Goal: Task Accomplishment & Management: Use online tool/utility

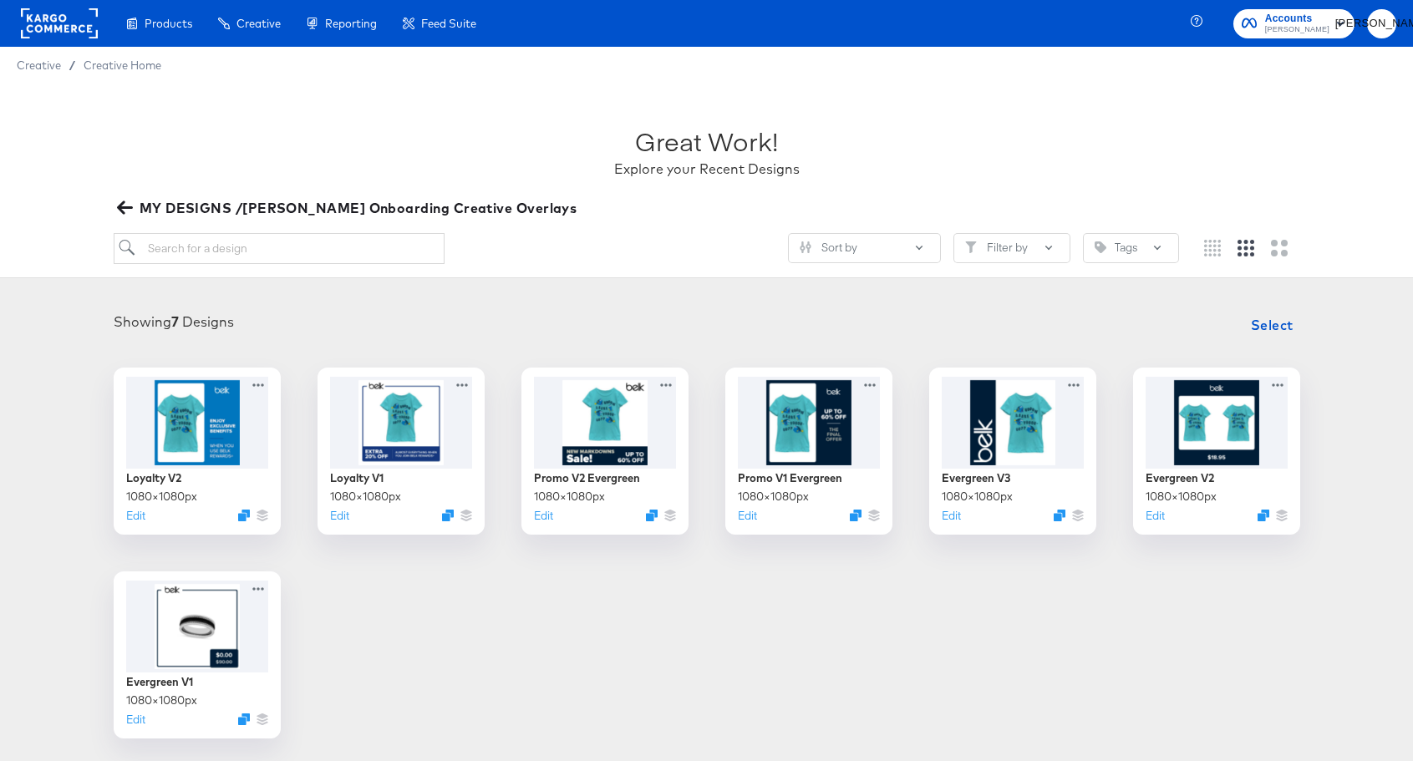
scroll to position [57, 0]
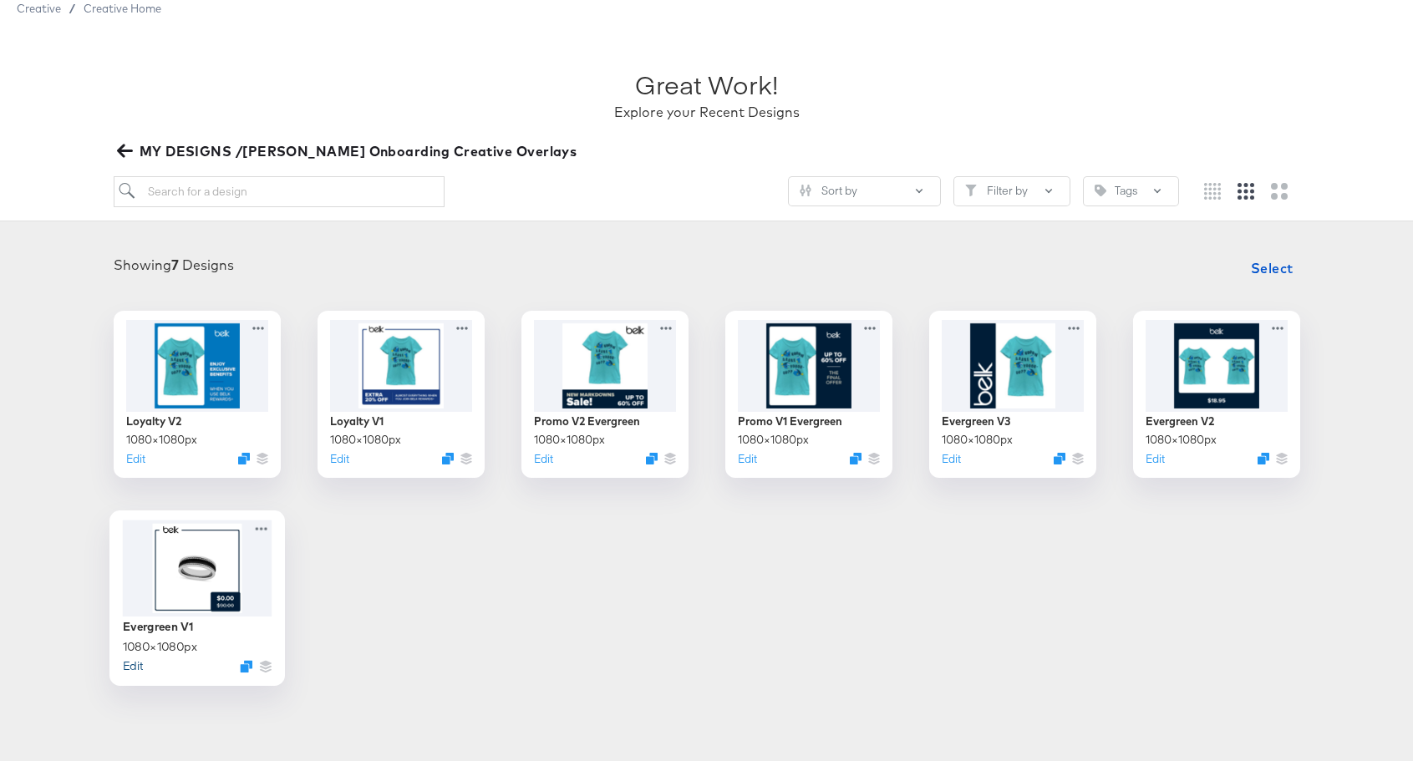
click at [130, 670] on button "Edit" at bounding box center [132, 666] width 20 height 16
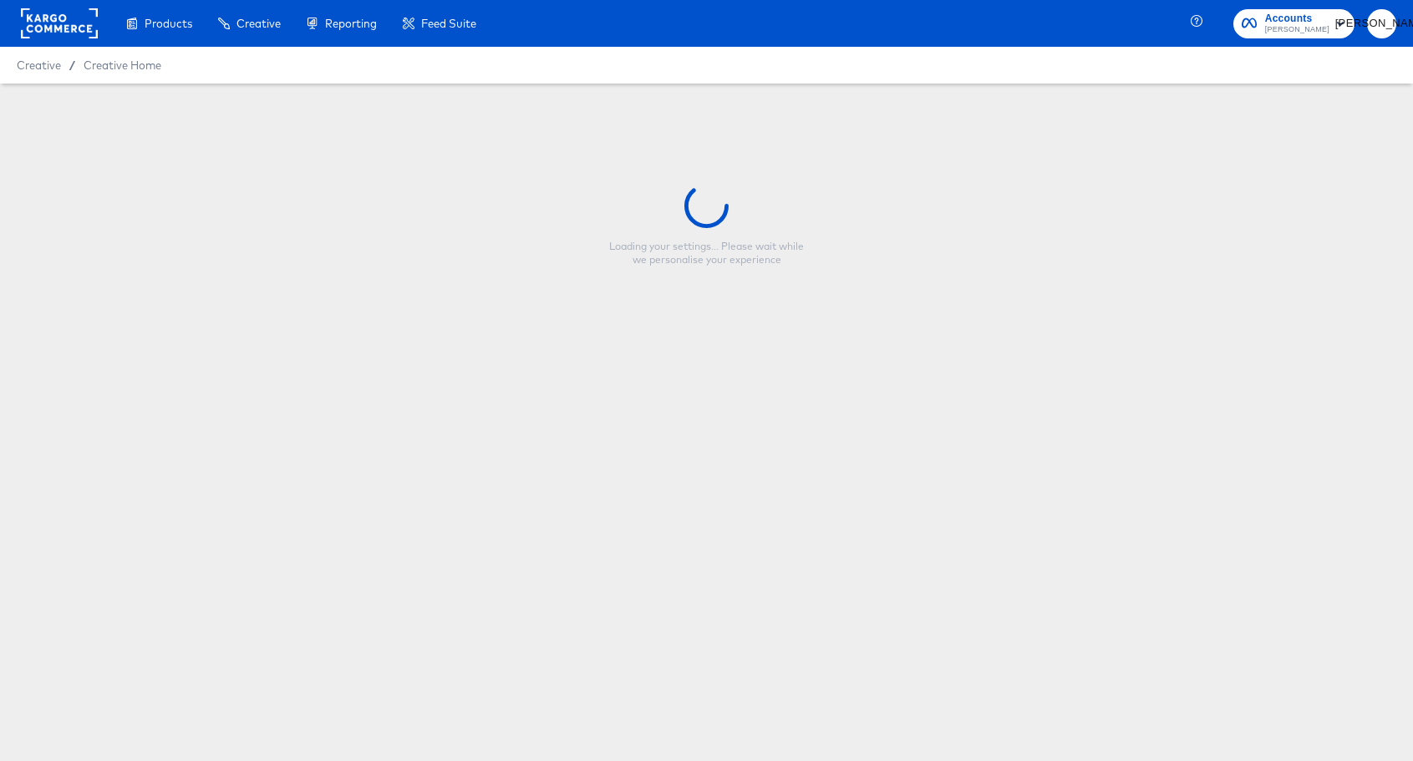
type input "Evergreen V1"
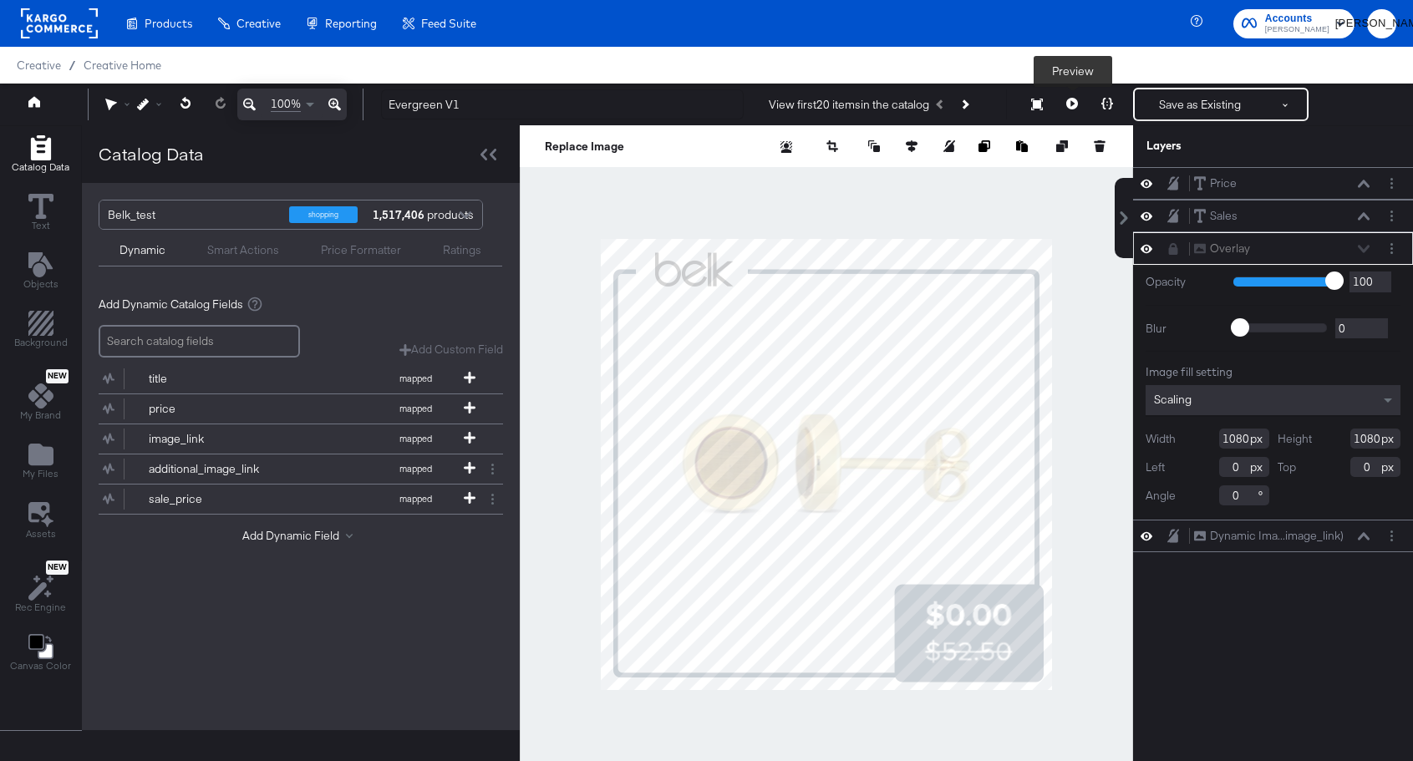
click at [1077, 103] on icon at bounding box center [1073, 104] width 12 height 12
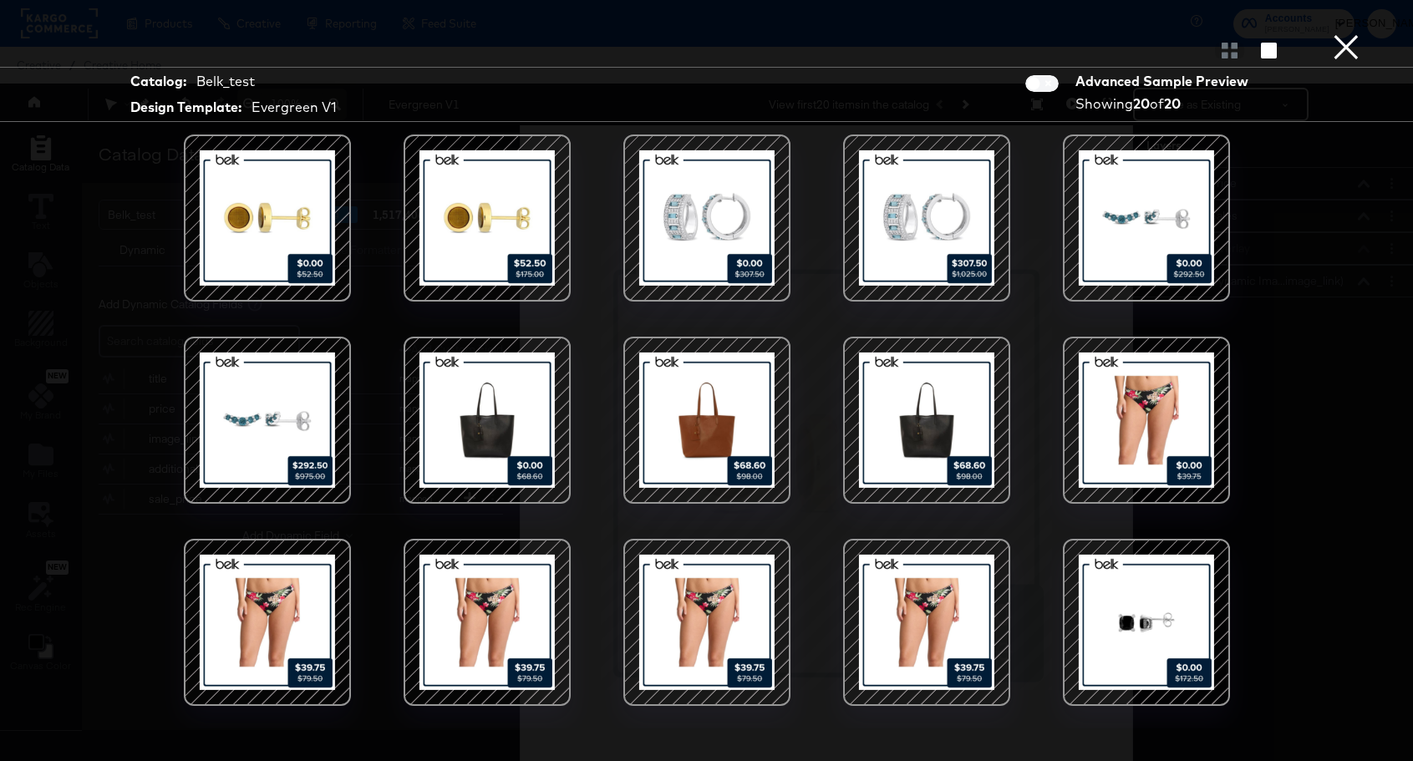
click at [1347, 33] on button "×" at bounding box center [1346, 16] width 33 height 33
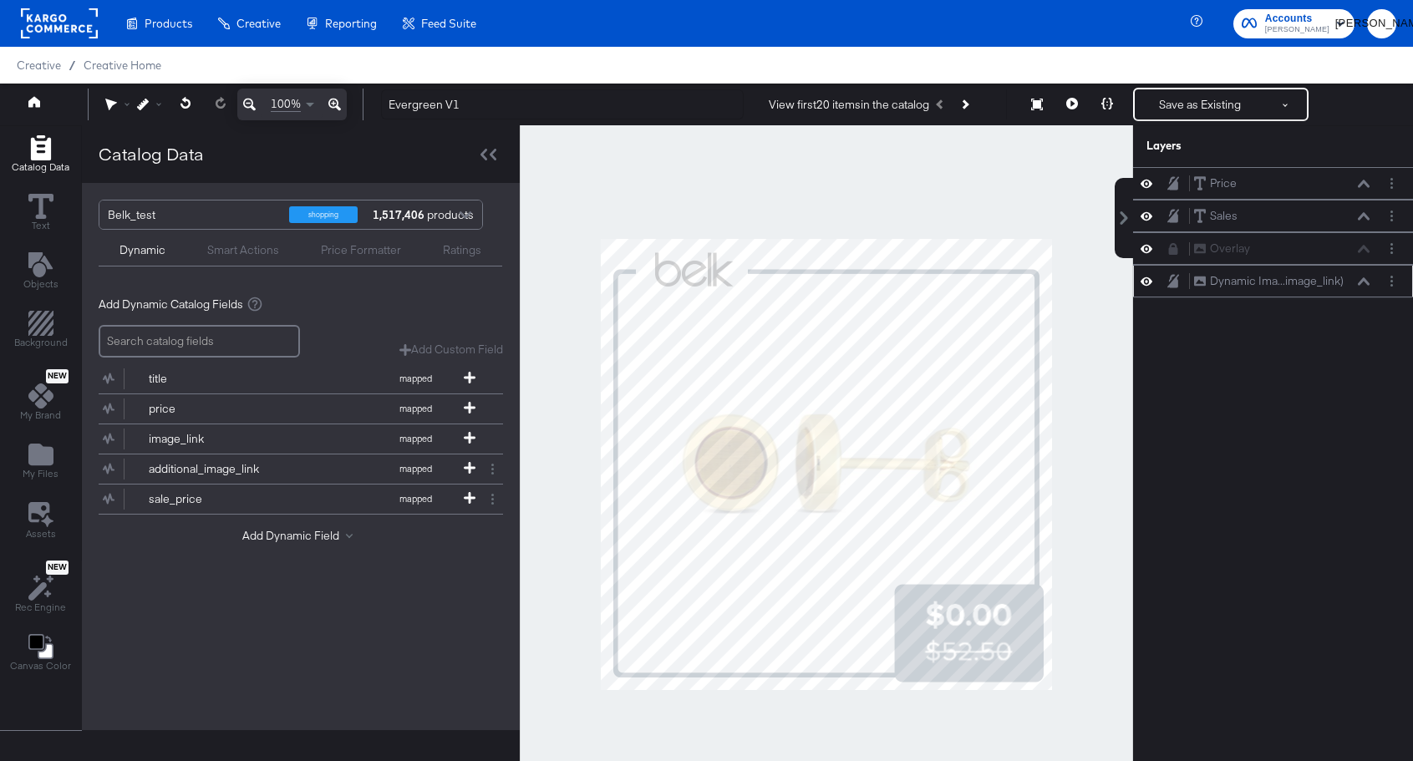
click at [1152, 285] on icon at bounding box center [1147, 281] width 12 height 14
click at [1152, 285] on icon at bounding box center [1147, 282] width 12 height 11
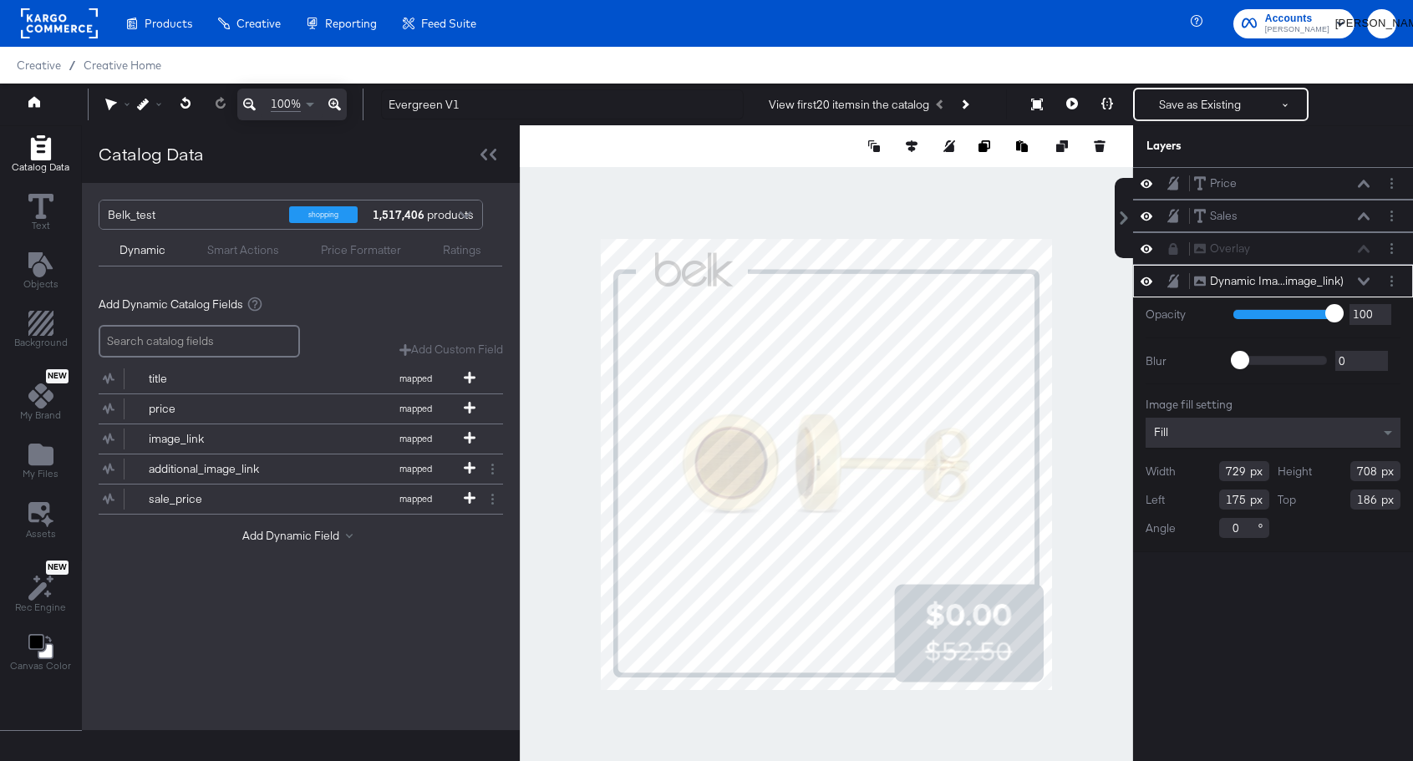
click at [958, 226] on div at bounding box center [827, 464] width 614 height 679
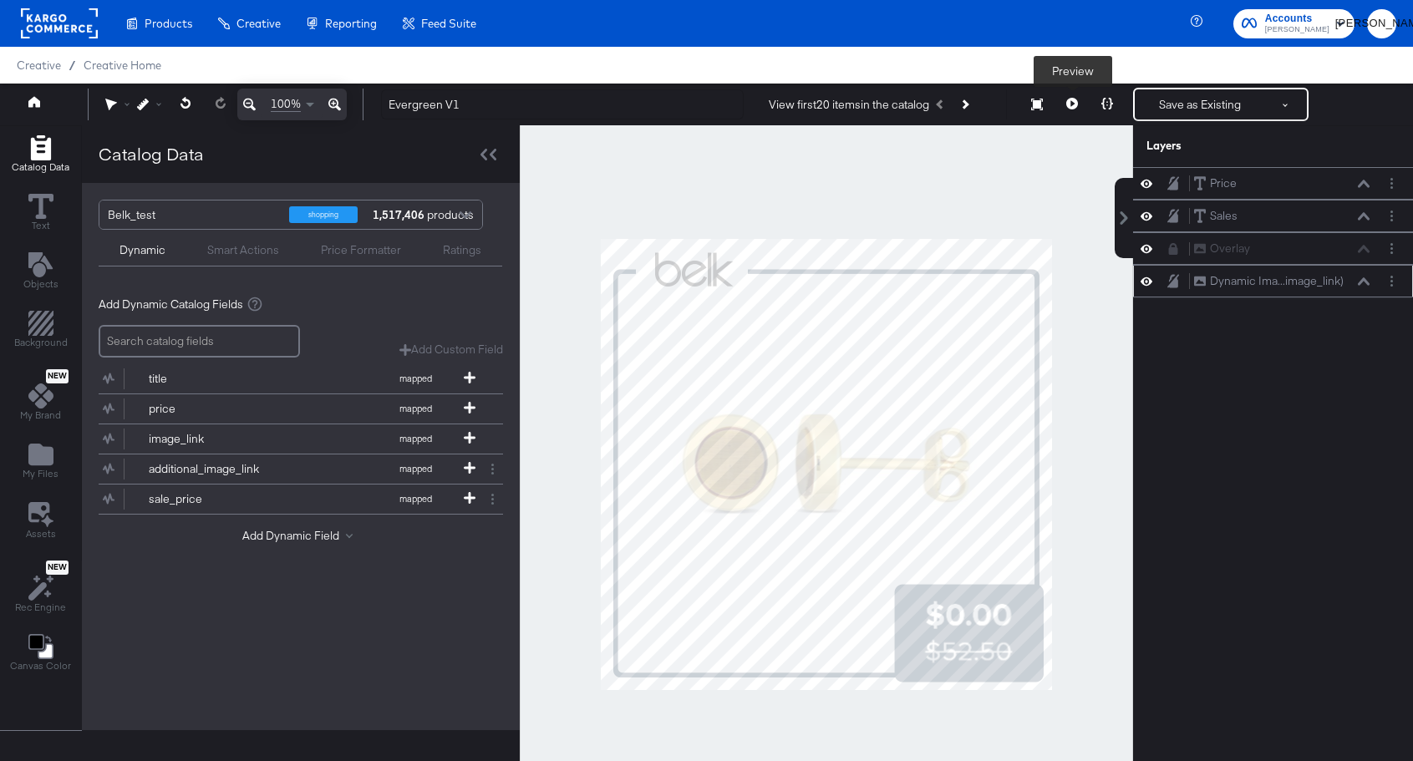
click at [1077, 95] on button at bounding box center [1072, 104] width 35 height 33
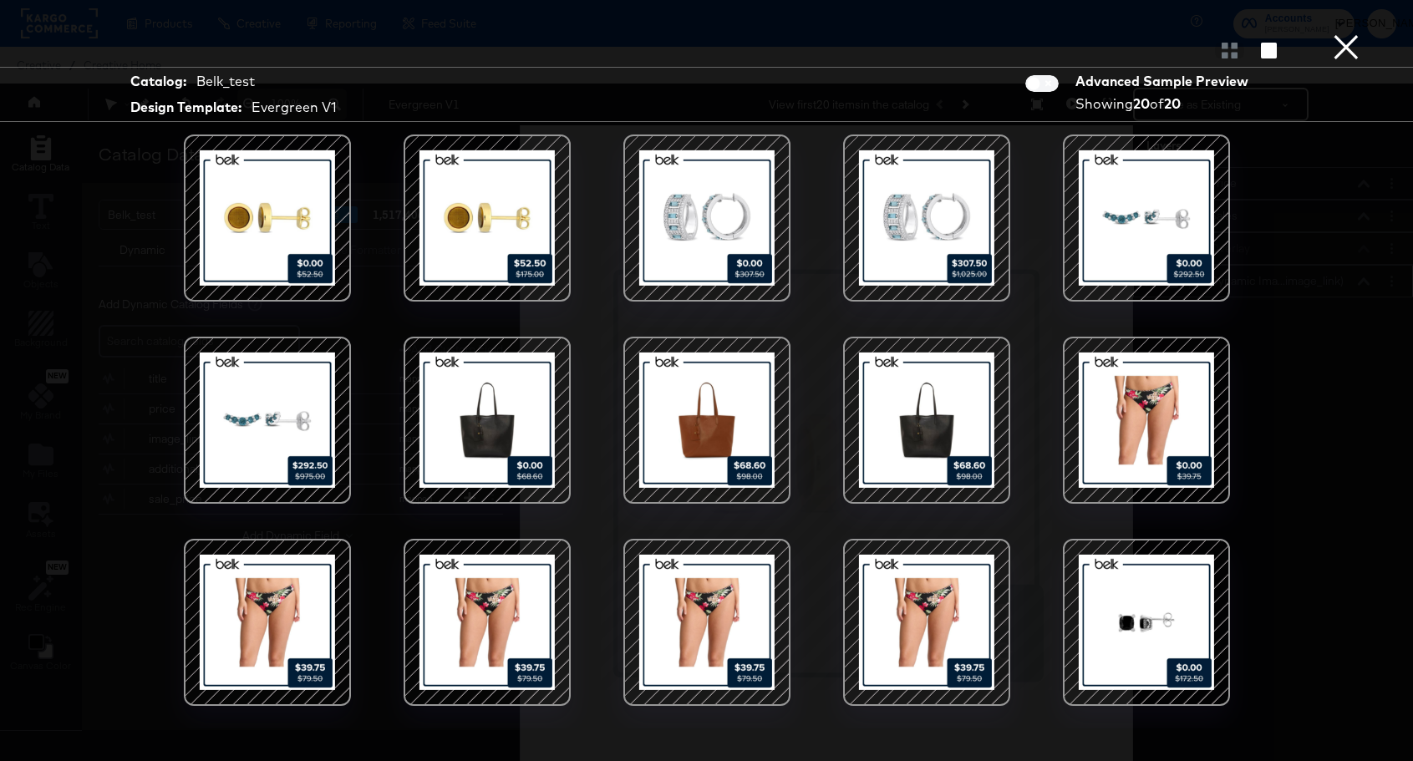
click at [1347, 33] on button "×" at bounding box center [1346, 16] width 33 height 33
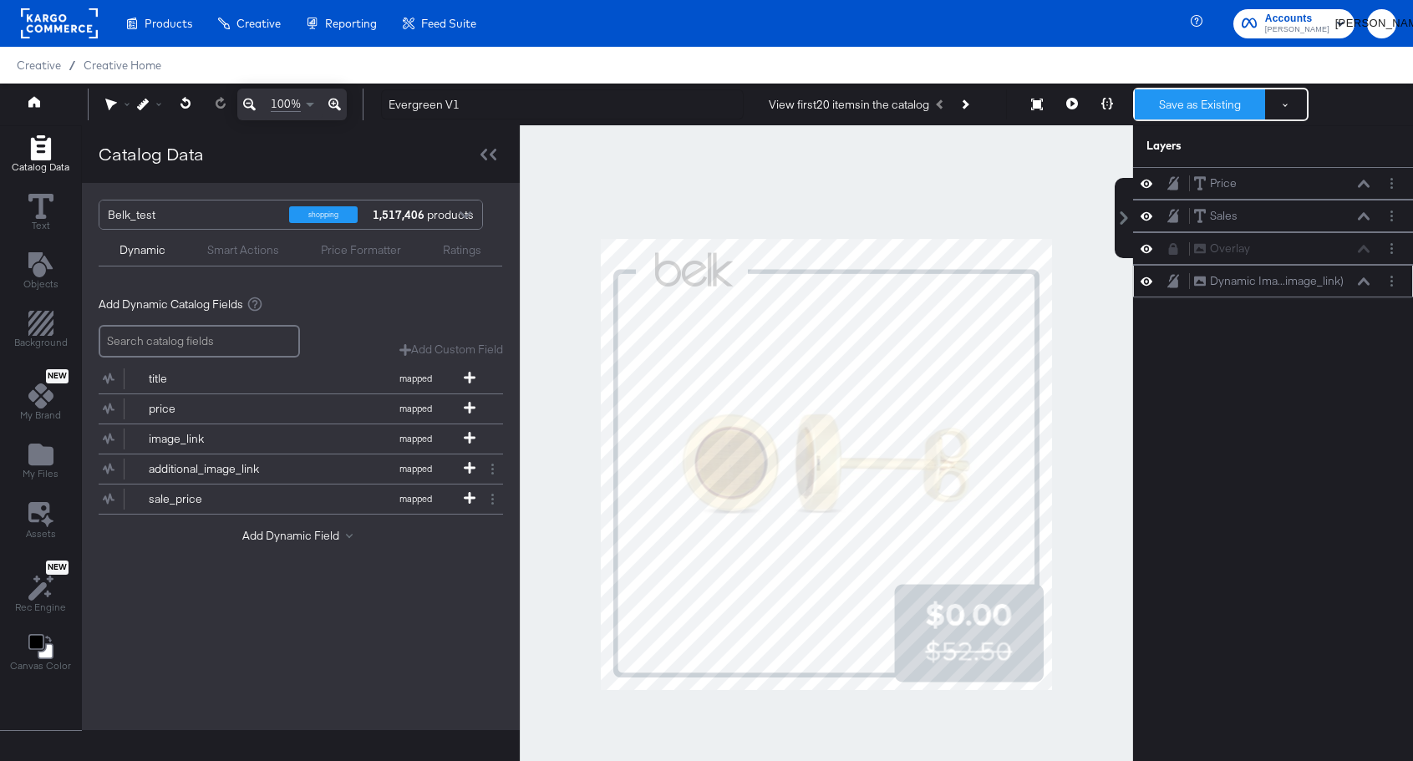
click at [1210, 99] on button "Save as Existing" at bounding box center [1200, 104] width 130 height 30
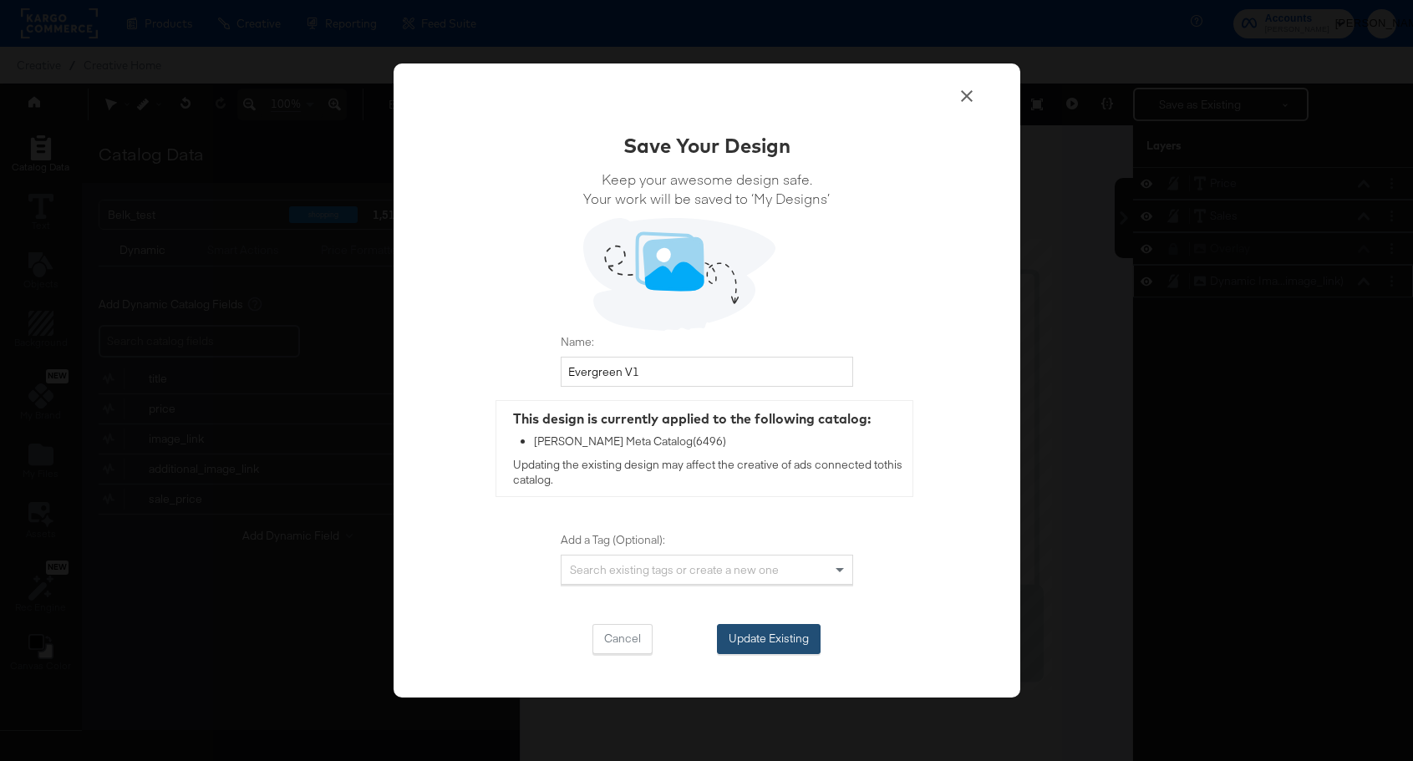
click at [756, 639] on button "Update Existing" at bounding box center [769, 639] width 104 height 30
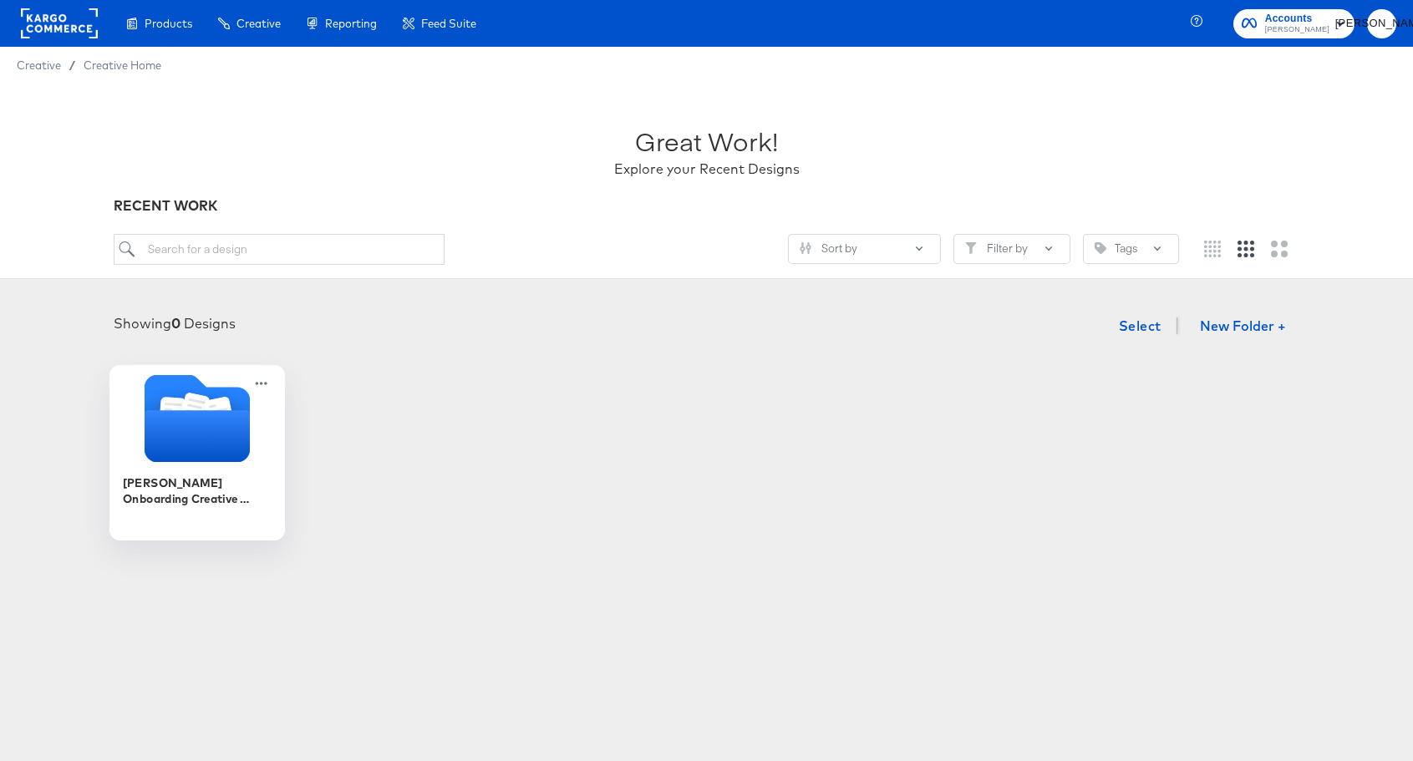
click at [161, 435] on icon "Folder" at bounding box center [196, 436] width 105 height 52
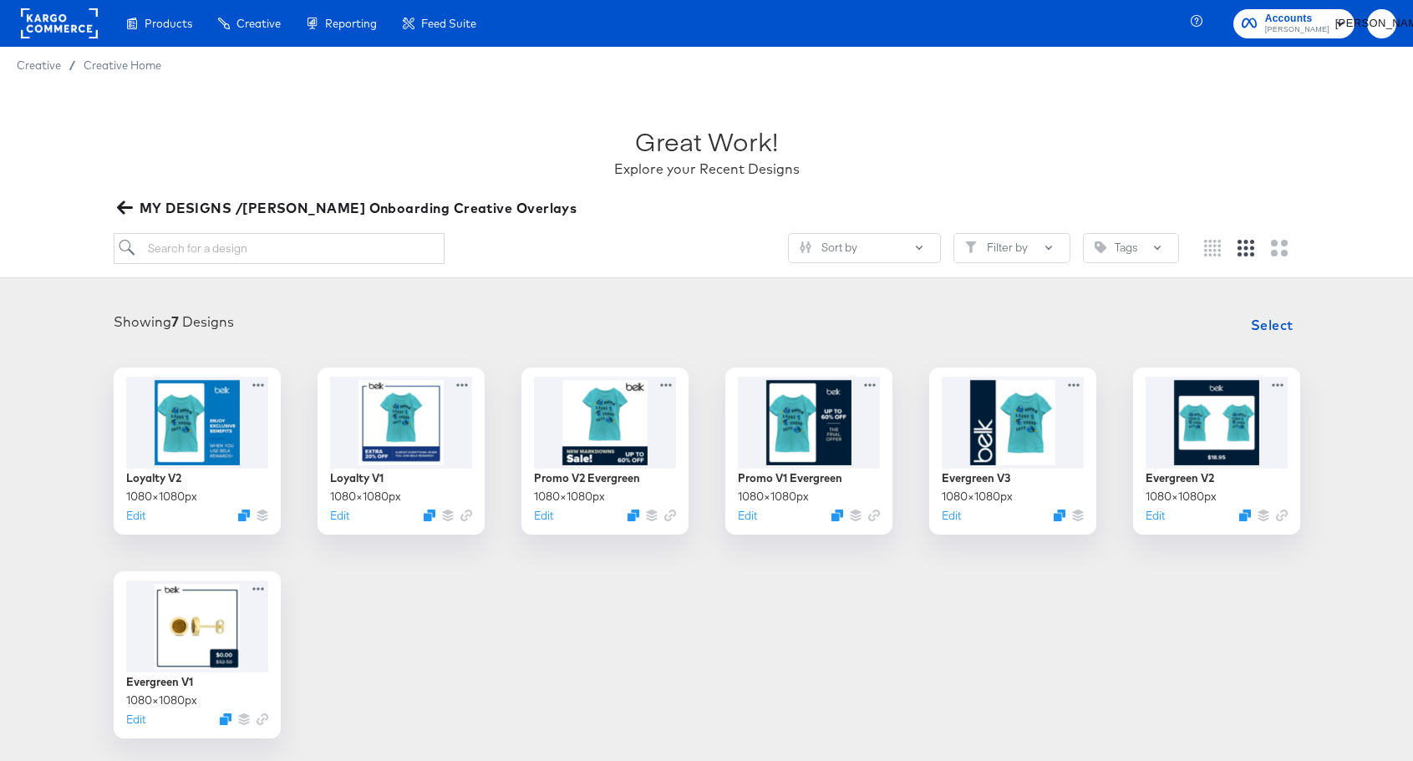
scroll to position [43, 0]
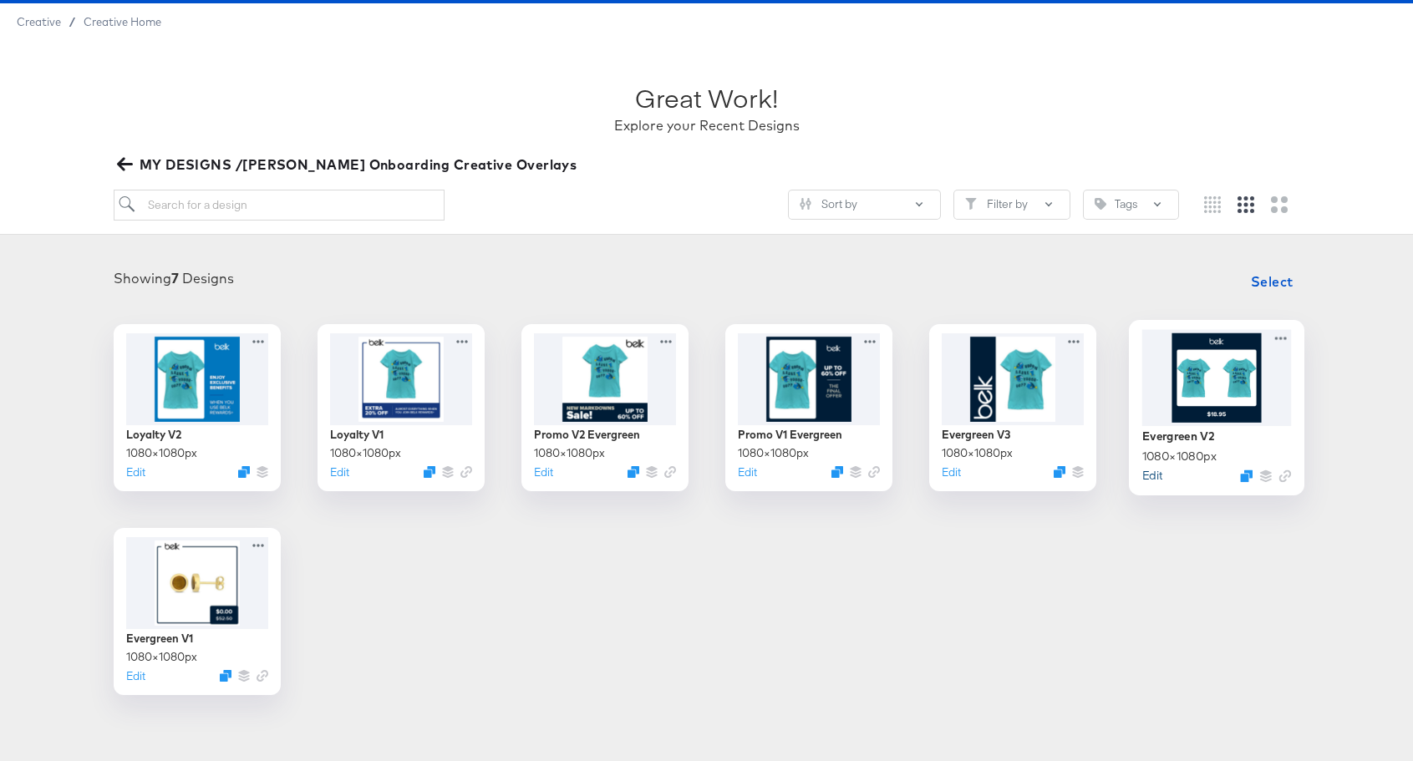
click at [1154, 476] on button "Edit" at bounding box center [1152, 475] width 20 height 16
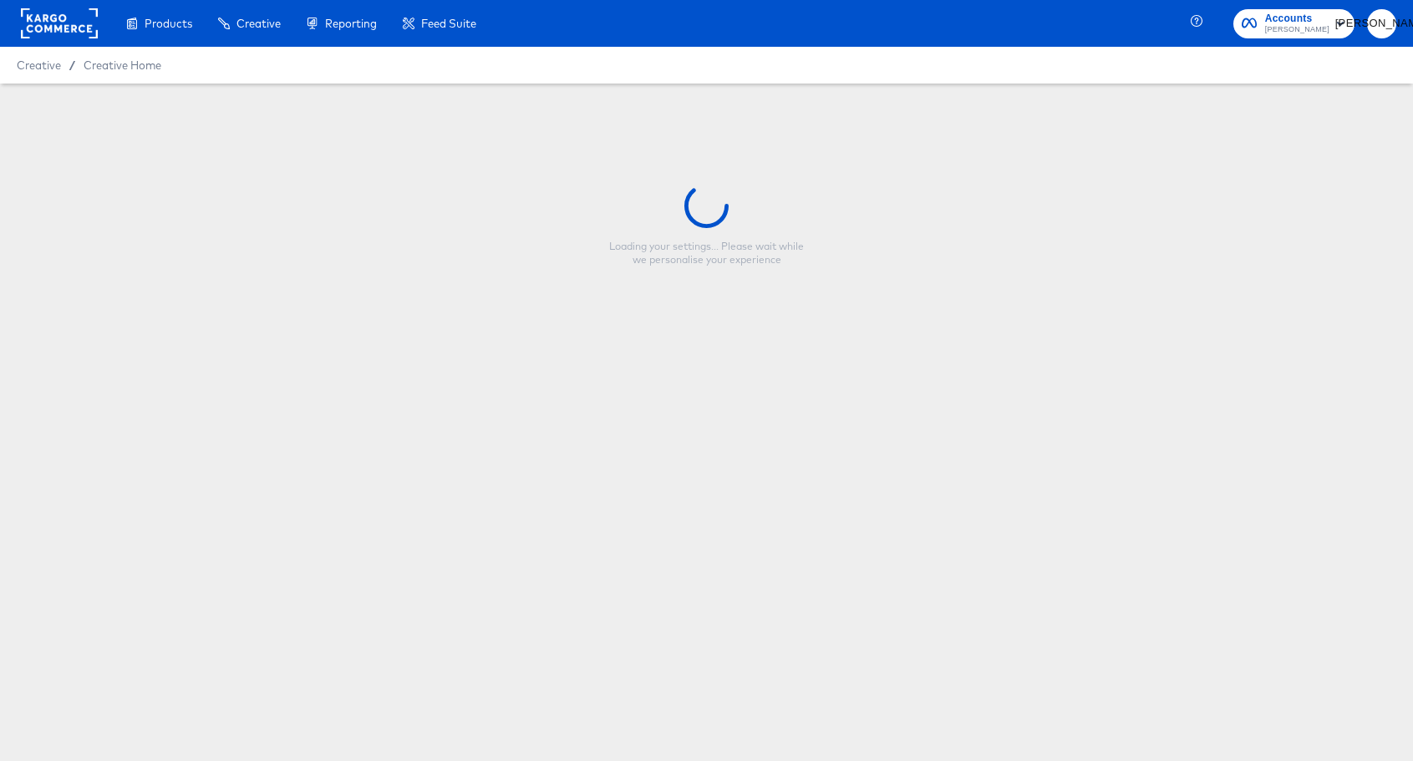
type input "Evergreen V2"
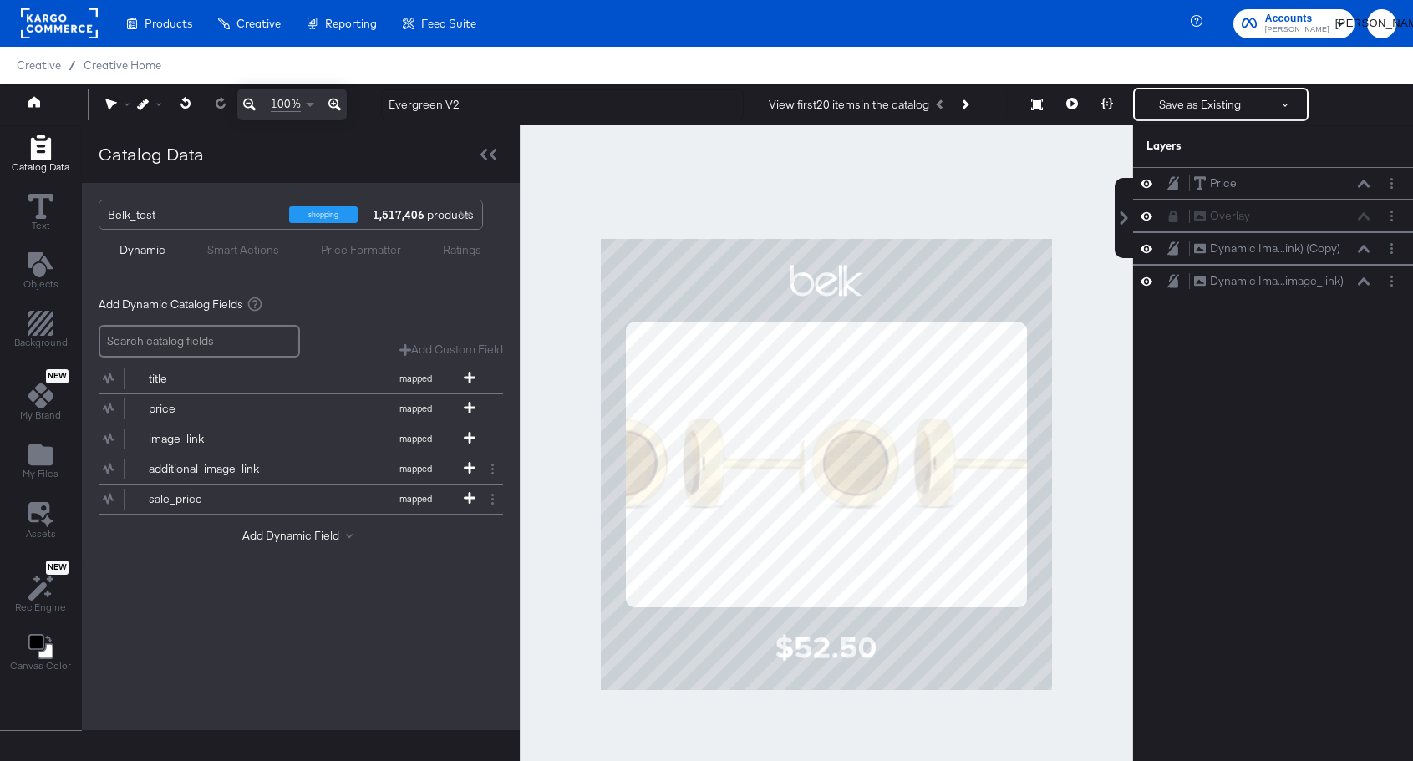
click at [1076, 523] on div at bounding box center [827, 464] width 614 height 679
click at [1070, 99] on icon at bounding box center [1073, 104] width 12 height 12
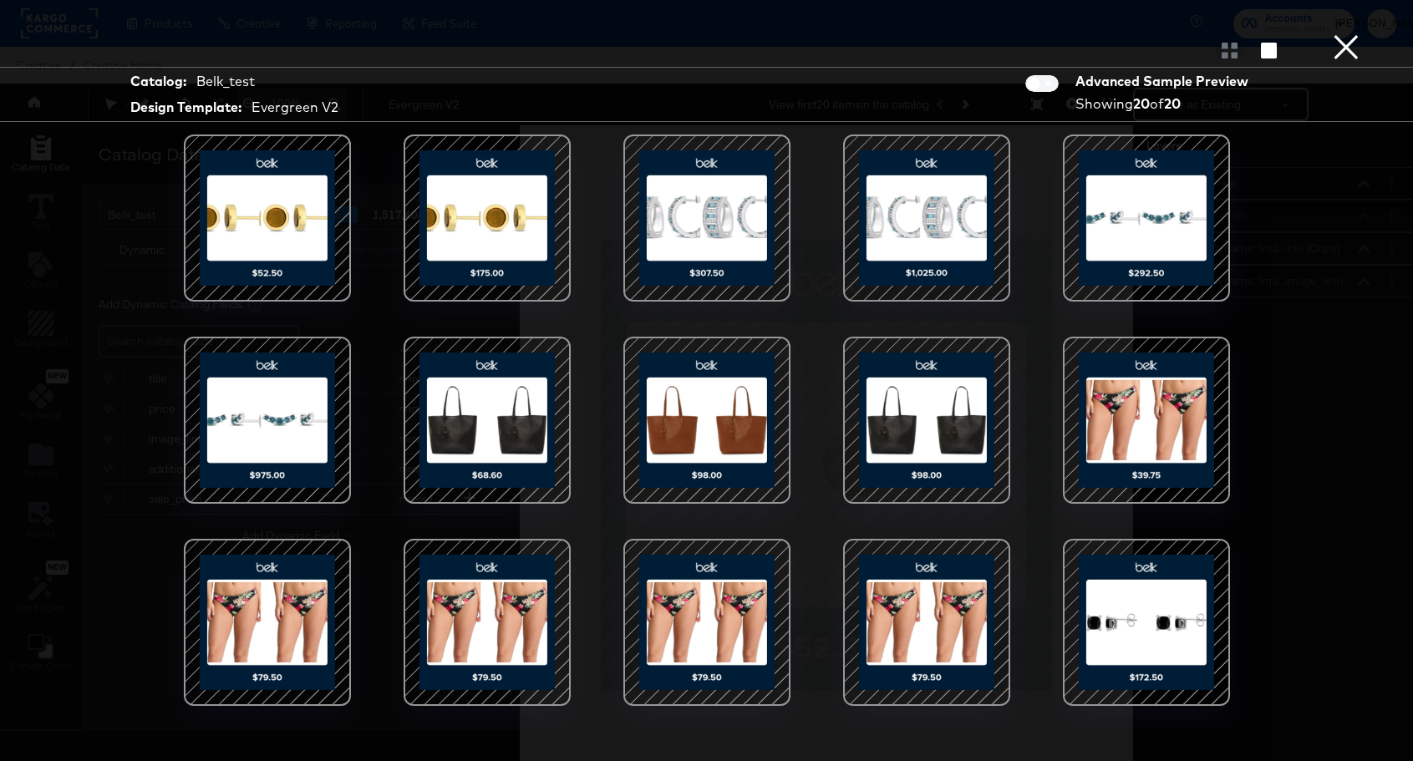
click at [1347, 33] on button "×" at bounding box center [1346, 16] width 33 height 33
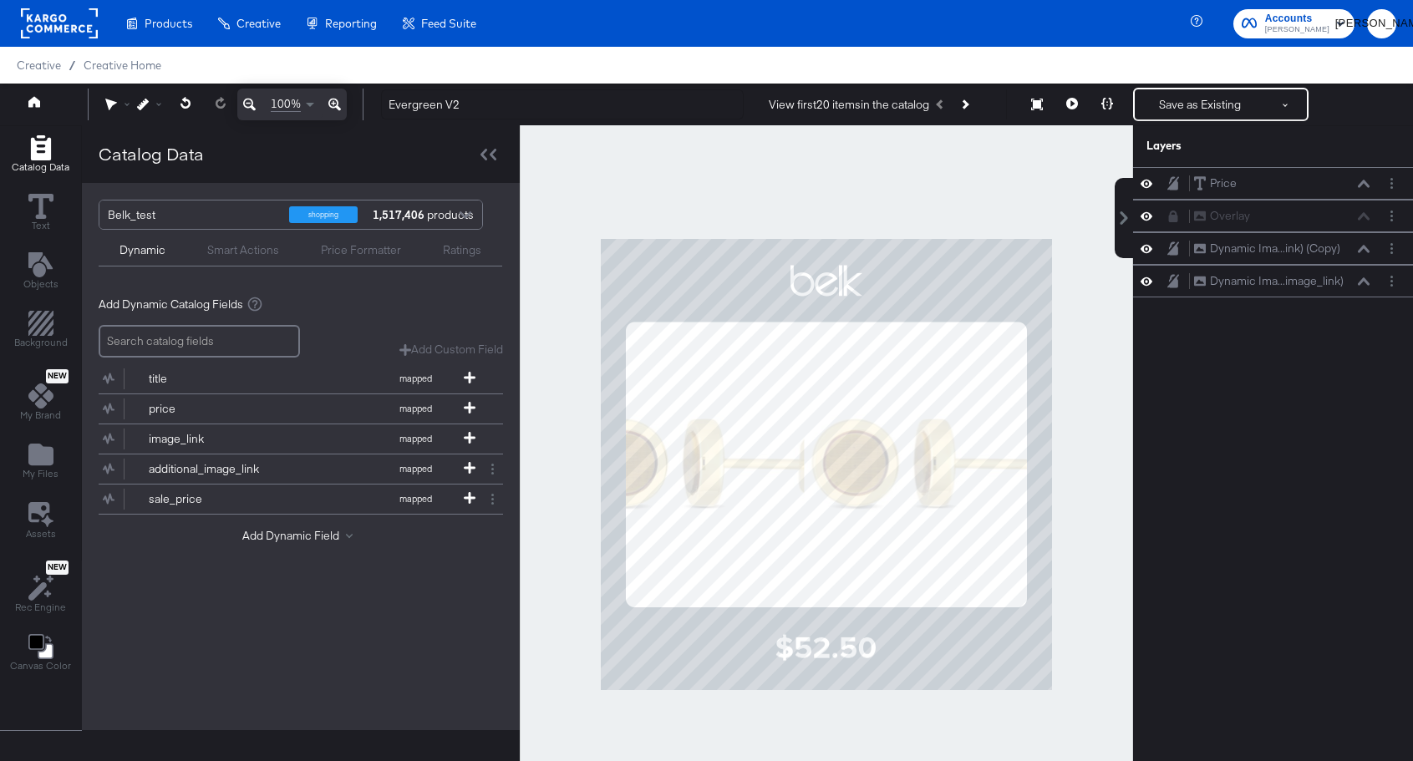
click at [1067, 395] on div at bounding box center [827, 464] width 614 height 679
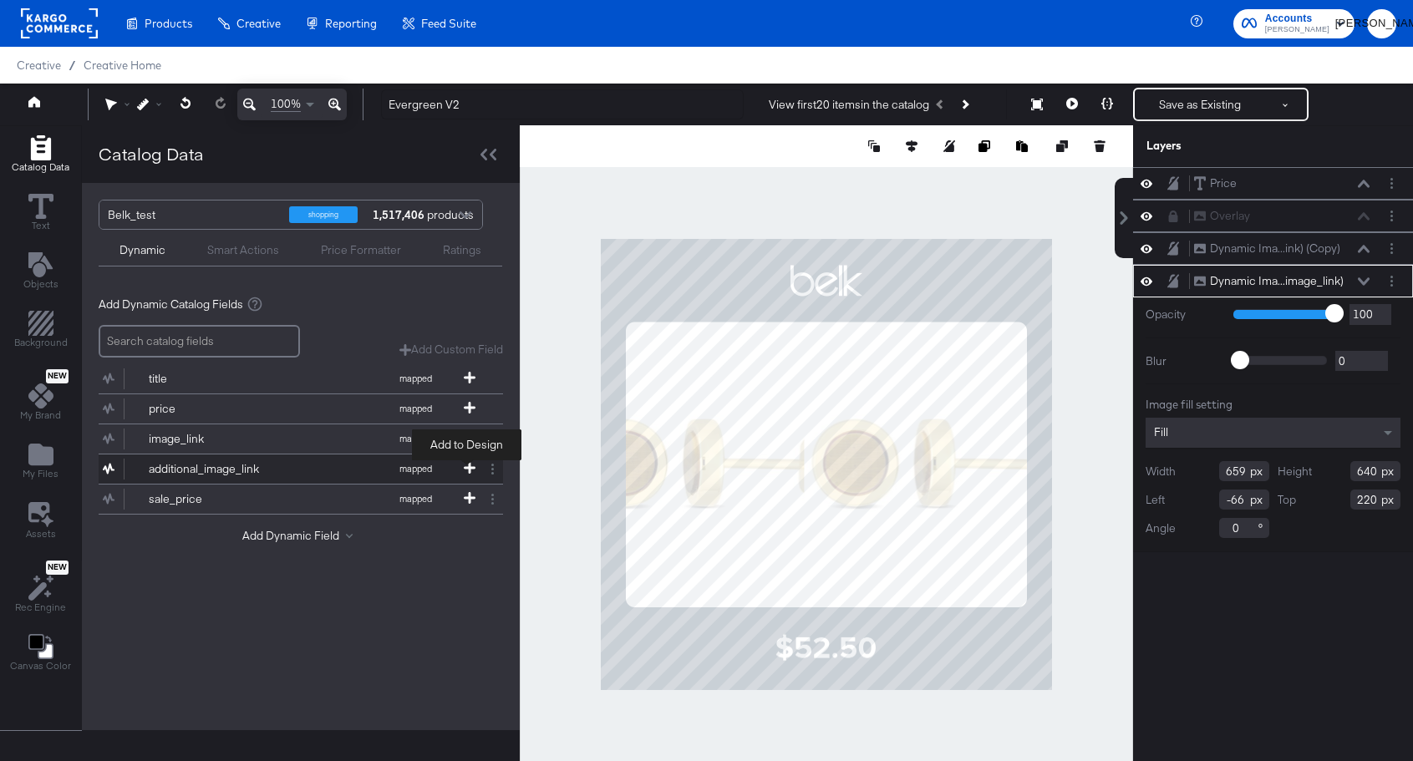
click at [465, 465] on icon at bounding box center [470, 468] width 12 height 12
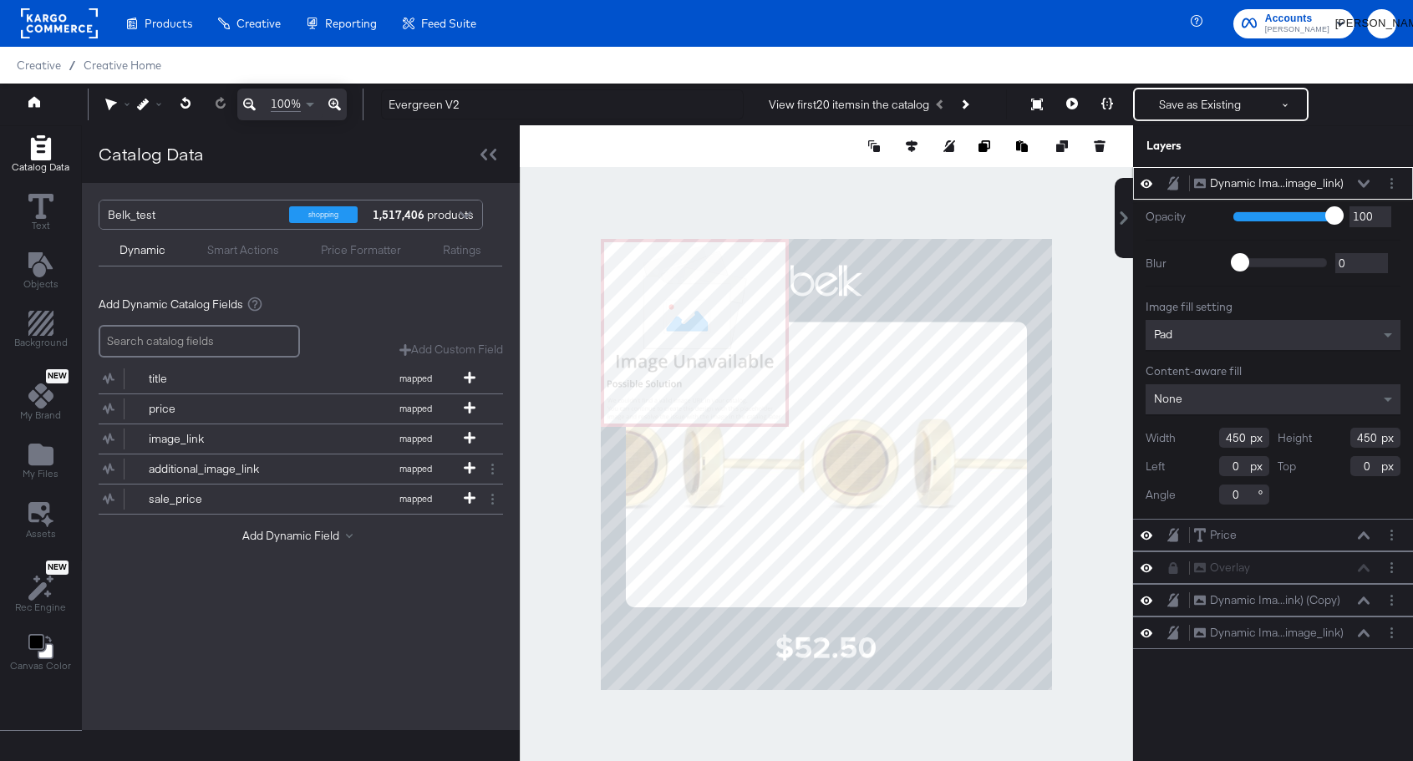
click at [1148, 183] on icon at bounding box center [1147, 184] width 12 height 8
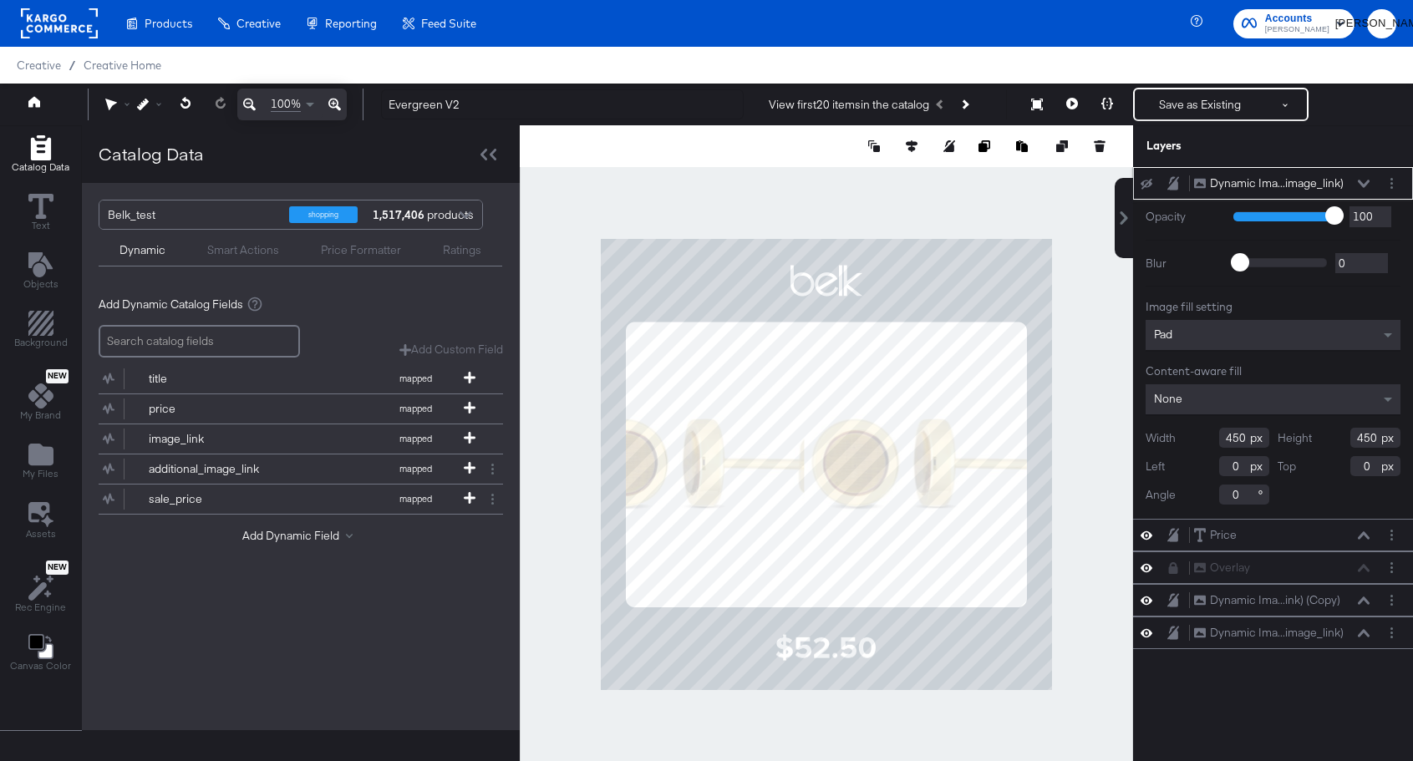
click at [1148, 183] on icon at bounding box center [1147, 184] width 12 height 11
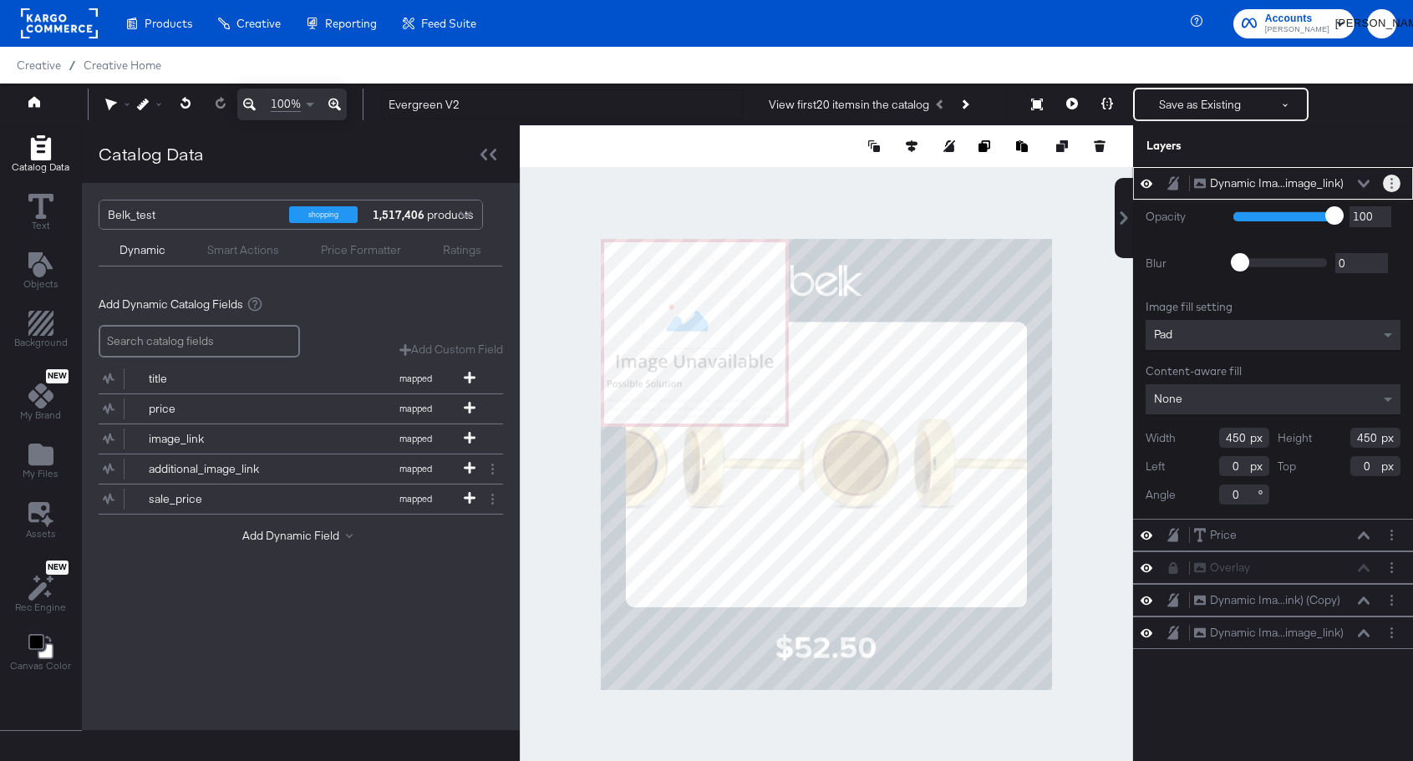
click at [1393, 181] on button "Layer Options" at bounding box center [1392, 184] width 18 height 18
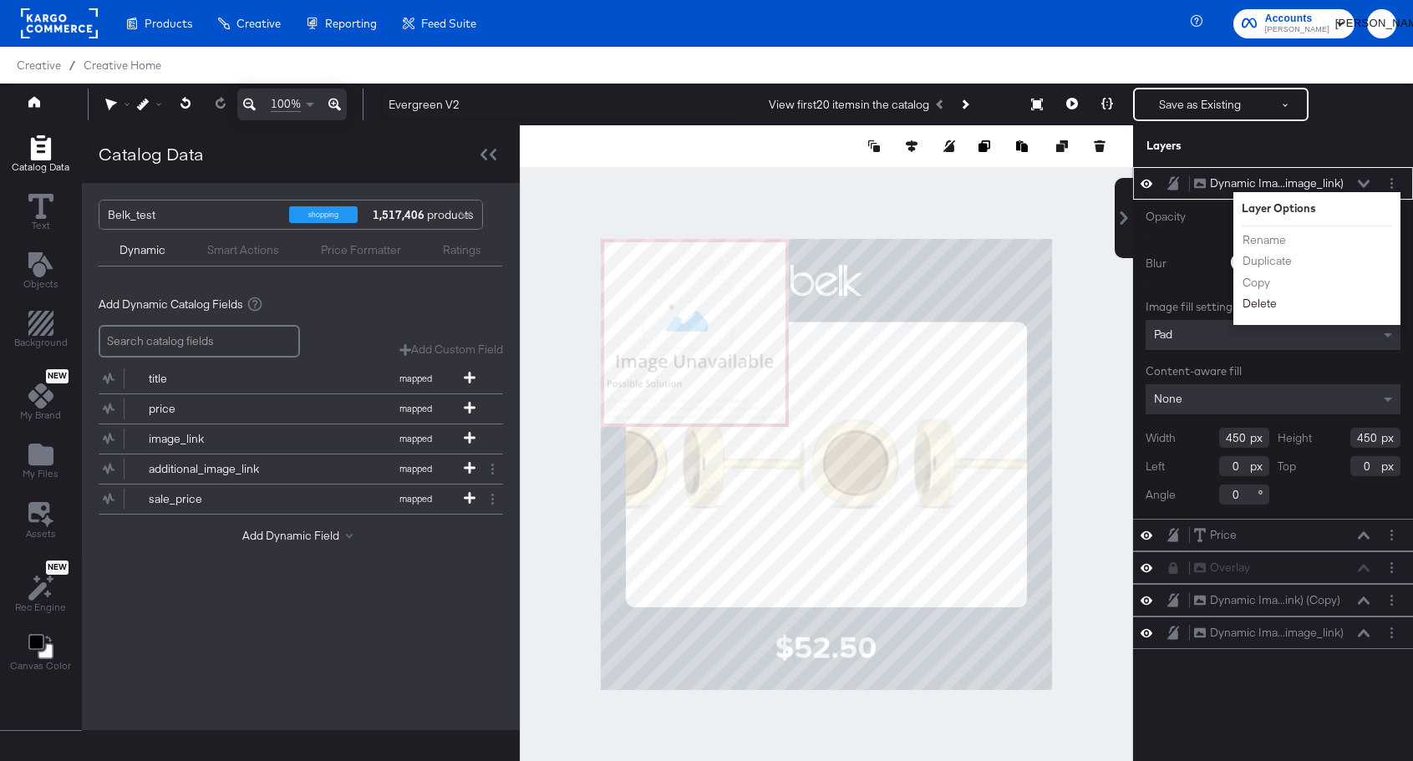
click at [1270, 304] on button "Delete" at bounding box center [1260, 304] width 36 height 18
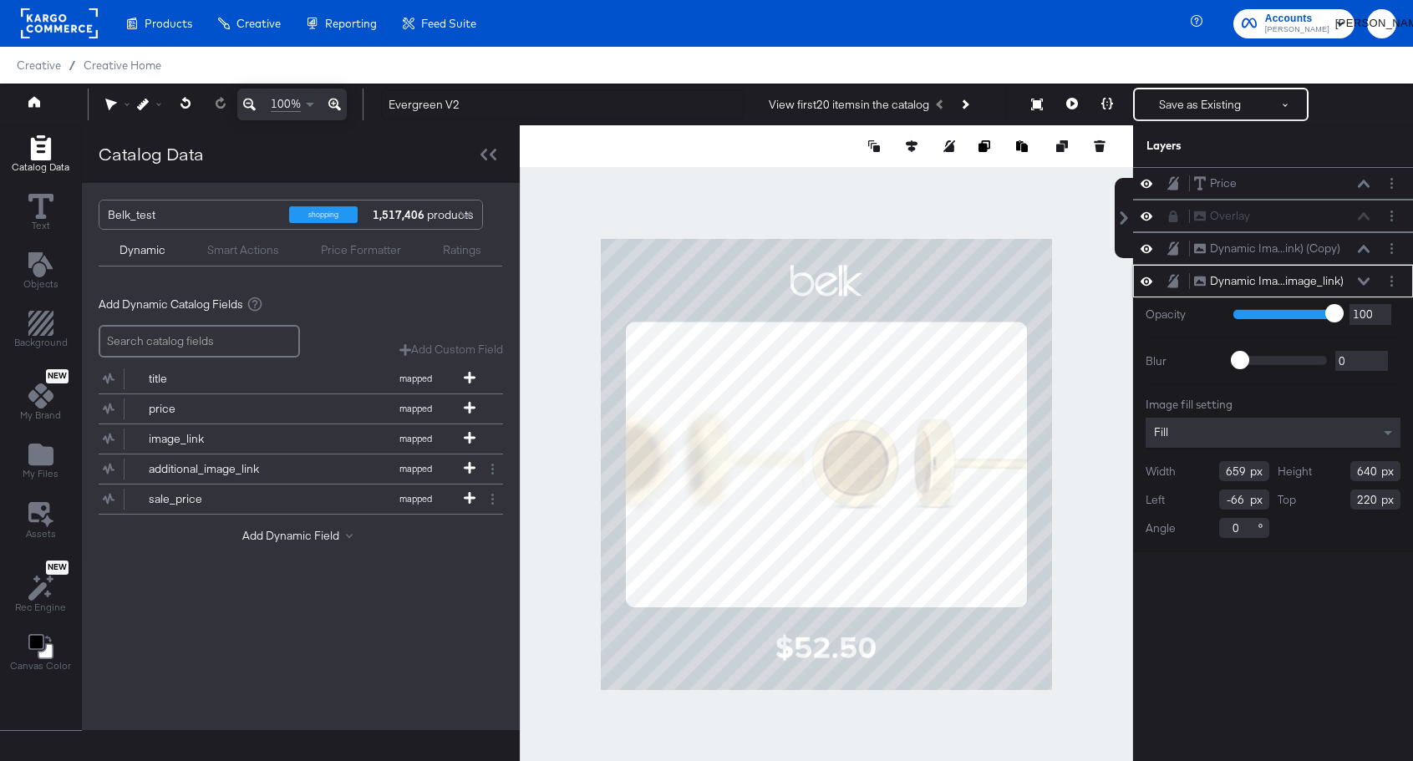
type input "678"
type input "658"
type input "202"
type input "680"
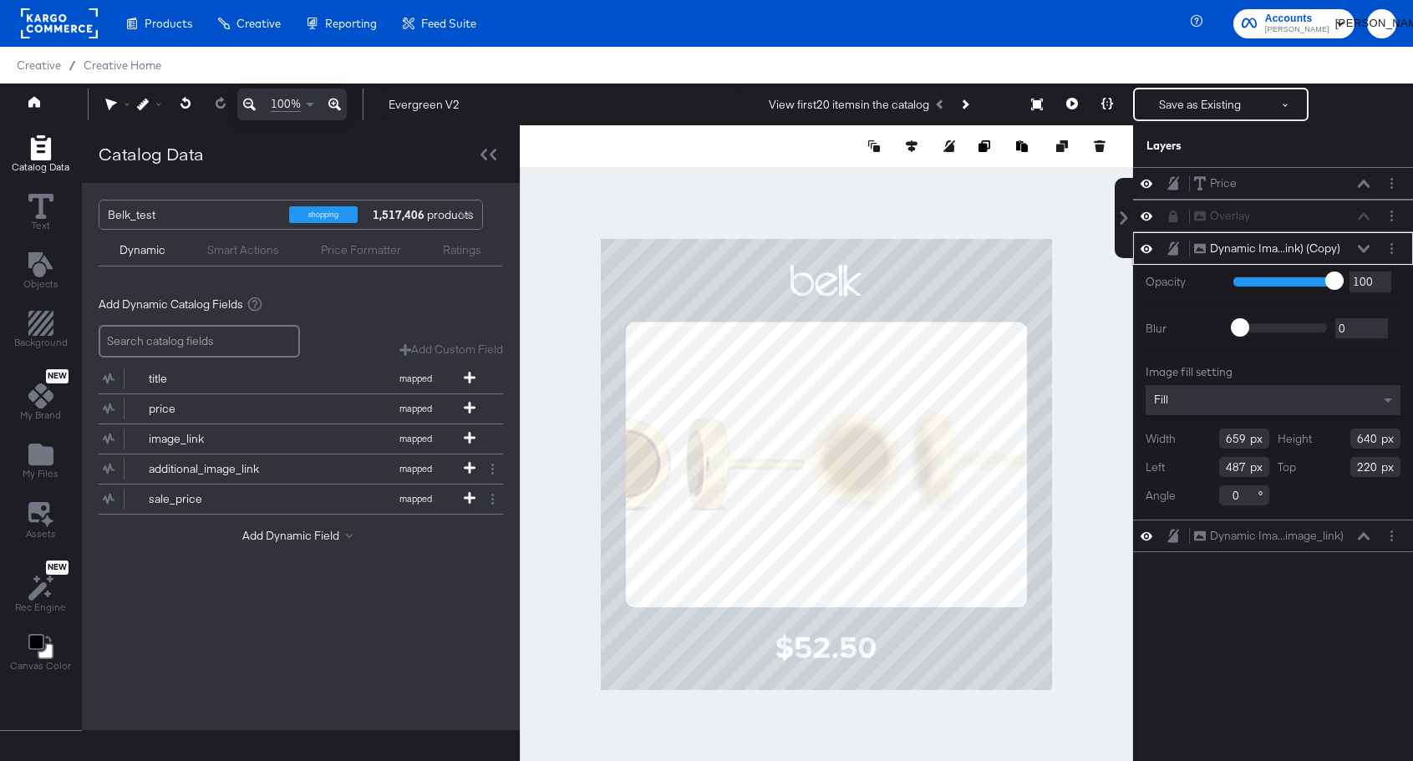
type input "658"
type input "202"
type input "682"
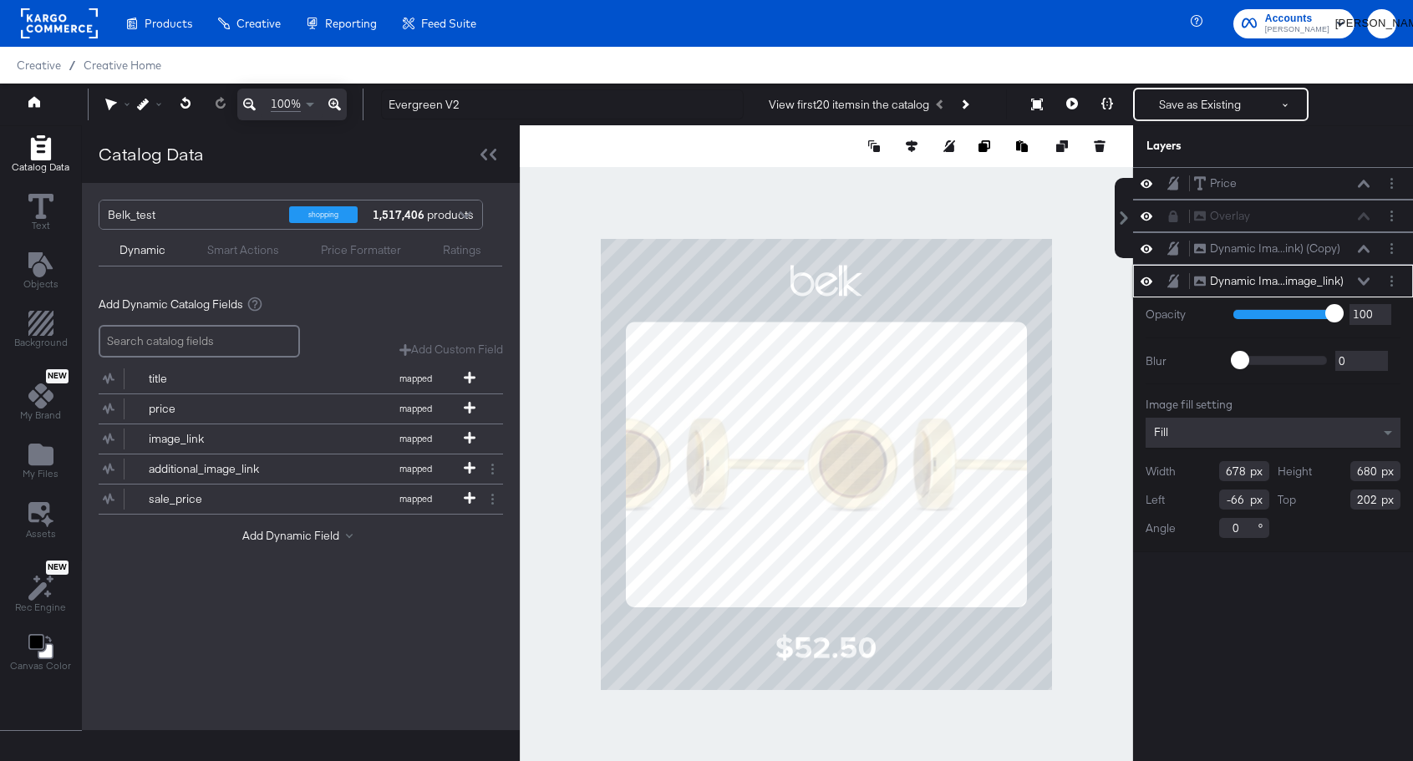
click at [1109, 358] on div at bounding box center [827, 464] width 614 height 679
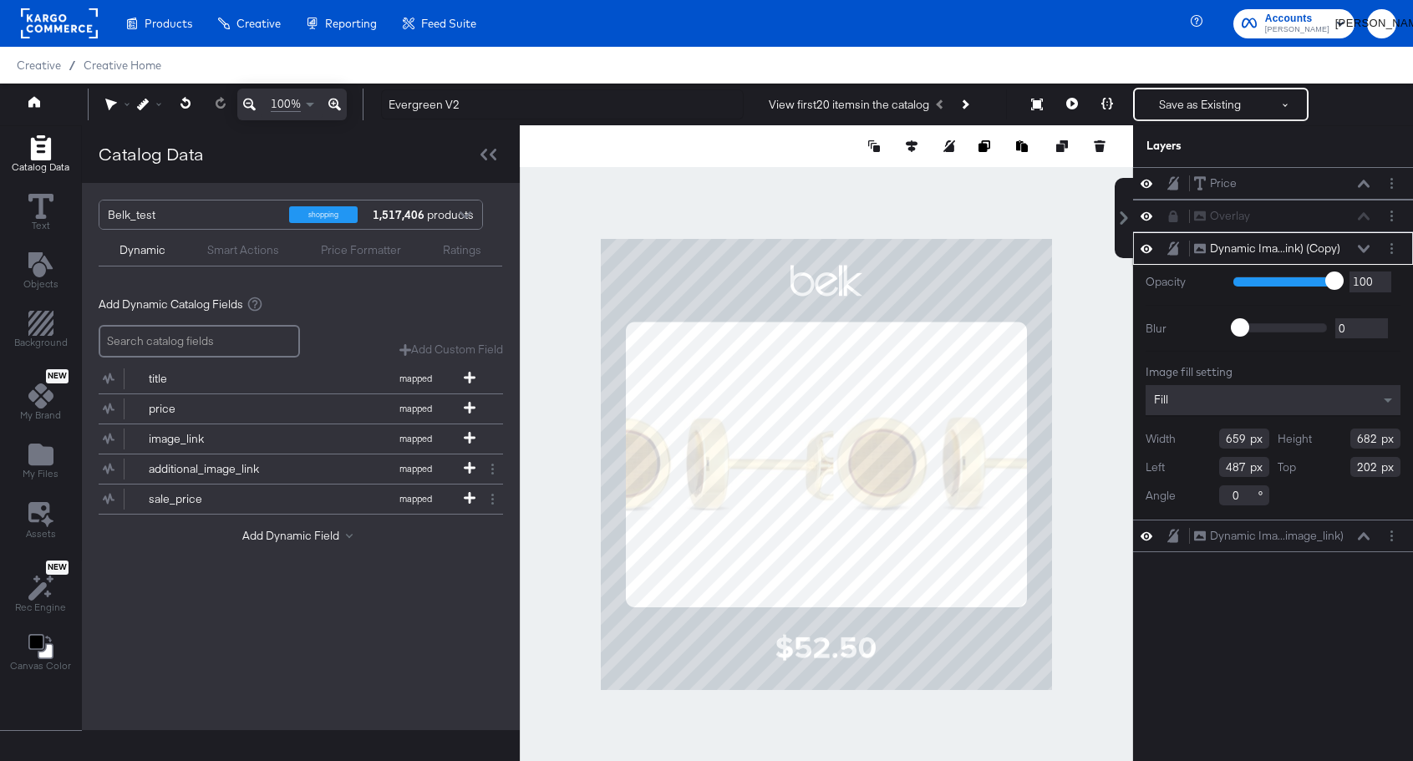
type input "585"
type input "199"
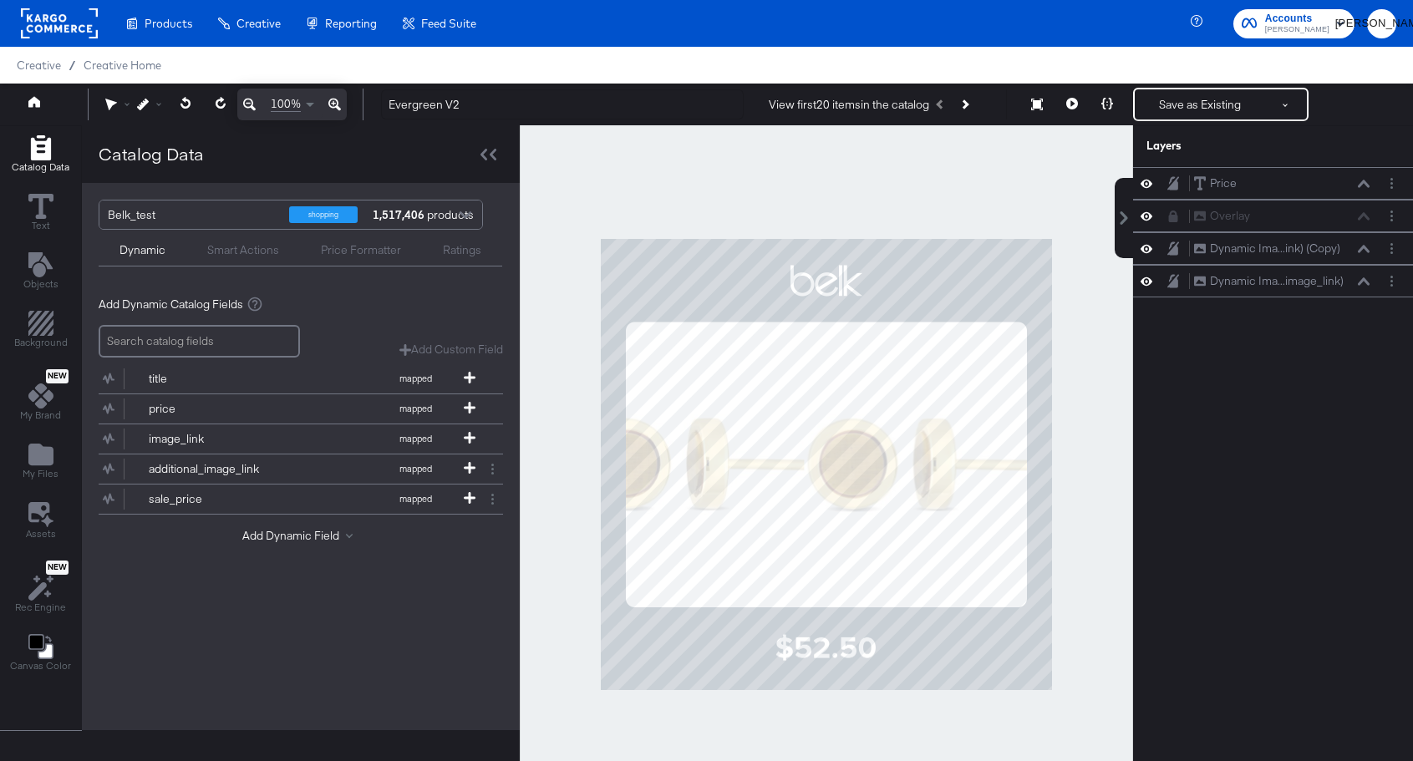
click at [1098, 316] on div at bounding box center [827, 464] width 614 height 679
click at [1072, 109] on icon at bounding box center [1073, 104] width 12 height 12
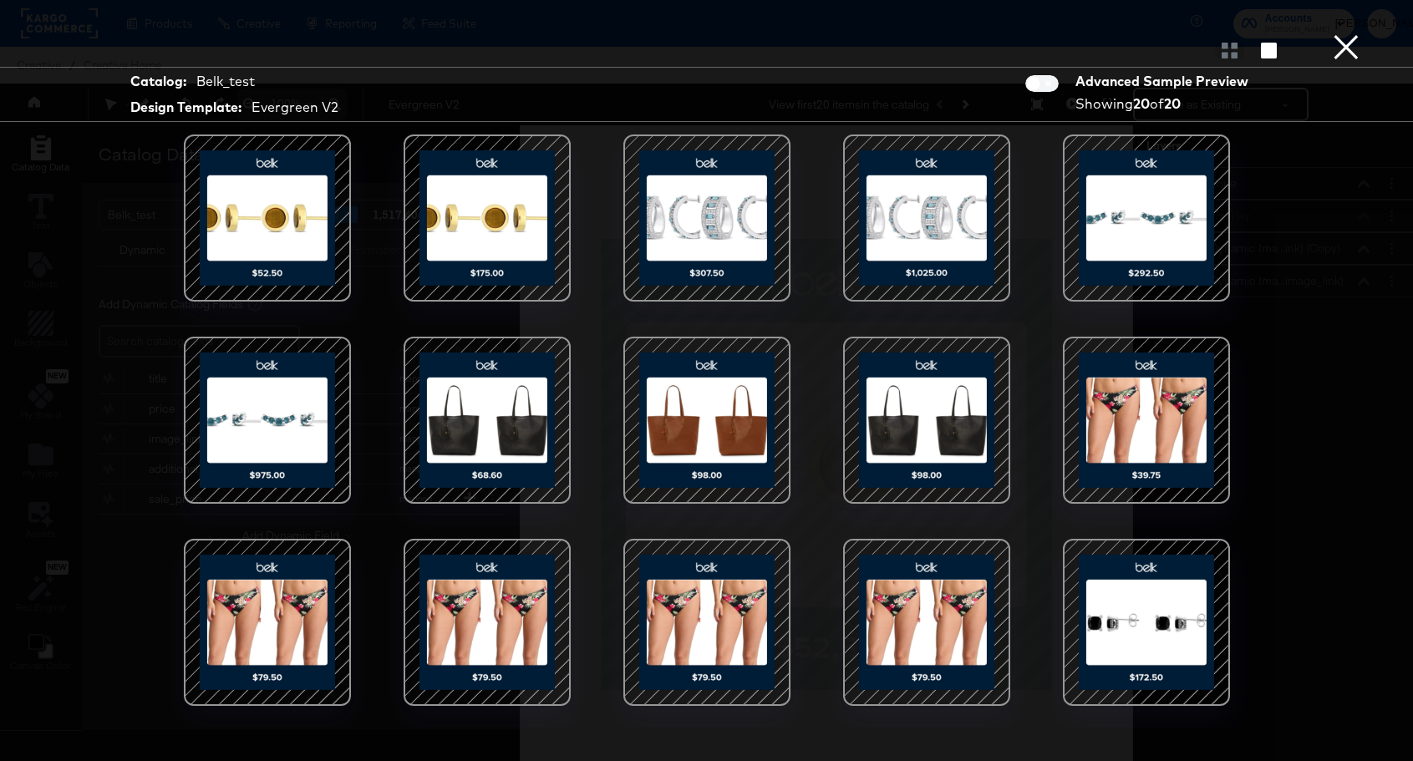
click at [1342, 33] on button "×" at bounding box center [1346, 16] width 33 height 33
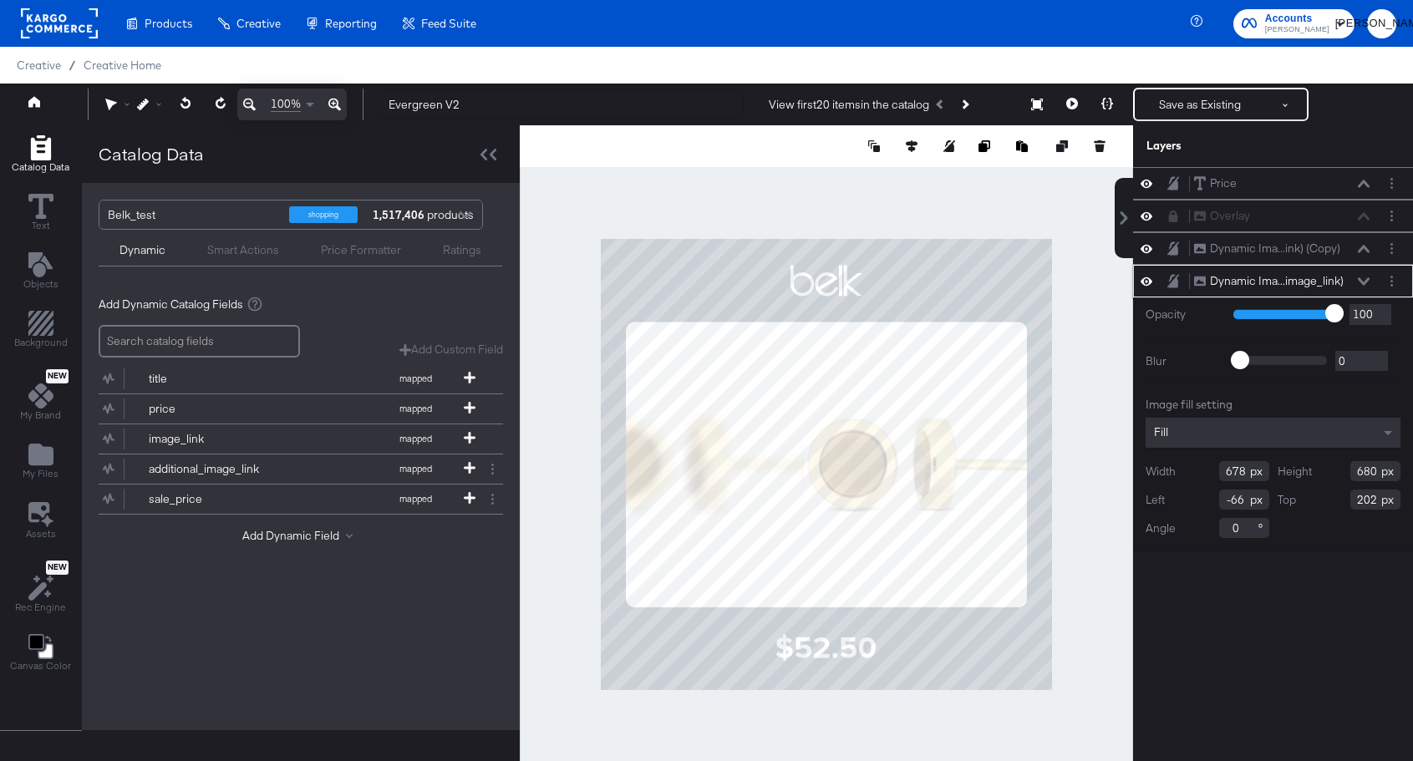
type input "694"
type input "188"
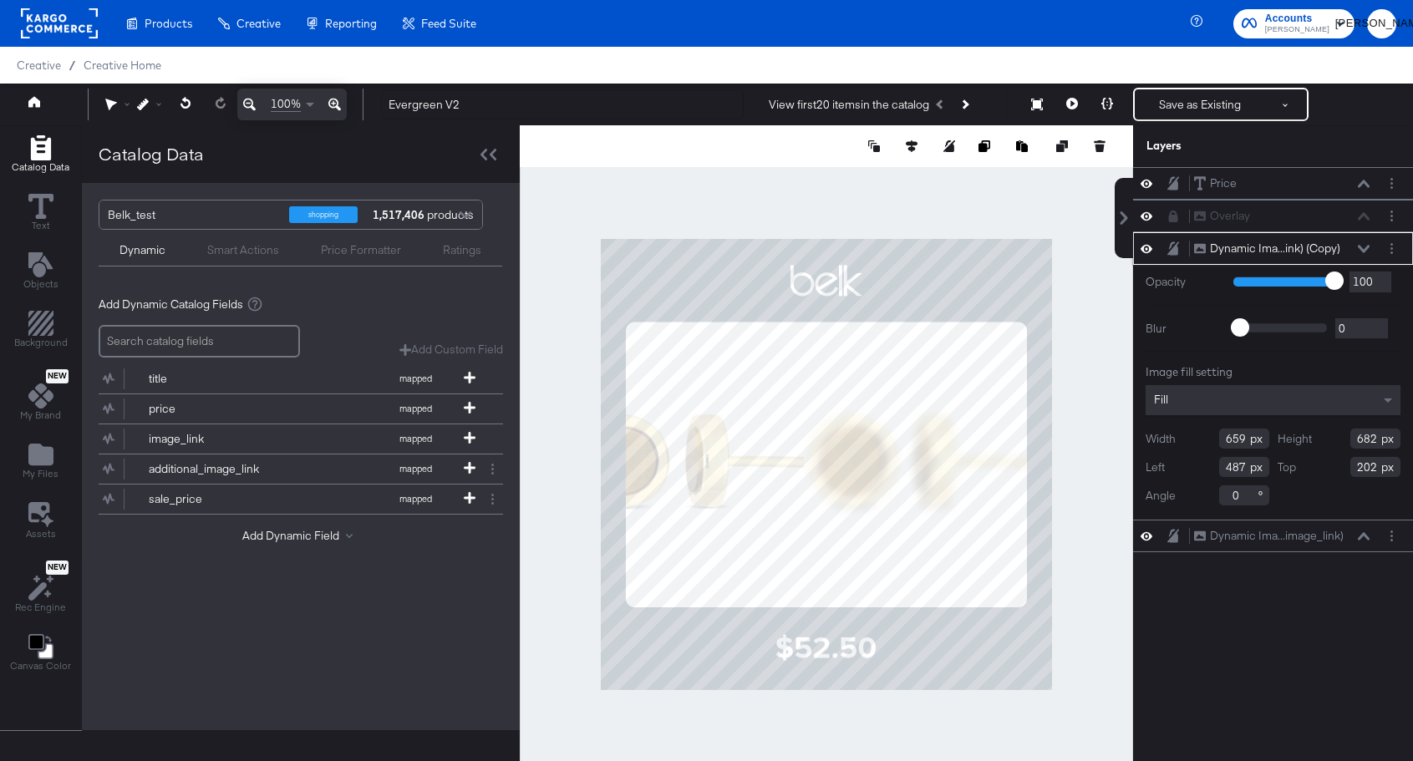
type input "696"
type input "188"
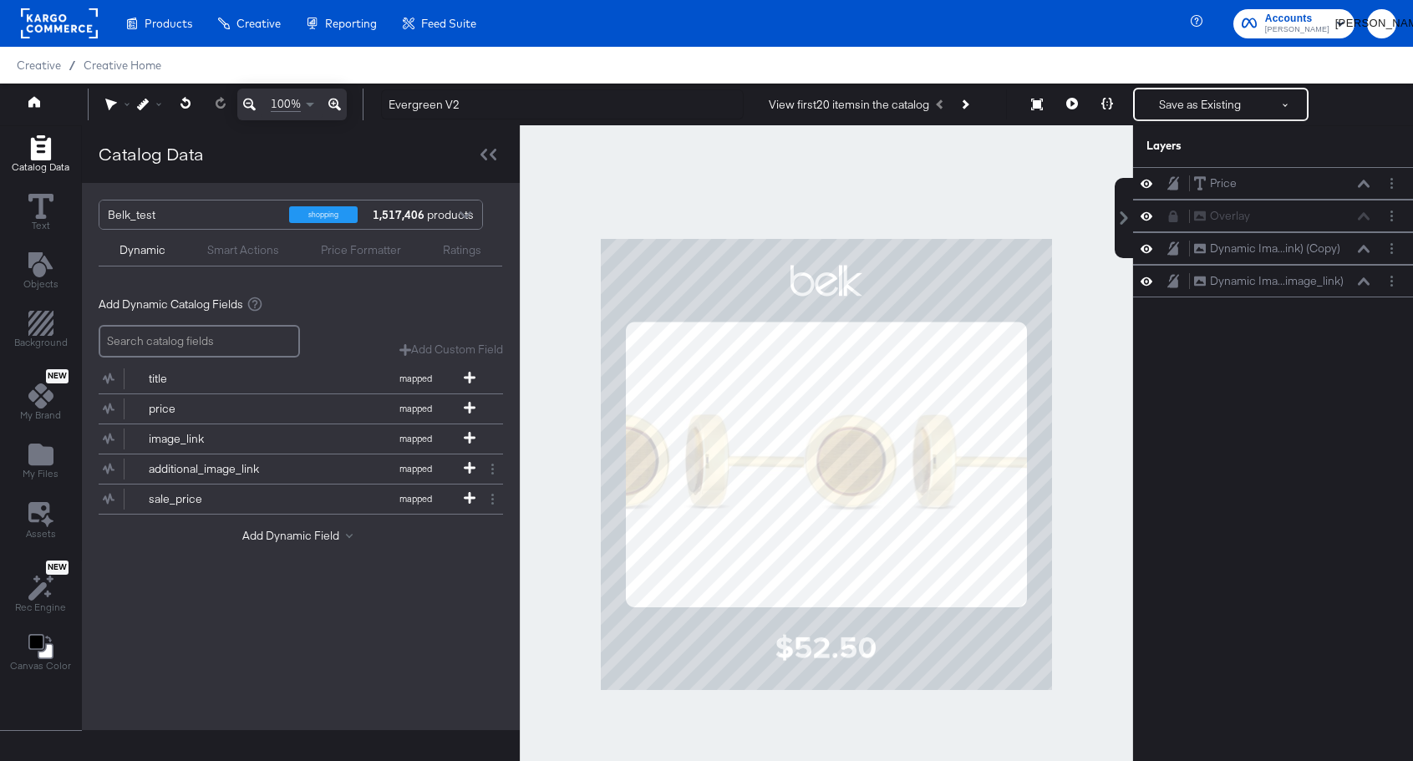
click at [1085, 305] on div at bounding box center [827, 464] width 614 height 679
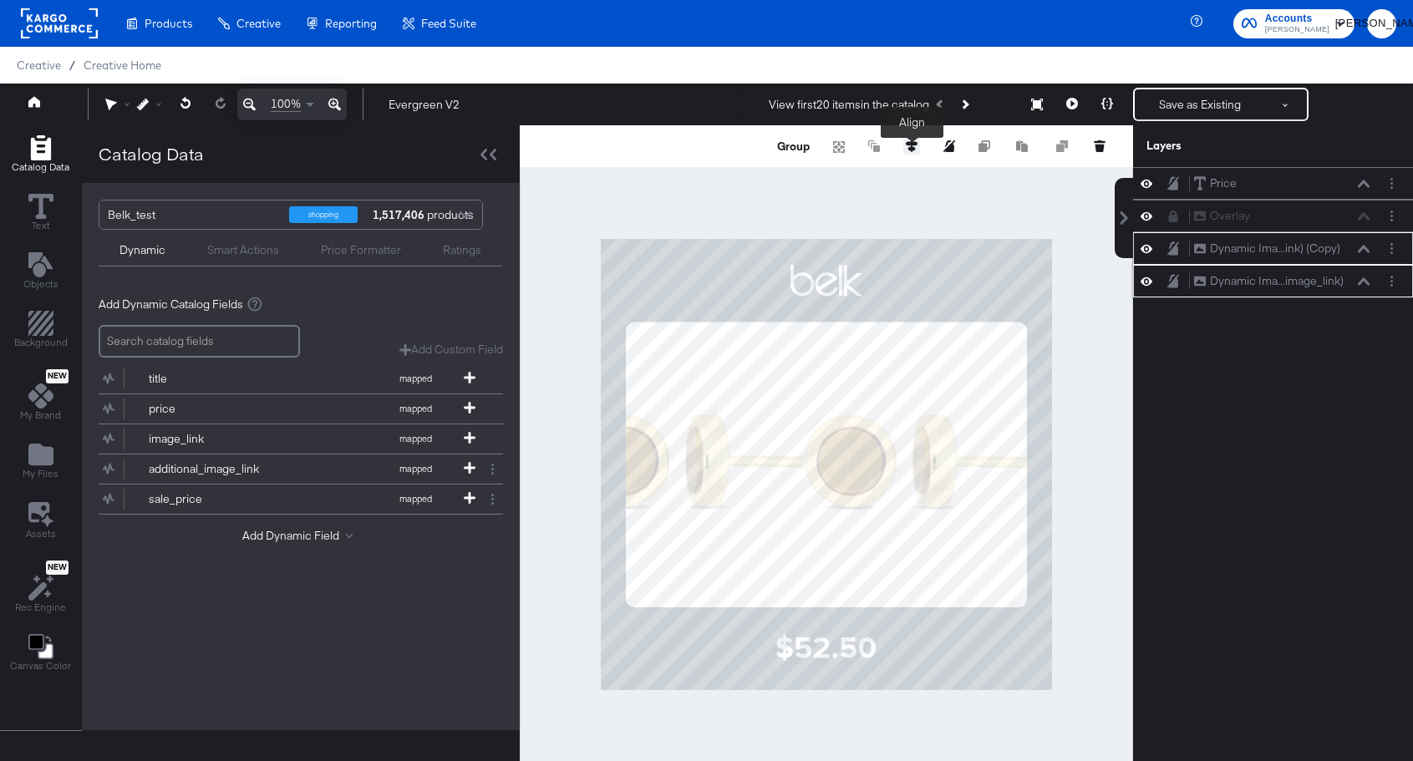
click at [911, 149] on icon at bounding box center [912, 146] width 12 height 12
click at [787, 180] on icon at bounding box center [788, 177] width 12 height 12
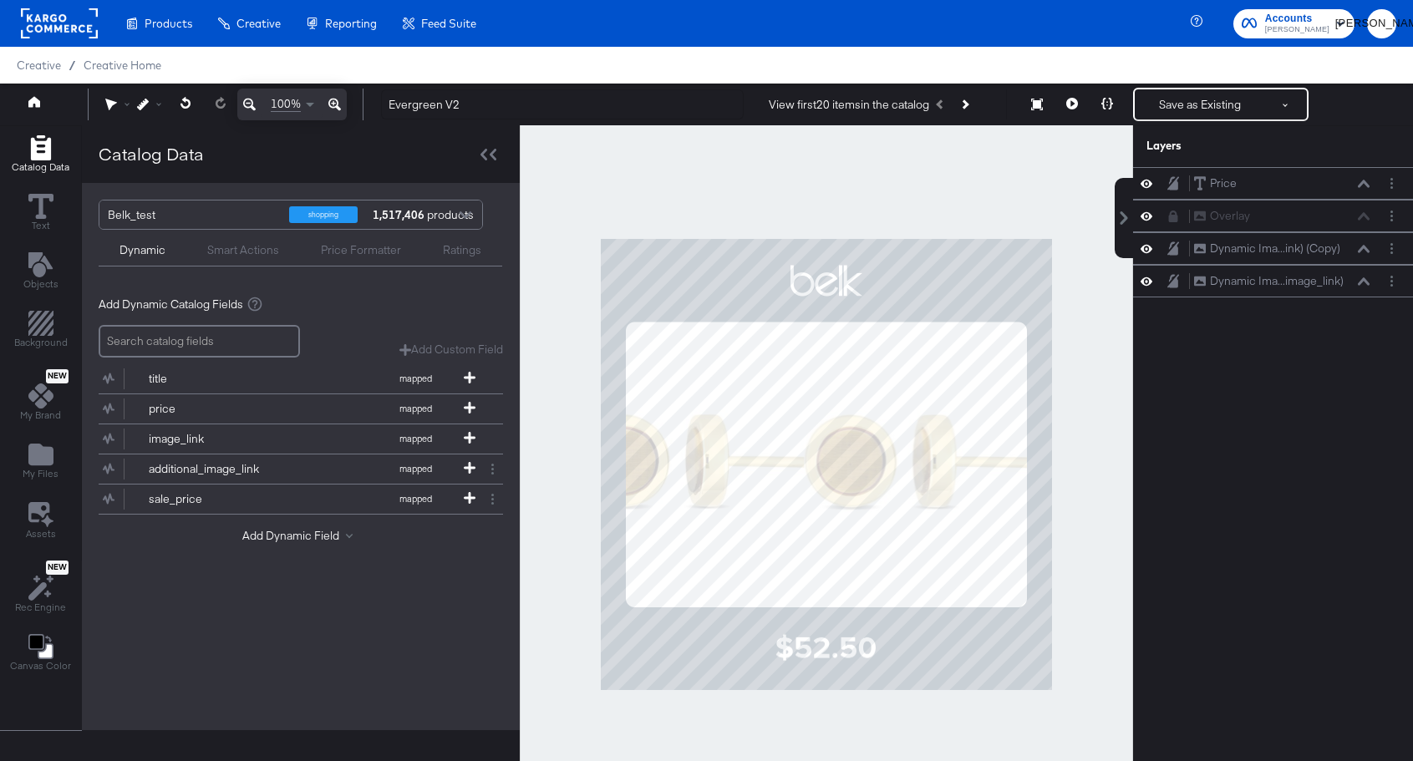
click at [1052, 222] on div at bounding box center [827, 464] width 614 height 679
click at [1069, 100] on icon at bounding box center [1073, 104] width 12 height 12
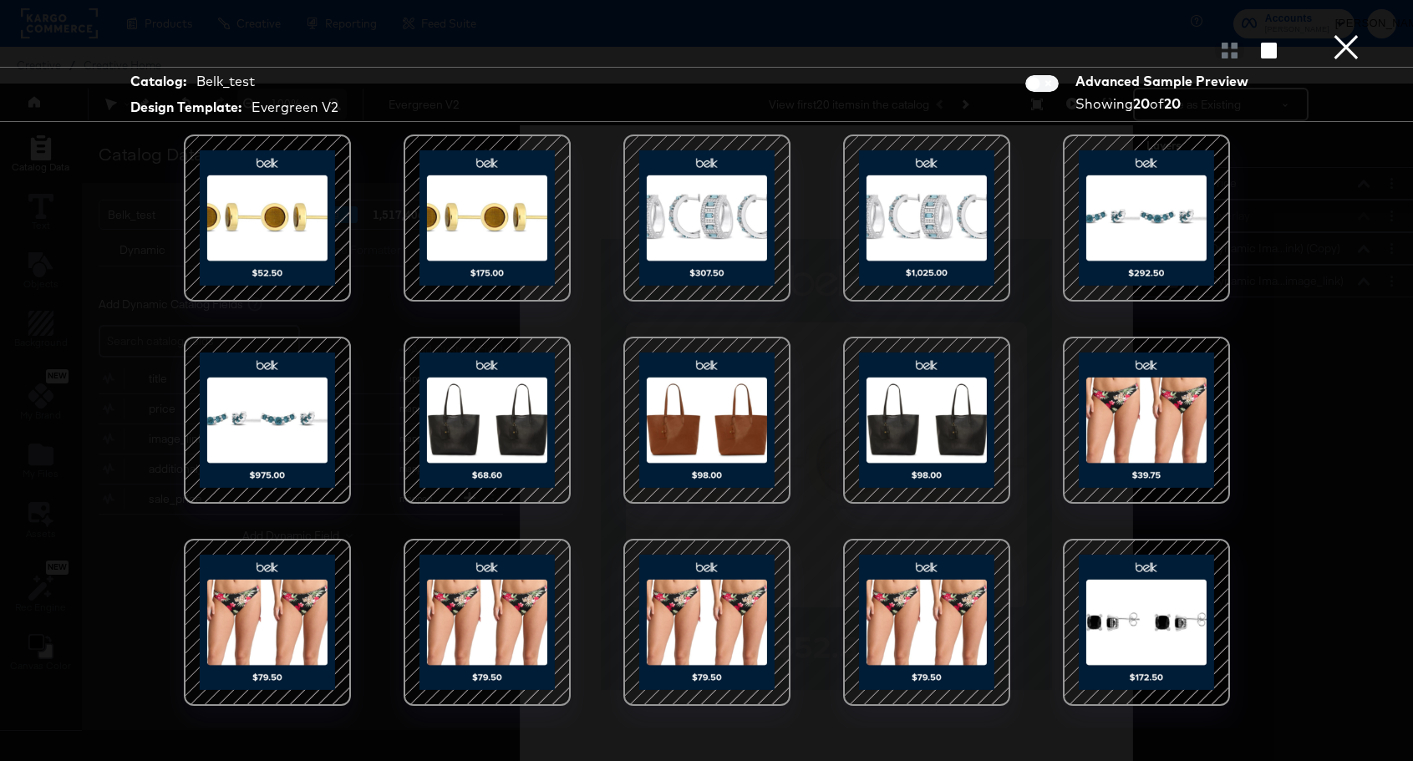
click at [1346, 33] on button "×" at bounding box center [1346, 16] width 33 height 33
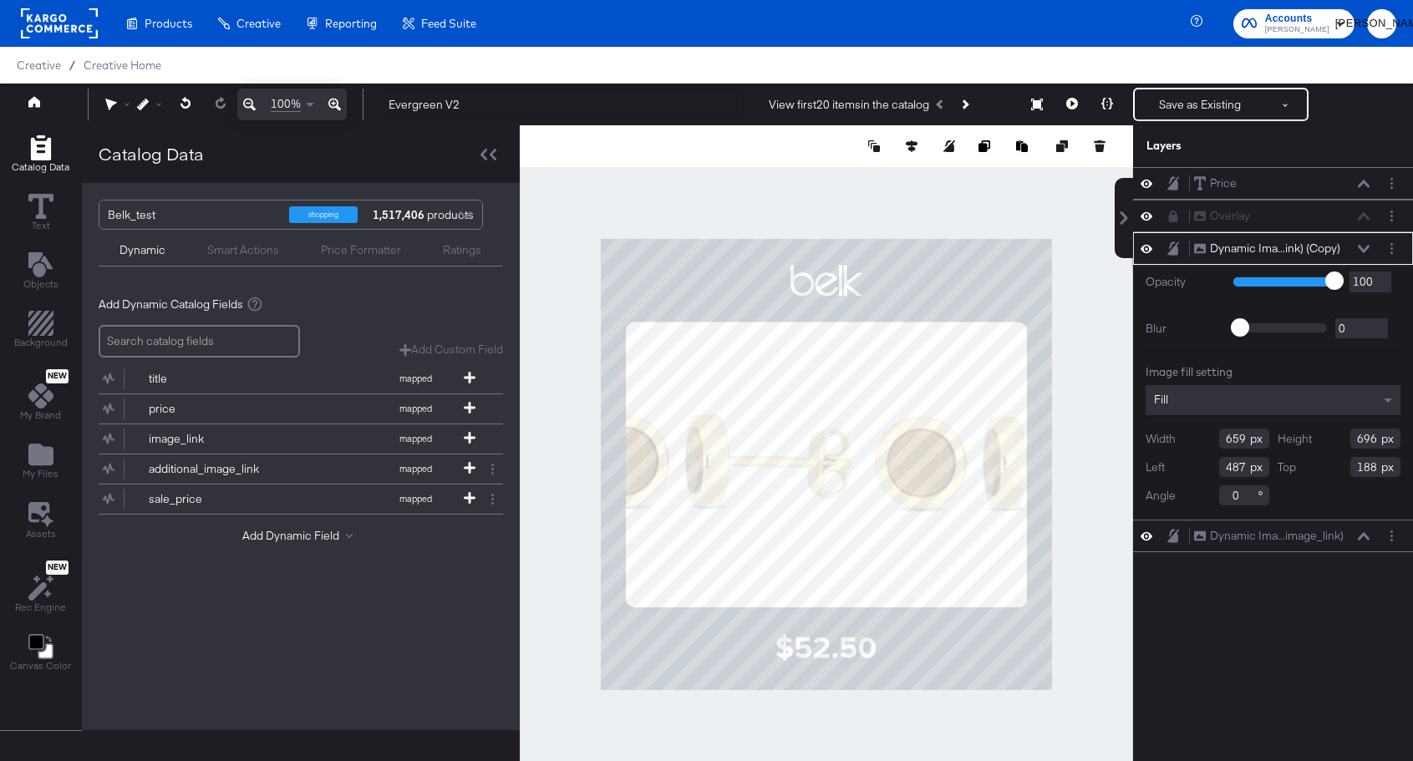
type input "655"
type input "192"
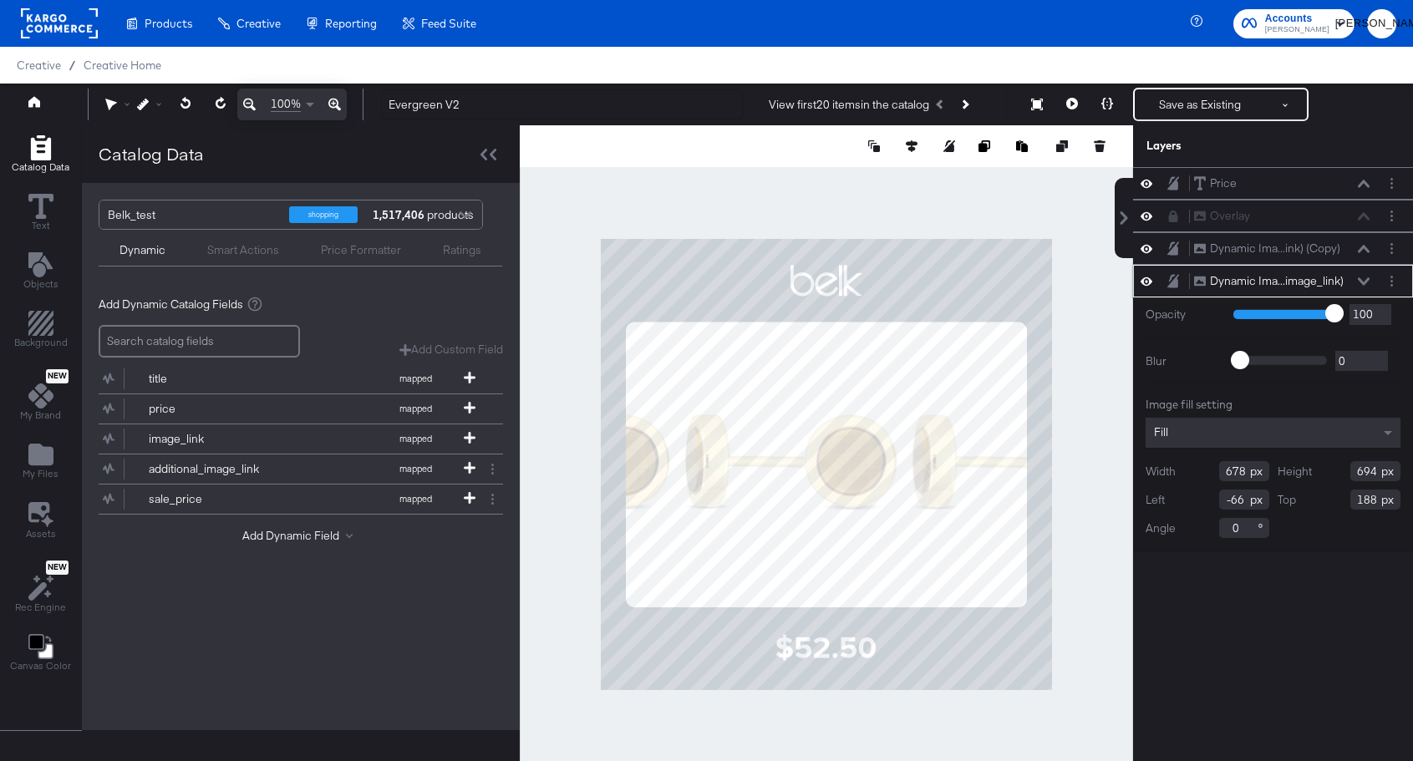
click at [1082, 364] on div at bounding box center [827, 464] width 614 height 679
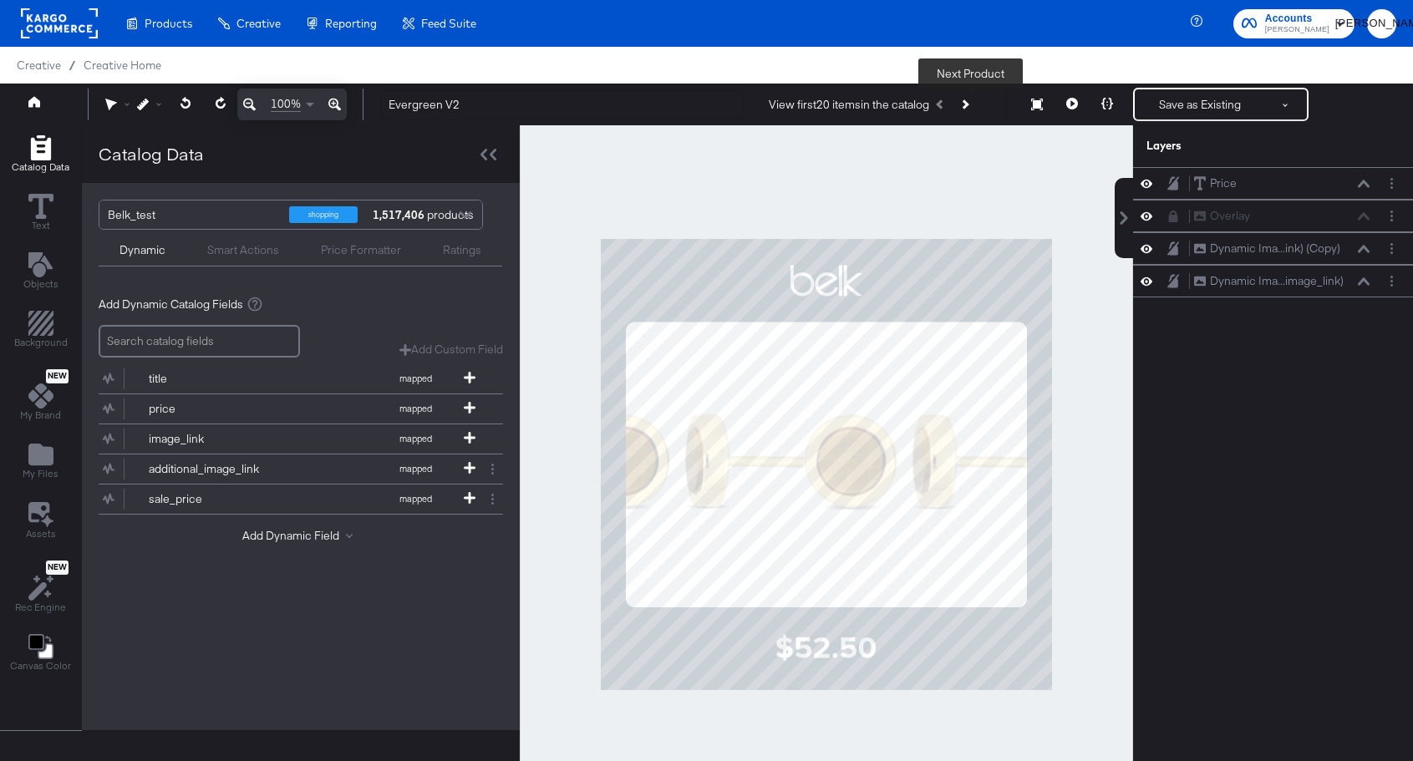
click at [969, 102] on icon "Next Product" at bounding box center [964, 103] width 9 height 9
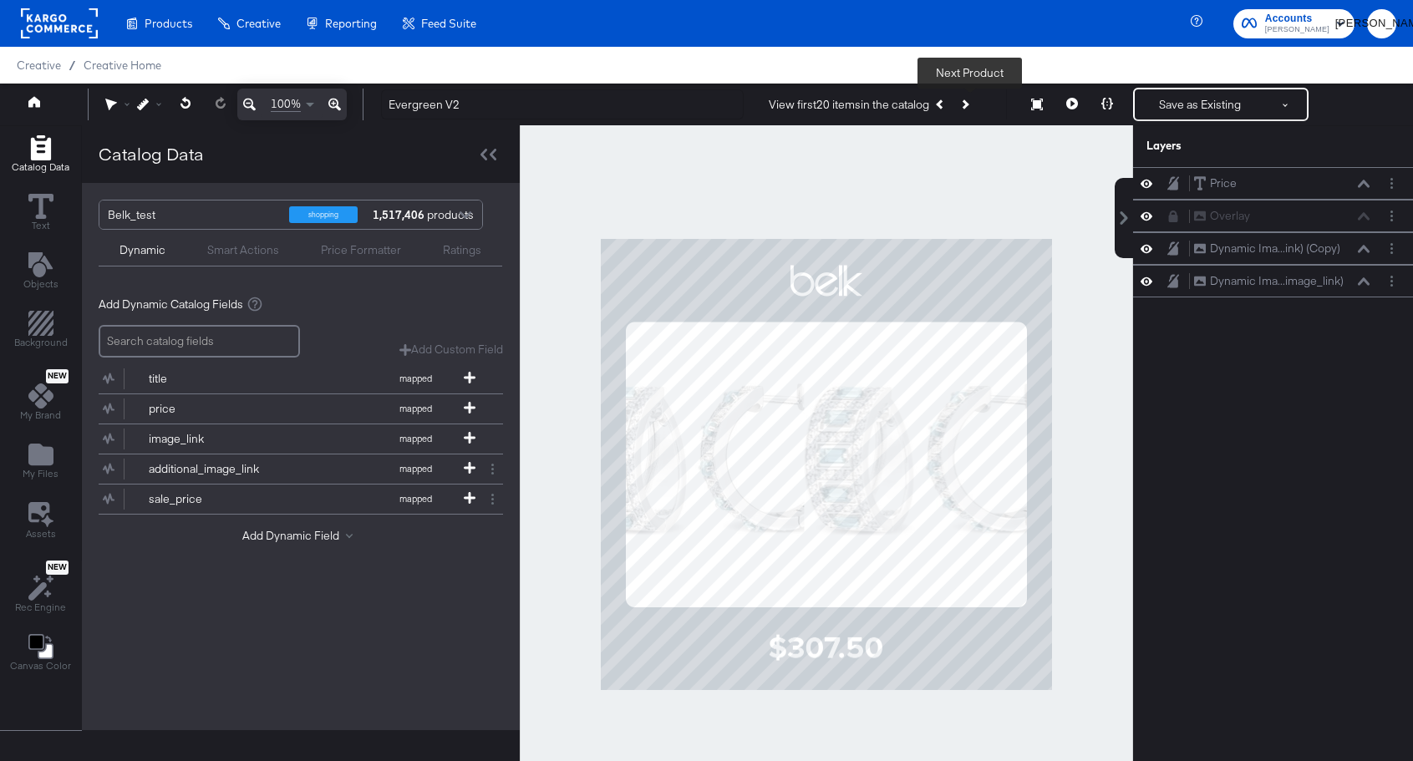
click at [969, 102] on icon "Next Product" at bounding box center [964, 103] width 9 height 9
click at [969, 103] on icon "Next Product" at bounding box center [964, 103] width 9 height 9
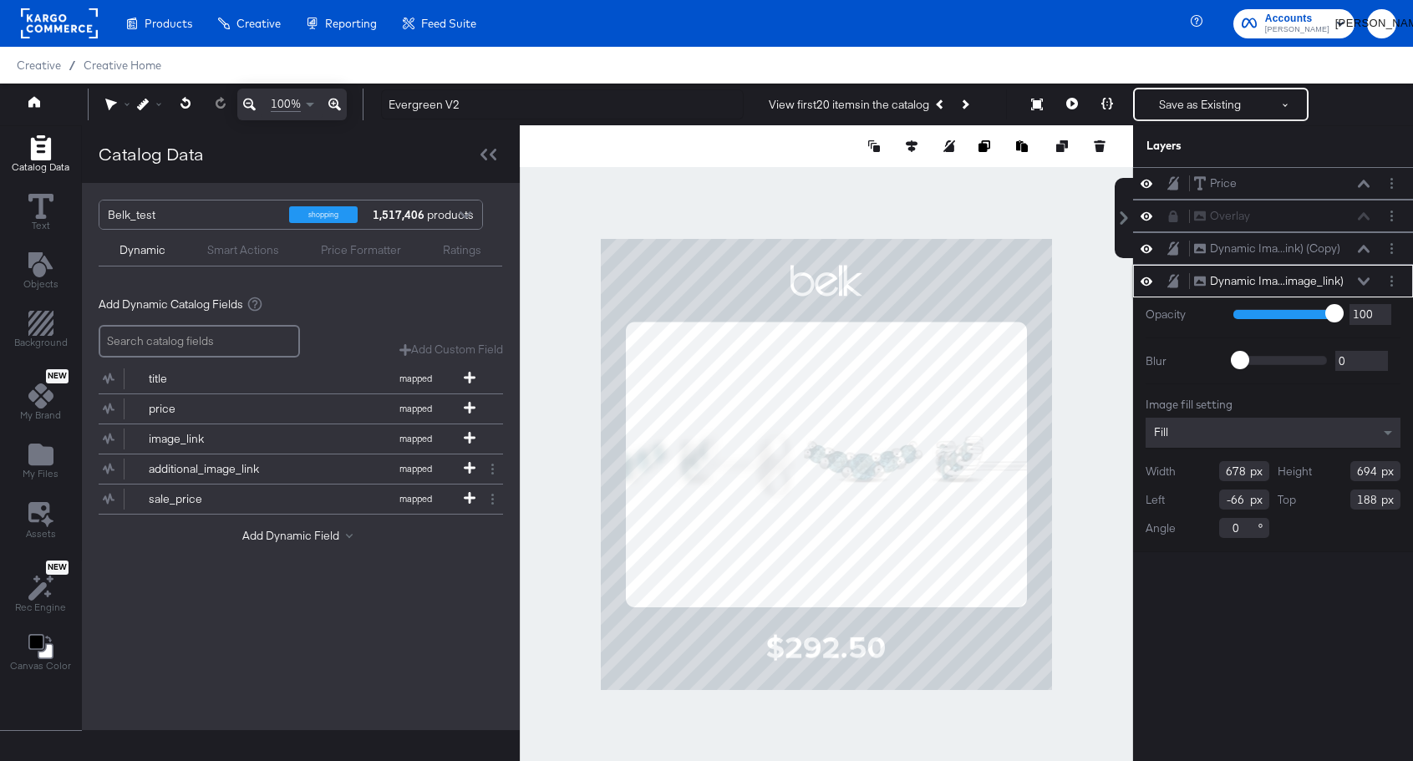
type input "517"
type input "62"
type input "193"
type input "465"
type input "699"
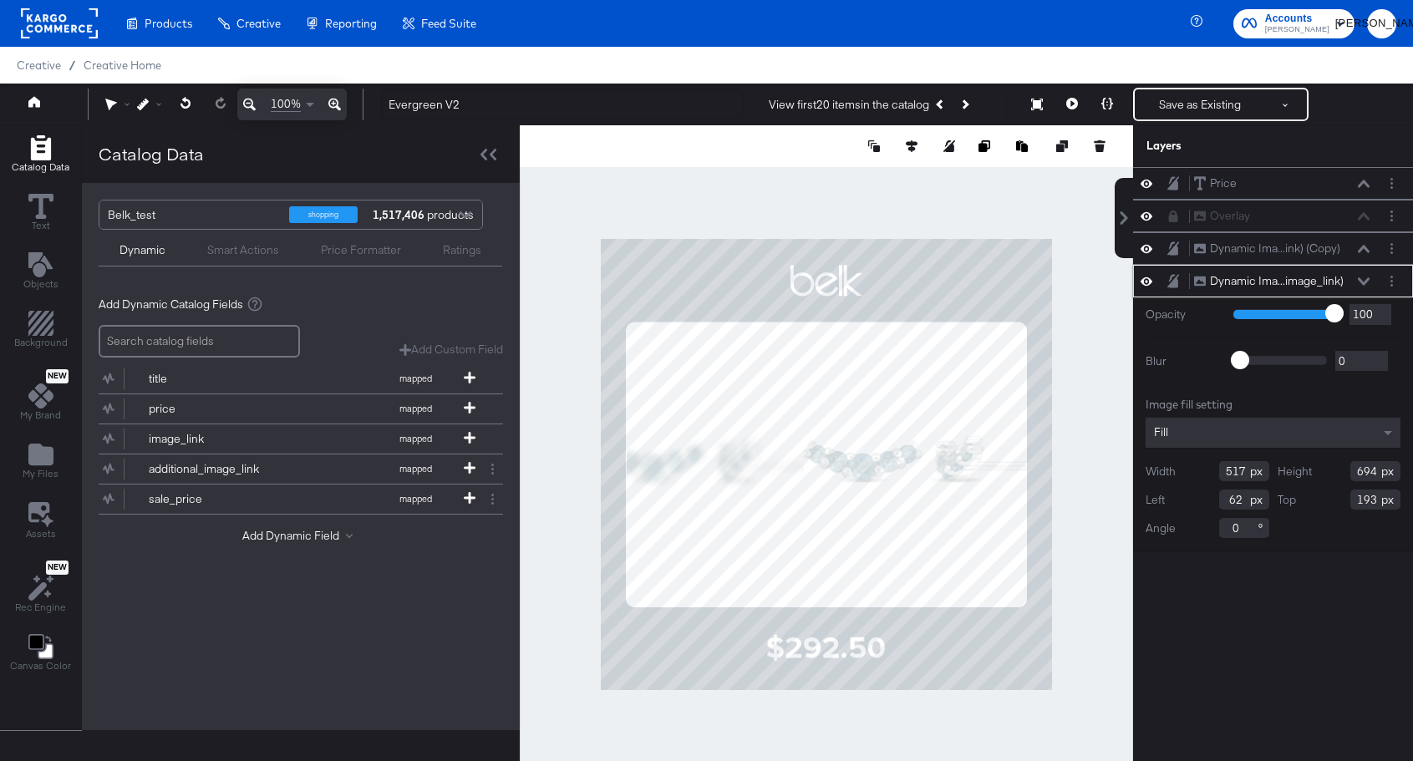
type input "188"
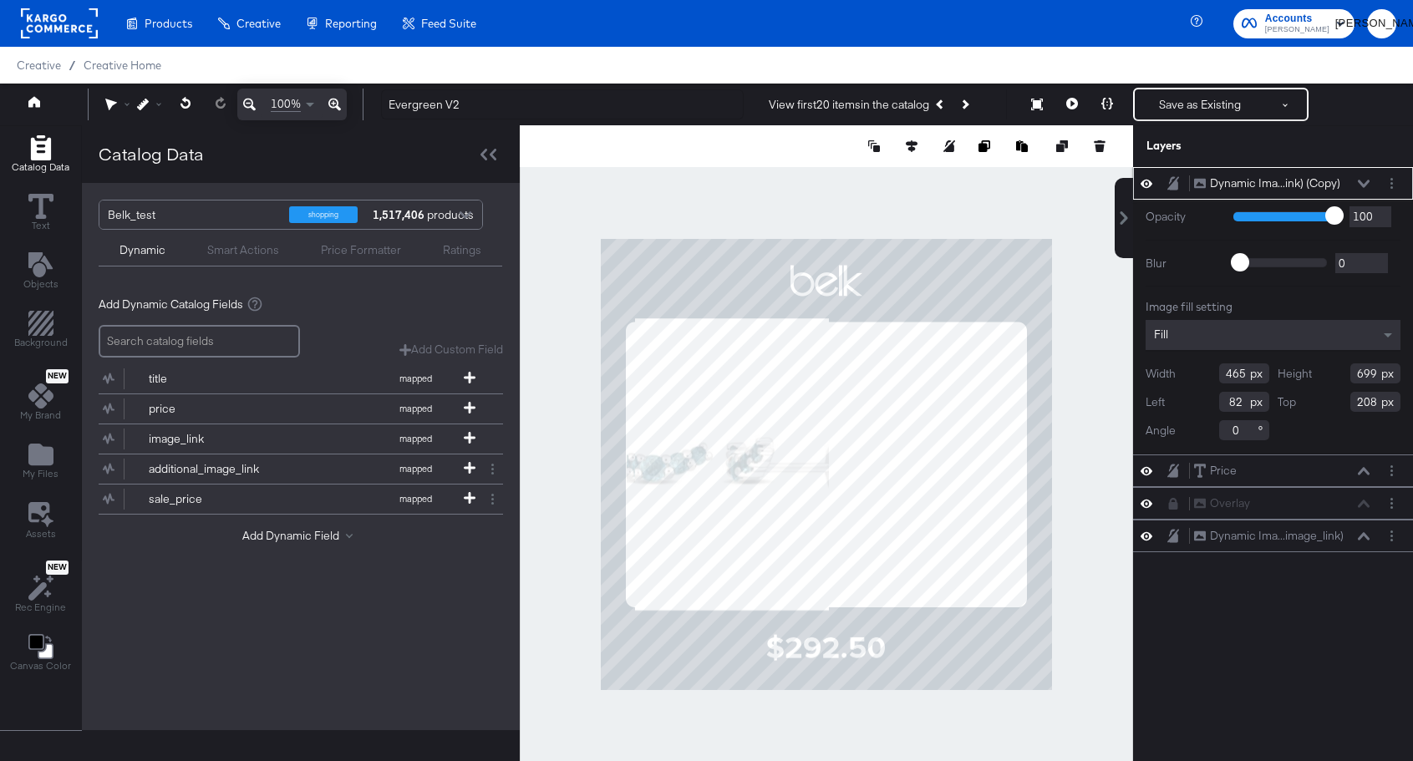
type input "191"
type input "570"
click at [1067, 489] on div at bounding box center [827, 464] width 614 height 679
click at [1363, 176] on div "Dynamic Ima...ink) (Copy) Dynamic Image (image_link) (Copy)" at bounding box center [1282, 184] width 177 height 18
click at [1366, 183] on icon at bounding box center [1364, 184] width 12 height 8
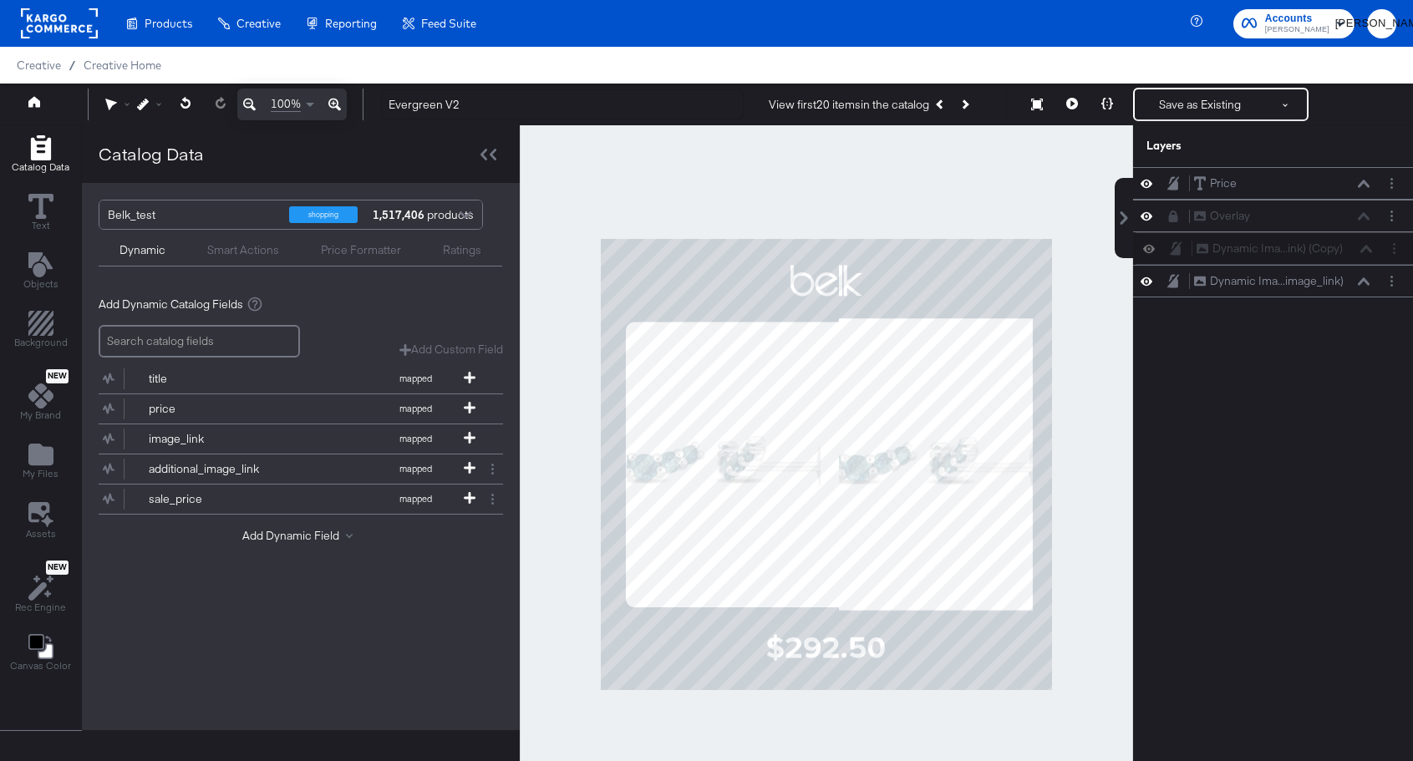
drag, startPoint x: 1295, startPoint y: 167, endPoint x: 1297, endPoint y: 237, distance: 70.3
click at [1297, 237] on div "Dynamic Ima...ink) (Copy) Dynamic Image (image_link) (Copy) Price Price Overlay…" at bounding box center [1273, 232] width 280 height 130
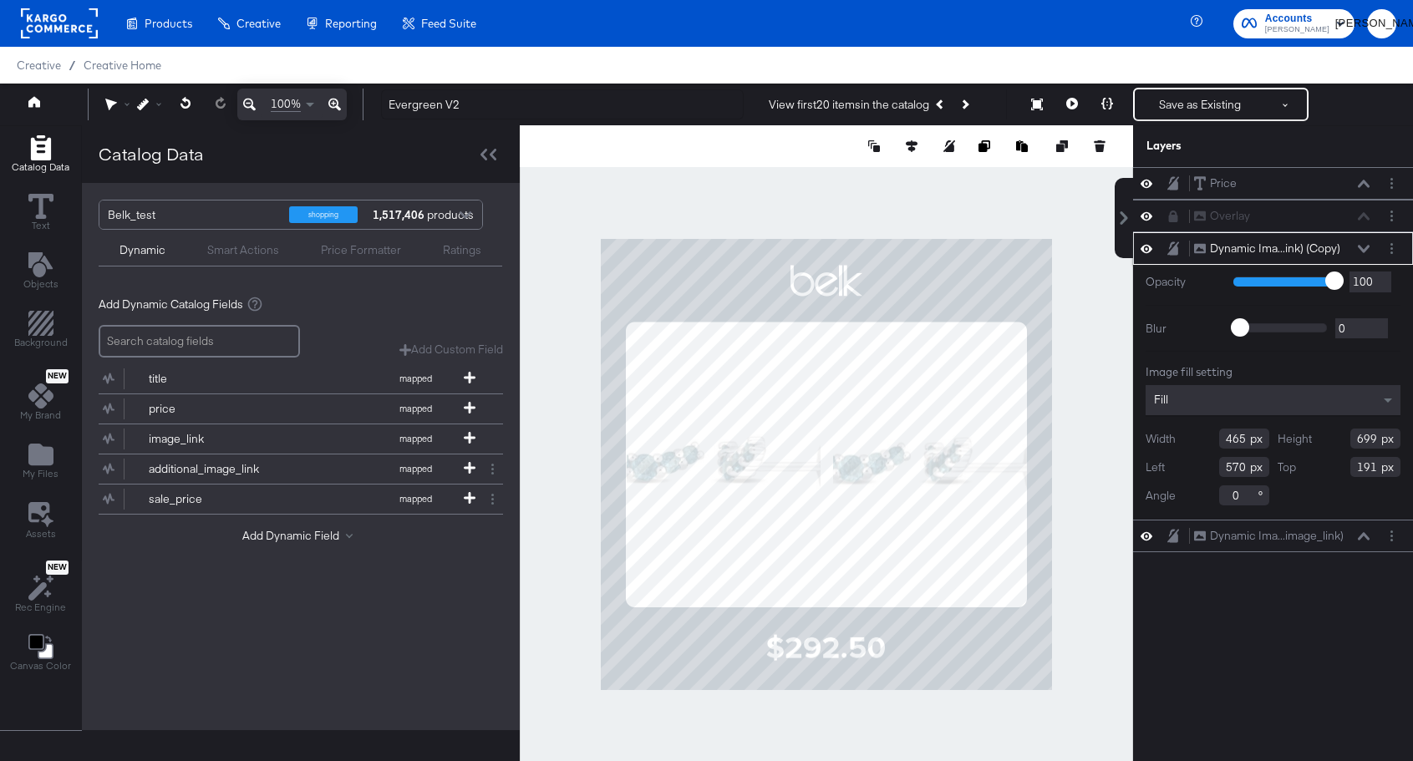
type input "556"
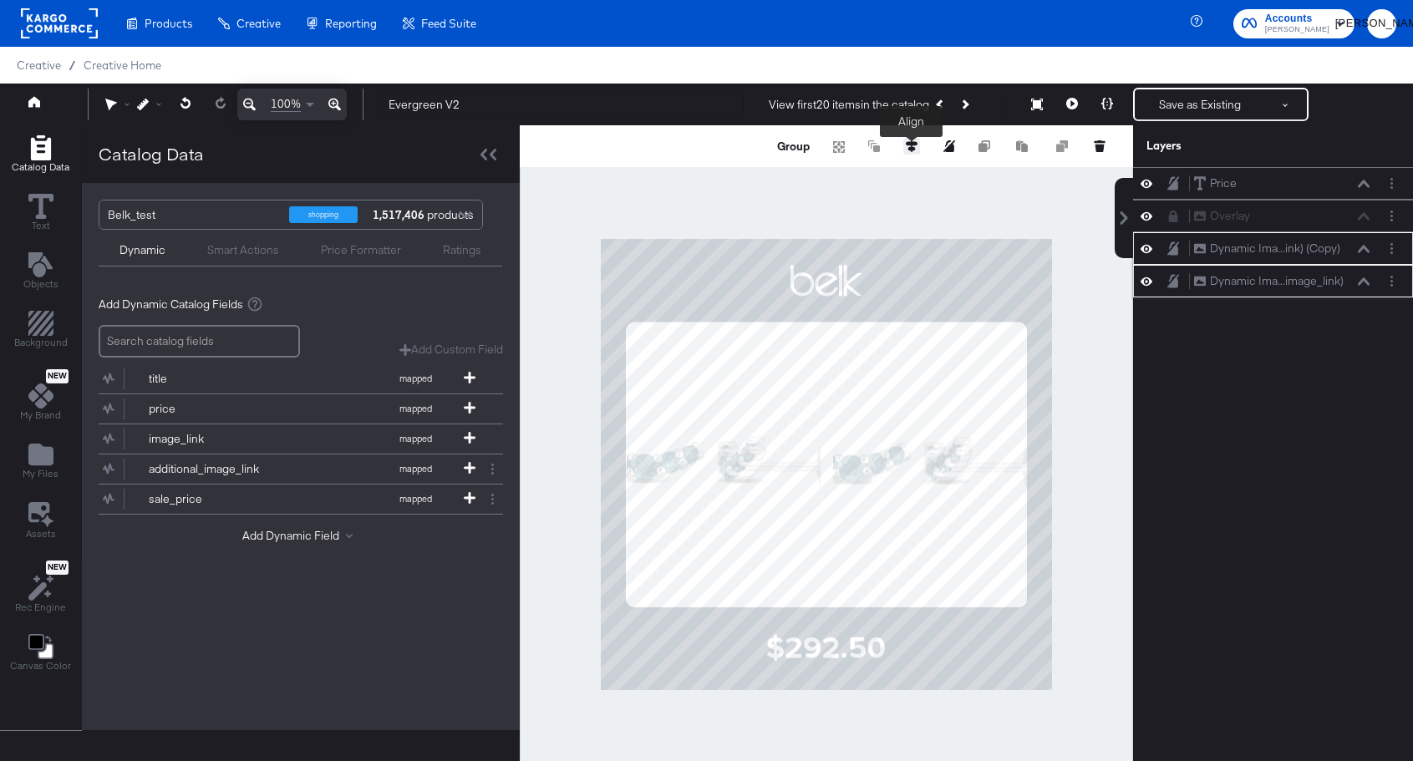
click at [908, 151] on icon at bounding box center [912, 146] width 12 height 12
click at [783, 179] on icon at bounding box center [788, 177] width 12 height 12
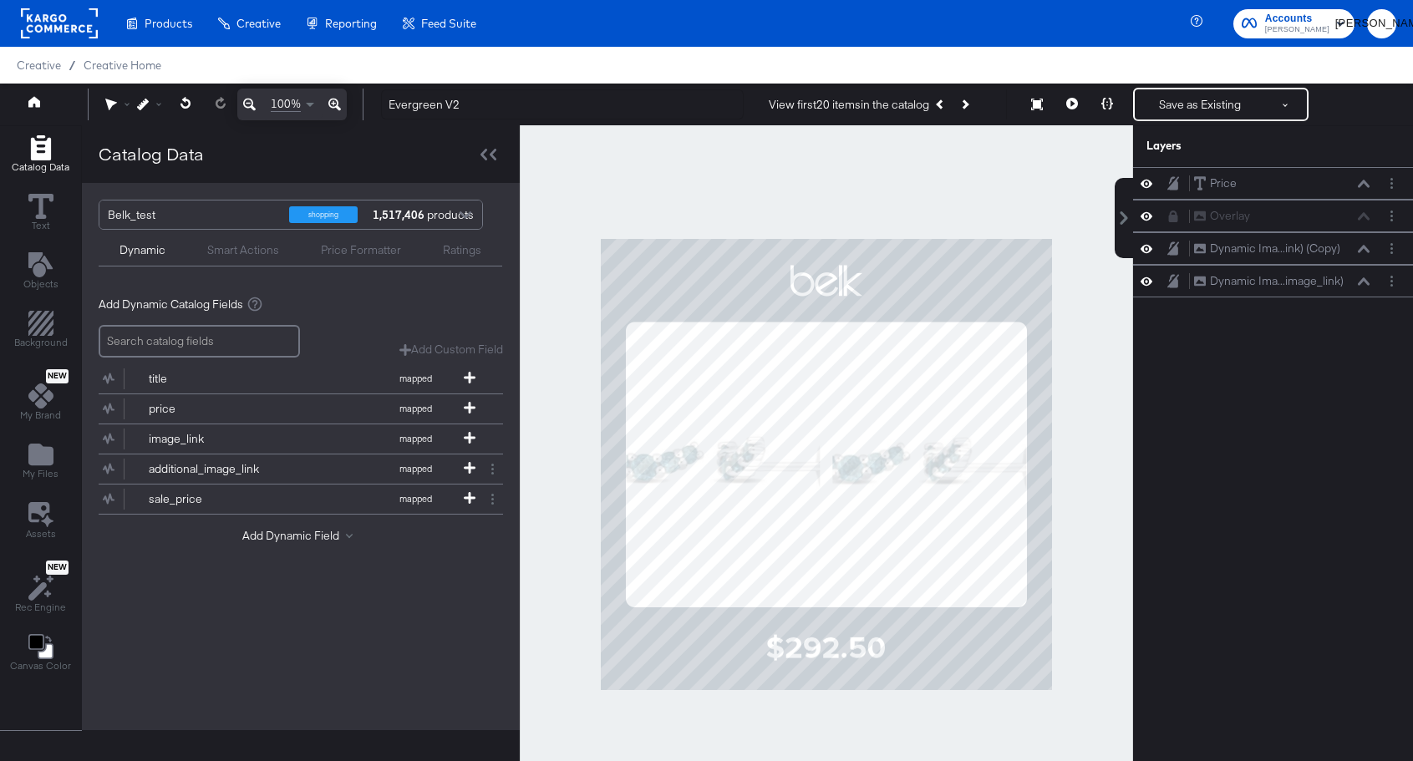
click at [1084, 374] on div at bounding box center [827, 464] width 614 height 679
click at [1074, 99] on icon at bounding box center [1073, 104] width 12 height 12
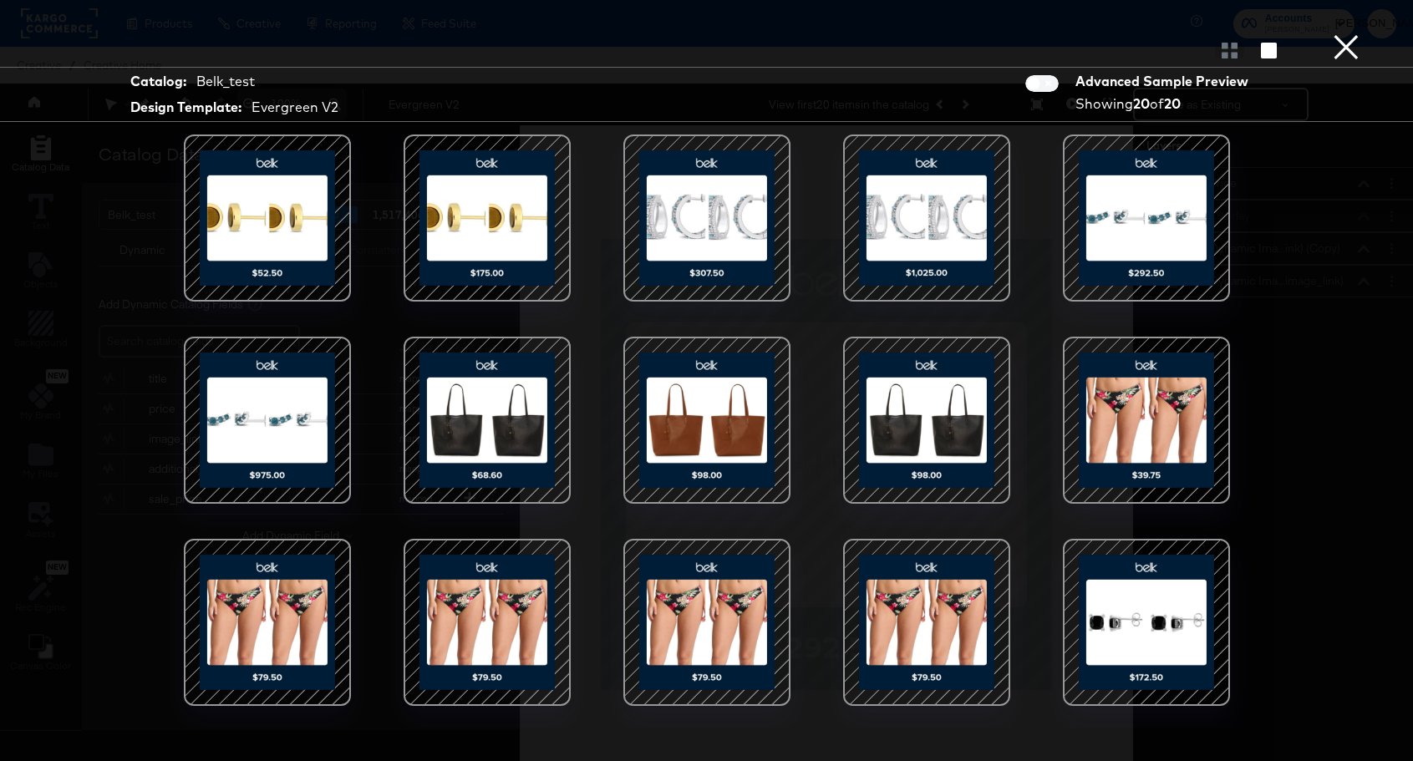
click at [1134, 387] on div at bounding box center [1147, 420] width 142 height 142
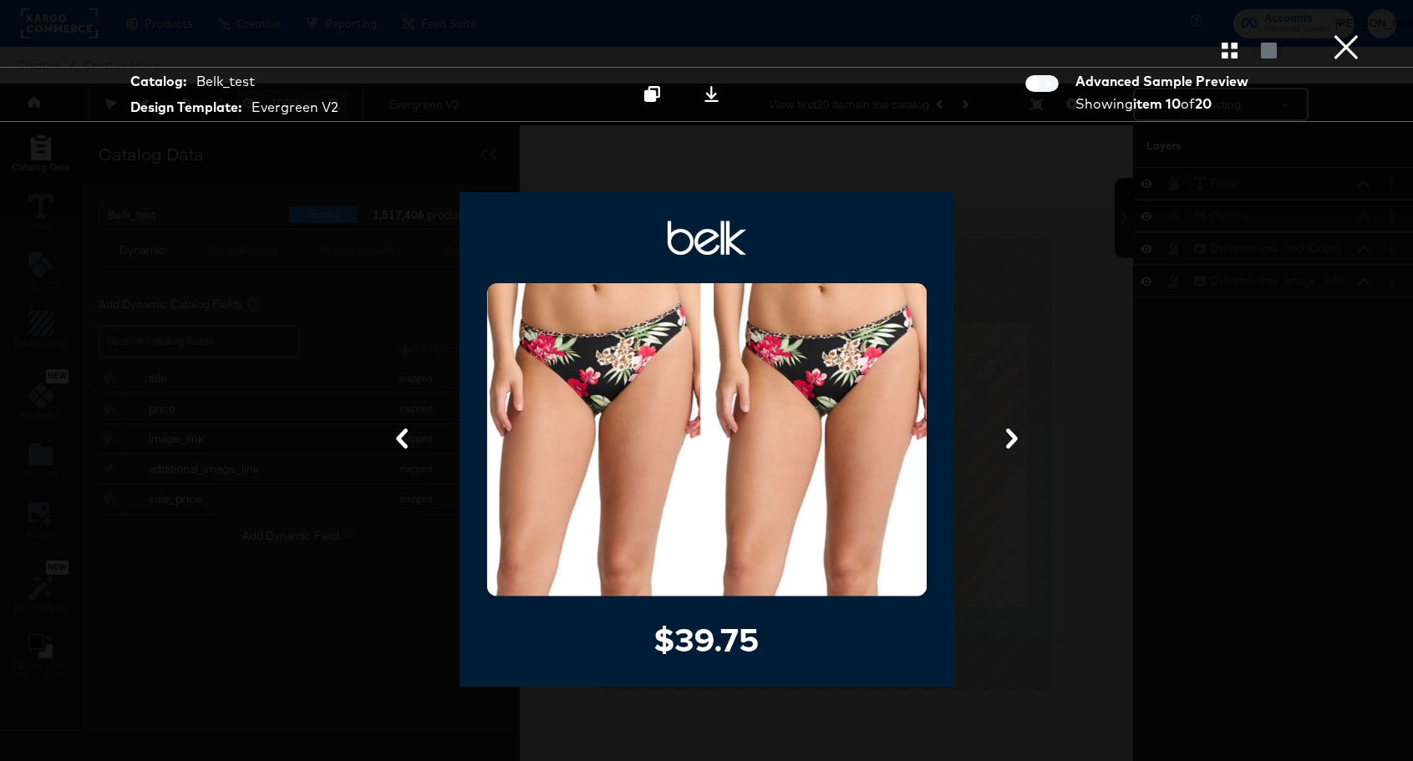
click at [1339, 33] on button "×" at bounding box center [1346, 16] width 33 height 33
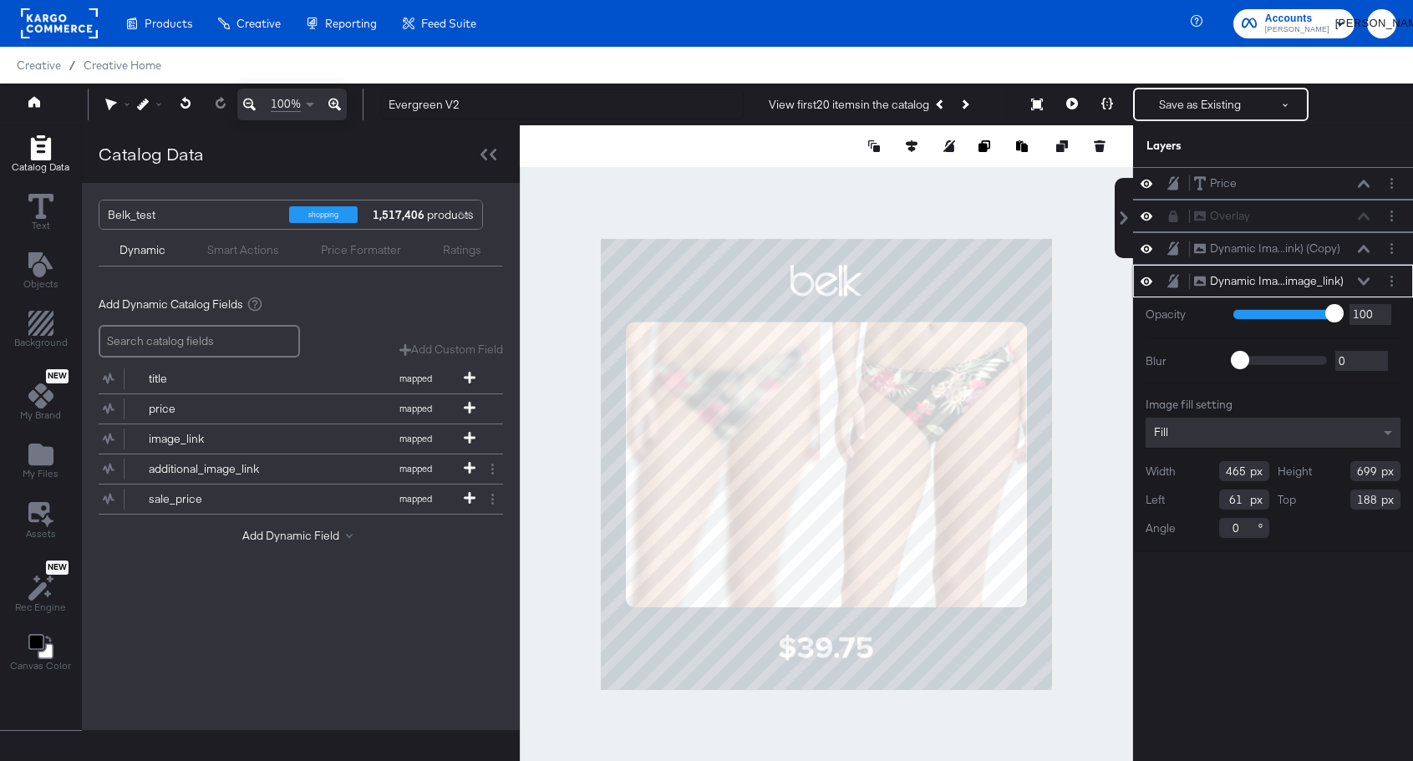
type input "471"
type input "697"
type input "55"
type input "191"
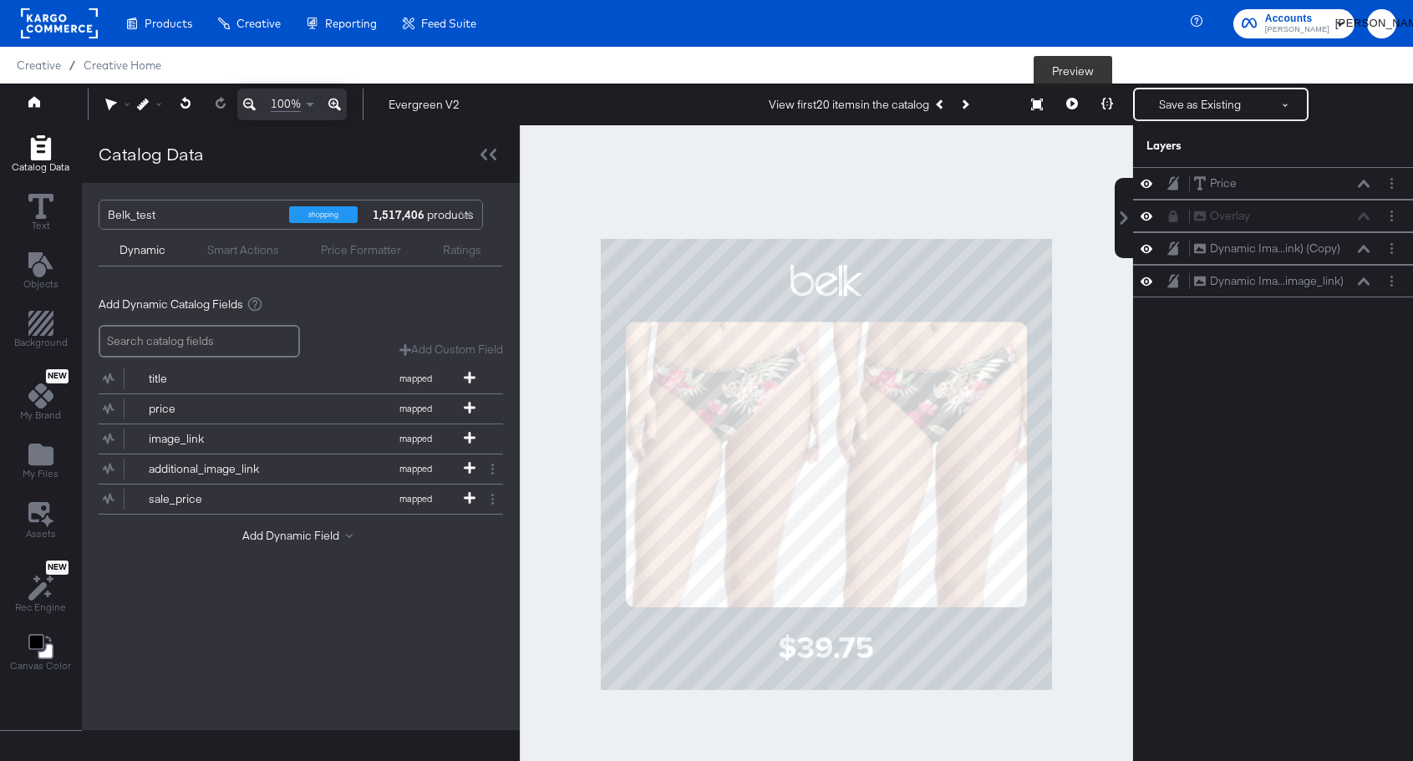
click at [1070, 106] on icon at bounding box center [1073, 104] width 12 height 12
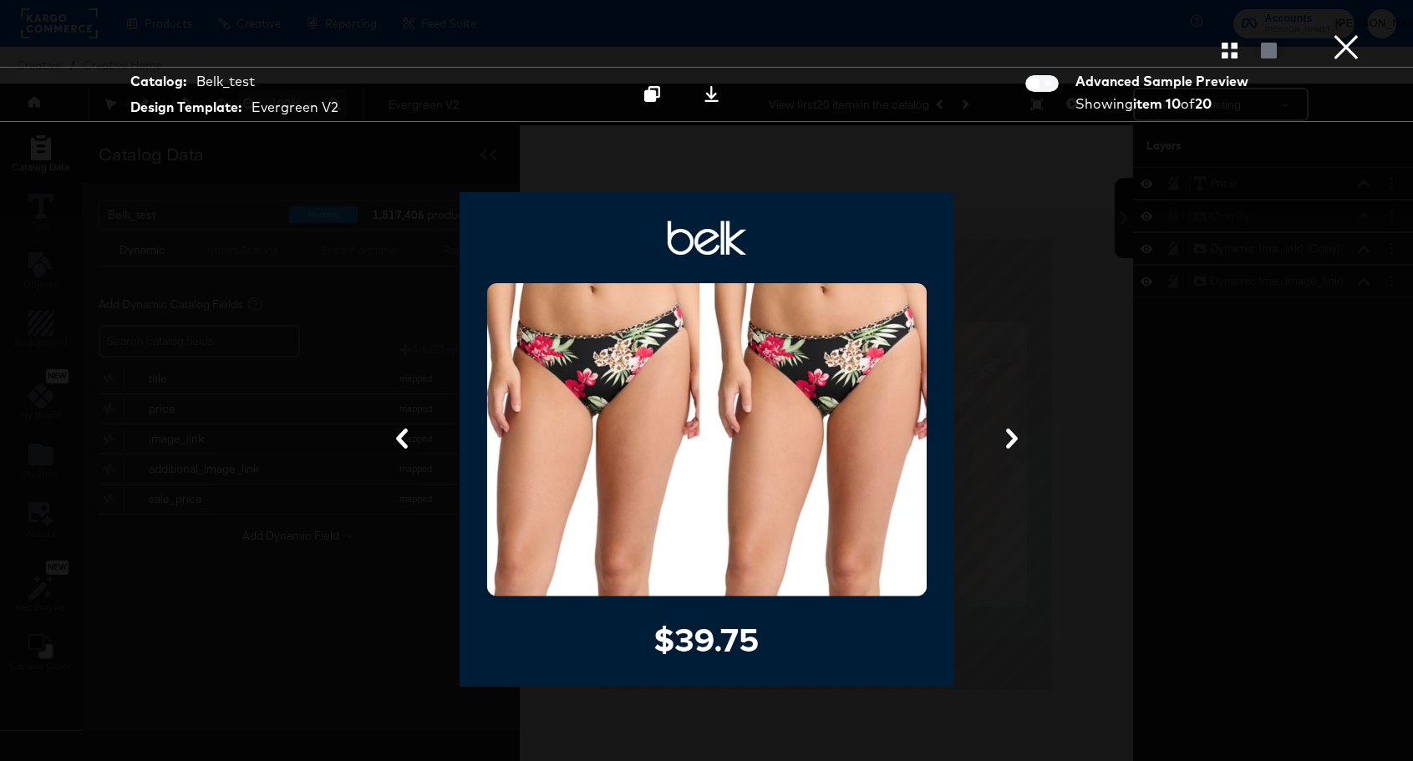
click at [1357, 33] on button "×" at bounding box center [1346, 16] width 33 height 33
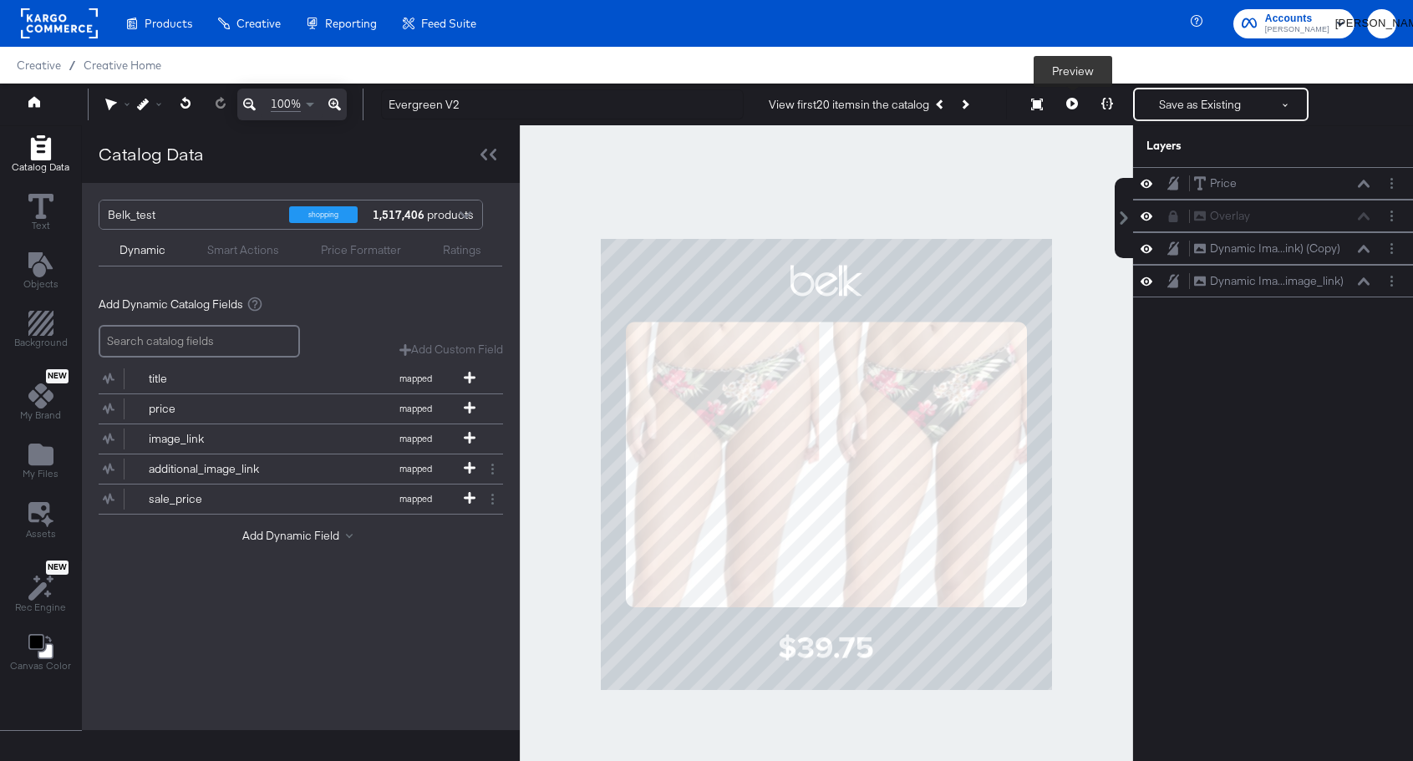
click at [1072, 105] on icon at bounding box center [1073, 104] width 12 height 12
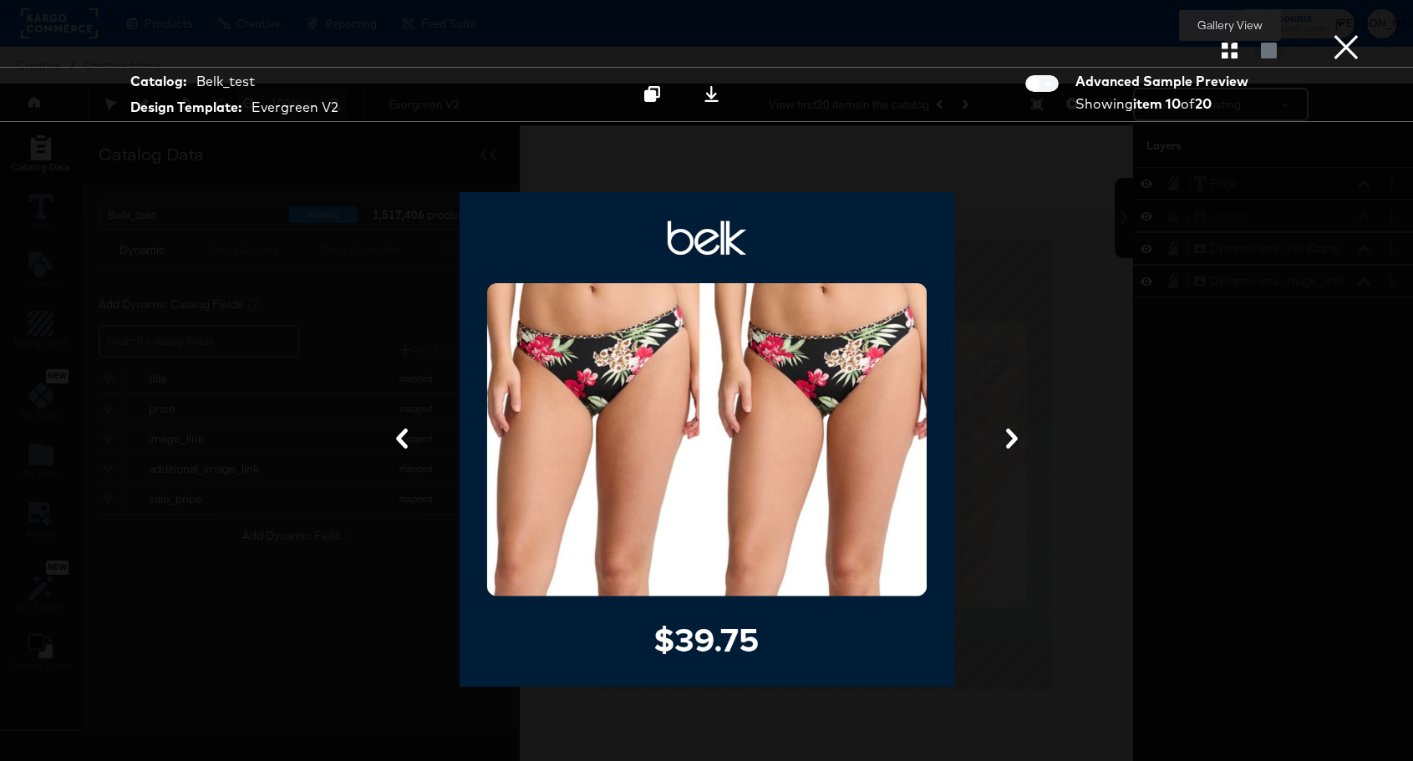
click at [1226, 46] on icon "button" at bounding box center [1230, 51] width 16 height 16
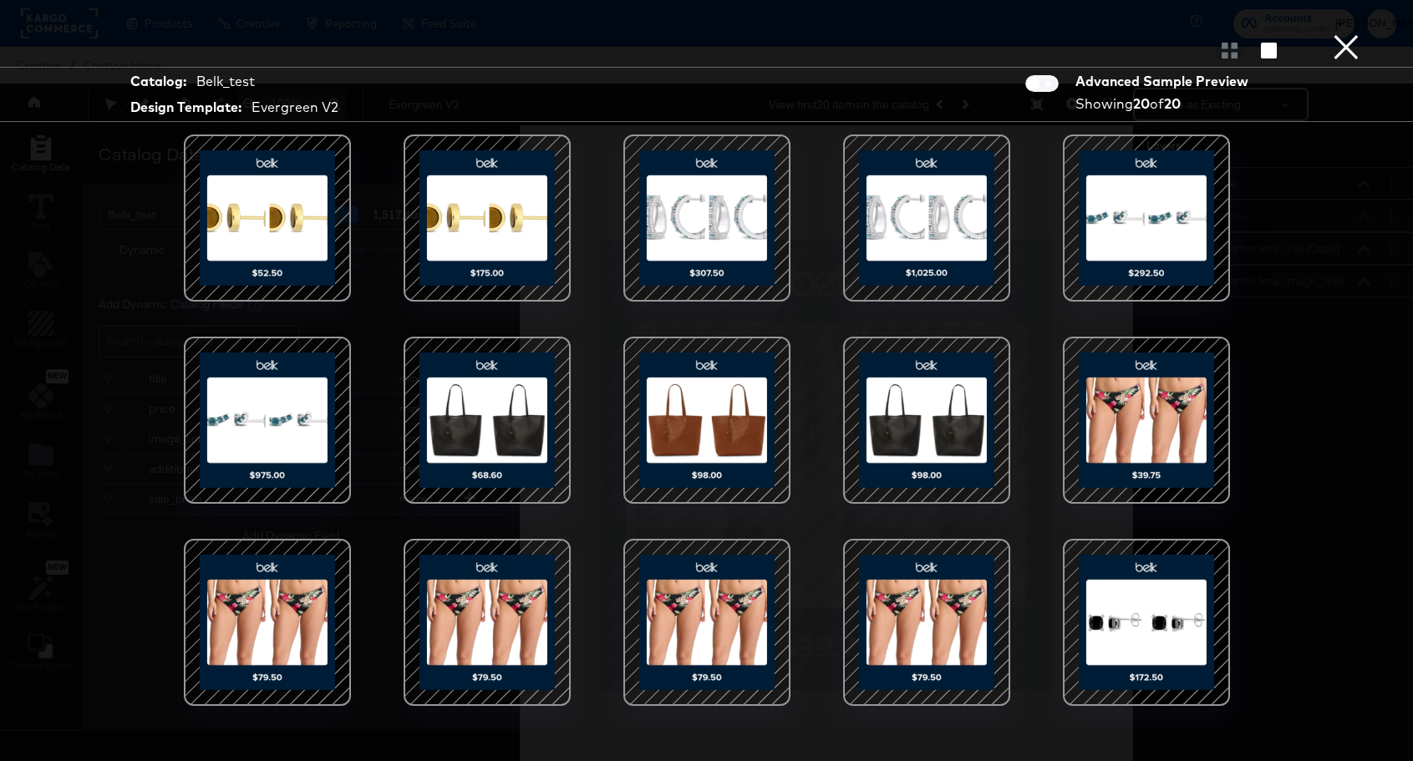
click at [1343, 33] on button "×" at bounding box center [1346, 16] width 33 height 33
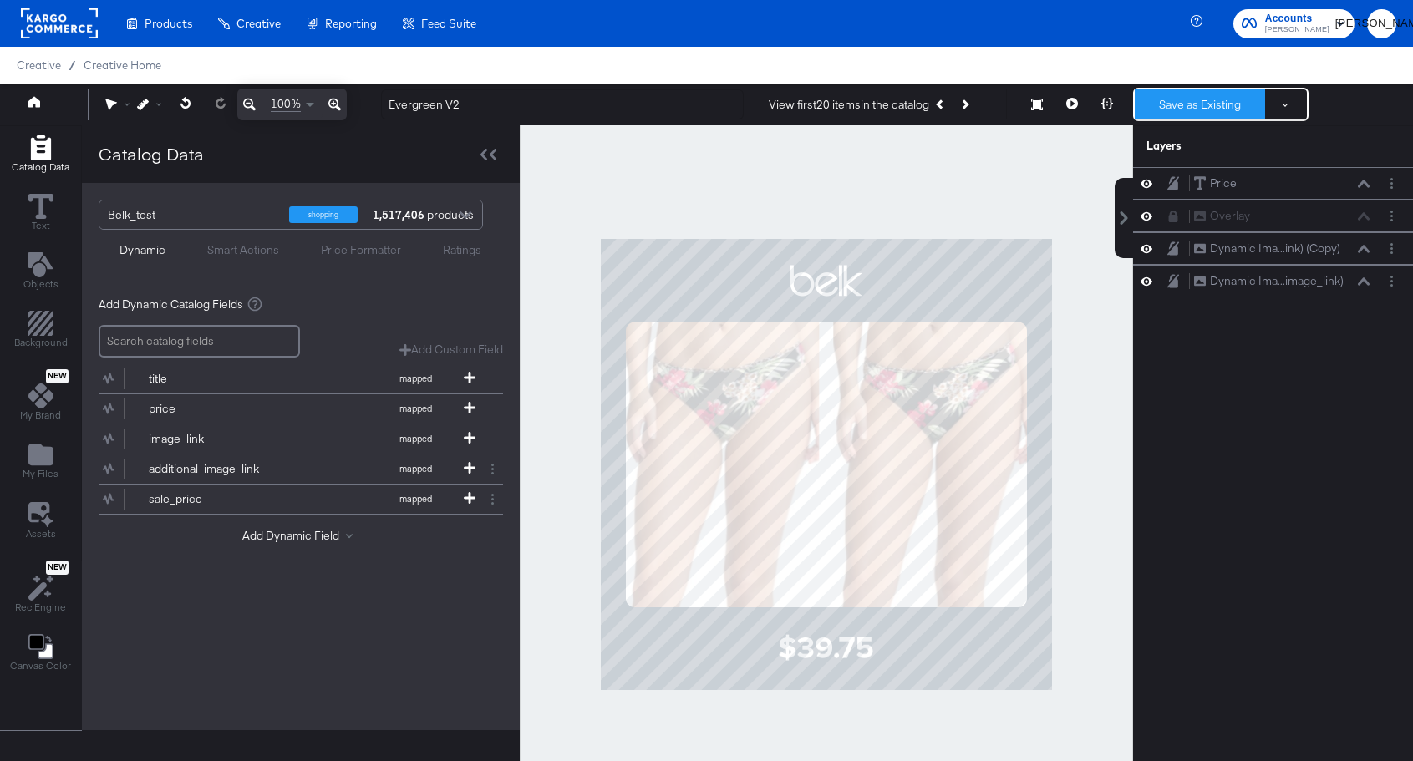
click at [1213, 103] on button "Save as Existing" at bounding box center [1200, 104] width 130 height 30
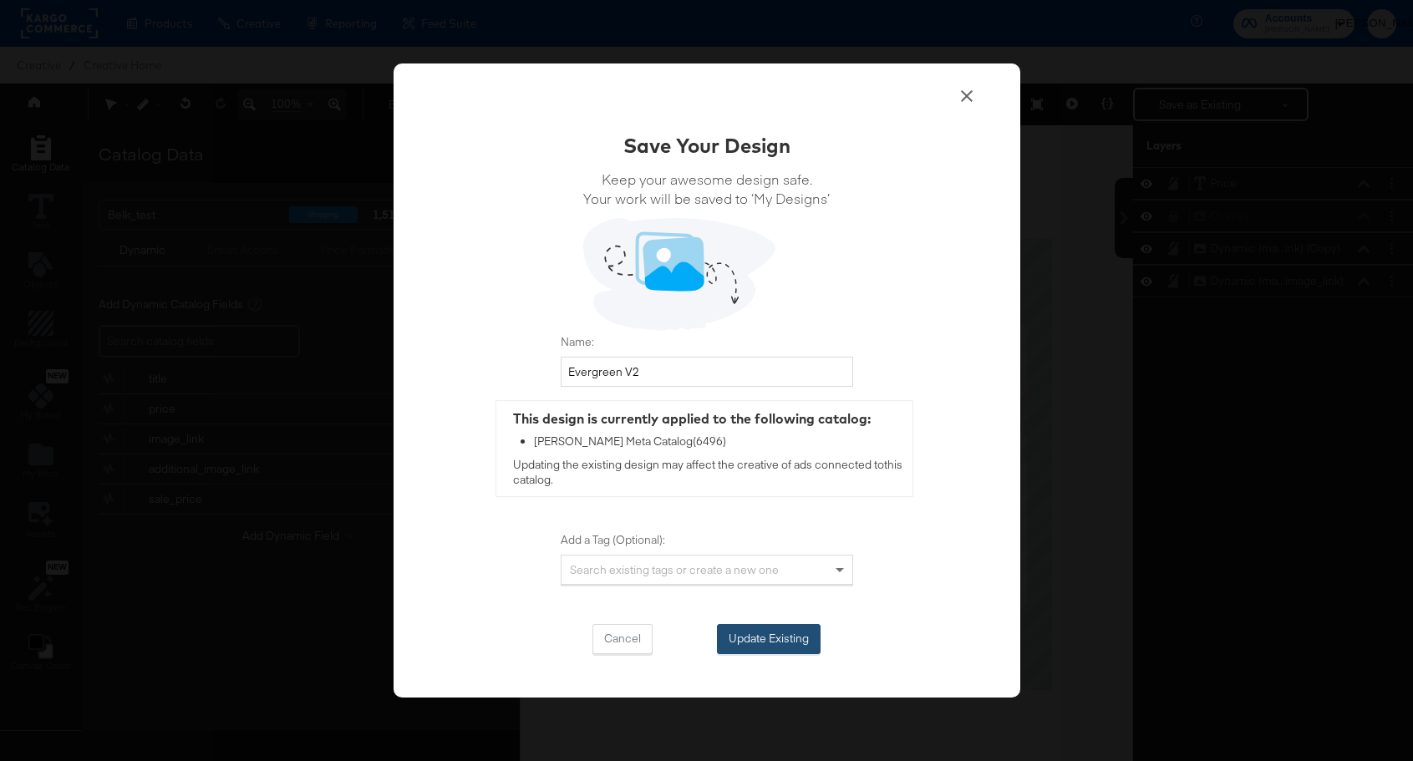
click at [778, 634] on button "Update Existing" at bounding box center [769, 639] width 104 height 30
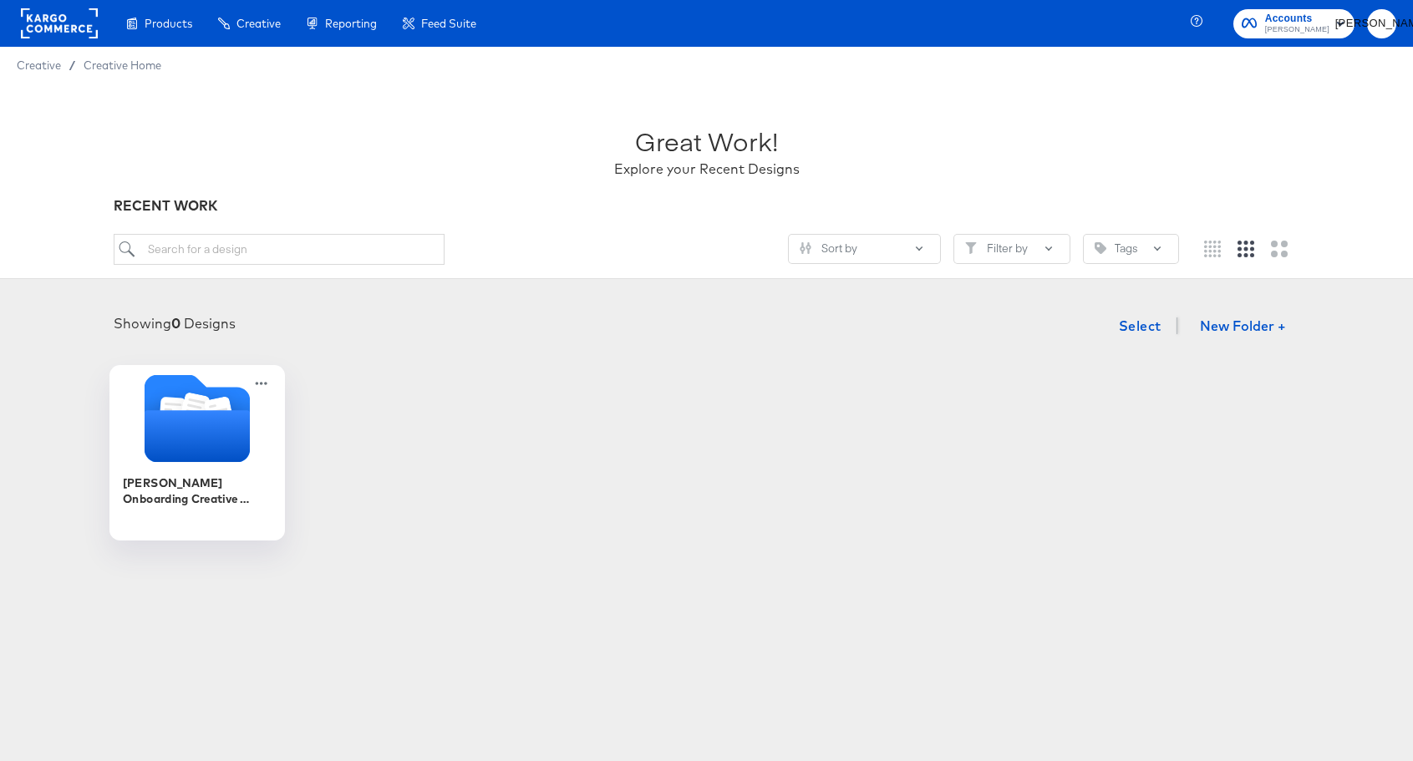
click at [173, 506] on div "[PERSON_NAME] Onboarding Creative Overlays" at bounding box center [197, 490] width 150 height 33
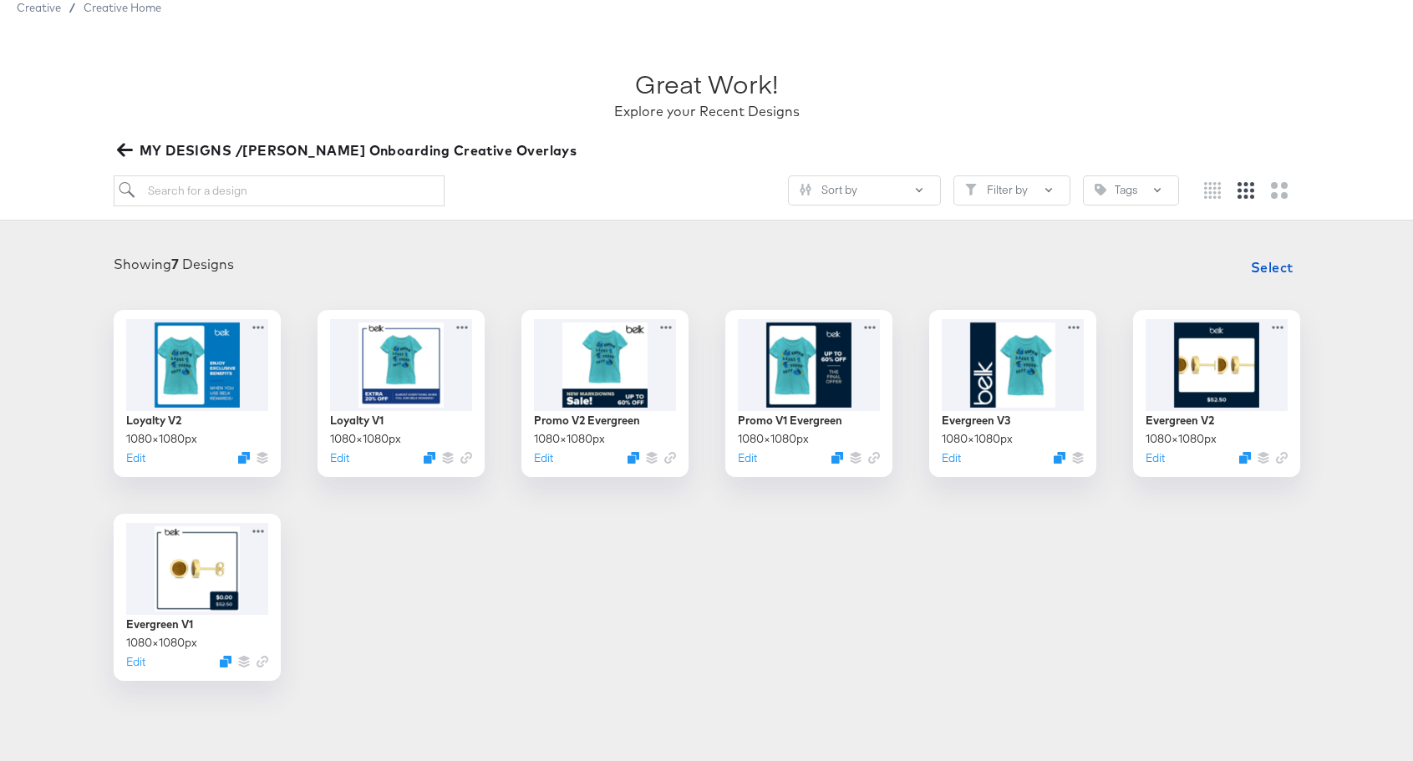
scroll to position [92, 0]
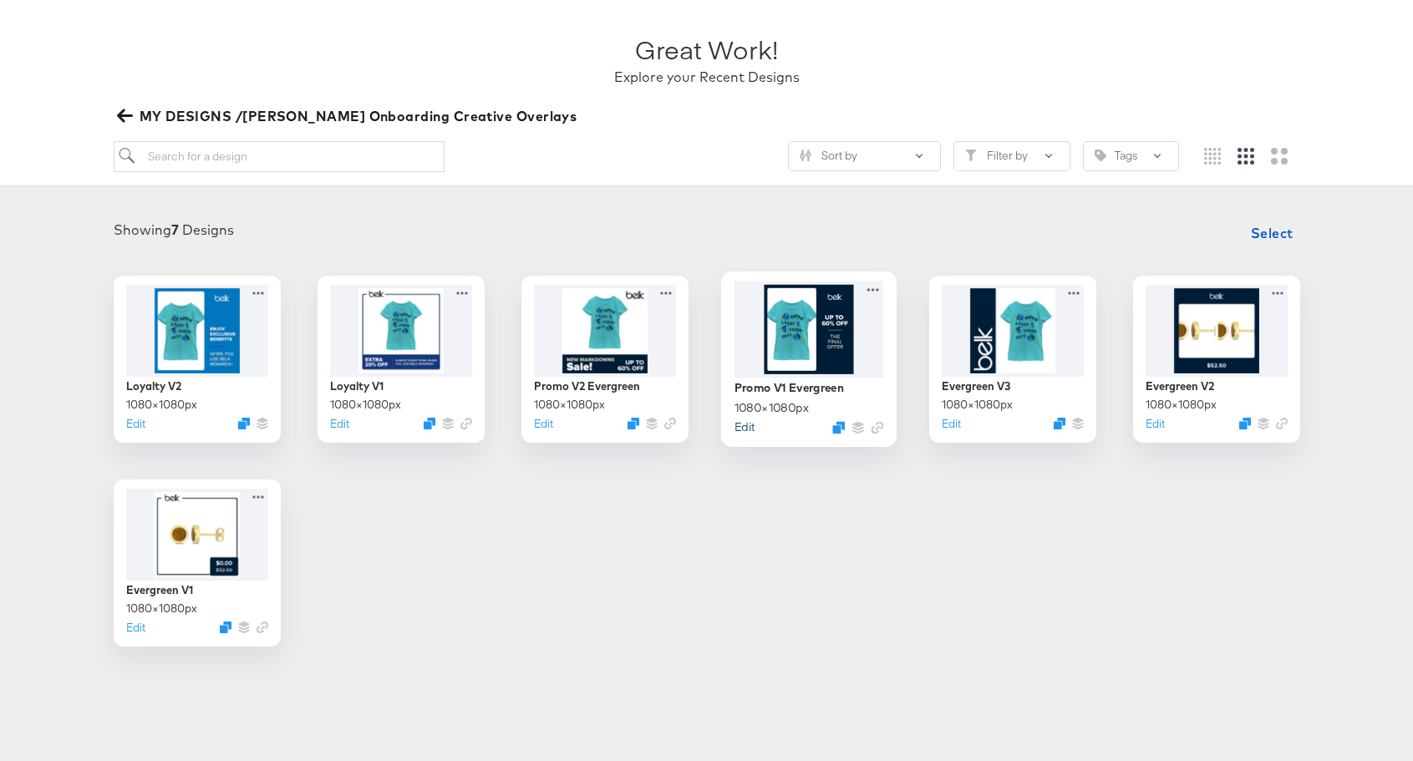
click at [739, 427] on button "Edit" at bounding box center [744, 427] width 20 height 16
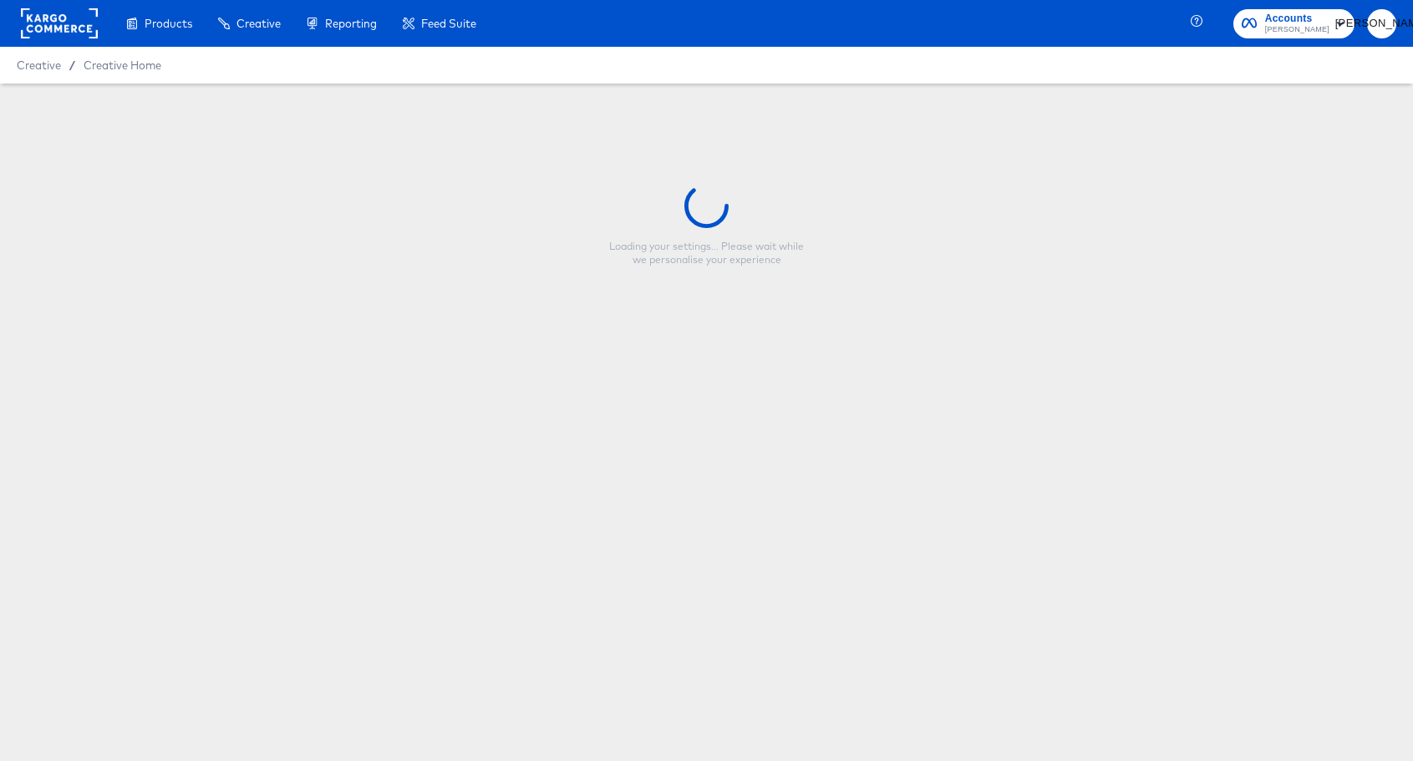
type input "Promo V1 Evergreen"
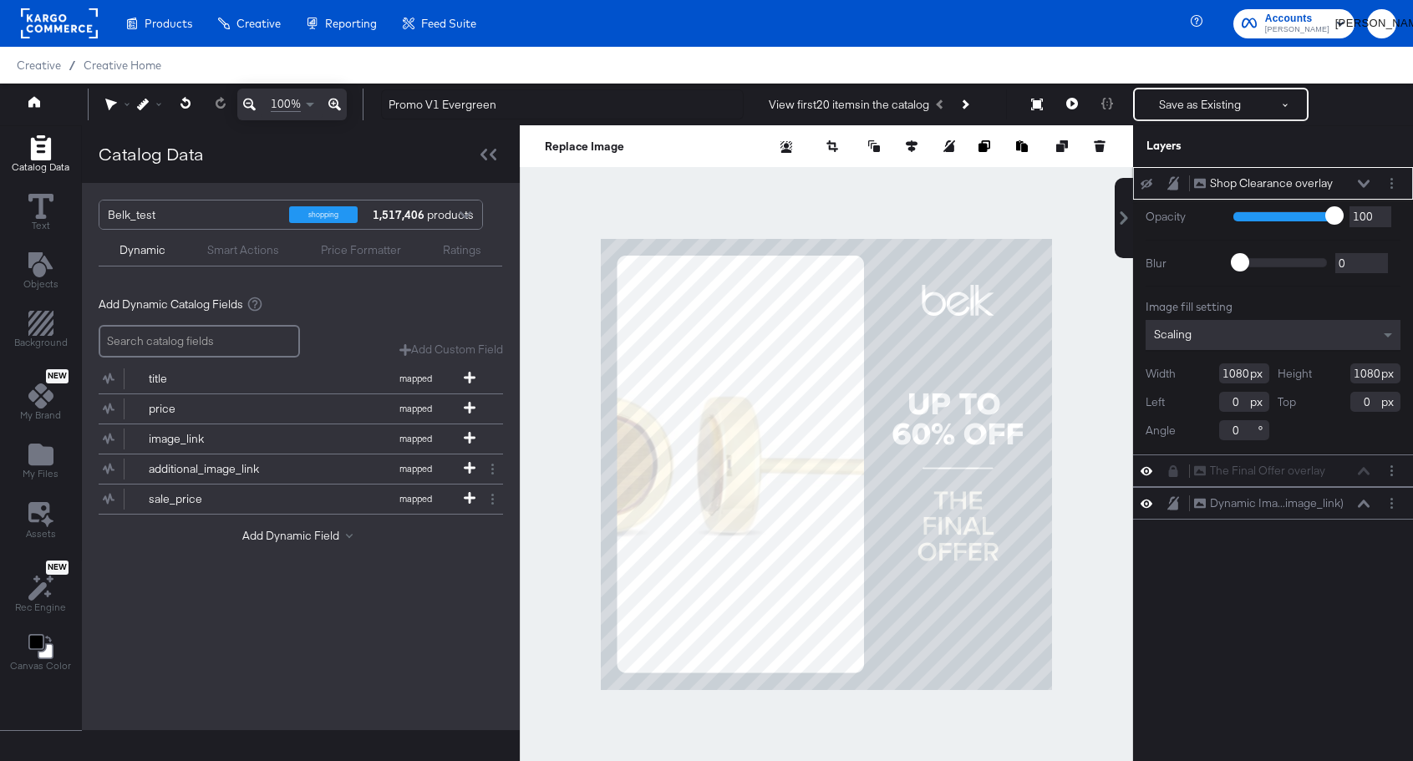
click at [1366, 181] on icon at bounding box center [1364, 184] width 12 height 8
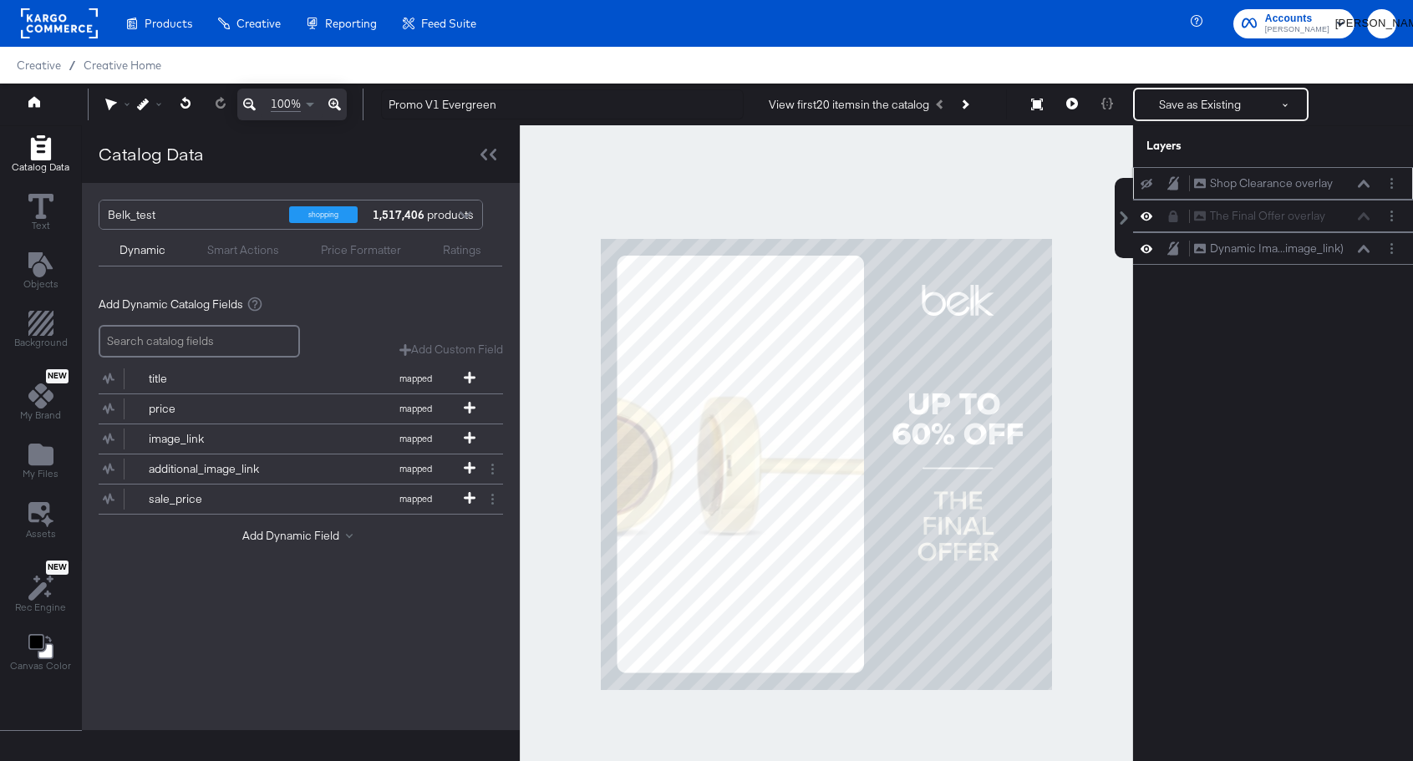
click at [1150, 183] on icon at bounding box center [1147, 183] width 12 height 11
click at [1150, 183] on icon at bounding box center [1147, 184] width 12 height 8
click at [1366, 186] on icon at bounding box center [1364, 184] width 12 height 8
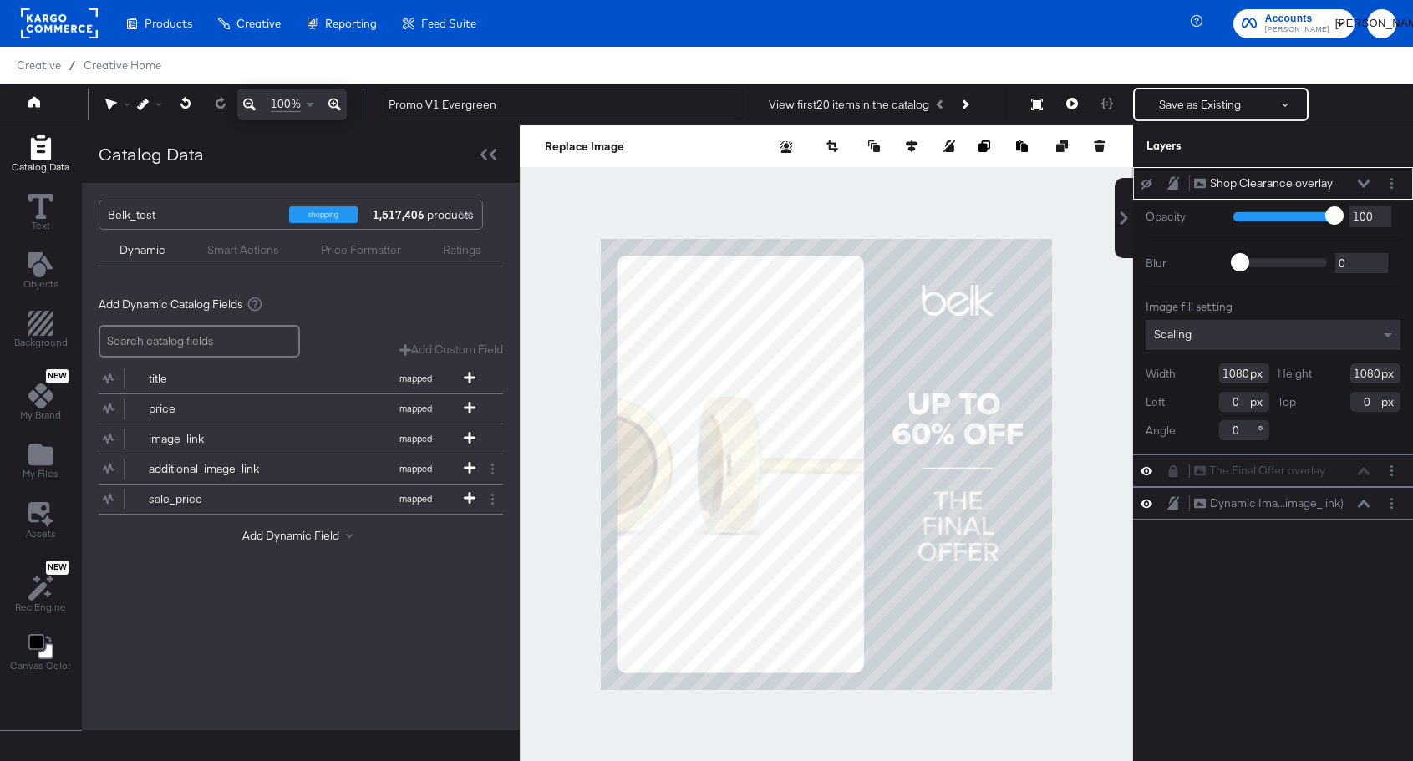
click at [1366, 186] on icon at bounding box center [1364, 184] width 12 height 8
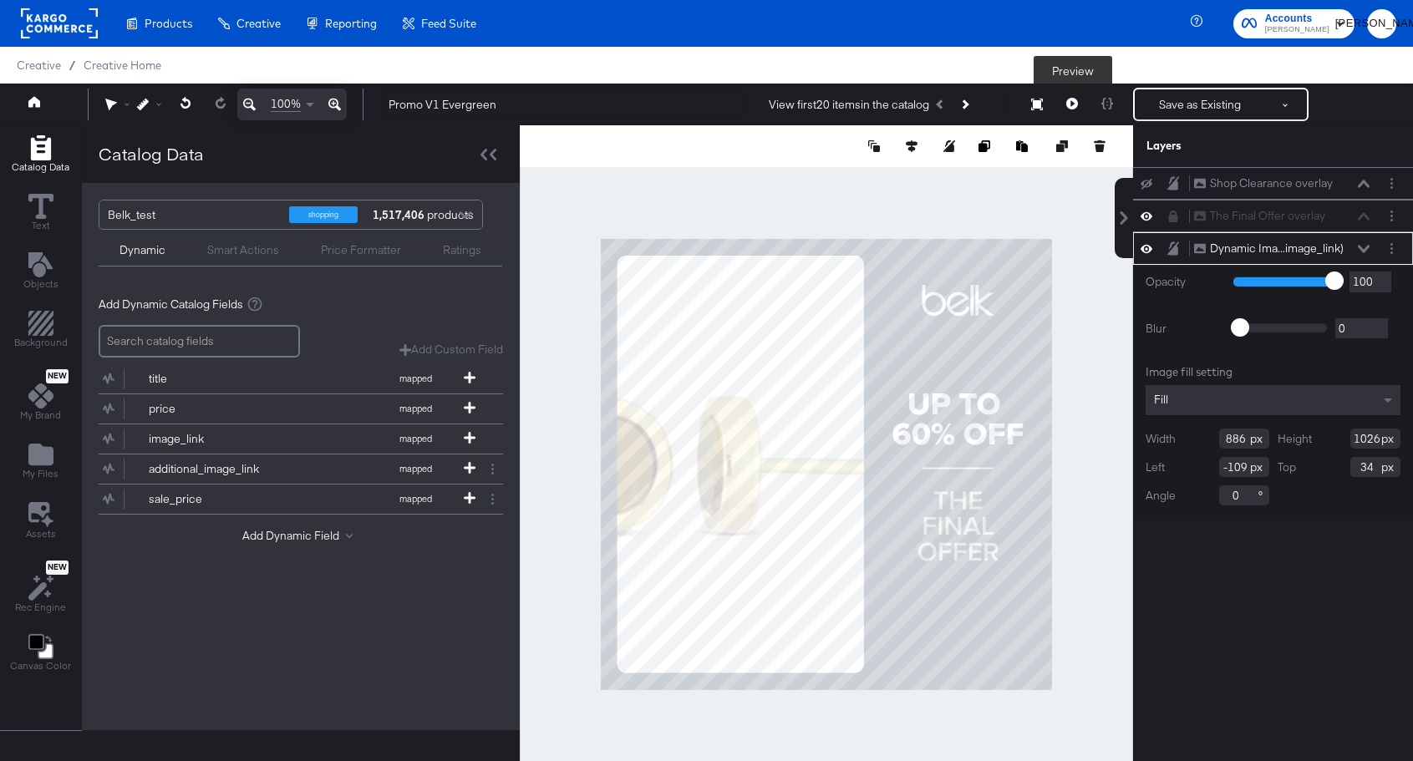
click at [1075, 106] on icon at bounding box center [1073, 104] width 12 height 12
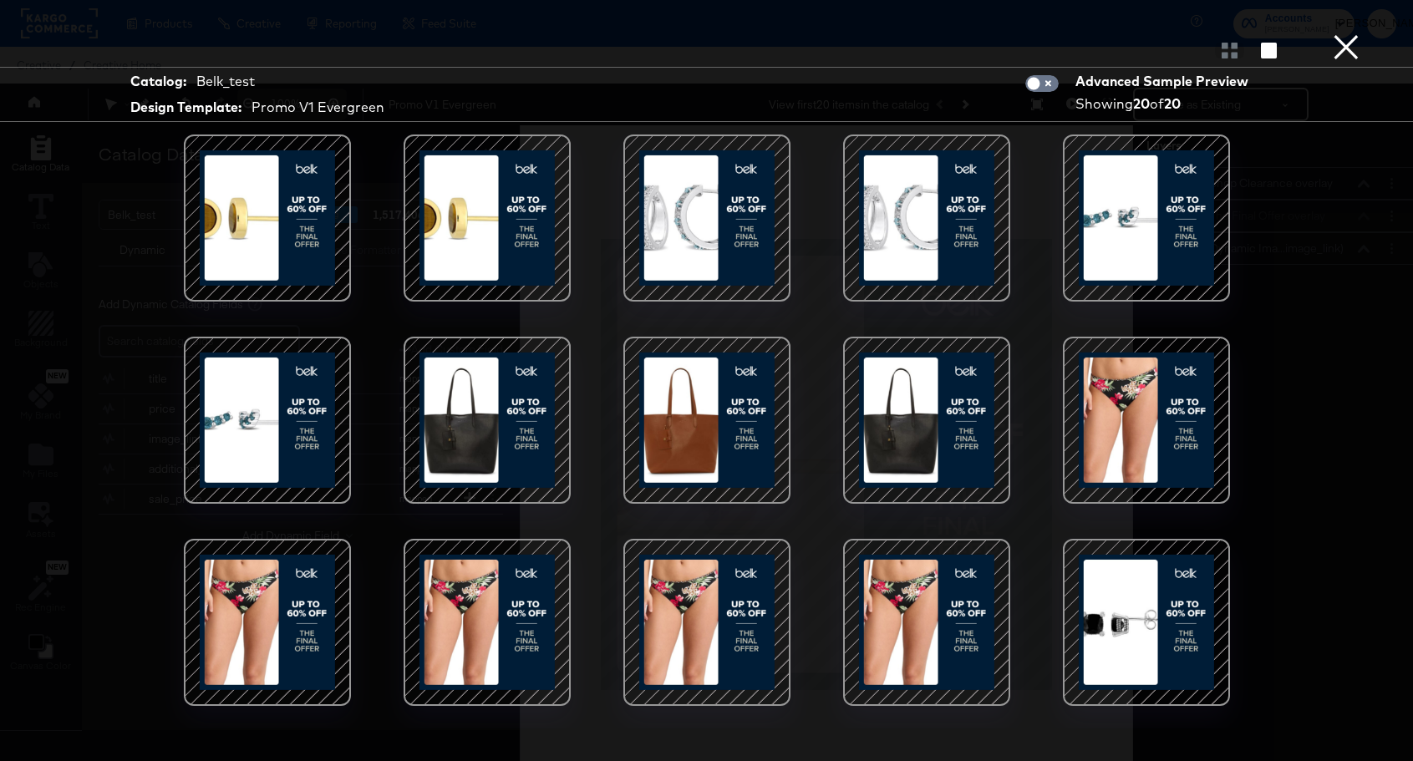
click at [1347, 33] on button "×" at bounding box center [1346, 16] width 33 height 33
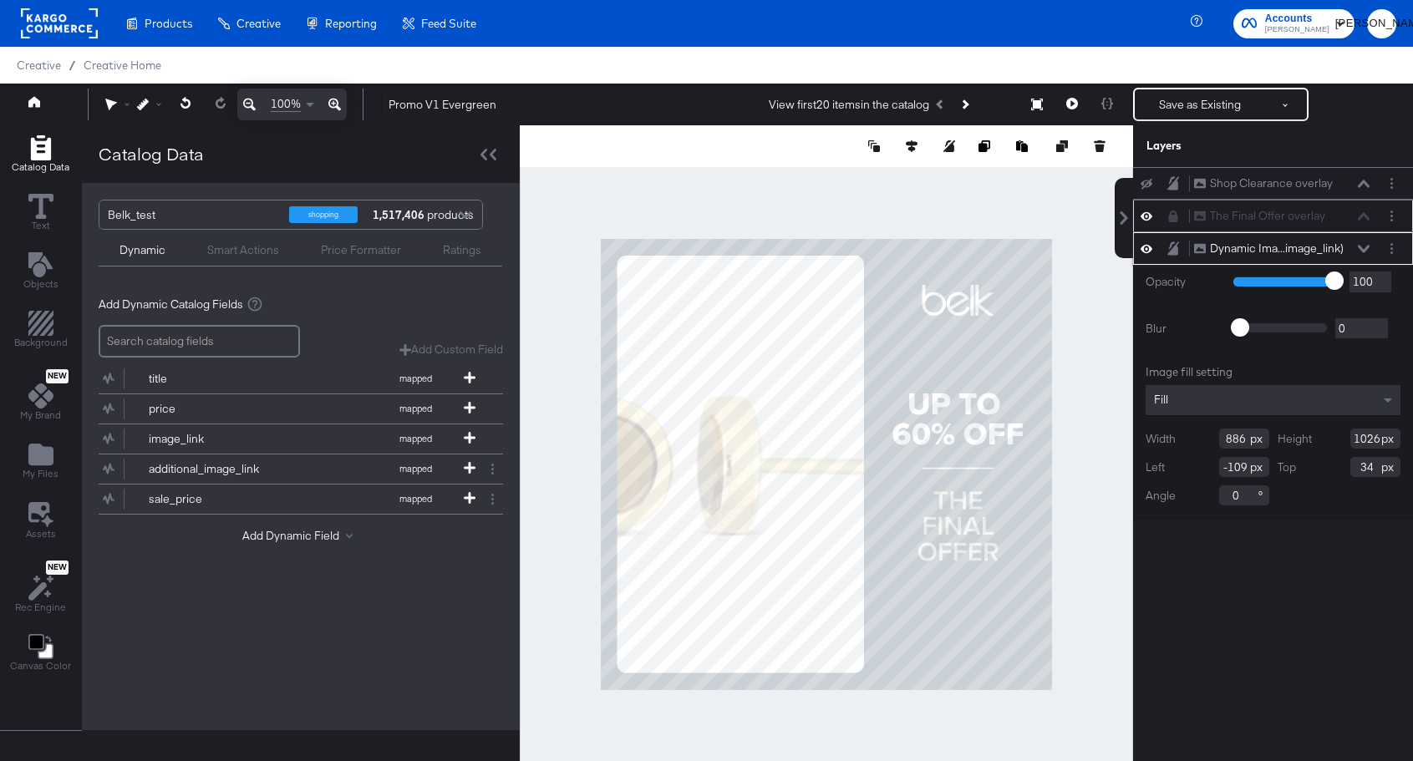
click at [1145, 218] on icon at bounding box center [1147, 216] width 12 height 14
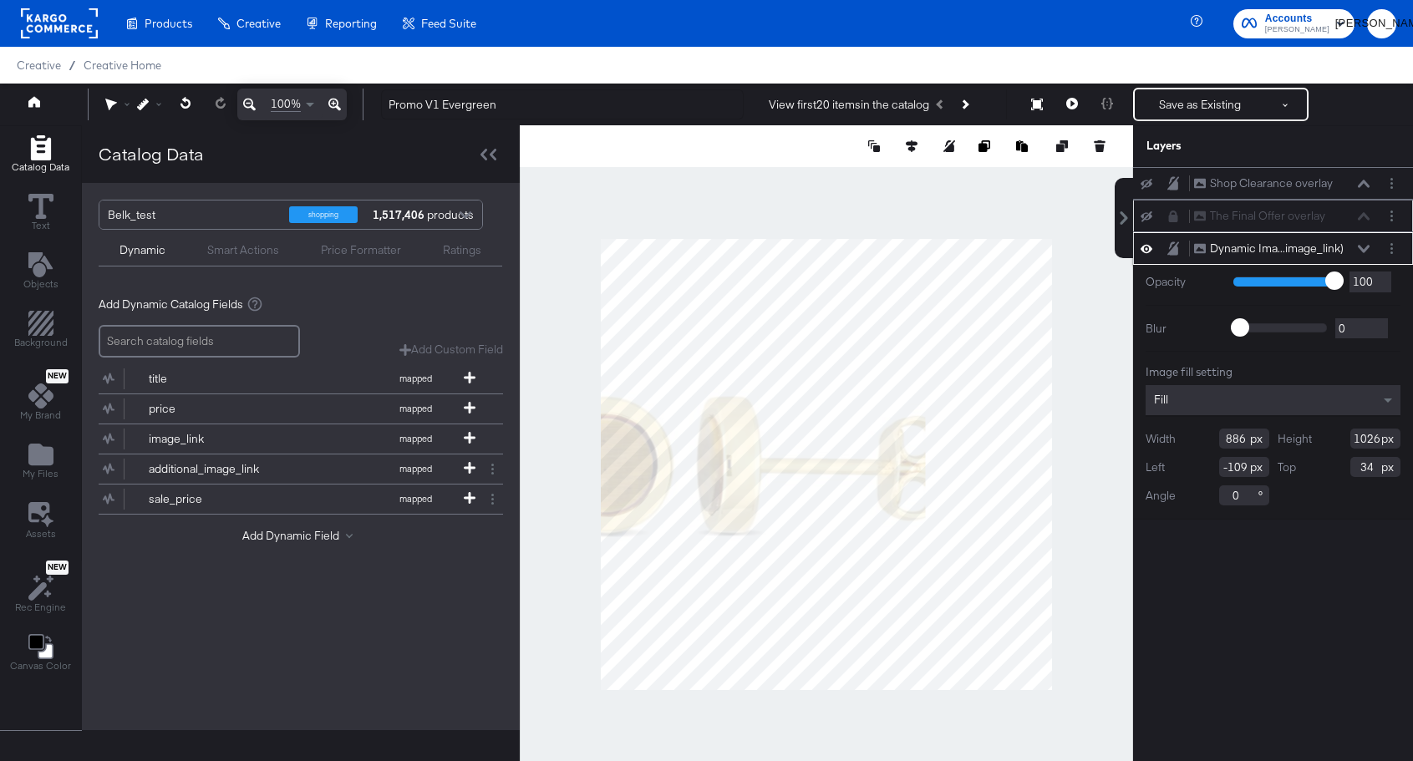
click at [1145, 218] on icon at bounding box center [1147, 216] width 12 height 11
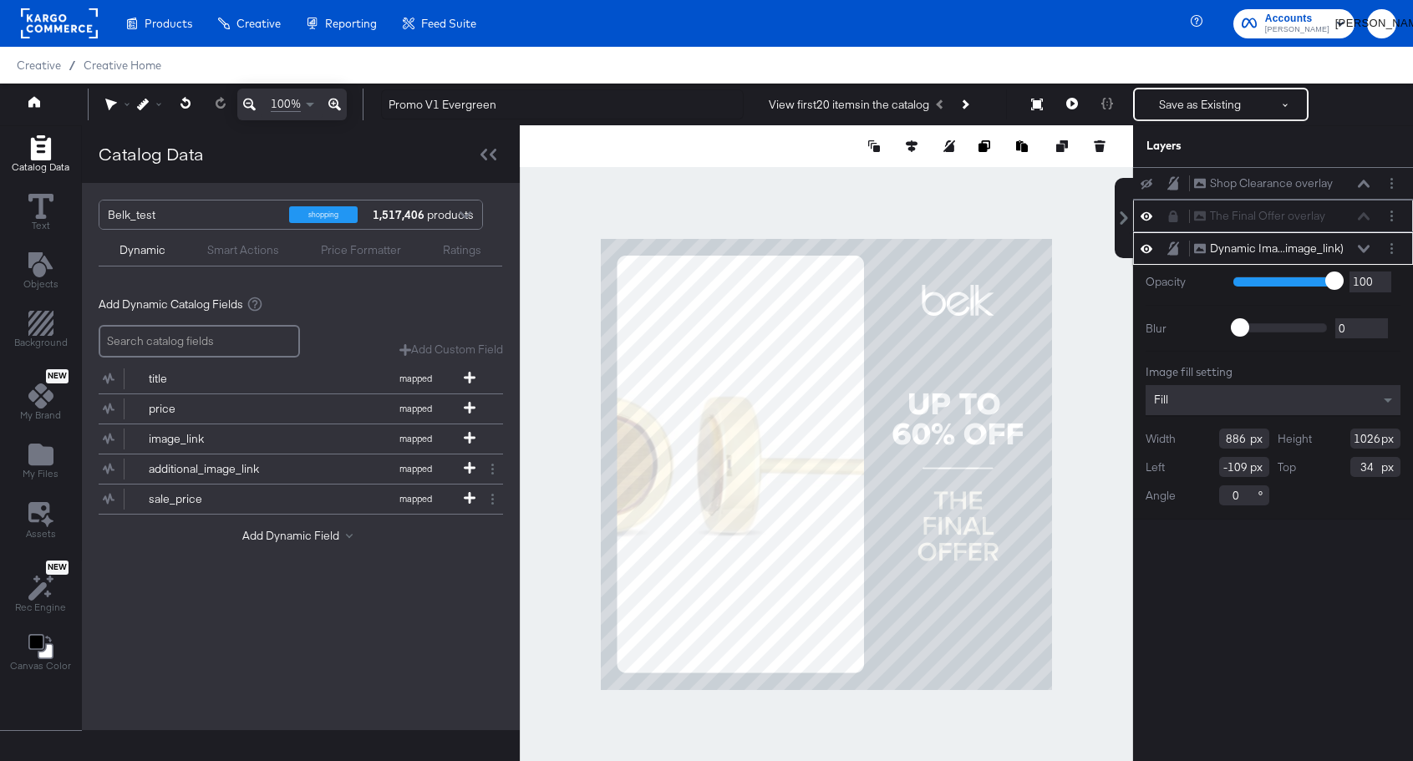
click at [1145, 218] on icon at bounding box center [1147, 216] width 12 height 14
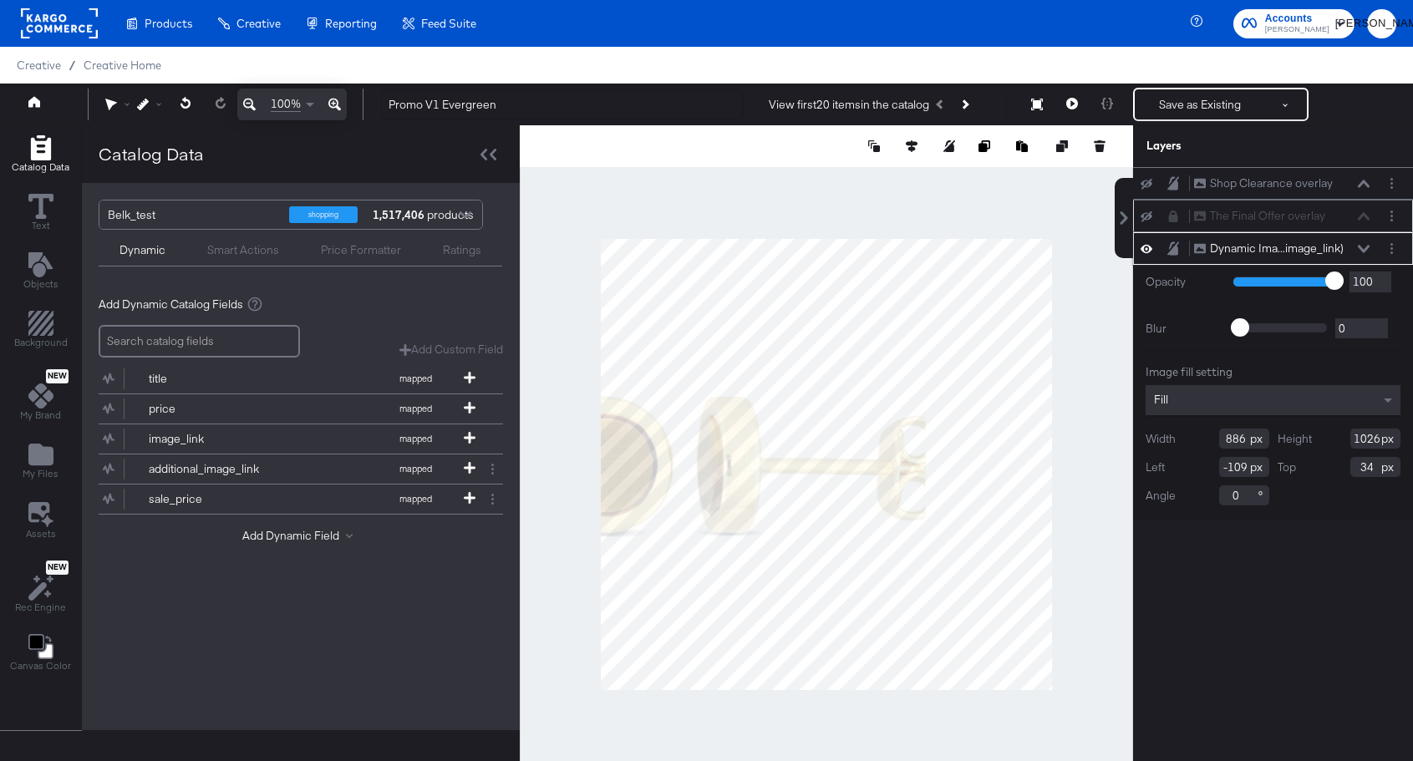
click at [1145, 218] on icon at bounding box center [1147, 216] width 12 height 11
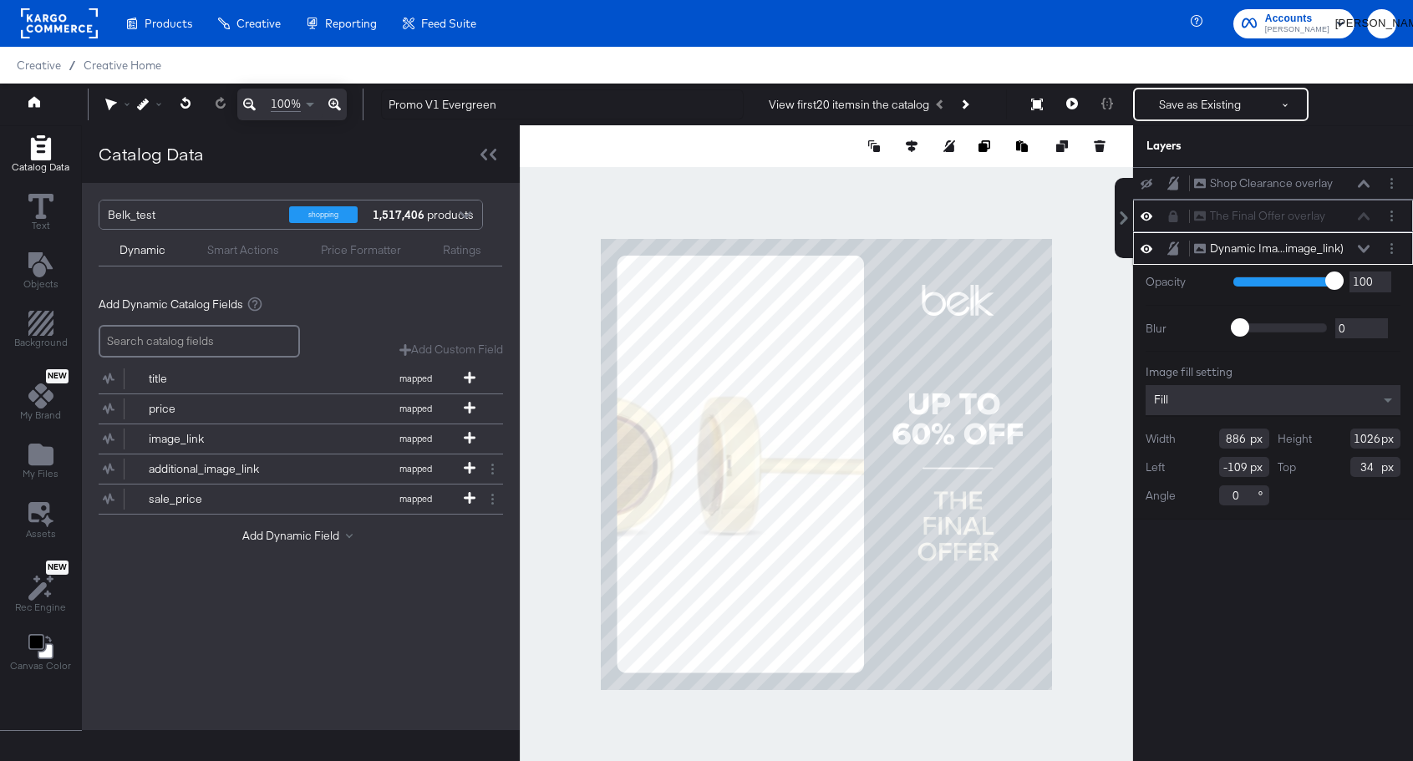
click at [1143, 244] on icon at bounding box center [1147, 249] width 12 height 14
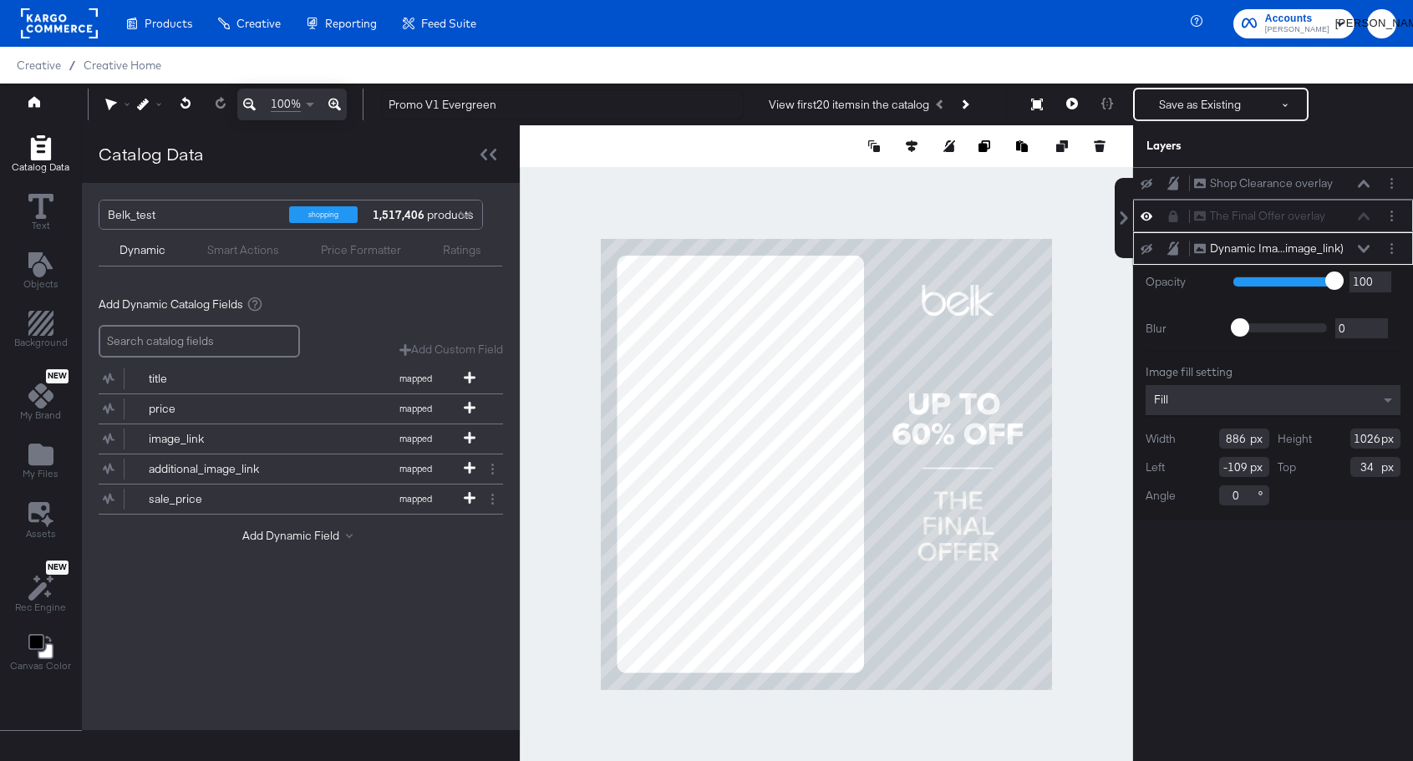
click at [1143, 244] on icon at bounding box center [1147, 249] width 12 height 11
type input "752"
type input "41"
type input "27"
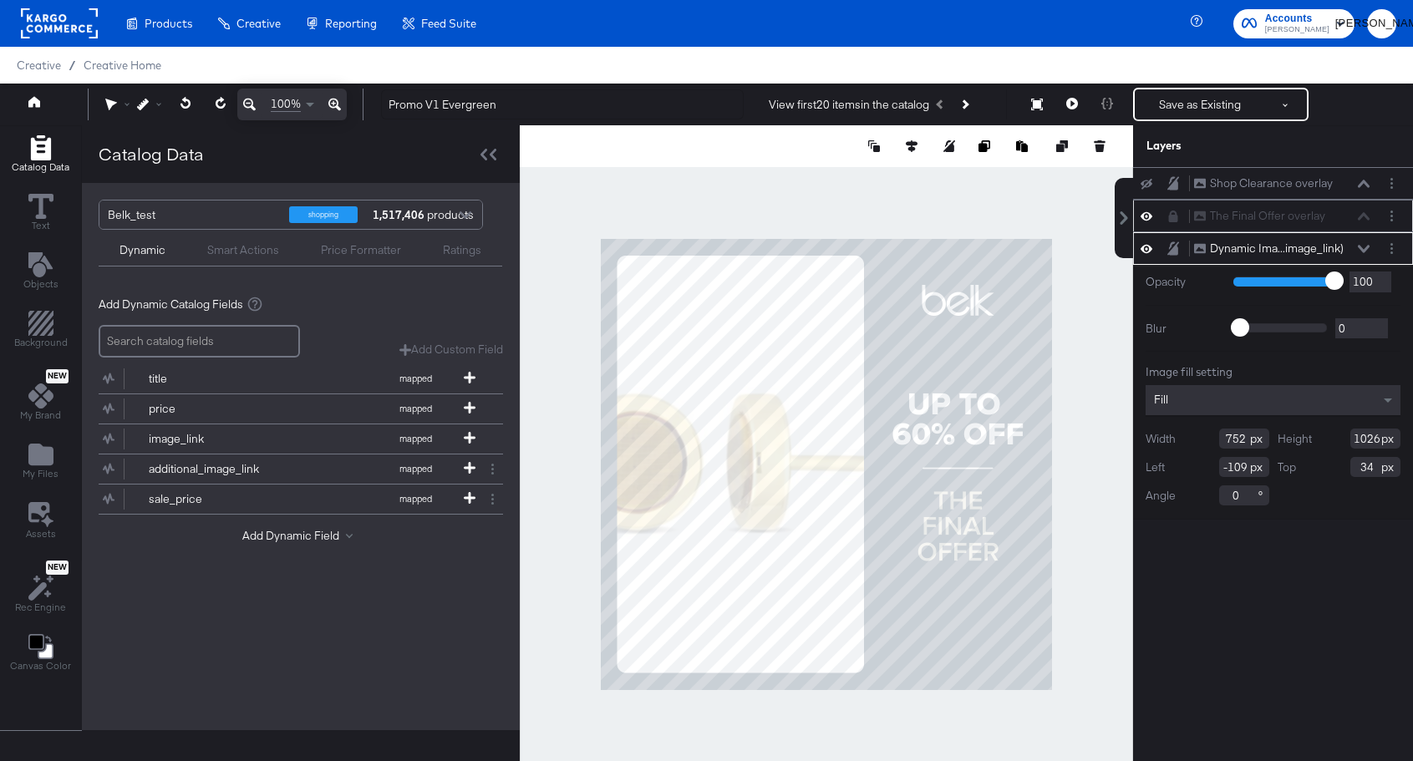
type input "29"
type input "27"
type input "612"
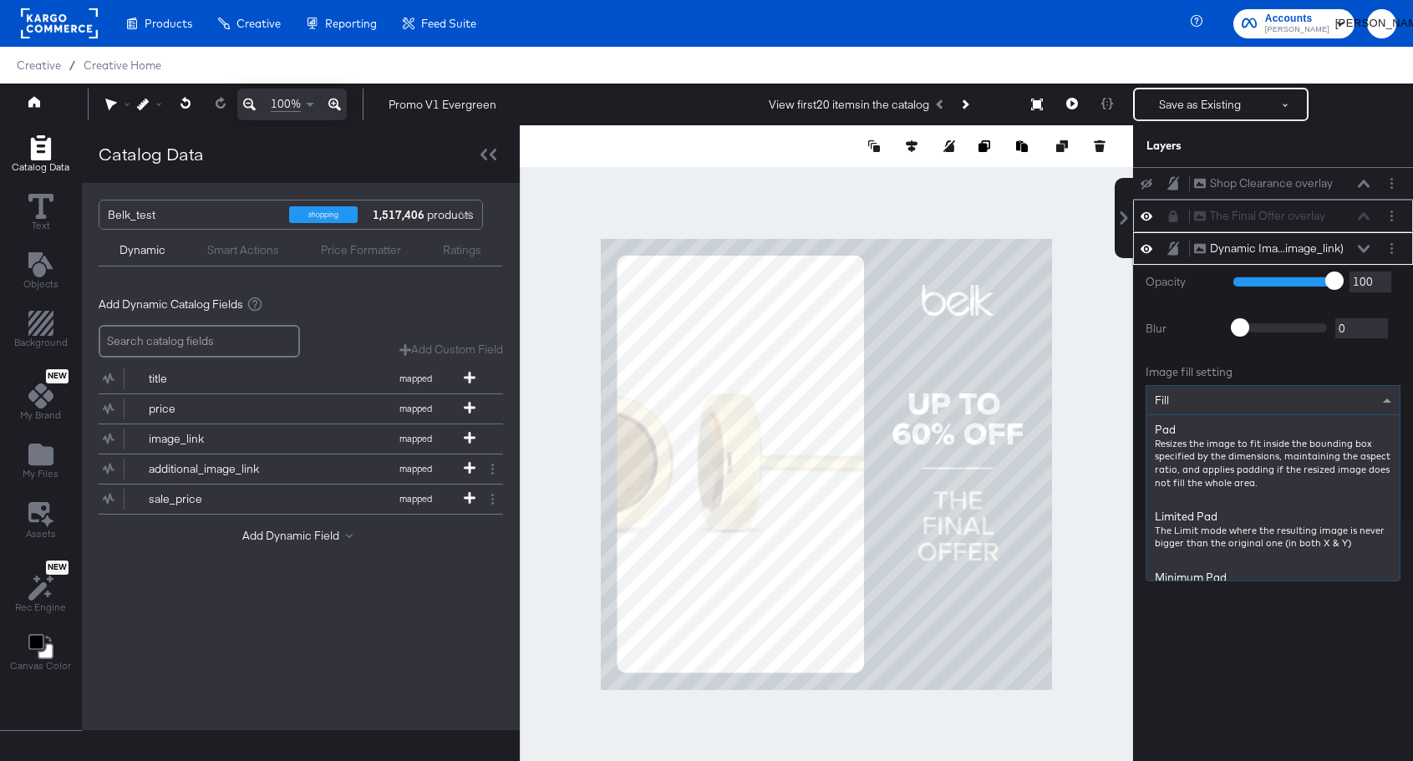
click at [1228, 400] on div "Fill" at bounding box center [1273, 400] width 253 height 28
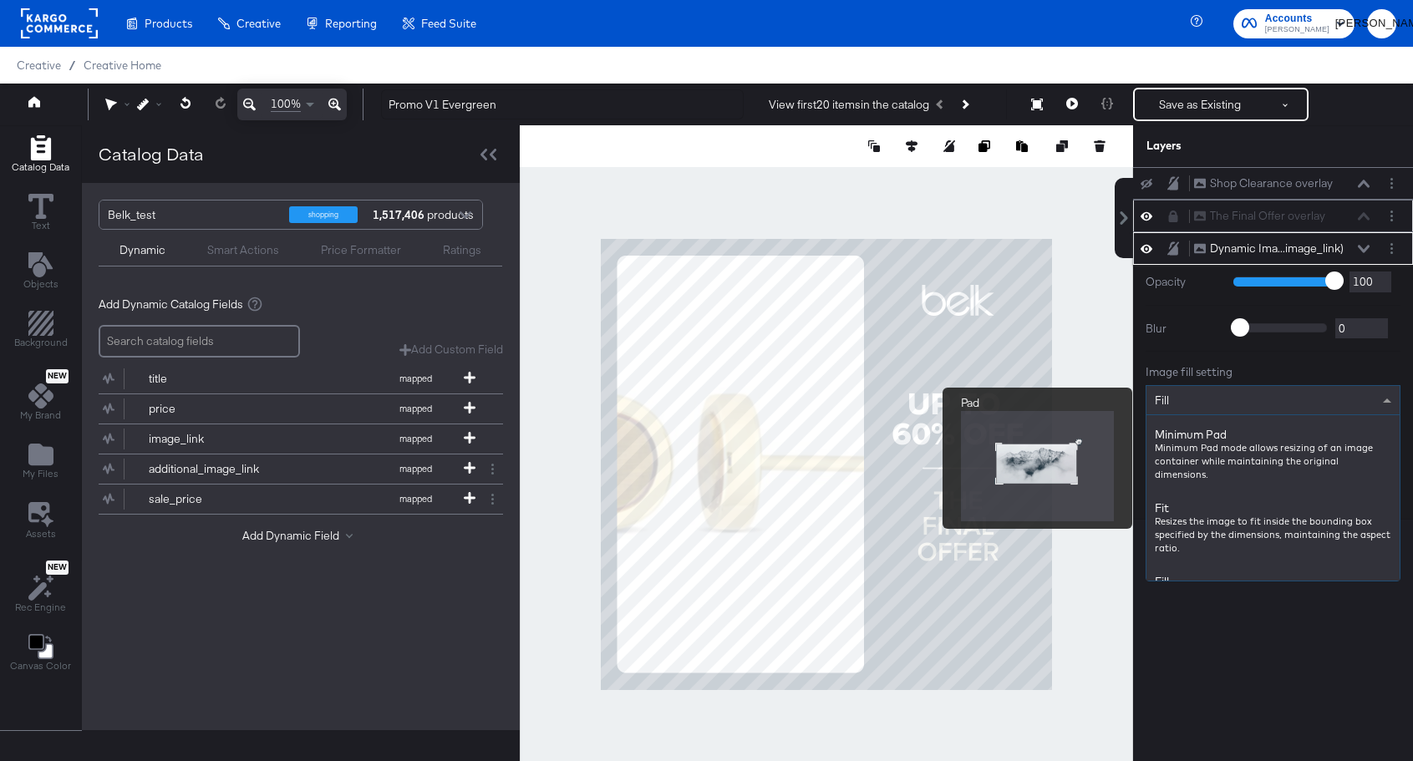
scroll to position [150, 0]
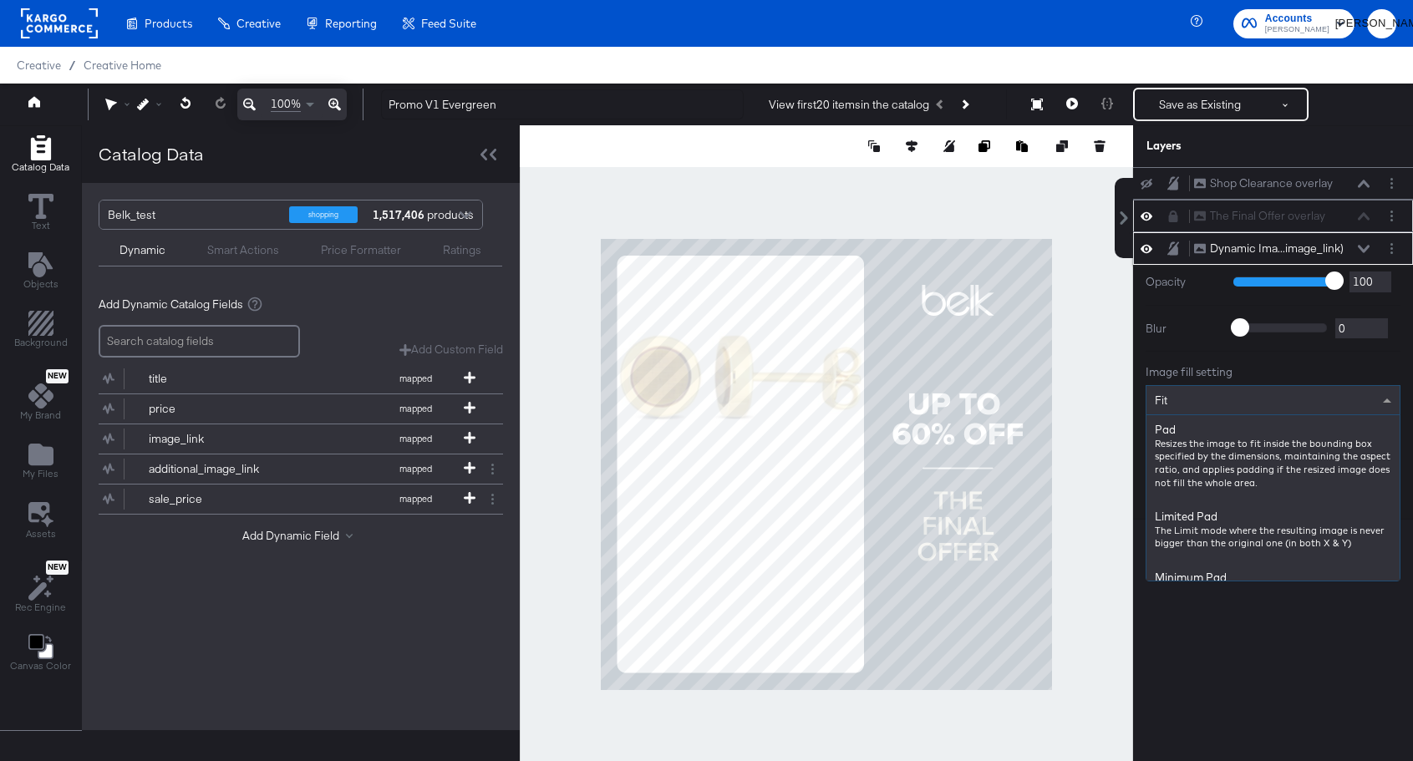
click at [1234, 410] on div "Fit" at bounding box center [1273, 400] width 253 height 28
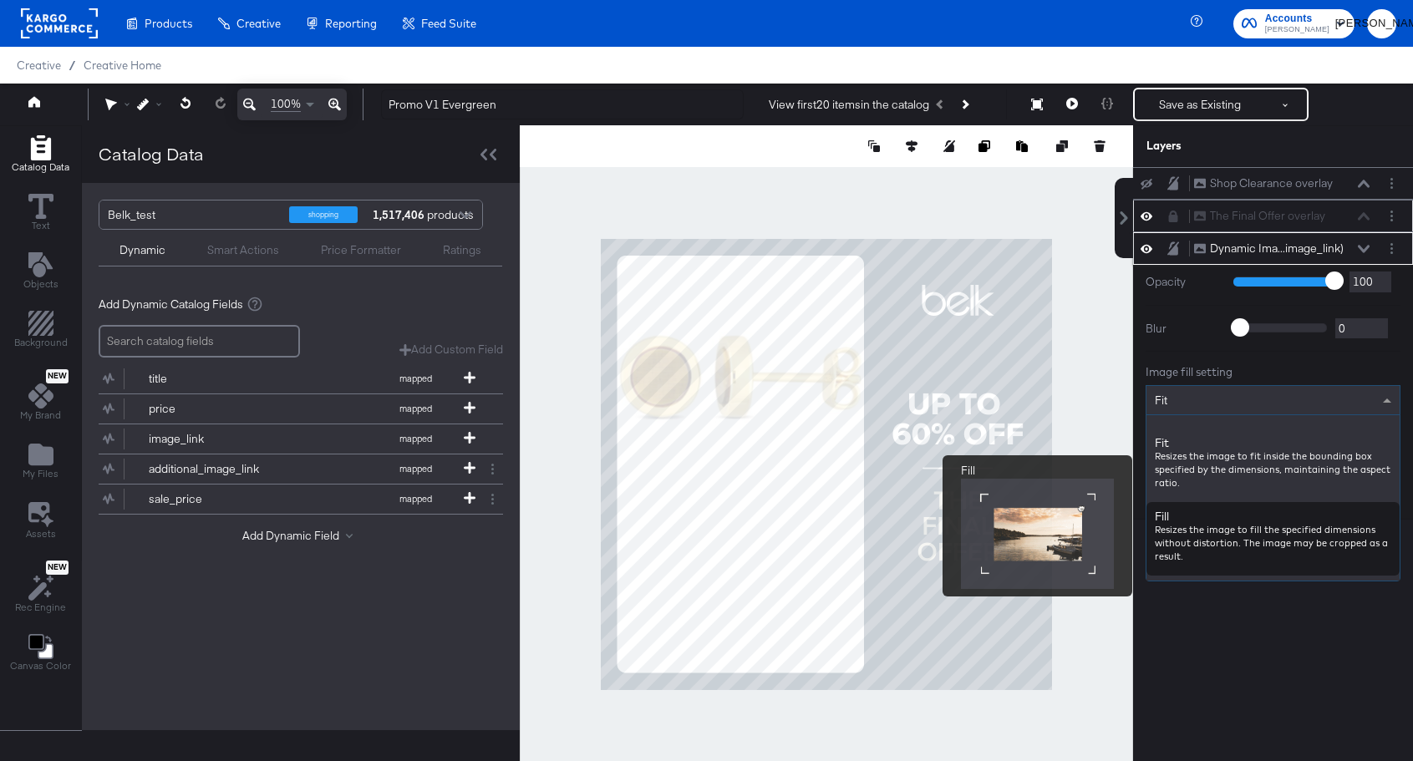
scroll to position [244, 0]
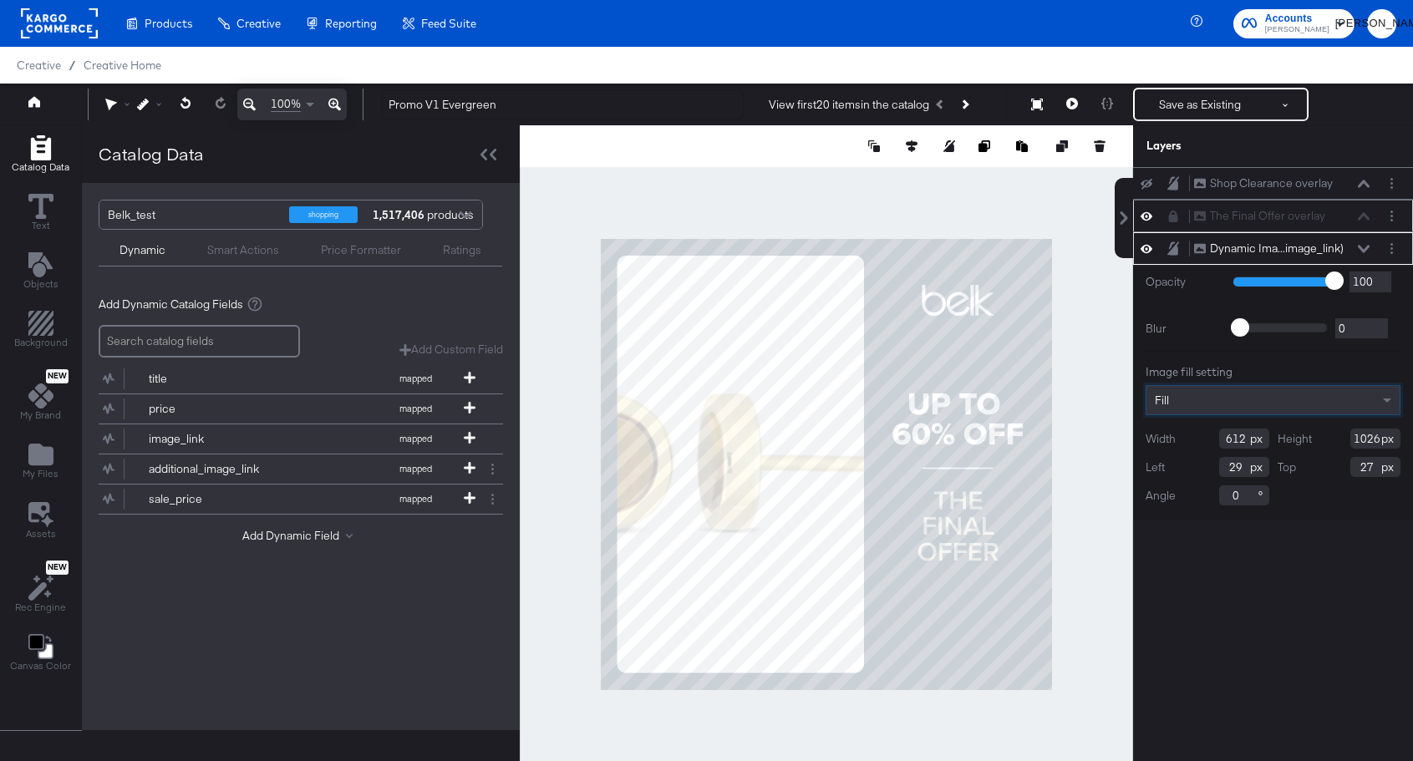
click at [948, 202] on div at bounding box center [827, 464] width 614 height 679
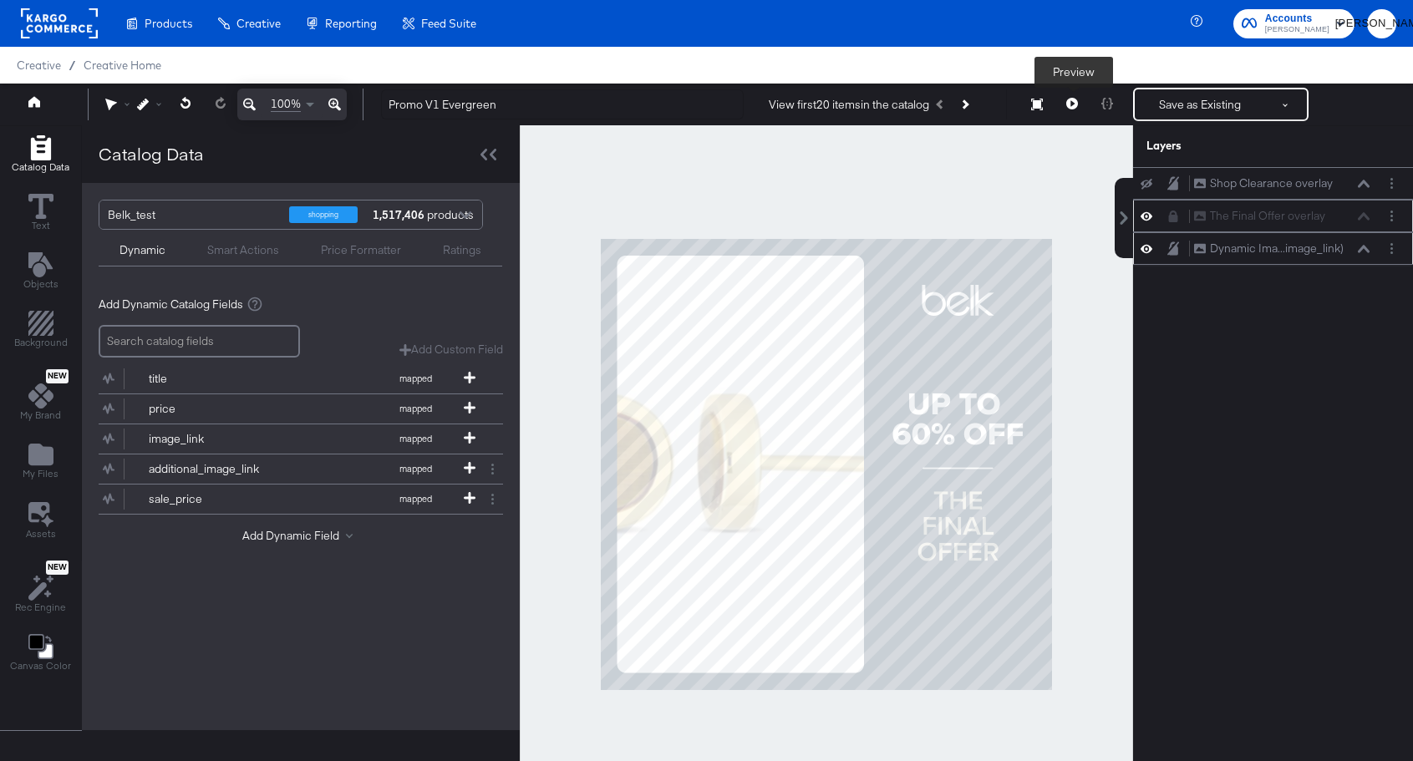
click at [1072, 103] on icon at bounding box center [1073, 104] width 12 height 12
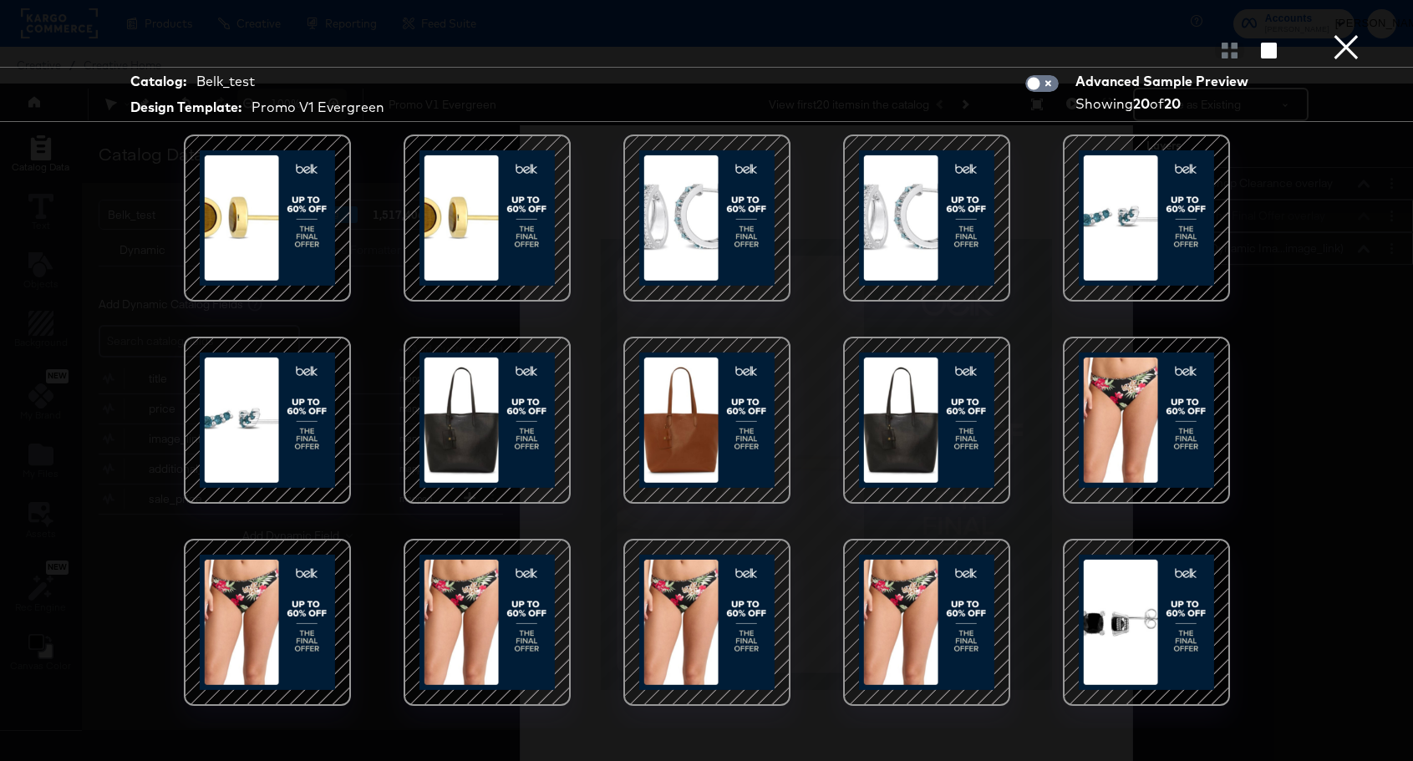
click at [1358, 33] on button "×" at bounding box center [1346, 16] width 33 height 33
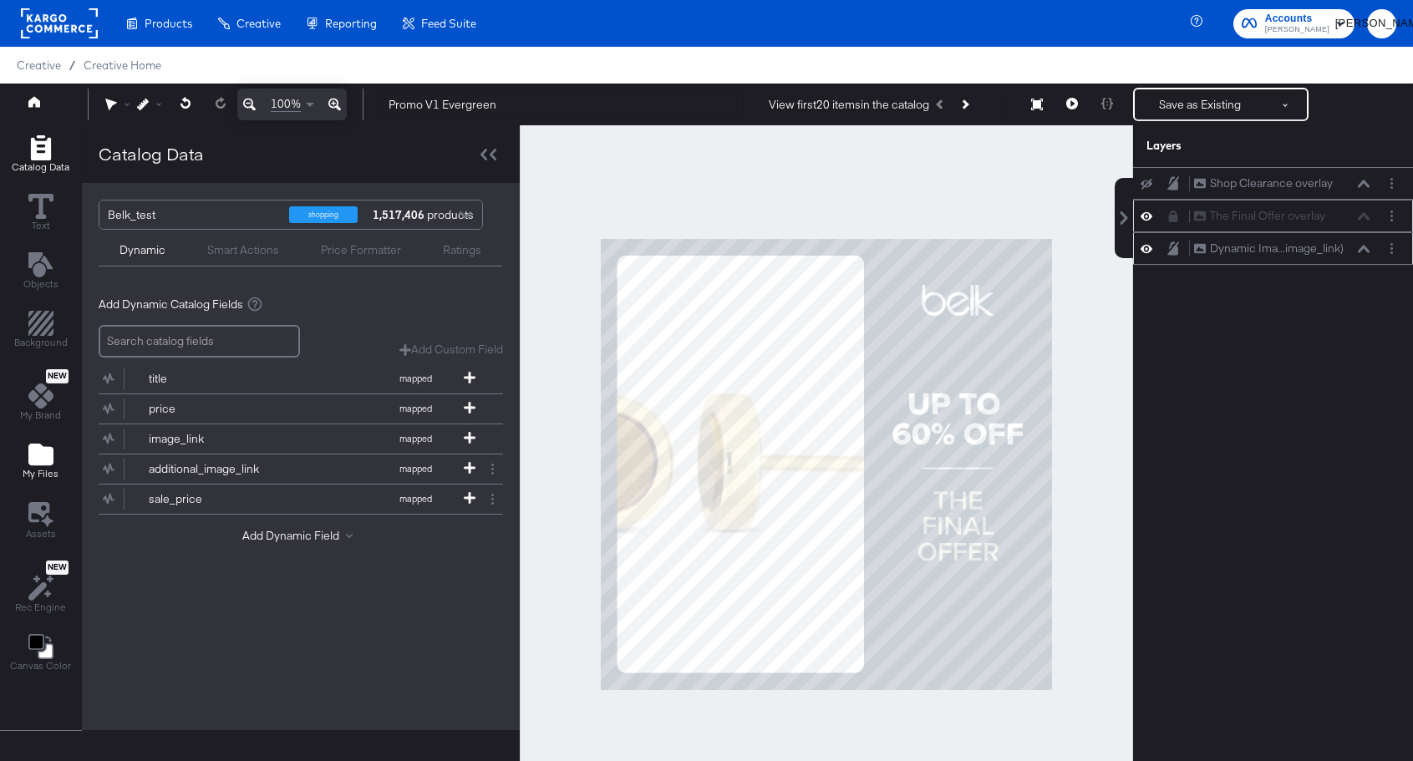
click at [39, 457] on icon "Add Files" at bounding box center [40, 455] width 25 height 22
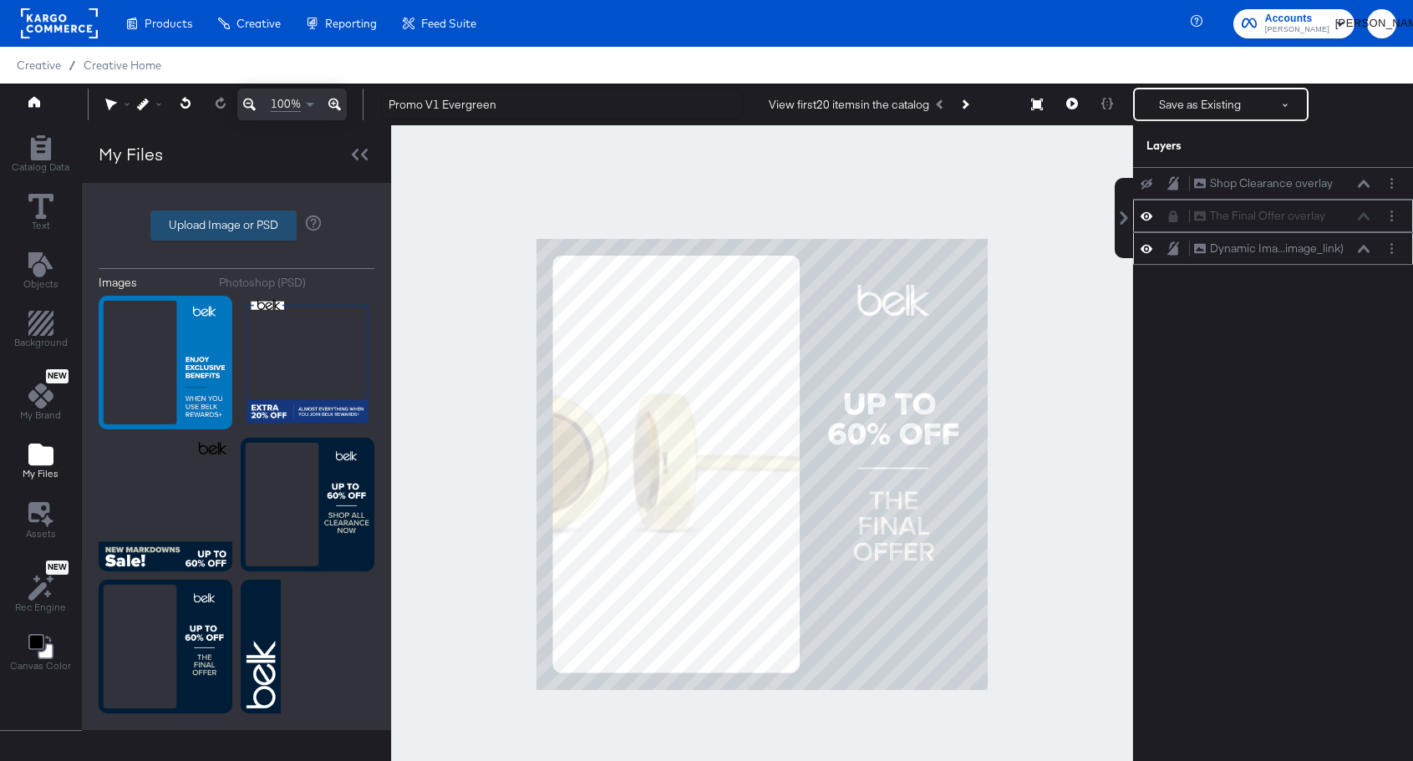
click at [247, 227] on label "Upload Image or PSD" at bounding box center [223, 225] width 145 height 28
click at [237, 226] on input "Upload Image or PSD" at bounding box center [237, 226] width 0 height 0
type input "C:\fakepath\Promo V1_evergreen_Overlay_no text.png"
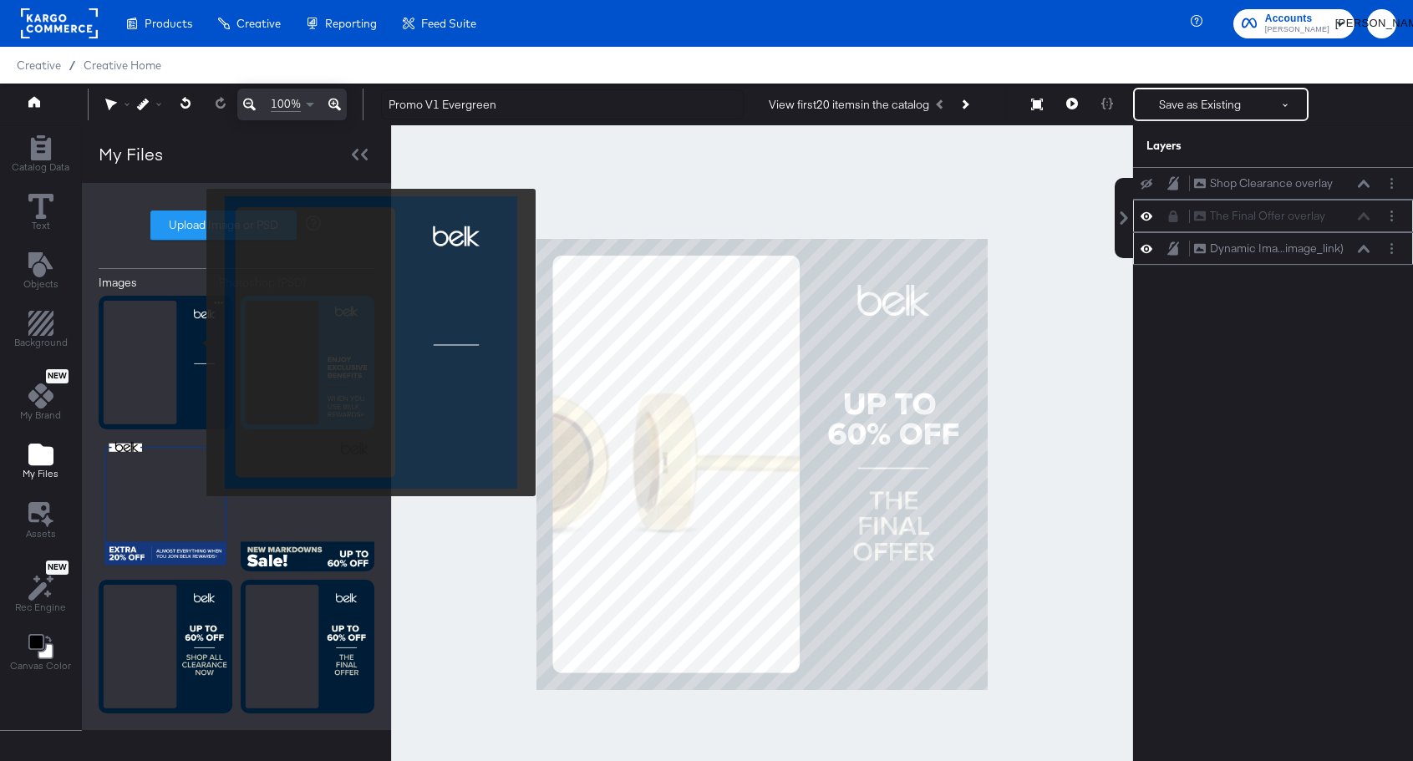
click at [196, 343] on img at bounding box center [166, 363] width 134 height 134
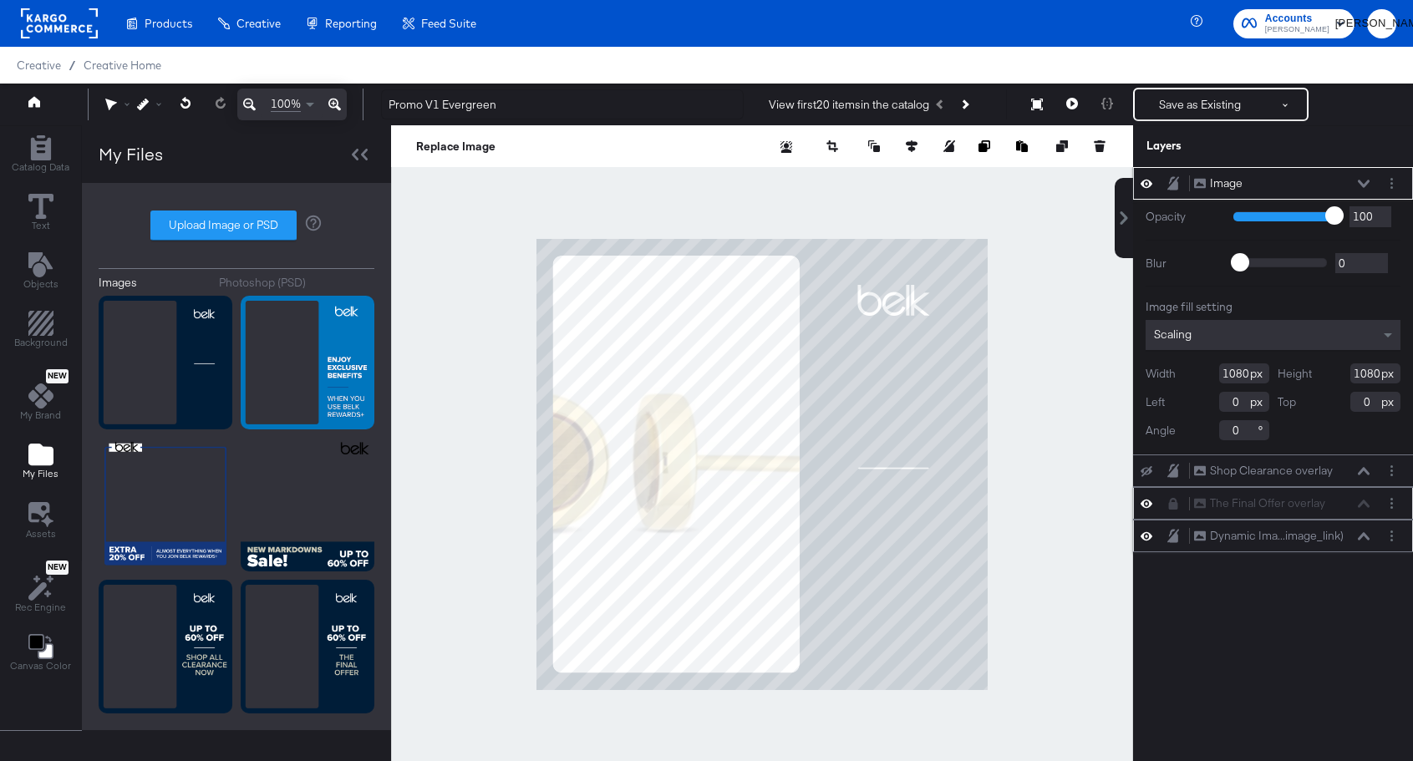
click at [1363, 182] on icon at bounding box center [1364, 184] width 12 height 8
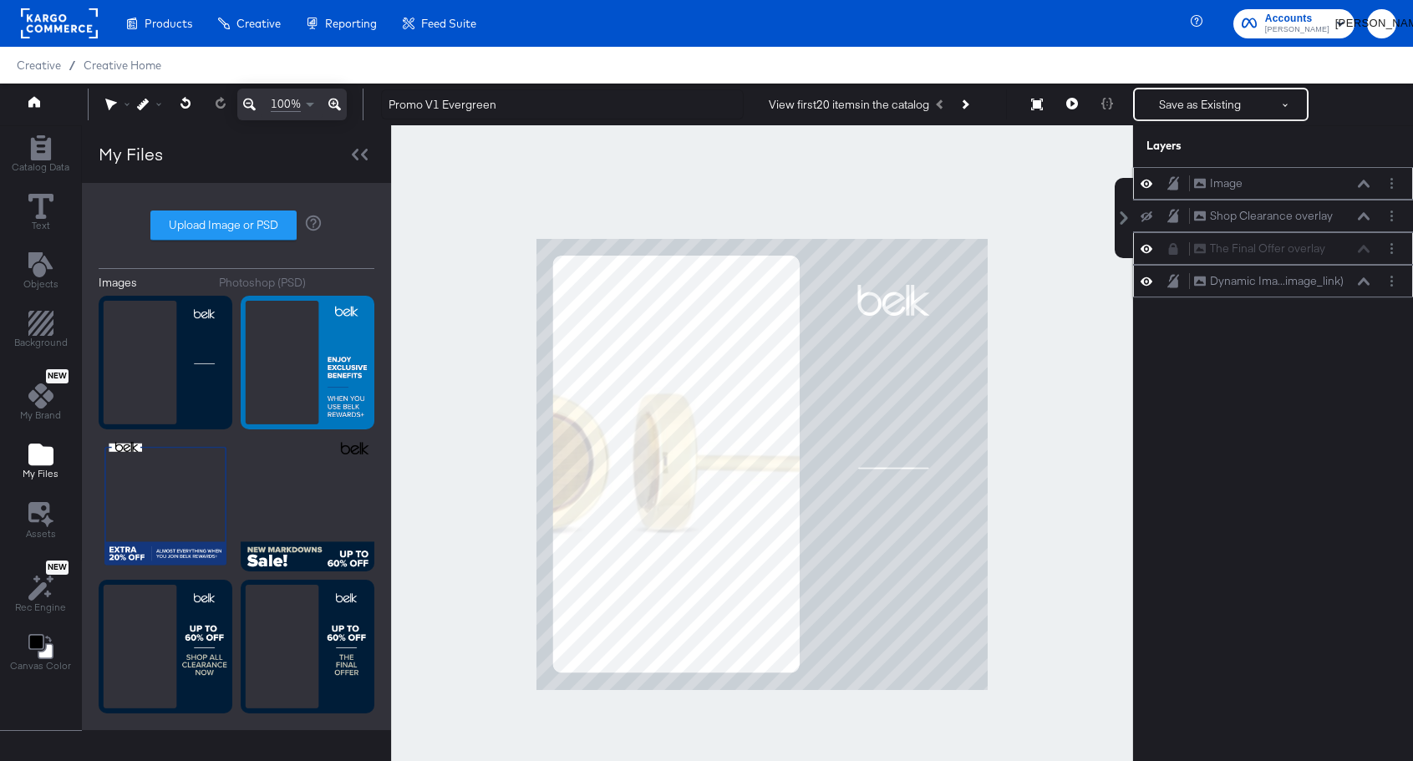
click at [1245, 185] on div "Image Image" at bounding box center [1282, 184] width 177 height 18
click at [1235, 186] on div "Image" at bounding box center [1226, 184] width 33 height 16
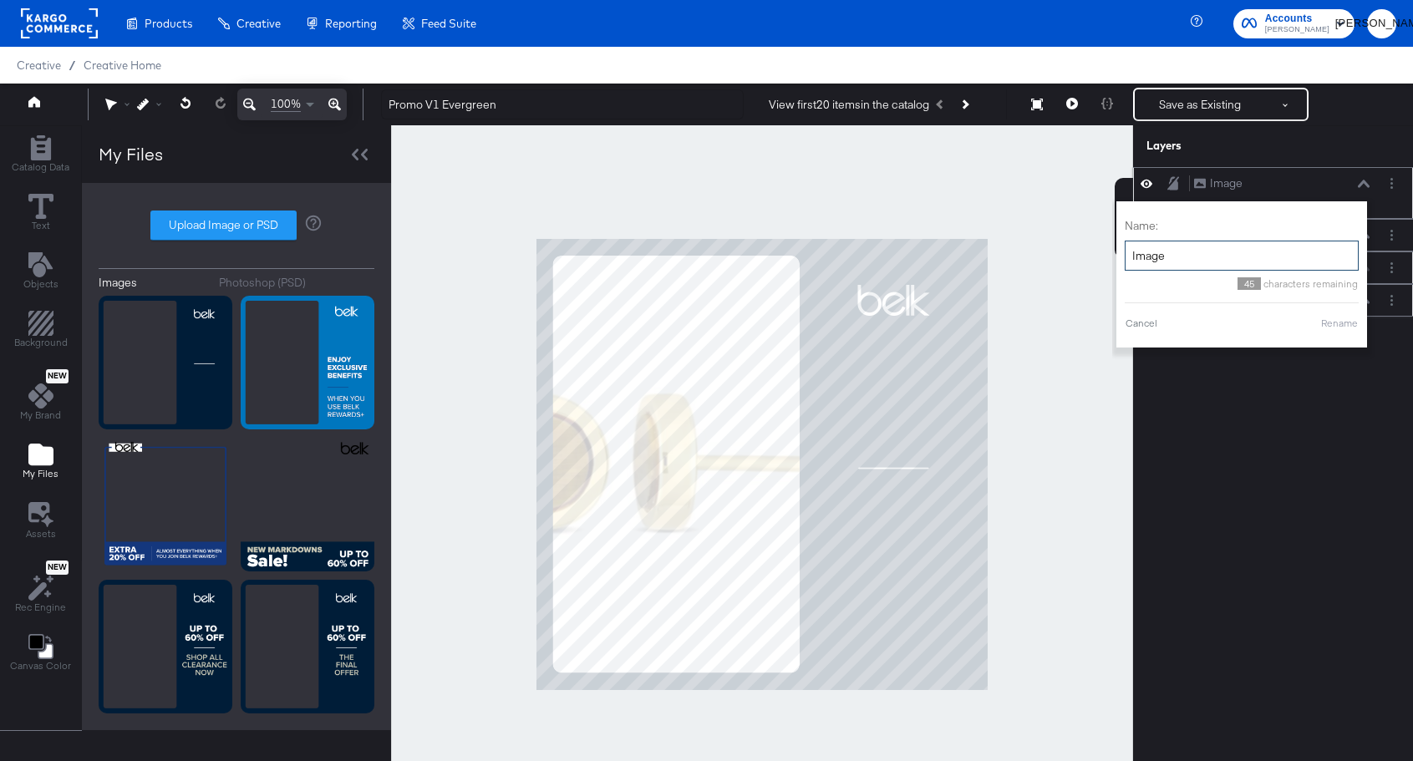
click at [1216, 253] on input "Image" at bounding box center [1242, 256] width 234 height 31
type input "Overlay"
click at [1327, 329] on button "Rename" at bounding box center [1340, 323] width 38 height 15
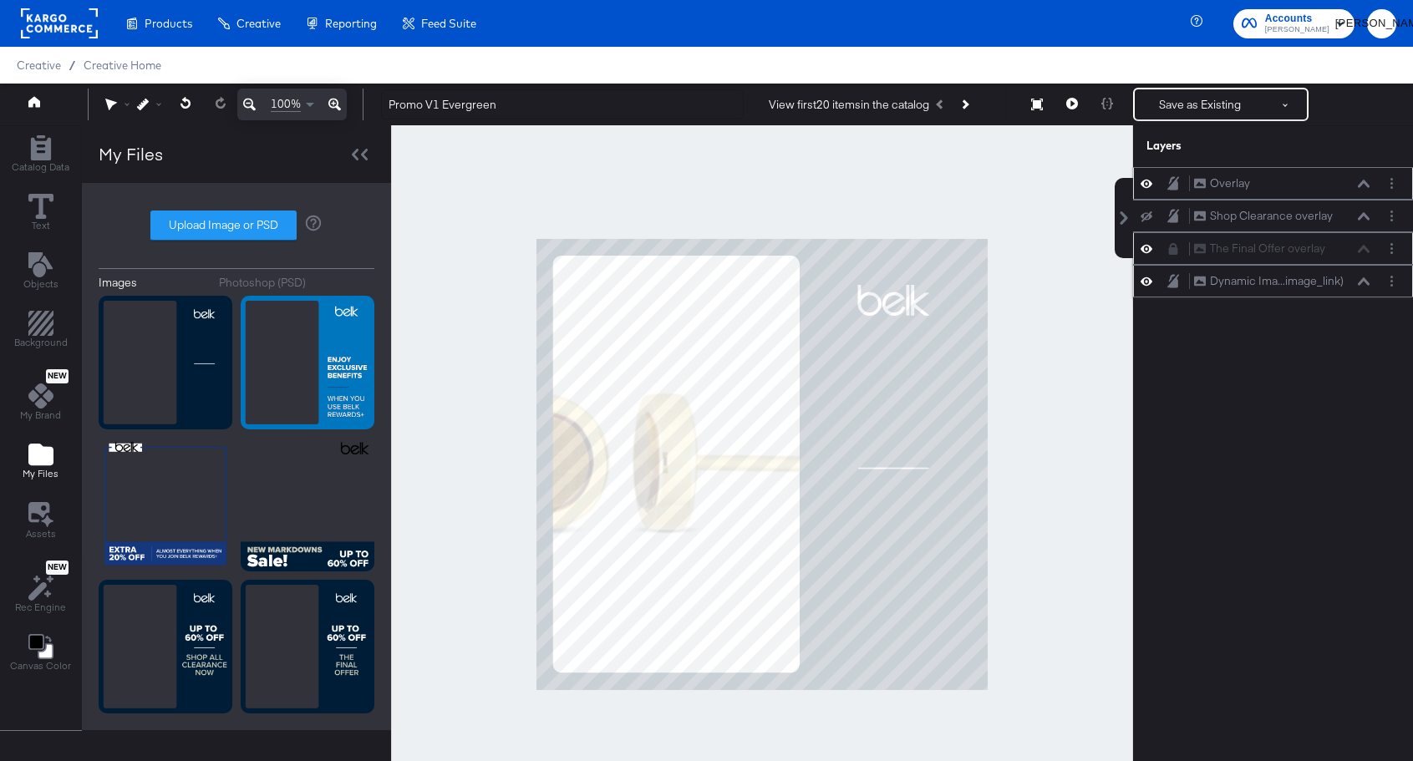
click at [1150, 185] on icon at bounding box center [1147, 184] width 12 height 8
click at [43, 203] on icon at bounding box center [40, 206] width 25 height 25
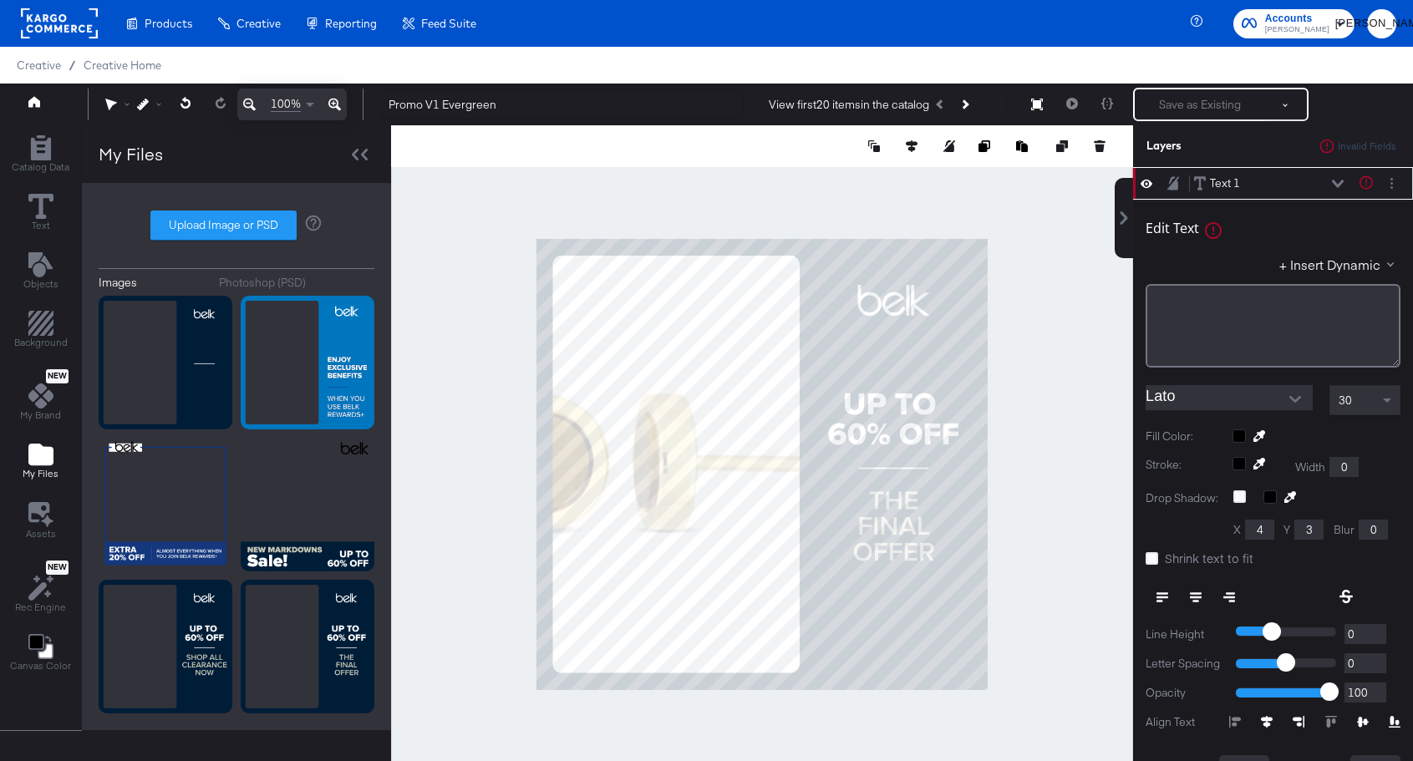
type input "628"
type input "188"
click at [1206, 318] on div "﻿" at bounding box center [1273, 326] width 255 height 84
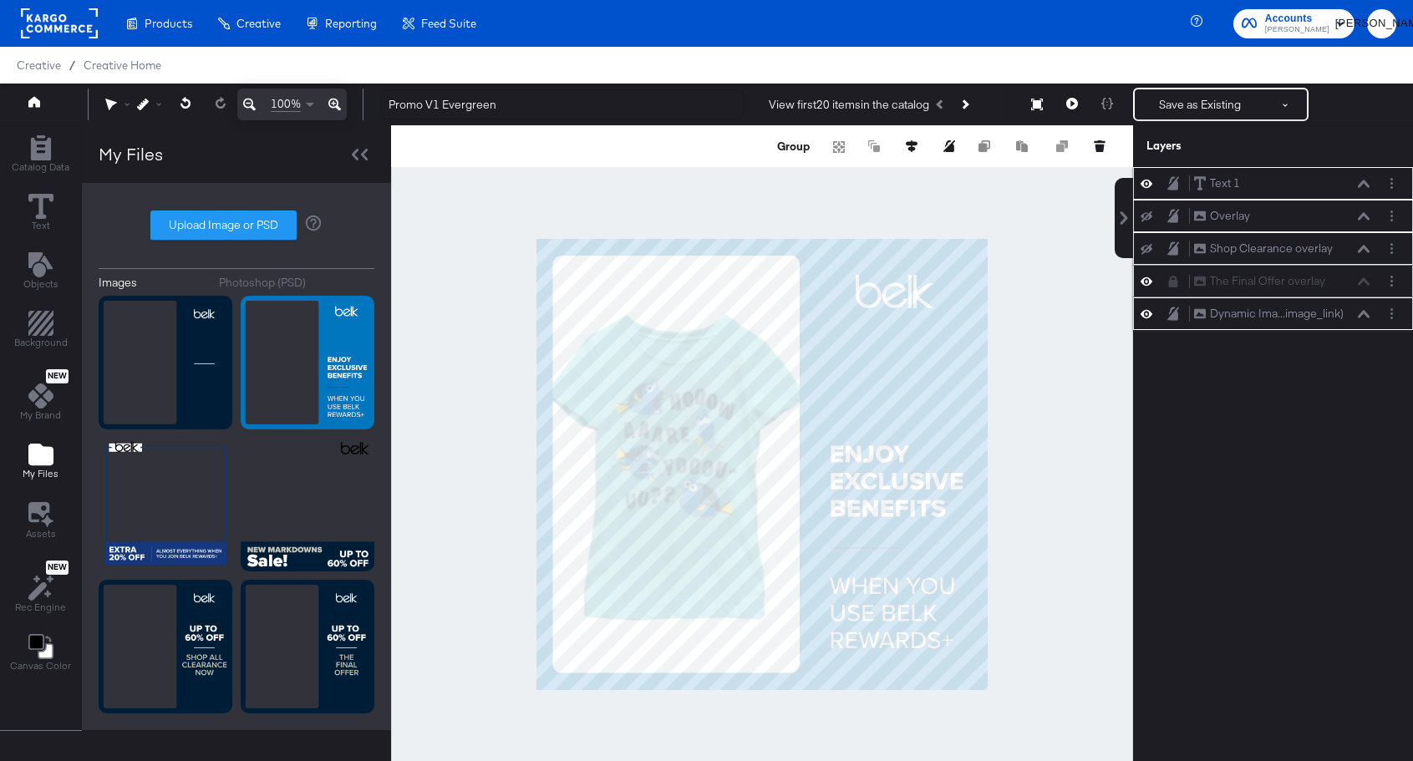
click at [1354, 187] on div "Text 1 Text 1" at bounding box center [1282, 184] width 177 height 18
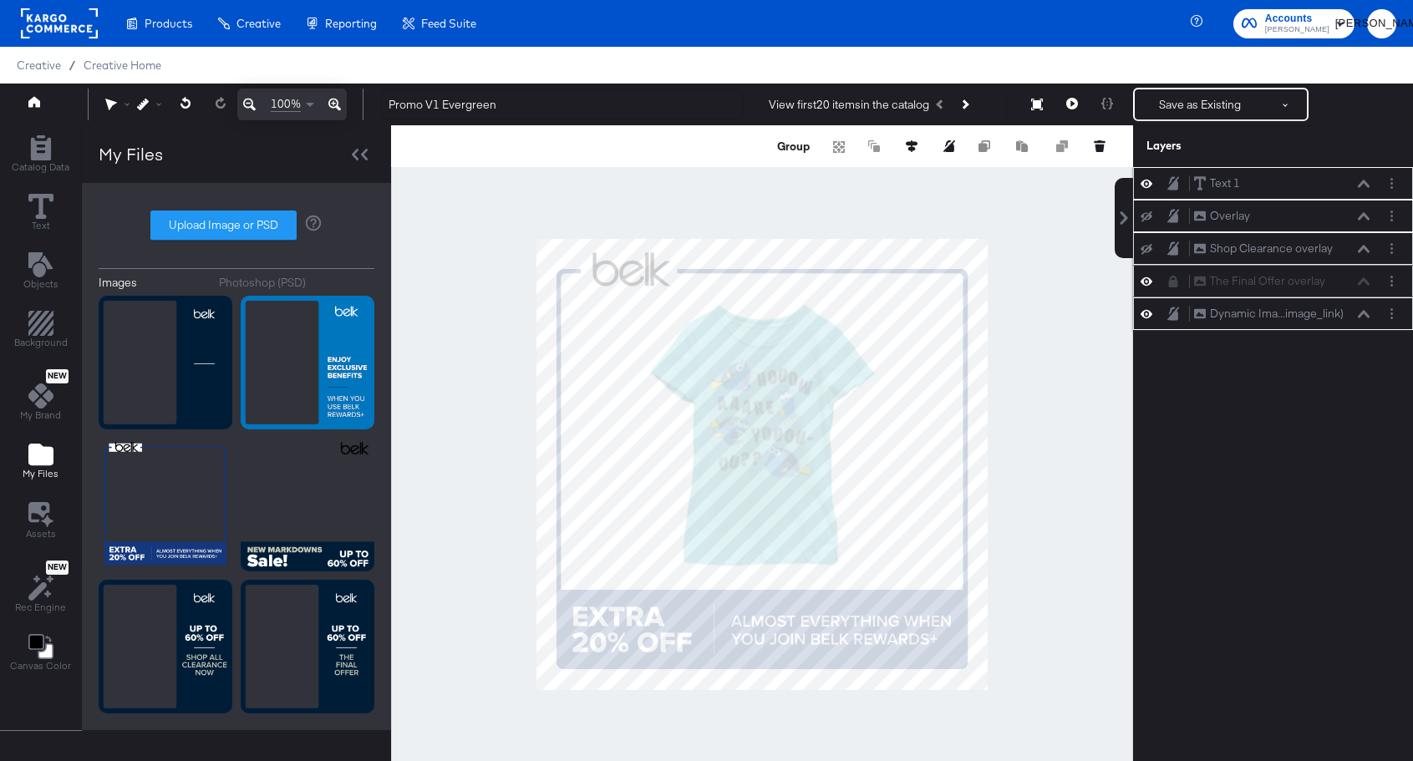
click at [1364, 187] on button at bounding box center [1363, 184] width 13 height 10
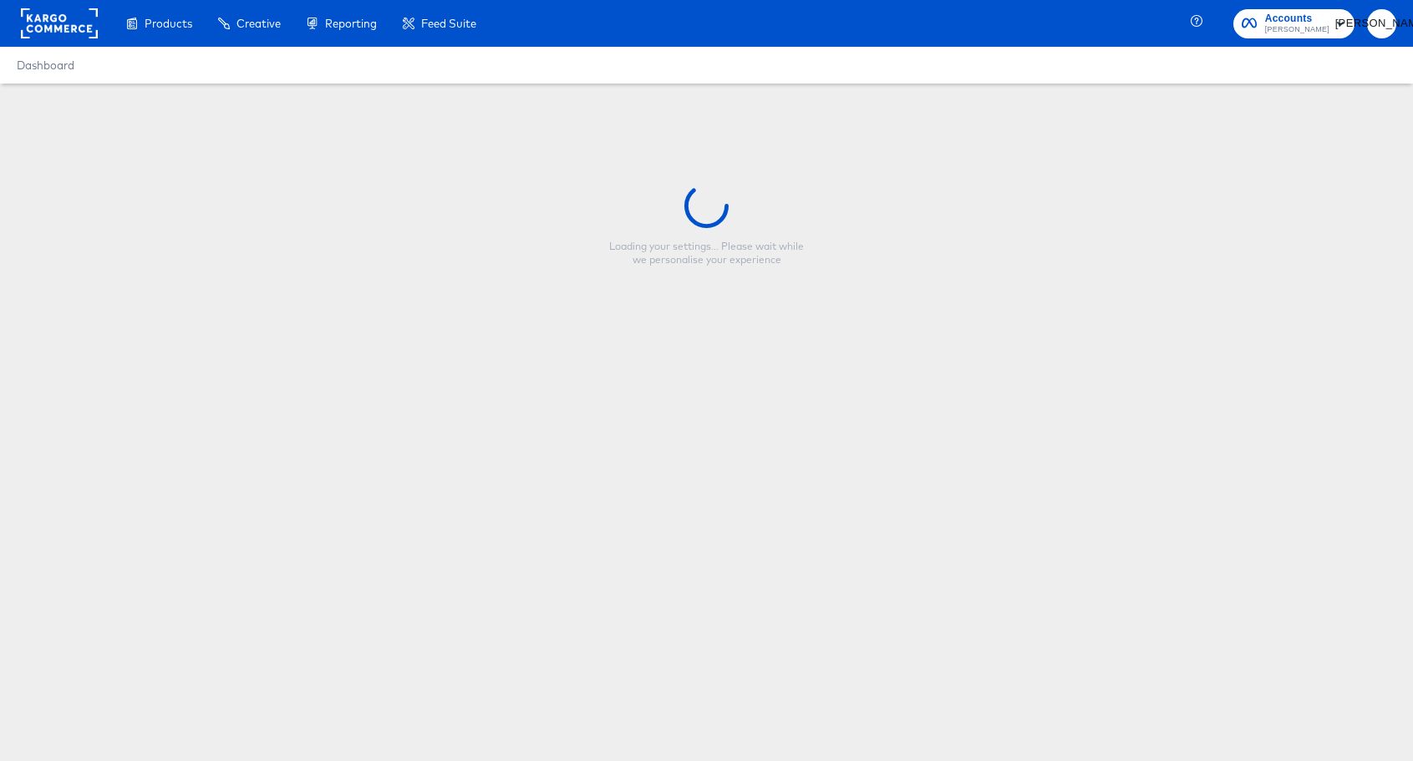
type input "Promo V1 Evergreen"
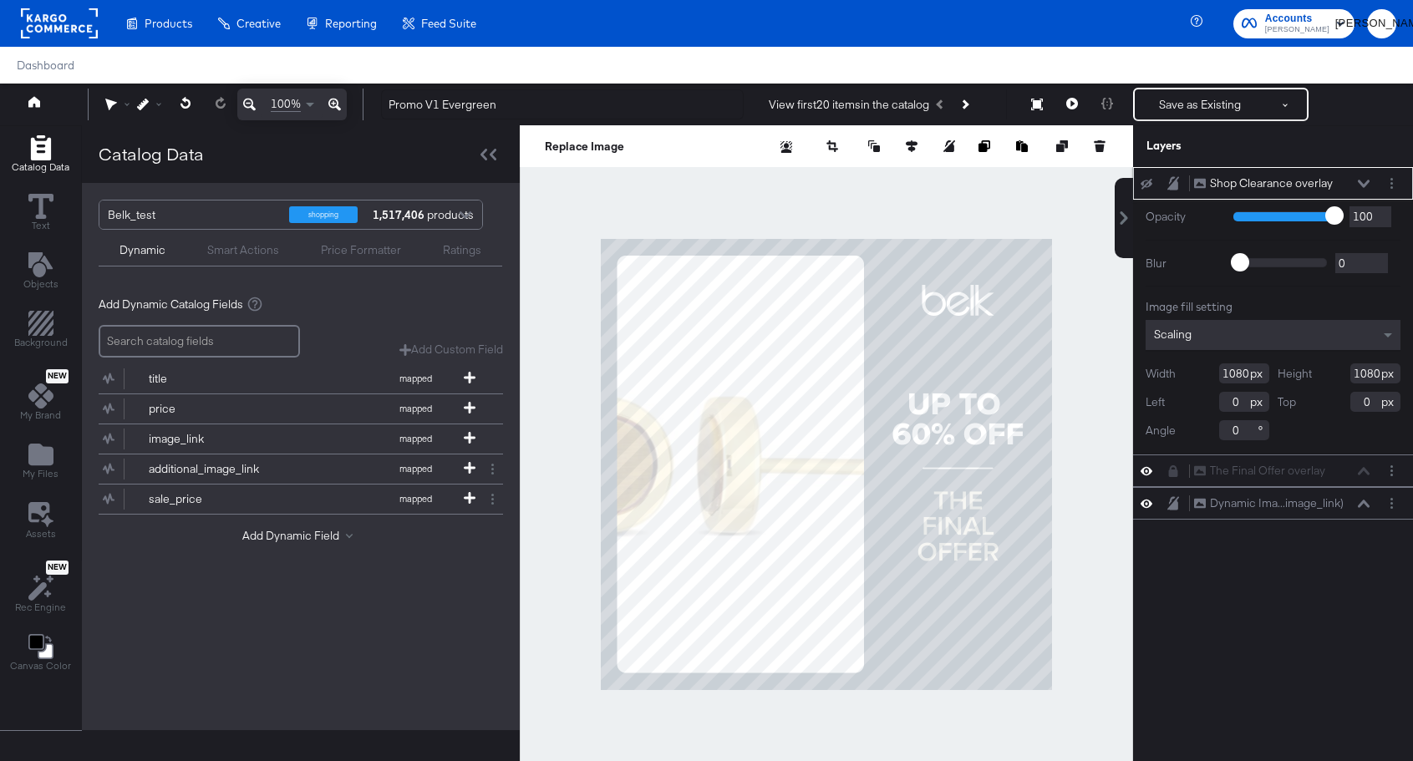
click at [1364, 185] on icon at bounding box center [1364, 184] width 12 height 8
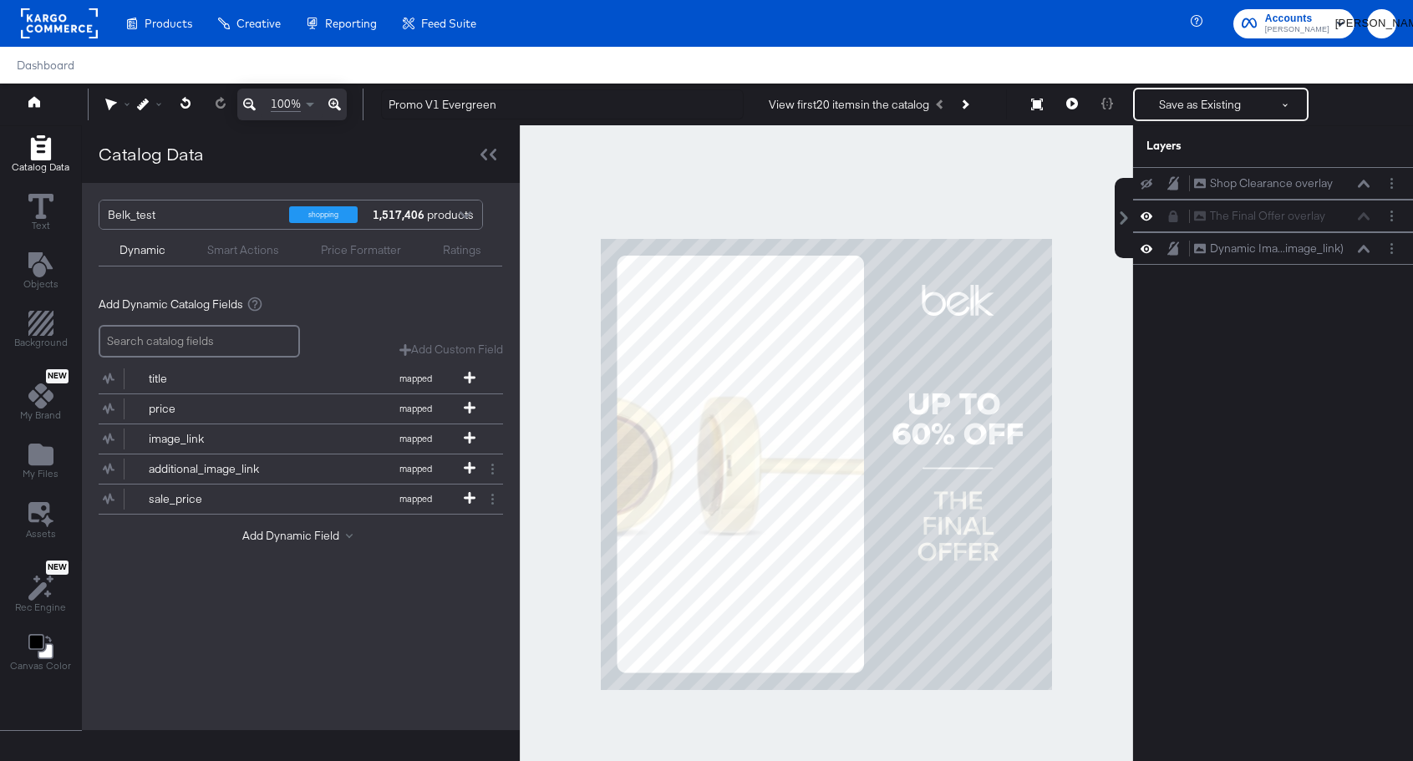
click at [1271, 364] on div "Shop Clearance overlay Shop Clearance overlay The Final Offer overlay The Final…" at bounding box center [1273, 472] width 280 height 611
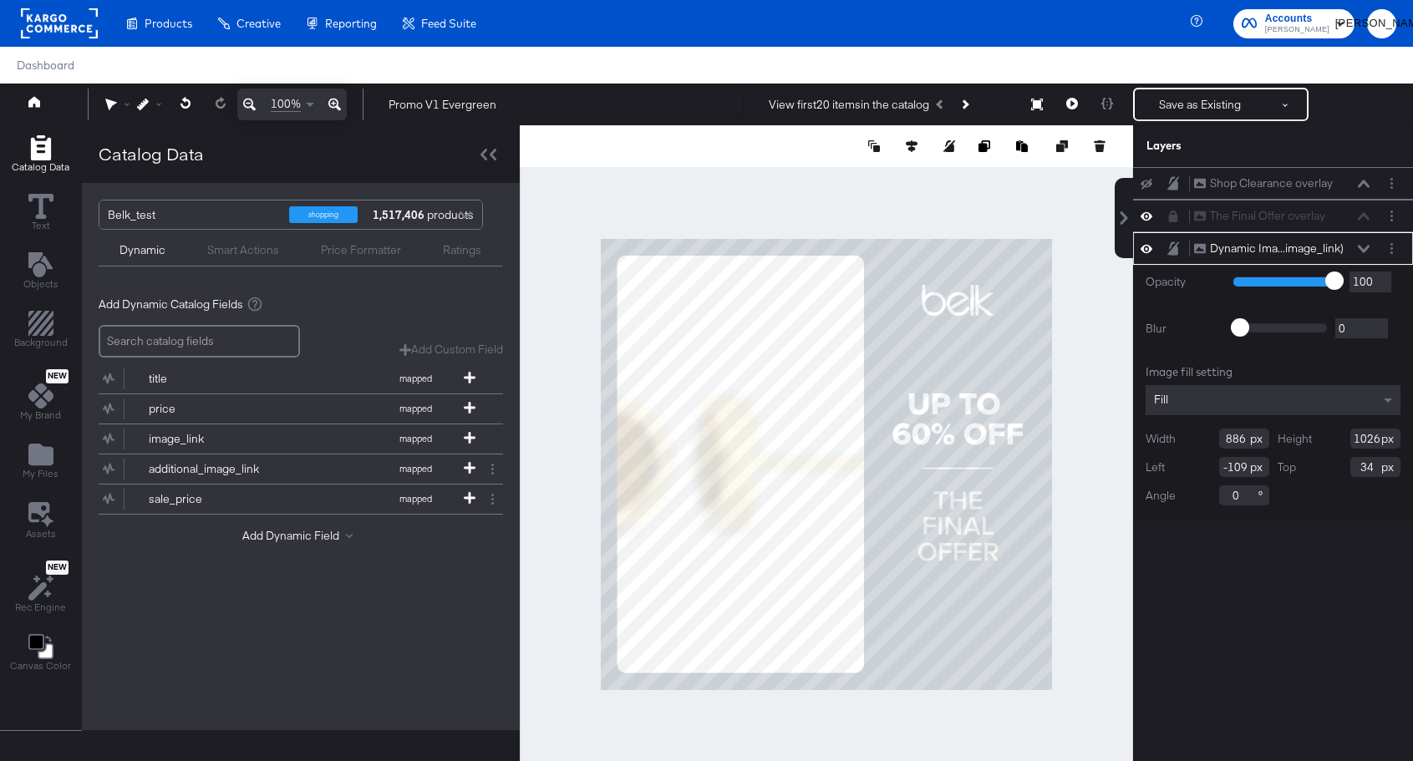
type input "876"
type input "1015"
type input "754"
type input "87"
type input "18"
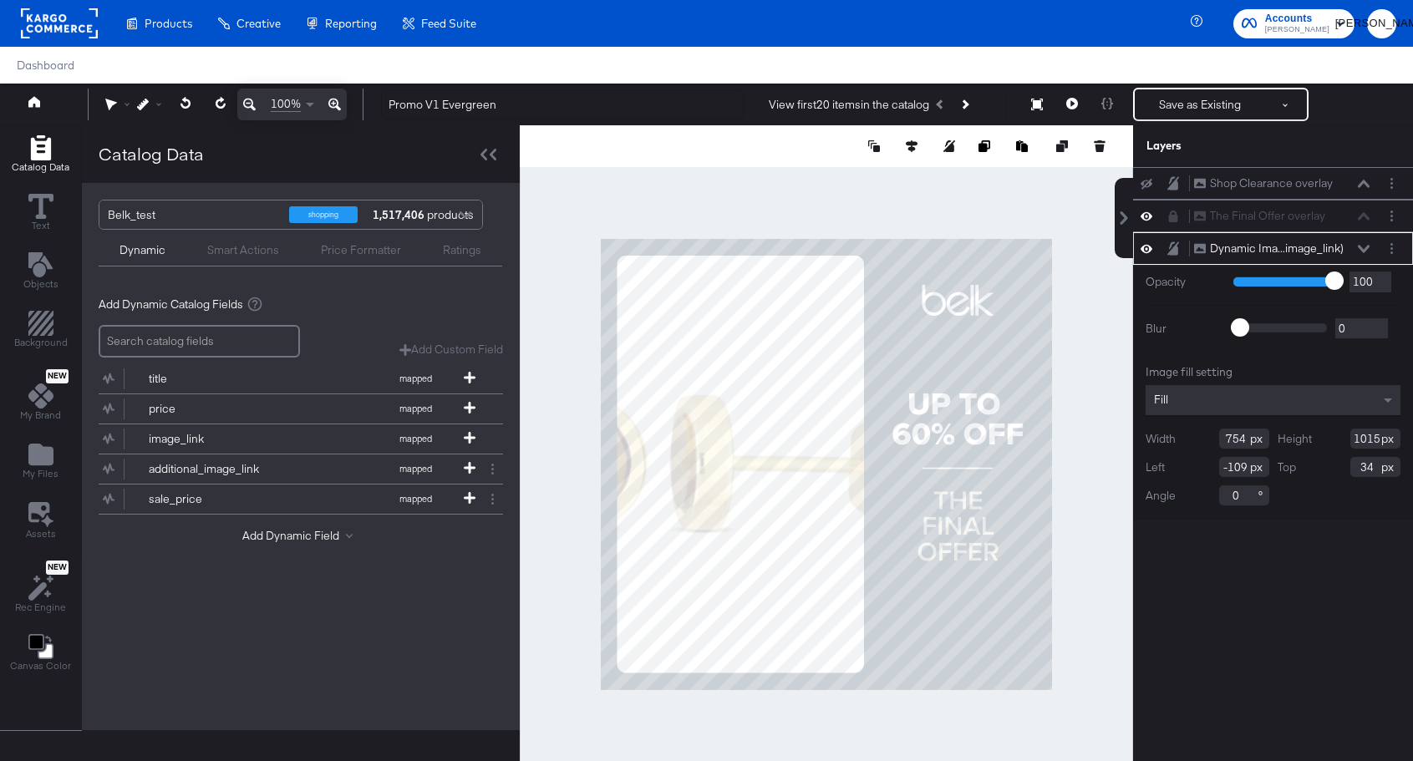
type input "35"
type input "32"
type input "606"
type input "32"
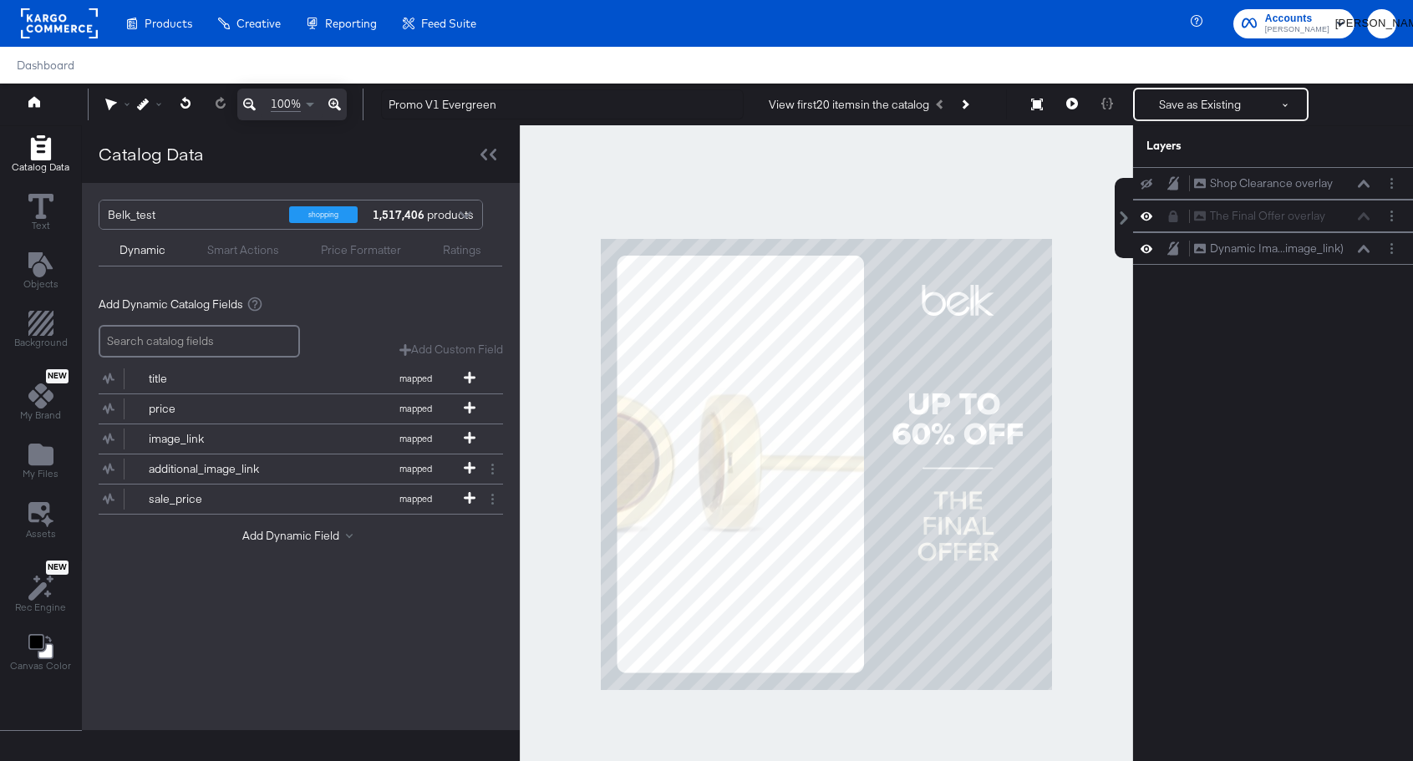
click at [1074, 528] on div at bounding box center [827, 464] width 614 height 679
click at [43, 466] on icon "Add Files" at bounding box center [40, 454] width 25 height 25
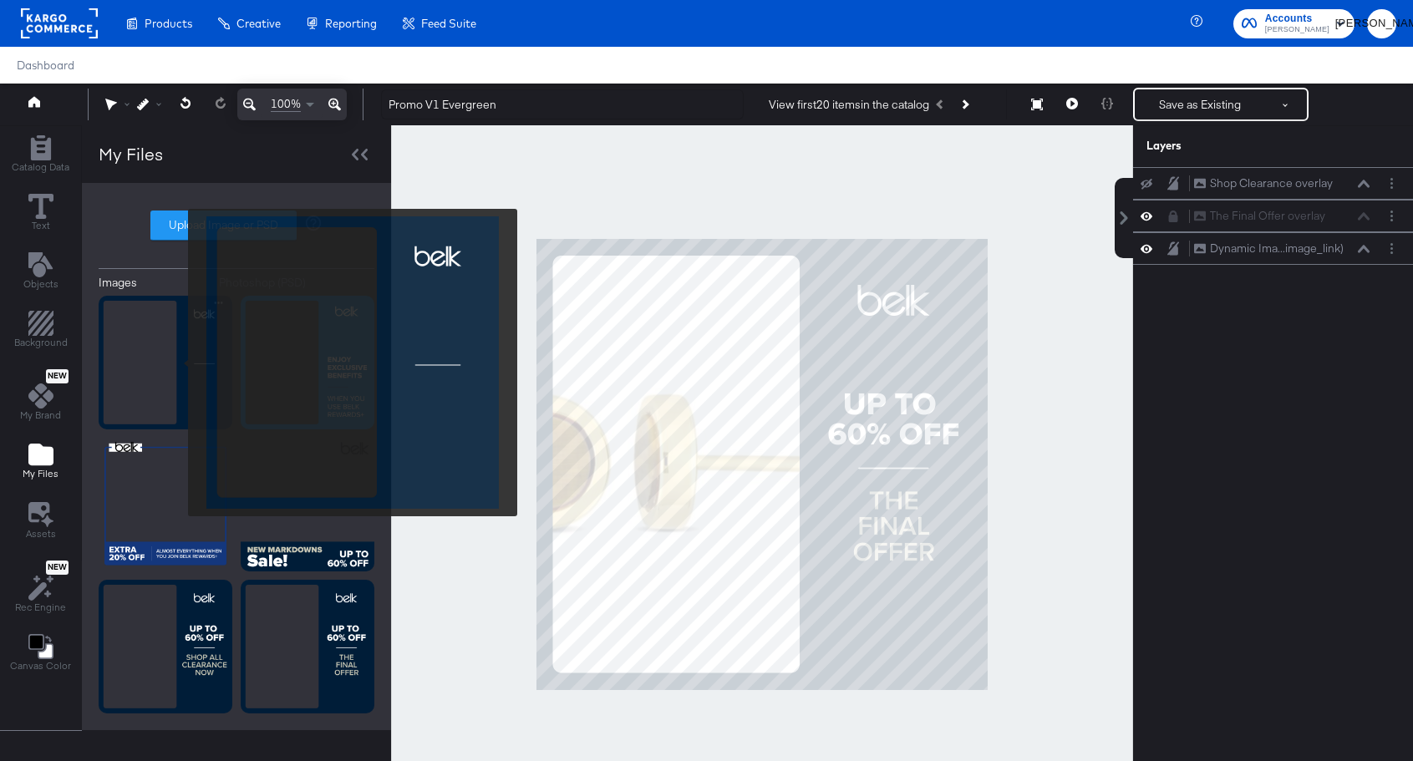
click at [177, 363] on img at bounding box center [166, 363] width 134 height 134
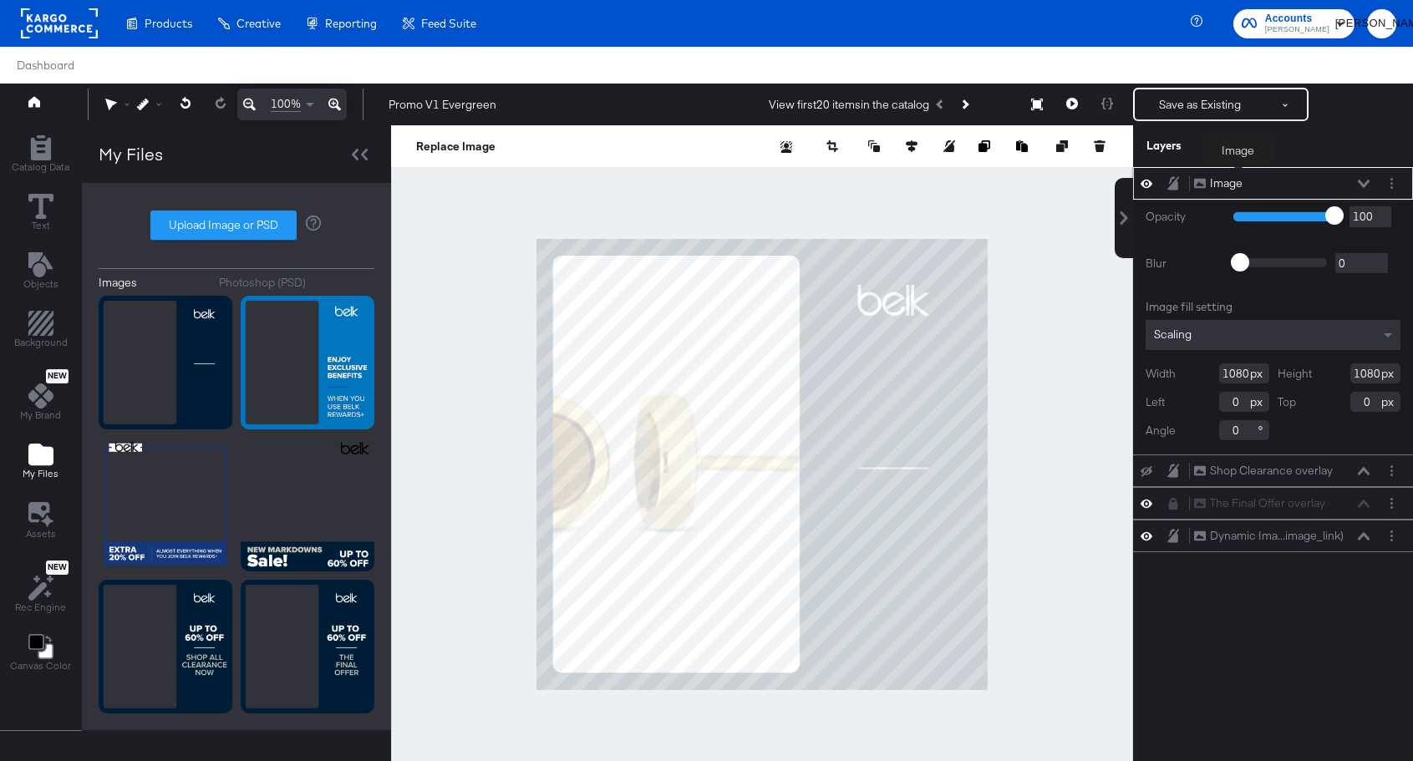
click at [1237, 179] on div "Image" at bounding box center [1226, 184] width 33 height 16
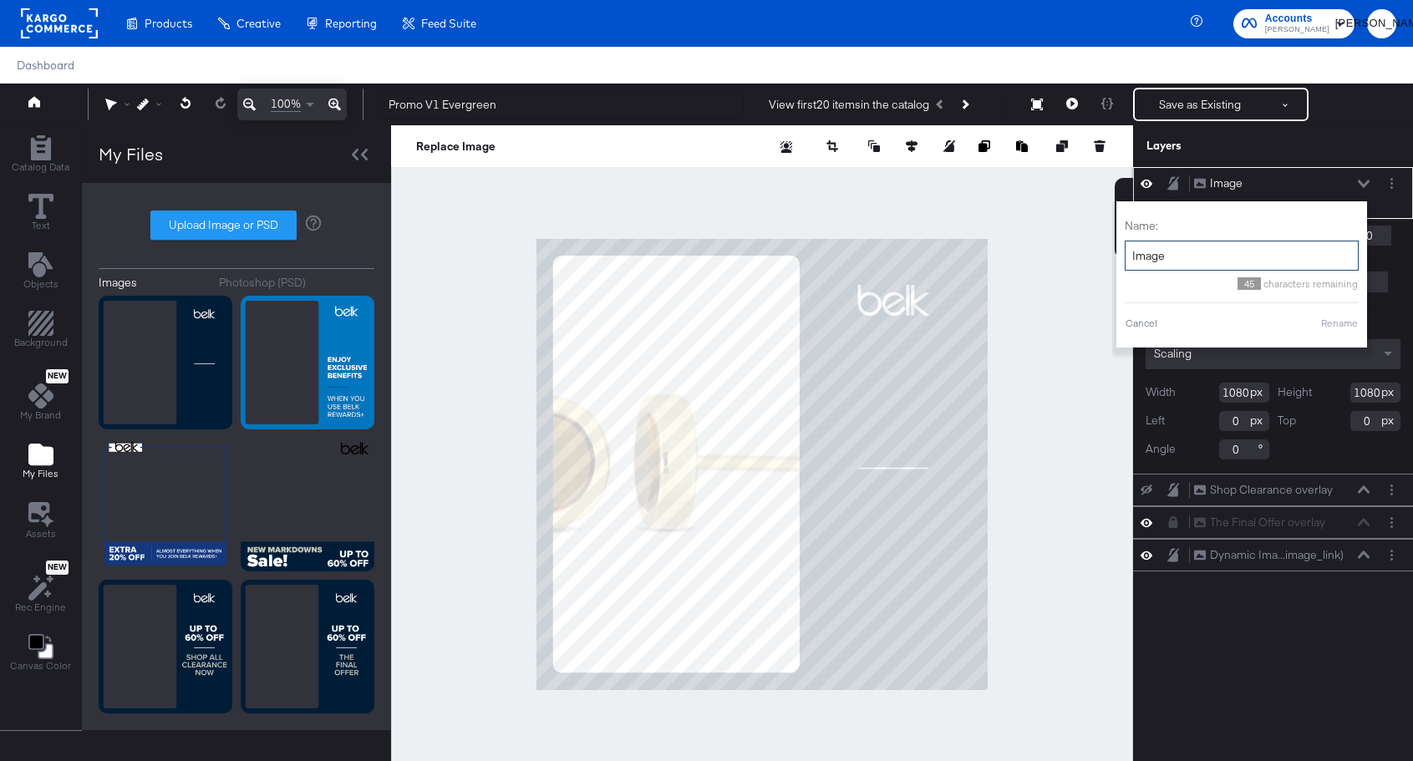
click at [1201, 247] on input "Image" at bounding box center [1242, 256] width 234 height 31
type input "Overlay"
click at [1347, 326] on button "Rename" at bounding box center [1340, 323] width 38 height 15
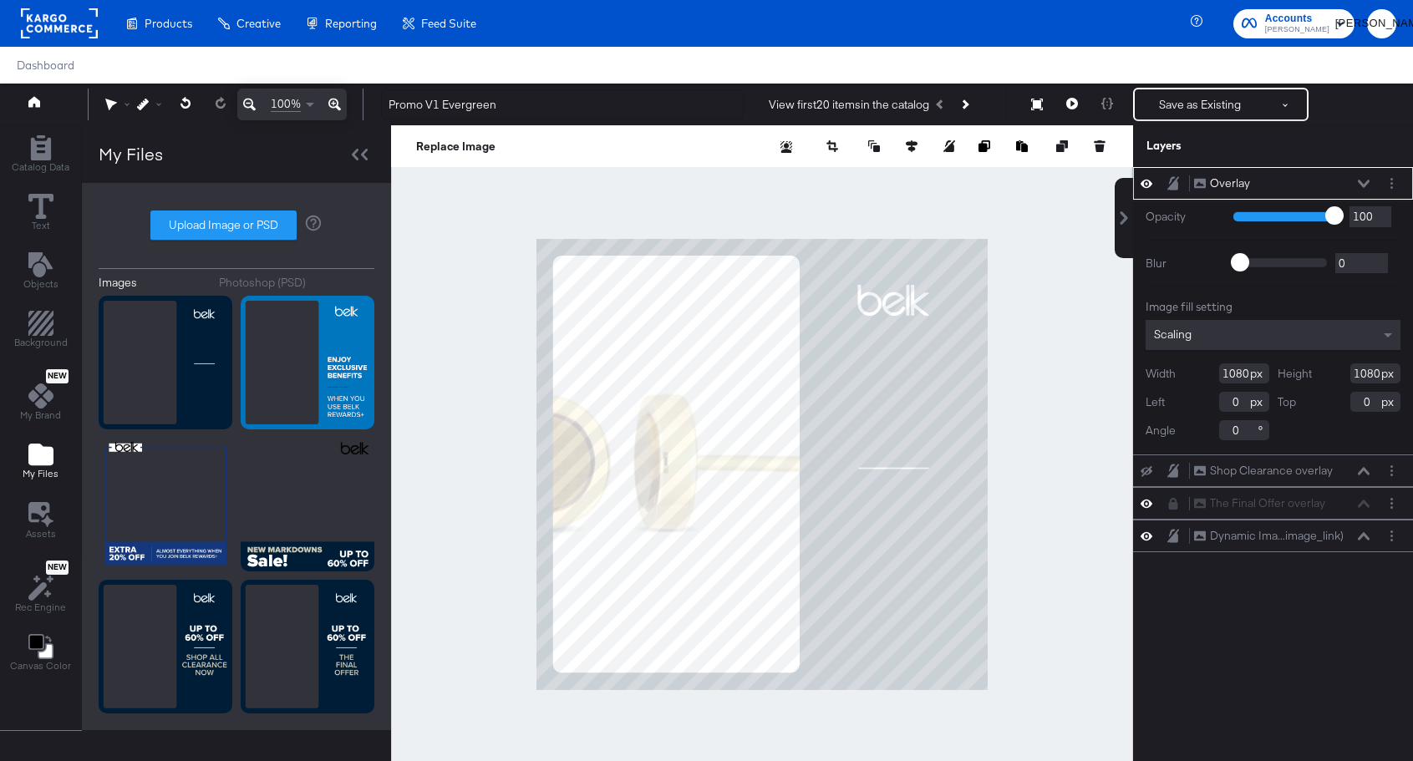
click at [1146, 183] on icon at bounding box center [1147, 183] width 12 height 14
click at [33, 216] on icon at bounding box center [40, 206] width 25 height 25
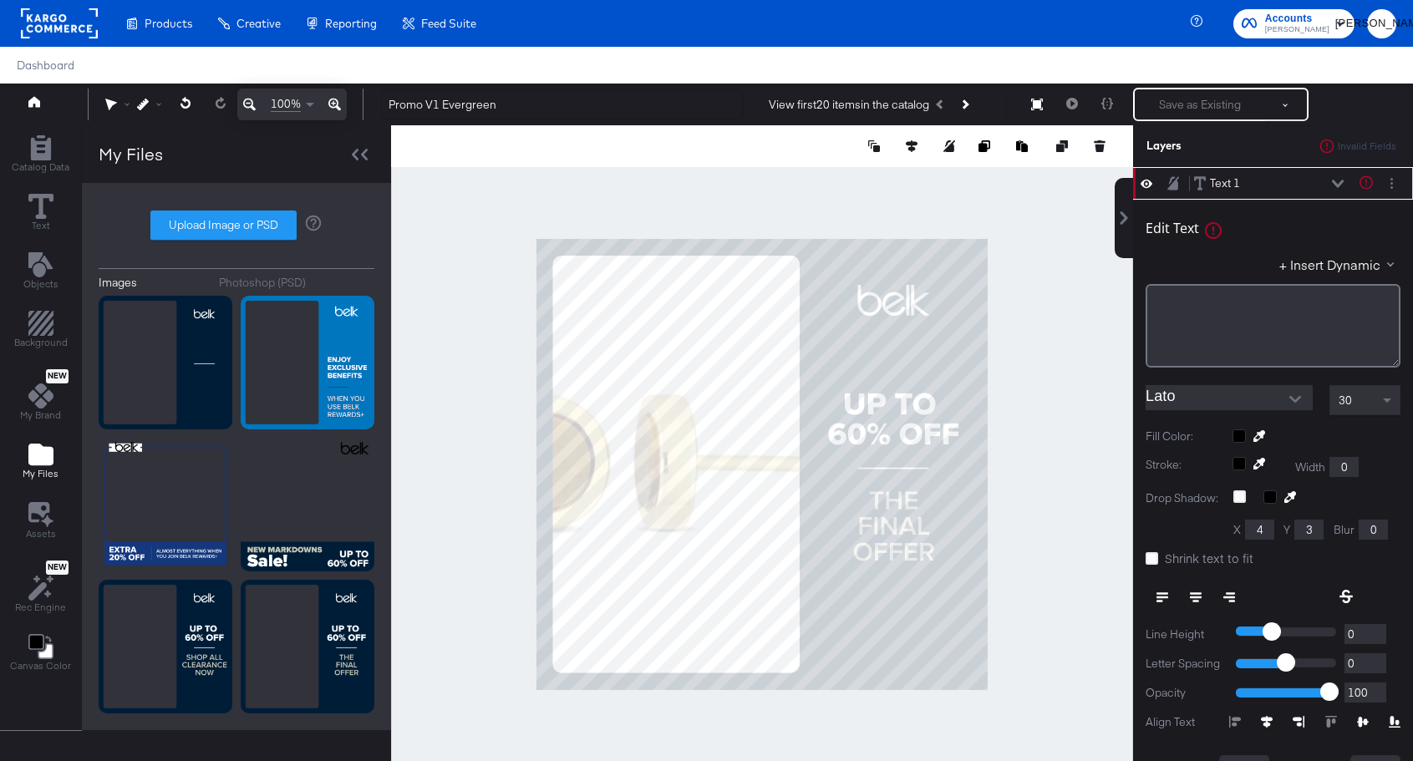
type input "660"
type input "362"
type input "391"
type input "186"
type input "276"
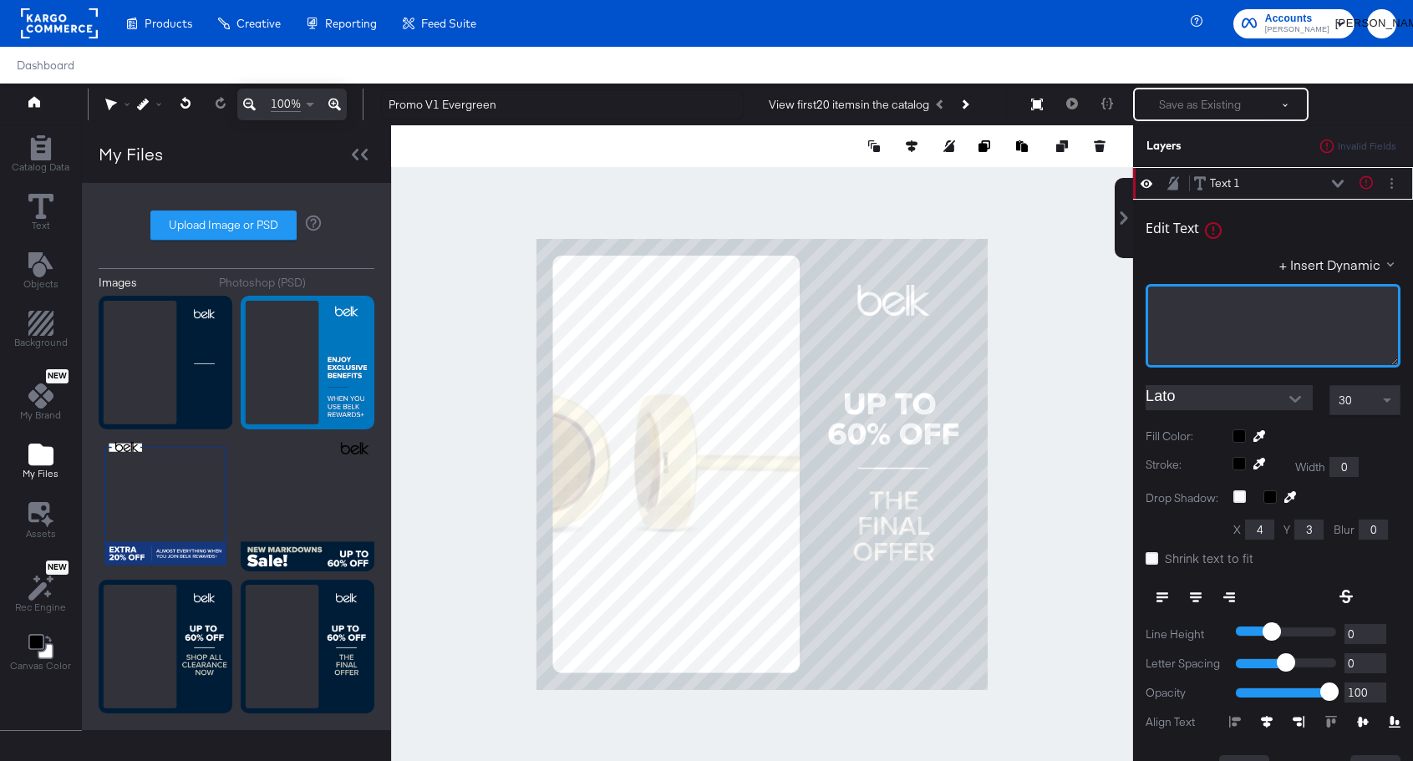
click at [1255, 302] on div "﻿" at bounding box center [1273, 303] width 233 height 16
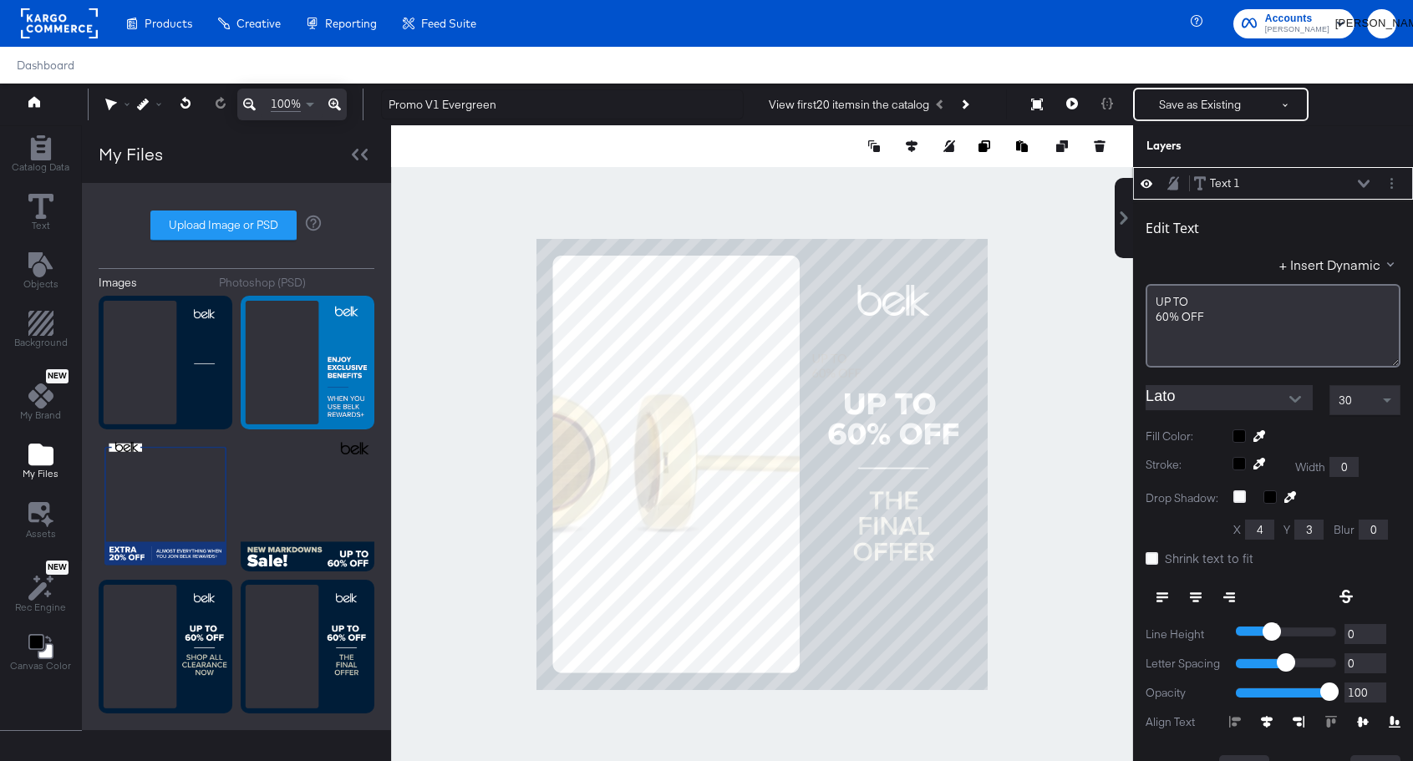
click at [1202, 401] on input "Lato" at bounding box center [1217, 397] width 142 height 25
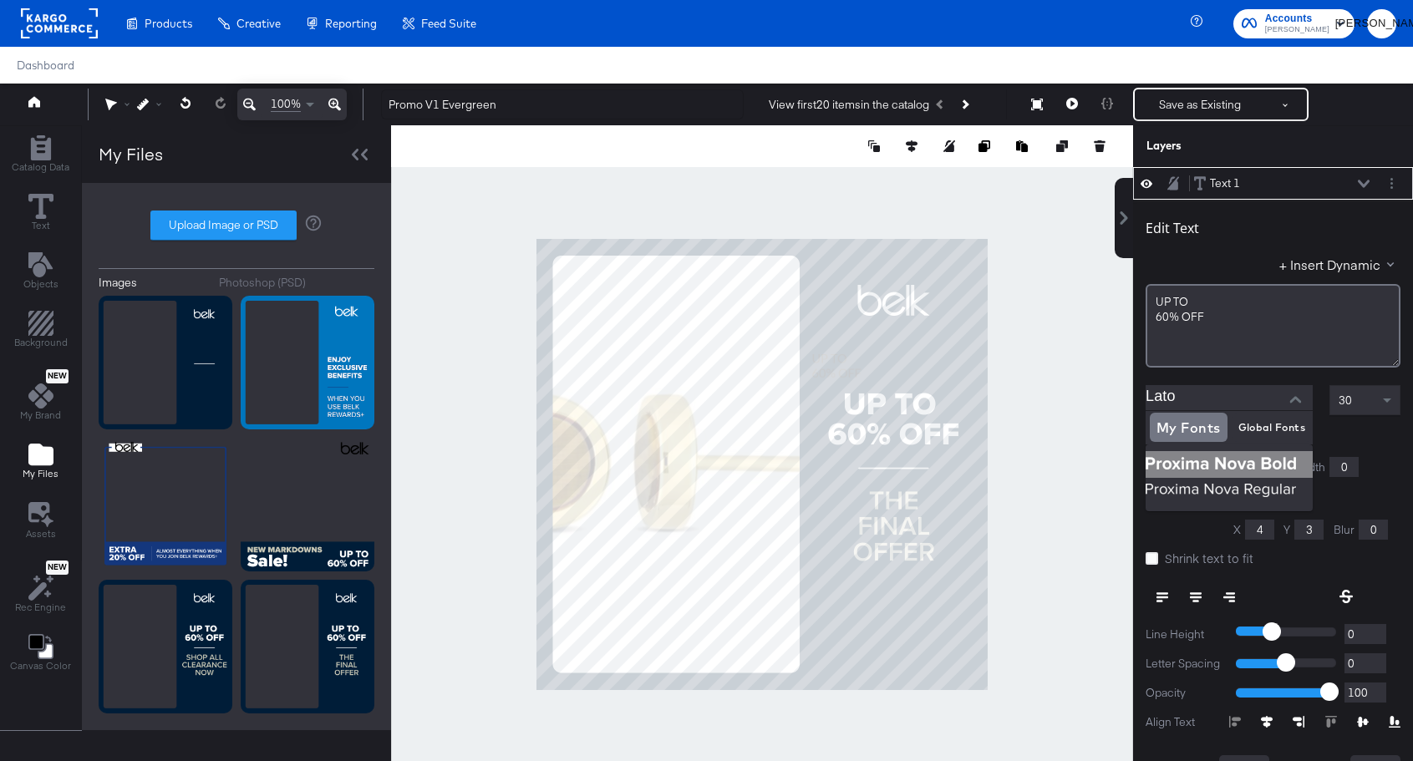
click at [1200, 458] on img at bounding box center [1229, 464] width 167 height 27
type input "Proxima Nova Bold"
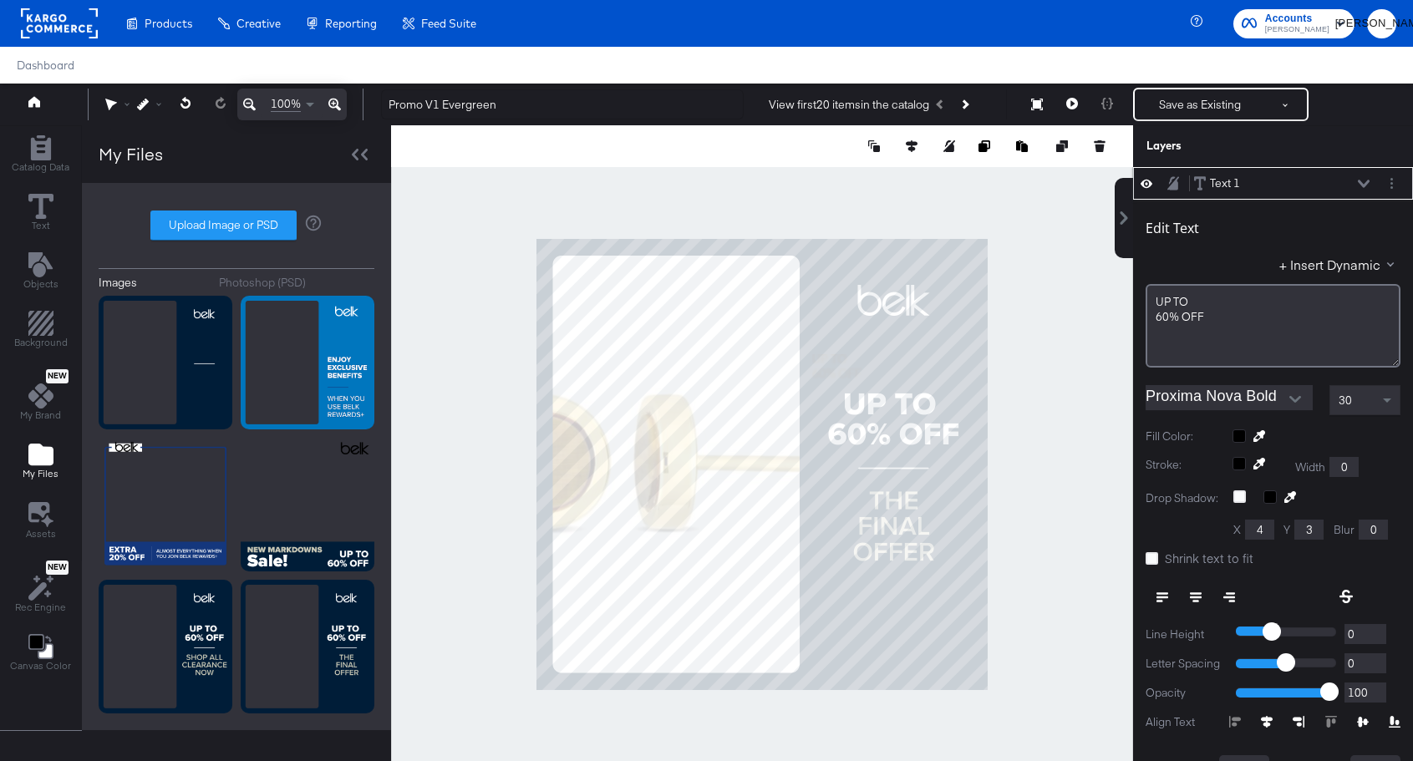
click at [1362, 407] on div "30" at bounding box center [1365, 400] width 69 height 28
click at [1230, 310] on div "60% ﻿OFF" at bounding box center [1273, 318] width 233 height 16
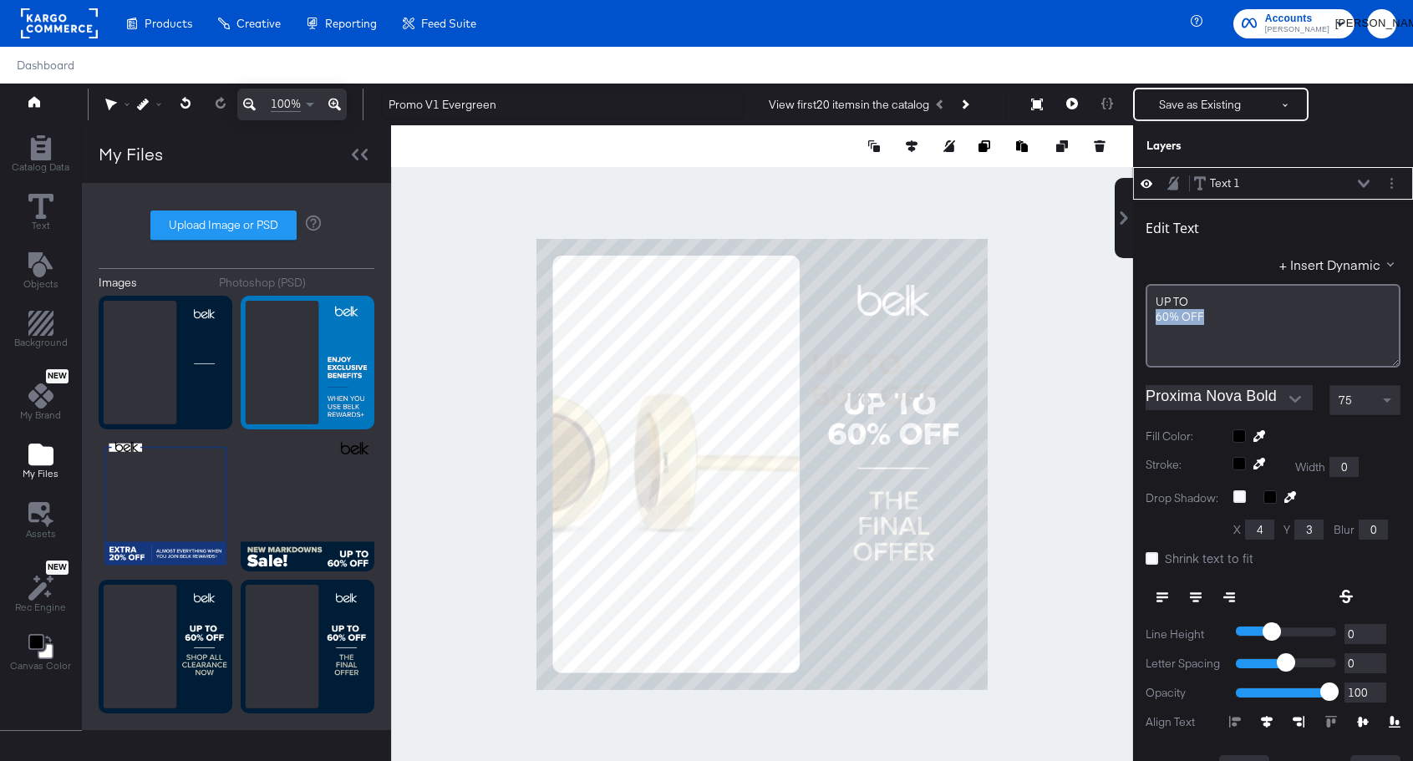
click at [1195, 594] on icon at bounding box center [1196, 598] width 12 height 12
type input "662"
type input "340"
click at [1385, 399] on span at bounding box center [1387, 402] width 8 height 6
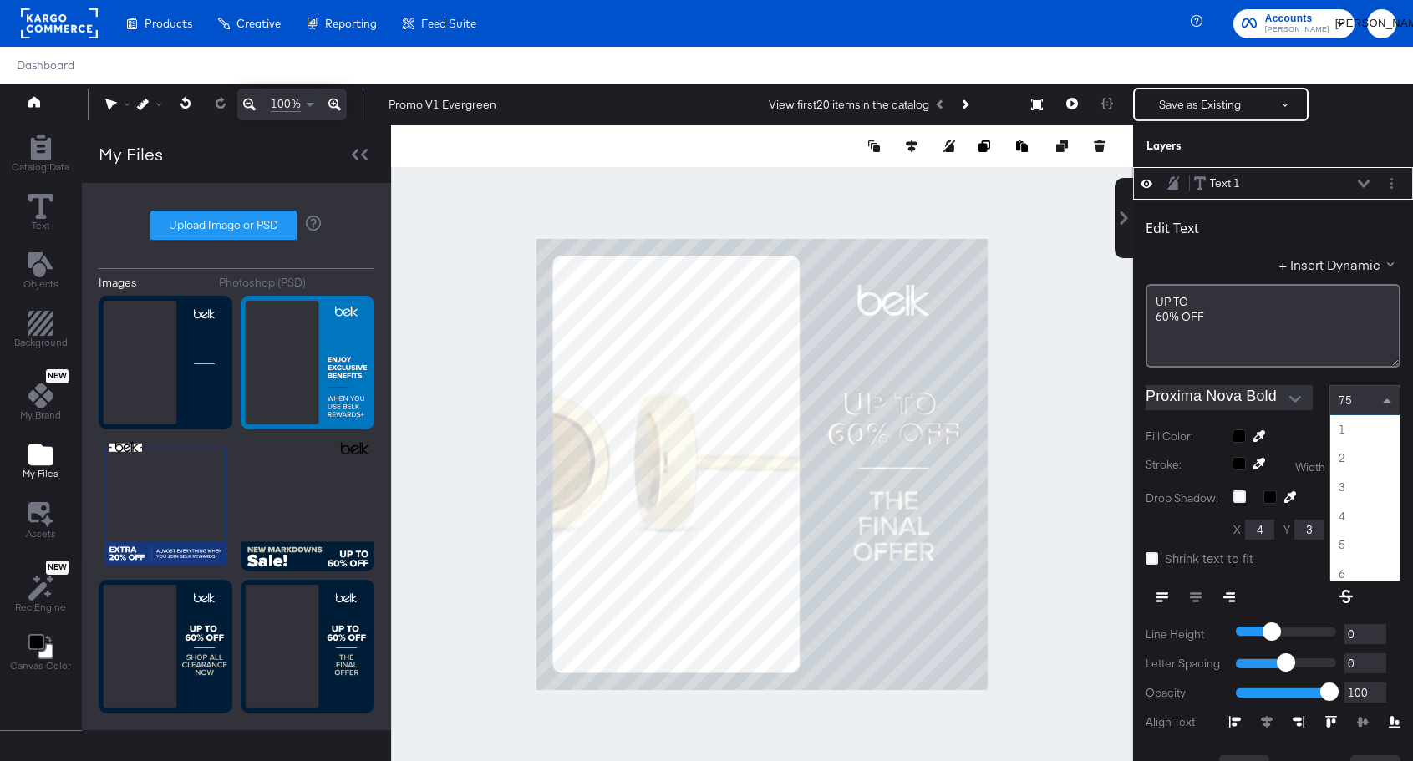
scroll to position [2138, 0]
type input "664"
type input "342"
click at [1205, 402] on input "Proxima Nova Bold" at bounding box center [1217, 397] width 142 height 25
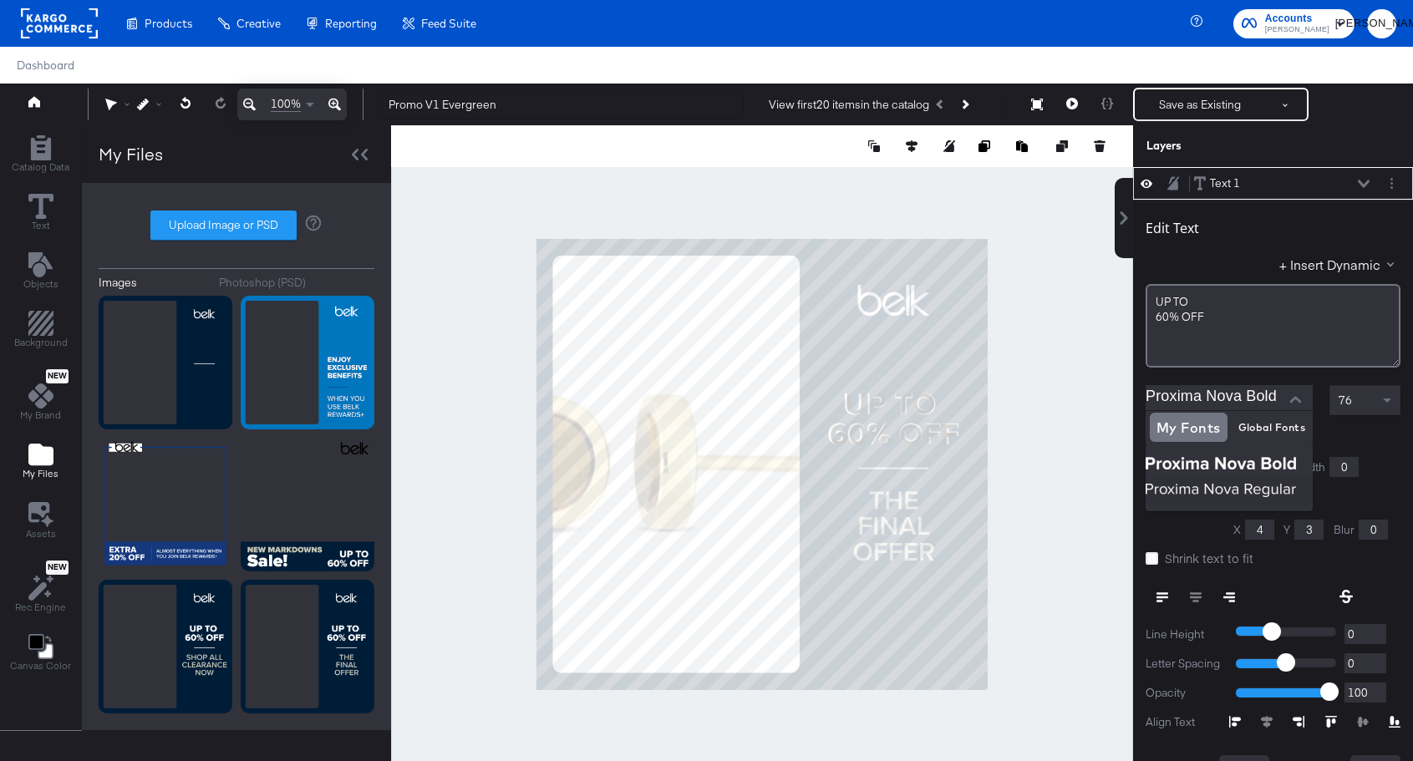
type input "662"
type input "340"
click at [1230, 250] on div "Edit Text + Insert Dynamic UP ﻿TO 60% ﻿OFF" at bounding box center [1273, 286] width 255 height 161
click at [1206, 463] on img at bounding box center [1229, 464] width 167 height 27
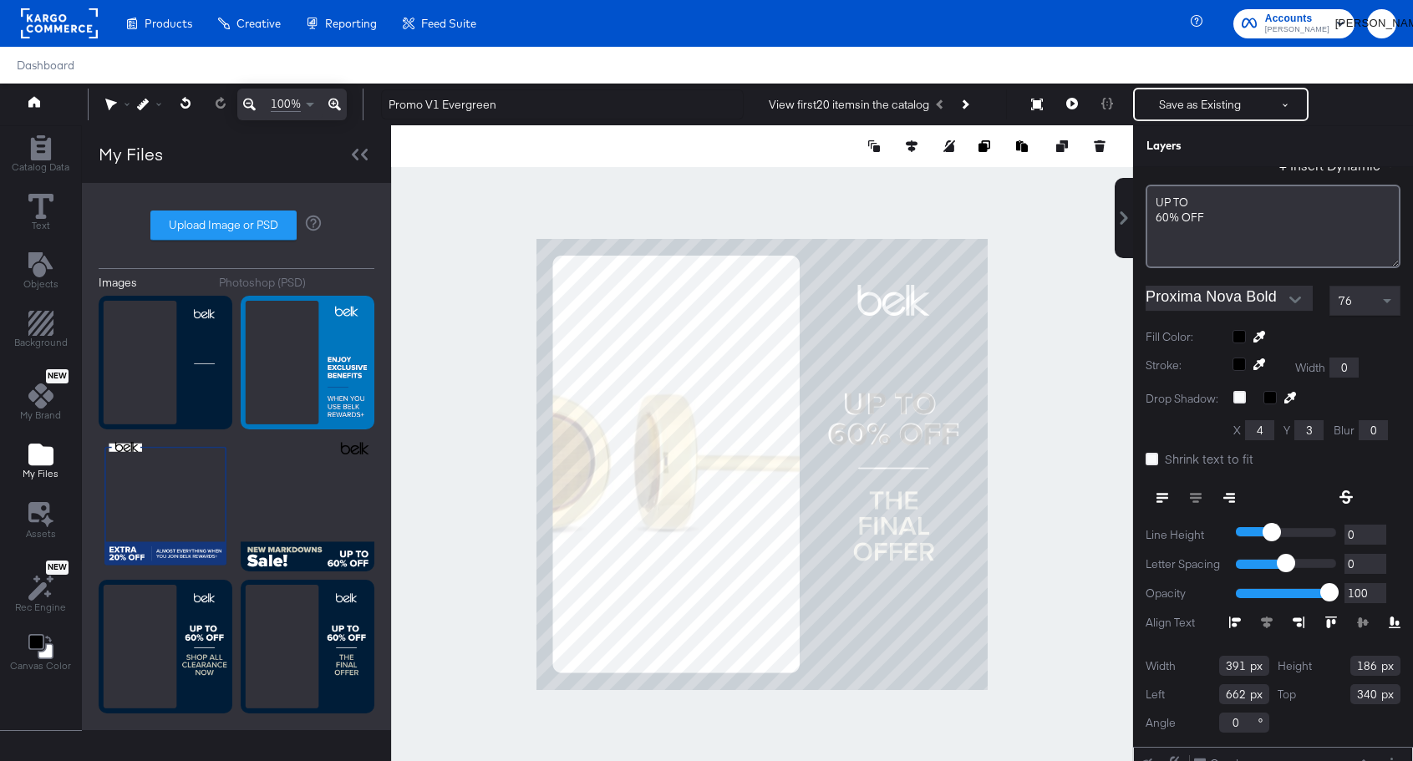
scroll to position [0, 0]
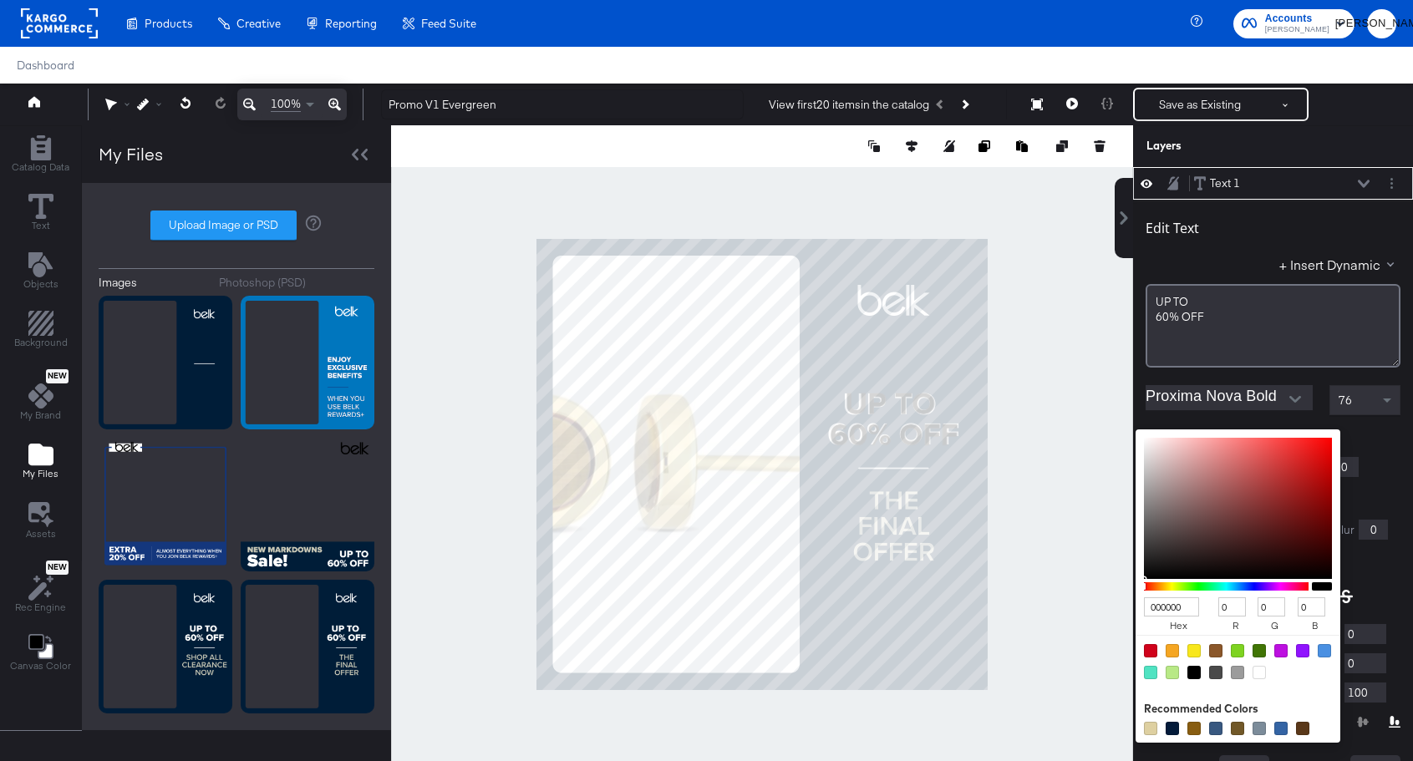
click at [1236, 437] on div "000000 hex 0 r 0 g 0 b 100 a Recommended Colors" at bounding box center [1317, 436] width 168 height 13
click at [1257, 672] on div at bounding box center [1259, 672] width 13 height 13
type input "FFFFFF"
type input "255"
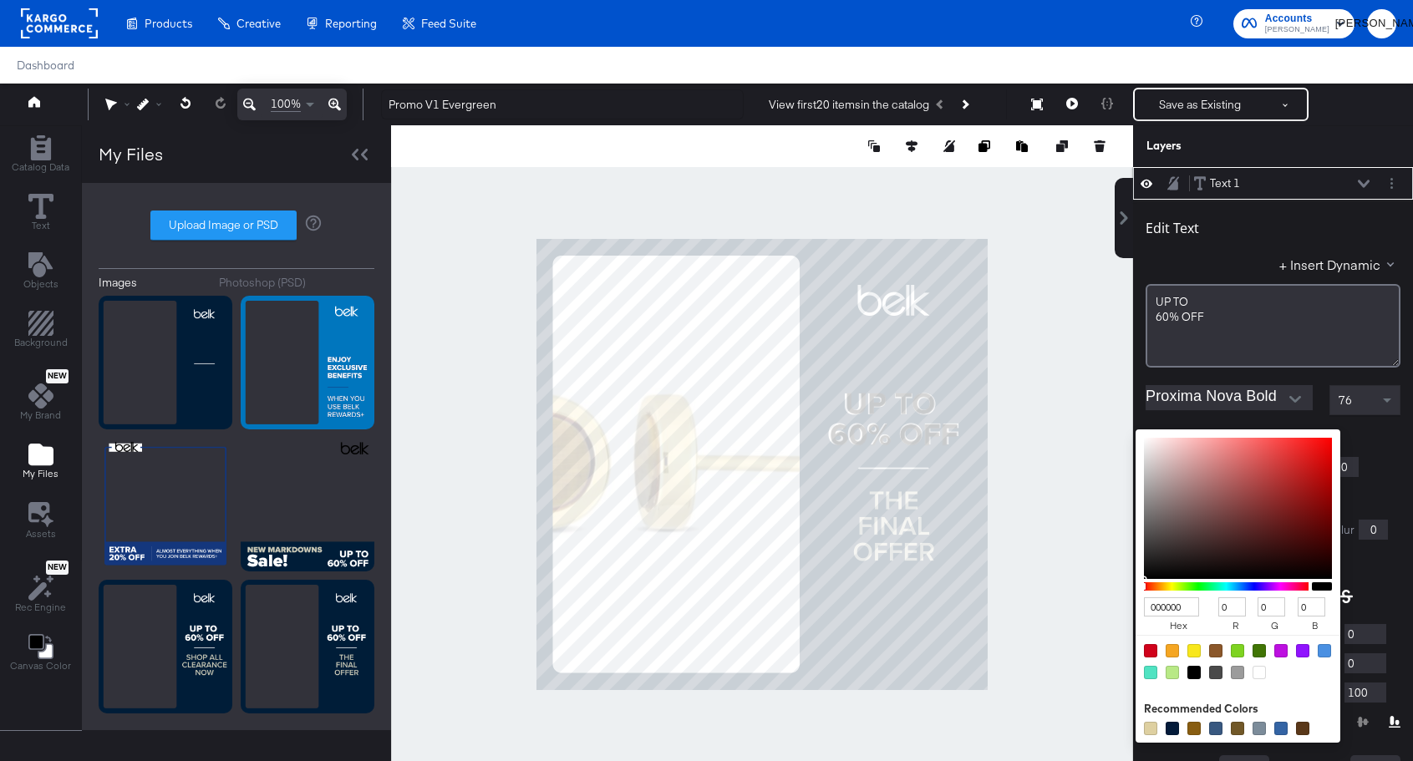
type input "255"
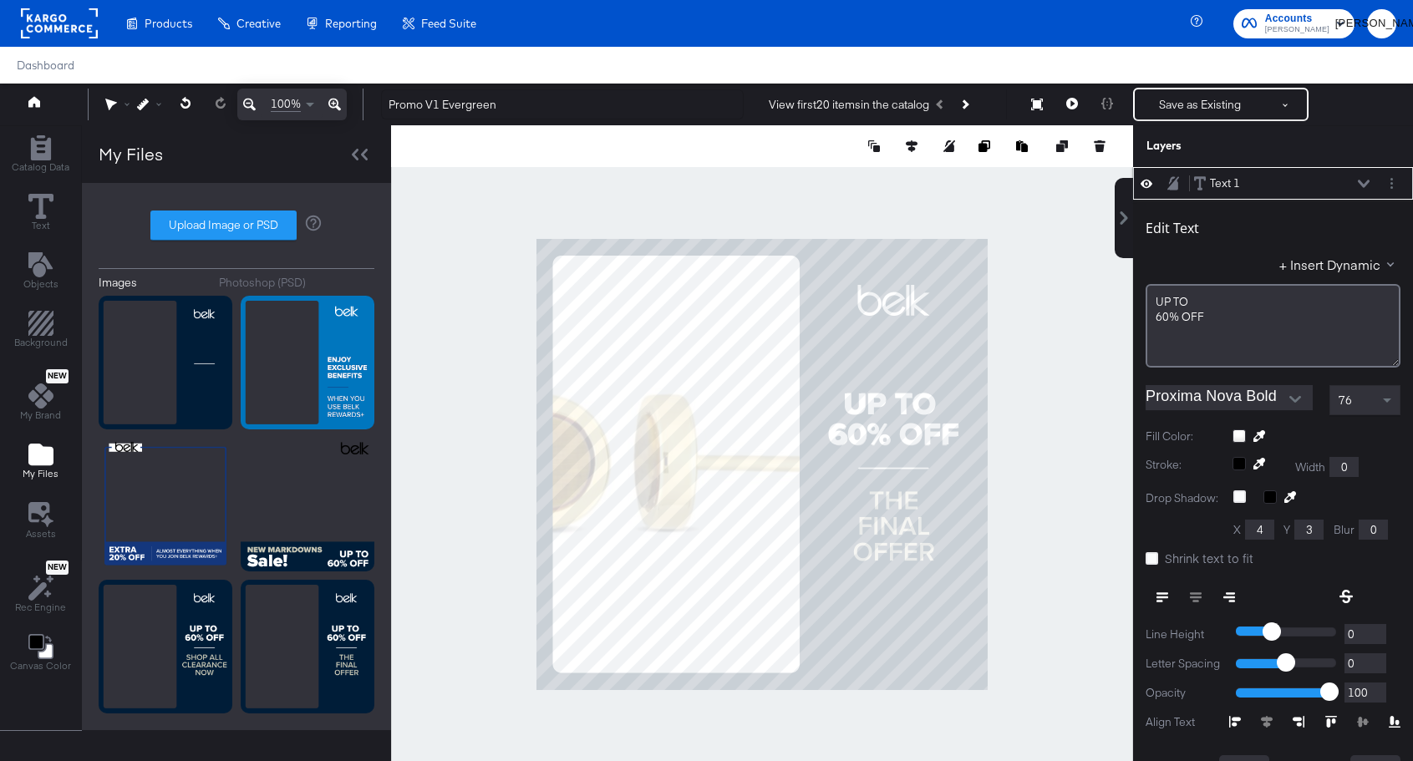
click at [1383, 444] on div at bounding box center [1273, 444] width 255 height 1
click at [1365, 186] on icon at bounding box center [1364, 184] width 12 height 8
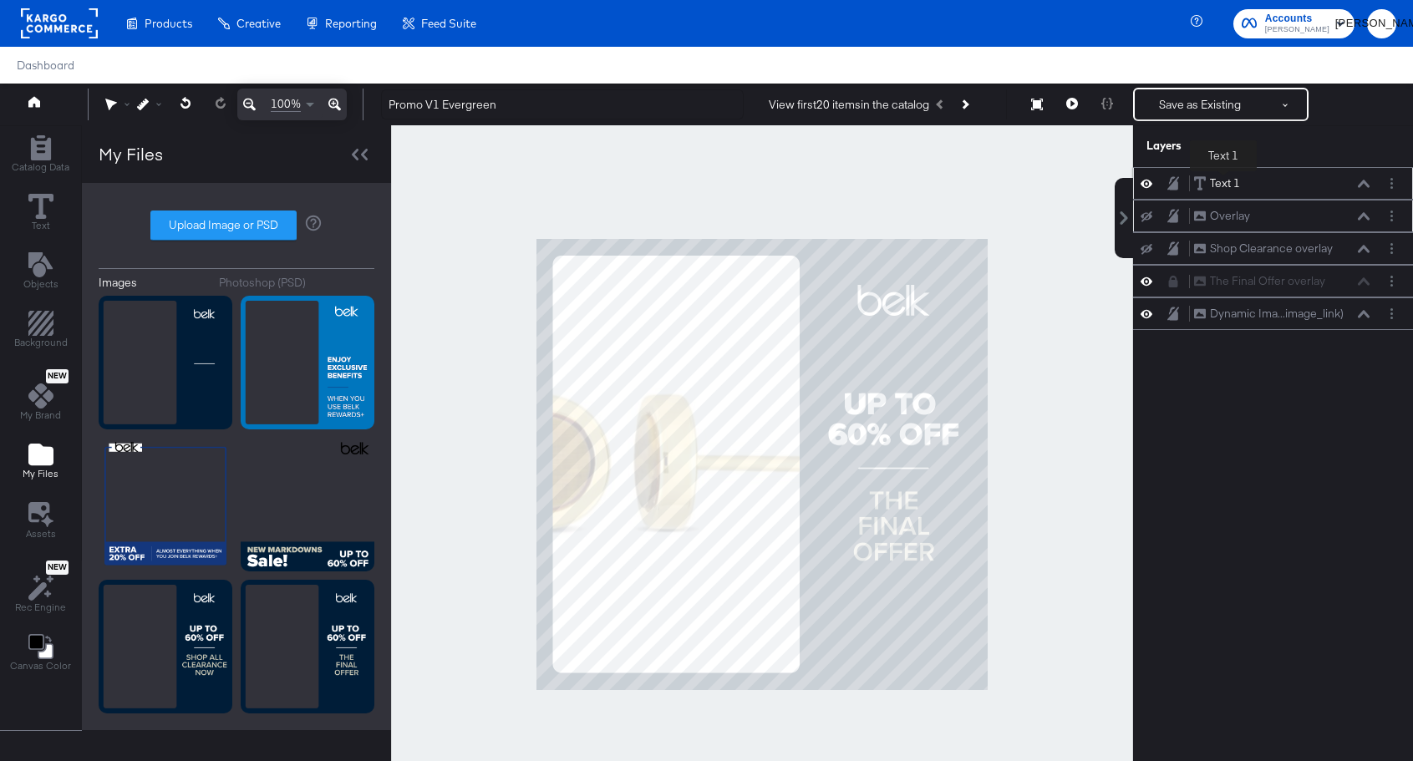
click at [1225, 182] on div "Text 1" at bounding box center [1225, 184] width 30 height 16
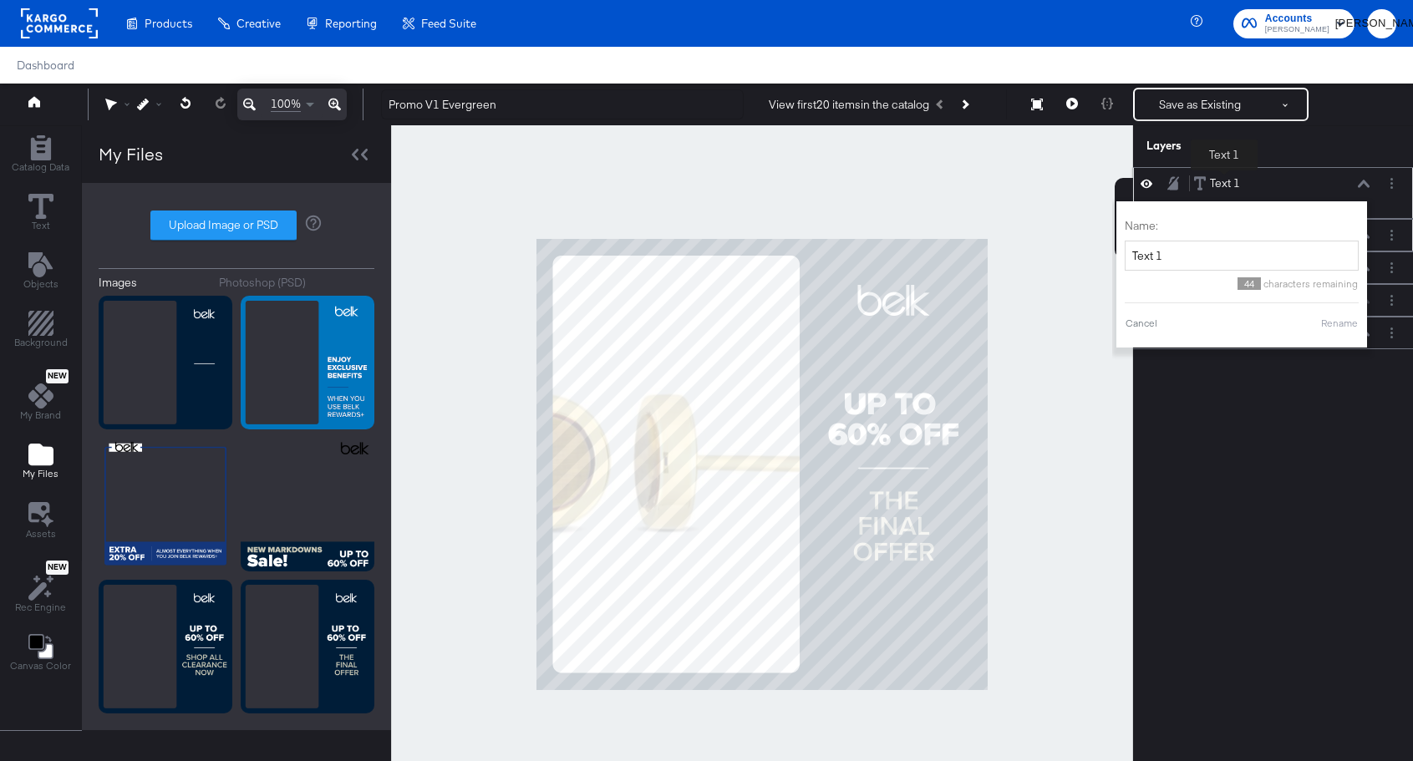
click at [1225, 182] on div "Text 1" at bounding box center [1225, 184] width 30 height 16
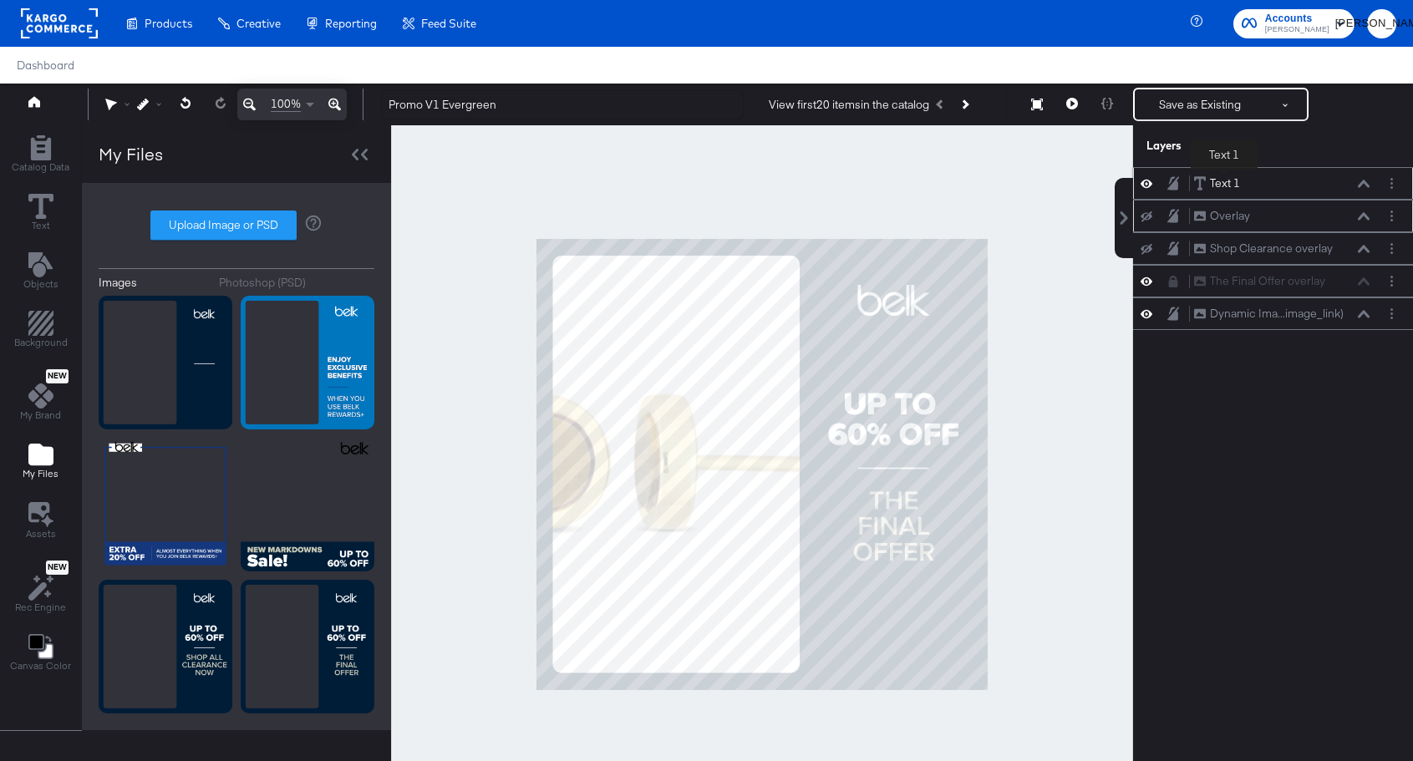
click at [1225, 182] on div "Text 1" at bounding box center [1225, 184] width 30 height 16
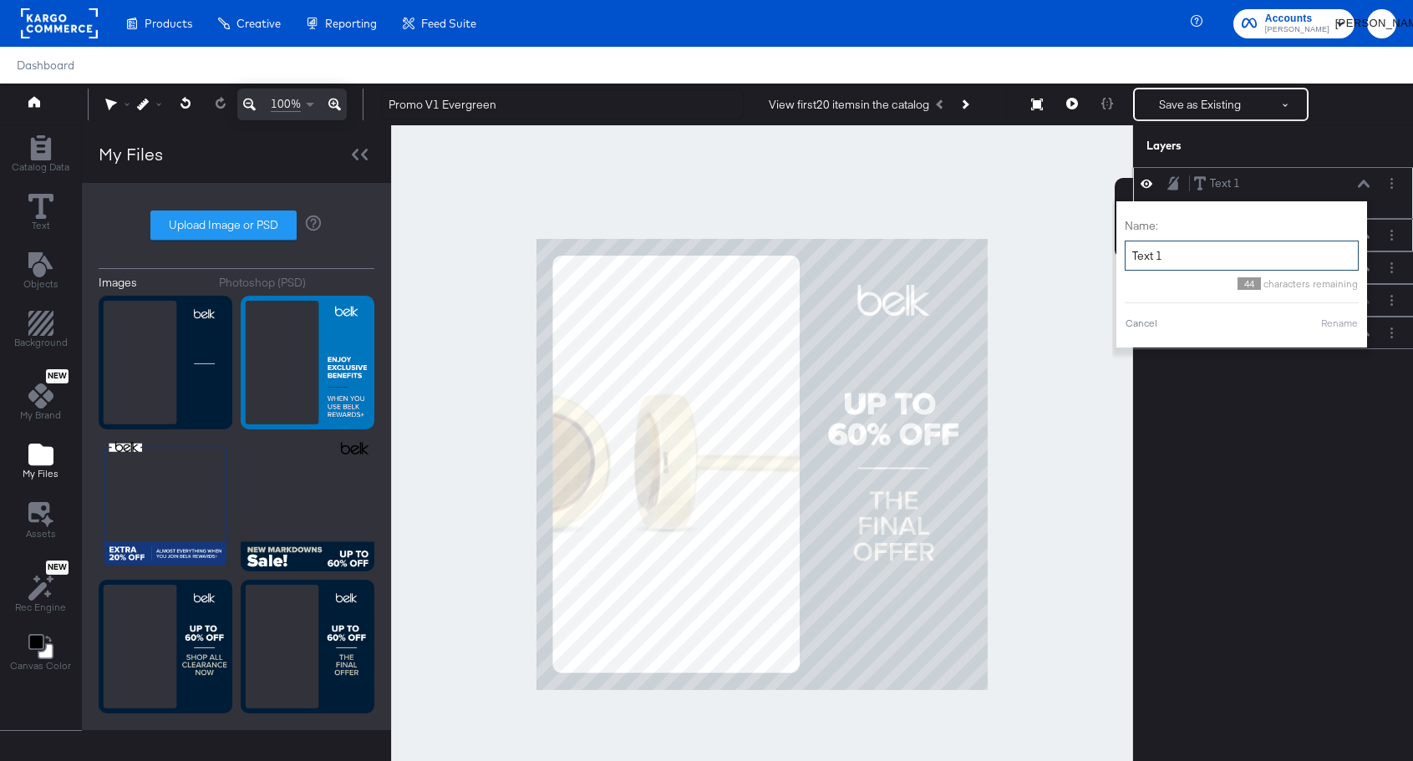
click at [1200, 253] on input "Text 1" at bounding box center [1242, 256] width 234 height 31
type input "60% off text"
click at [1345, 327] on button "Rename" at bounding box center [1340, 323] width 38 height 15
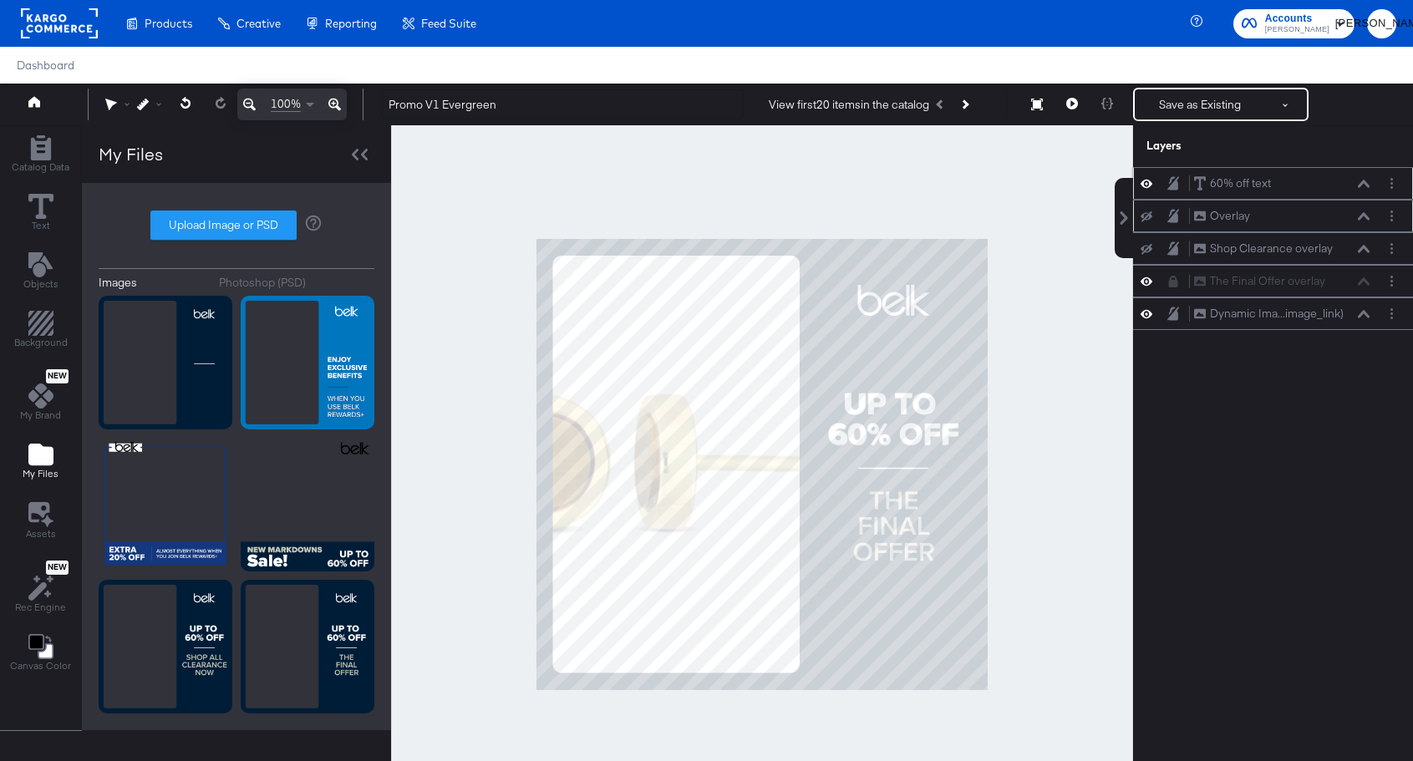
click at [1150, 216] on icon at bounding box center [1147, 216] width 12 height 11
click at [1150, 216] on icon at bounding box center [1147, 216] width 12 height 8
click at [1150, 216] on icon at bounding box center [1147, 216] width 12 height 11
click at [1150, 216] on icon at bounding box center [1147, 216] width 12 height 8
click at [1149, 216] on icon at bounding box center [1147, 216] width 12 height 11
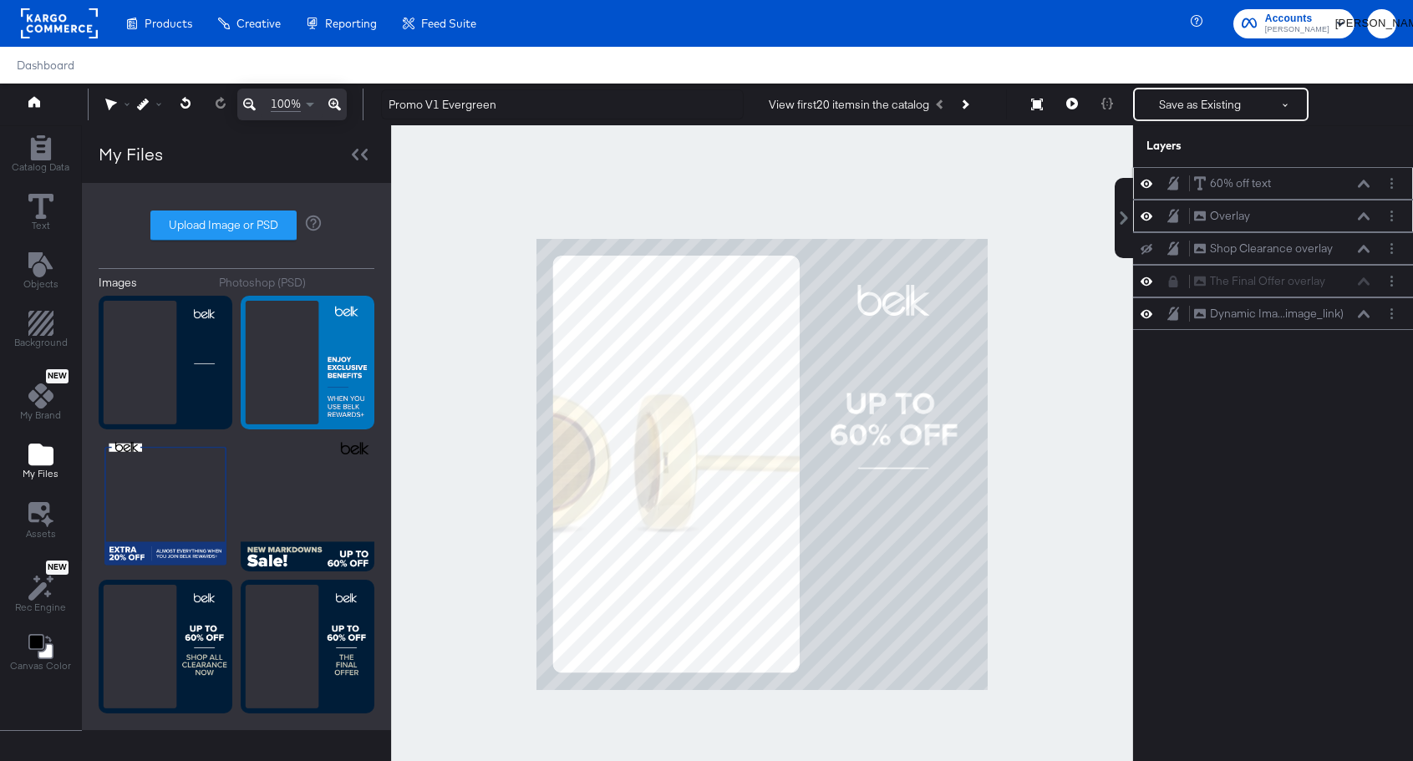
click at [1149, 216] on icon at bounding box center [1147, 216] width 12 height 14
click at [46, 205] on icon at bounding box center [40, 206] width 25 height 25
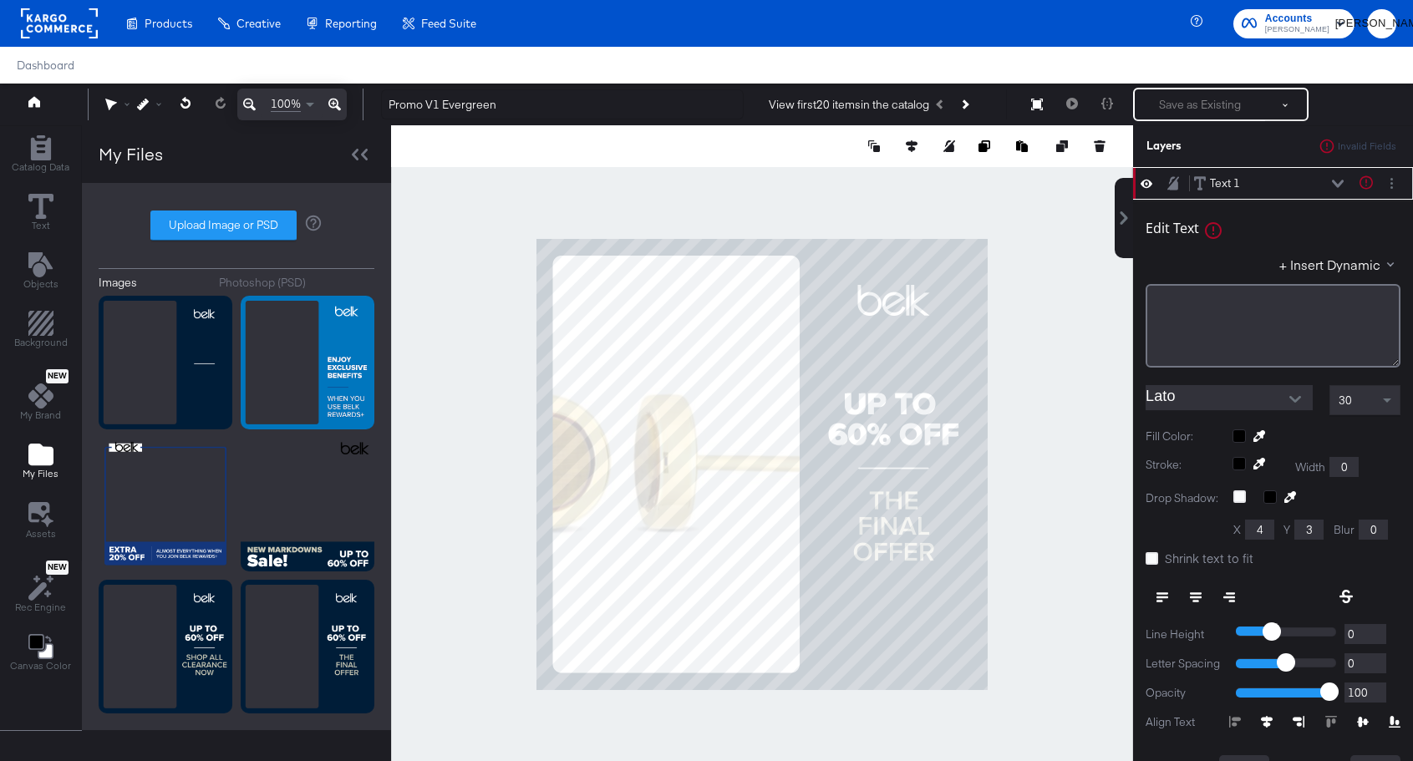
type input "662"
type input "600"
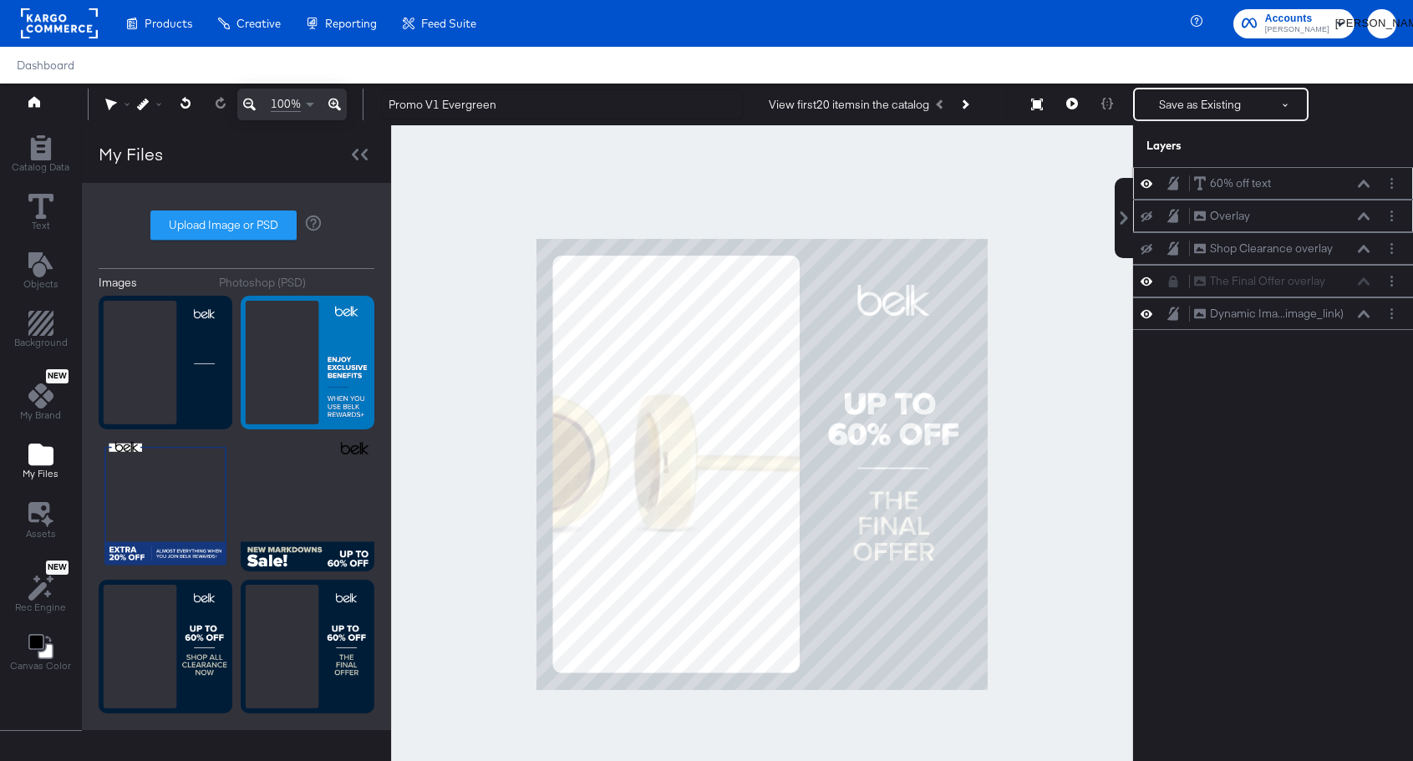
scroll to position [17, 0]
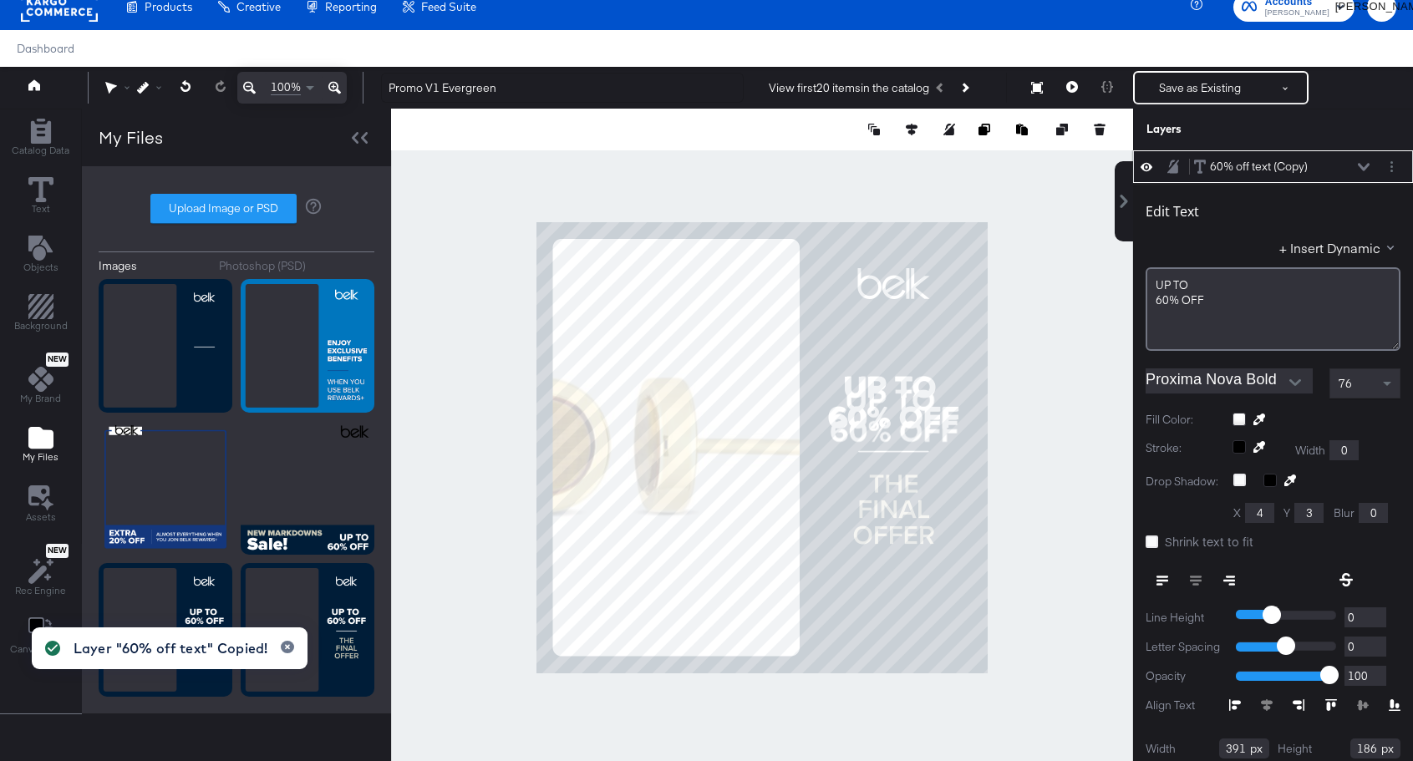
type input "662"
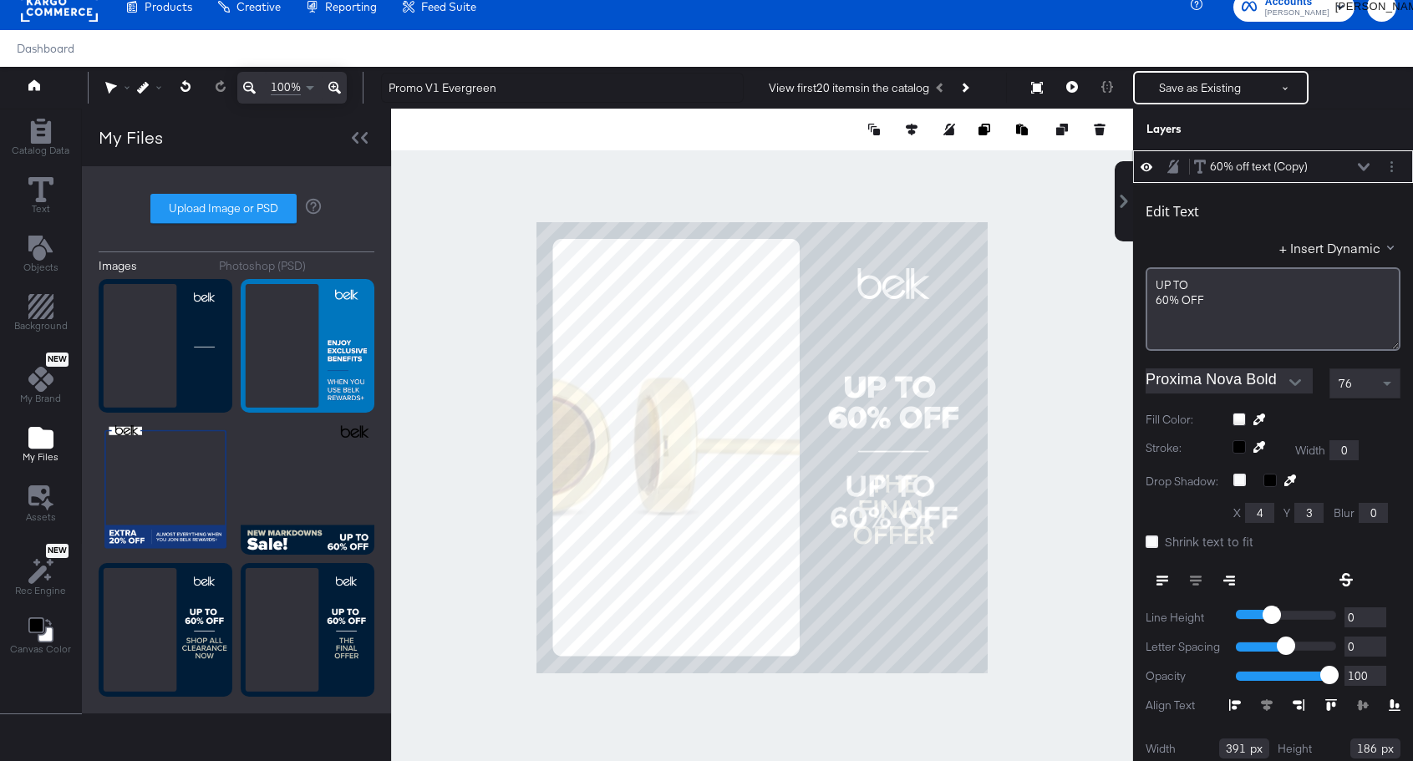
type input "576"
type input "400"
type input "240"
click at [1235, 293] on div "UP ﻿TO 60% ﻿OFF" at bounding box center [1273, 309] width 255 height 84
click at [1235, 293] on div "UP ﻿TO" at bounding box center [1273, 286] width 233 height 16
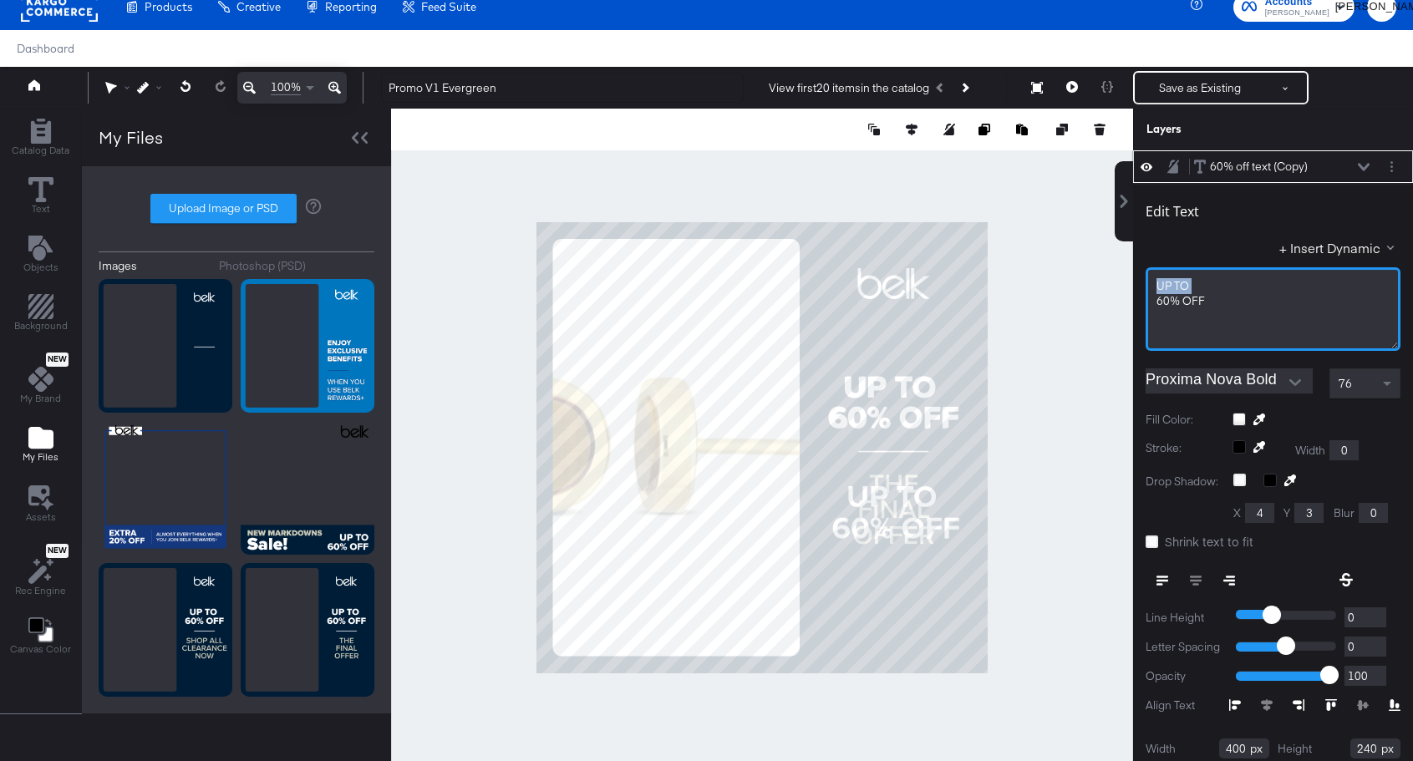
click at [1235, 293] on div "UP ﻿TO" at bounding box center [1273, 286] width 233 height 16
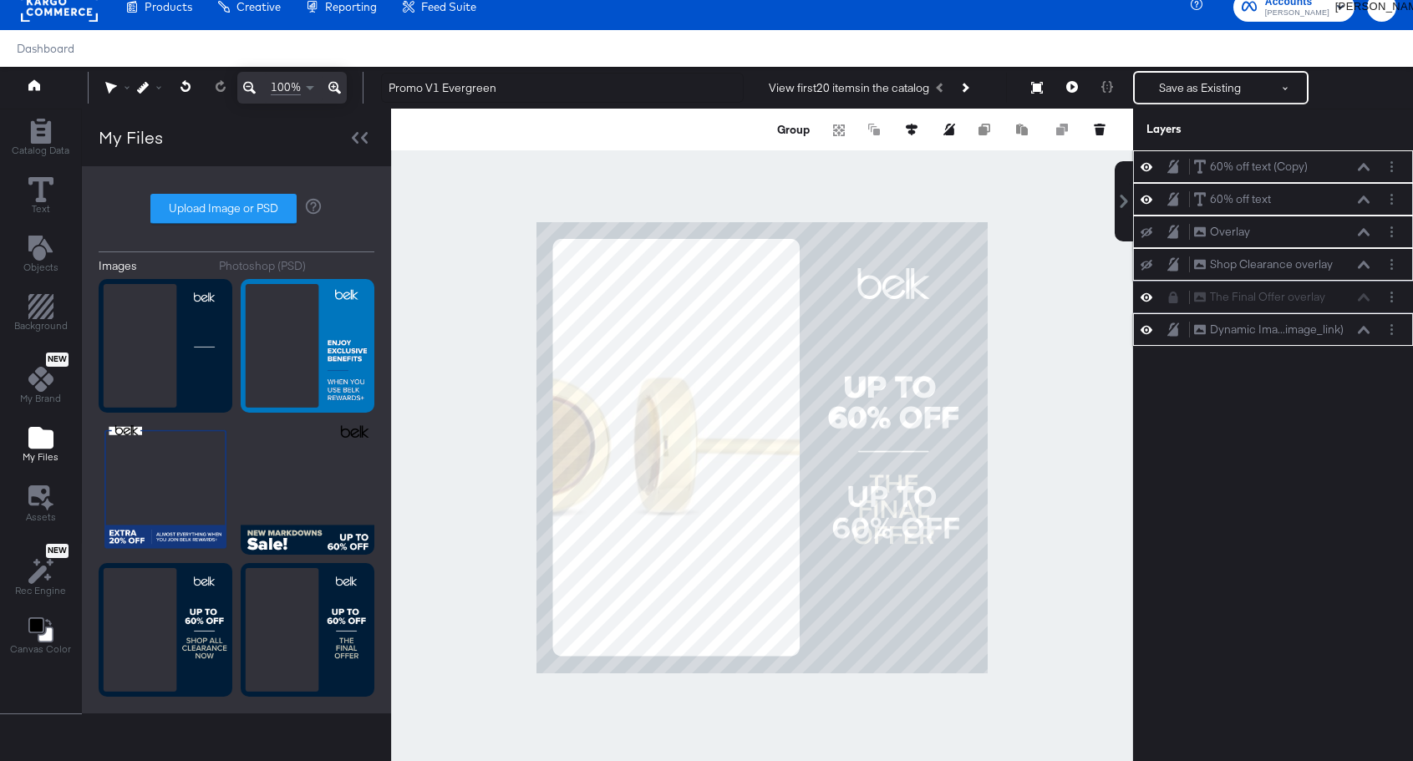
click at [1361, 172] on div "60% off text (Copy) 60% off text (Copy)" at bounding box center [1282, 167] width 177 height 18
click at [1300, 169] on div "60% off text (Copy)" at bounding box center [1259, 167] width 98 height 16
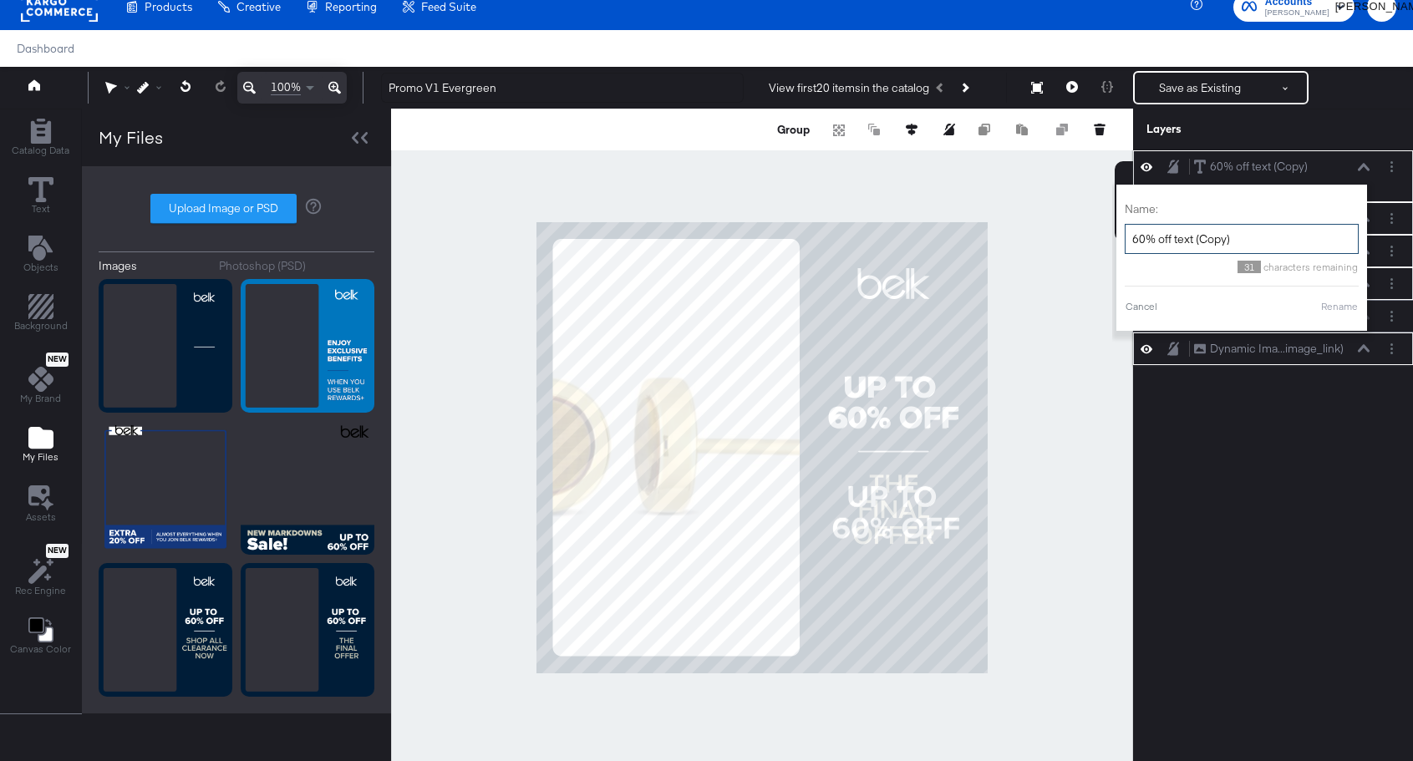
click at [1223, 229] on input "60% off text (Copy)" at bounding box center [1242, 239] width 234 height 31
type input "Final Offer Text"
click at [1335, 305] on button "Rename" at bounding box center [1340, 306] width 38 height 15
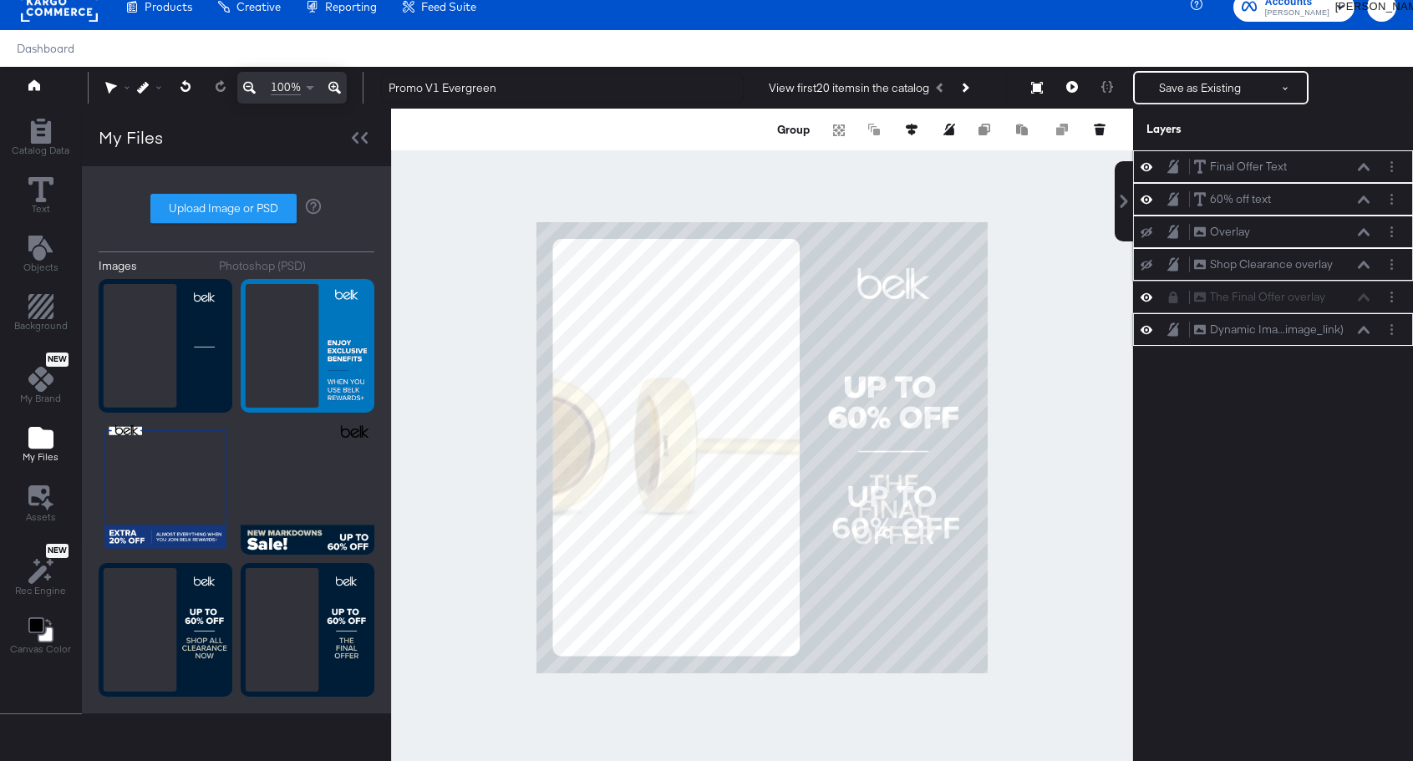
click at [1363, 171] on div "Final Offer Text Final Offer Text" at bounding box center [1282, 167] width 177 height 18
click at [1358, 172] on div "Final Offer Text Final Offer Text" at bounding box center [1282, 167] width 177 height 18
click at [1359, 171] on icon at bounding box center [1364, 167] width 12 height 8
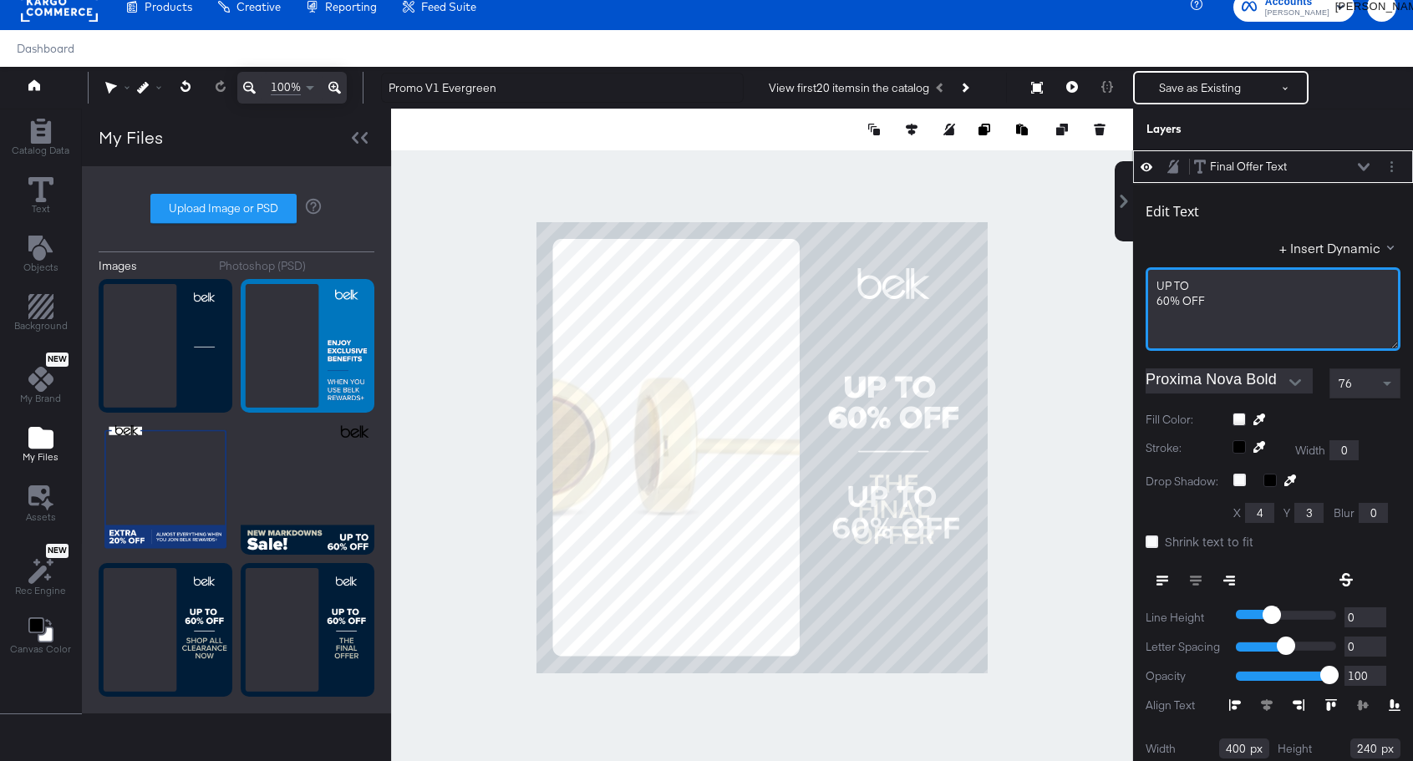
click at [1235, 304] on div "60% ﻿OFF" at bounding box center [1273, 301] width 233 height 16
click at [1220, 303] on div "60% ﻿OFF" at bounding box center [1273, 301] width 233 height 16
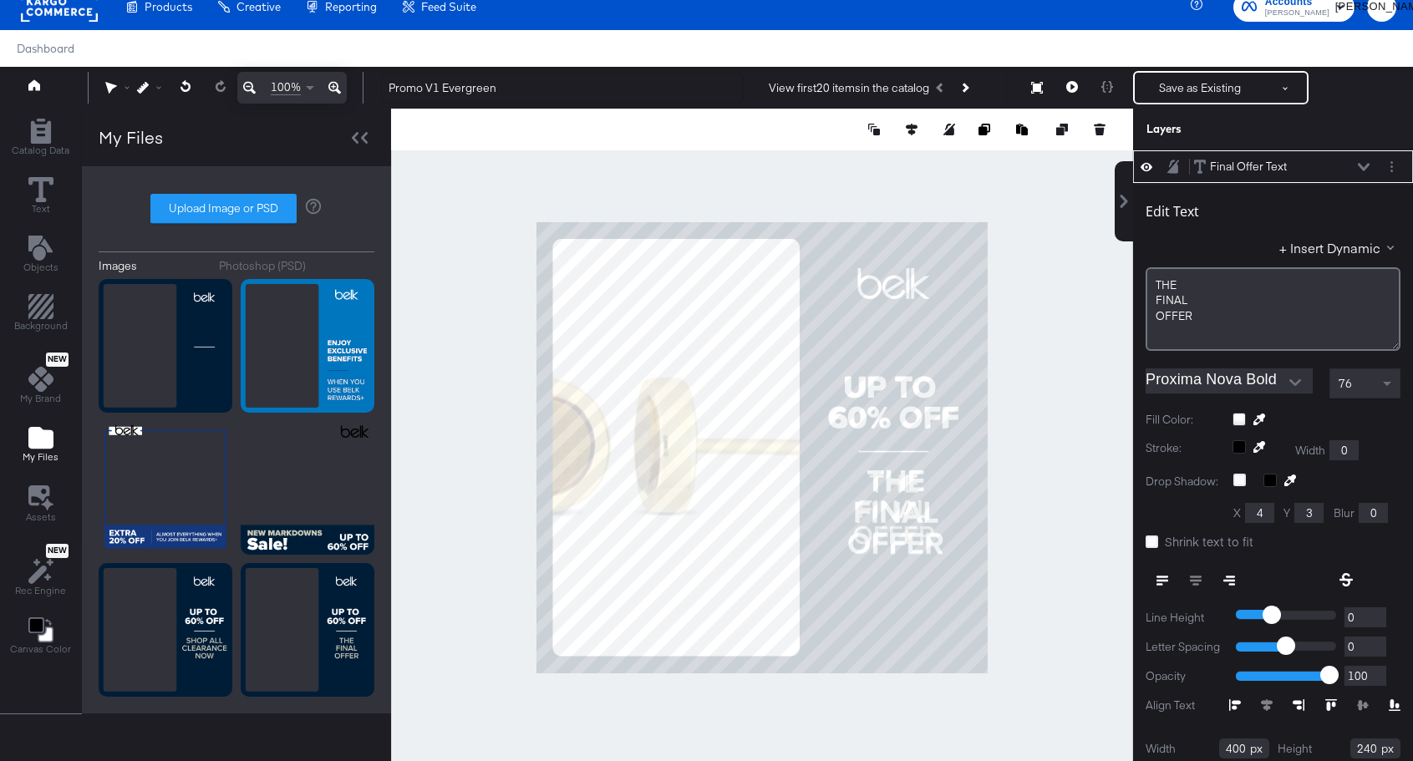
click at [1197, 580] on div at bounding box center [1231, 581] width 170 height 30
click at [1197, 577] on div at bounding box center [1231, 581] width 170 height 30
click at [1198, 576] on div at bounding box center [1231, 581] width 170 height 30
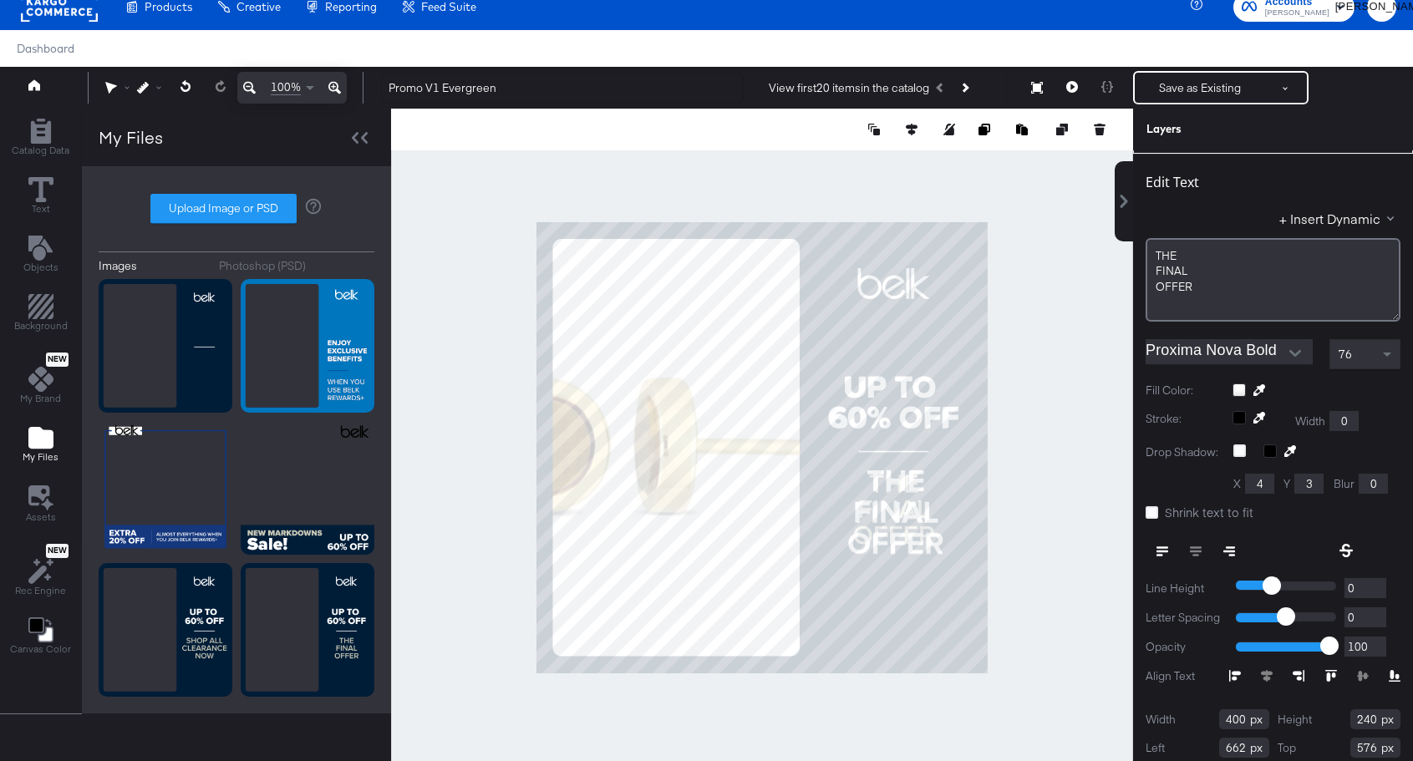
click at [1240, 390] on div at bounding box center [1317, 390] width 168 height 13
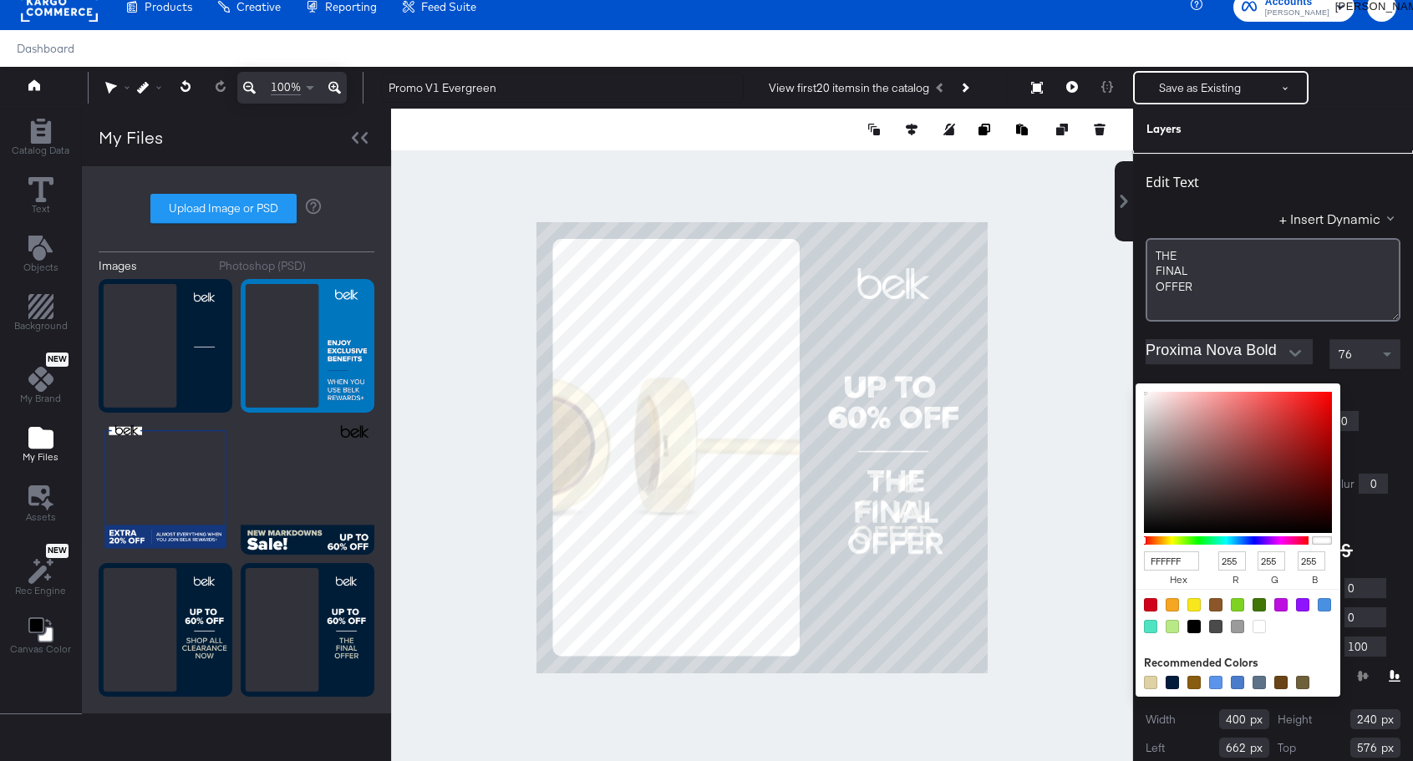
click at [1169, 563] on input "FFFFFF" at bounding box center [1171, 561] width 55 height 19
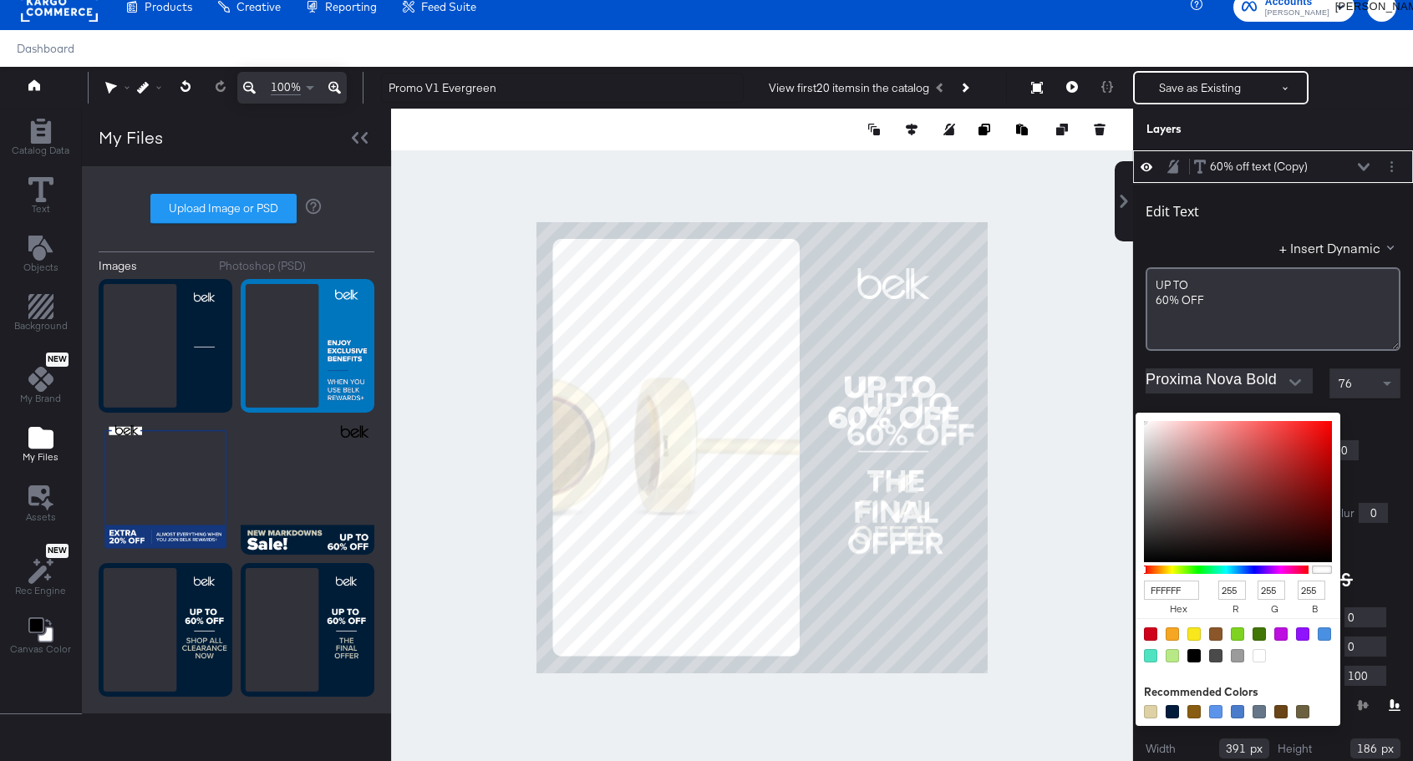
click at [1236, 421] on div "FFFFFF hex 255 r 255 g 255 b 100 a Recommended Colors" at bounding box center [1317, 419] width 168 height 13
click at [1177, 592] on input "FFFFFF" at bounding box center [1171, 590] width 55 height 19
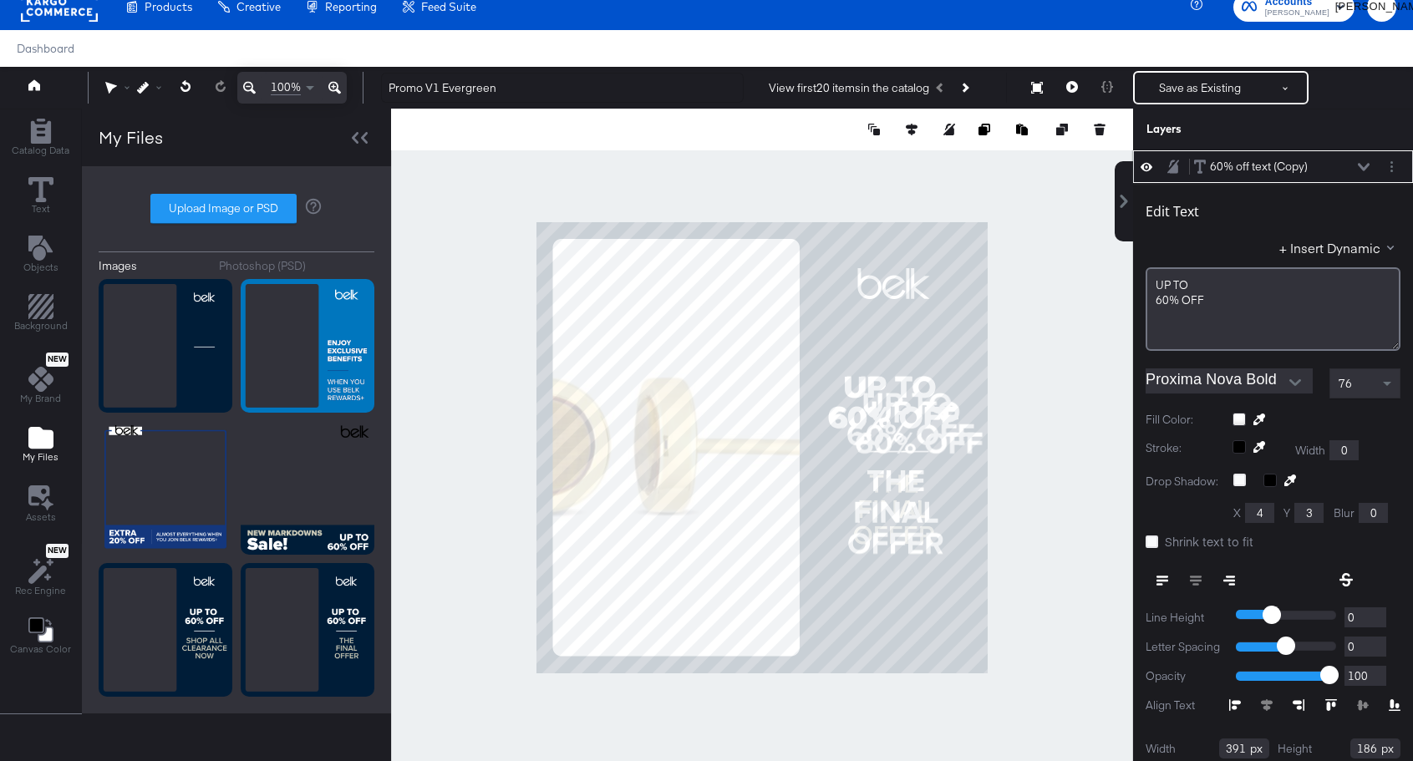
type input "634"
type input "576"
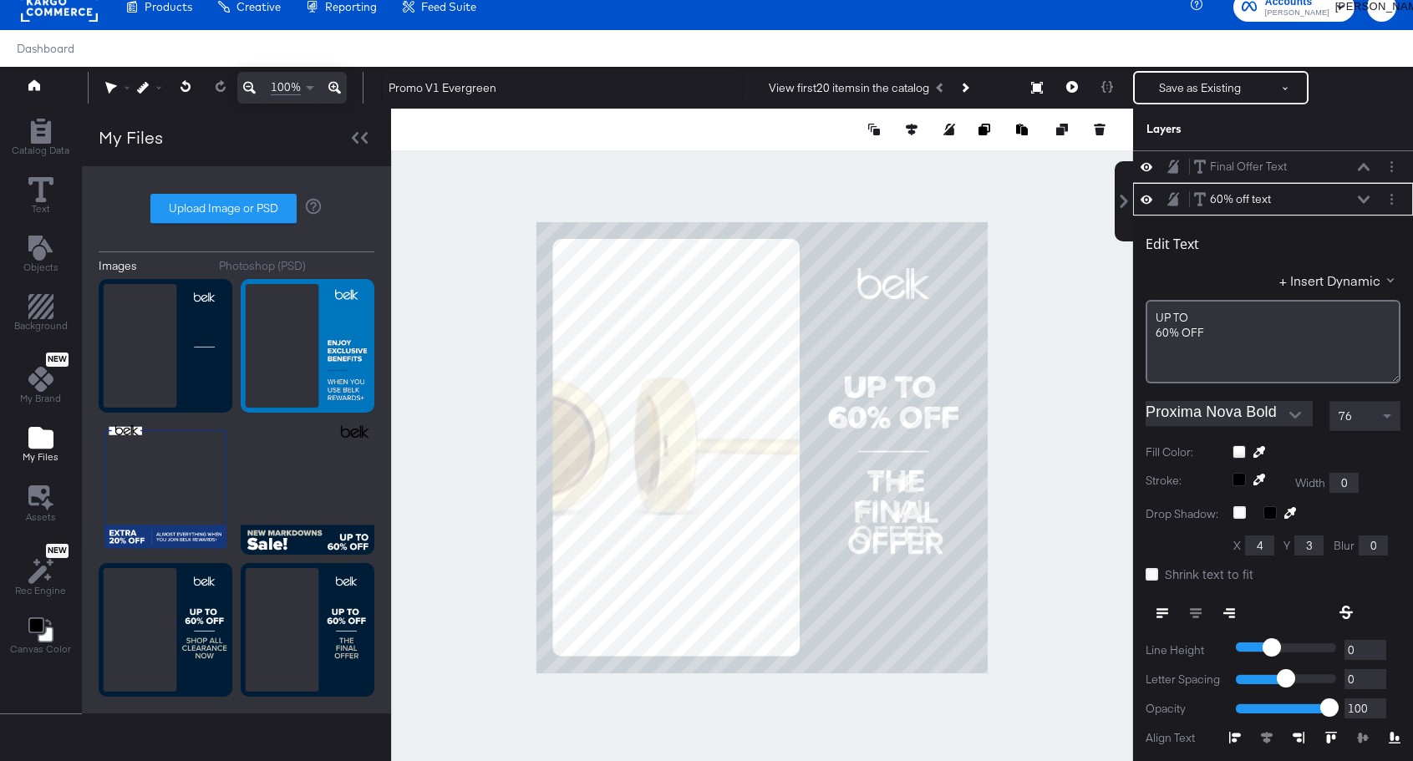
scroll to position [33, 0]
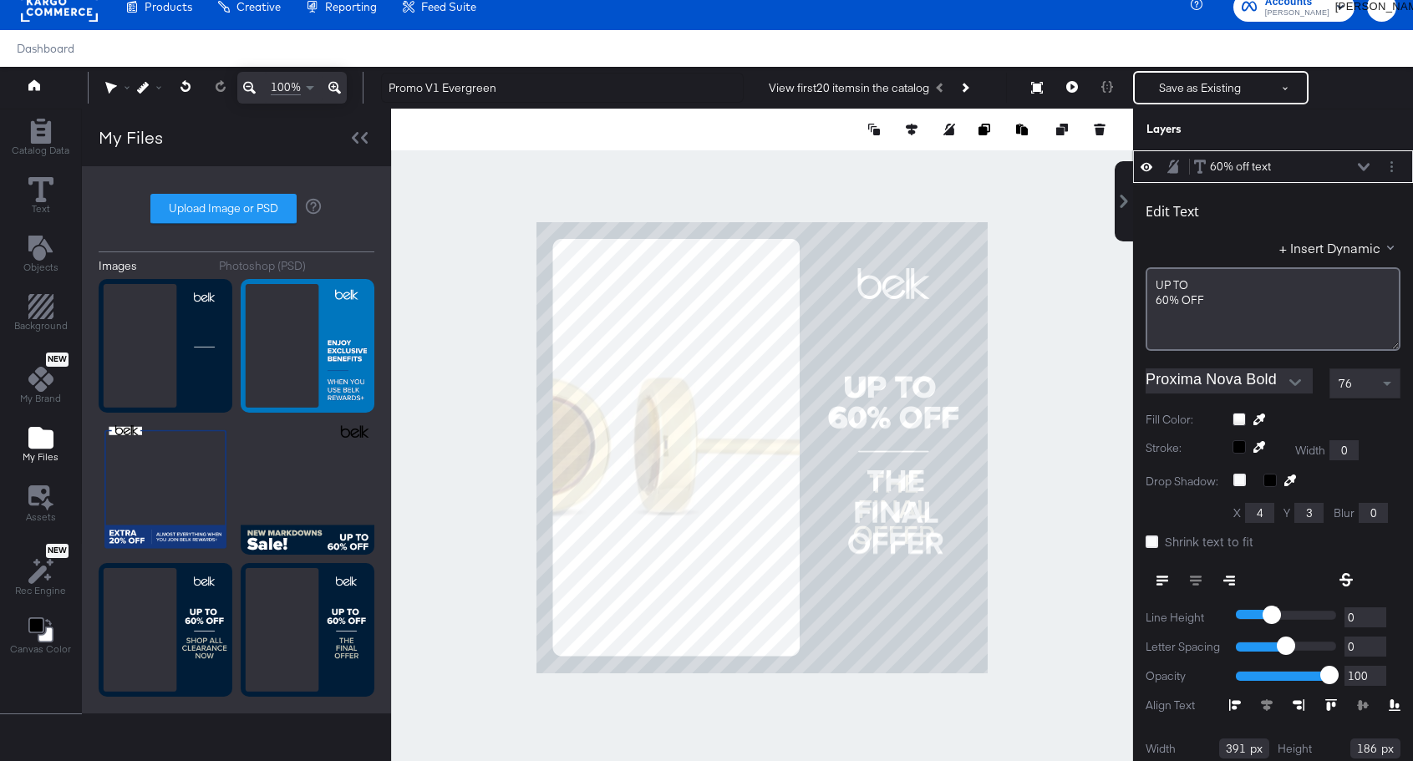
type input "671"
type input "290"
type input "620"
type input "698"
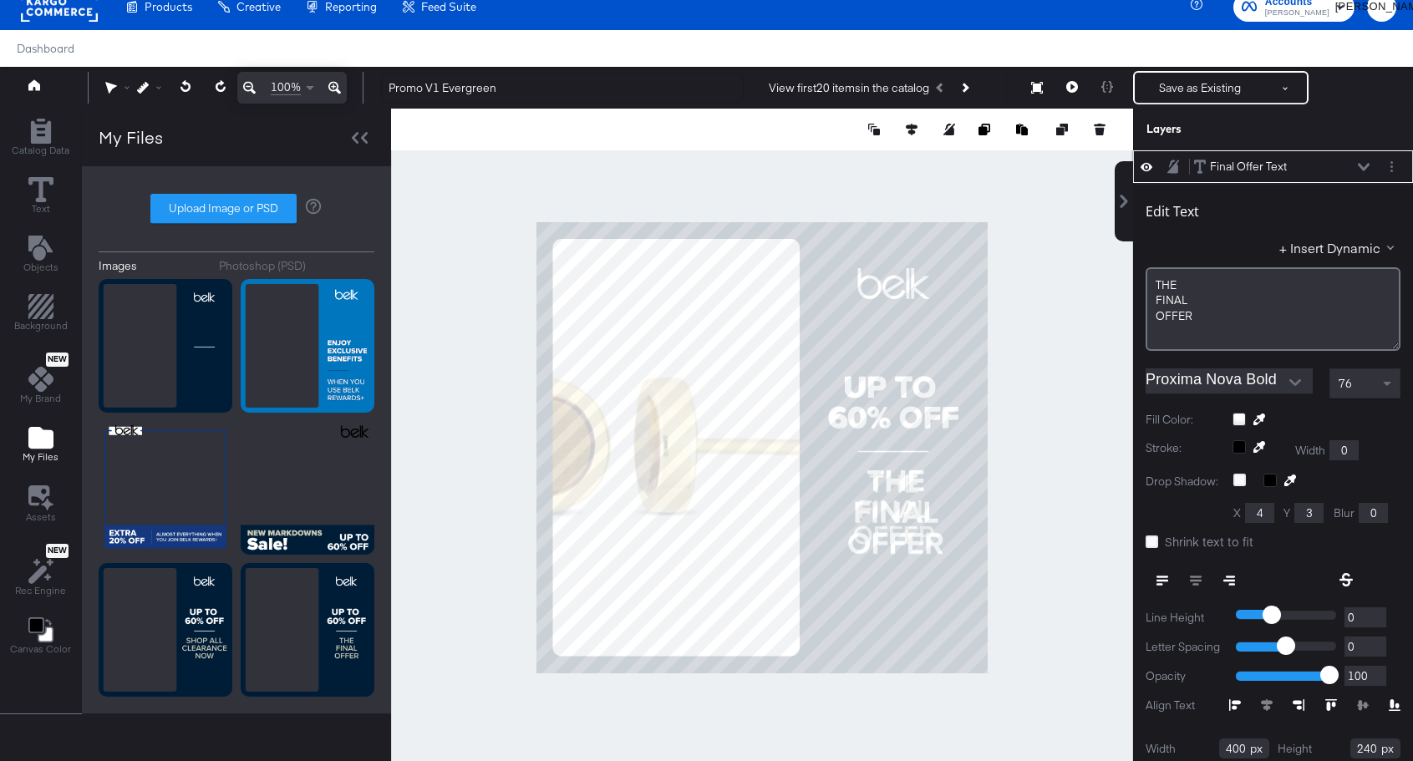
click at [1242, 420] on div at bounding box center [1317, 419] width 168 height 13
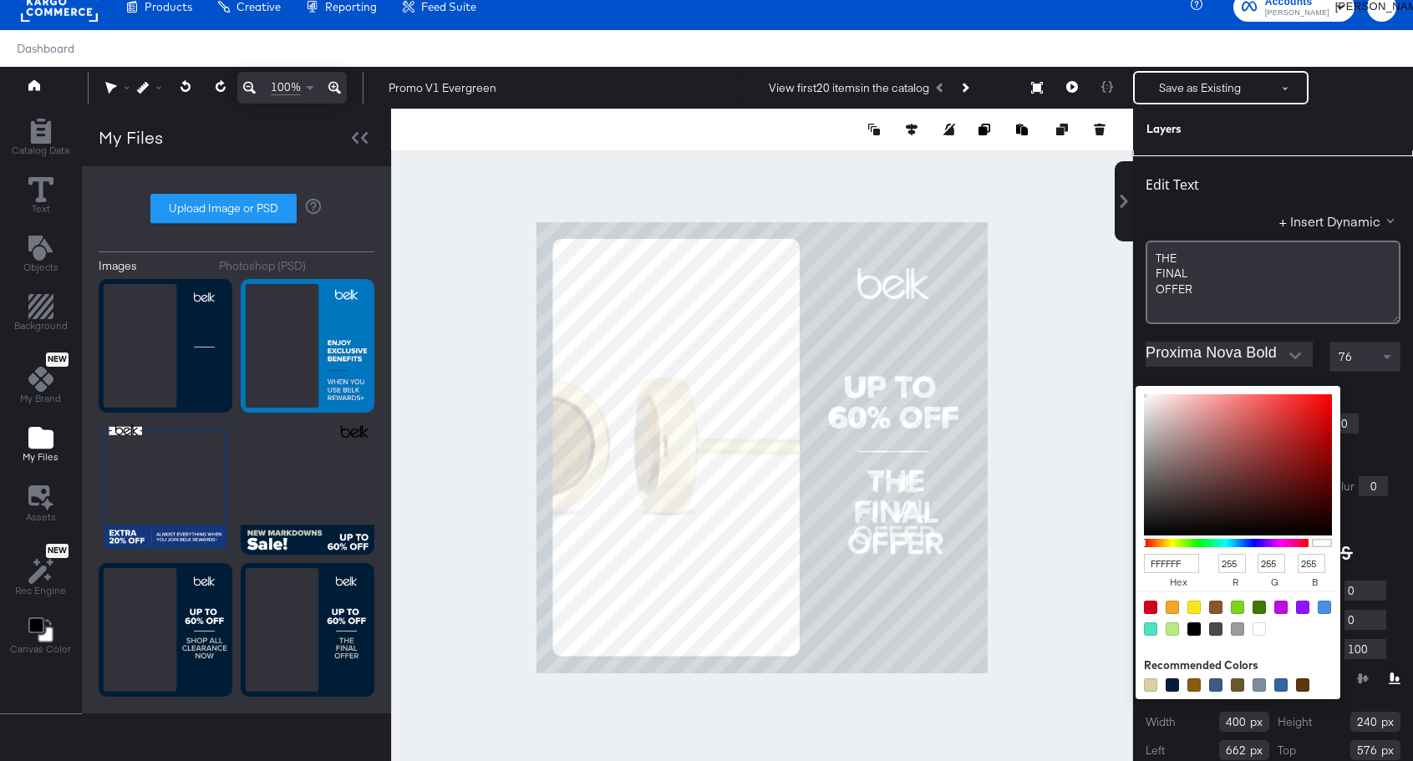
scroll to position [30, 0]
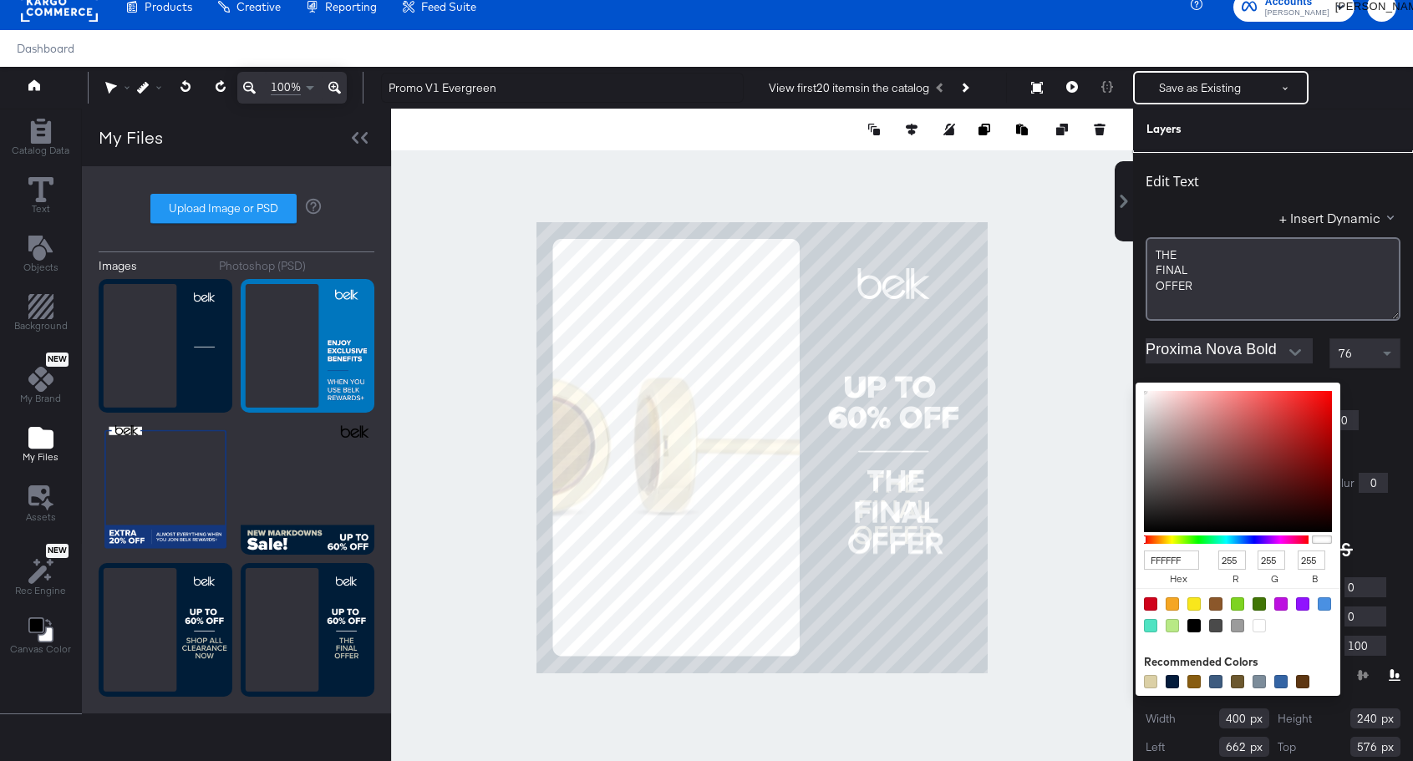
click at [1161, 563] on input "FFFFFF" at bounding box center [1171, 560] width 55 height 19
type input "CAC"
type input "204"
type input "170"
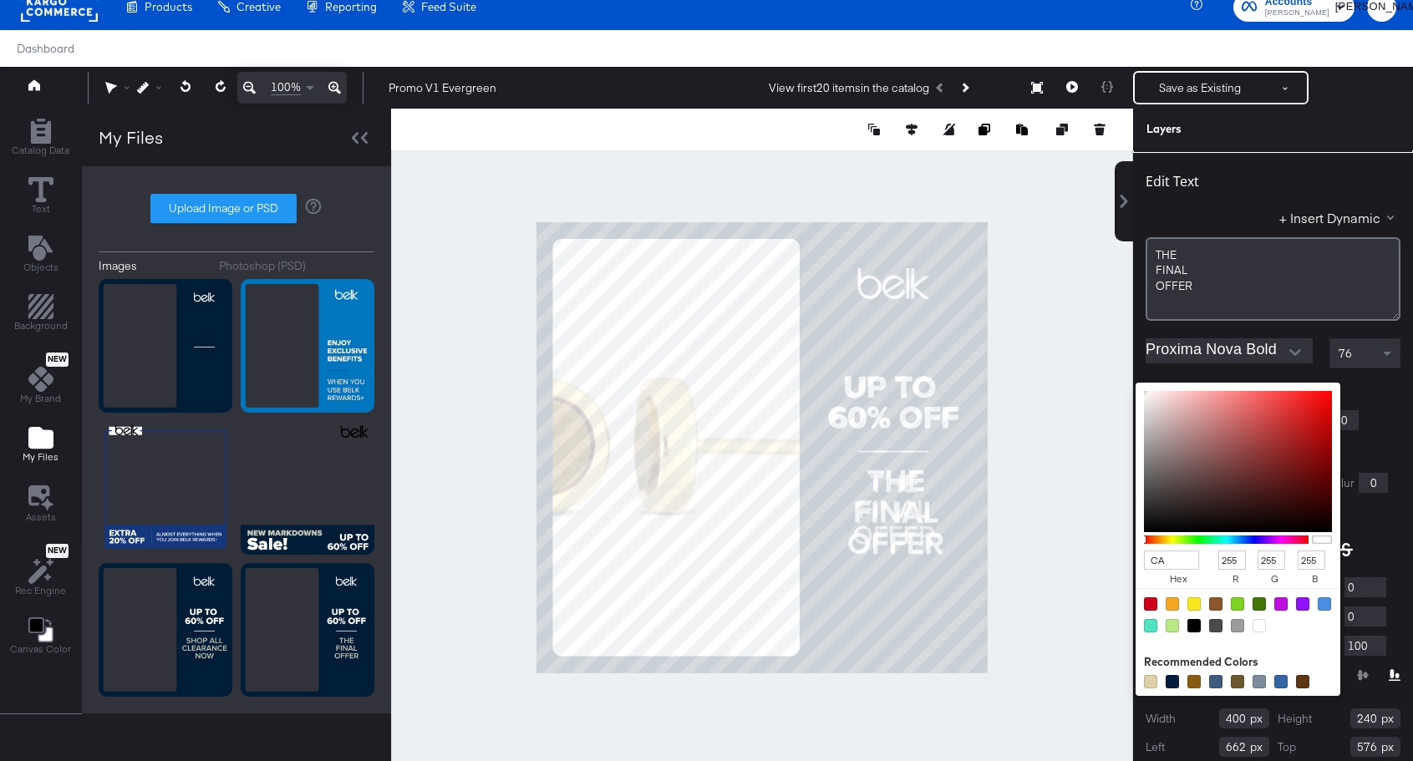
type input "204"
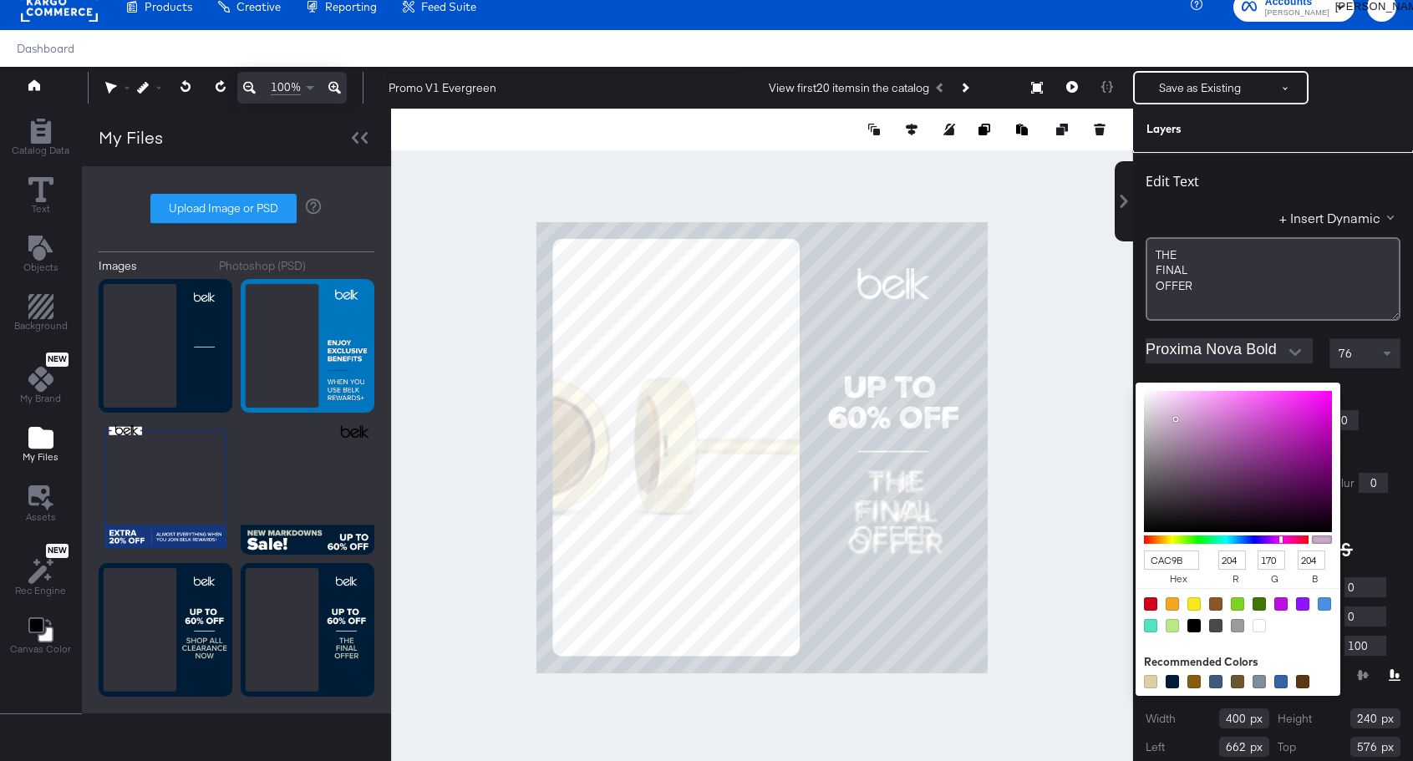
type input "CAC9B7"
type input "202"
type input "201"
type input "183"
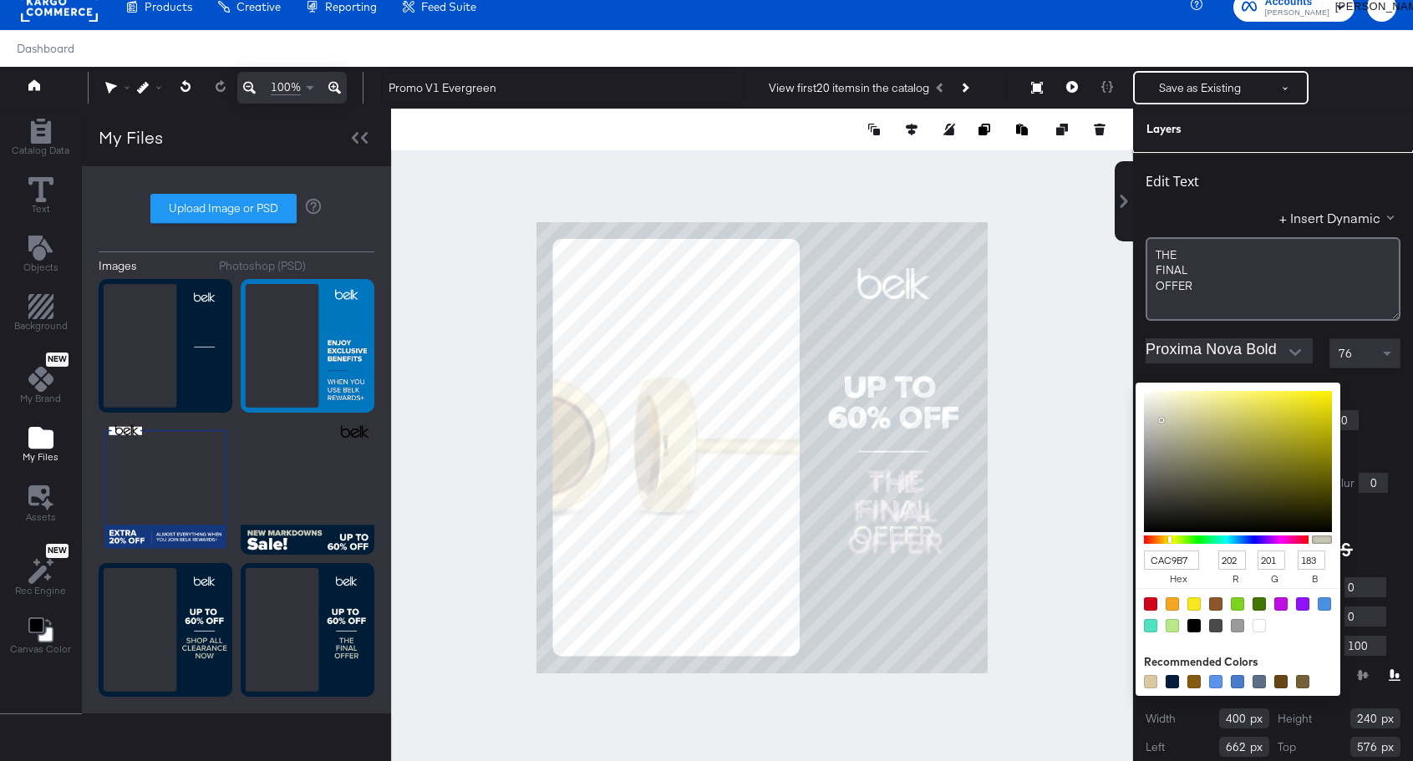
type input "CAC9B7"
click at [1239, 563] on input "202" at bounding box center [1233, 560] width 28 height 19
click at [1181, 558] on input "CAC9B7" at bounding box center [1171, 560] width 55 height 19
click at [1320, 559] on input "183" at bounding box center [1312, 560] width 28 height 19
click at [1256, 646] on div "CAC9B7 hex 202 r 201 g 183 b 100 a" at bounding box center [1238, 539] width 205 height 313
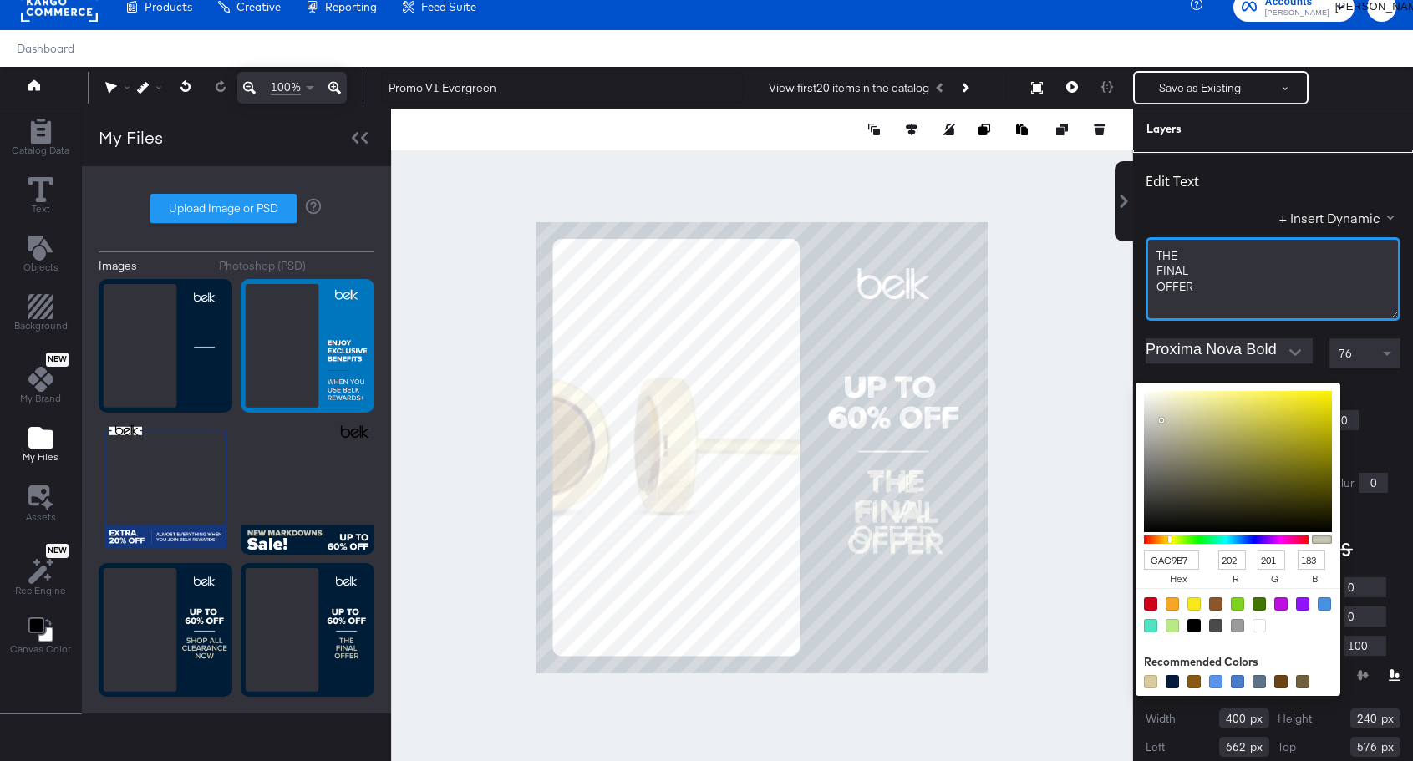
click at [1253, 289] on div "OFFER﻿" at bounding box center [1273, 287] width 233 height 16
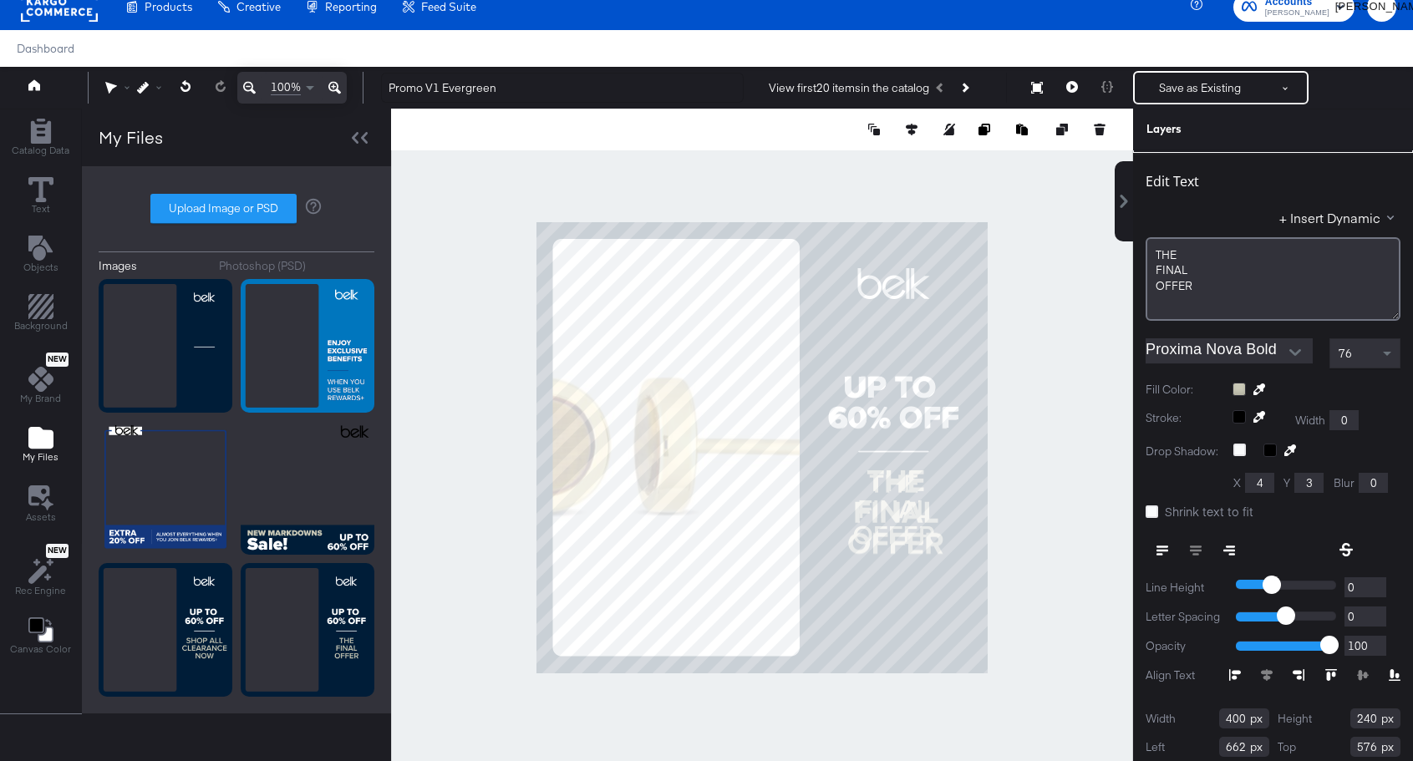
click at [1352, 359] on span "76" at bounding box center [1345, 353] width 13 height 15
click at [1383, 349] on span at bounding box center [1389, 353] width 21 height 28
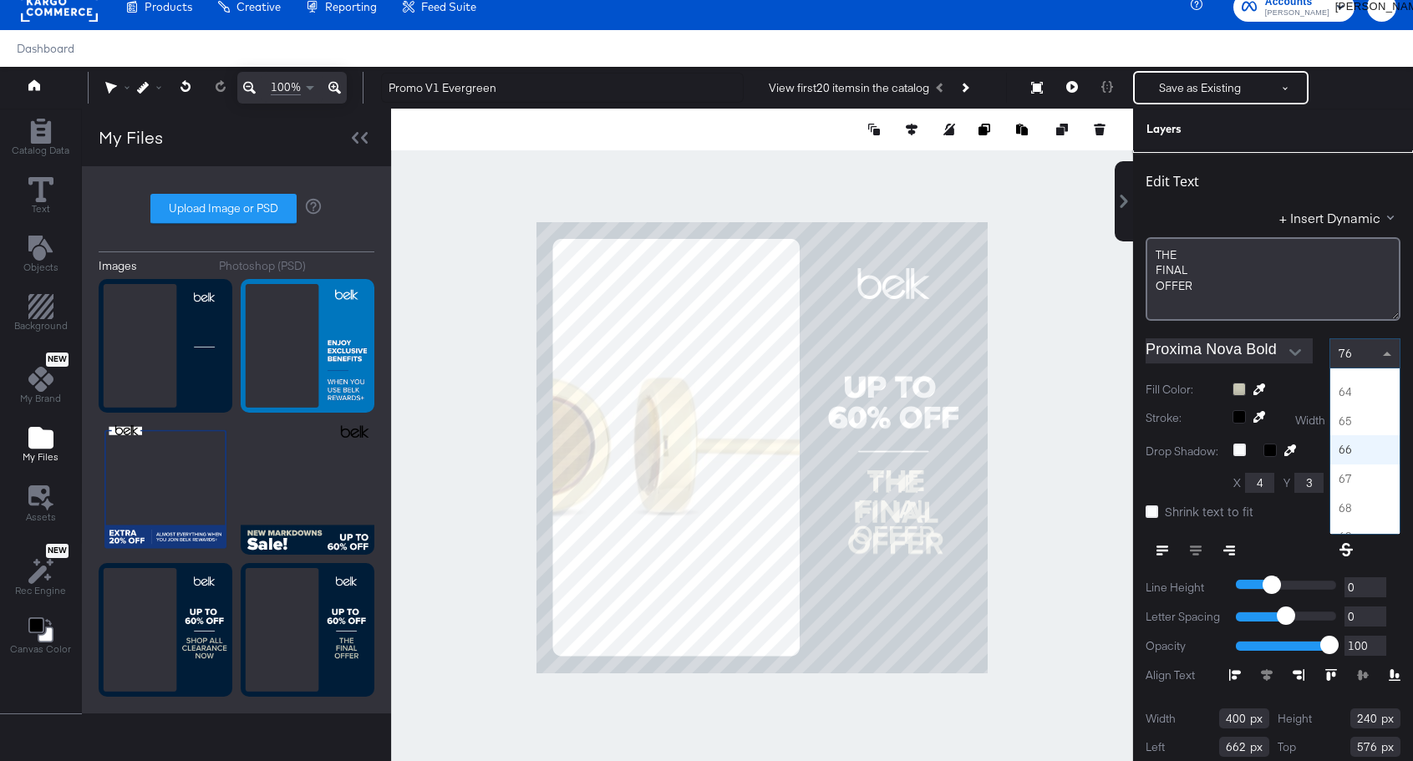
scroll to position [1806, 0]
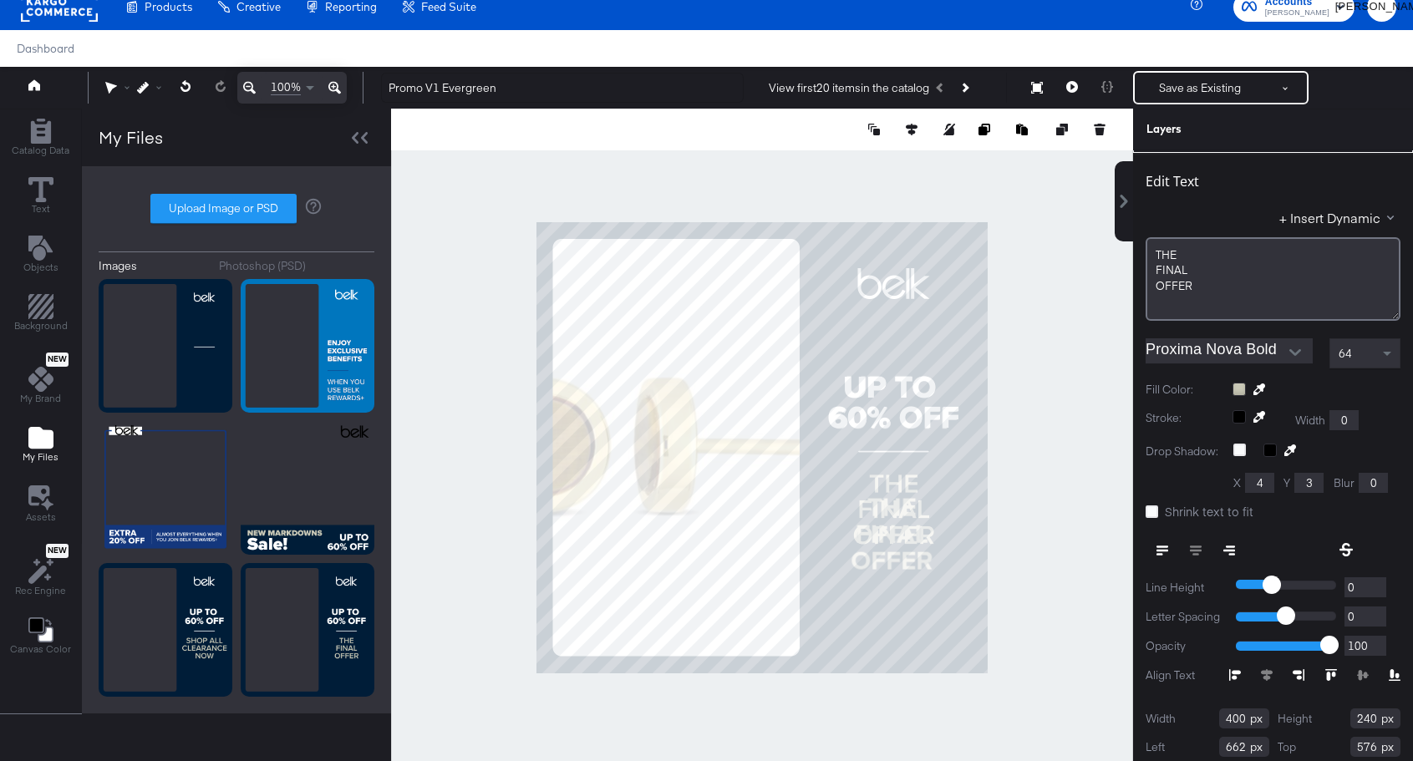
type input "653"
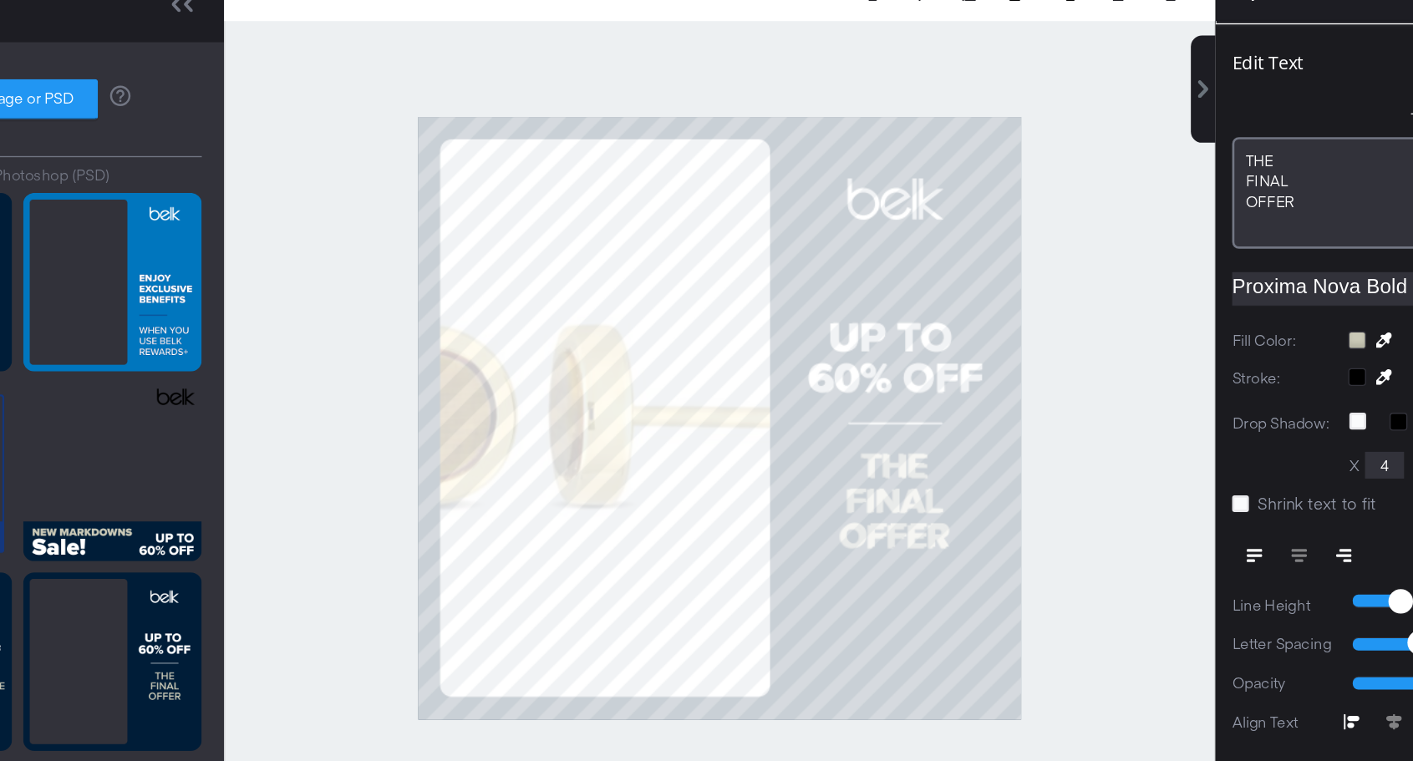
type input "570"
click at [1072, 435] on div at bounding box center [762, 448] width 742 height 679
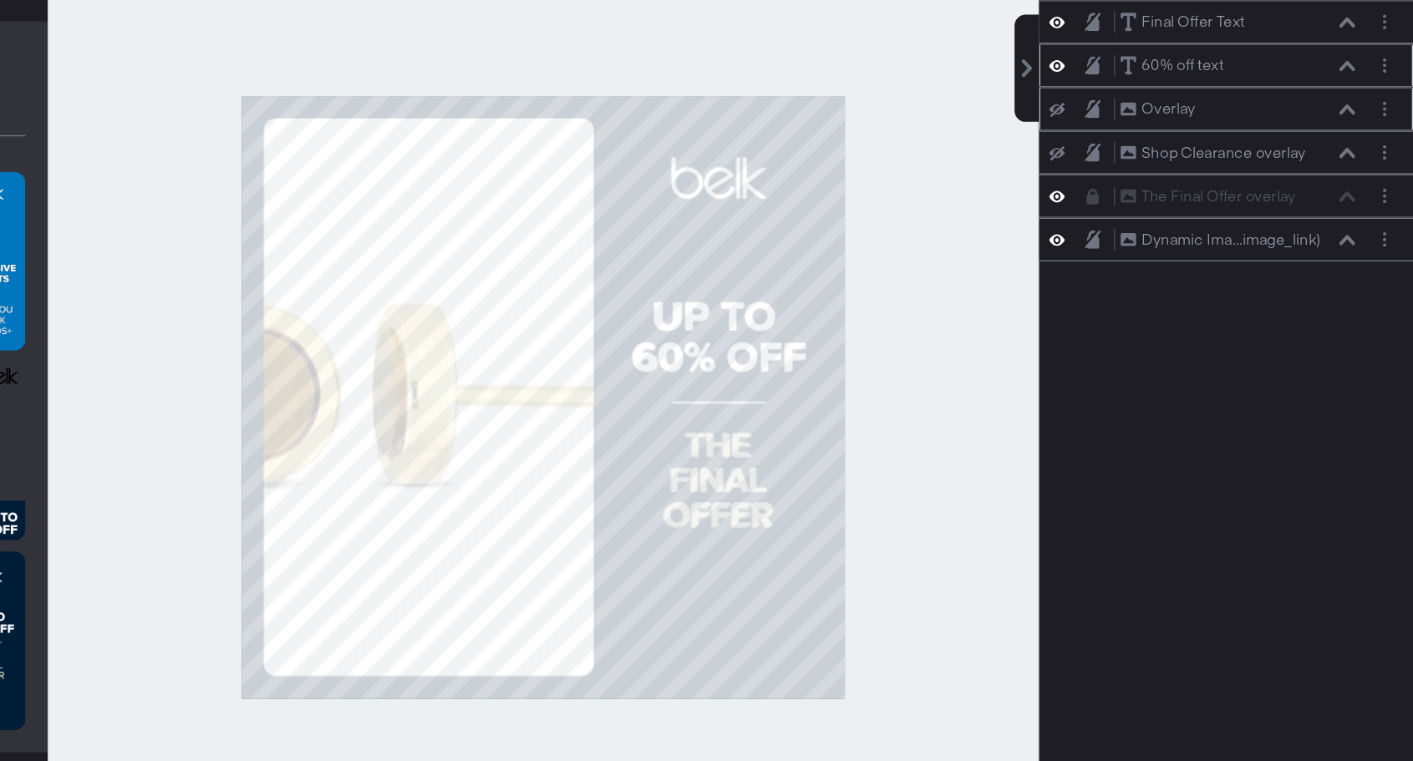
click at [1063, 428] on div at bounding box center [762, 448] width 742 height 679
click at [1021, 430] on div at bounding box center [762, 448] width 742 height 679
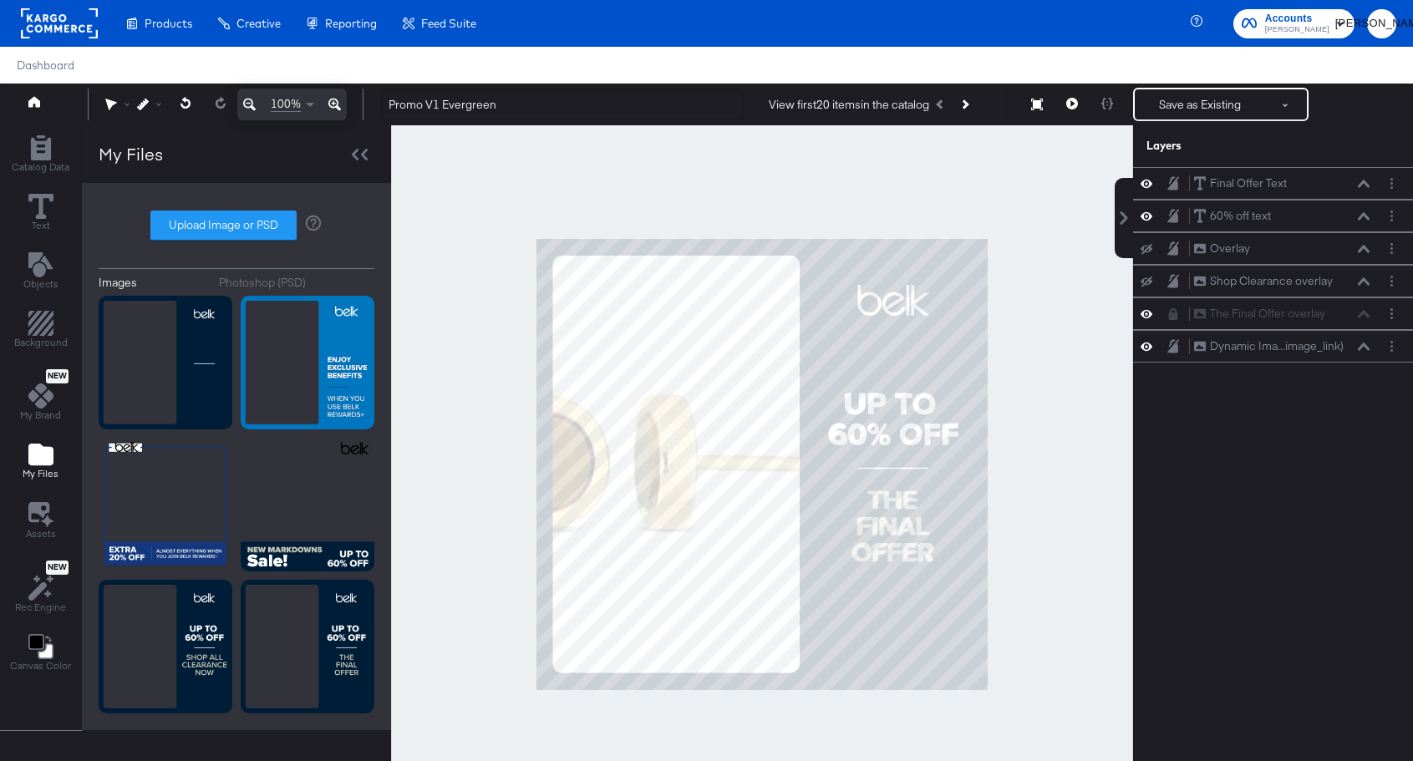
scroll to position [16, 0]
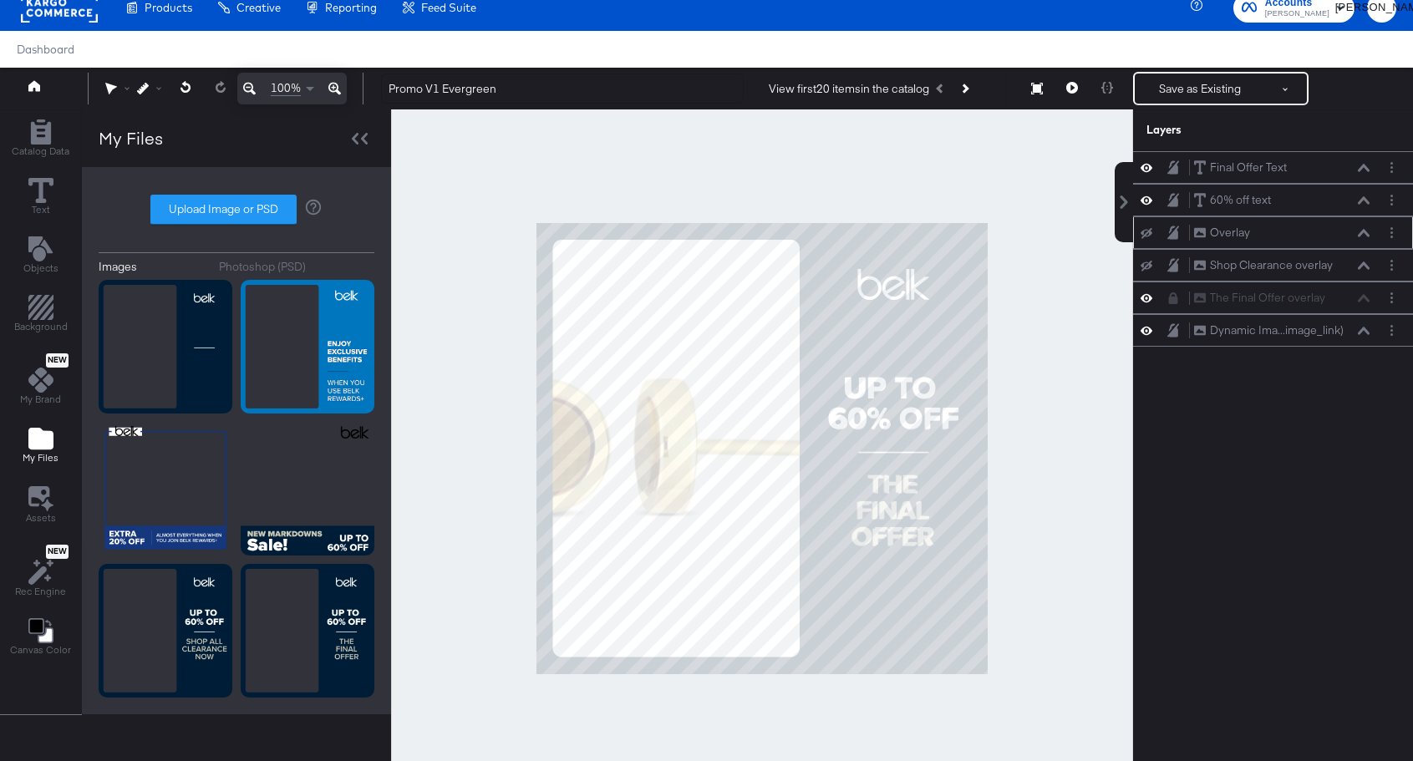
click at [1146, 236] on icon at bounding box center [1147, 233] width 12 height 11
click at [1146, 236] on icon at bounding box center [1147, 233] width 12 height 14
click at [1146, 236] on icon at bounding box center [1147, 233] width 12 height 11
click at [1146, 236] on icon at bounding box center [1147, 233] width 12 height 14
click at [1146, 236] on icon at bounding box center [1147, 233] width 12 height 11
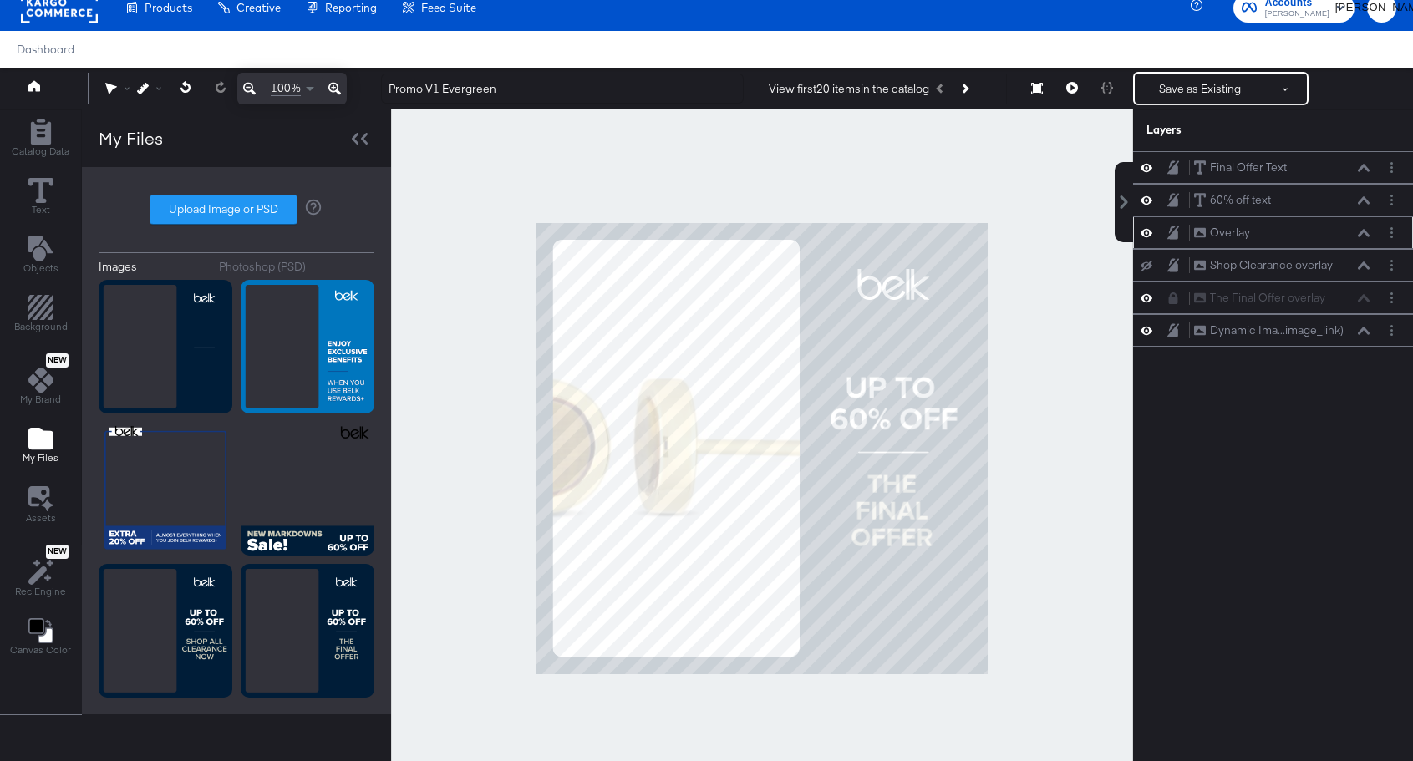
click at [1146, 236] on icon at bounding box center [1147, 233] width 12 height 14
click at [1146, 236] on icon at bounding box center [1147, 233] width 12 height 11
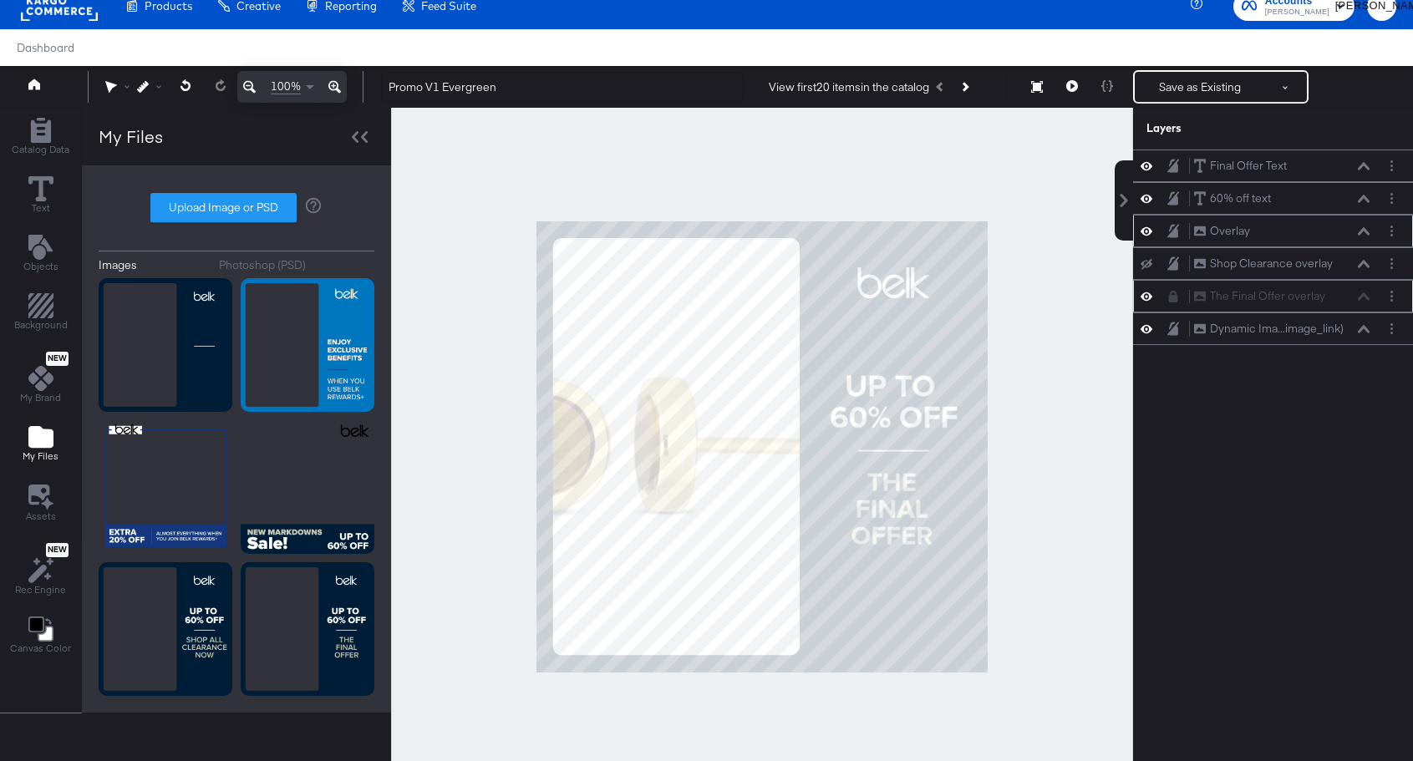
click at [1149, 301] on icon at bounding box center [1147, 296] width 12 height 14
click at [1149, 301] on icon at bounding box center [1147, 297] width 12 height 11
click at [1147, 236] on icon at bounding box center [1147, 231] width 12 height 14
click at [1147, 202] on icon at bounding box center [1147, 199] width 12 height 8
click at [1147, 169] on icon at bounding box center [1147, 166] width 12 height 14
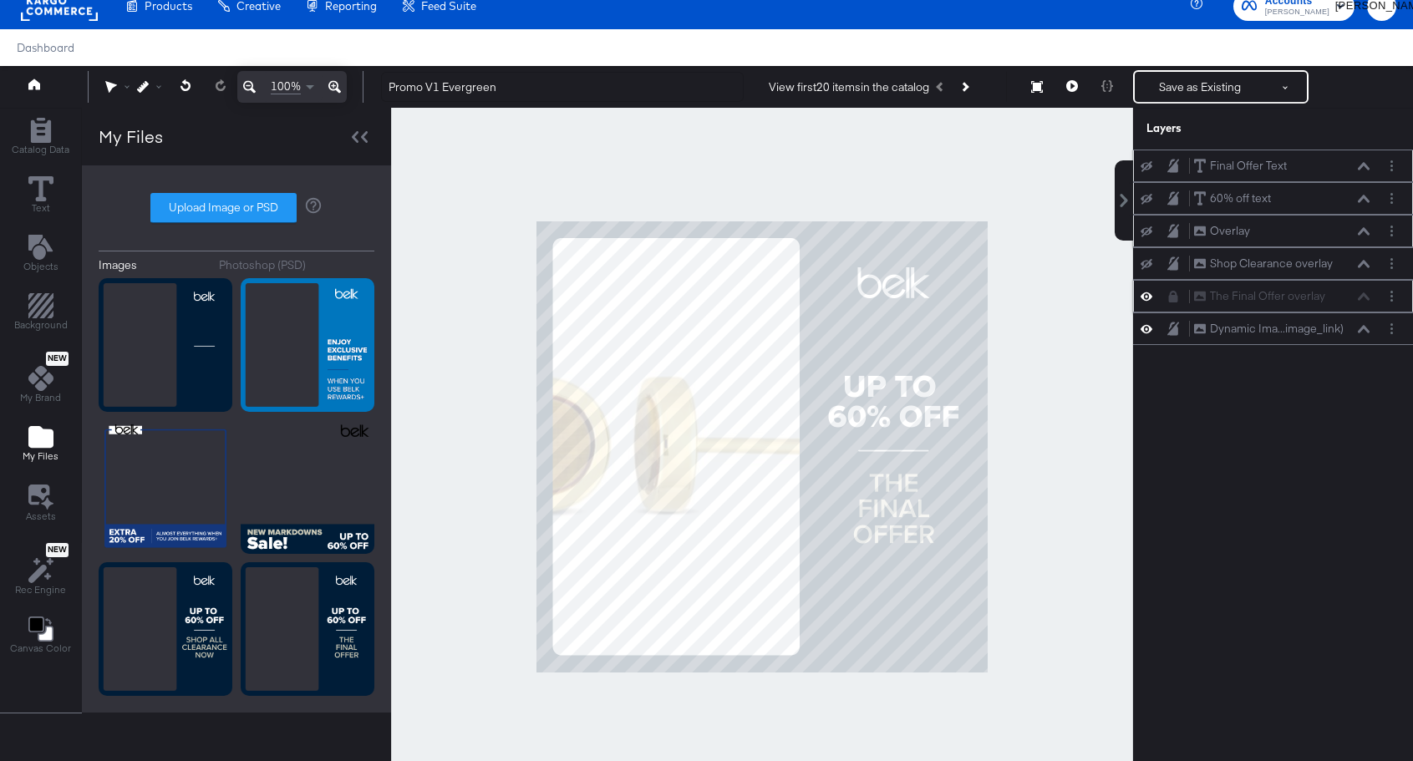
click at [1153, 303] on button at bounding box center [1146, 296] width 13 height 16
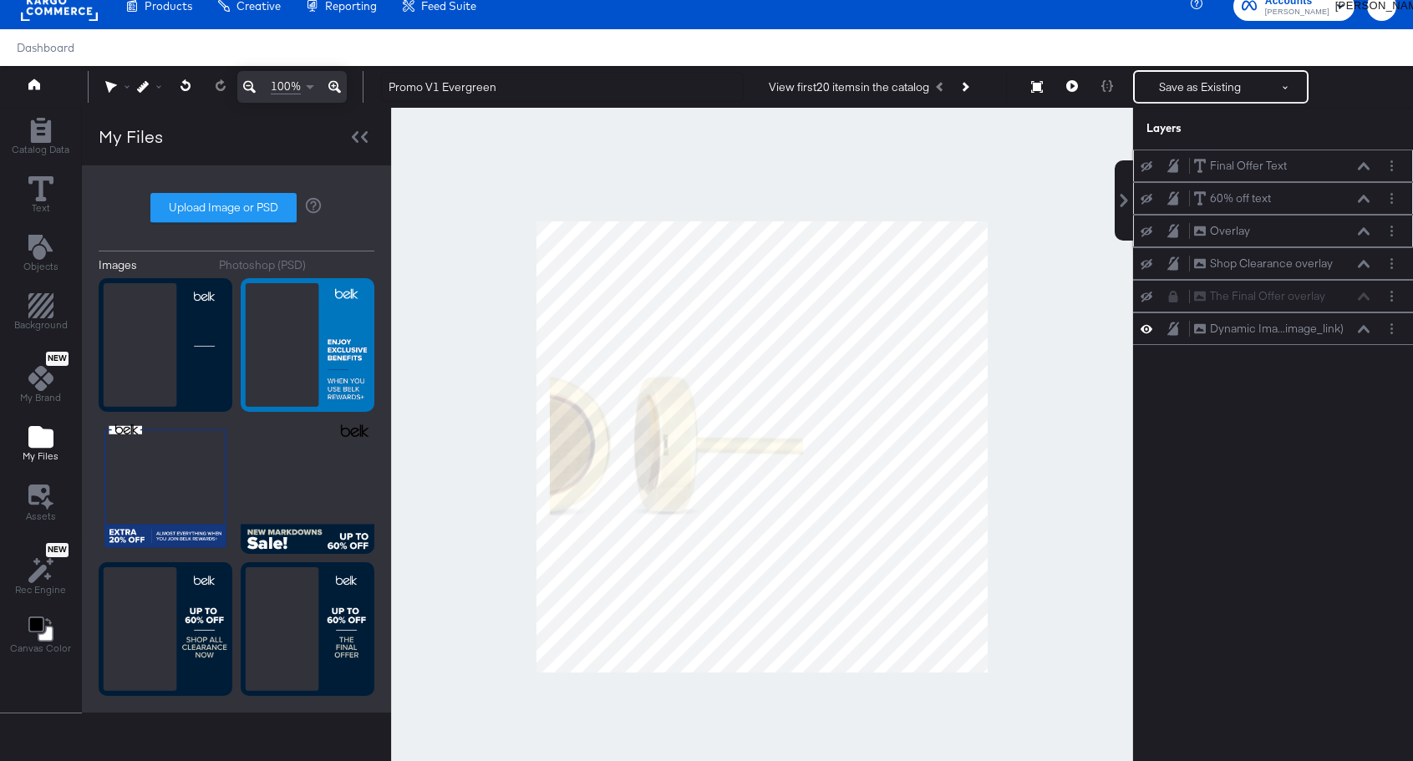
click at [1154, 236] on div at bounding box center [1151, 231] width 23 height 13
click at [1149, 236] on icon at bounding box center [1147, 232] width 12 height 11
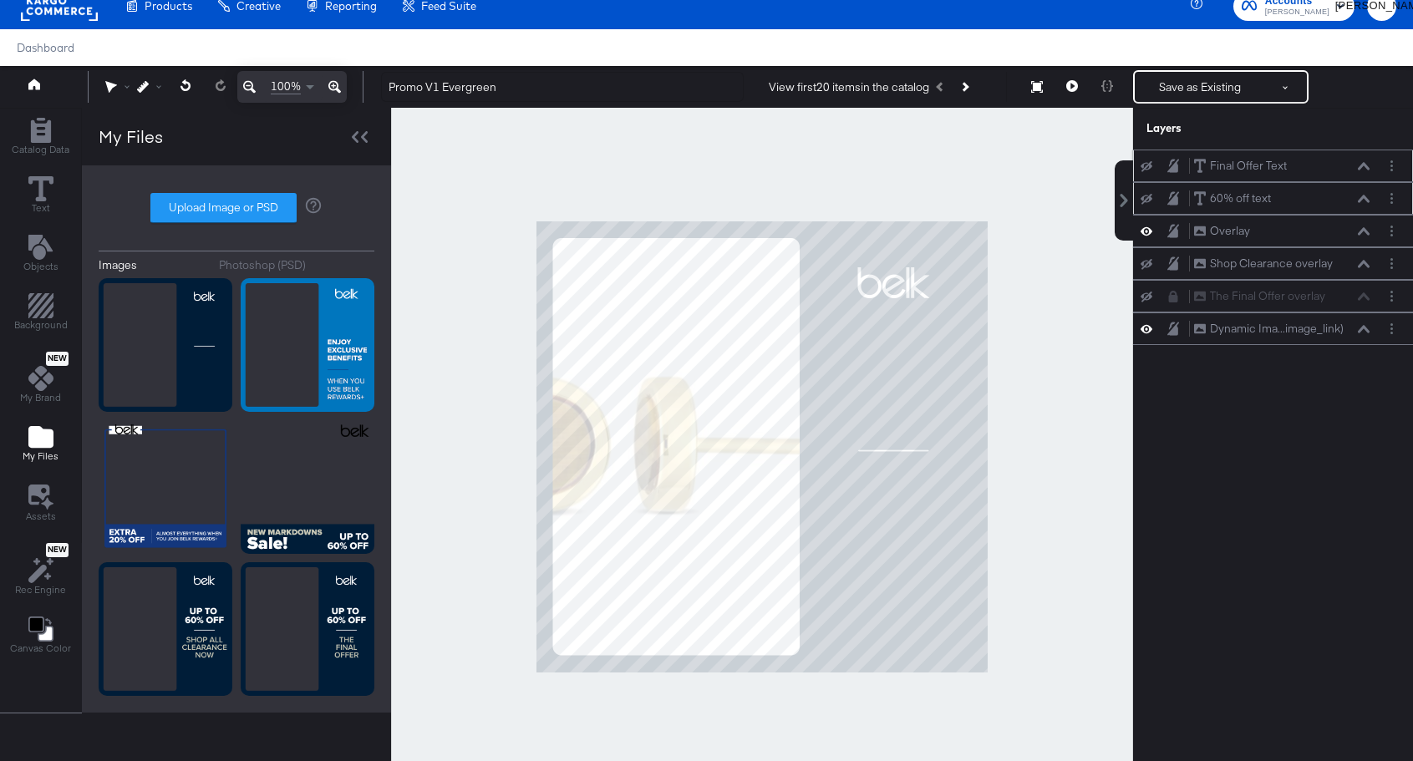
click at [1148, 201] on icon at bounding box center [1147, 199] width 12 height 11
click at [1141, 169] on icon at bounding box center [1147, 166] width 12 height 11
click at [1391, 297] on icon "Layer Options" at bounding box center [1392, 296] width 3 height 11
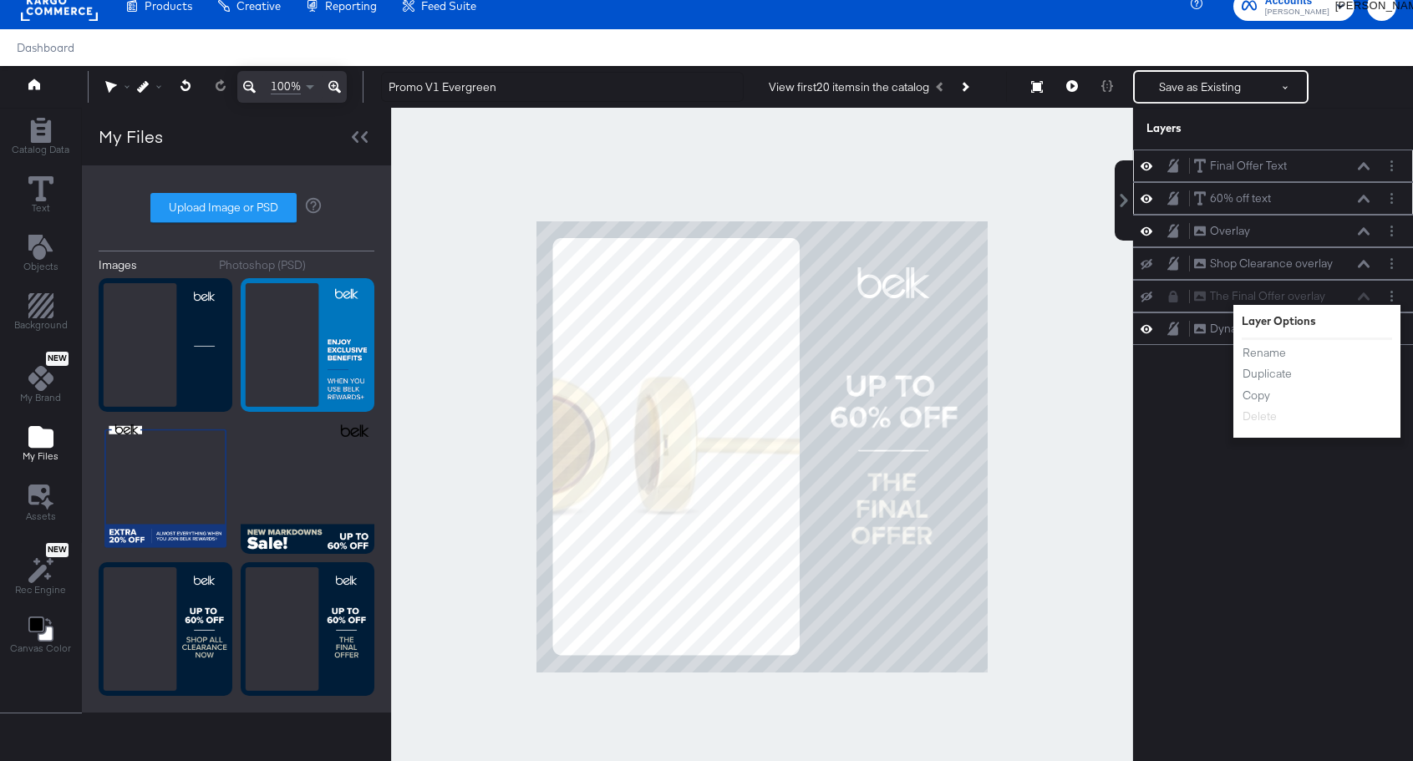
click at [1272, 477] on div "Final Offer Text Final Offer Text 60% off text 60% off text Overlay Overlay Sho…" at bounding box center [1273, 455] width 280 height 611
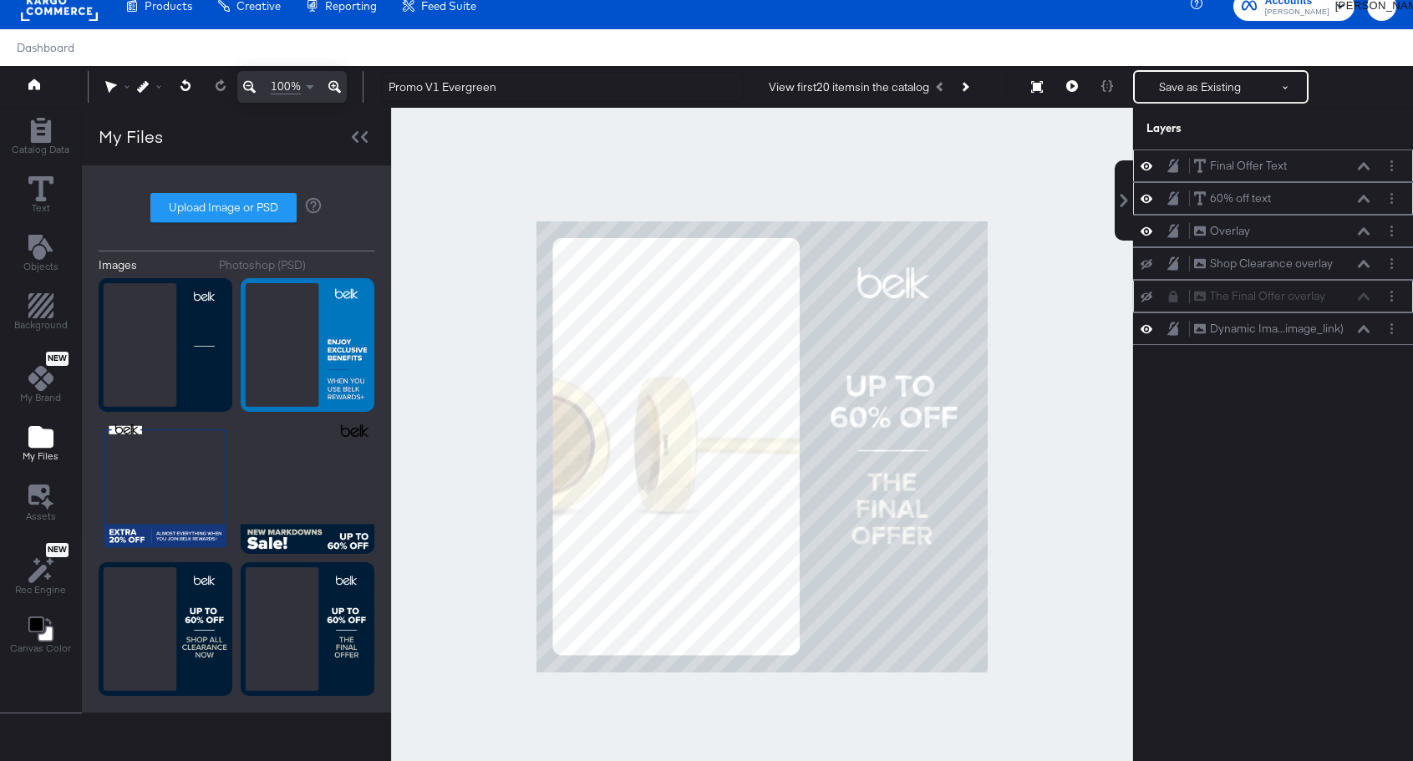
click at [1171, 293] on icon at bounding box center [1173, 297] width 9 height 12
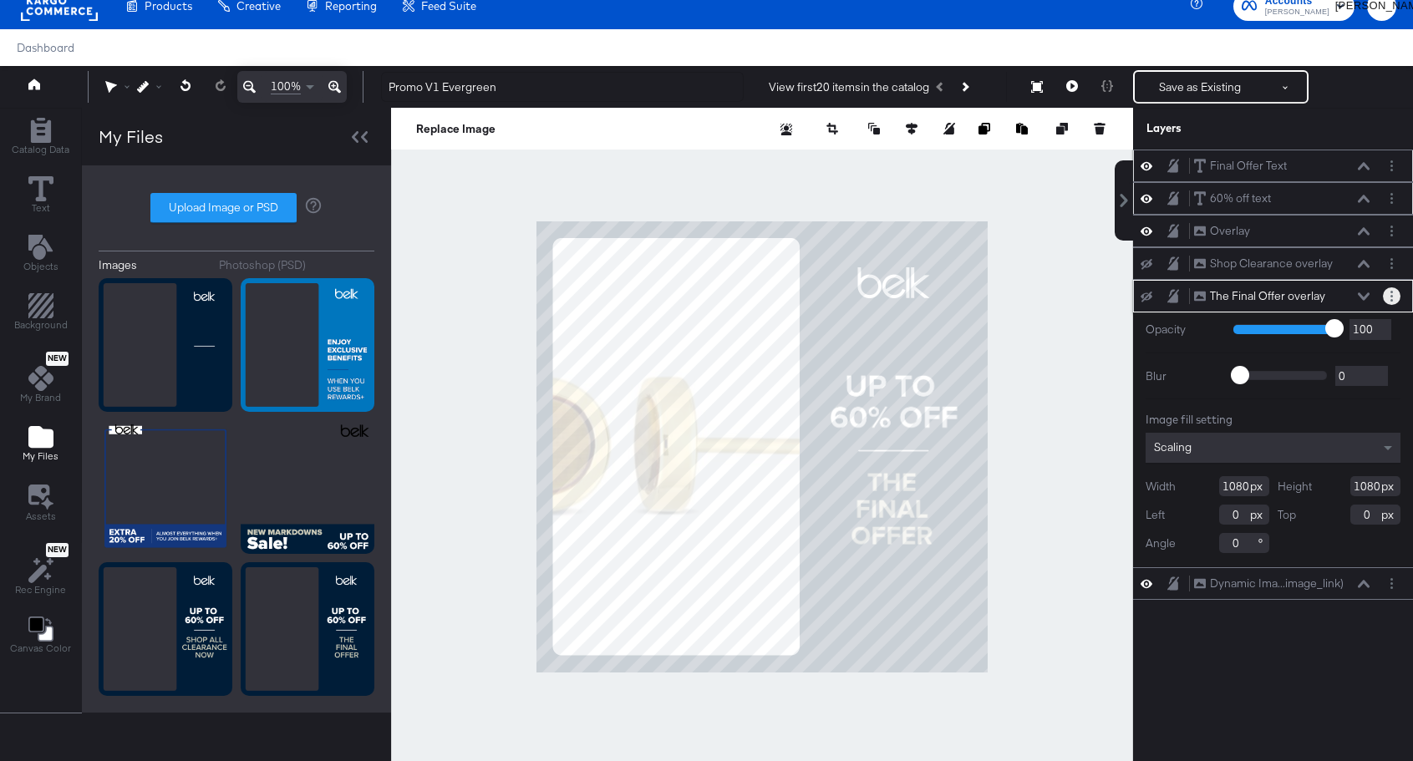
click at [1392, 299] on circle "Layer Options" at bounding box center [1392, 300] width 3 height 3
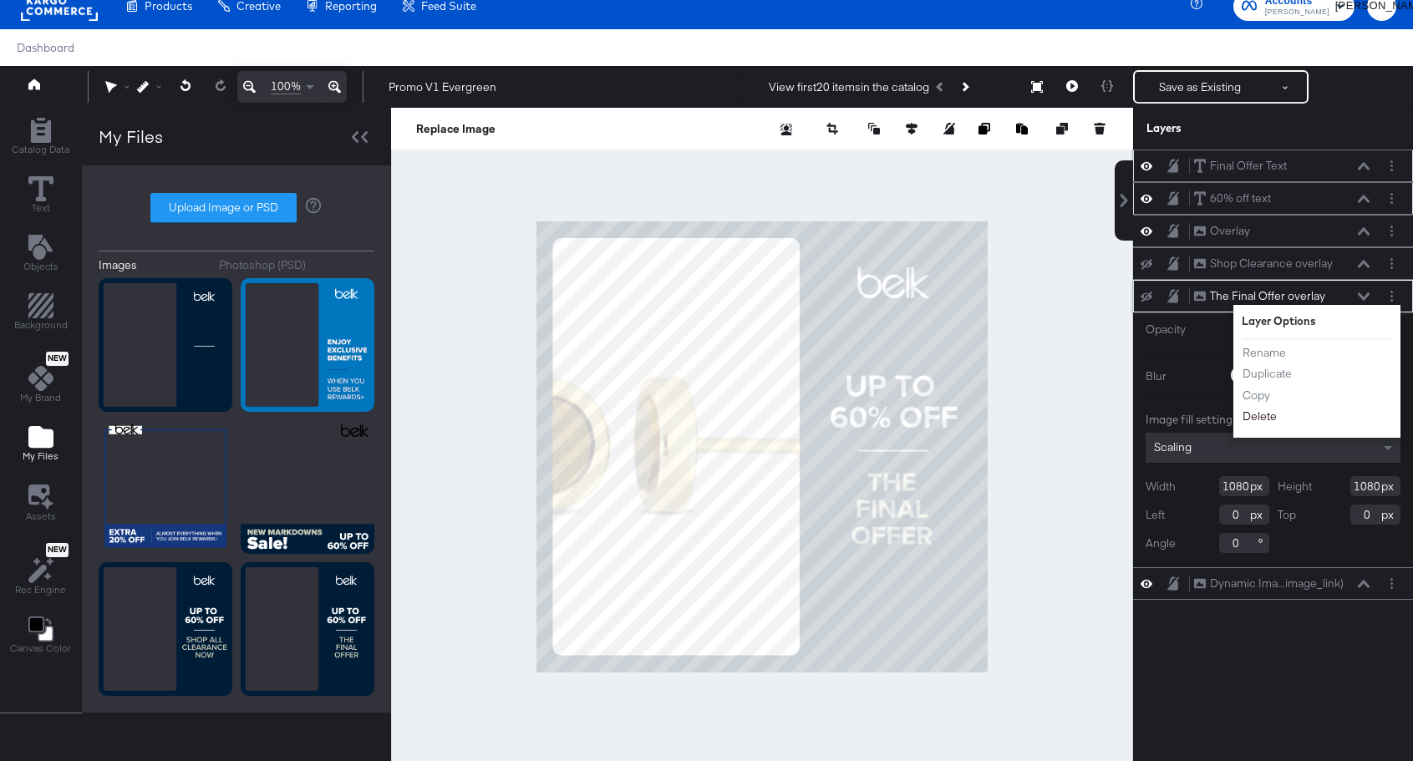
click at [1268, 420] on button "Delete" at bounding box center [1260, 417] width 36 height 18
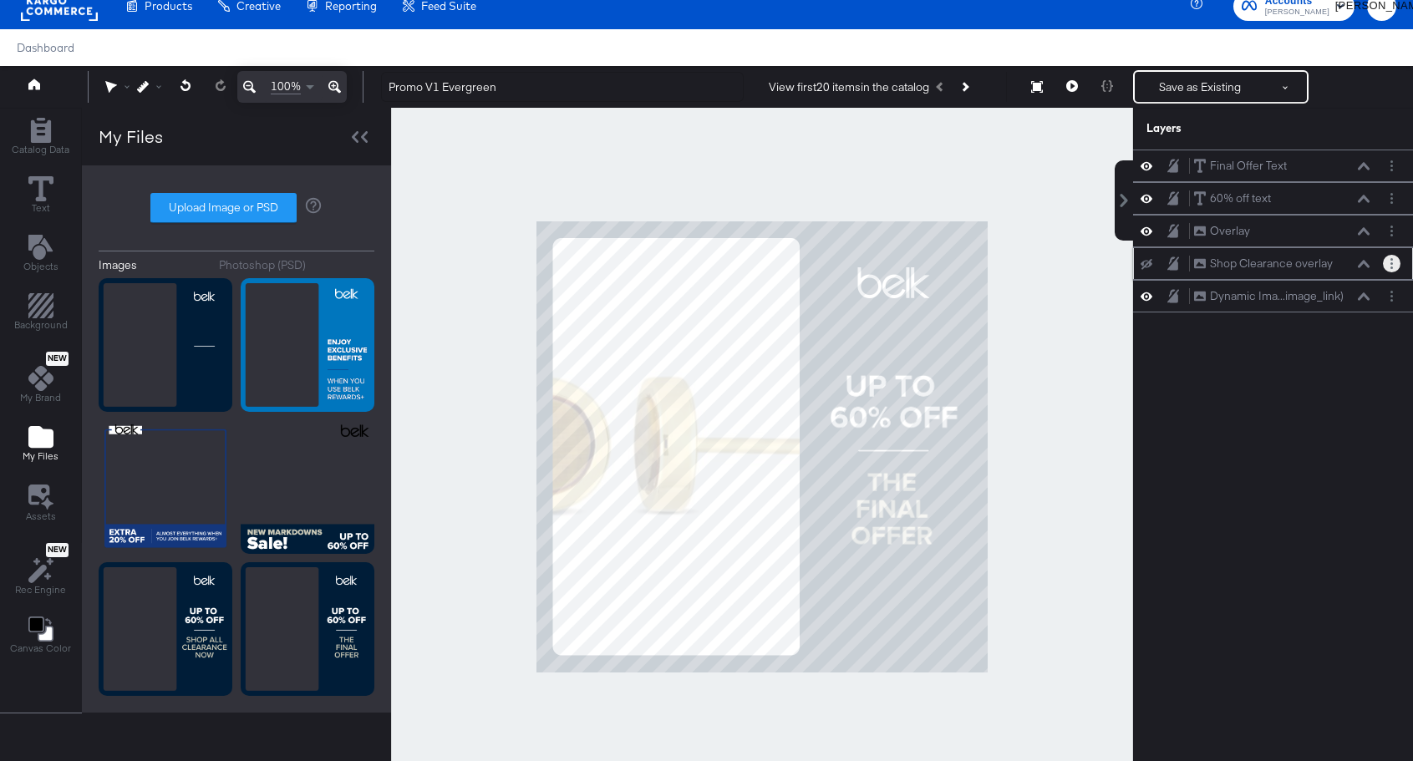
click at [1395, 265] on button "Layer Options" at bounding box center [1392, 264] width 18 height 18
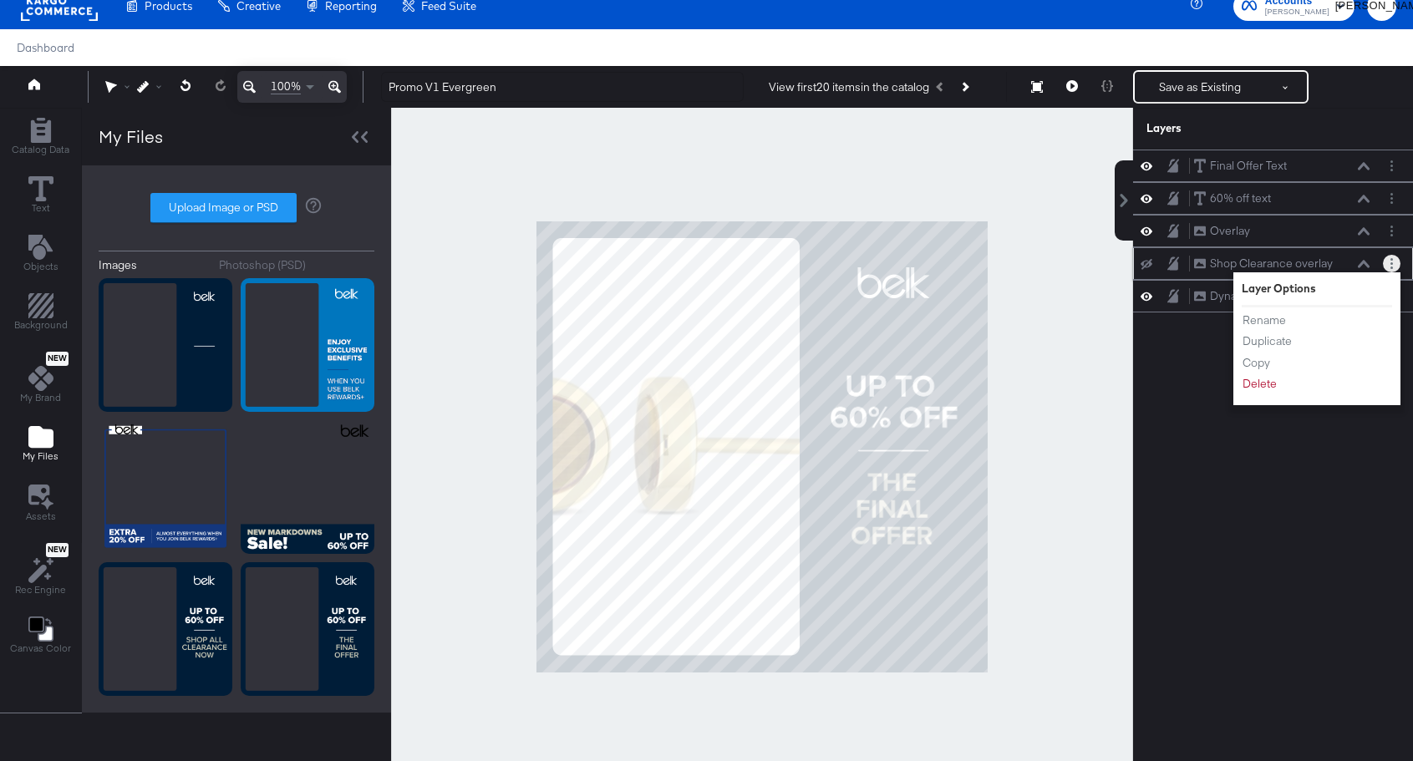
click at [1149, 264] on icon at bounding box center [1147, 263] width 12 height 11
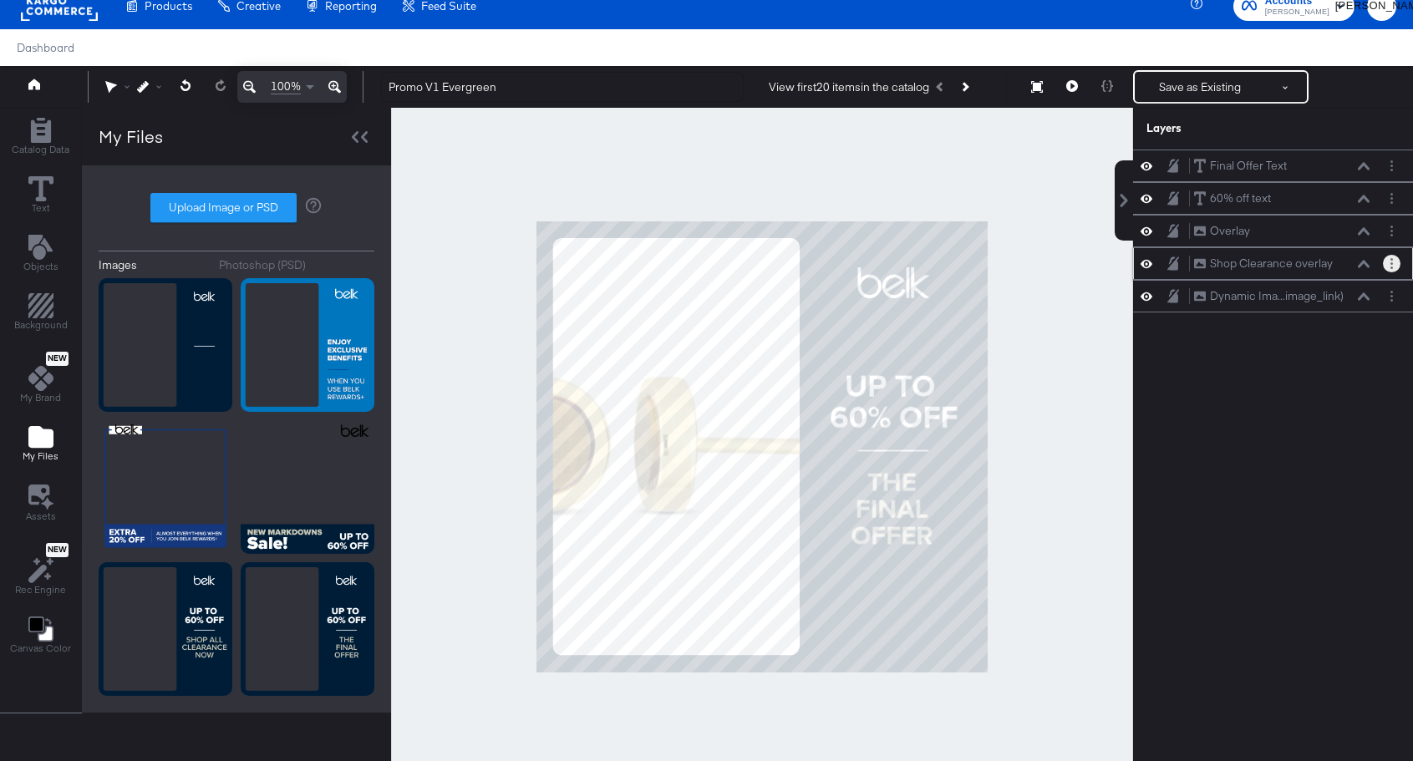
click at [1394, 265] on button "Layer Options" at bounding box center [1392, 264] width 18 height 18
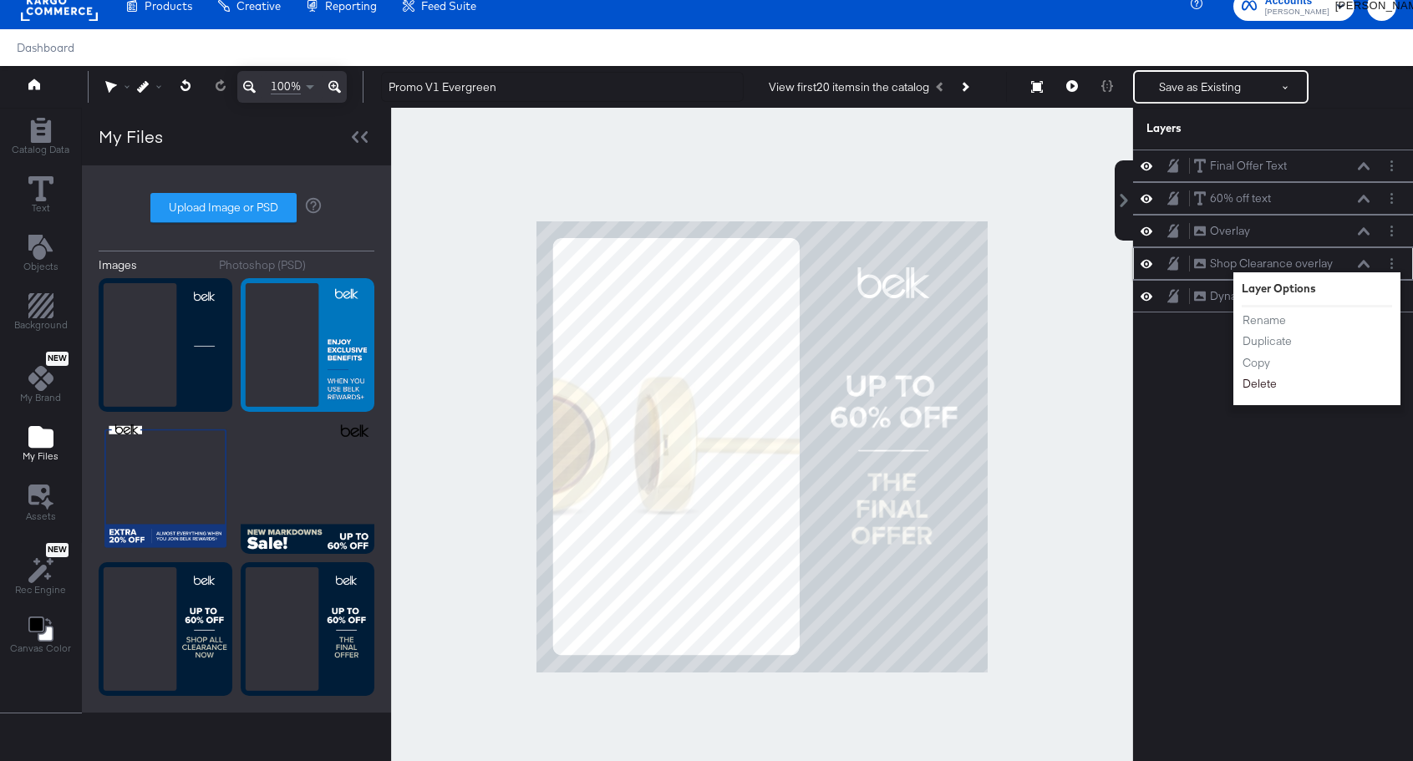
click at [1262, 388] on button "Delete" at bounding box center [1260, 384] width 36 height 18
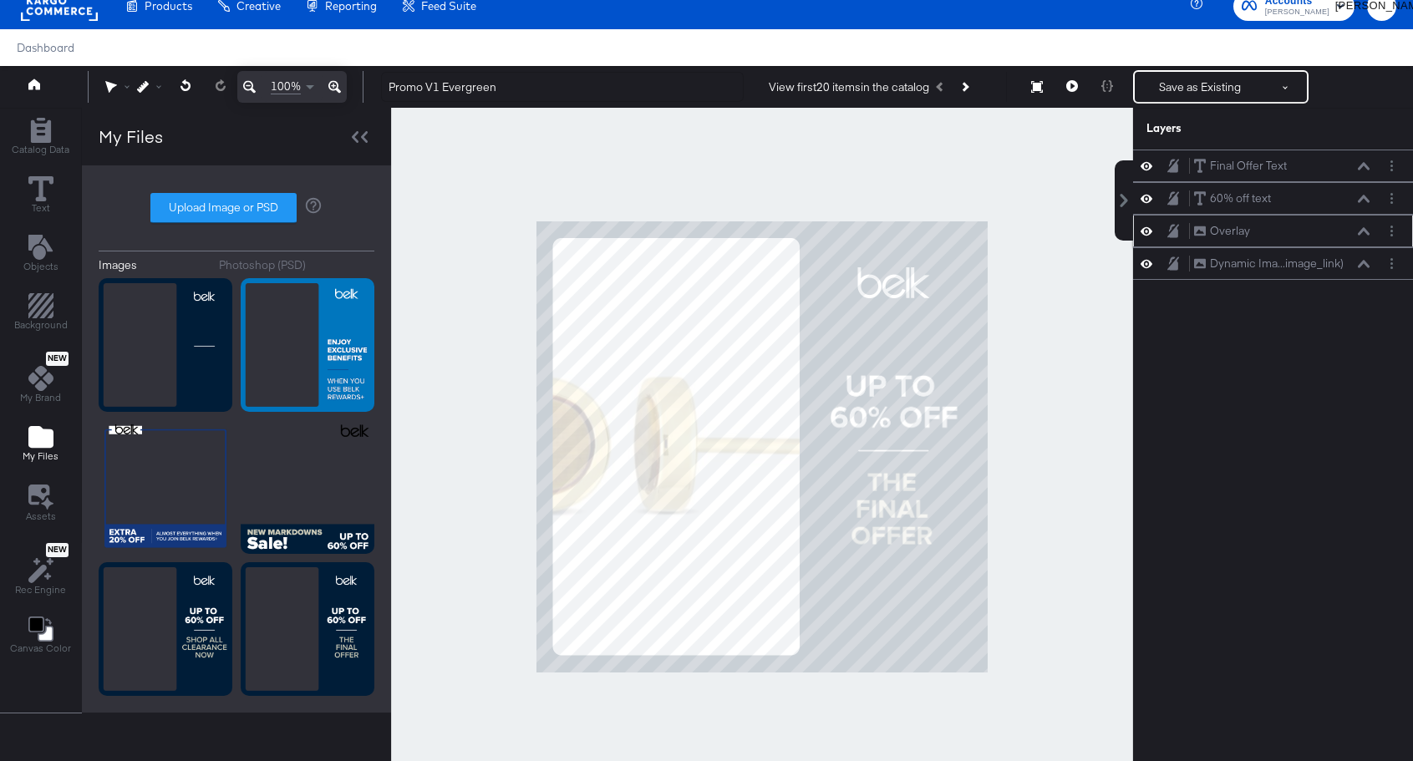
click at [1152, 236] on icon at bounding box center [1147, 231] width 12 height 14
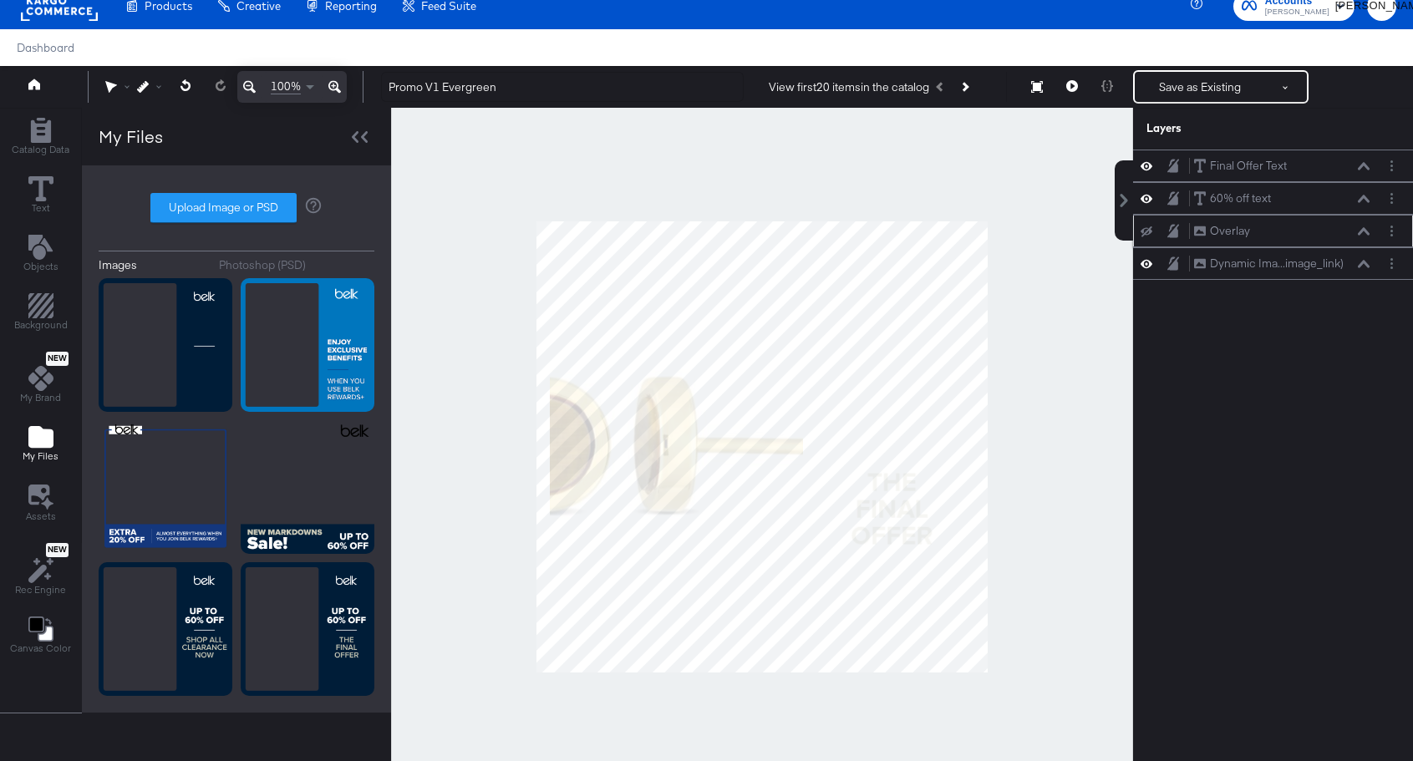
click at [1152, 236] on icon at bounding box center [1147, 232] width 12 height 11
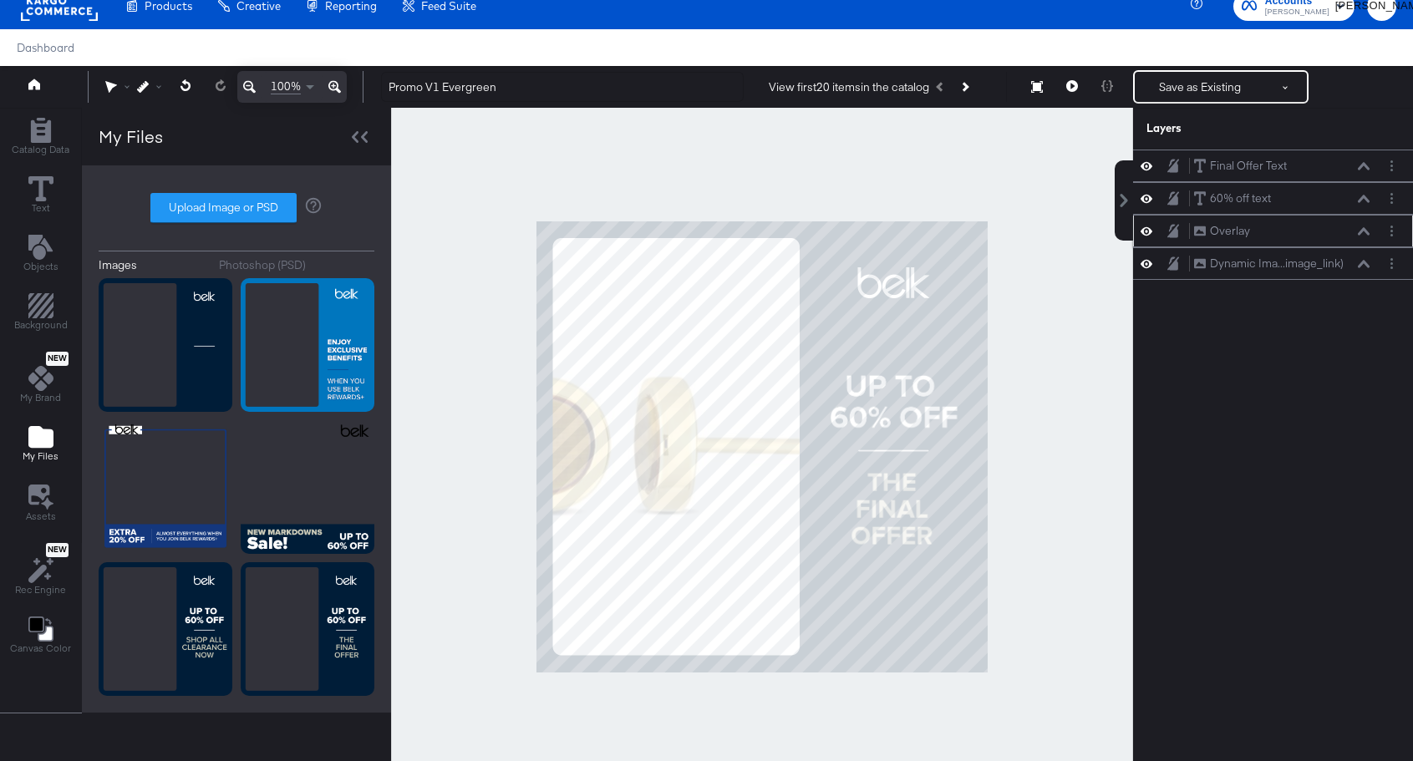
click at [1152, 236] on icon at bounding box center [1147, 231] width 12 height 14
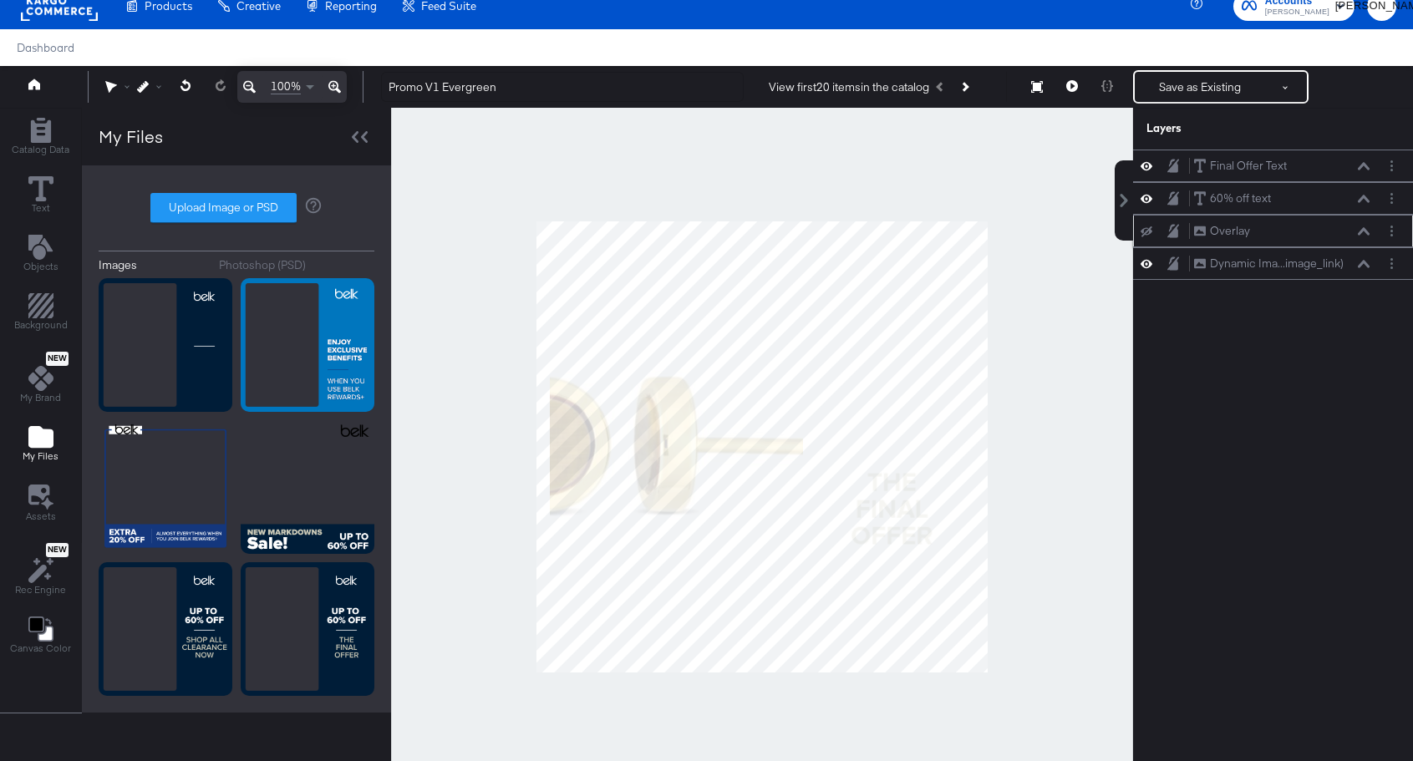
click at [1152, 236] on icon at bounding box center [1147, 232] width 12 height 11
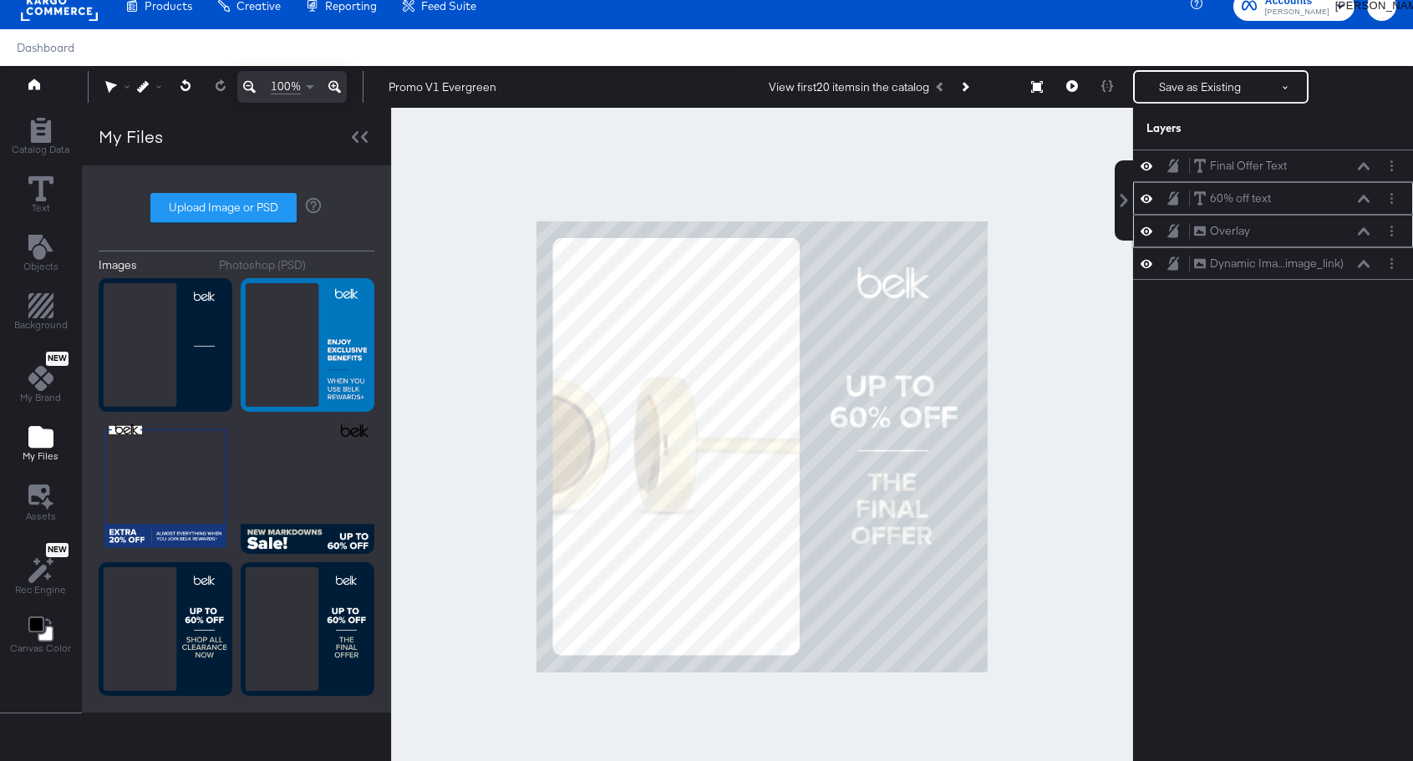
click at [1143, 196] on icon at bounding box center [1147, 198] width 12 height 14
click at [1143, 196] on icon at bounding box center [1147, 199] width 12 height 11
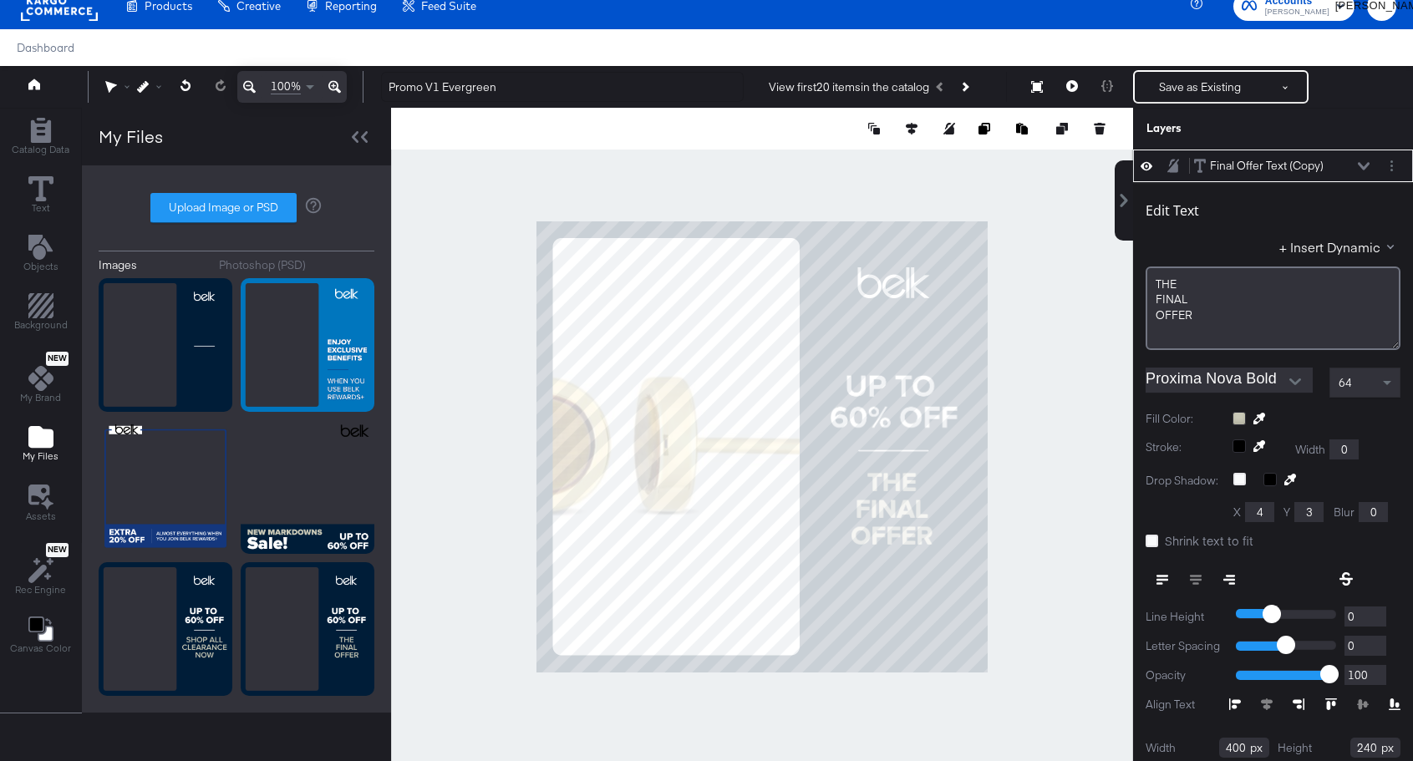
type input "653"
type input "570"
click at [1180, 315] on span "OFFER﻿" at bounding box center [1175, 315] width 37 height 15
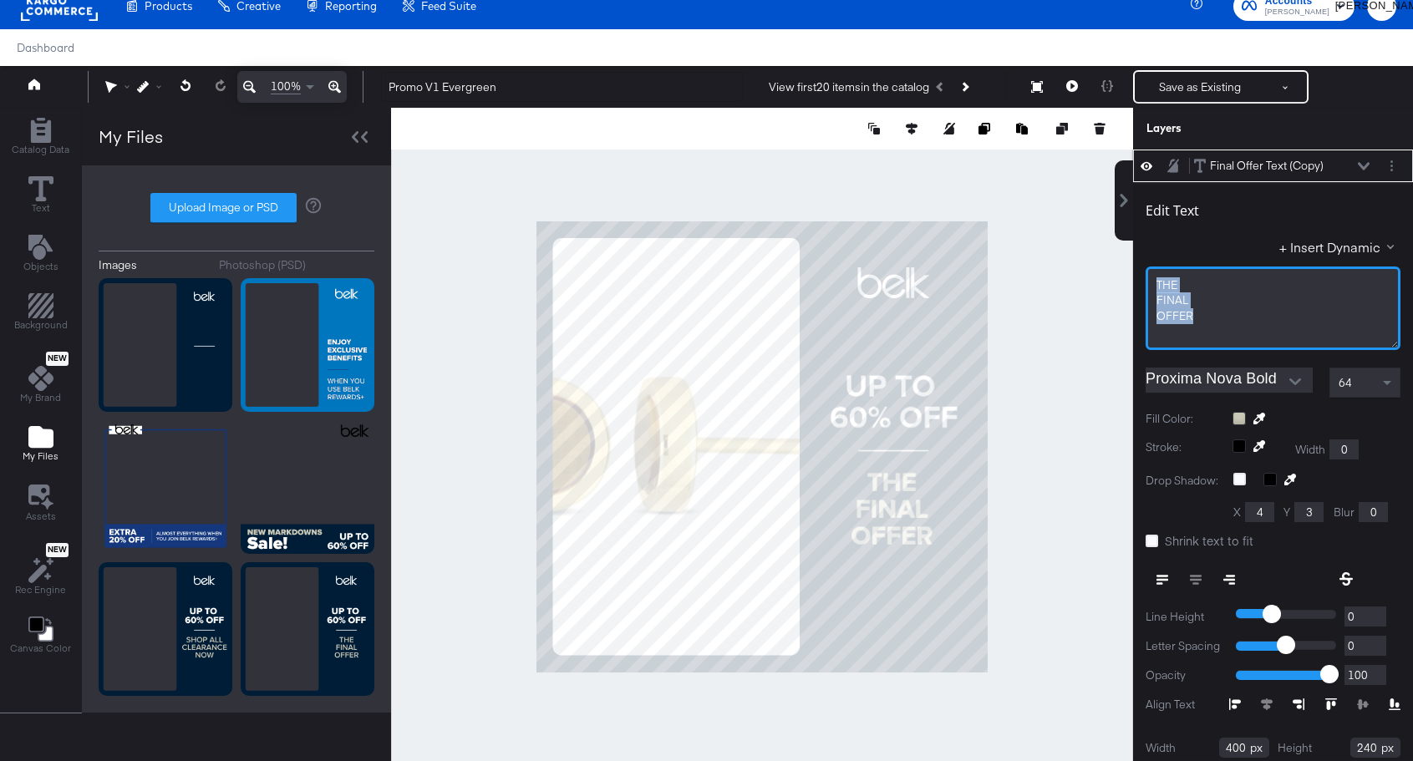
drag, startPoint x: 1202, startPoint y: 313, endPoint x: 1150, endPoint y: 278, distance: 62.1
click at [1150, 278] on div "THE FINAL OFFER﻿" at bounding box center [1273, 309] width 255 height 84
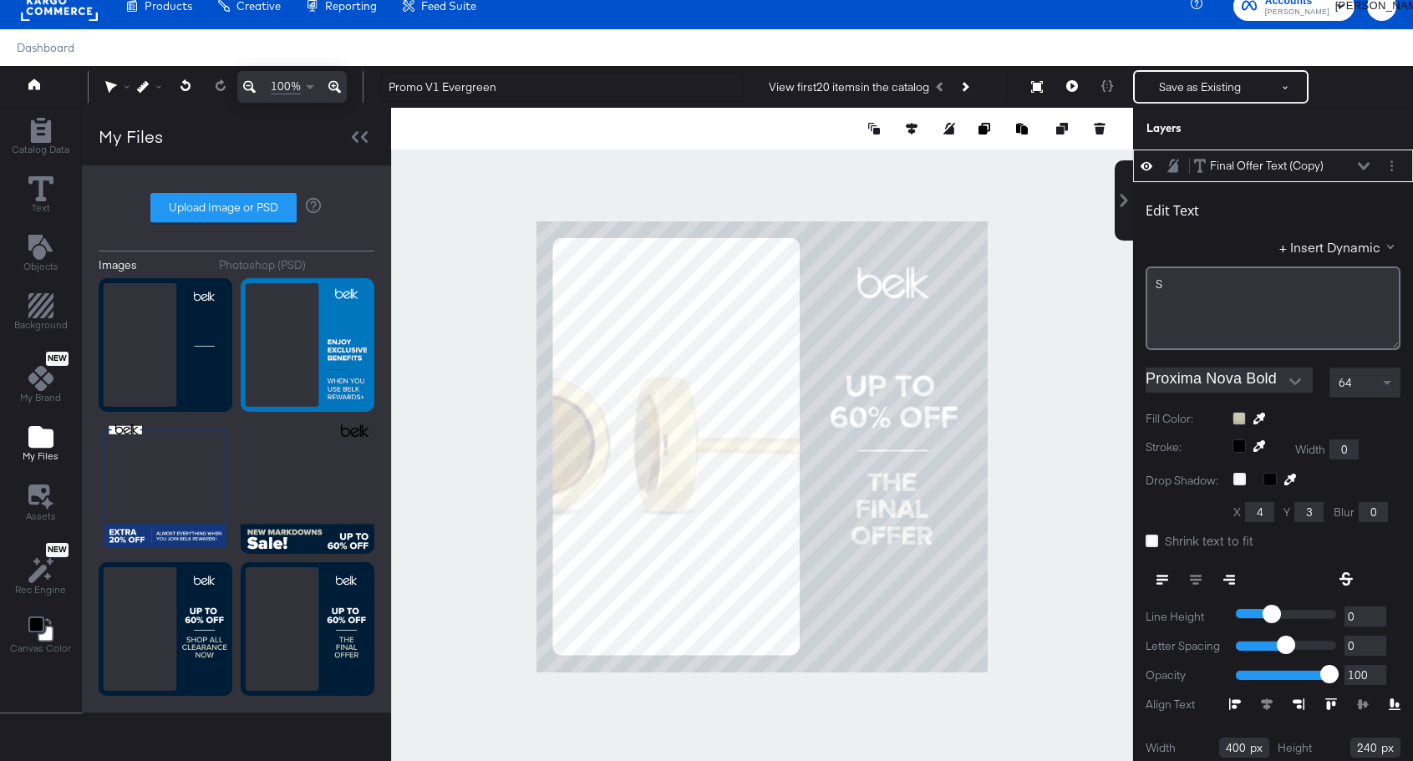
click at [1175, 274] on div "S" at bounding box center [1273, 309] width 255 height 84
click at [1168, 288] on div "S" at bounding box center [1273, 285] width 235 height 16
click at [1169, 334] on div "S" at bounding box center [1273, 309] width 255 height 84
click at [1279, 241] on div "+ Insert Dynamic" at bounding box center [1273, 250] width 255 height 24
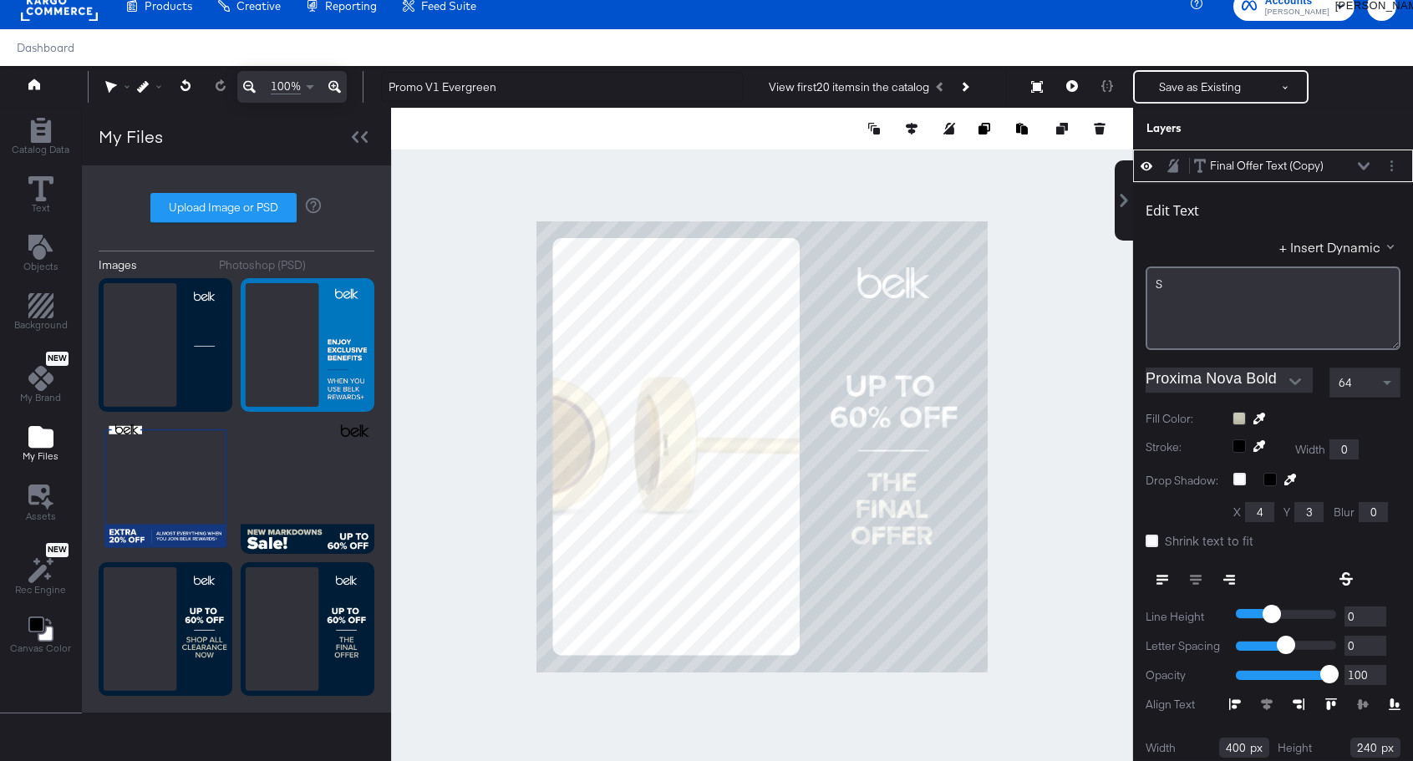
click at [1251, 243] on div "+ Insert Dynamic" at bounding box center [1273, 250] width 255 height 24
click at [1218, 302] on div "S" at bounding box center [1273, 309] width 255 height 84
click at [1220, 76] on button "Save as Existing" at bounding box center [1200, 87] width 130 height 30
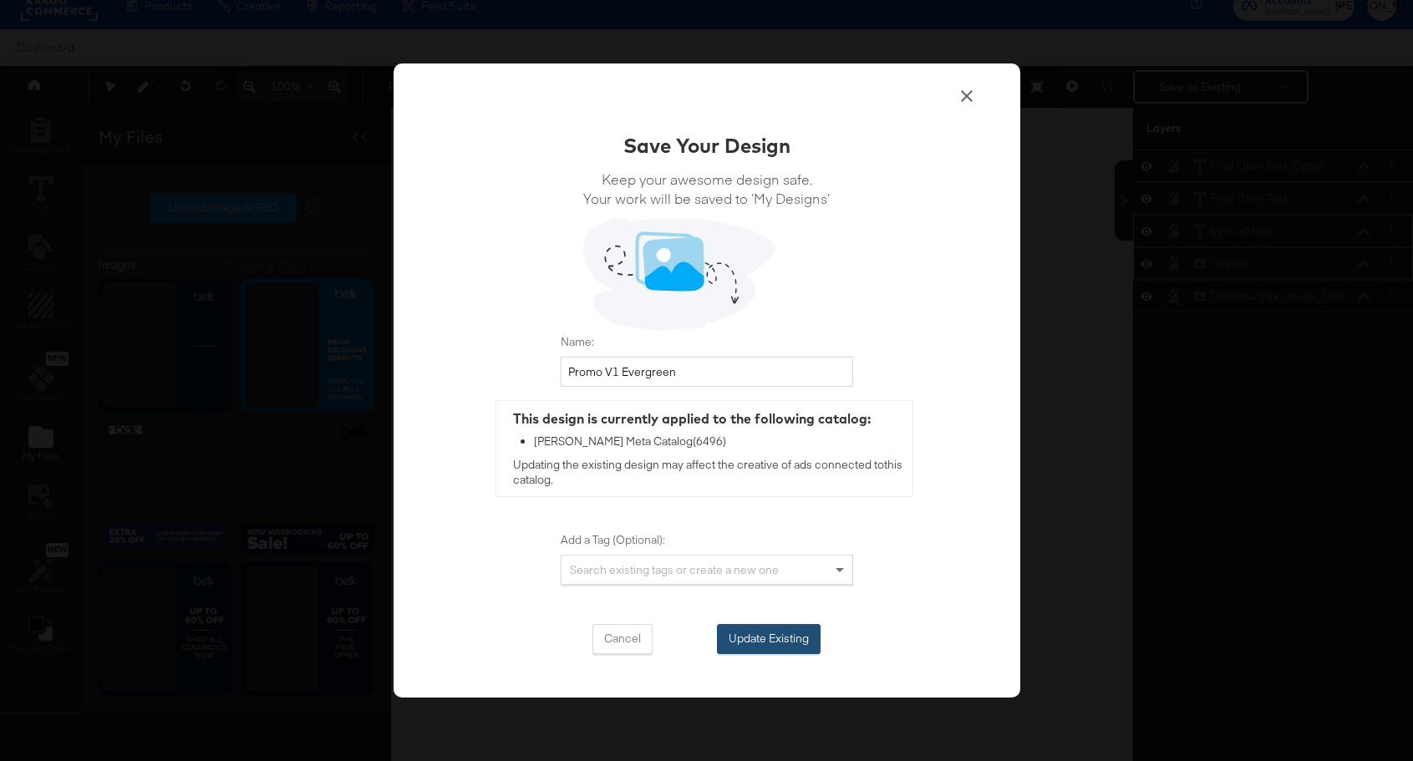
click at [753, 641] on button "Update Existing" at bounding box center [769, 639] width 104 height 30
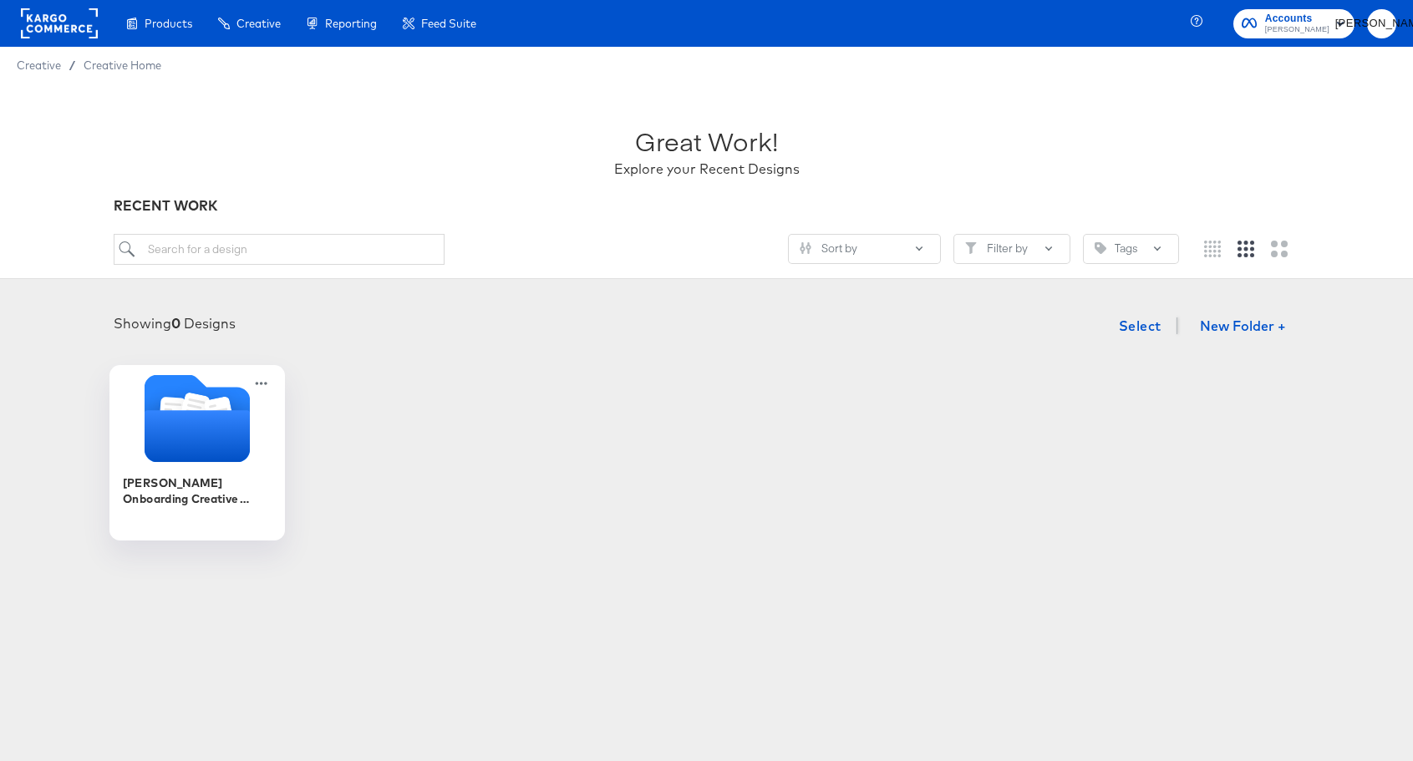
click at [157, 455] on icon "Folder" at bounding box center [196, 436] width 105 height 52
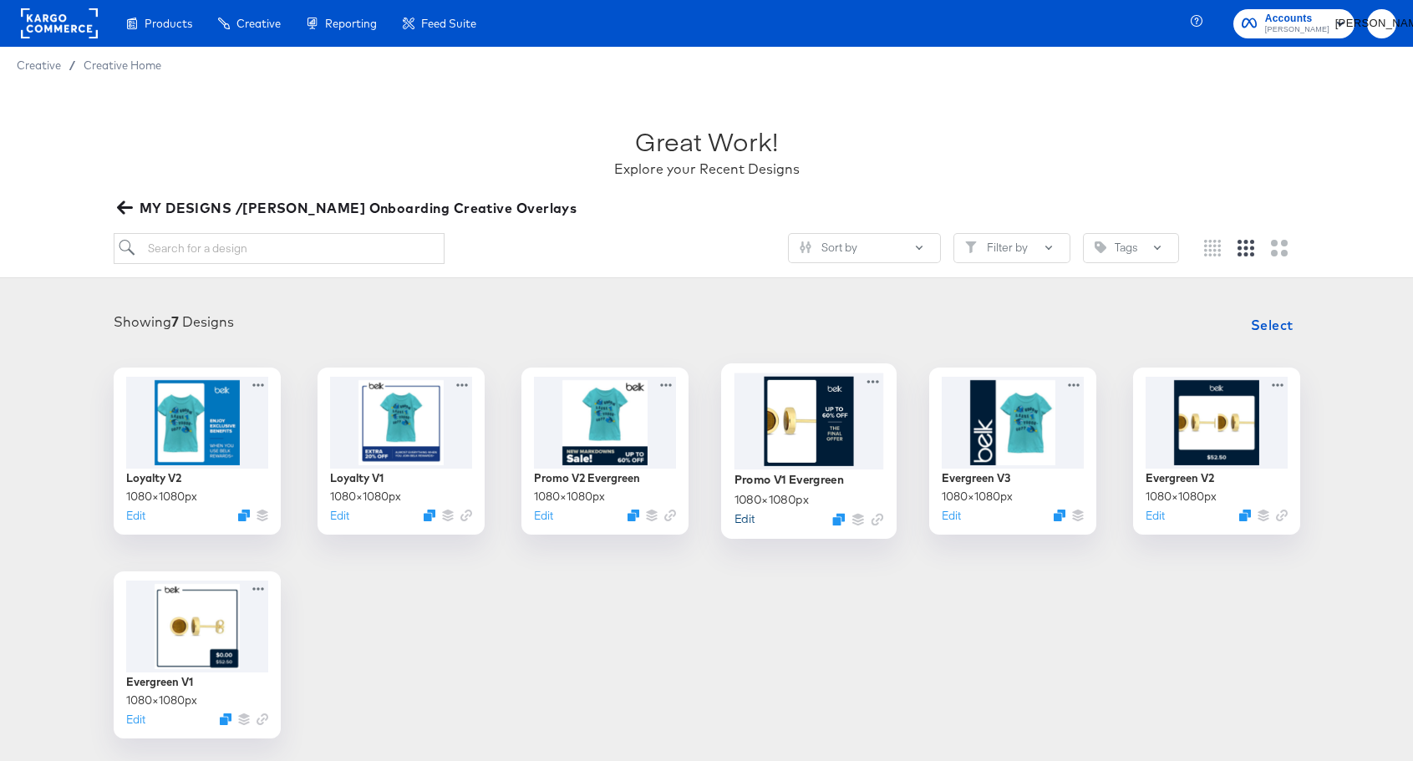
click at [740, 519] on button "Edit" at bounding box center [744, 519] width 20 height 16
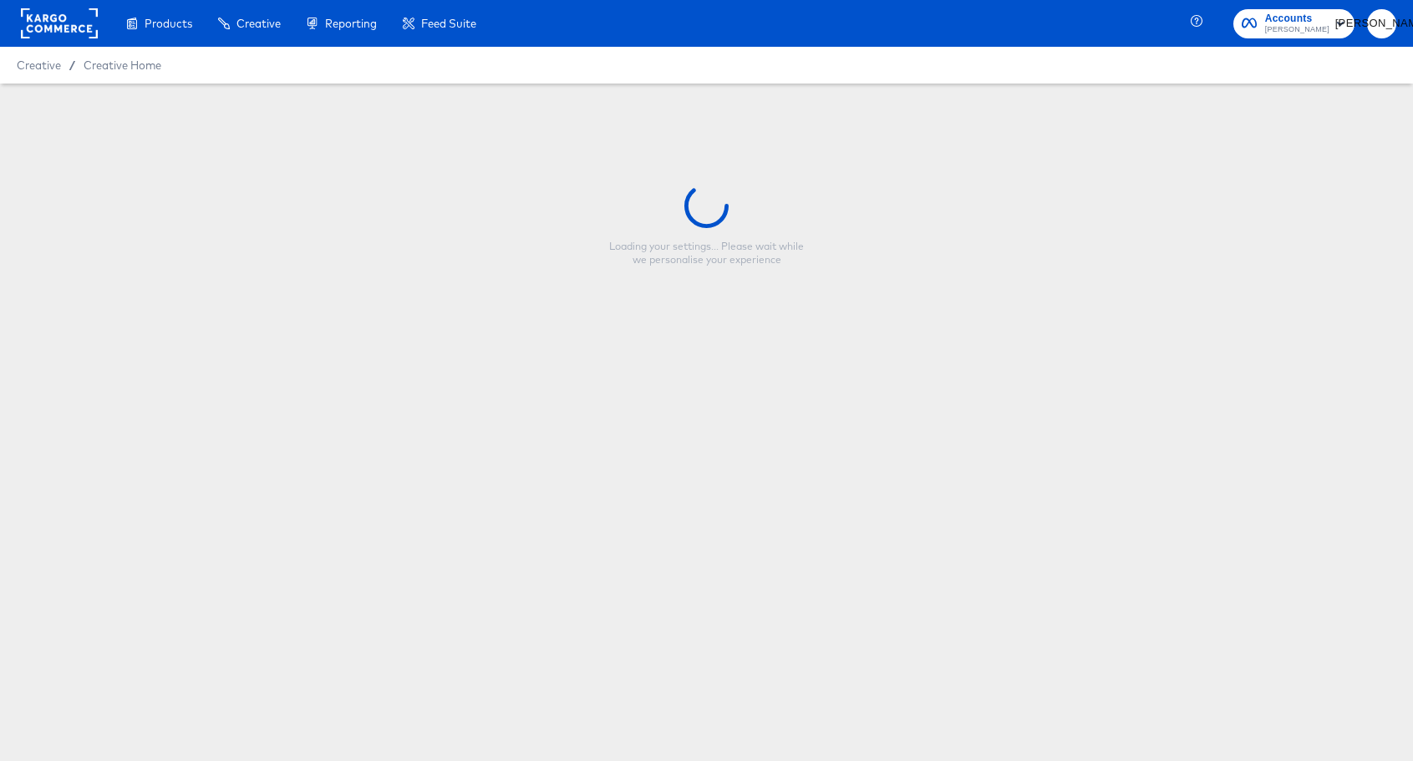
type input "Promo V1 Evergreen"
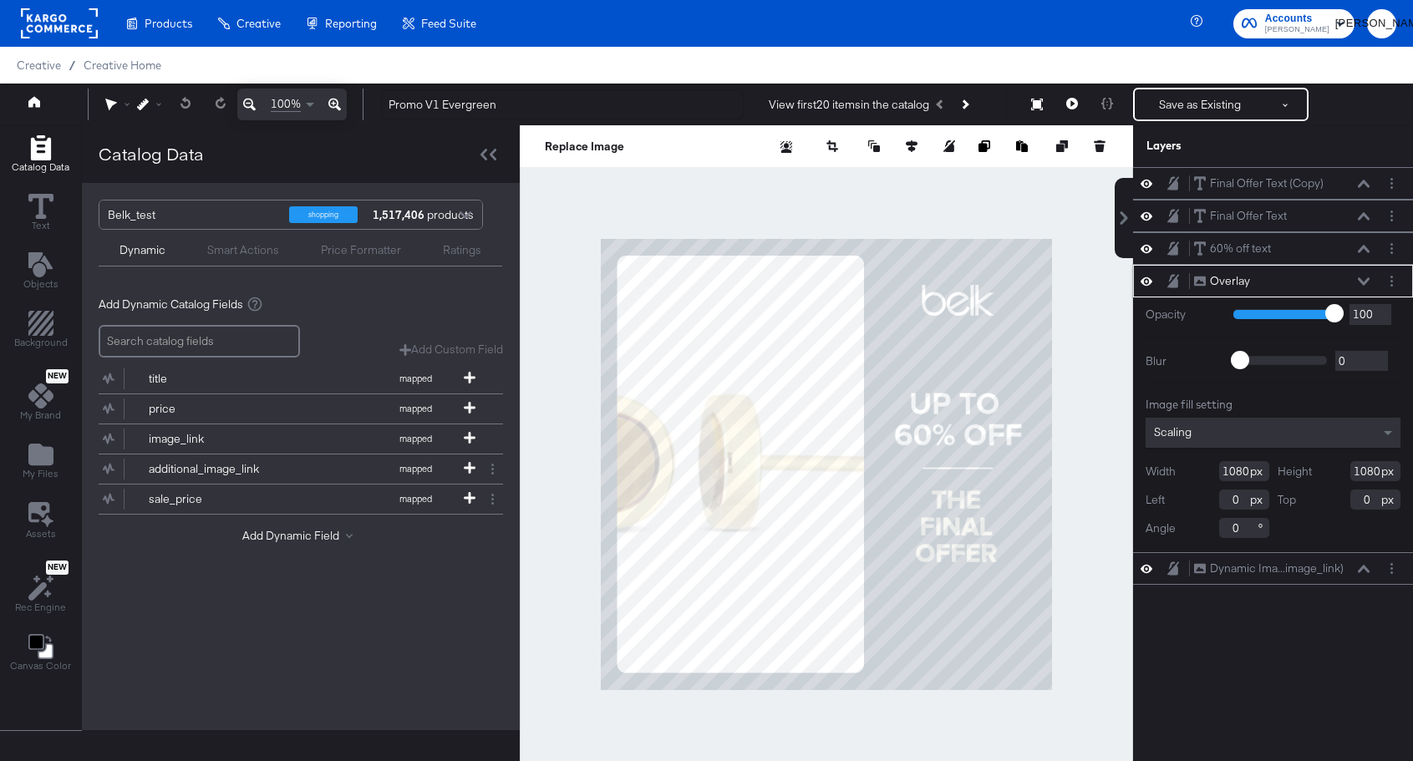
click at [1362, 280] on icon at bounding box center [1364, 282] width 12 height 8
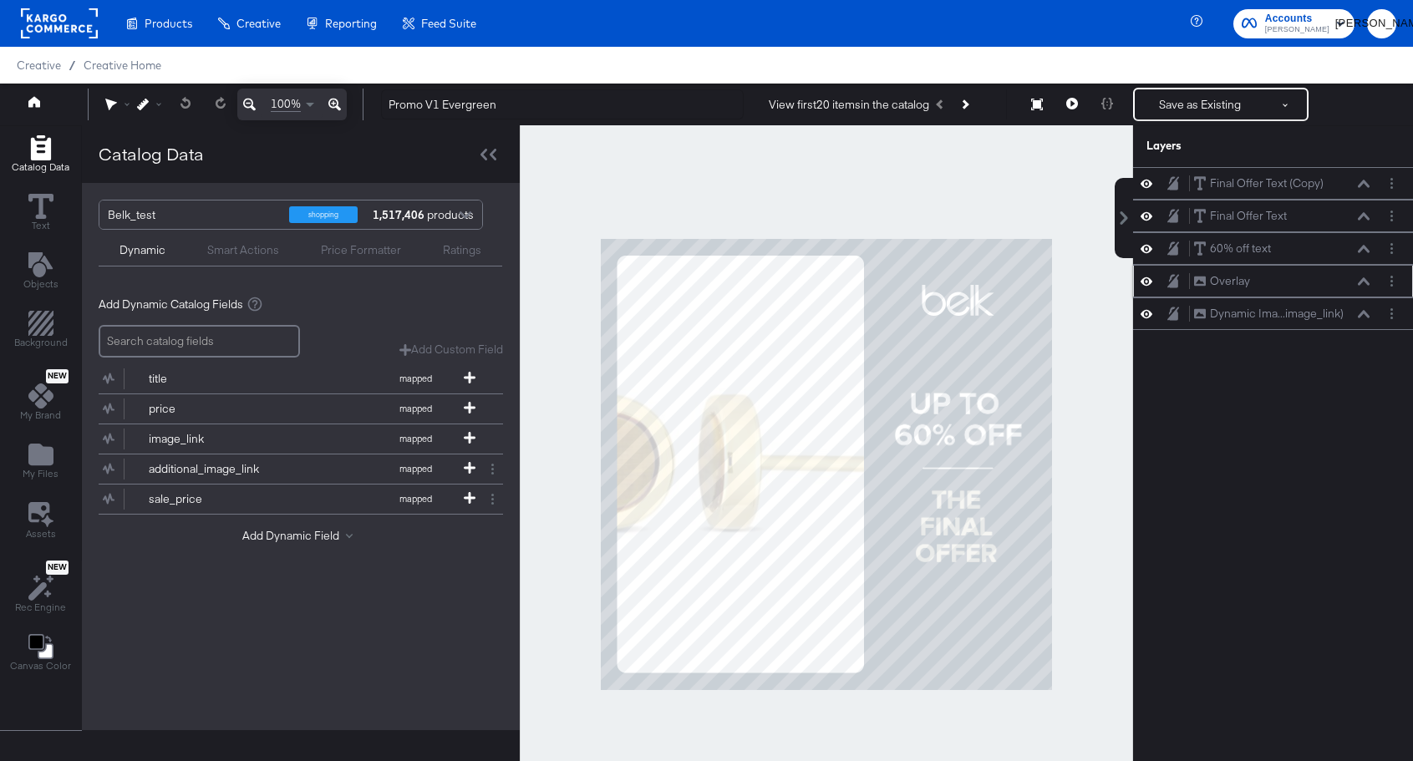
click at [1151, 281] on icon at bounding box center [1147, 282] width 12 height 8
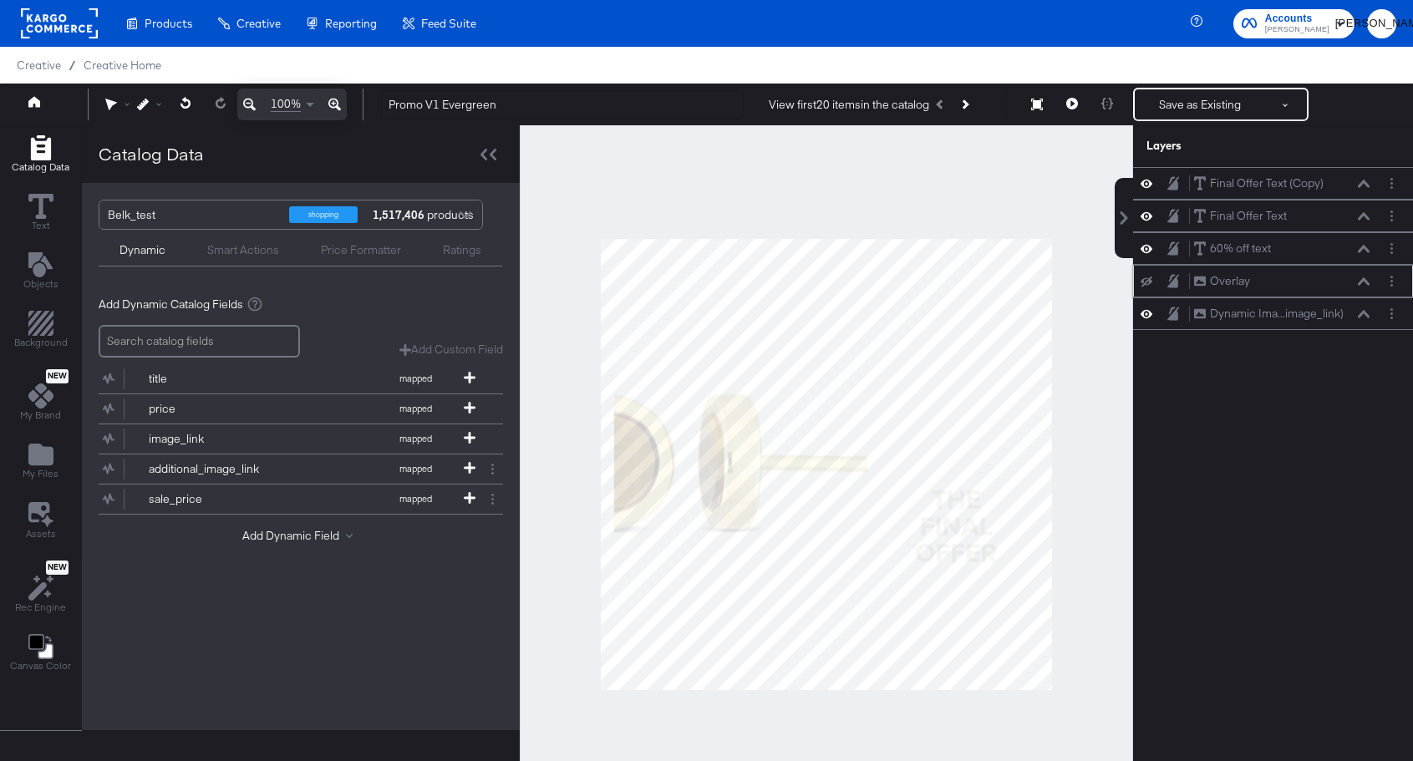
click at [1151, 281] on icon at bounding box center [1147, 281] width 12 height 11
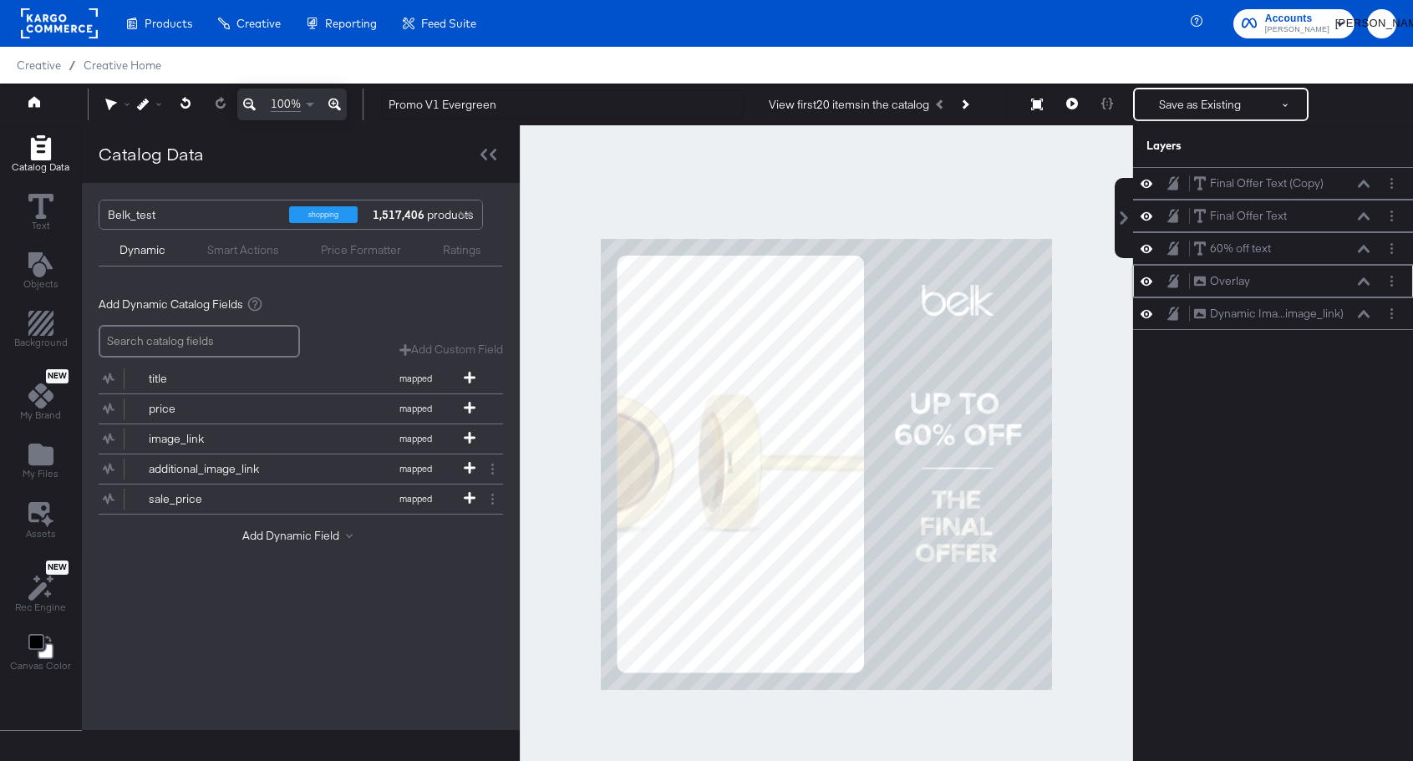
click at [1151, 281] on icon at bounding box center [1147, 282] width 12 height 8
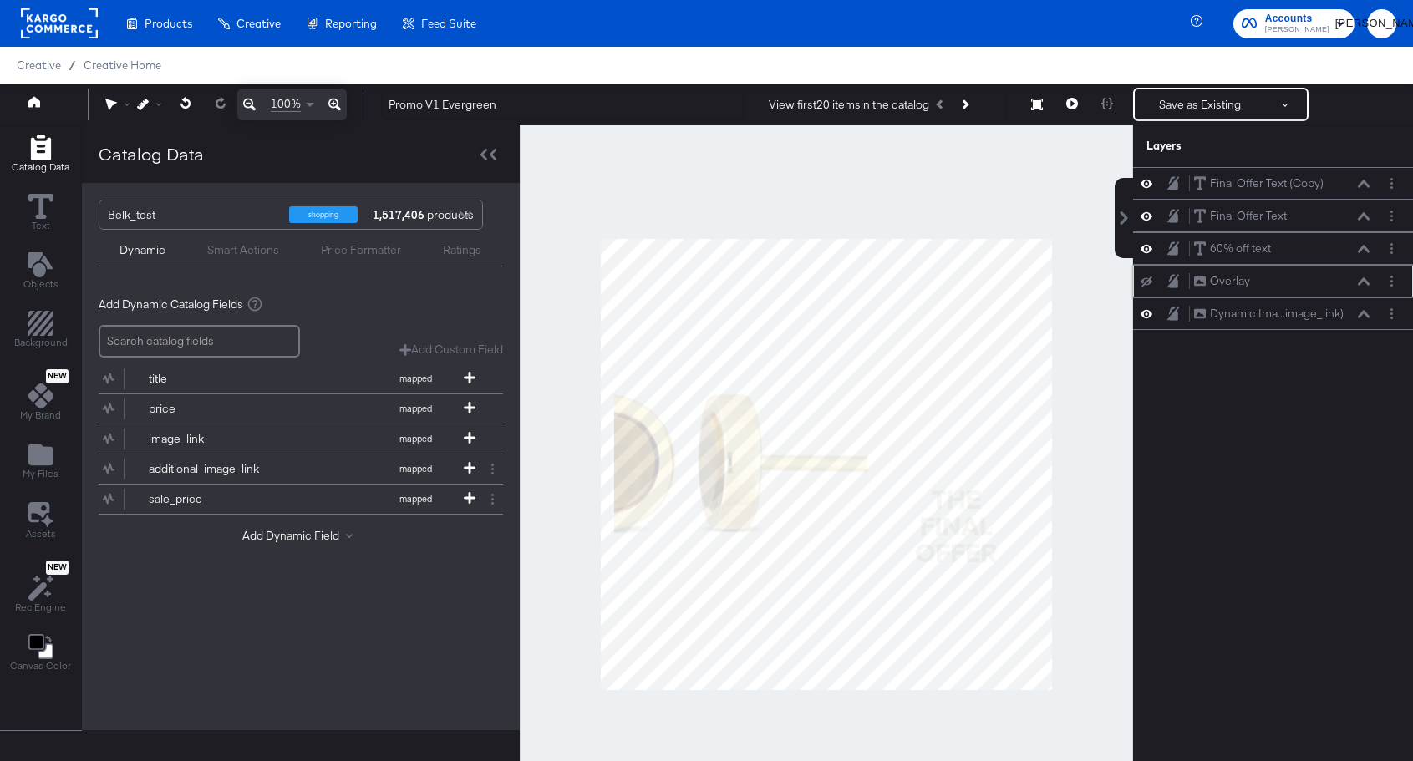
click at [1151, 281] on icon at bounding box center [1147, 281] width 12 height 11
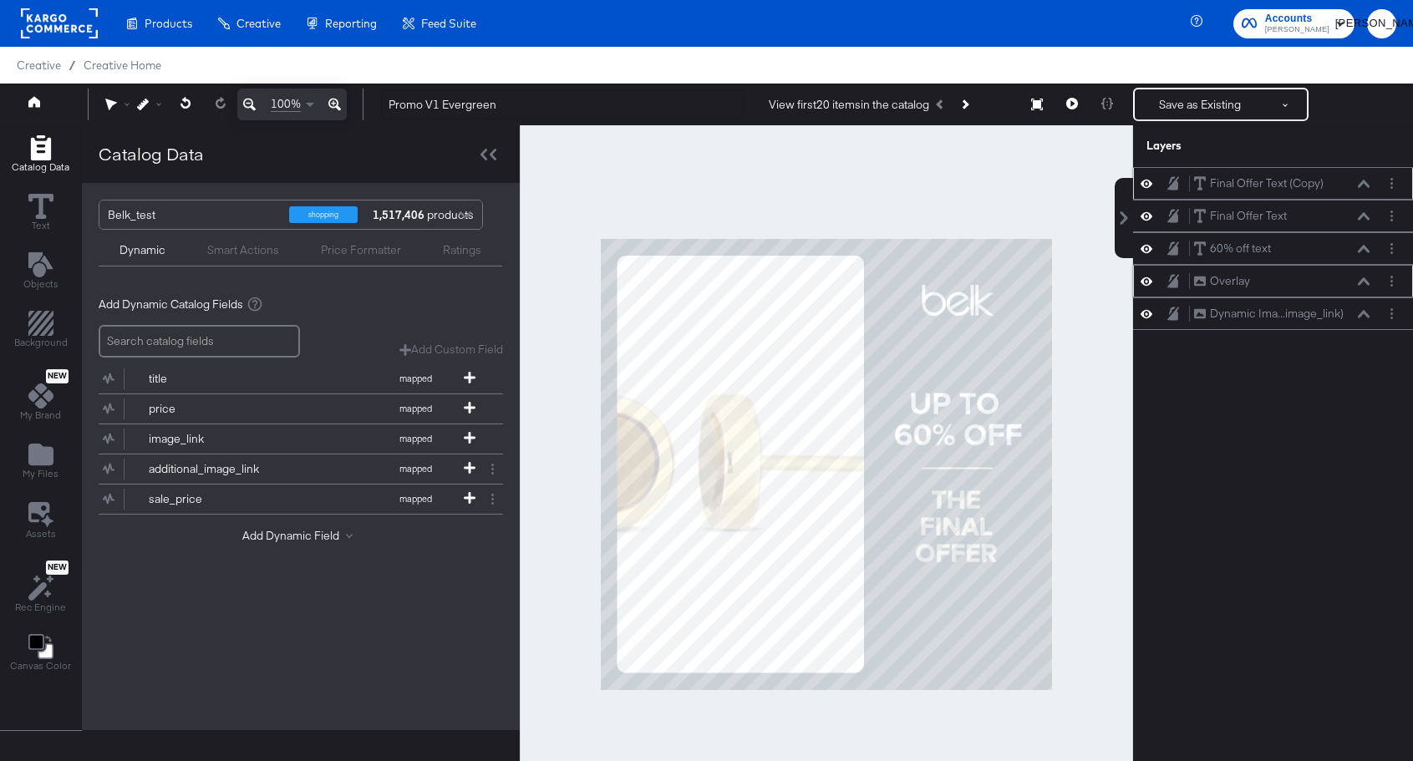
click at [1366, 186] on icon at bounding box center [1364, 184] width 12 height 8
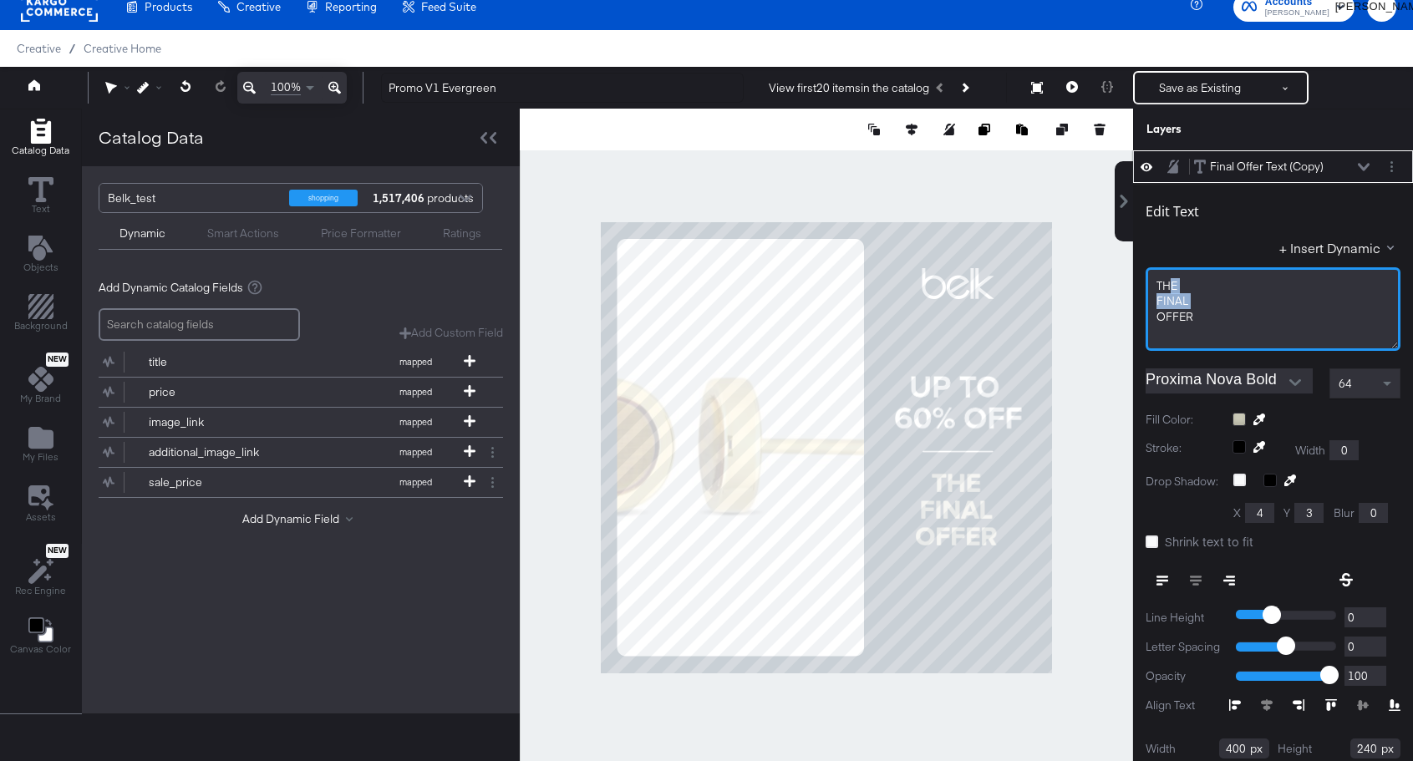
drag, startPoint x: 1233, startPoint y: 309, endPoint x: 1169, endPoint y: 293, distance: 65.7
click at [1169, 293] on div "THE FINAL OFFER﻿" at bounding box center [1273, 309] width 255 height 84
click at [1178, 311] on span "OFFER﻿" at bounding box center [1175, 316] width 37 height 15
click at [1189, 312] on span "OFFER﻿" at bounding box center [1175, 316] width 37 height 15
drag, startPoint x: 1199, startPoint y: 317, endPoint x: 1182, endPoint y: 290, distance: 31.5
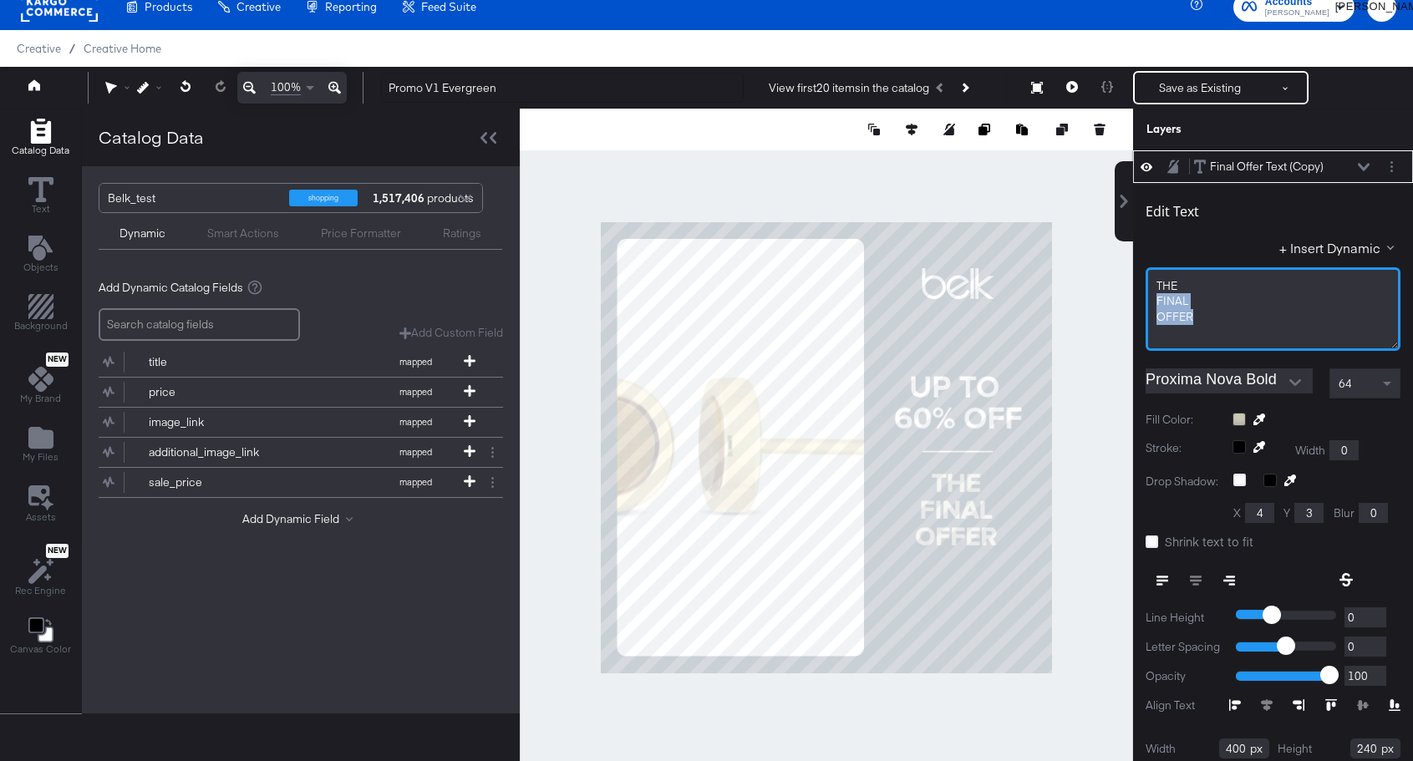
click at [1182, 290] on div "THE FINAL OFFER﻿" at bounding box center [1273, 309] width 255 height 84
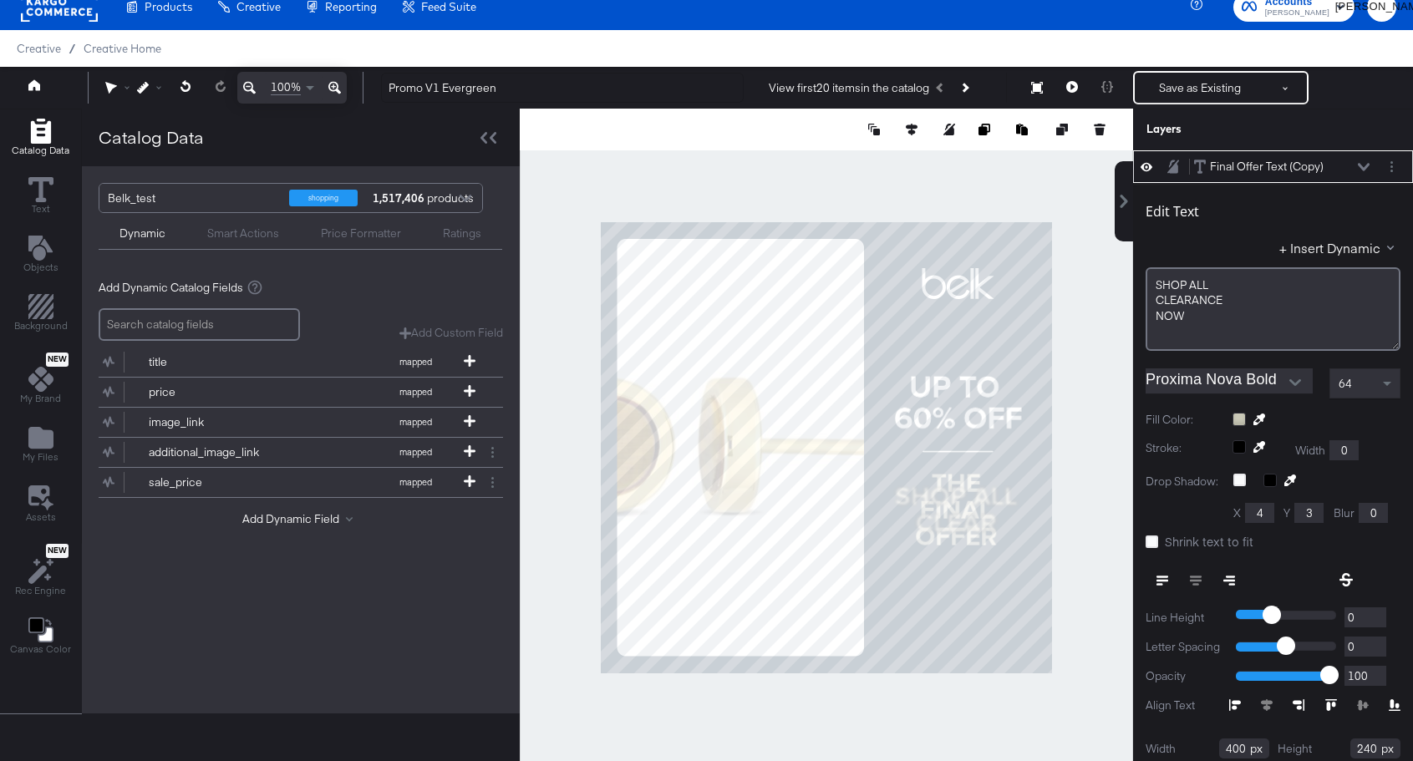
click at [1190, 577] on div at bounding box center [1231, 581] width 170 height 30
click at [1195, 577] on div at bounding box center [1231, 581] width 170 height 30
click at [1271, 155] on div "Final Offer Text (Copy) Final Offer Text (Copy)" at bounding box center [1273, 166] width 280 height 33
click at [1269, 162] on div "Final Offer Text (Copy)" at bounding box center [1267, 167] width 114 height 16
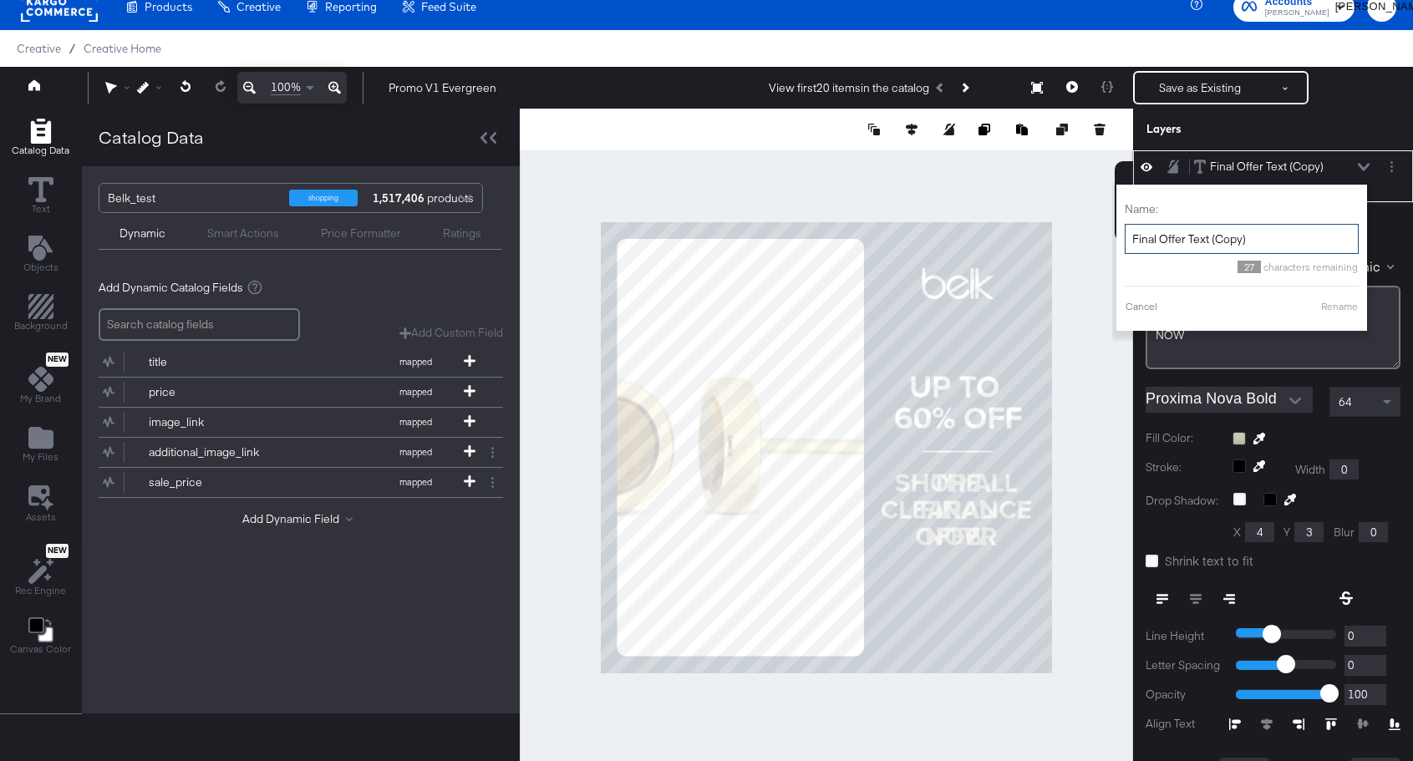
click at [1178, 248] on input "Final Offer Text (Copy)" at bounding box center [1242, 239] width 234 height 31
type input "Shop All Clearance Text"
click at [1339, 293] on div "Name: Shop All Clearance Text 27 characters remaining Cancel Rename" at bounding box center [1242, 258] width 234 height 130
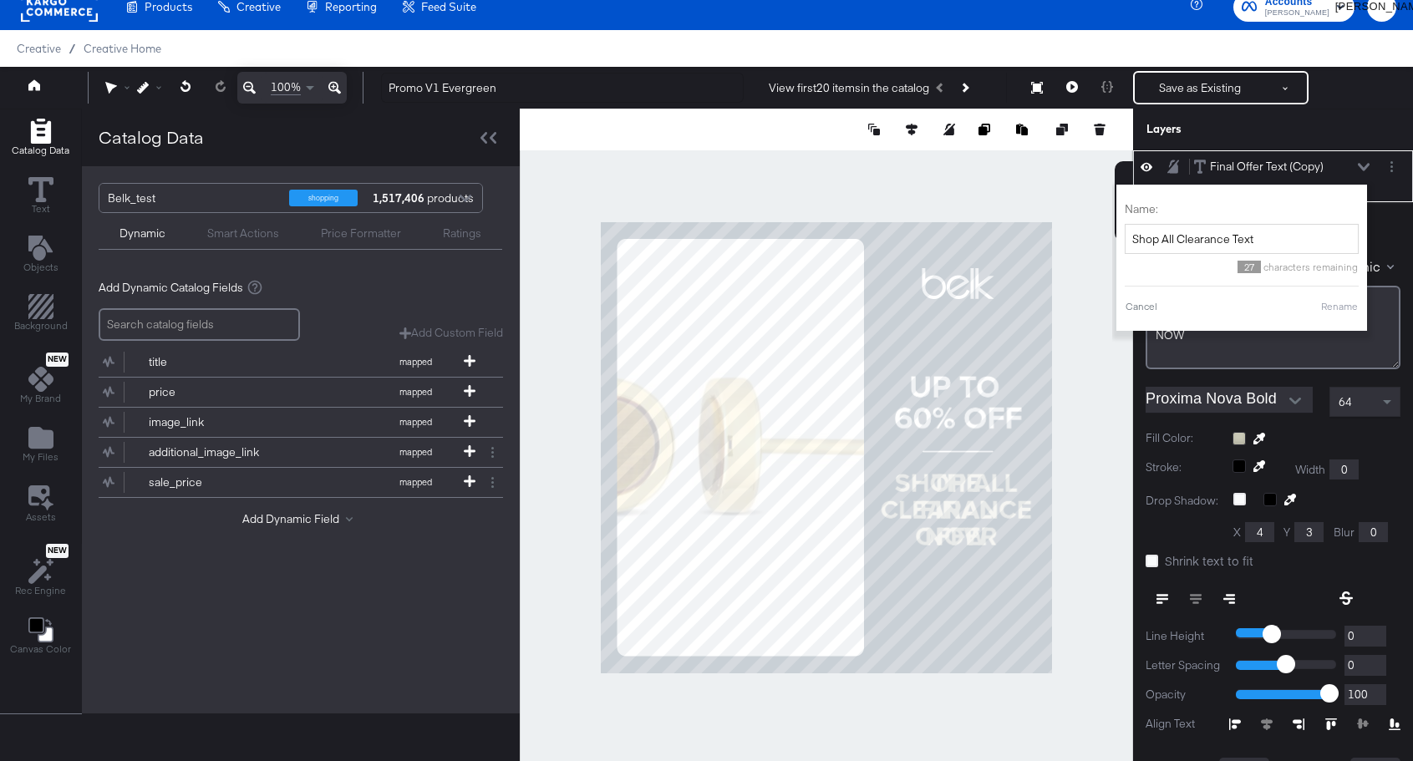
click at [1339, 303] on button "Rename" at bounding box center [1340, 306] width 38 height 15
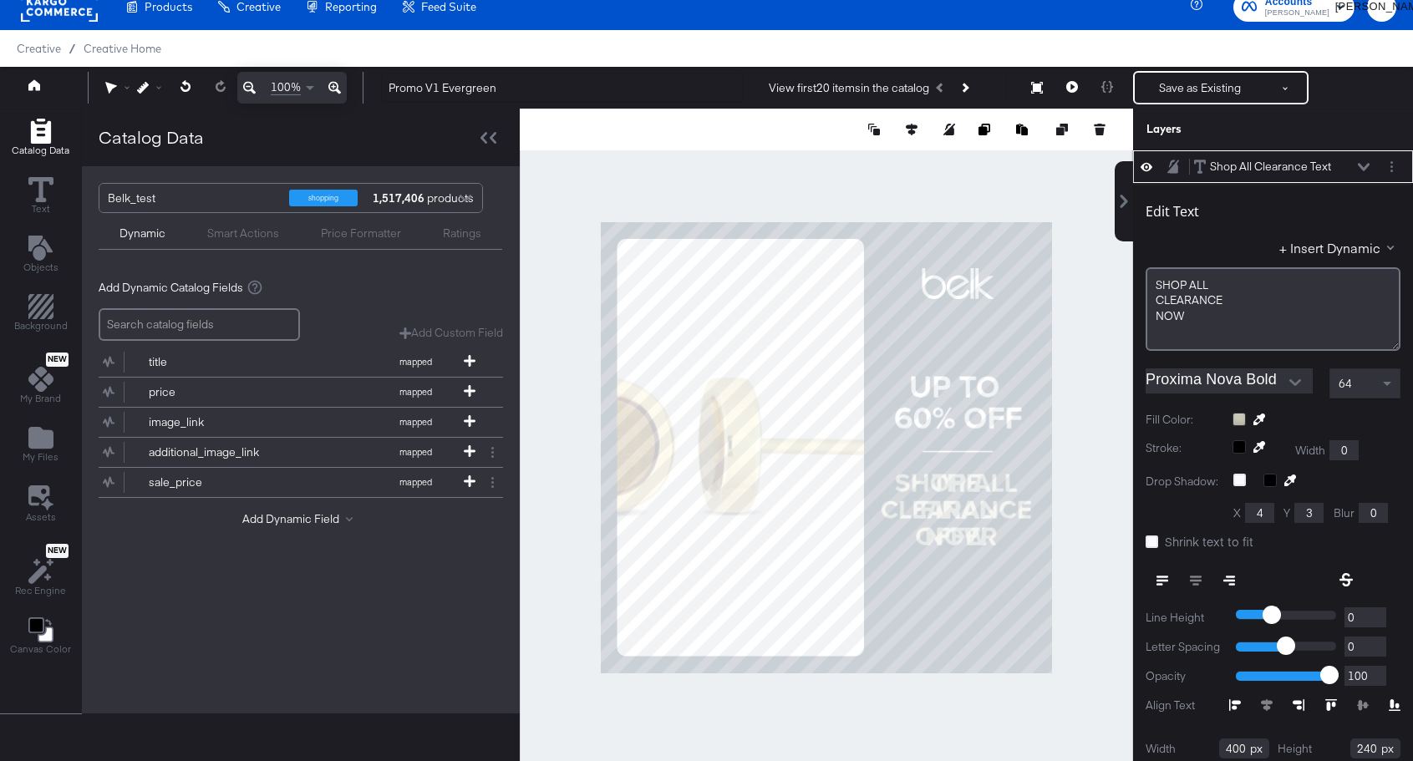
click at [1361, 168] on icon at bounding box center [1364, 167] width 12 height 8
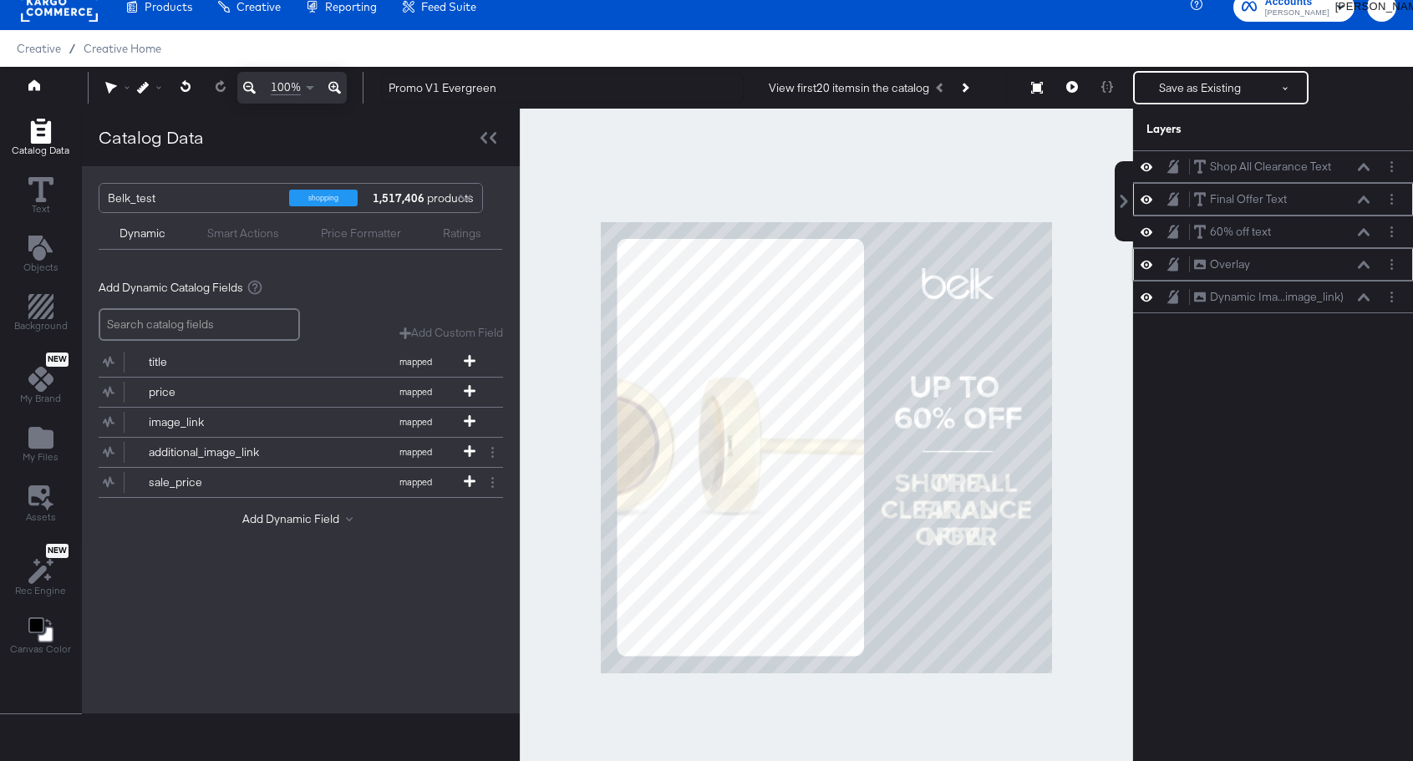
click at [1149, 200] on icon at bounding box center [1147, 199] width 12 height 14
click at [1149, 200] on icon at bounding box center [1147, 200] width 12 height 11
click at [1149, 200] on icon at bounding box center [1147, 199] width 12 height 14
click at [1149, 200] on icon at bounding box center [1147, 200] width 12 height 11
click at [1147, 206] on button at bounding box center [1146, 199] width 13 height 16
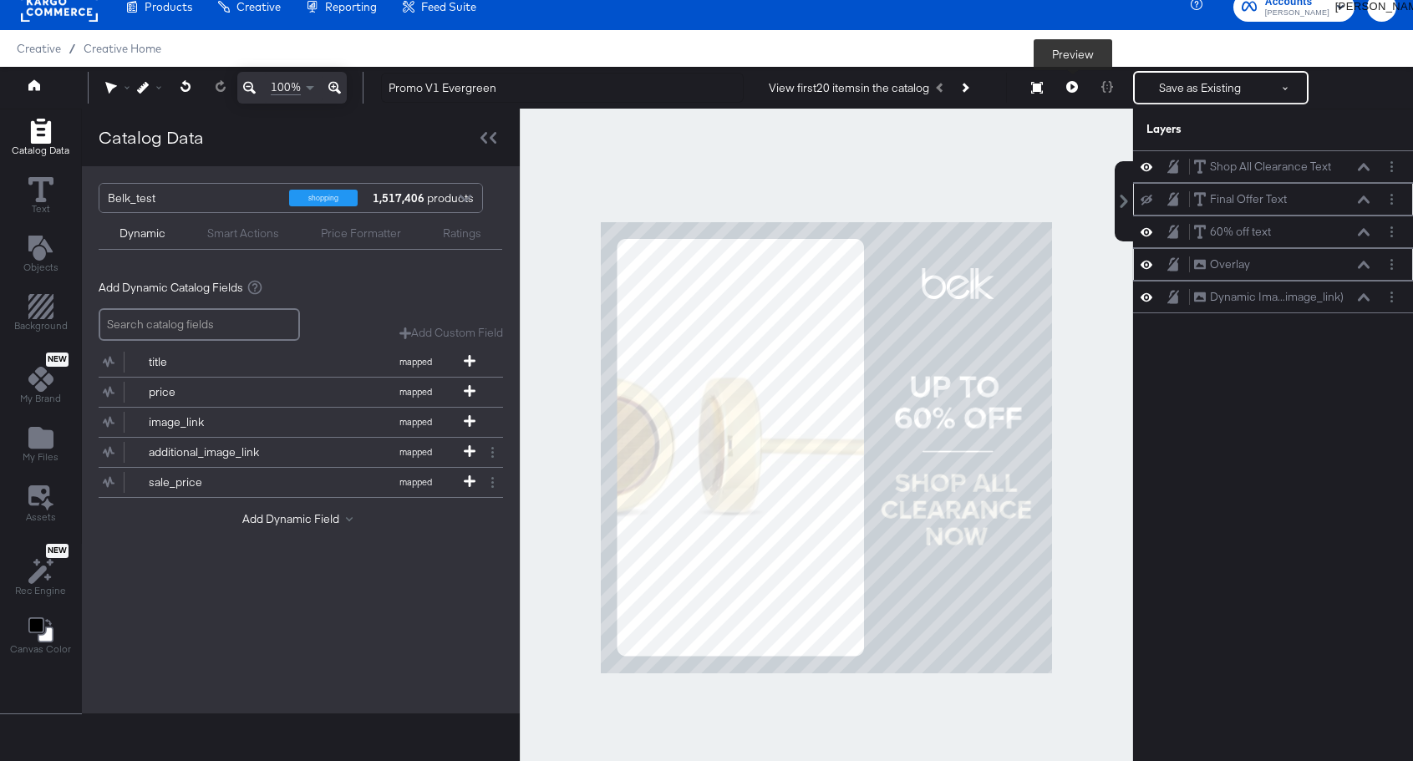
click at [1071, 85] on icon at bounding box center [1073, 87] width 12 height 12
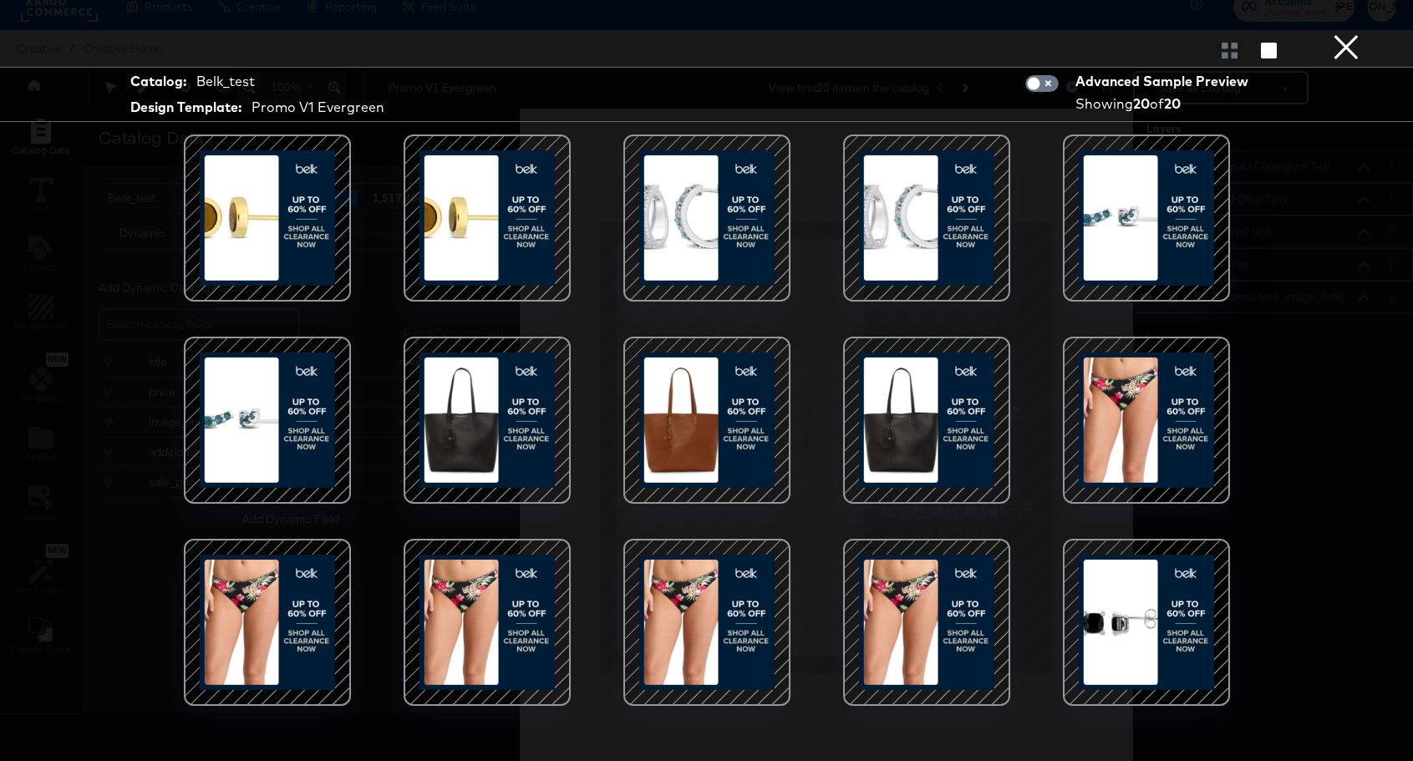
click at [1344, 33] on button "×" at bounding box center [1346, 16] width 33 height 33
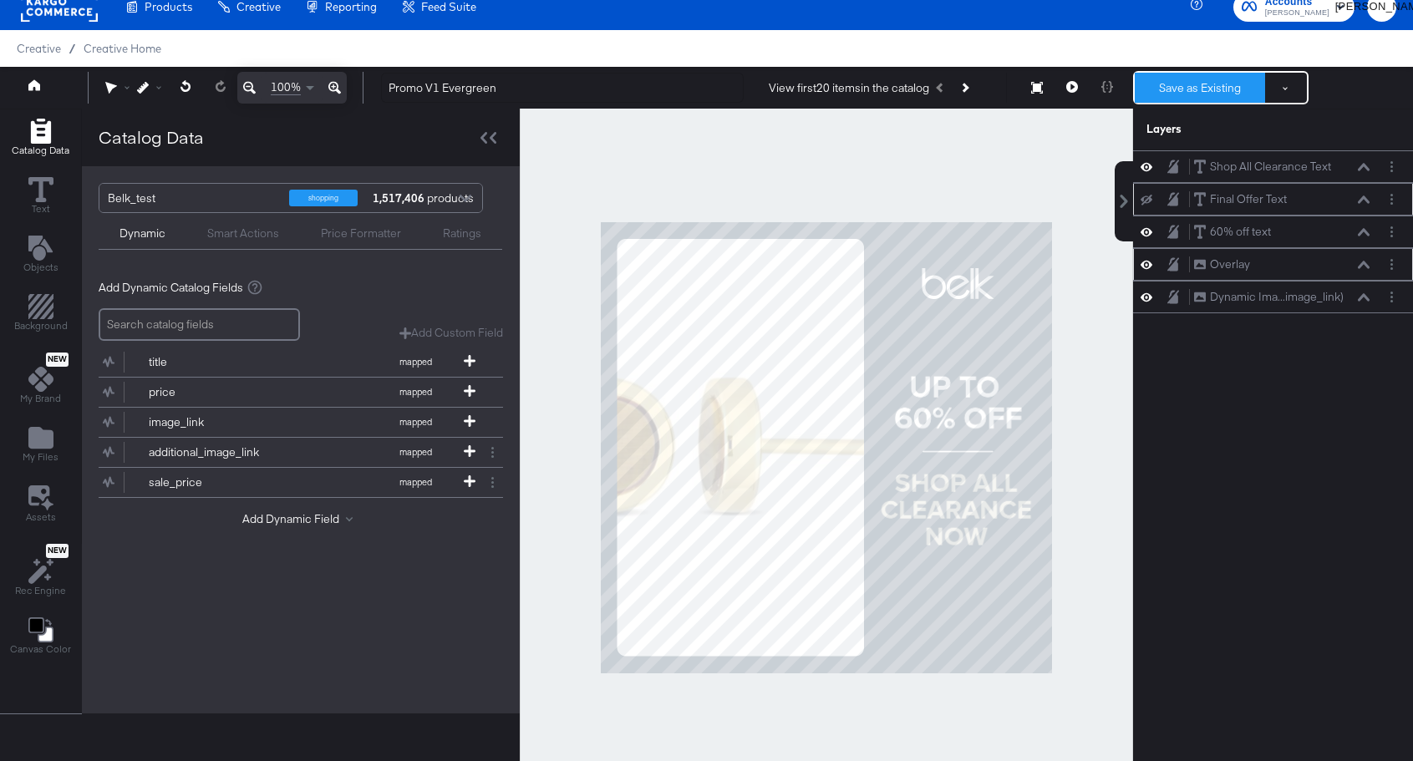
click at [1223, 89] on button "Save as Existing" at bounding box center [1200, 88] width 130 height 30
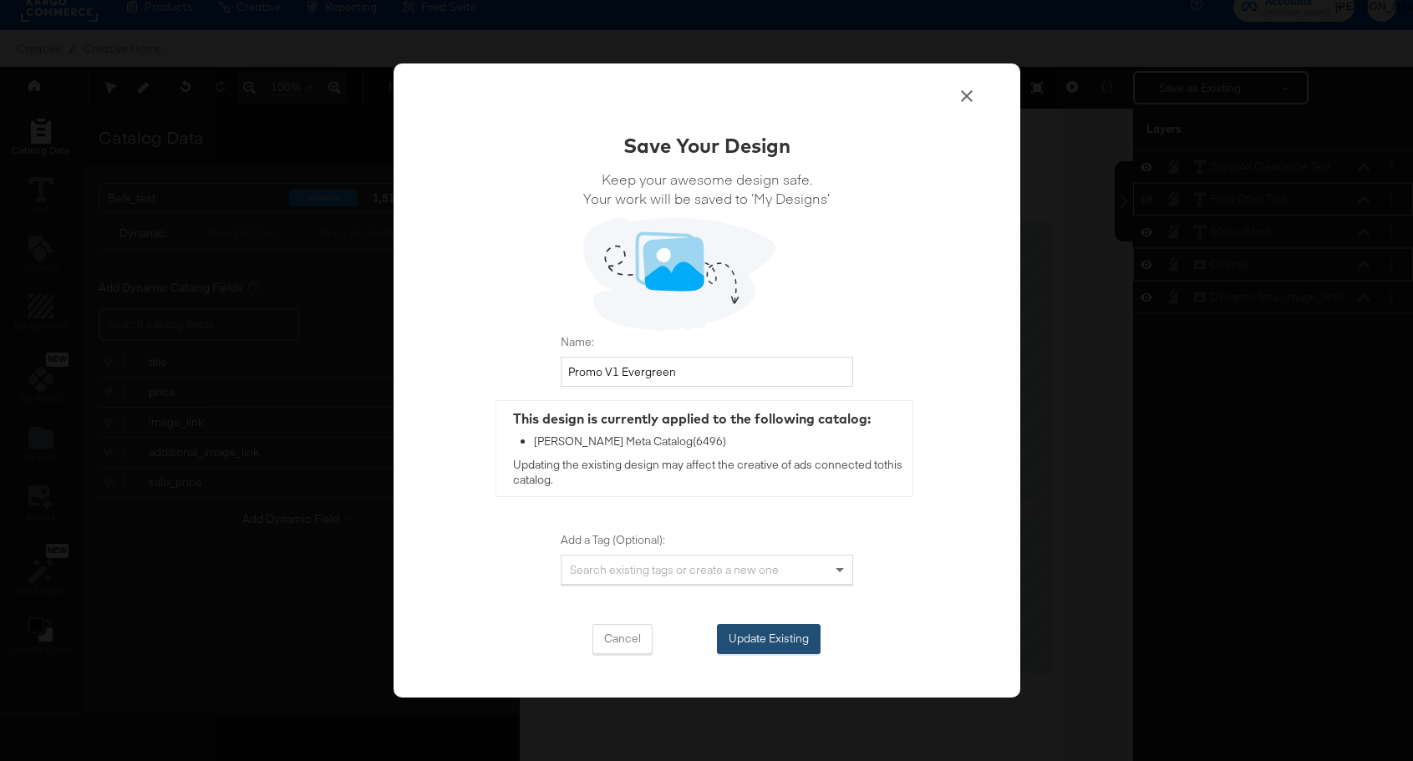
click at [764, 641] on button "Update Existing" at bounding box center [769, 639] width 104 height 30
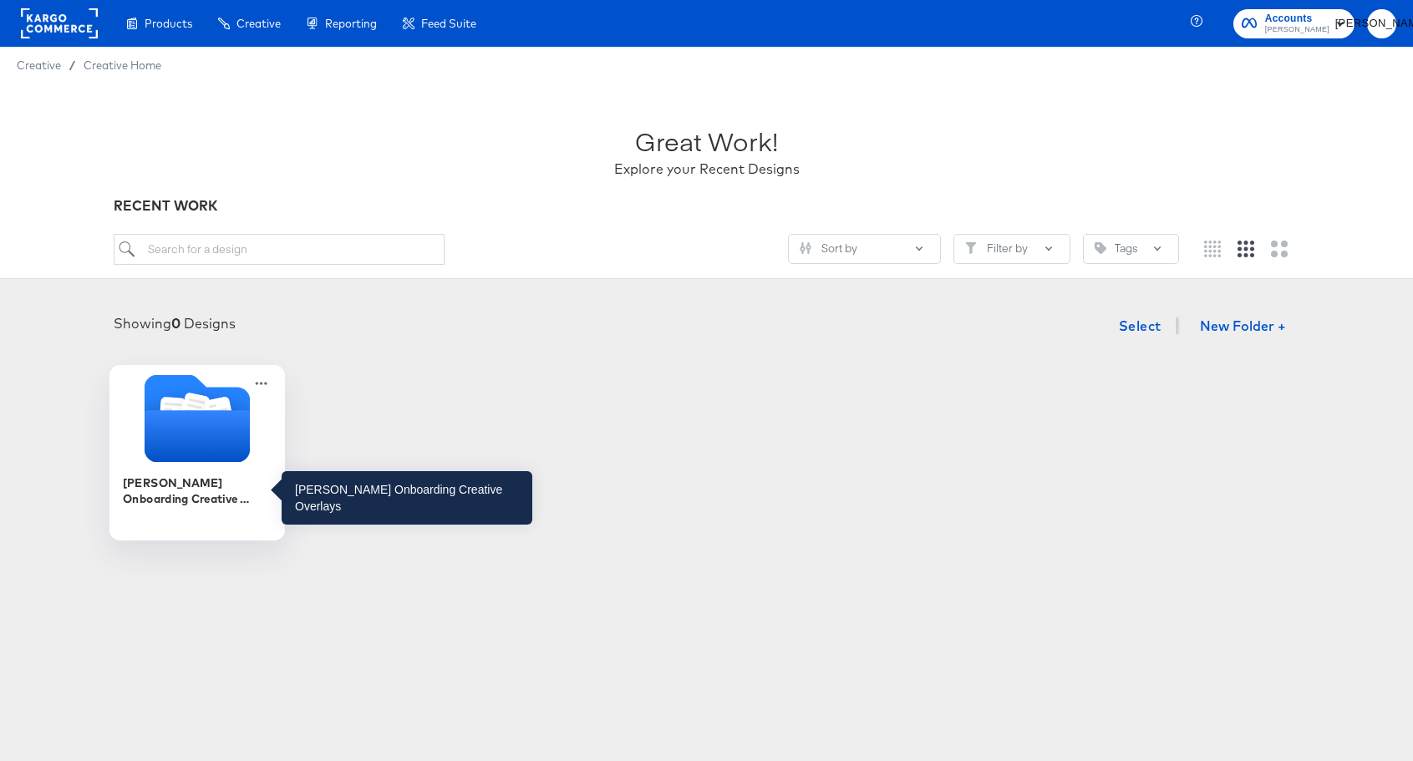
click at [193, 446] on icon "Folder" at bounding box center [196, 436] width 105 height 52
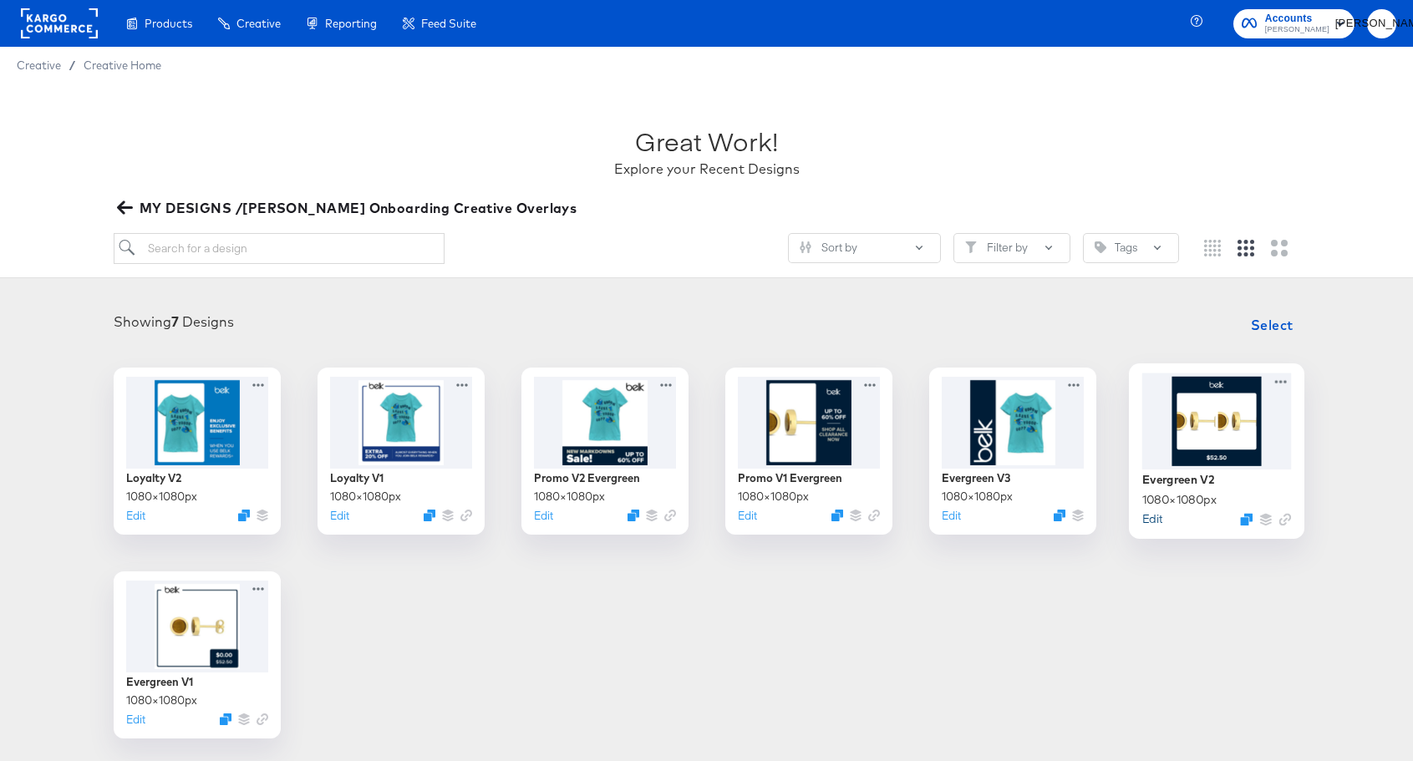
click at [1157, 519] on button "Edit" at bounding box center [1152, 519] width 20 height 16
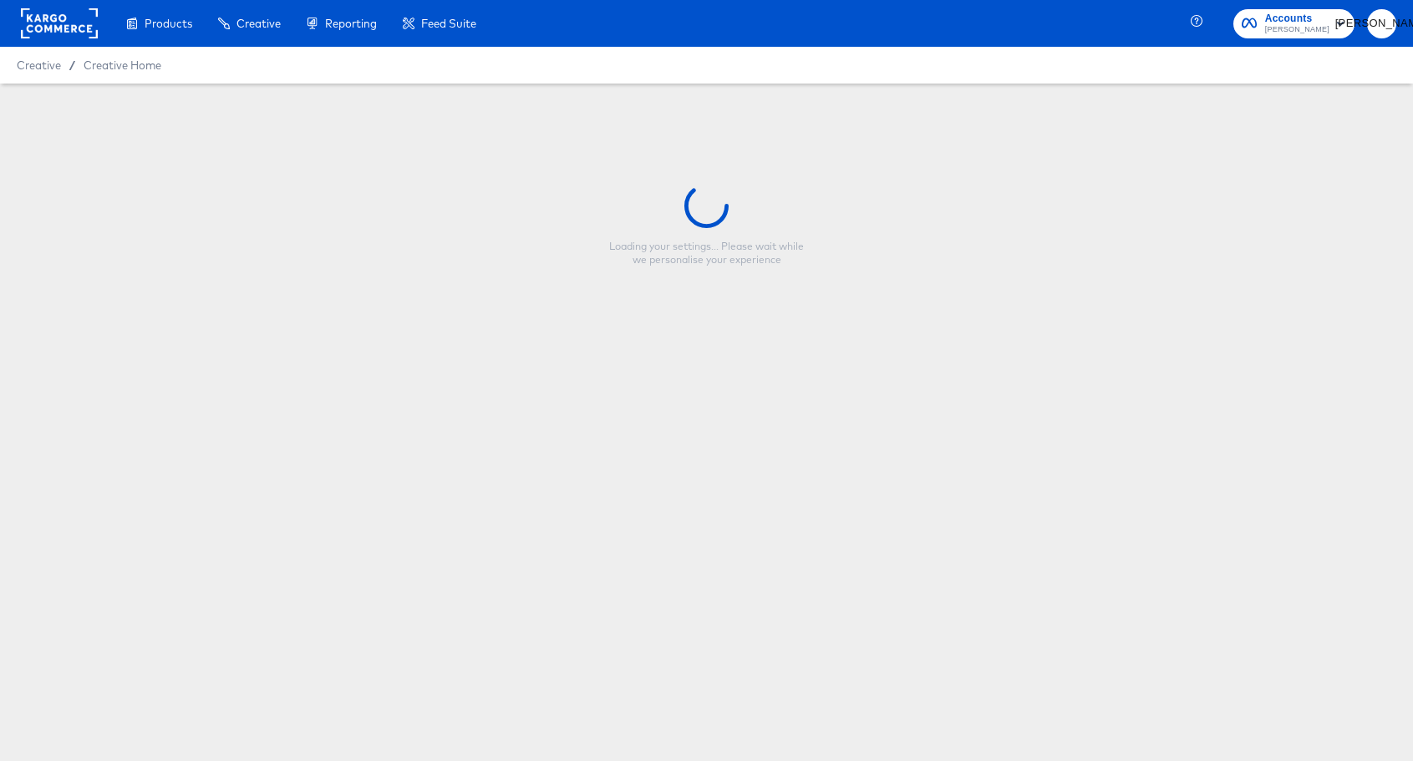
type input "Evergreen V2"
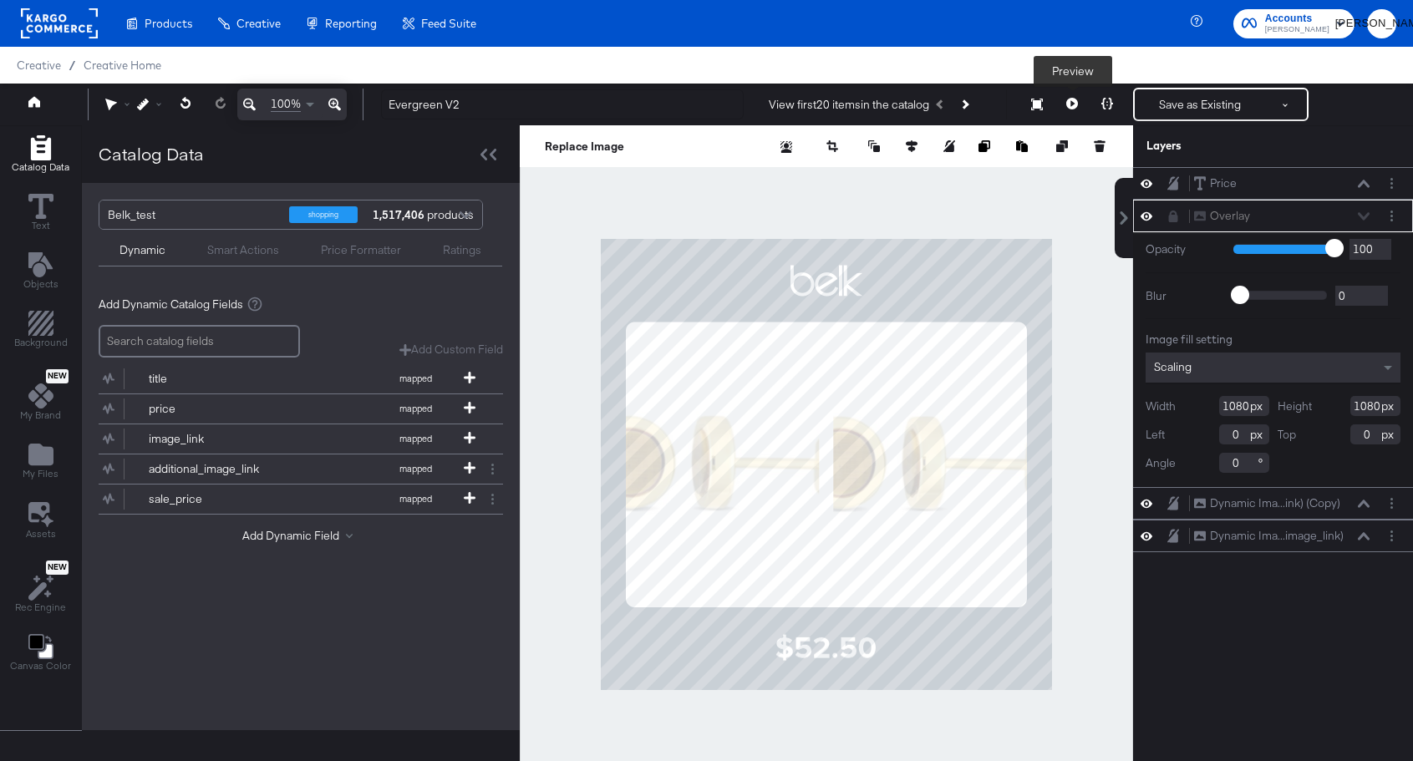
click at [1072, 103] on icon at bounding box center [1073, 104] width 12 height 12
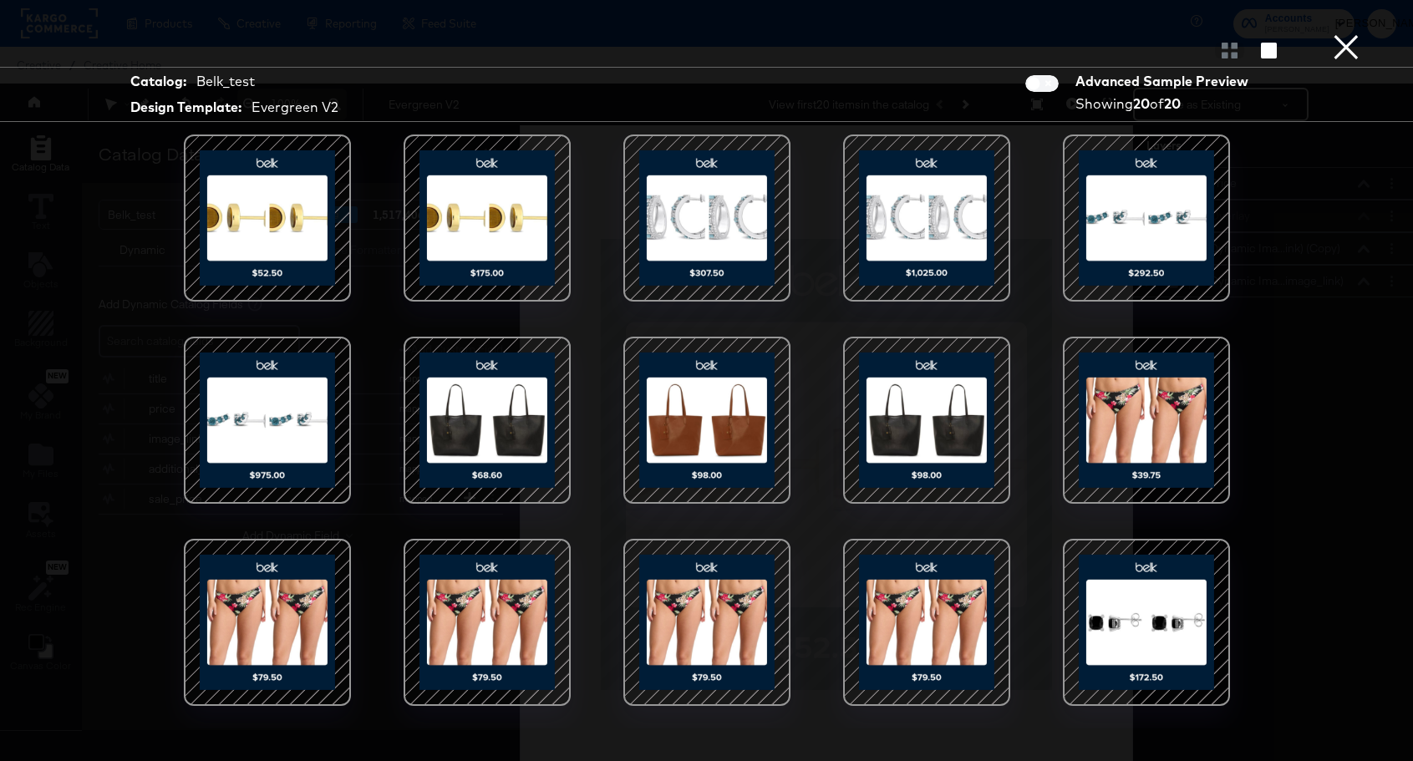
click at [1347, 33] on button "×" at bounding box center [1346, 16] width 33 height 33
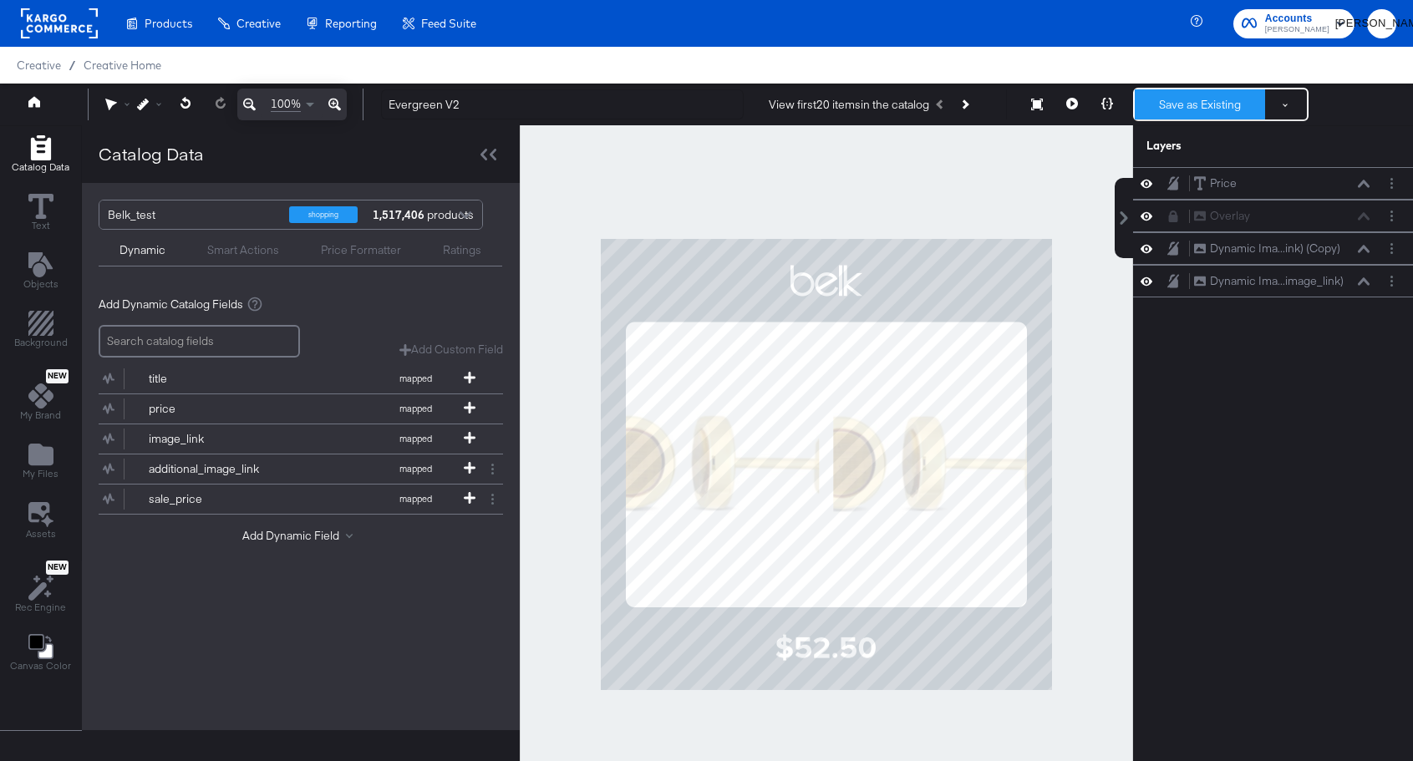
click at [1199, 102] on button "Save as Existing" at bounding box center [1200, 104] width 130 height 30
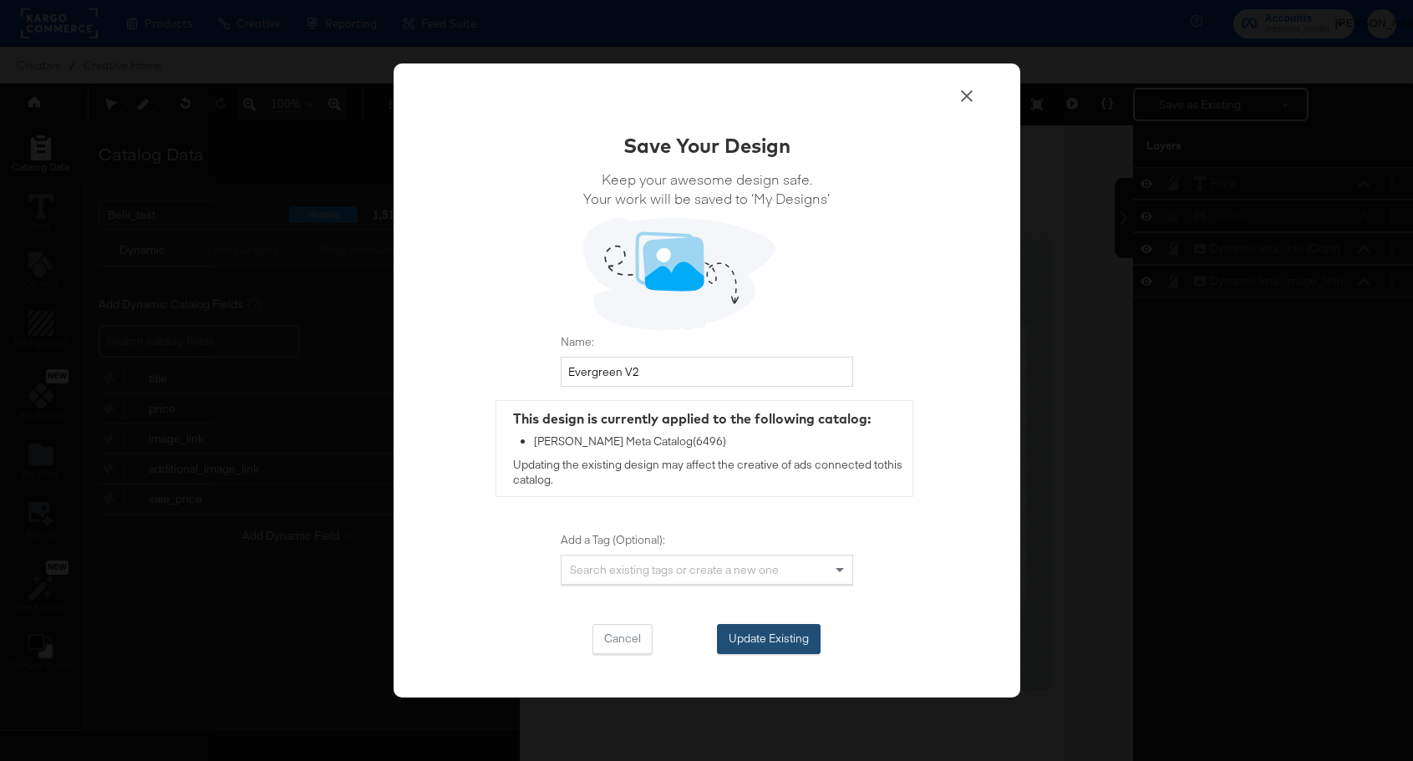
click at [800, 644] on button "Update Existing" at bounding box center [769, 639] width 104 height 30
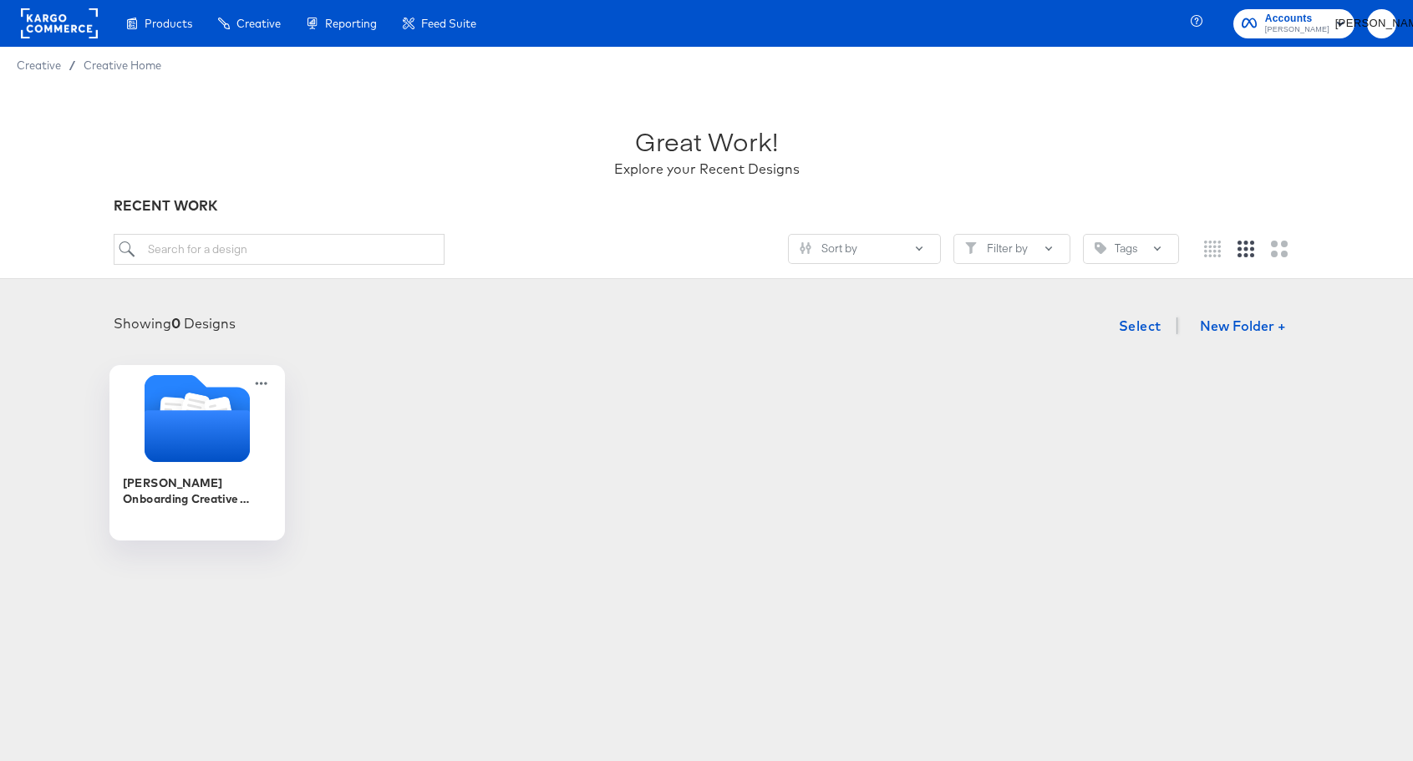
click at [241, 453] on icon "Folder" at bounding box center [196, 436] width 105 height 52
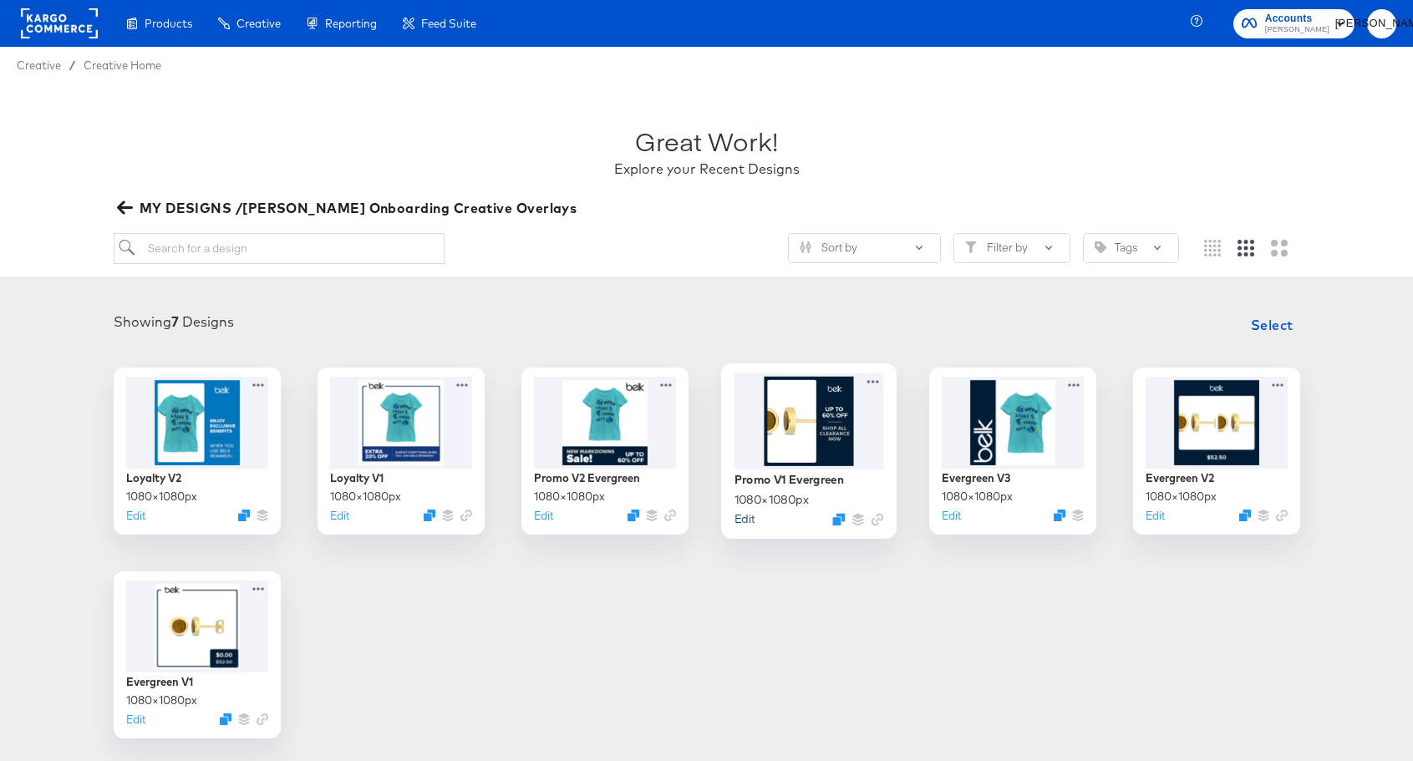
click at [743, 521] on button "Edit" at bounding box center [744, 519] width 20 height 16
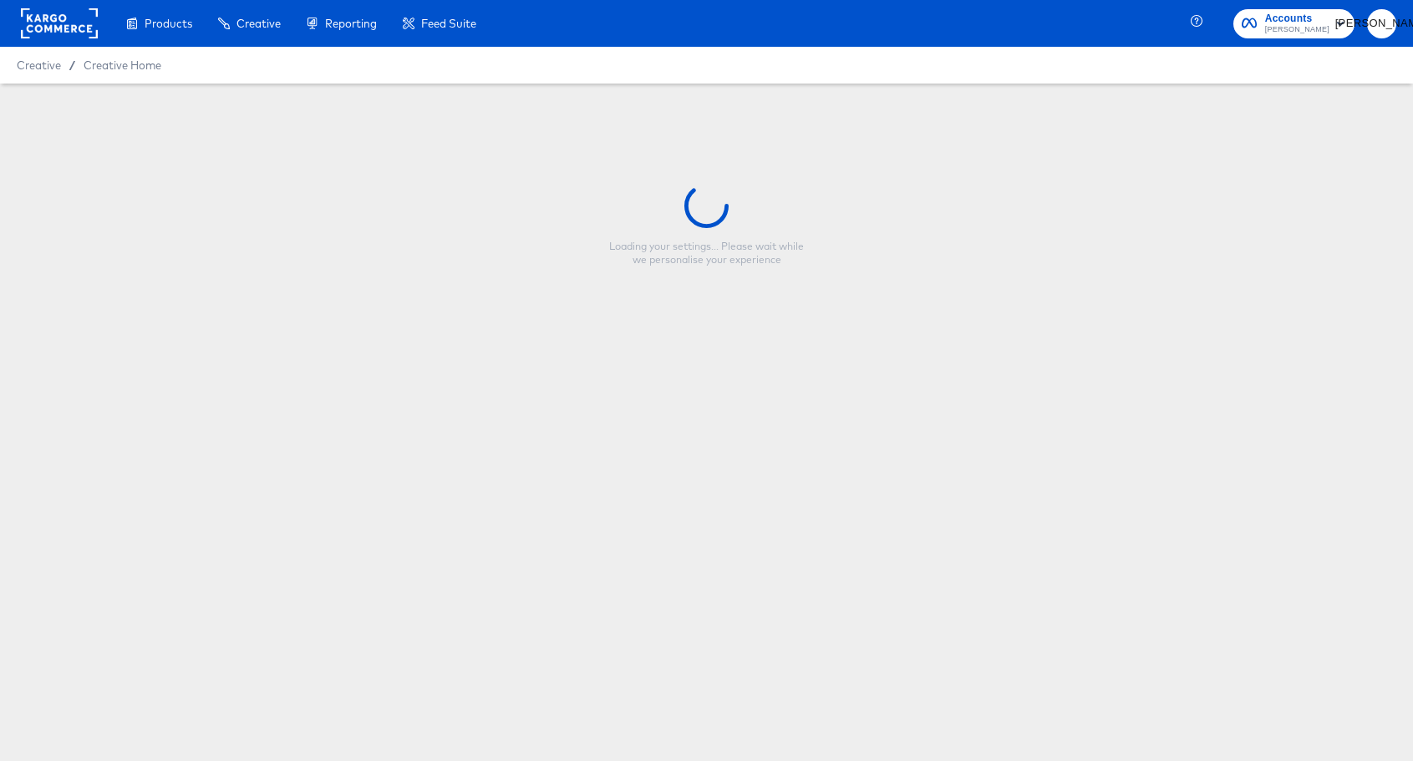
type input "Promo V1 Evergreen"
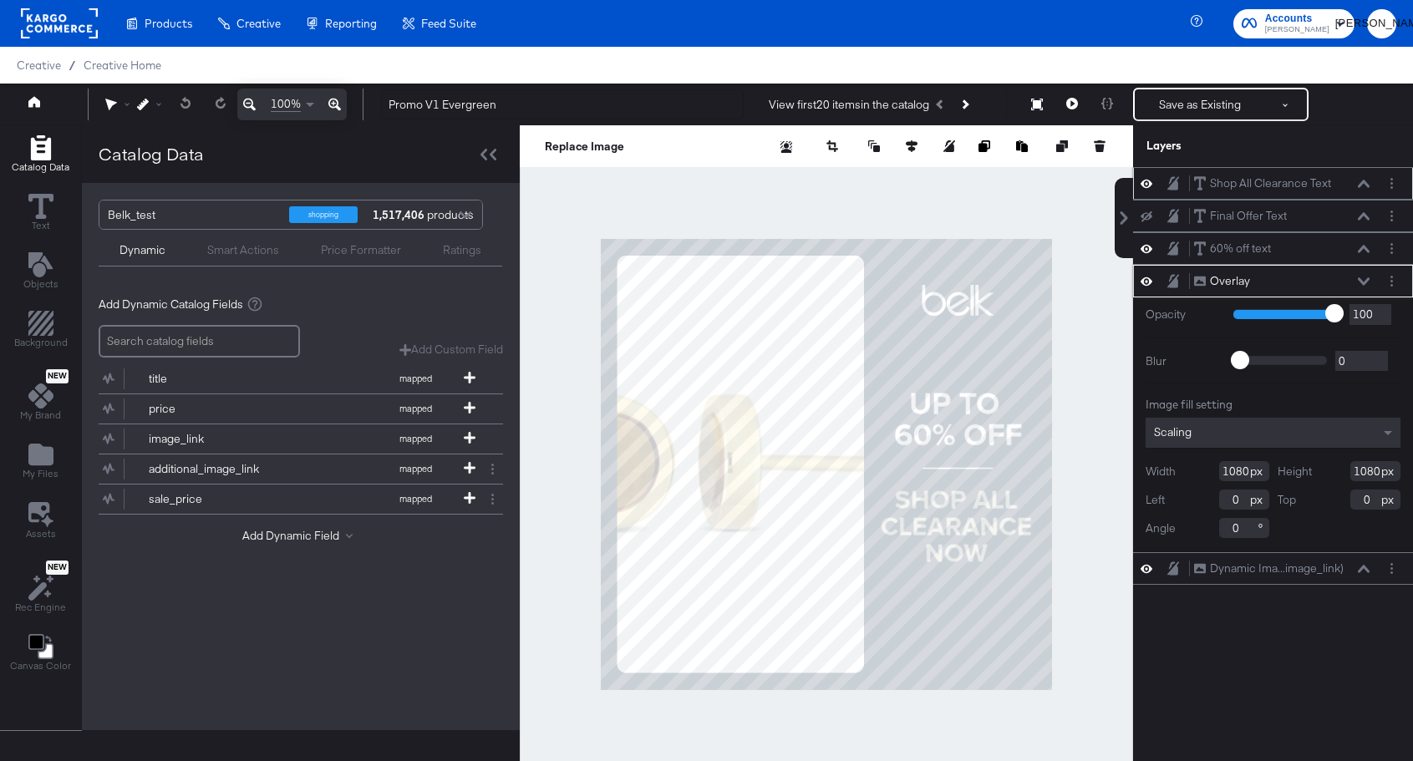
click at [1144, 181] on icon at bounding box center [1147, 183] width 12 height 14
click at [1144, 213] on icon at bounding box center [1147, 216] width 12 height 11
click at [1144, 213] on icon at bounding box center [1147, 216] width 12 height 14
click at [1144, 213] on icon at bounding box center [1147, 216] width 12 height 11
click at [1144, 213] on icon at bounding box center [1147, 216] width 12 height 14
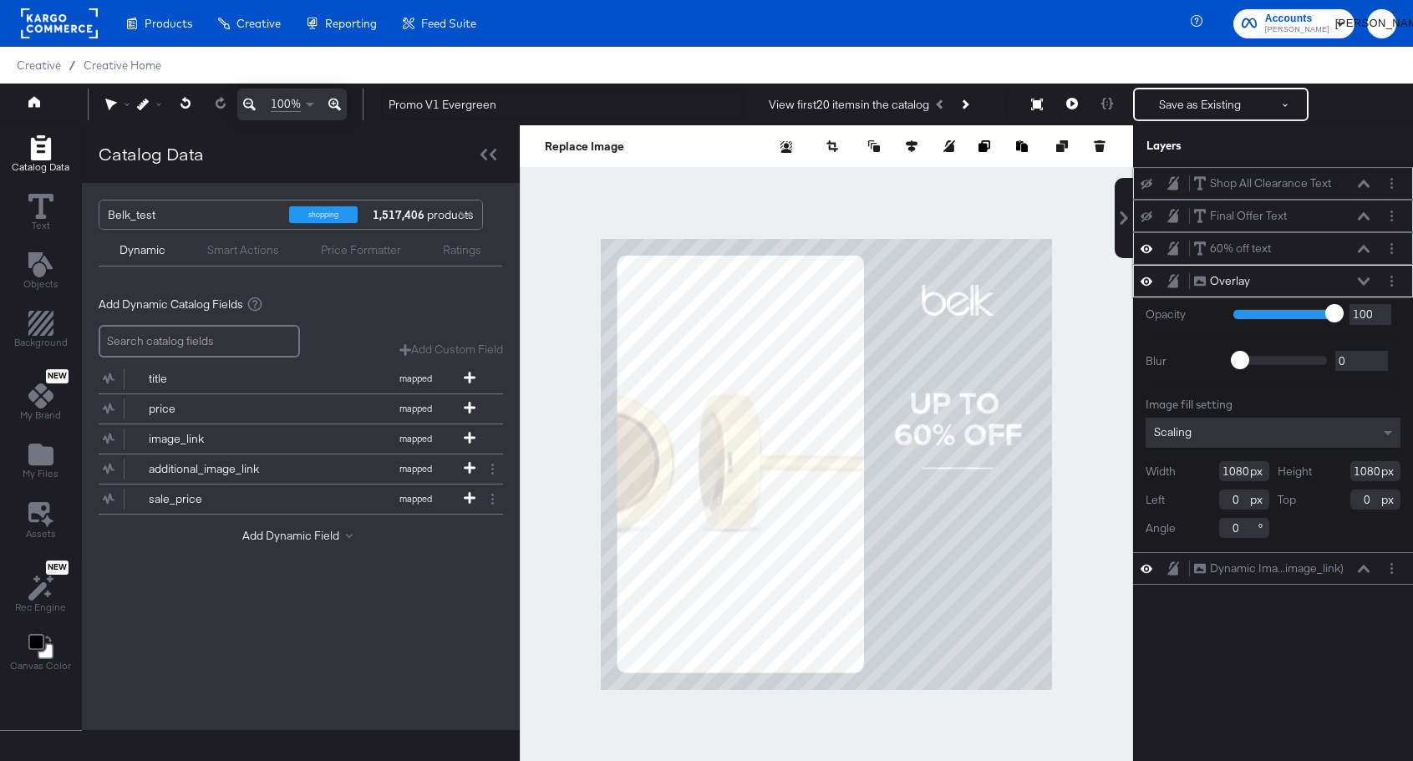
click at [1145, 248] on icon at bounding box center [1147, 249] width 12 height 14
click at [1145, 248] on icon at bounding box center [1147, 249] width 12 height 11
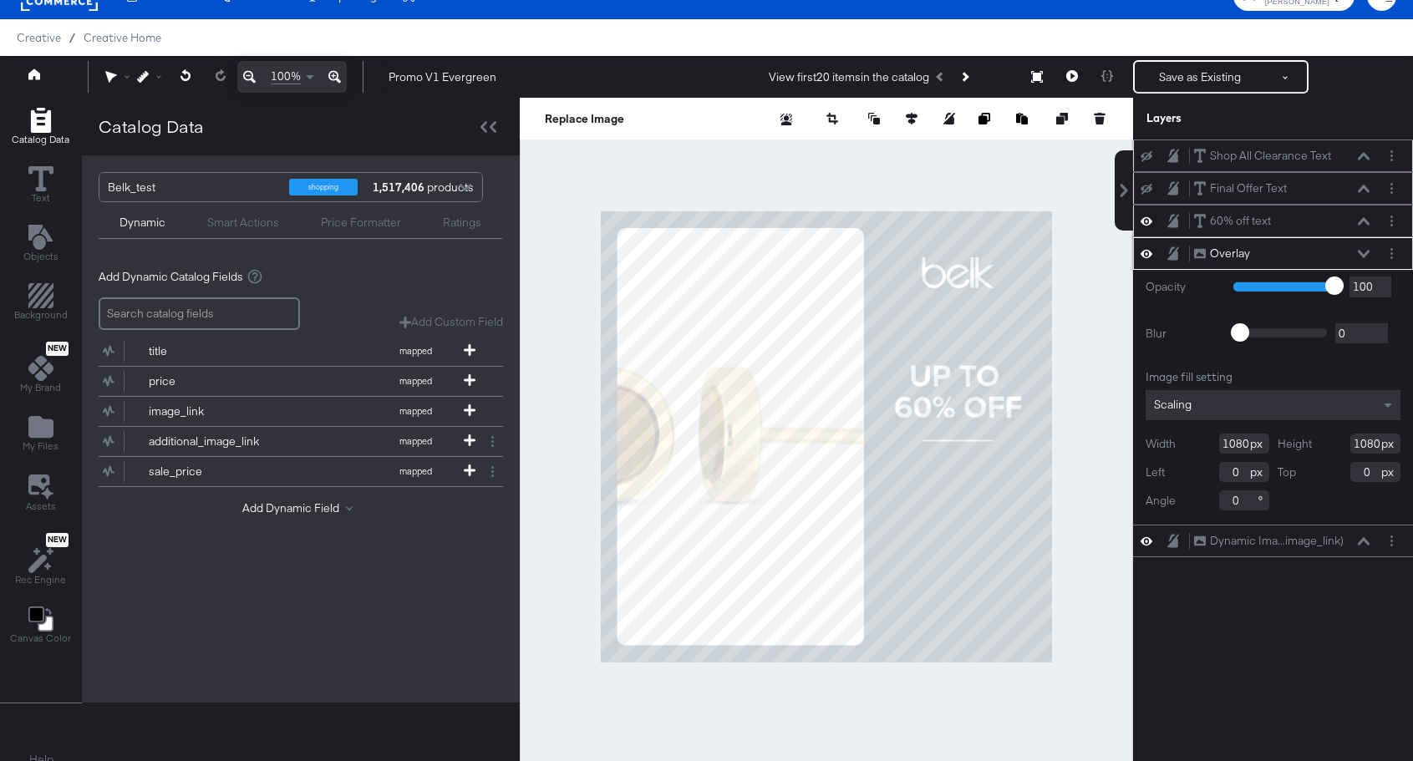
scroll to position [28, 0]
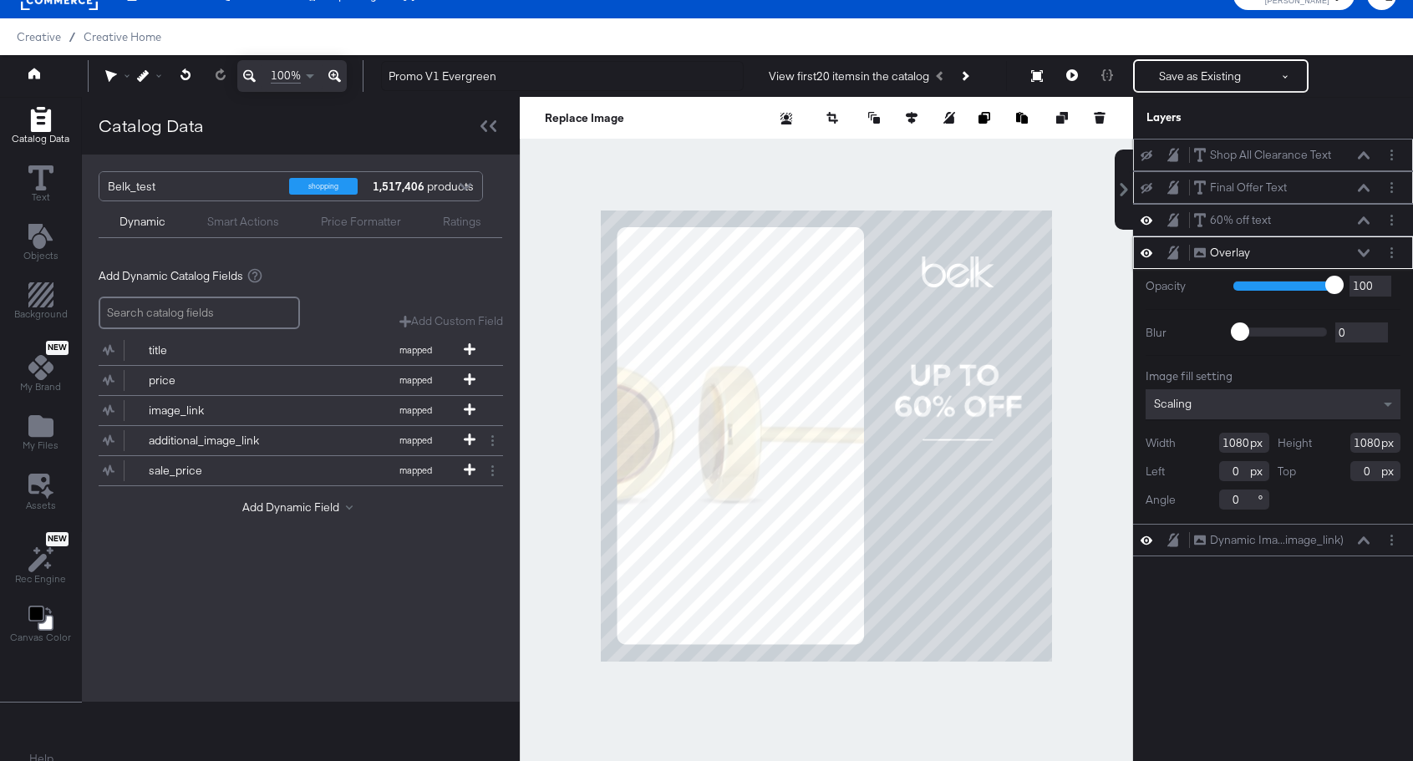
click at [1147, 253] on icon at bounding box center [1147, 253] width 12 height 8
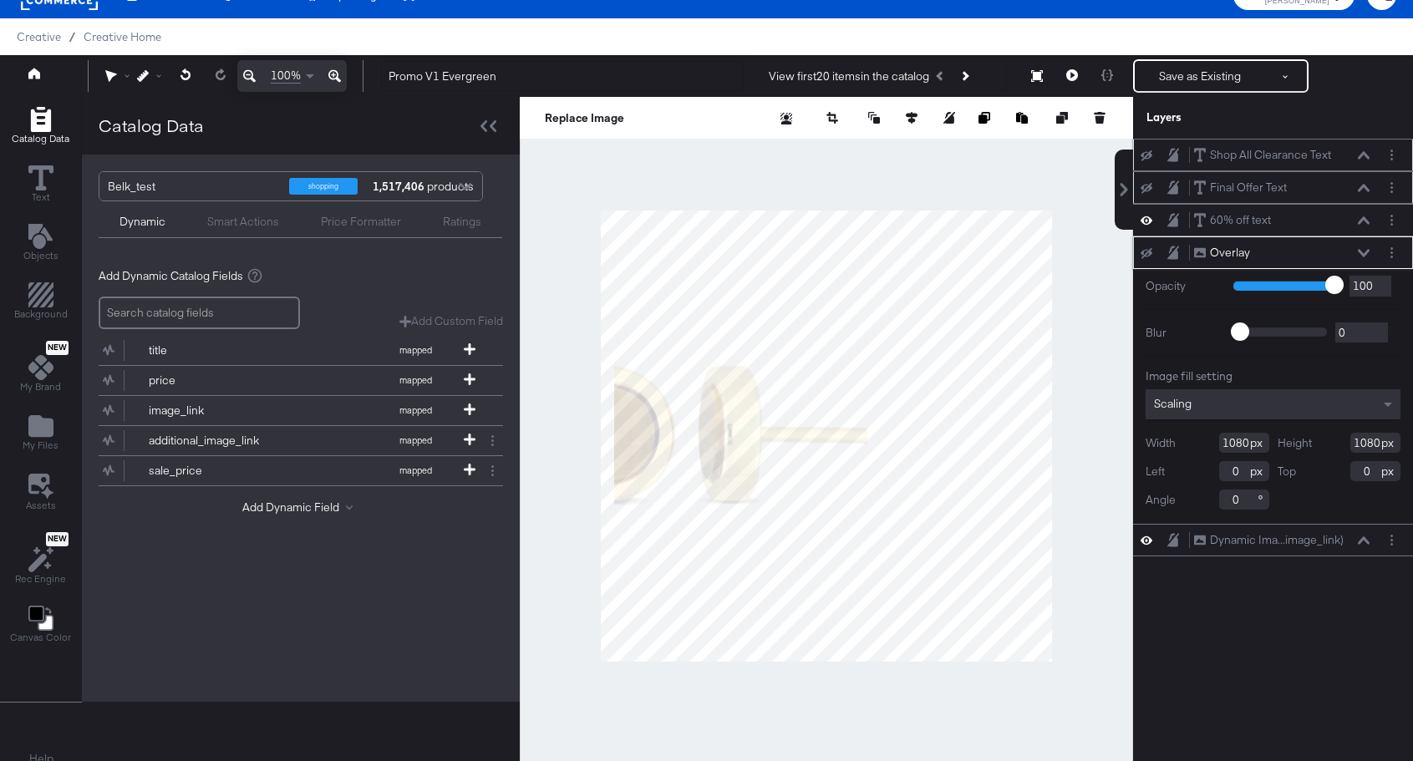
click at [1147, 253] on icon at bounding box center [1147, 253] width 12 height 11
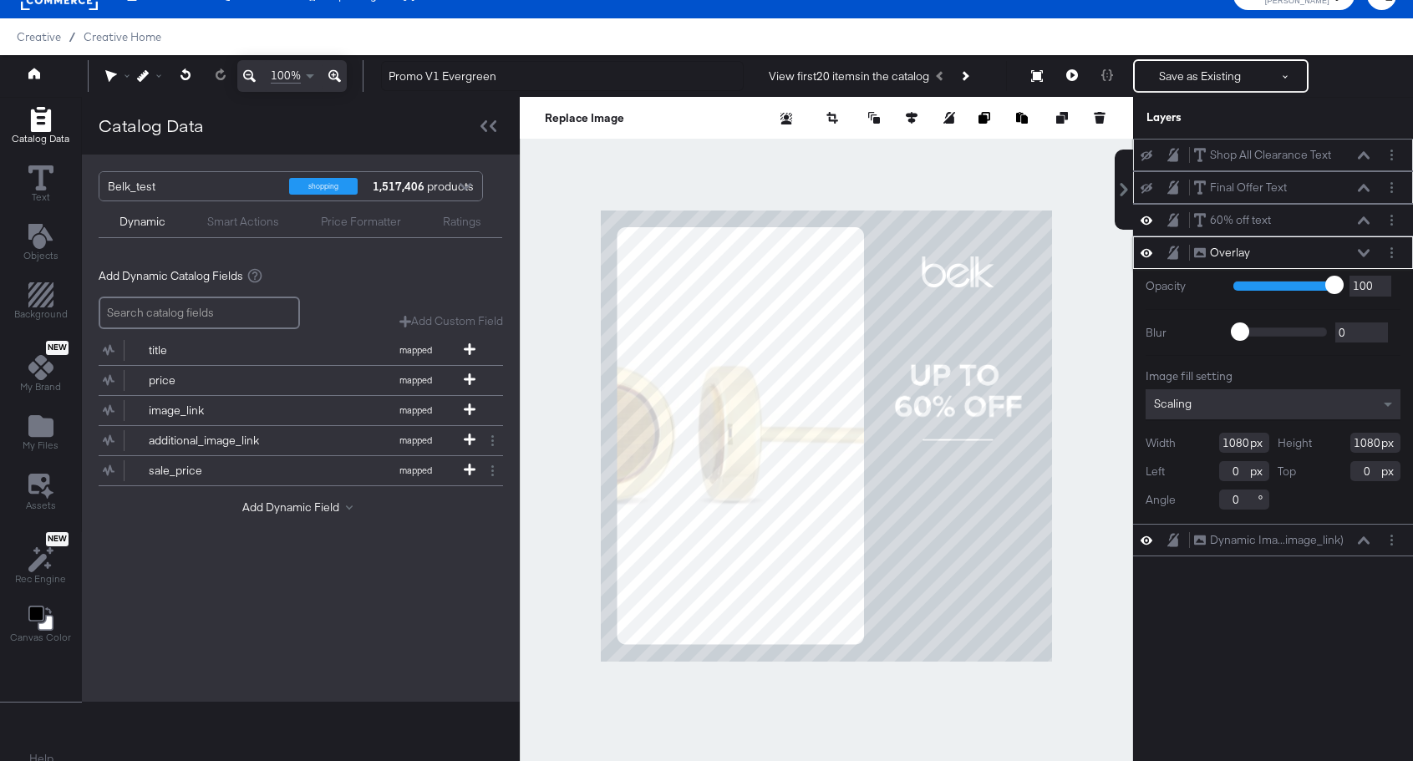
click at [1363, 257] on button at bounding box center [1363, 253] width 13 height 10
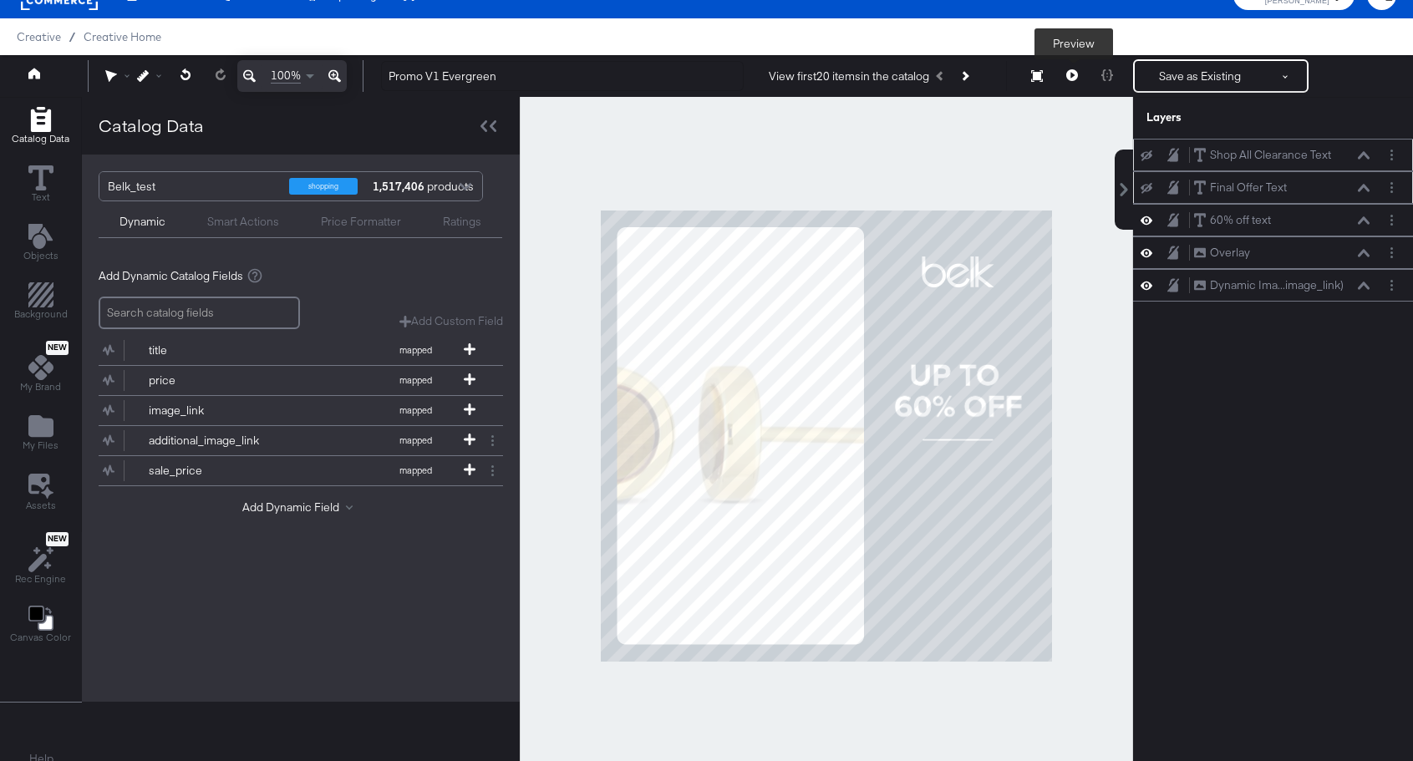
click at [1065, 69] on button at bounding box center [1072, 75] width 35 height 33
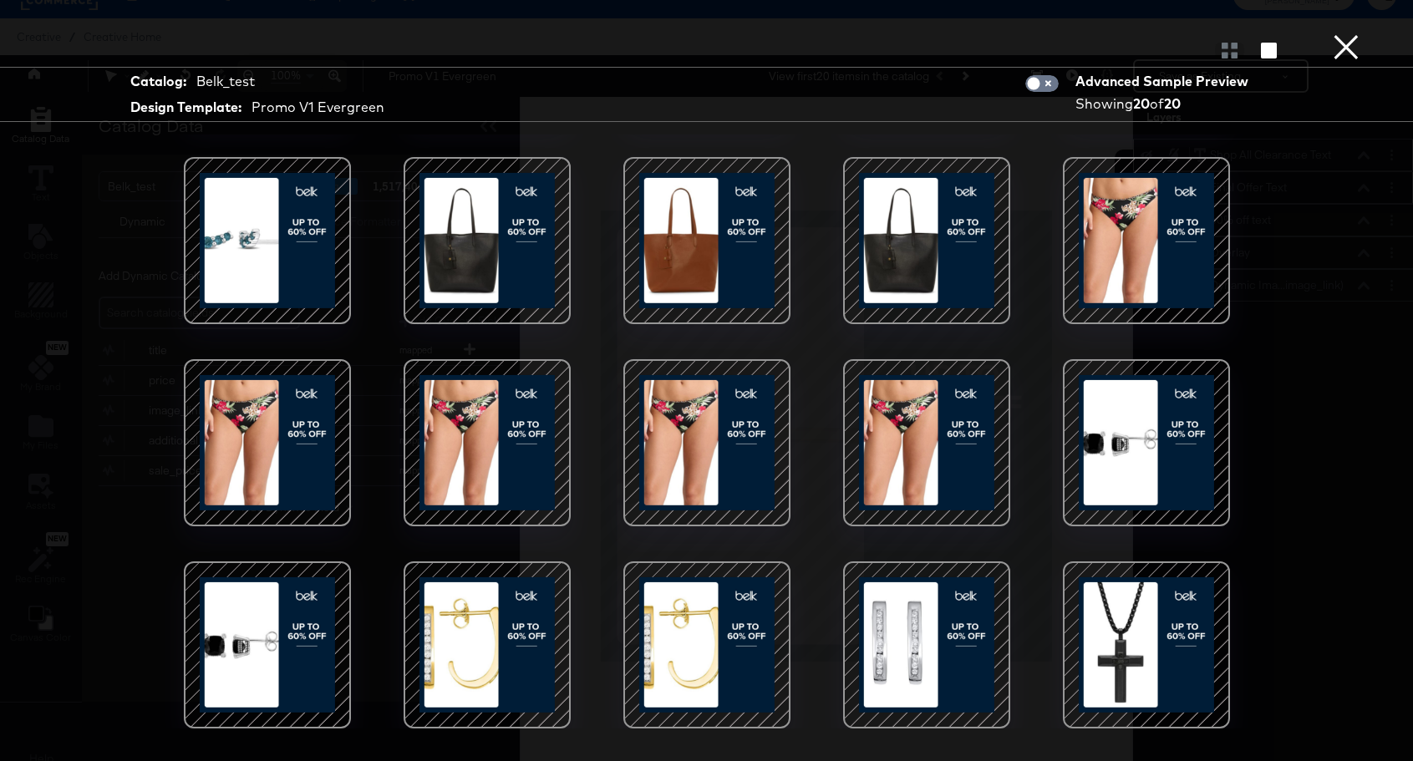
scroll to position [0, 0]
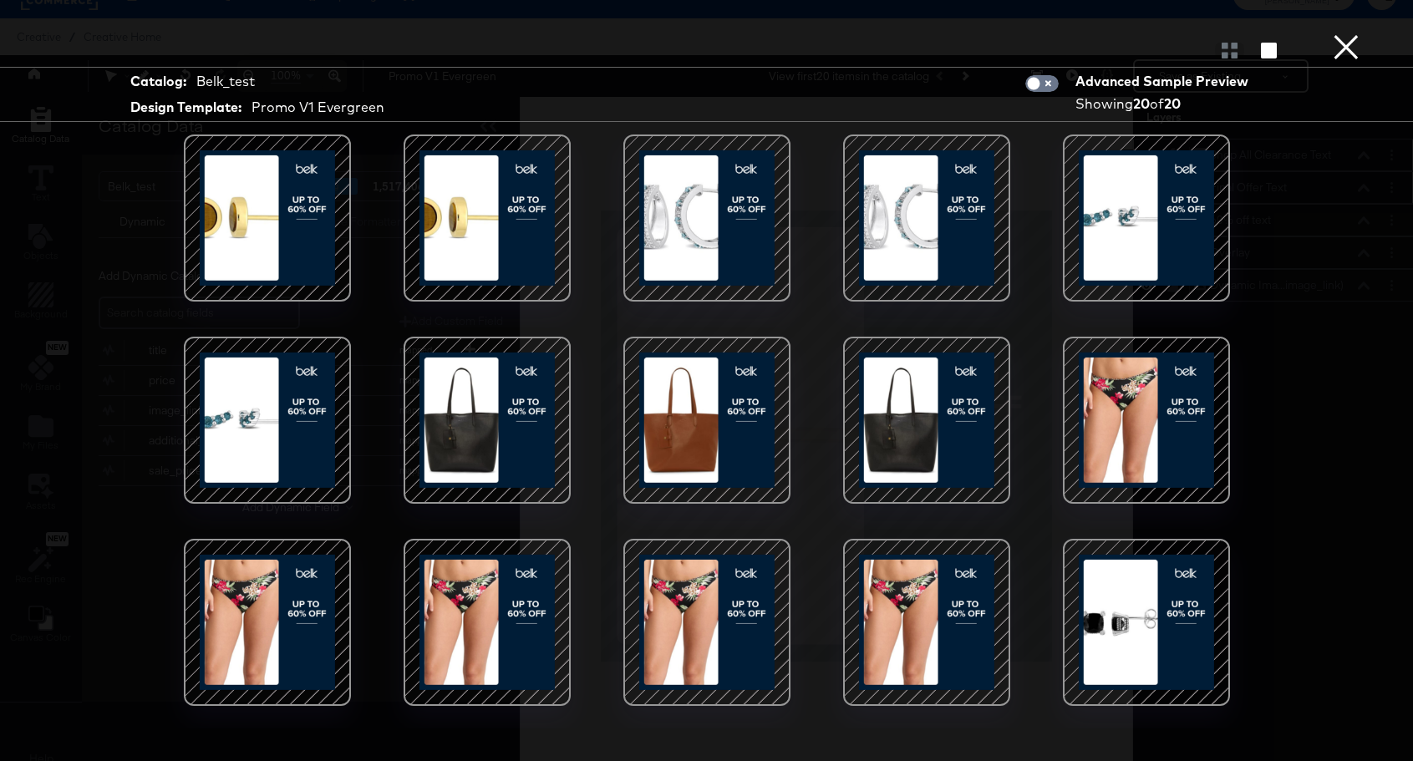
click at [1338, 33] on button "×" at bounding box center [1346, 16] width 33 height 33
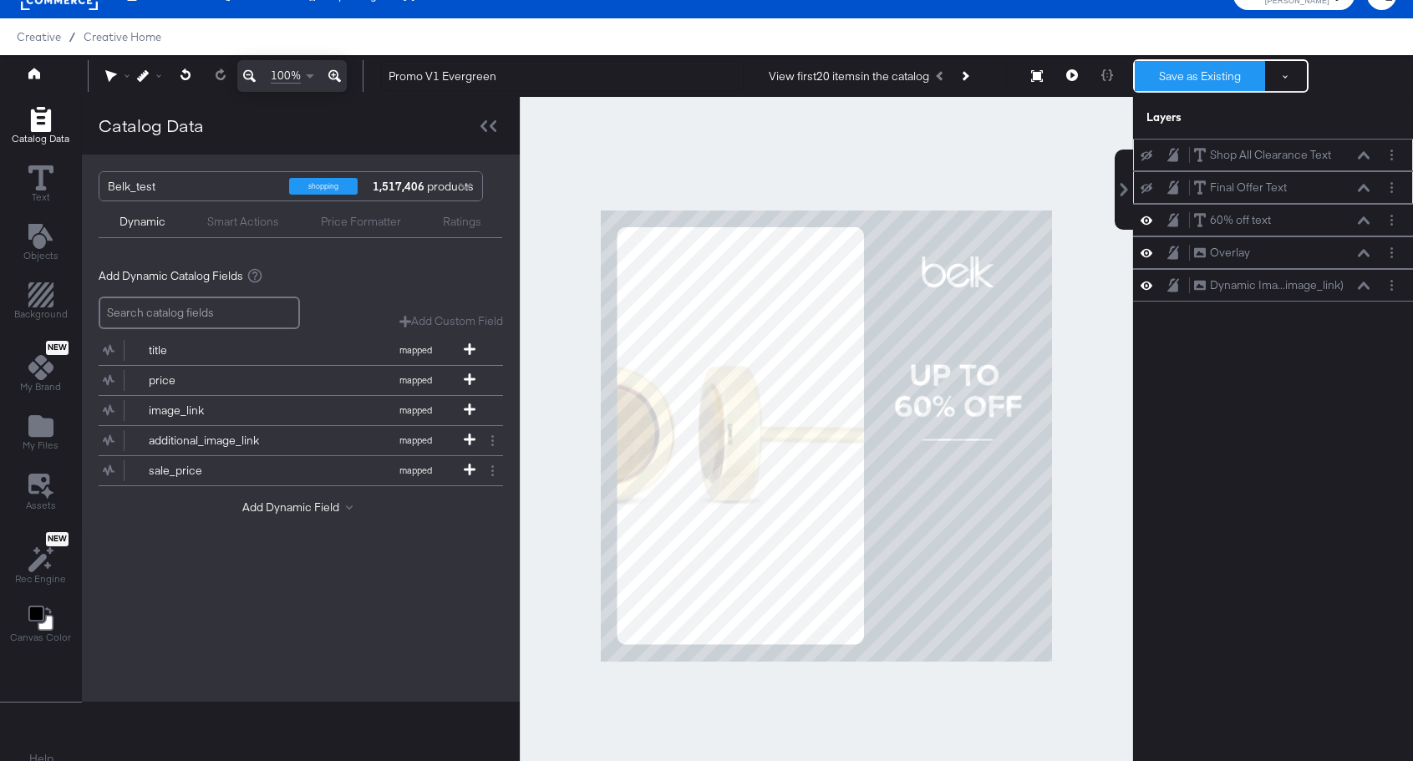
click at [1215, 79] on button "Save as Existing" at bounding box center [1200, 76] width 130 height 30
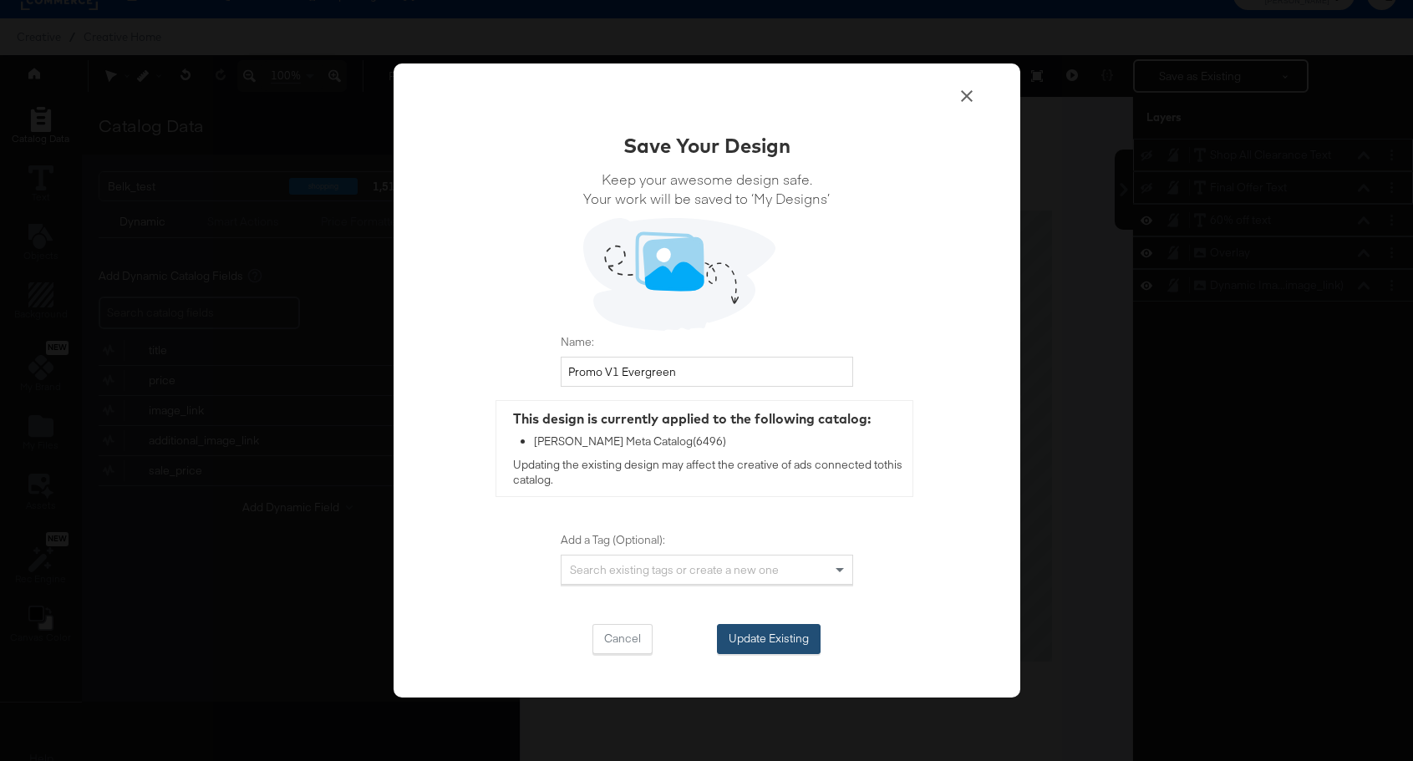
click at [753, 637] on button "Update Existing" at bounding box center [769, 639] width 104 height 30
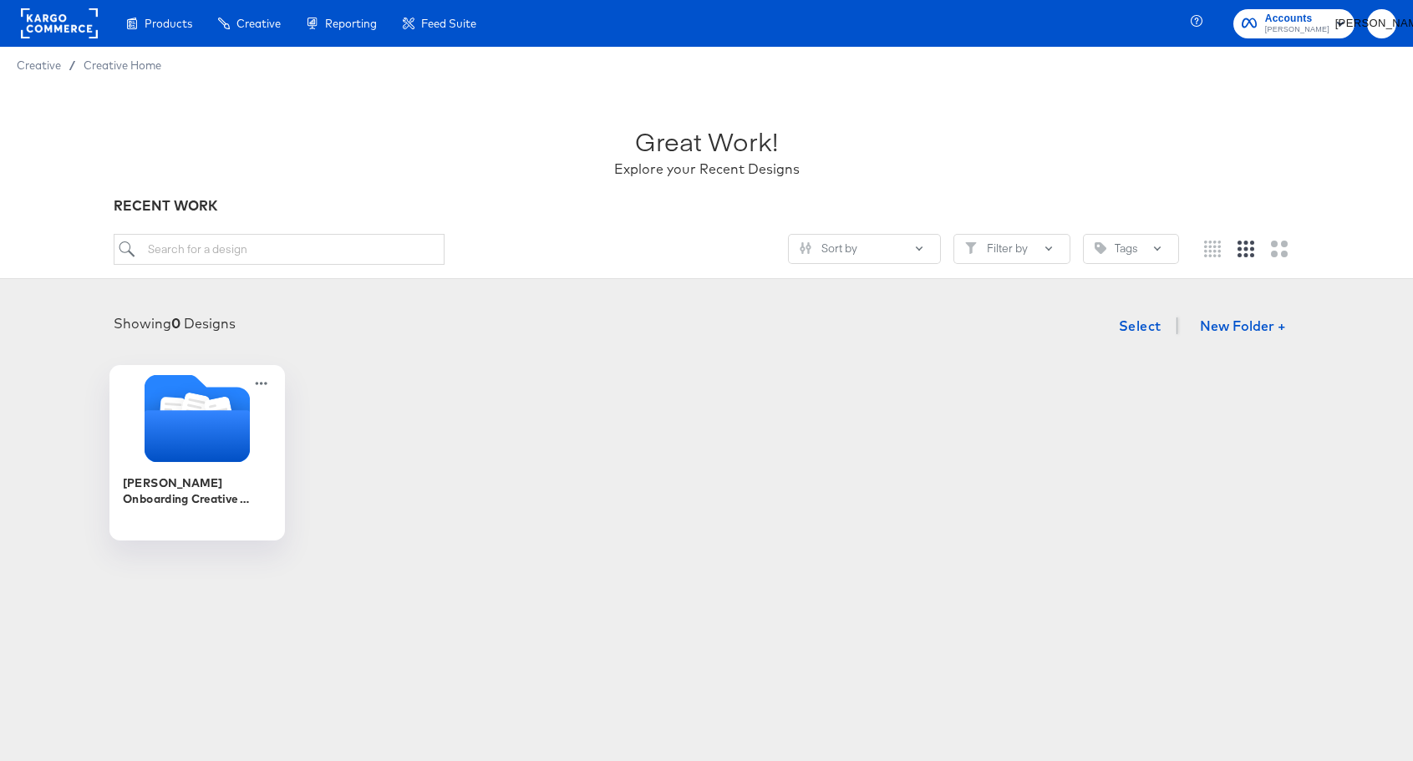
click at [201, 416] on icon "Folder" at bounding box center [196, 436] width 105 height 52
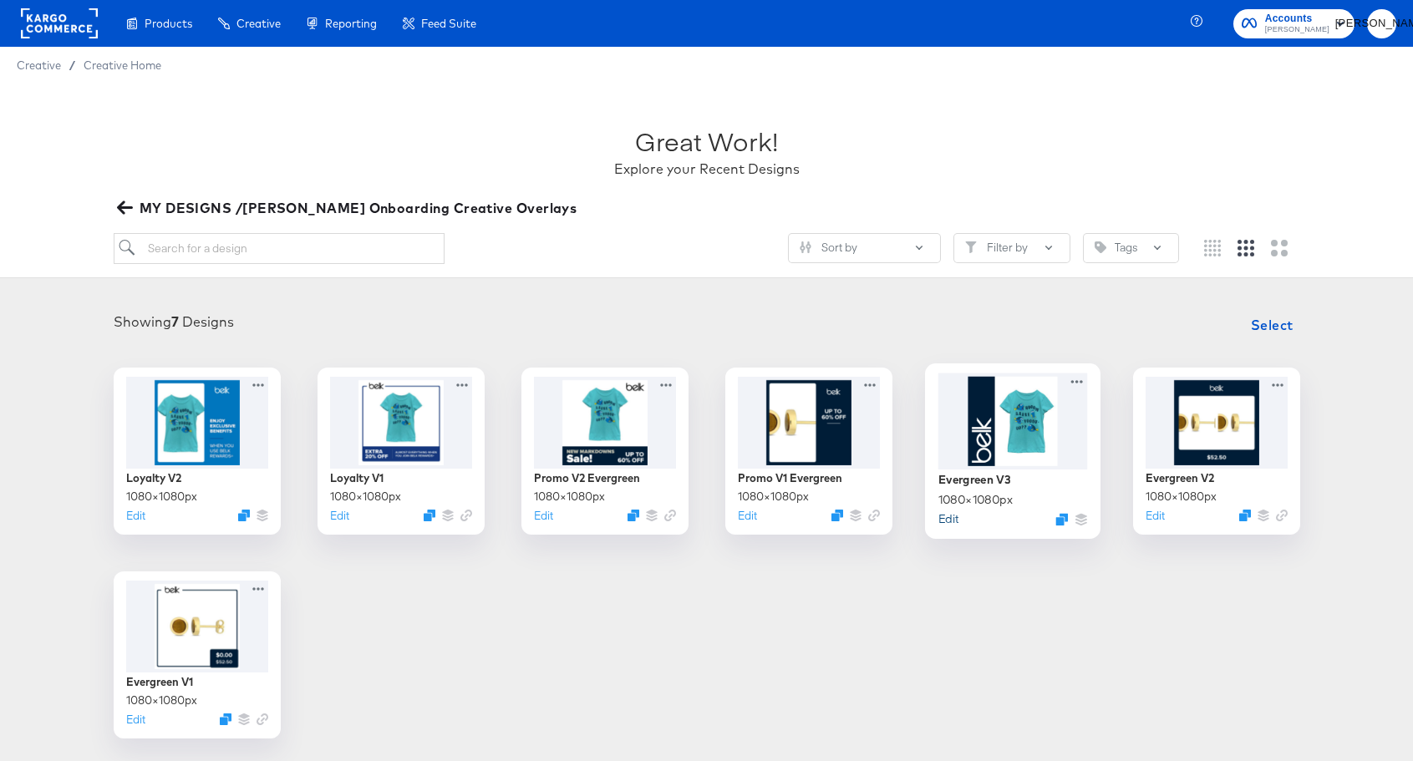
click at [950, 517] on button "Edit" at bounding box center [948, 519] width 20 height 16
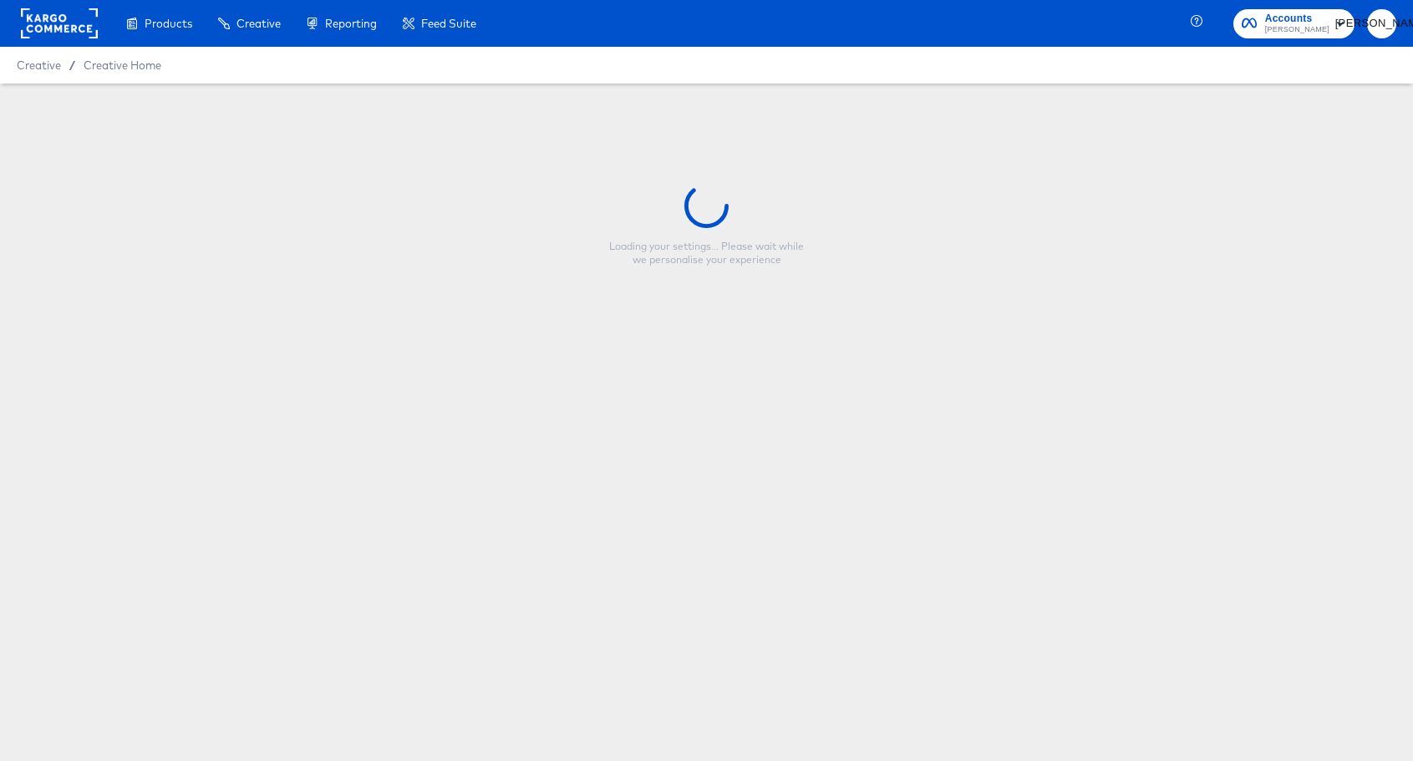
type input "Evergreen V3"
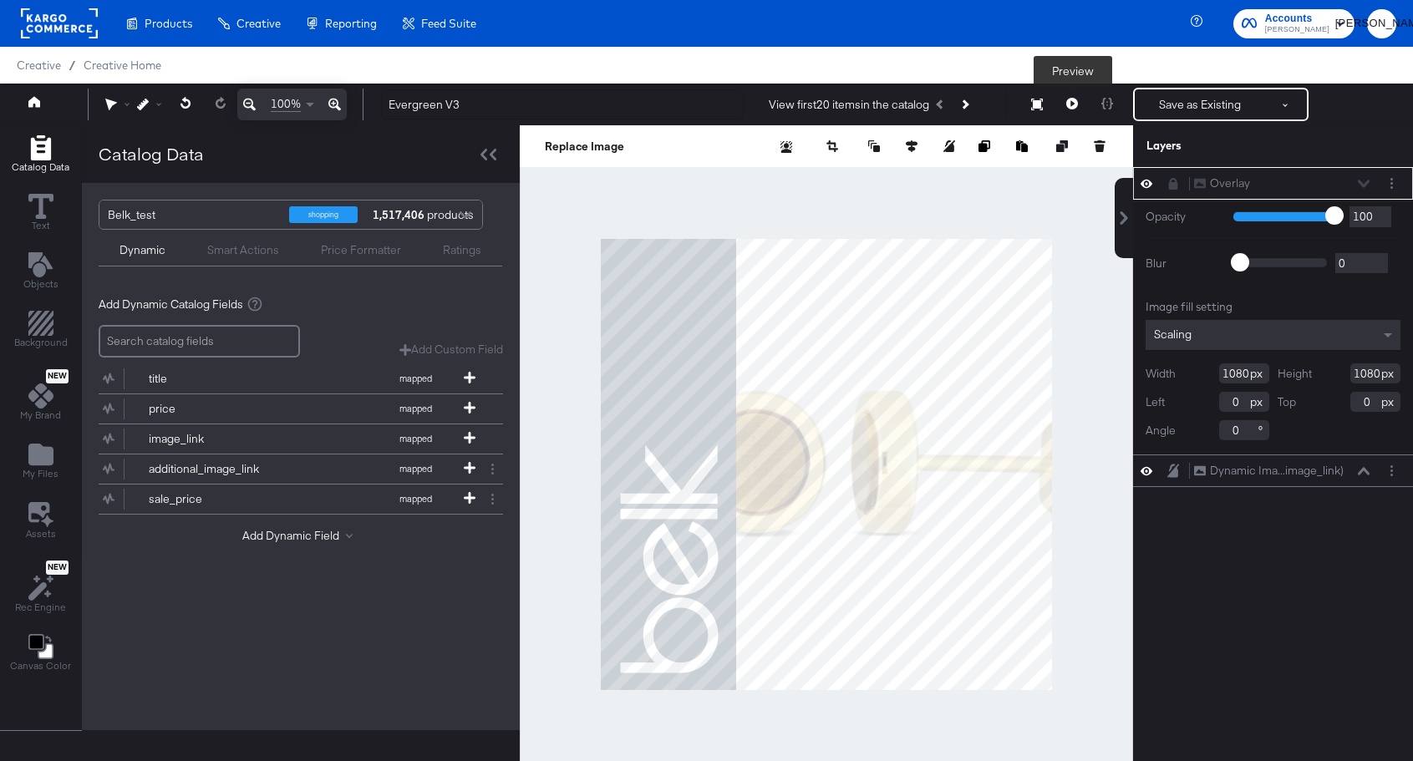
click at [1077, 103] on icon at bounding box center [1073, 104] width 12 height 12
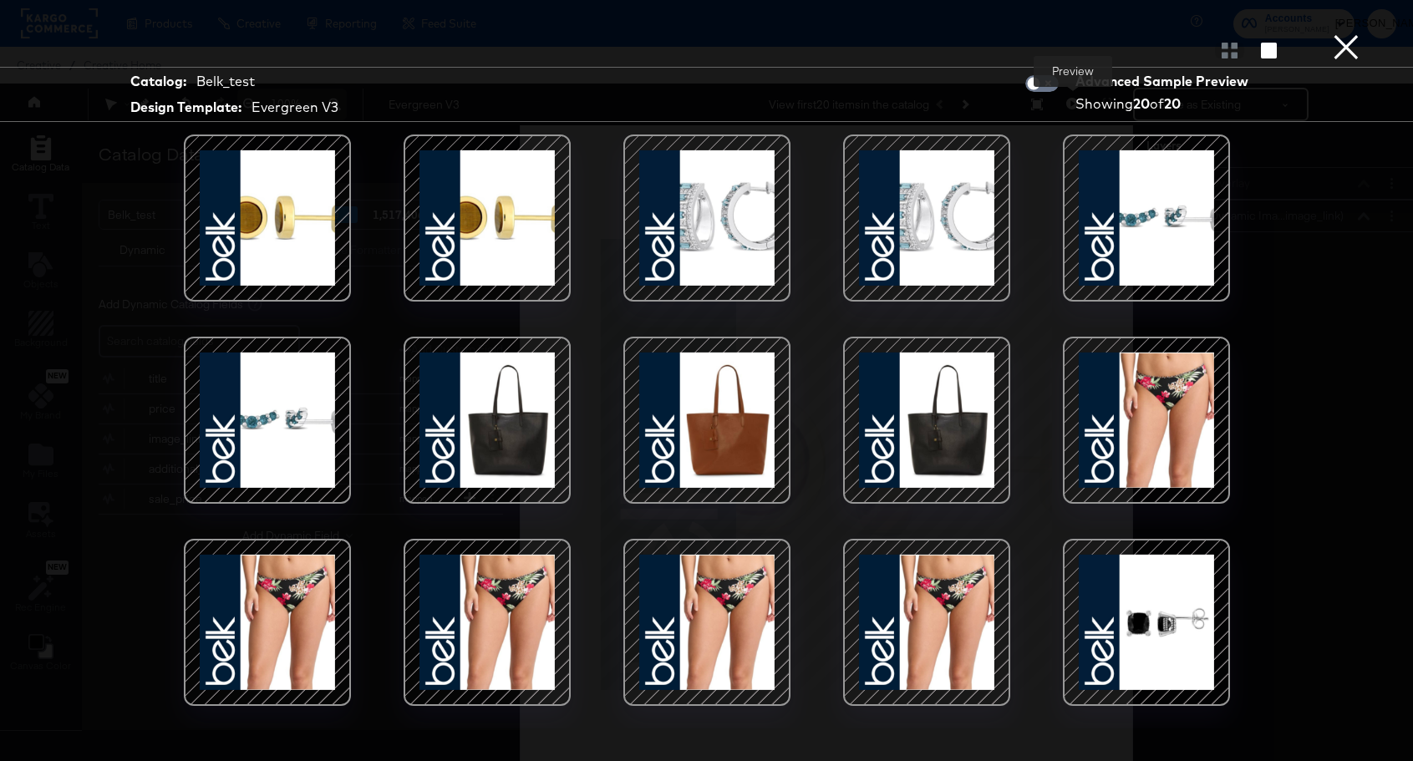
click at [1346, 33] on button "×" at bounding box center [1346, 16] width 33 height 33
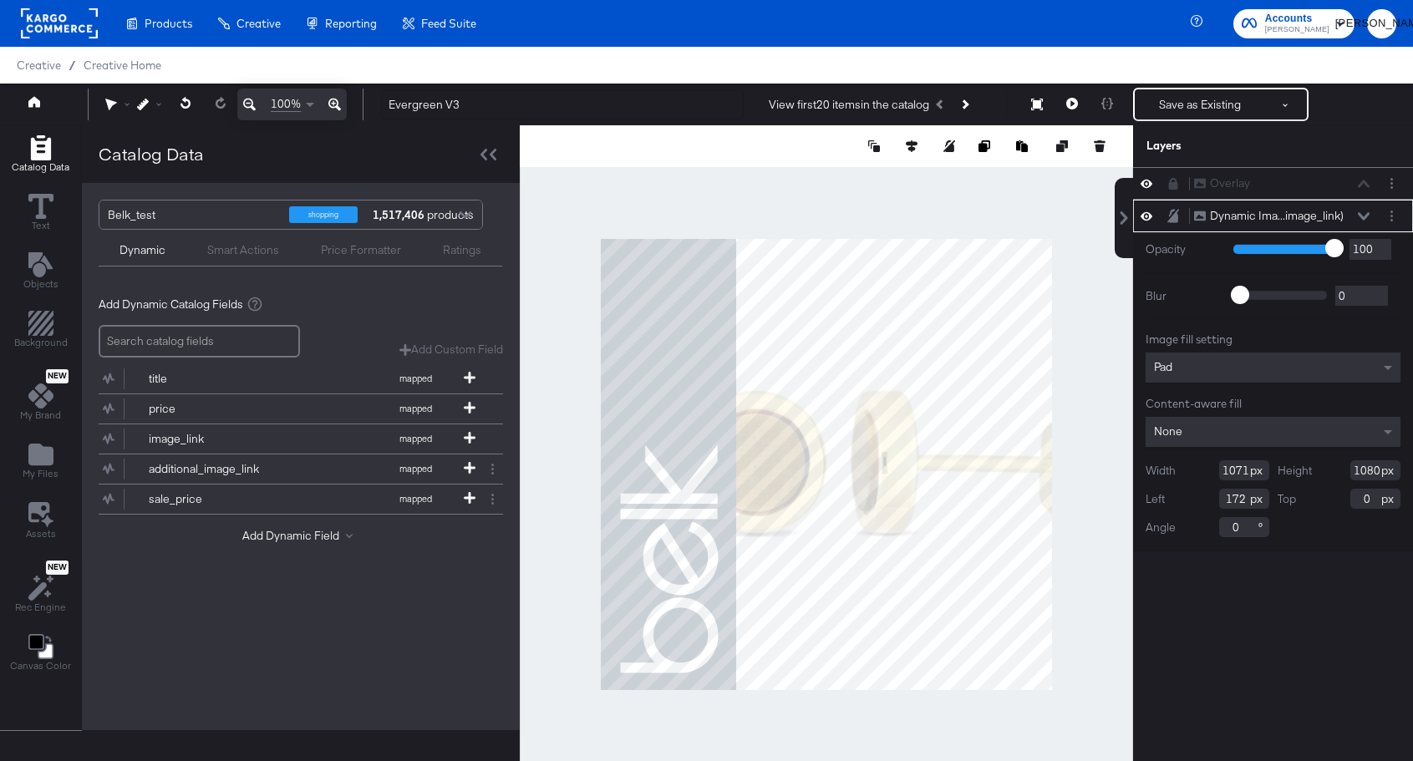
type input "715"
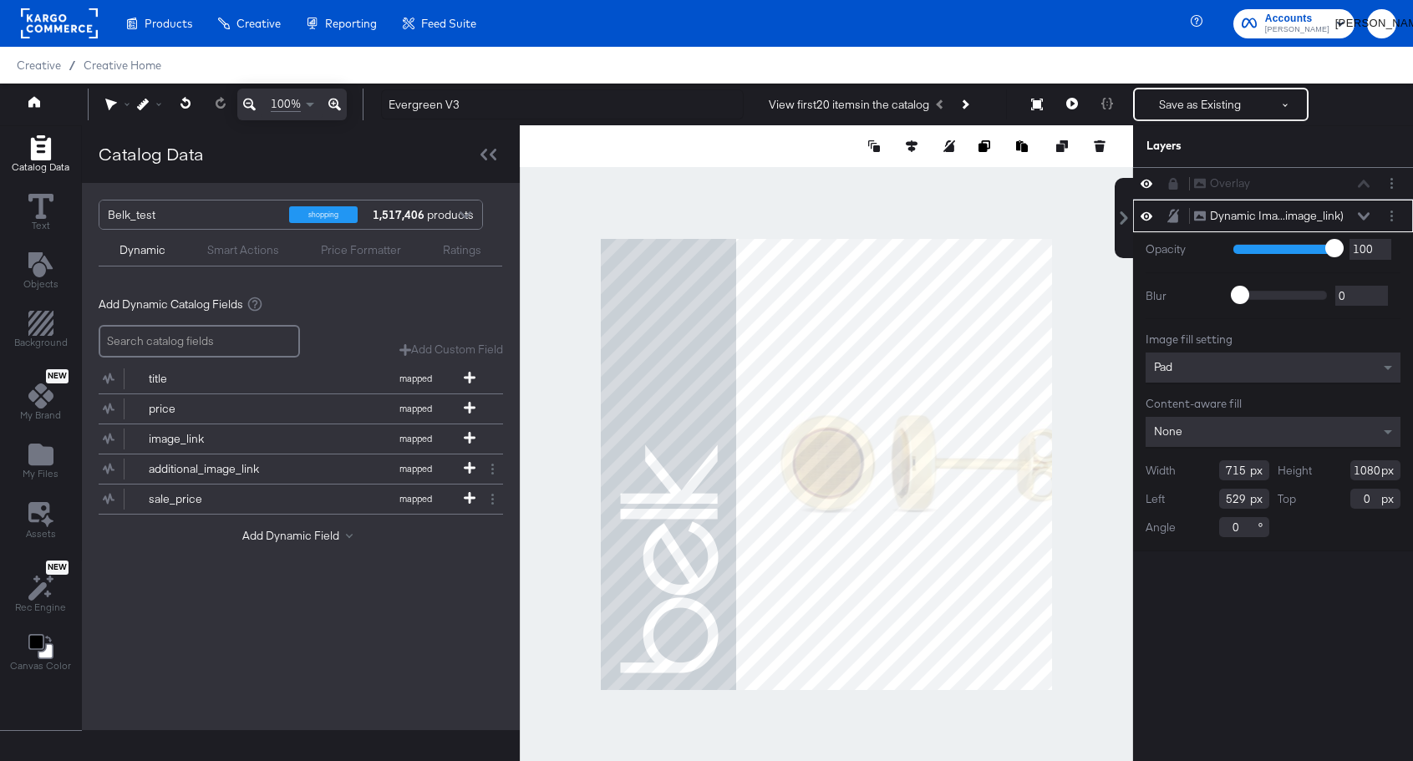
type input "323"
type input "12"
type input "313"
type input "0"
type input "722"
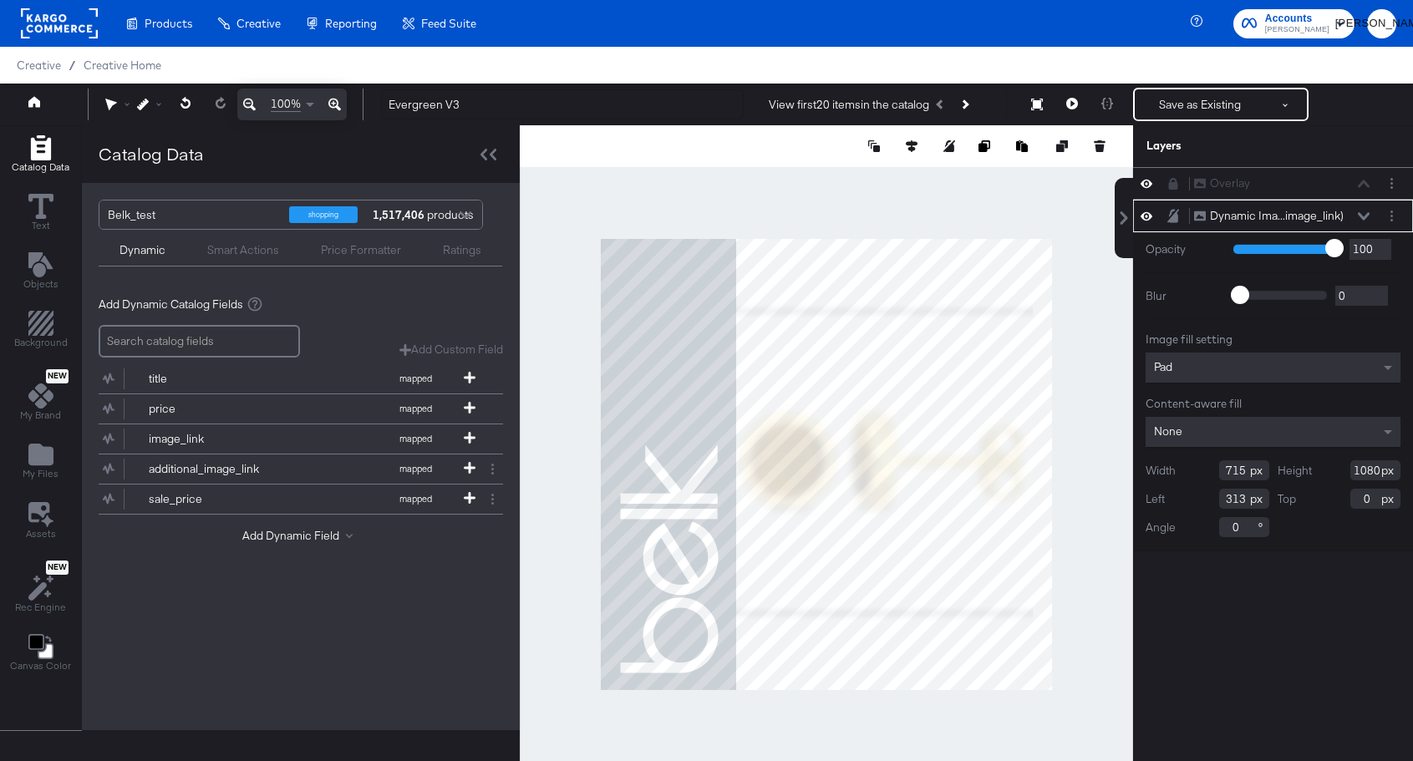
type input "1092"
type input "0"
click at [1057, 463] on div at bounding box center [827, 464] width 614 height 679
type input "782"
type input "317"
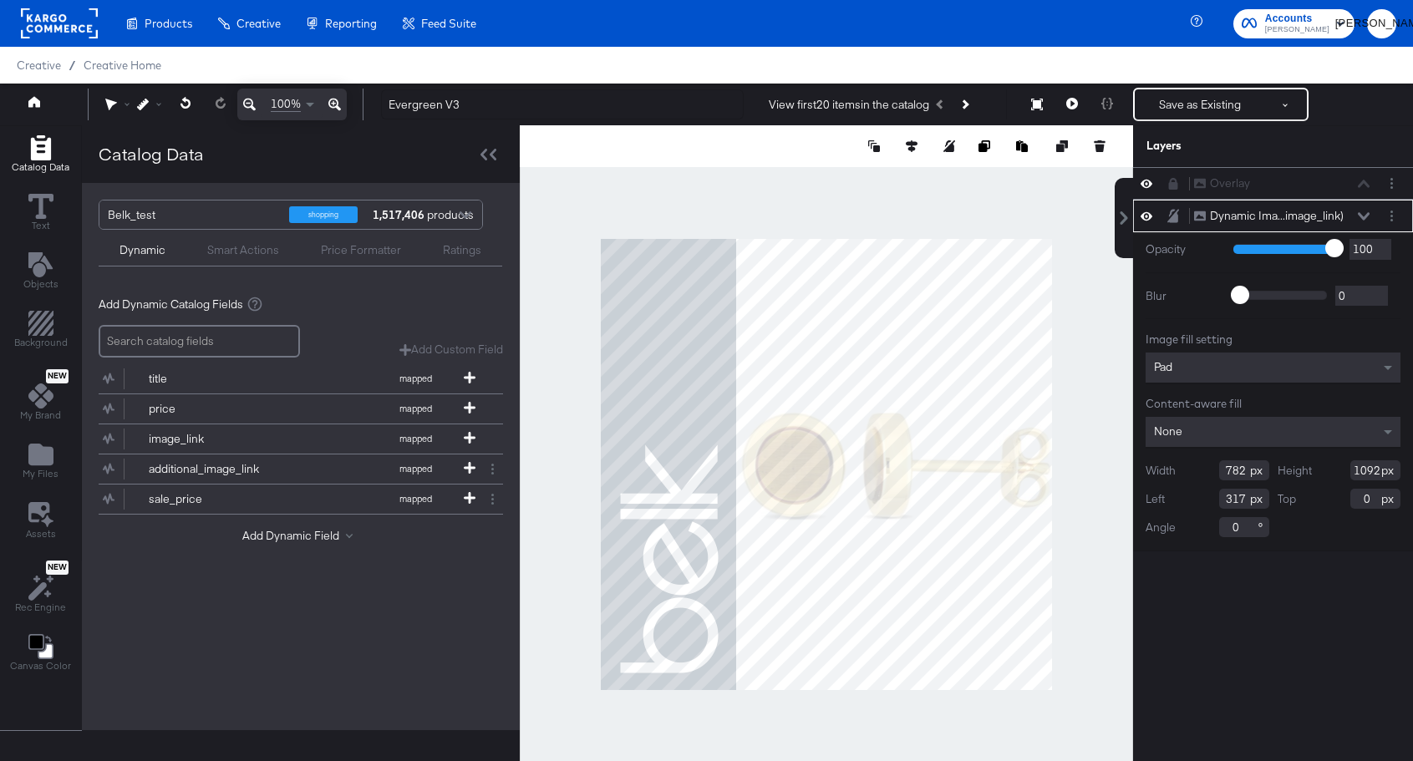
click at [902, 146] on div at bounding box center [987, 146] width 242 height 17
click at [911, 145] on icon at bounding box center [912, 146] width 12 height 12
click at [850, 173] on icon at bounding box center [850, 177] width 12 height 12
click at [845, 175] on icon at bounding box center [850, 177] width 12 height 12
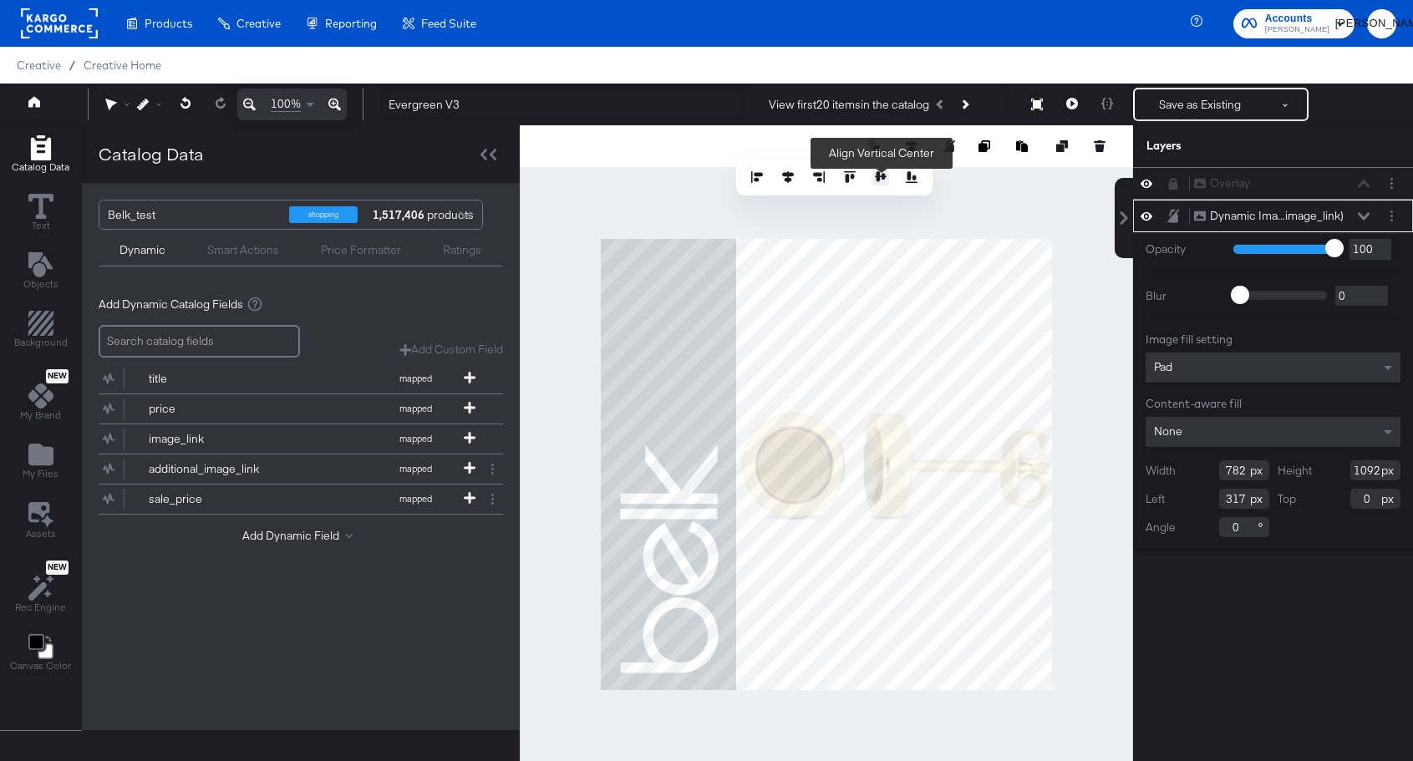
click at [881, 176] on icon at bounding box center [881, 177] width 12 height 12
type input "-6"
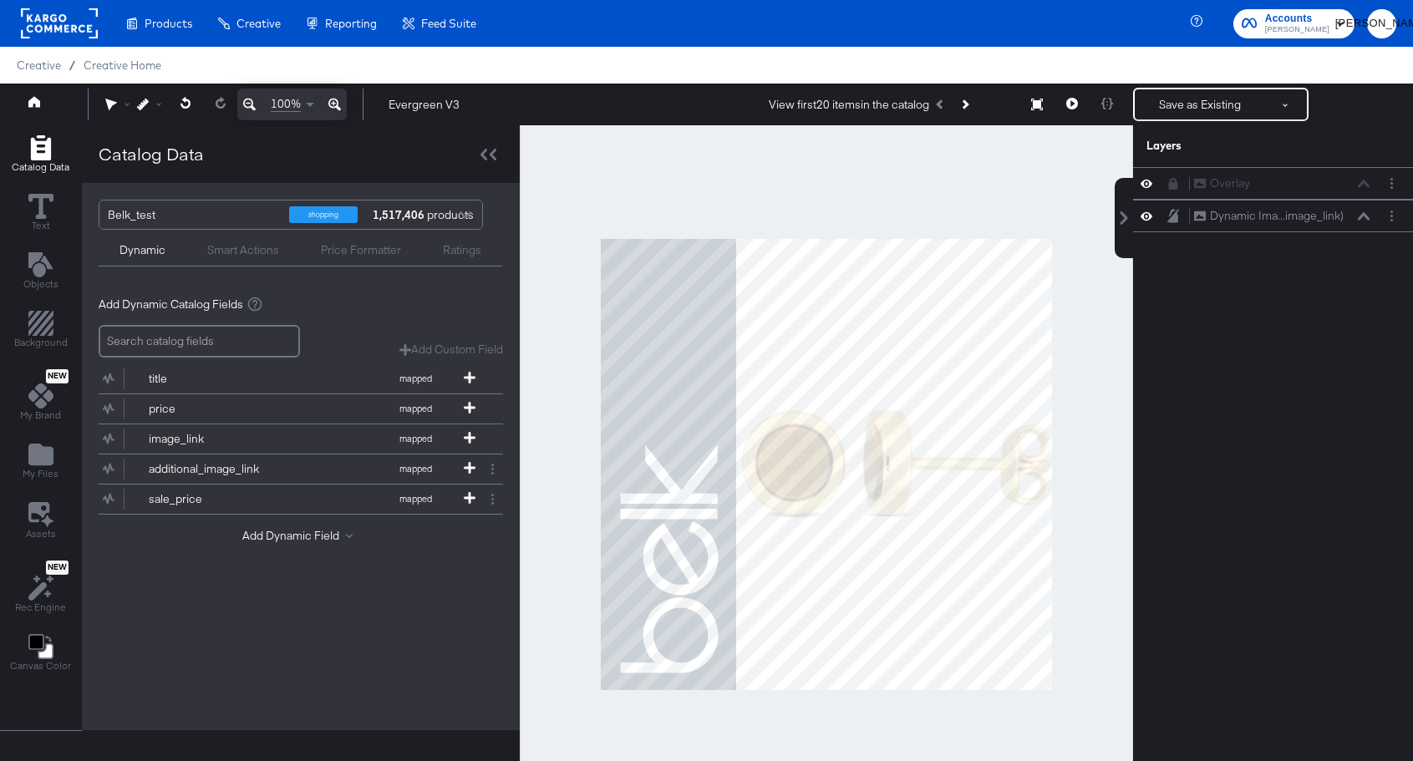
click at [1075, 388] on div at bounding box center [827, 464] width 614 height 679
click at [1077, 105] on icon at bounding box center [1073, 104] width 12 height 12
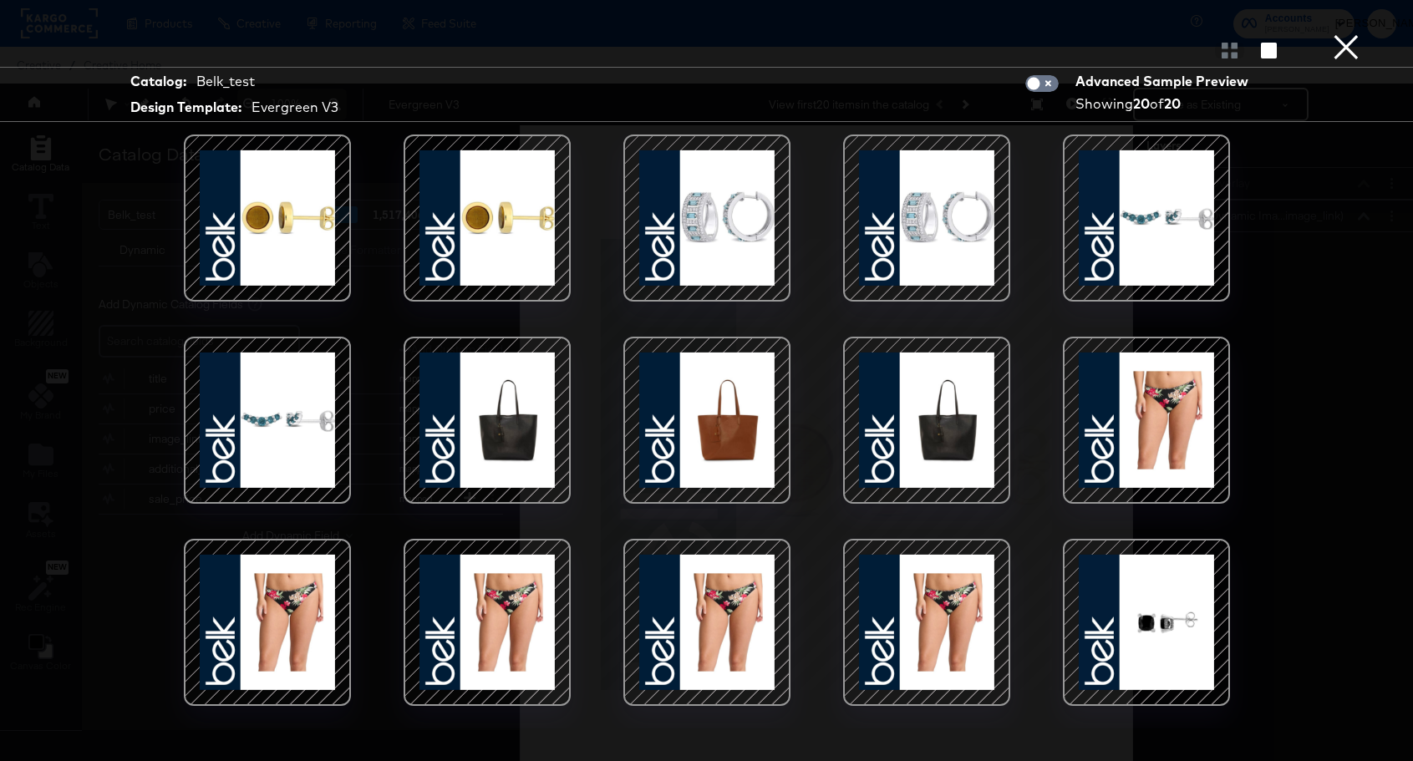
click at [1349, 33] on button "×" at bounding box center [1346, 16] width 33 height 33
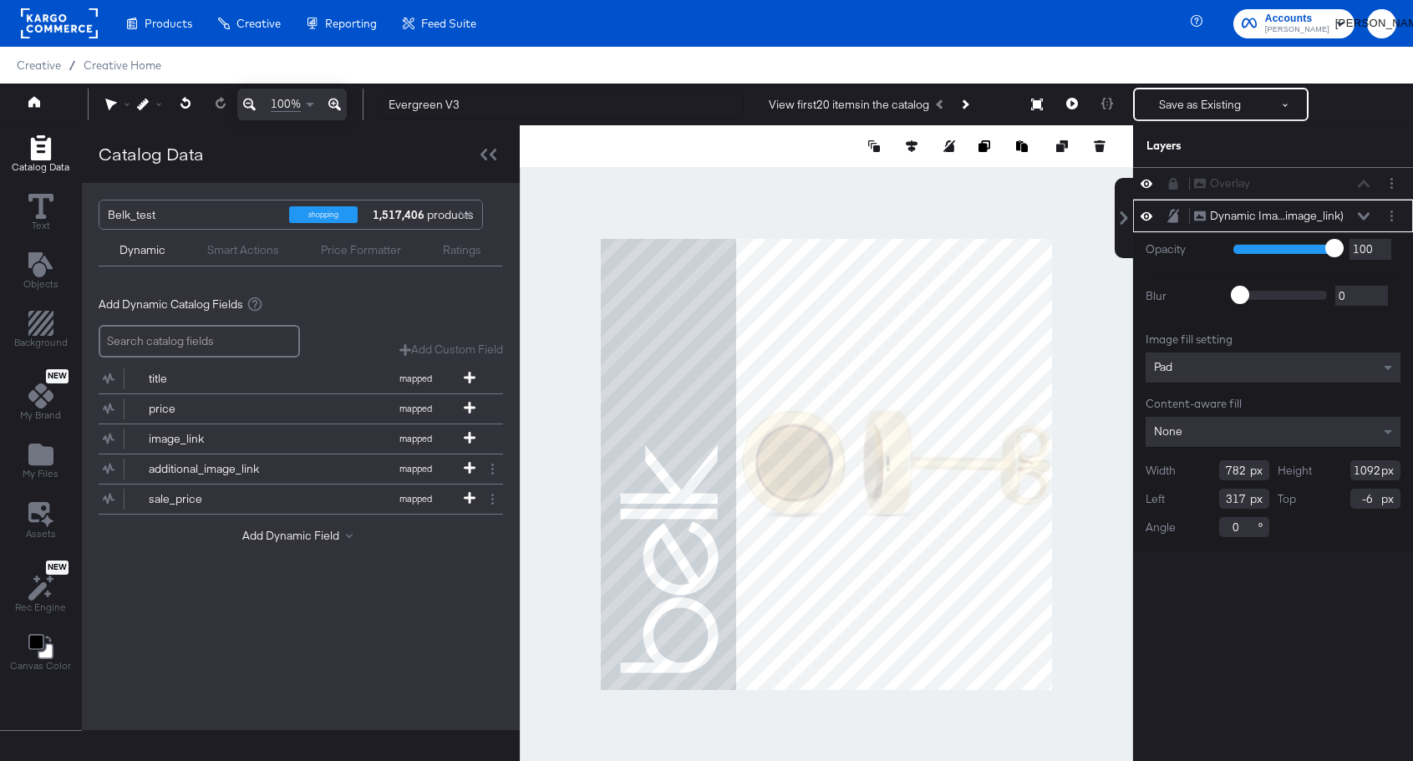
click at [1240, 433] on div "None" at bounding box center [1273, 432] width 255 height 30
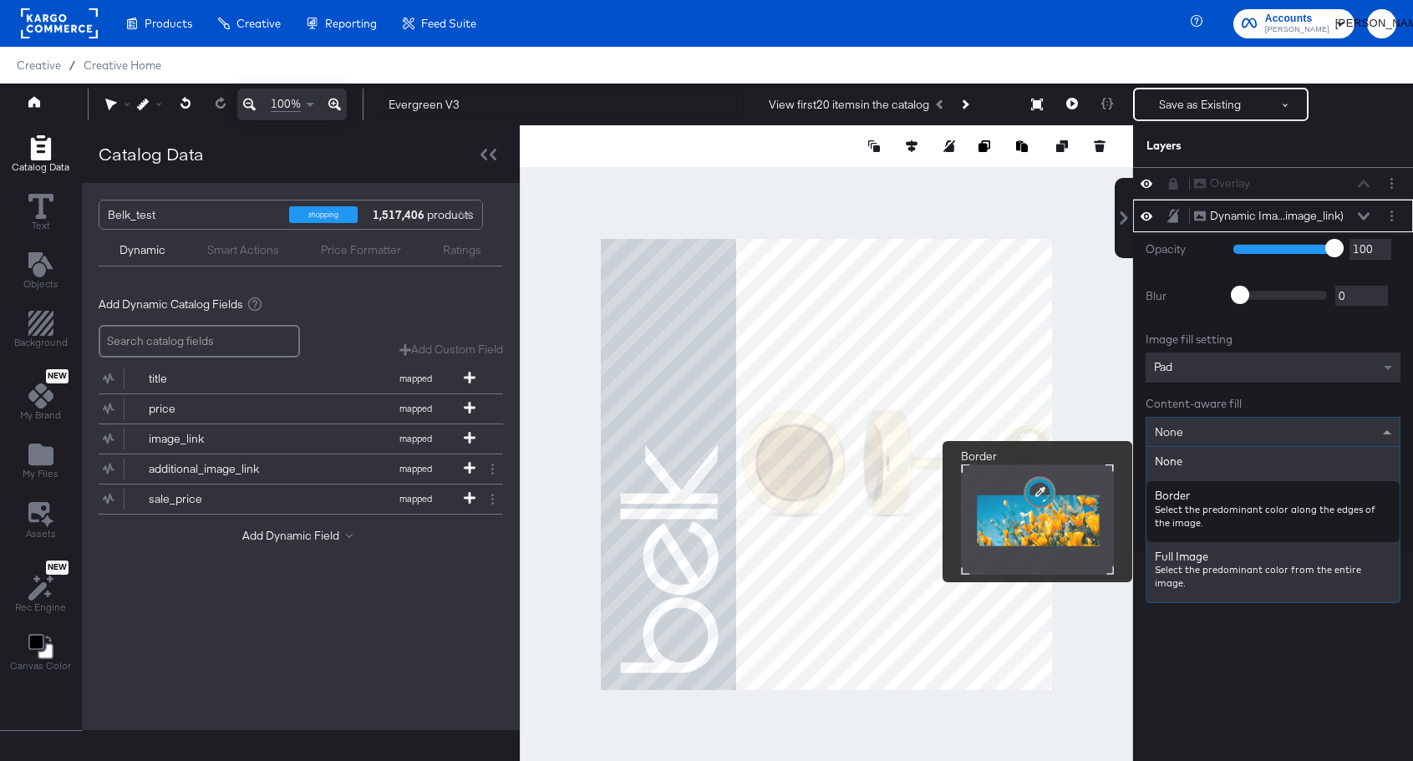
scroll to position [43, 0]
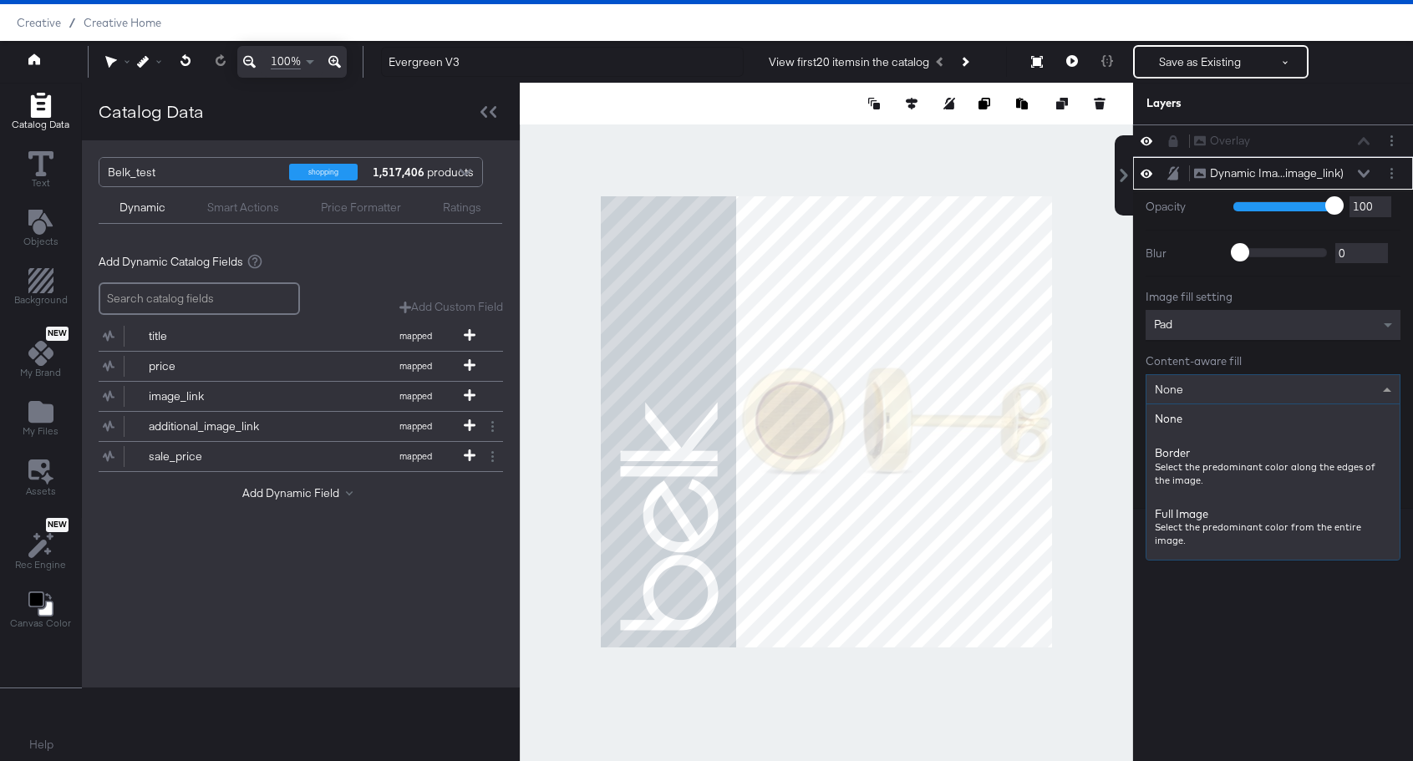
click at [1211, 267] on div "Opacity 1 100 100 Blur 0 2000 0 Image fill setting Pad Content-aware fill None …" at bounding box center [1273, 349] width 280 height 319
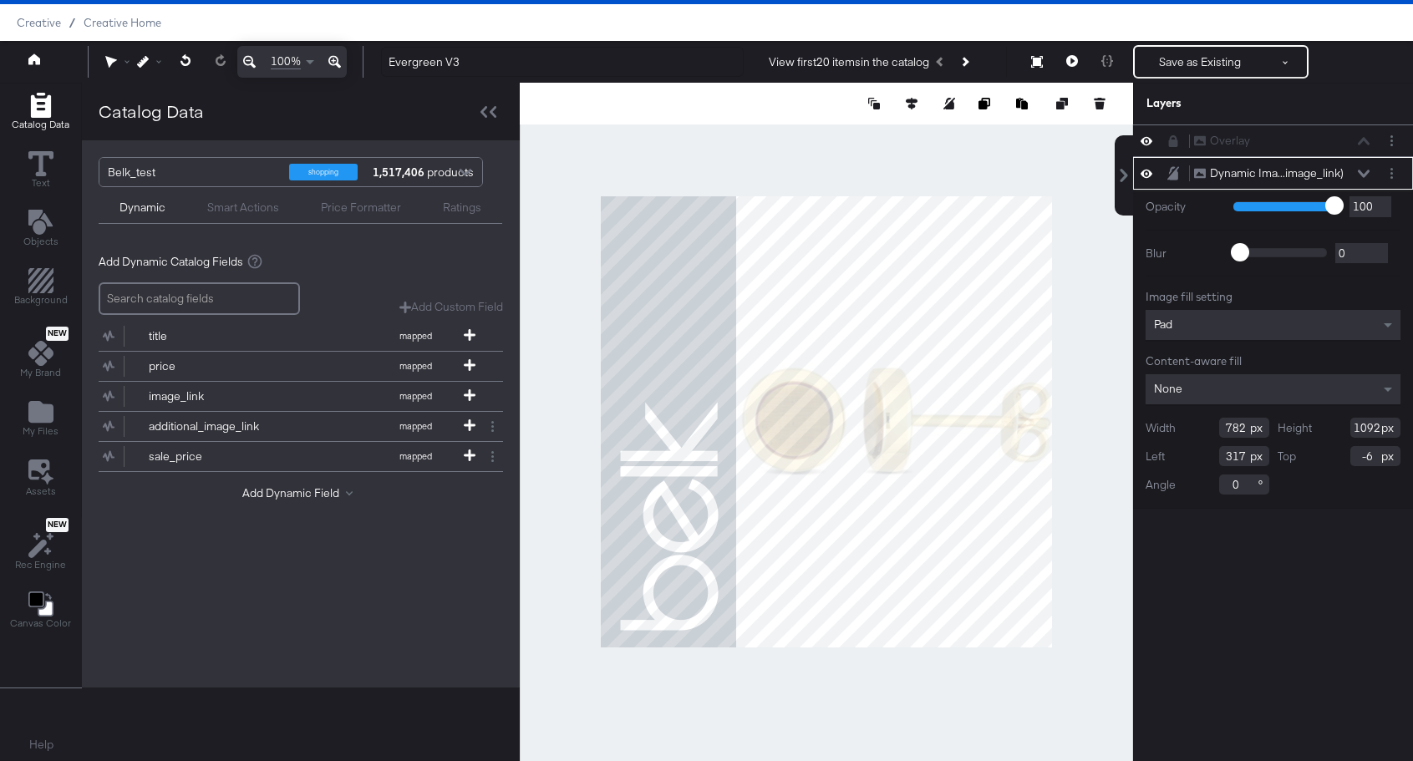
click at [1211, 313] on div "Pad" at bounding box center [1273, 325] width 255 height 30
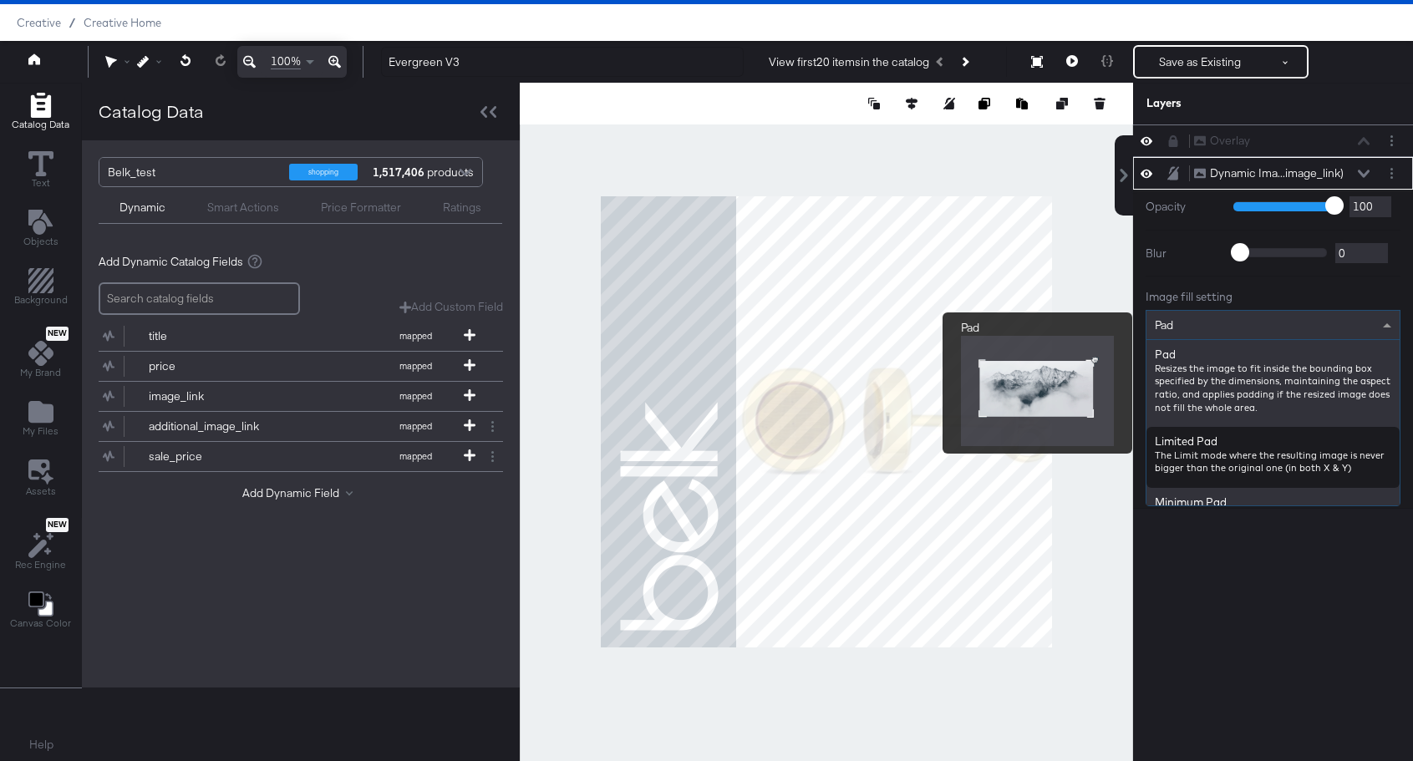
scroll to position [152, 0]
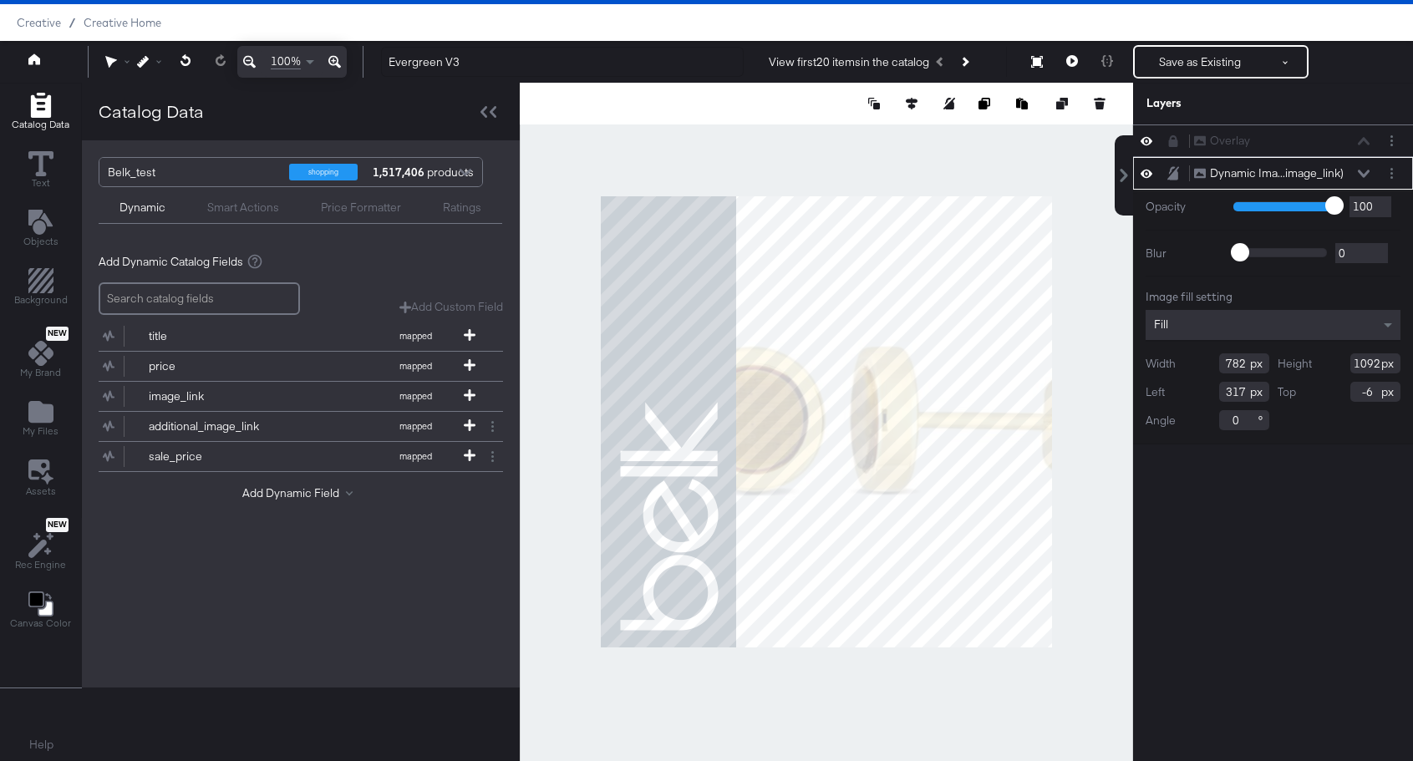
click at [873, 164] on div at bounding box center [827, 422] width 614 height 679
click at [1076, 58] on icon at bounding box center [1073, 61] width 12 height 12
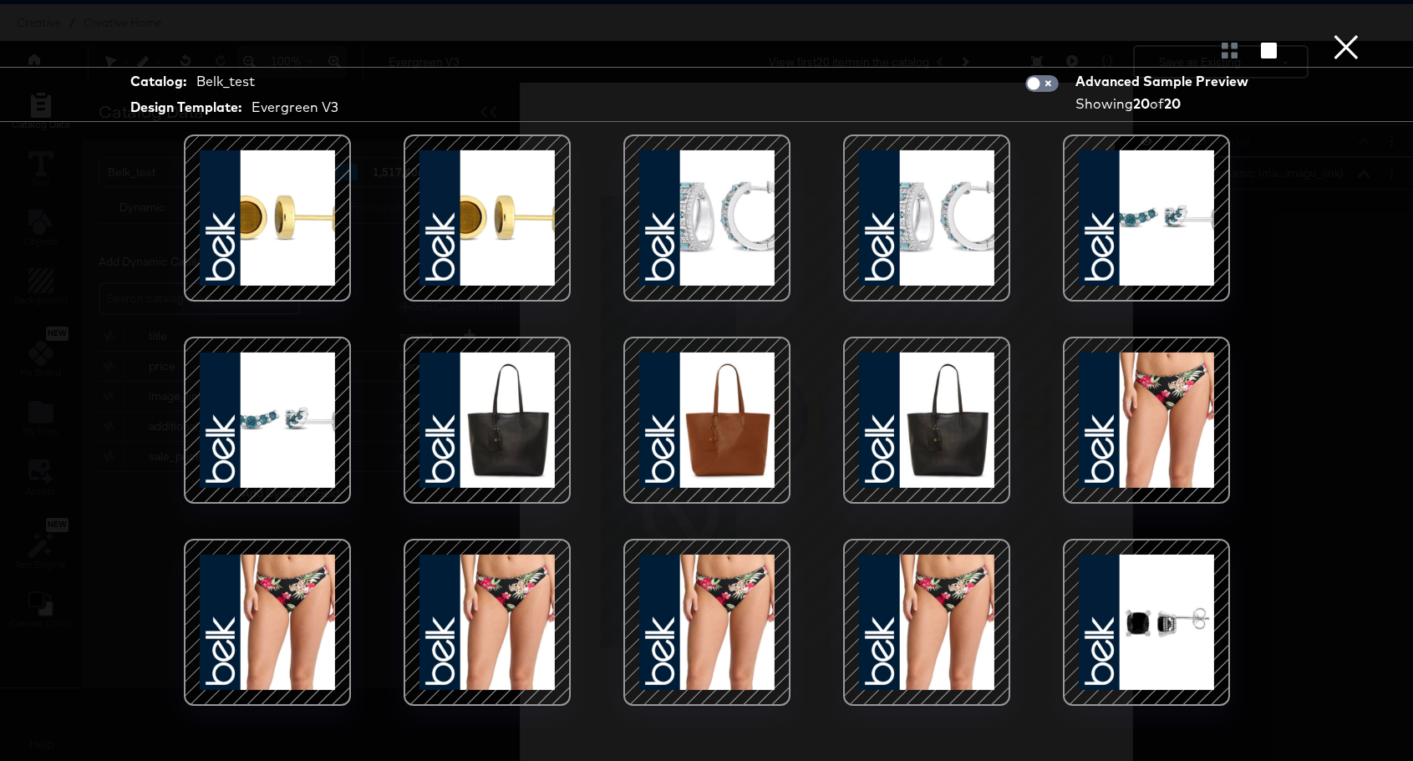
click at [1343, 33] on button "×" at bounding box center [1346, 16] width 33 height 33
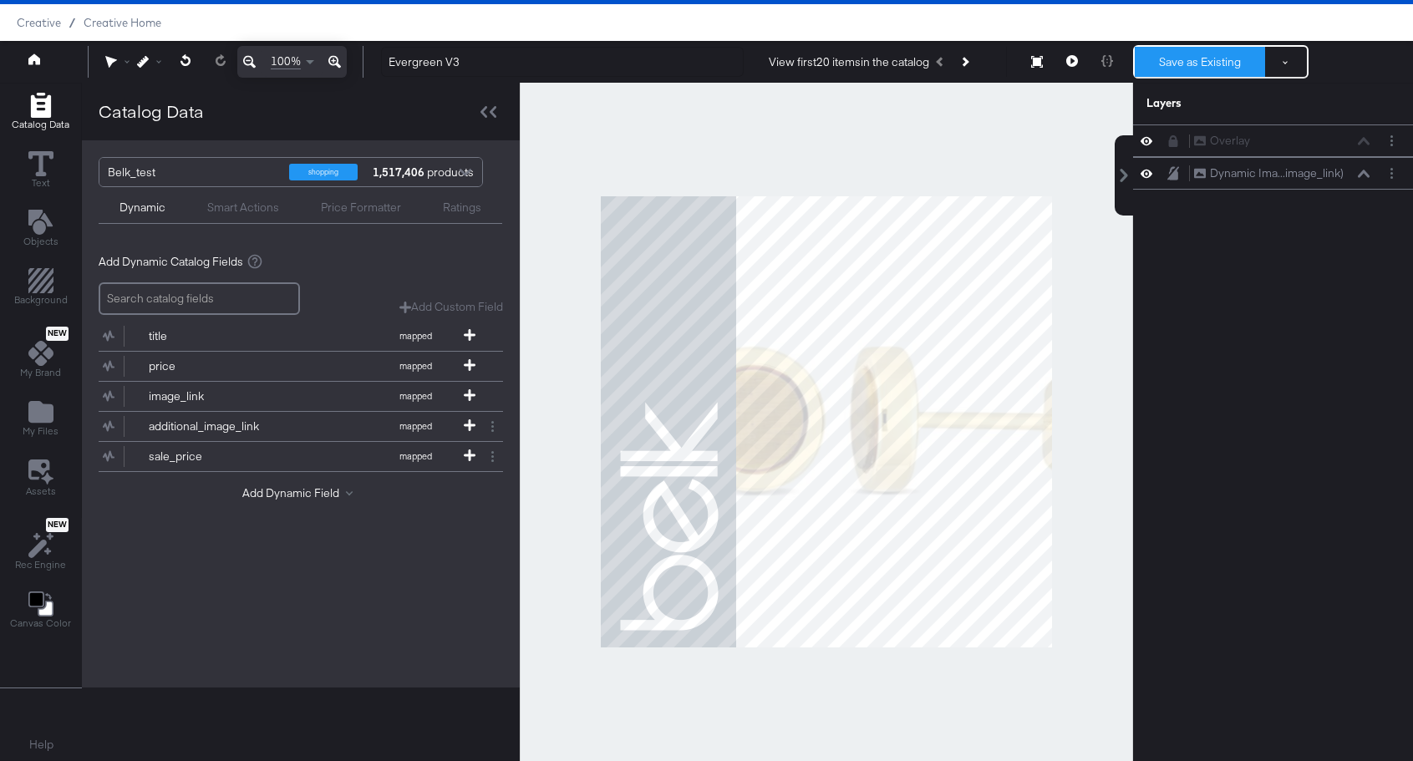
click at [1214, 66] on button "Save as Existing" at bounding box center [1200, 62] width 130 height 30
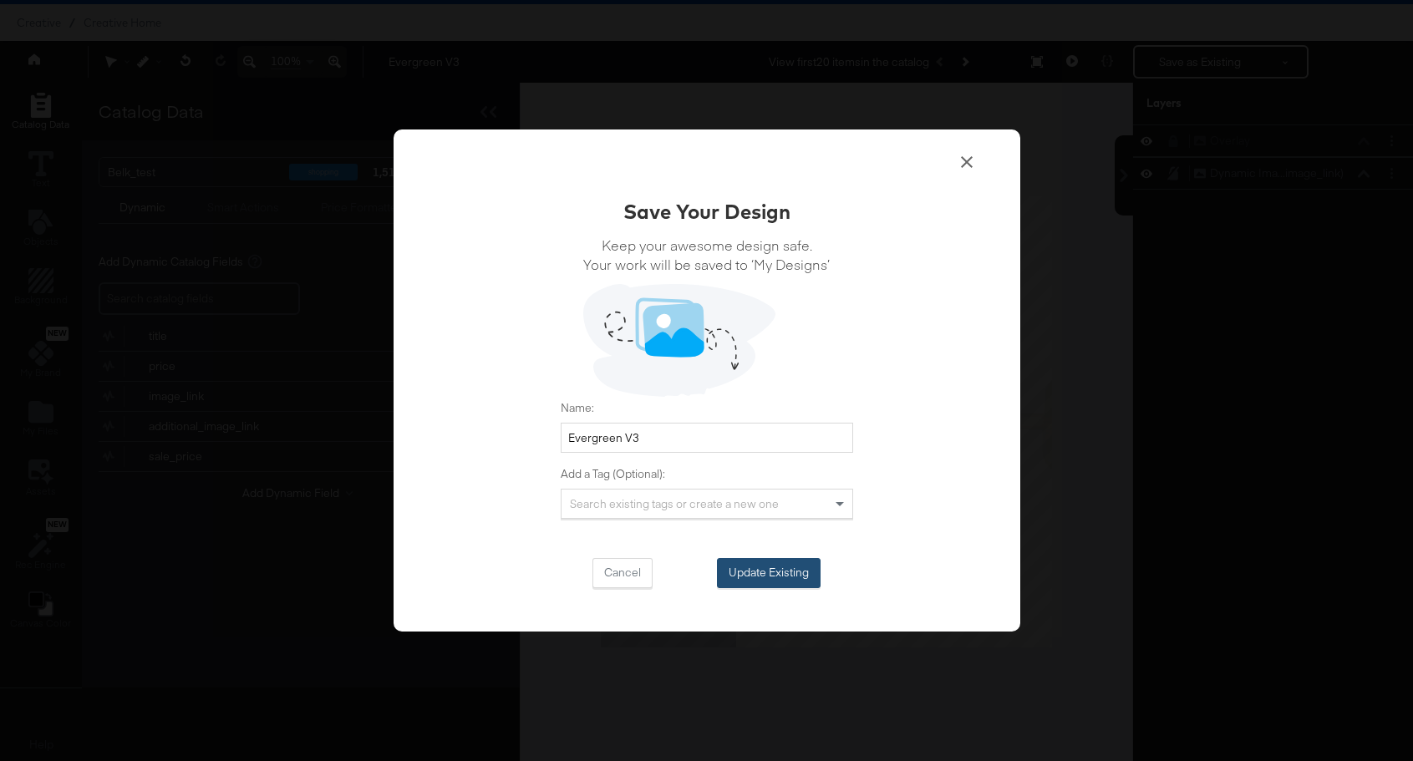
click at [777, 576] on button "Update Existing" at bounding box center [769, 573] width 104 height 30
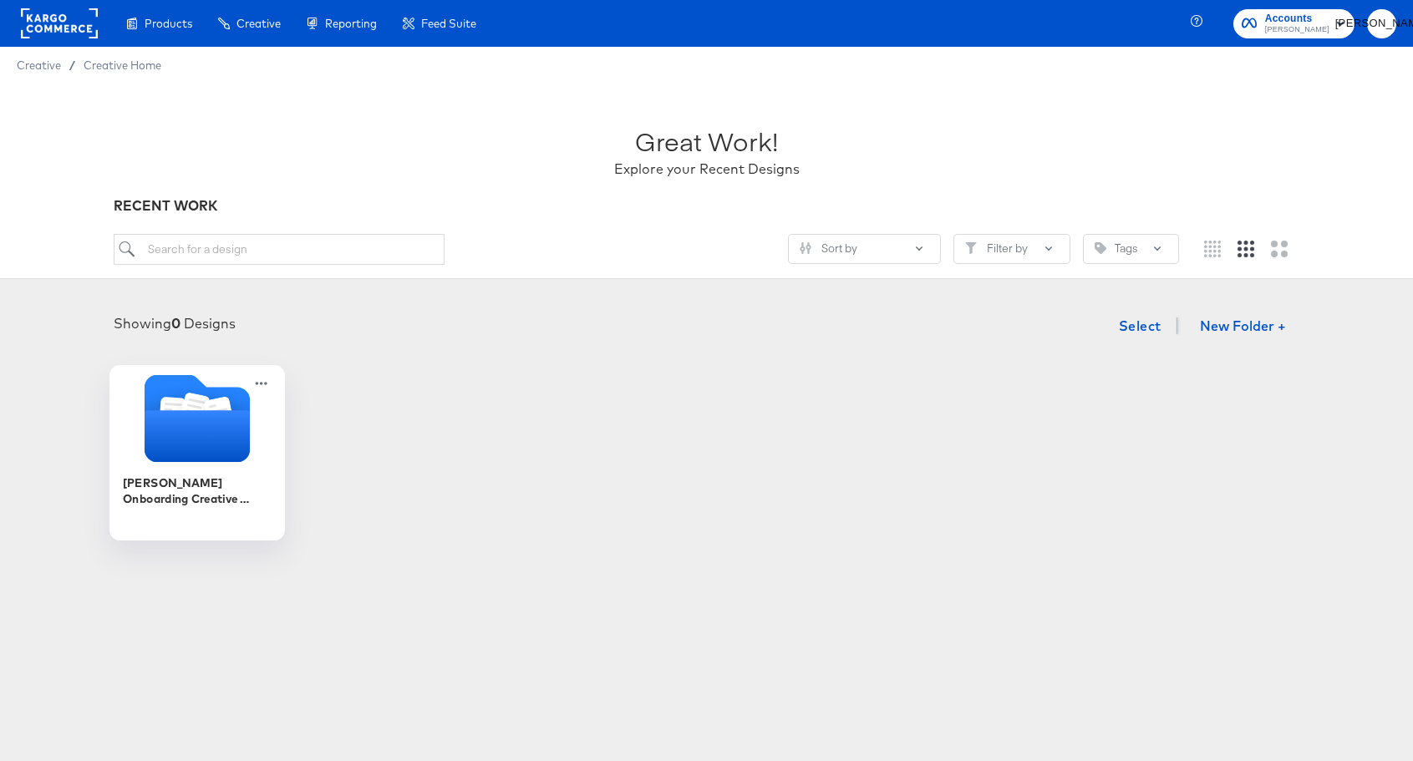
click at [192, 461] on icon "Folder" at bounding box center [196, 436] width 105 height 52
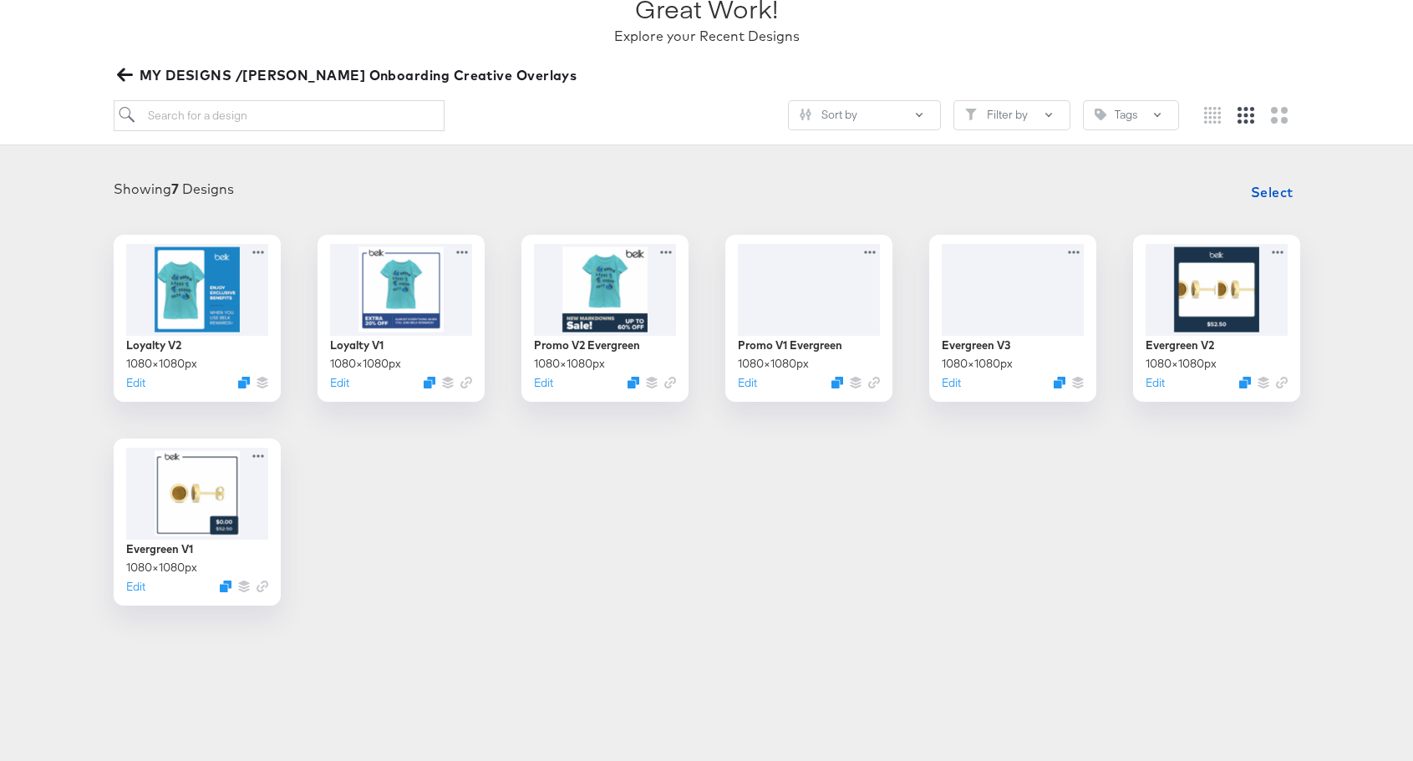
scroll to position [134, 0]
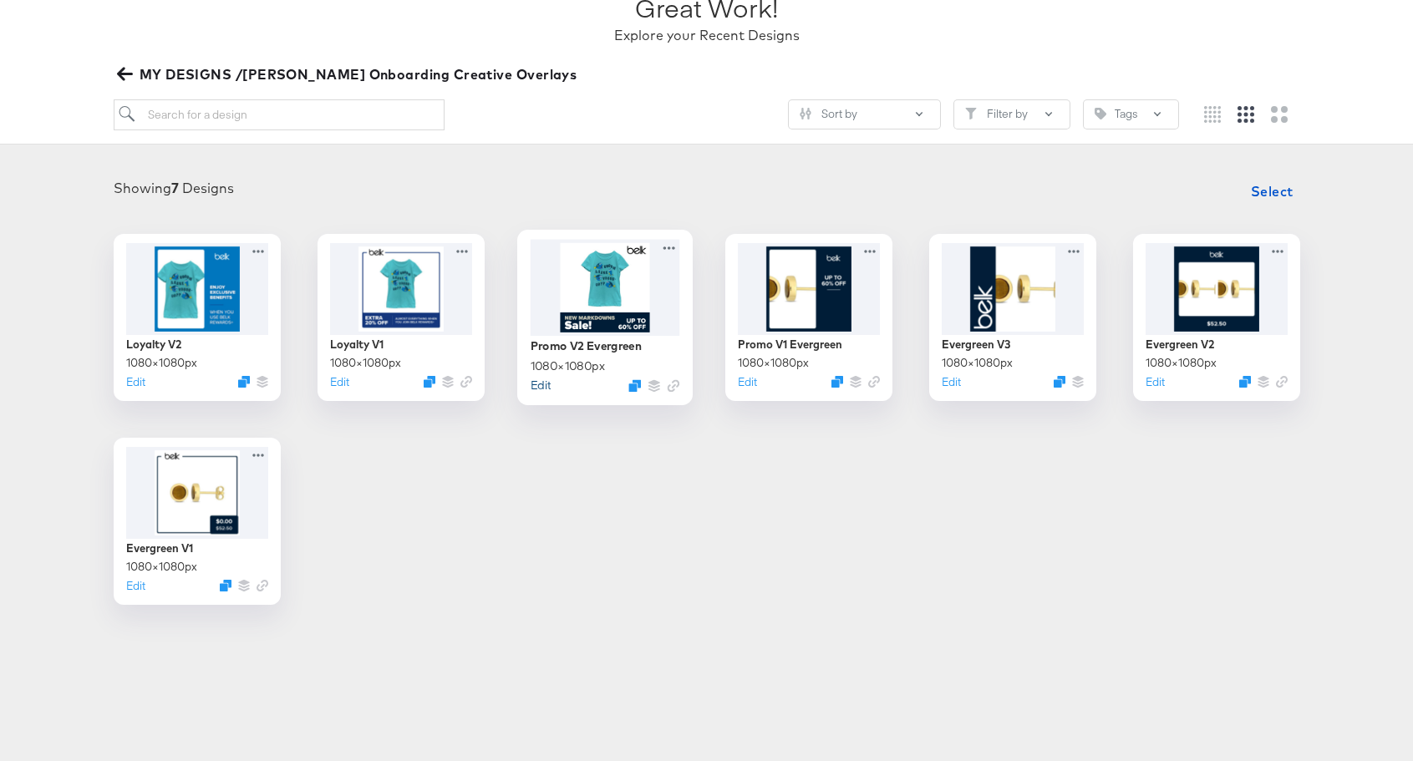
click at [537, 385] on button "Edit" at bounding box center [540, 385] width 20 height 16
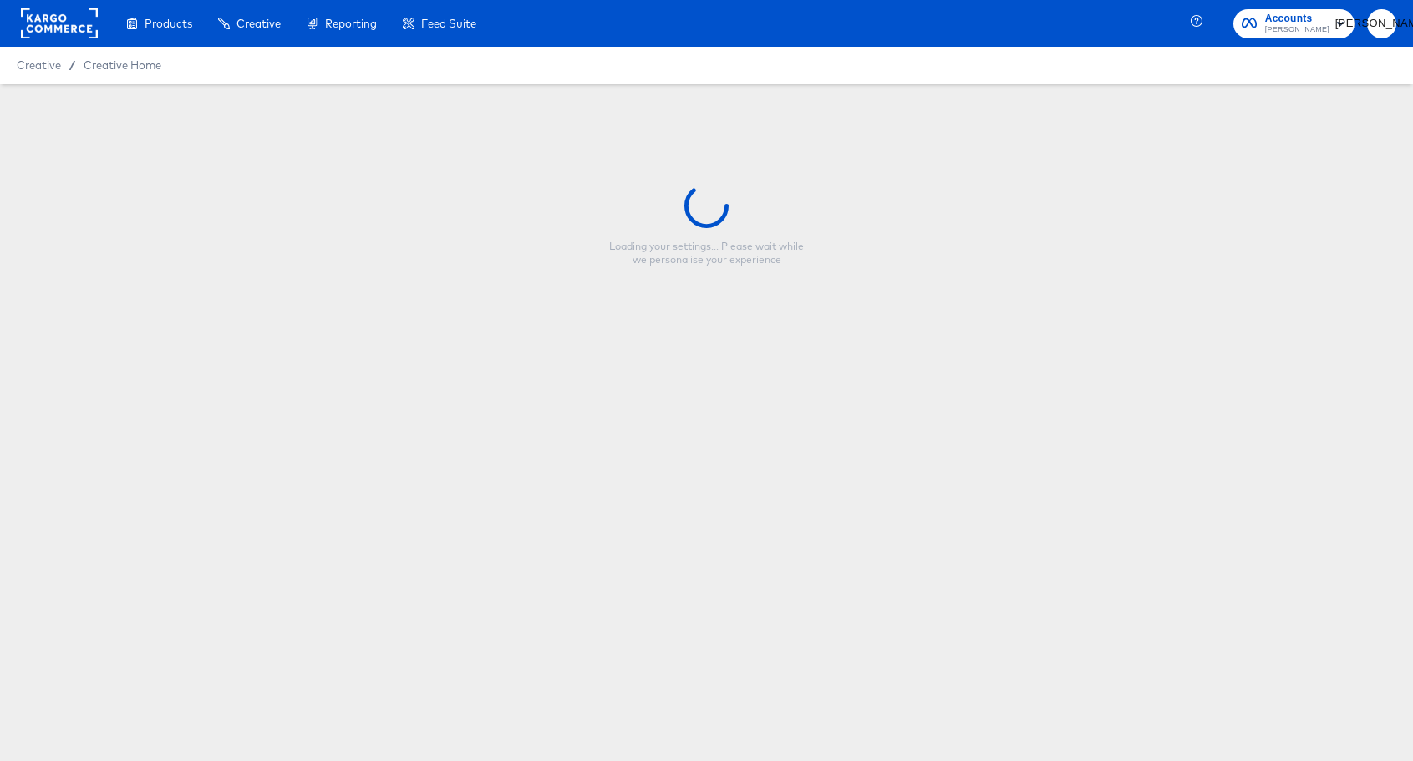
type input "Promo V2 Evergreen"
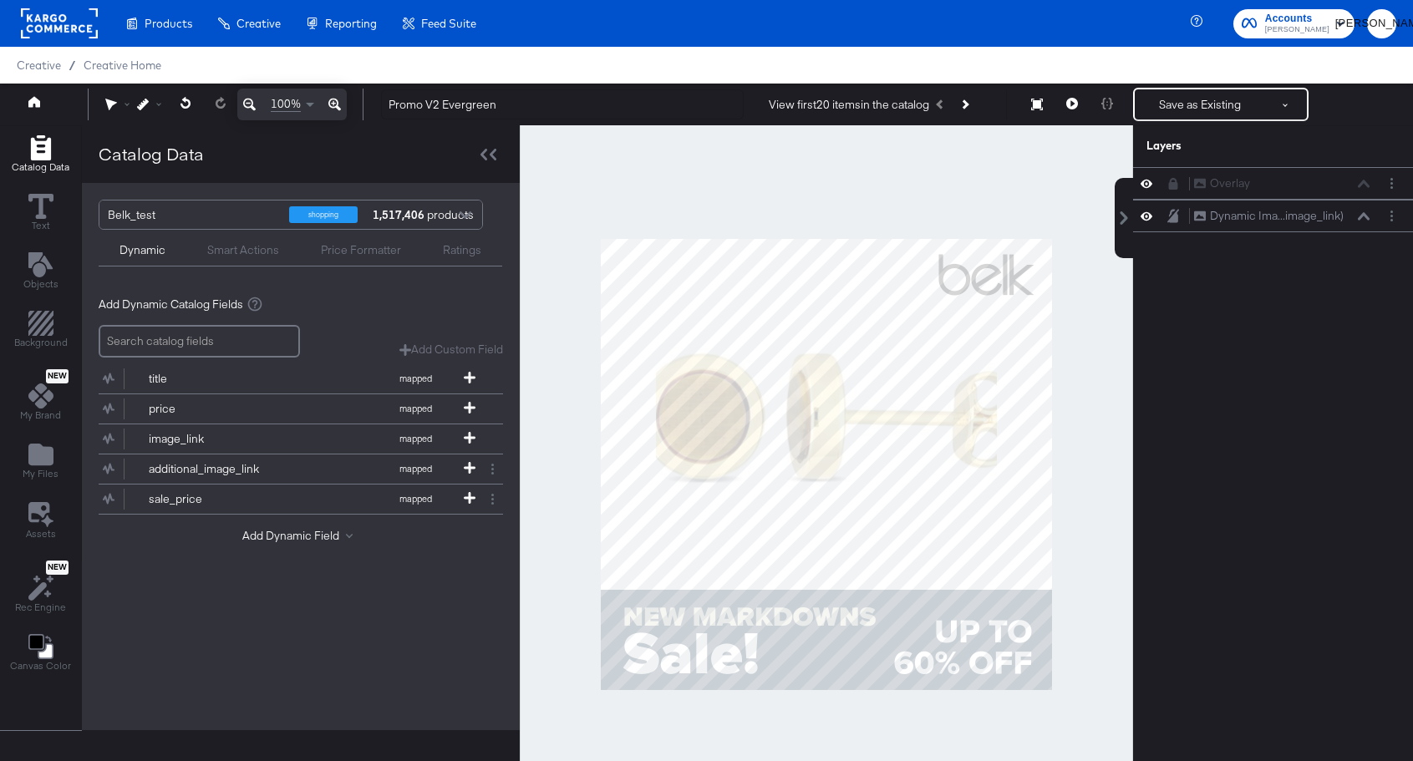
click at [944, 200] on div at bounding box center [827, 464] width 614 height 679
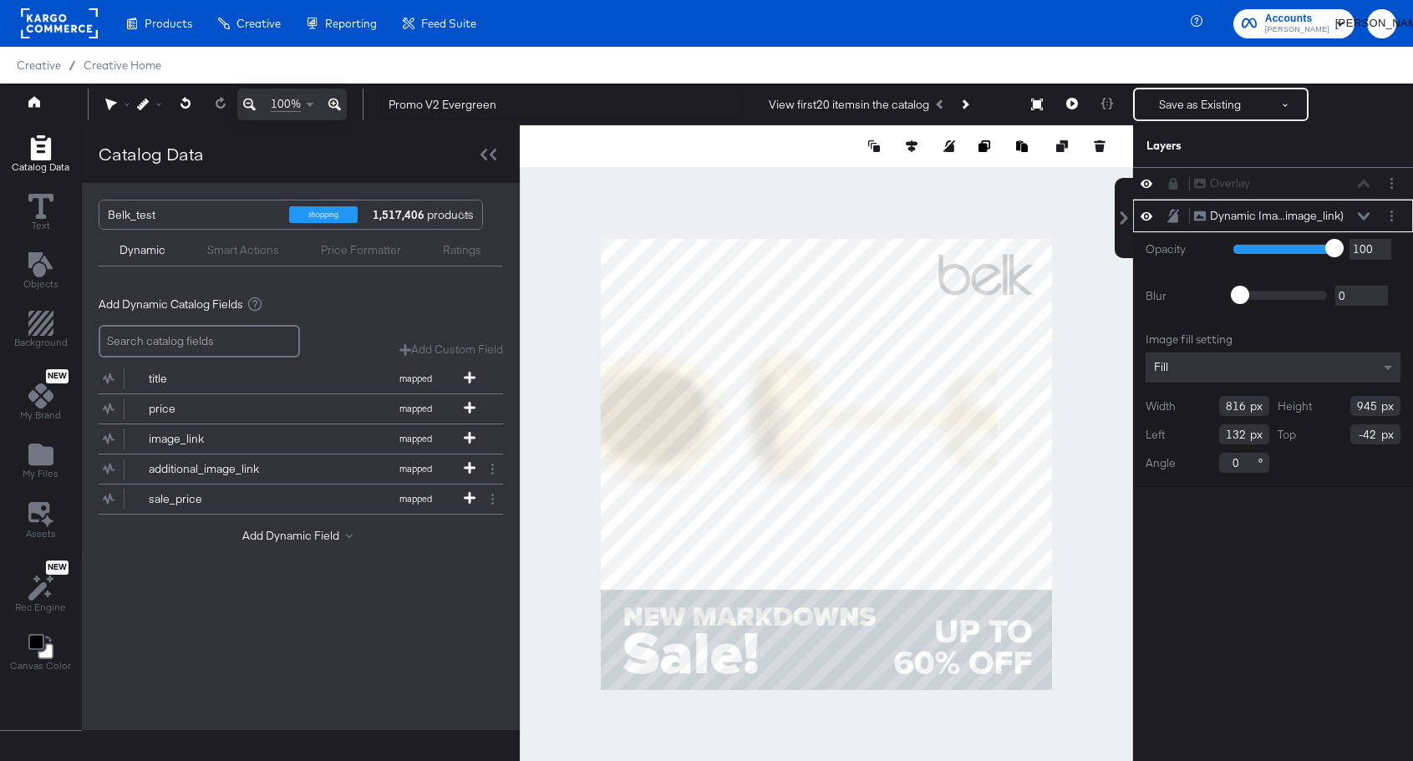
click at [592, 422] on div at bounding box center [827, 464] width 614 height 679
type input "967"
type input "-19"
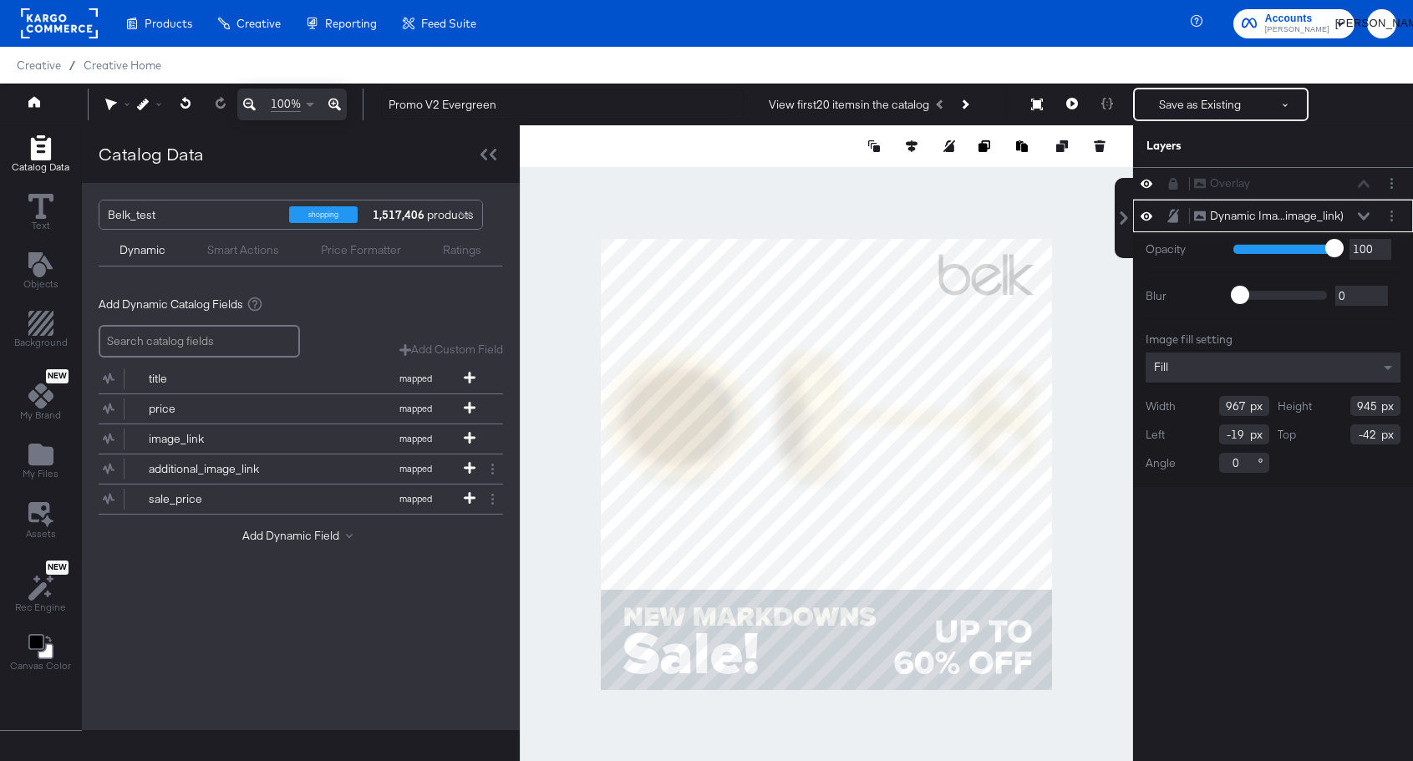
click at [1057, 417] on div at bounding box center [827, 464] width 614 height 679
type input "1114"
click at [1072, 366] on div at bounding box center [827, 464] width 614 height 679
click at [1146, 216] on icon at bounding box center [1147, 216] width 12 height 8
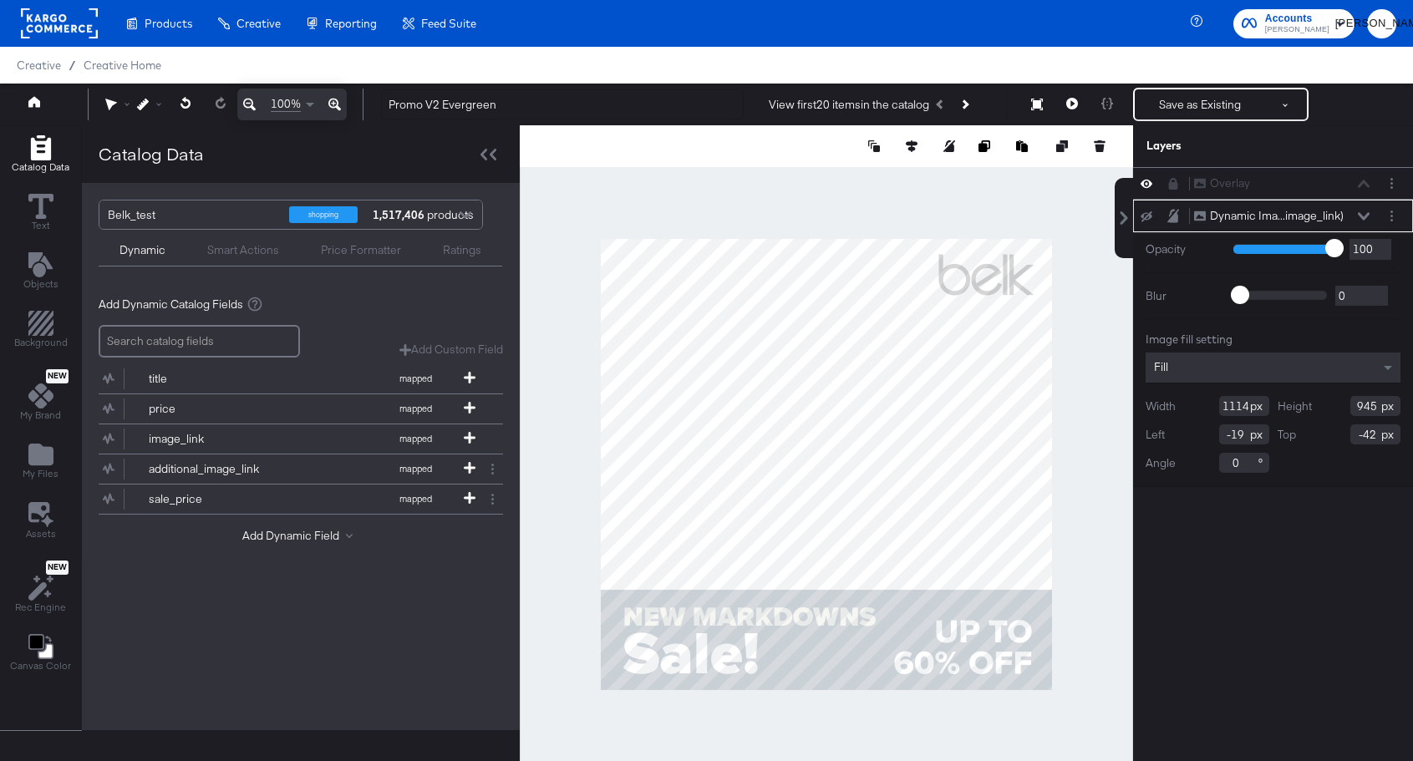
click at [1146, 216] on icon at bounding box center [1147, 216] width 12 height 11
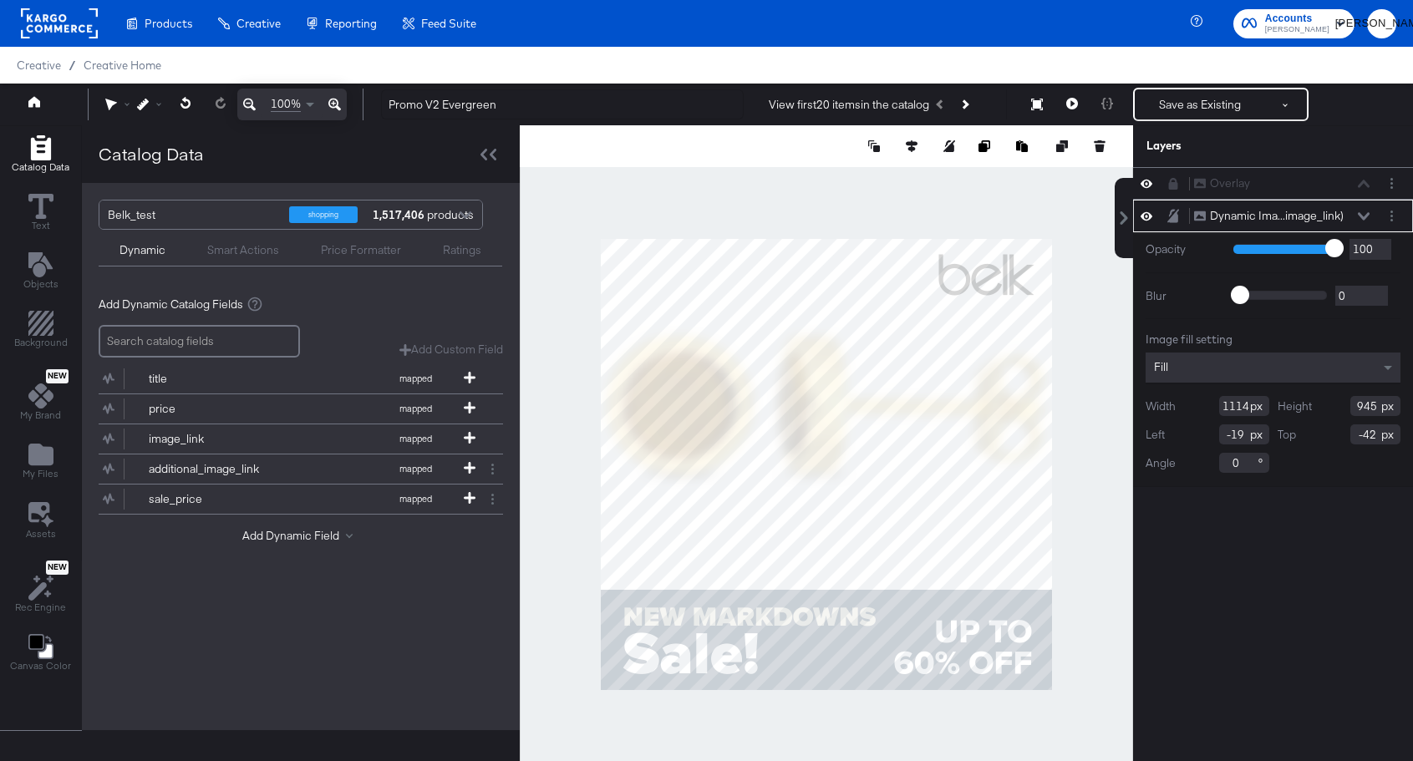
type input "892"
type input "-17"
type input "94"
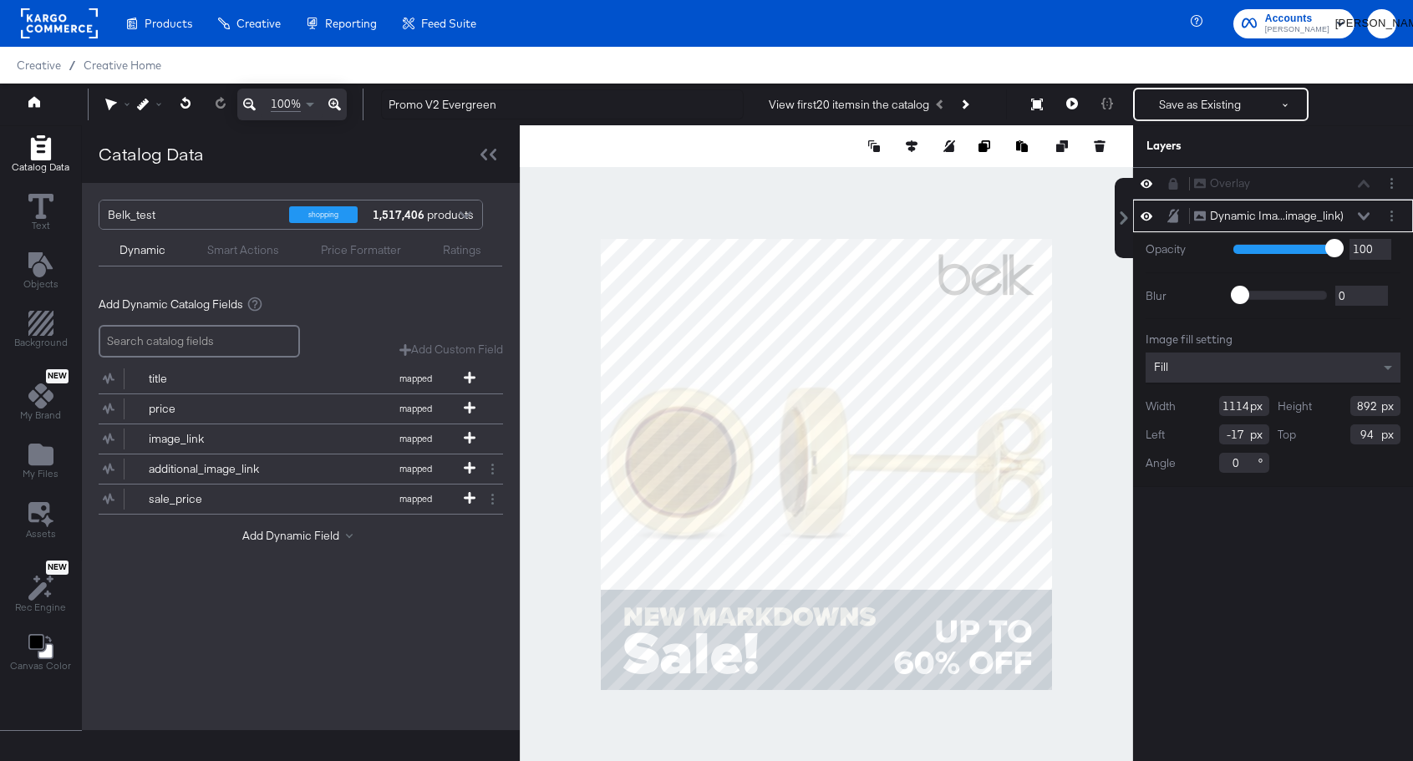
type input "788"
type input "198"
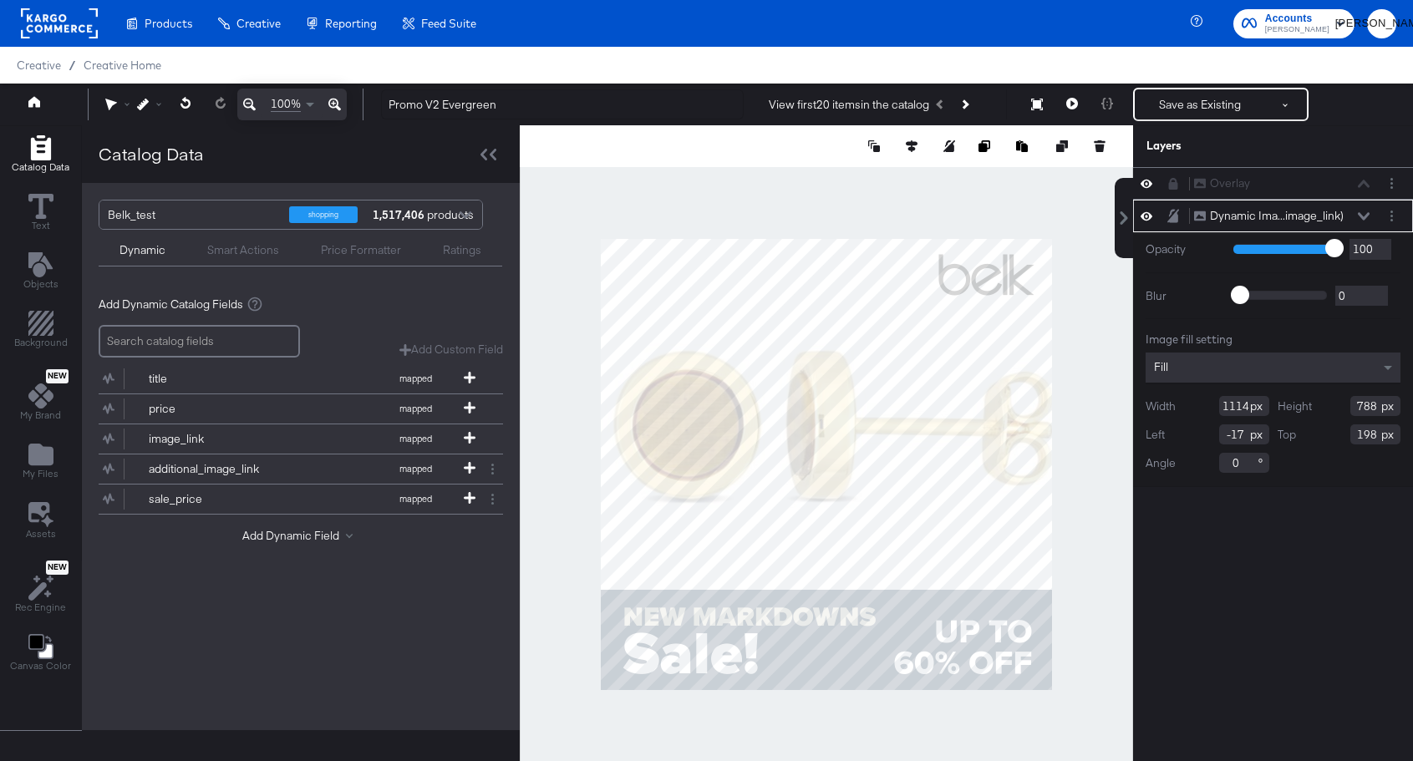
type input "0"
type input "58"
click at [904, 150] on button at bounding box center [912, 146] width 17 height 17
click at [786, 175] on icon at bounding box center [788, 177] width 12 height 12
type input "-17"
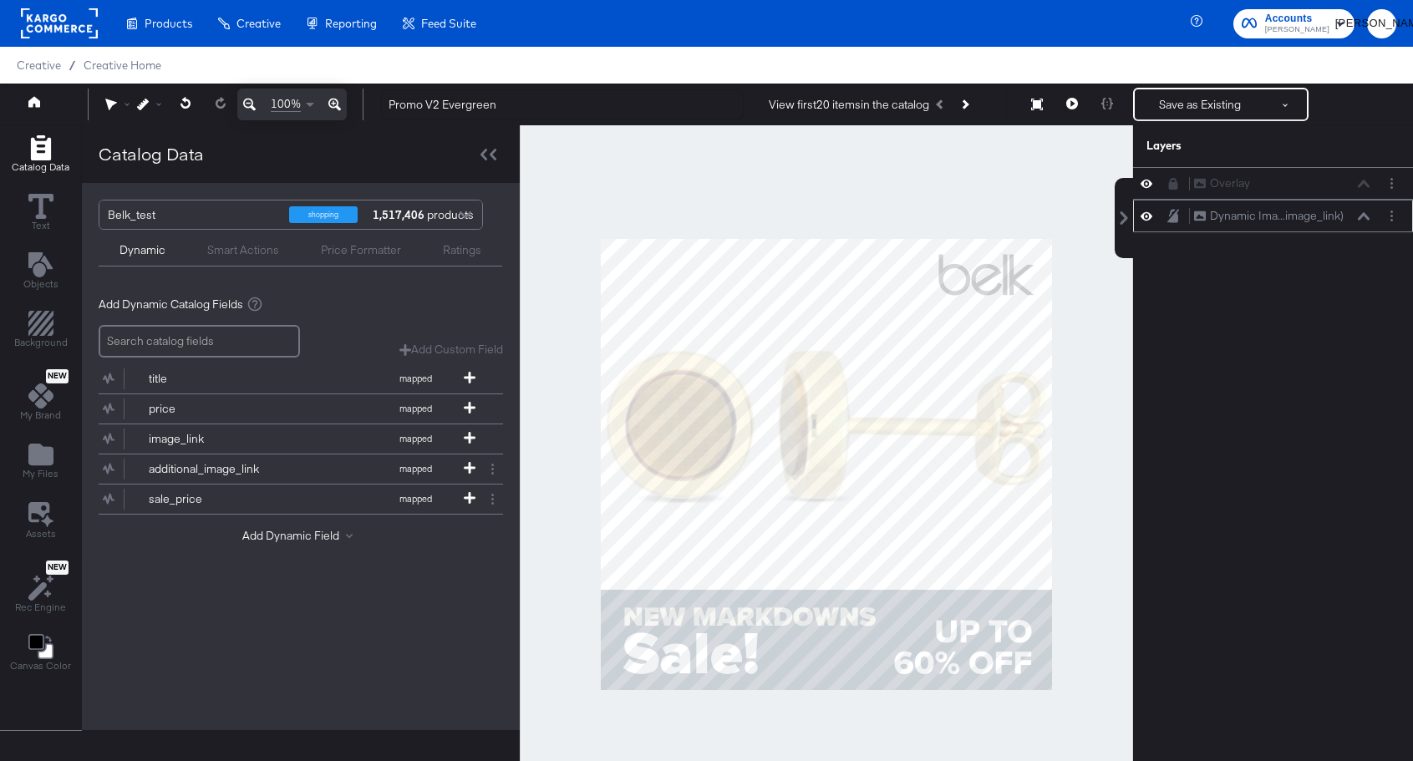
click at [1065, 481] on div at bounding box center [827, 464] width 614 height 679
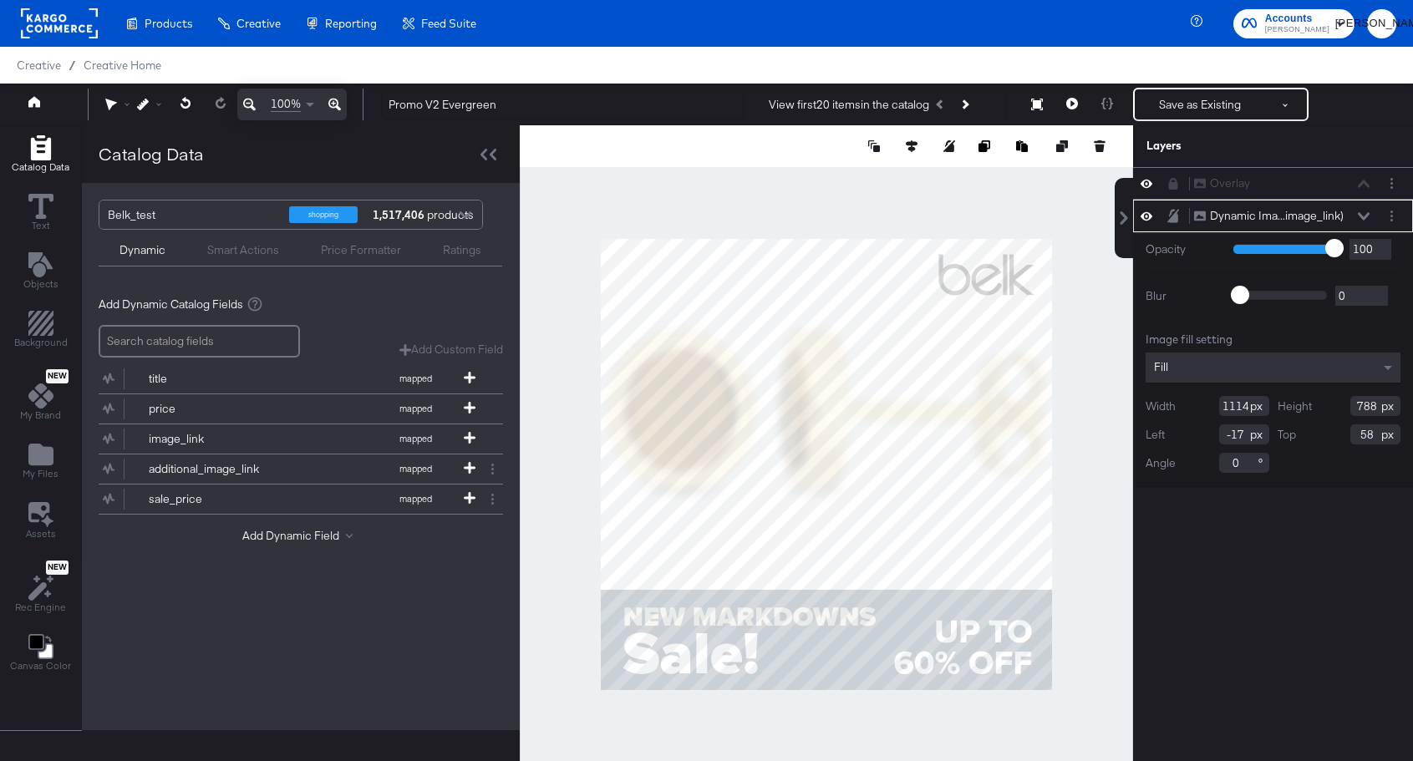
click at [826, 234] on div at bounding box center [827, 464] width 614 height 679
type input "858"
click at [911, 145] on icon at bounding box center [912, 146] width 12 height 12
click at [787, 176] on icon at bounding box center [788, 177] width 12 height 12
click at [881, 175] on icon at bounding box center [881, 177] width 12 height 12
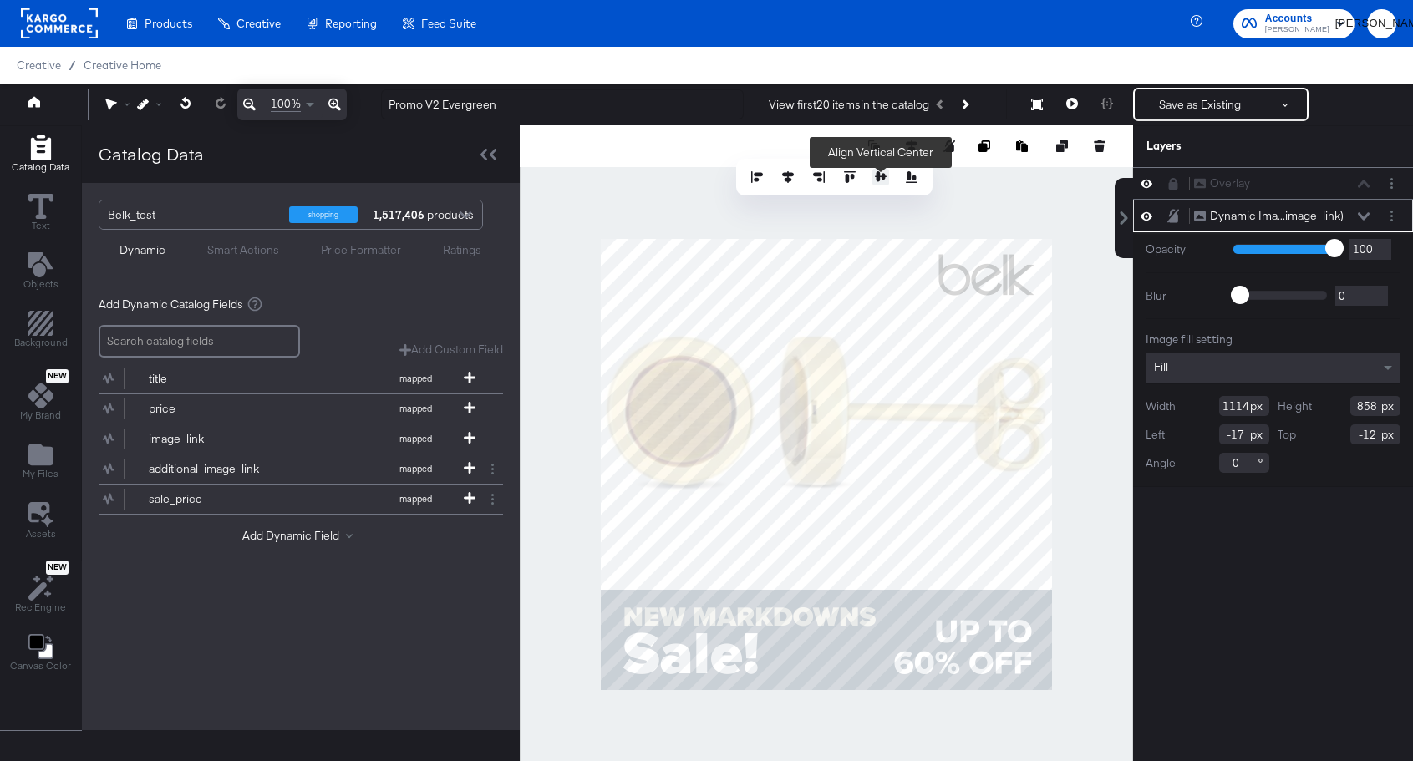
type input "111"
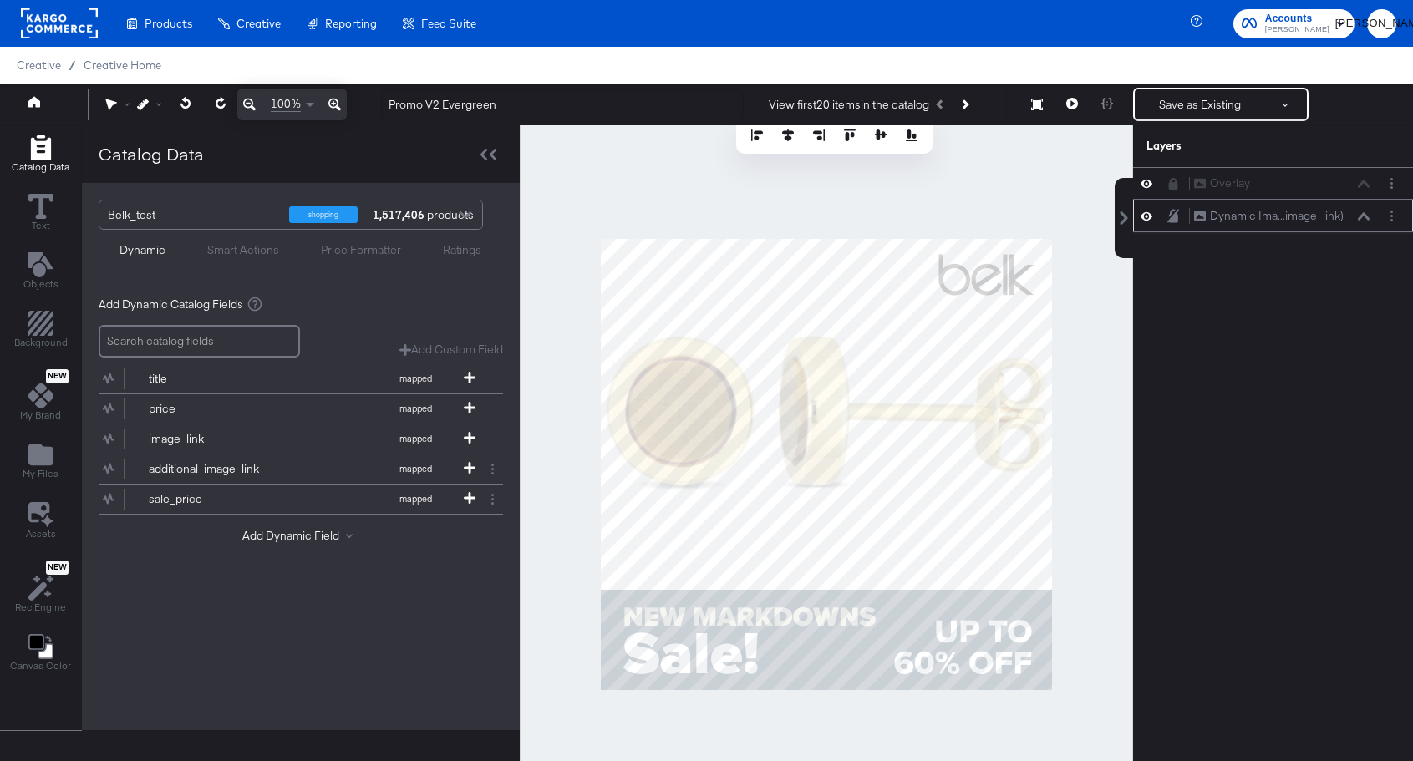
click at [1064, 356] on div at bounding box center [827, 464] width 614 height 679
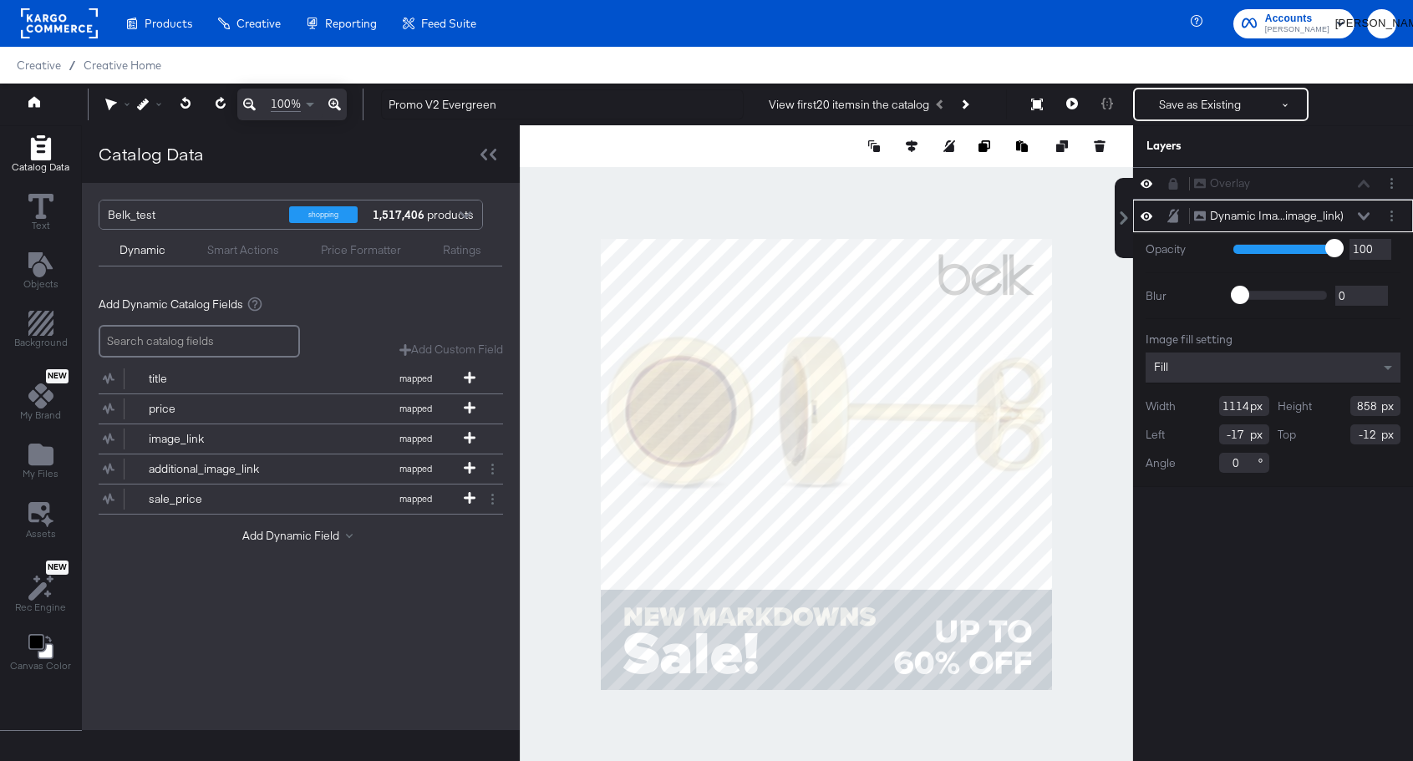
click at [1077, 392] on div at bounding box center [827, 464] width 614 height 679
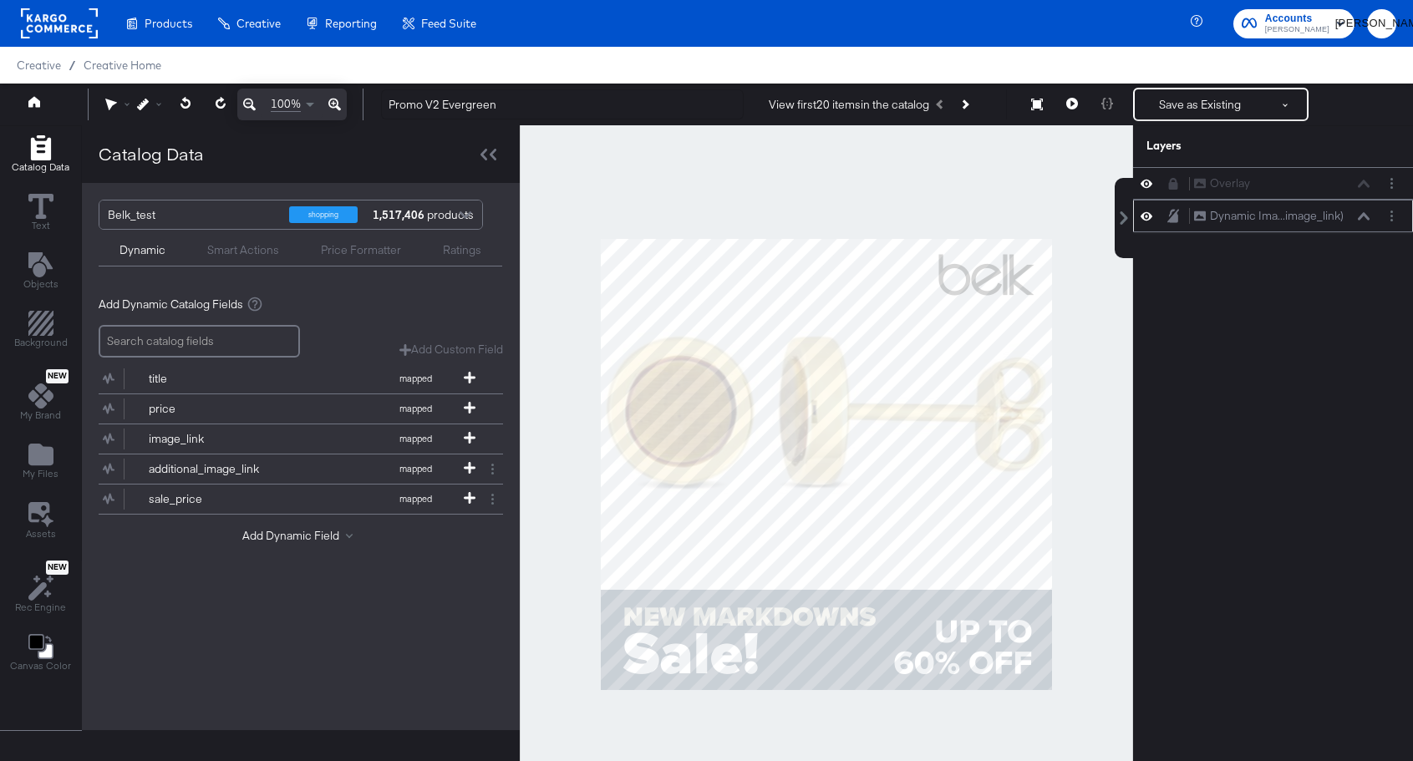
scroll to position [1, 0]
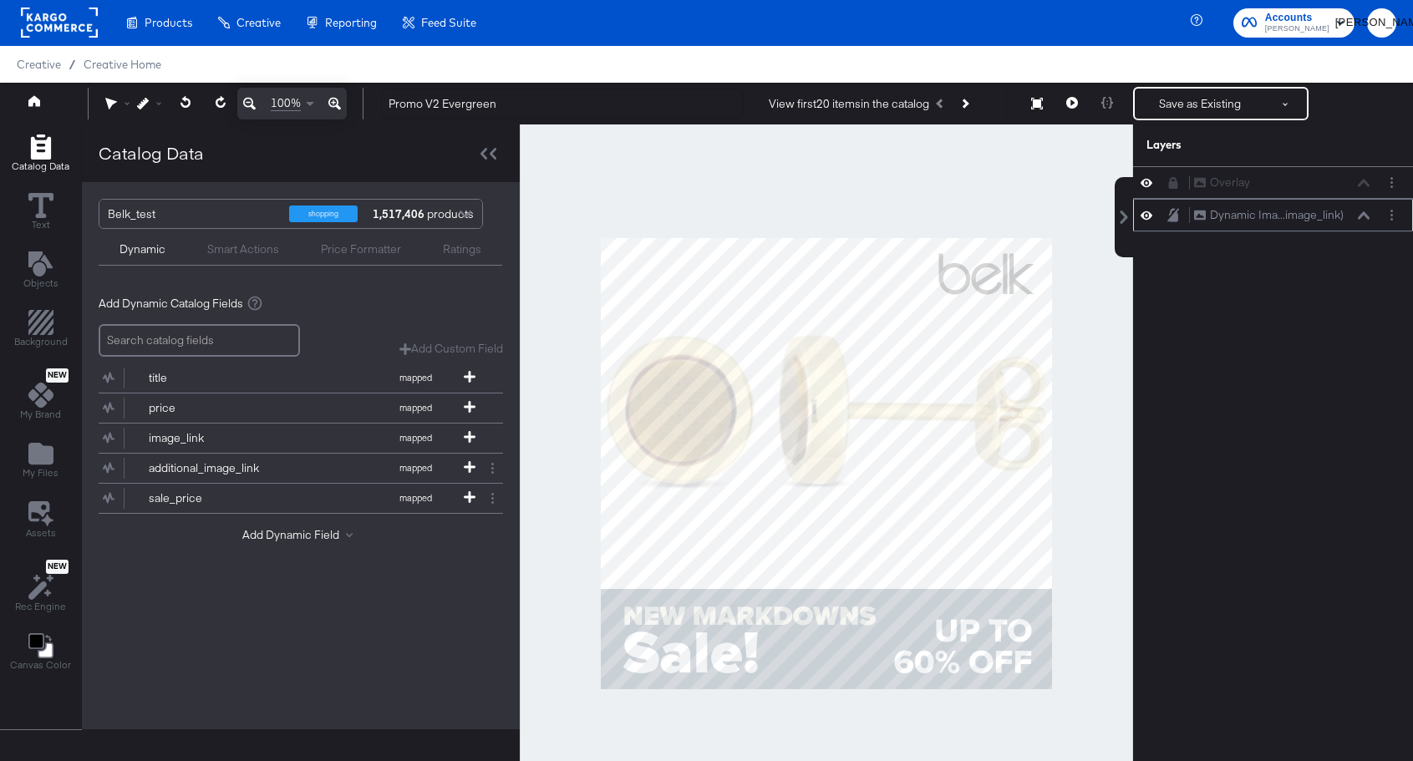
click at [1068, 105] on icon at bounding box center [1073, 103] width 12 height 12
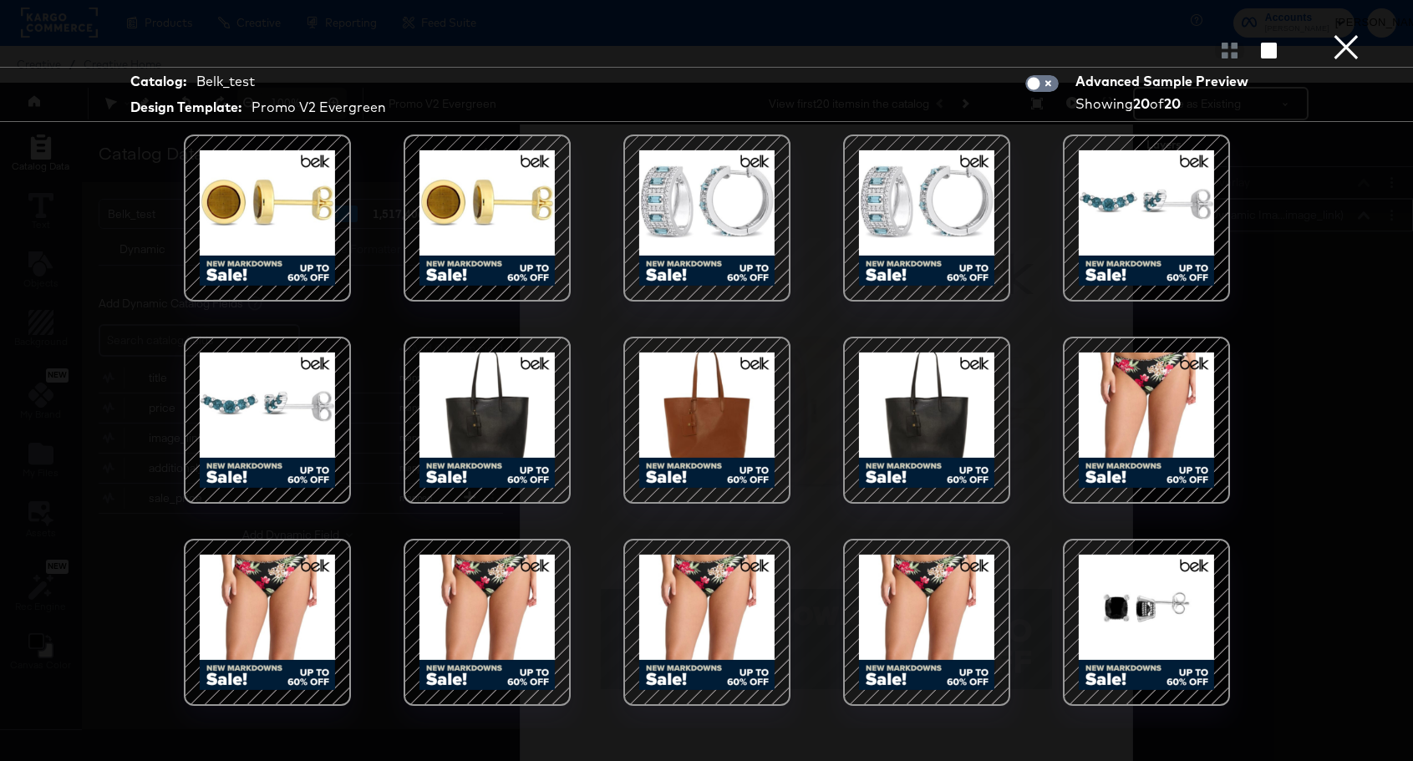
click at [1352, 33] on button "×" at bounding box center [1346, 16] width 33 height 33
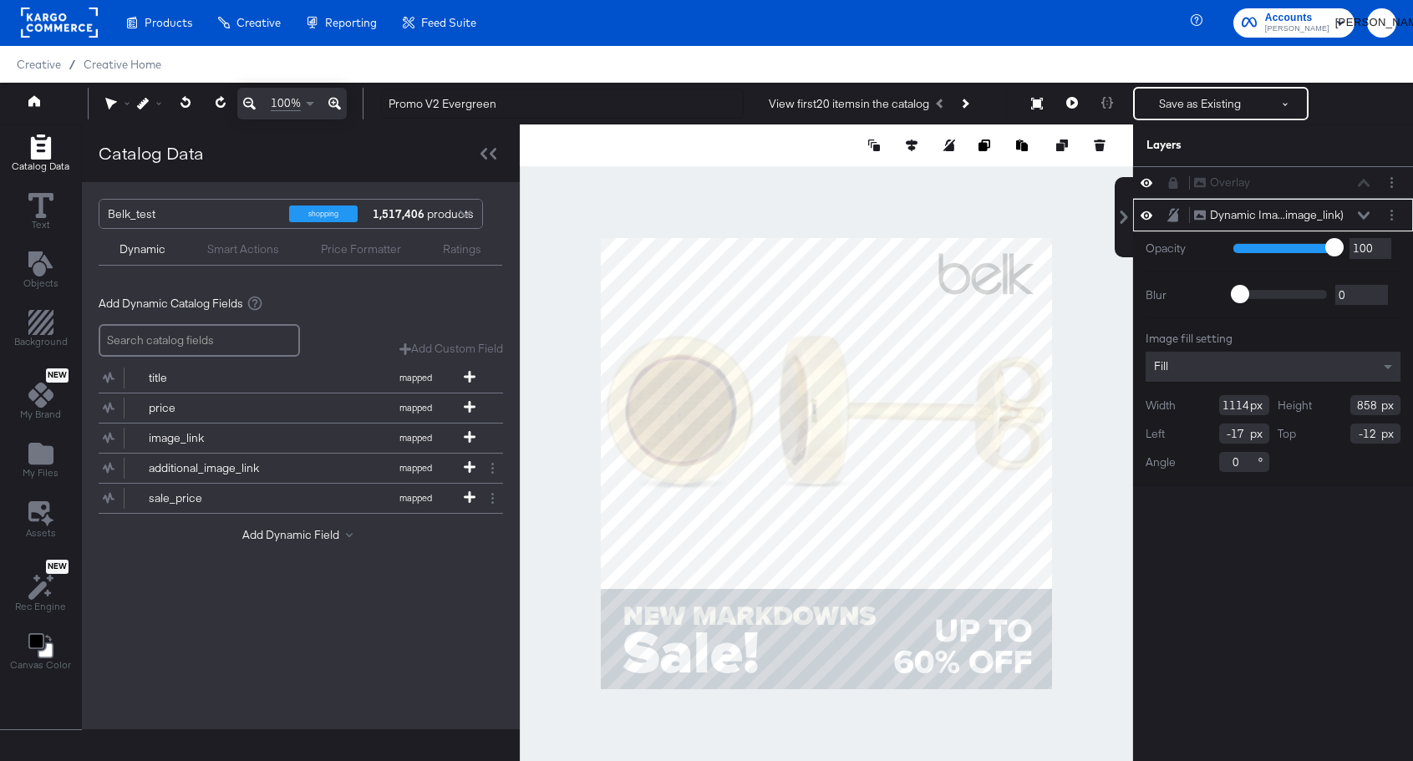
click at [1146, 216] on icon at bounding box center [1147, 215] width 12 height 8
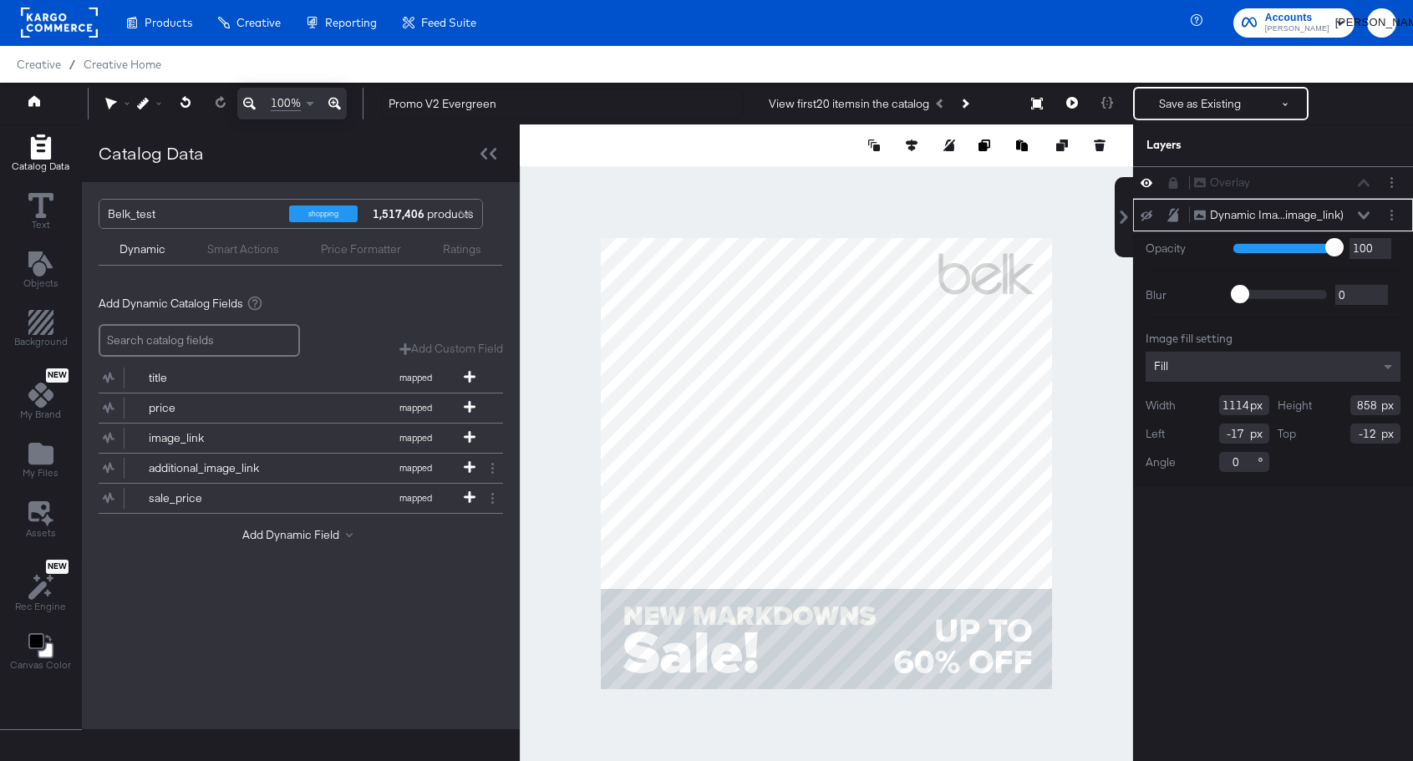
click at [1146, 216] on icon at bounding box center [1147, 216] width 12 height 11
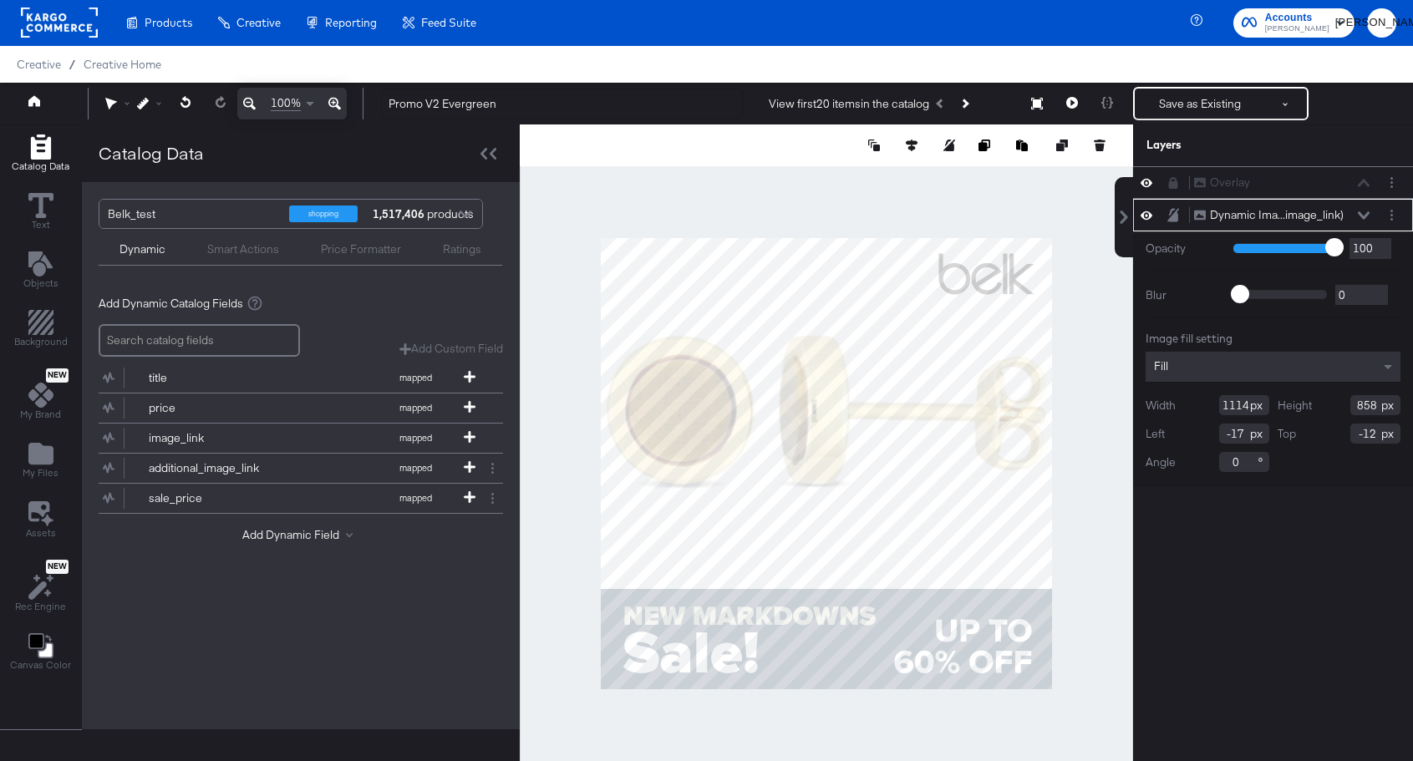
click at [1103, 354] on div at bounding box center [827, 464] width 614 height 679
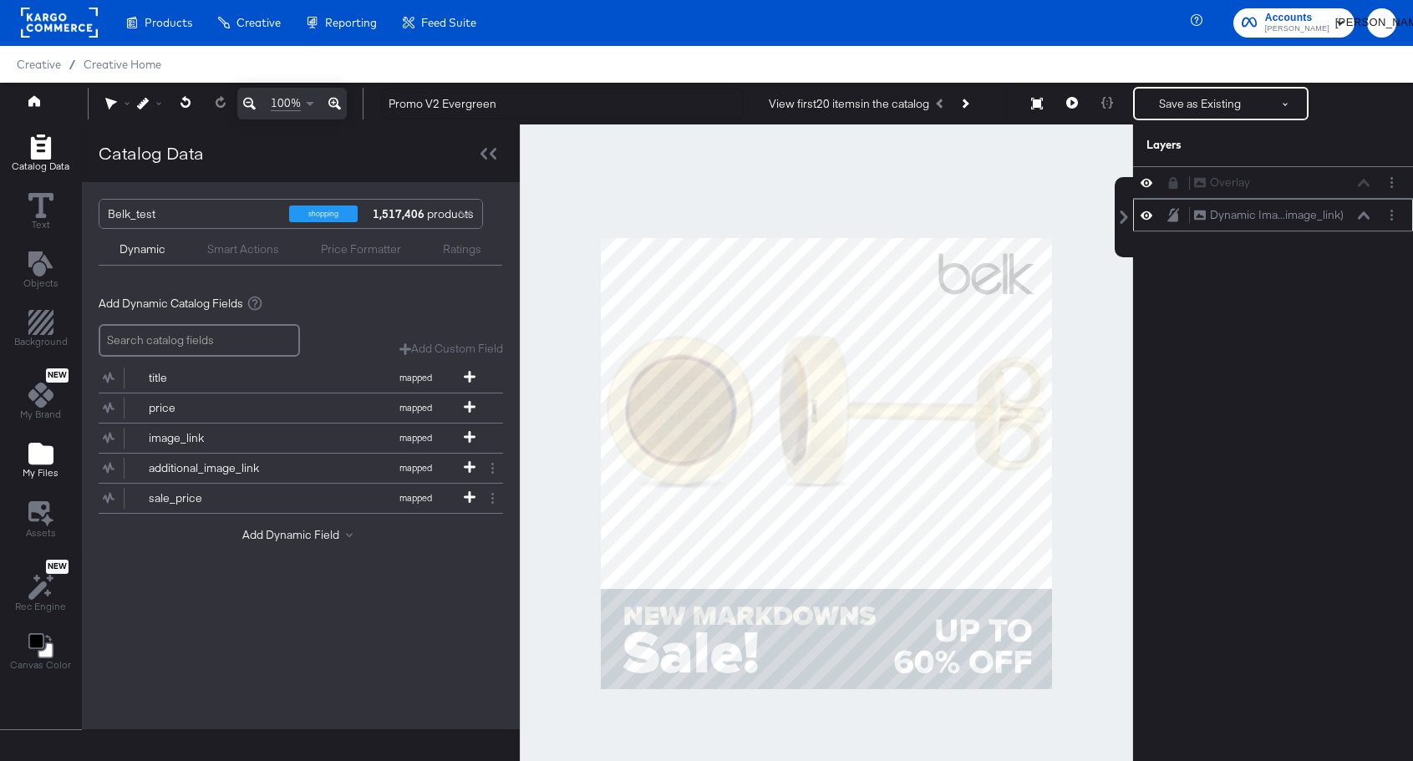
click at [37, 445] on icon "Add Files" at bounding box center [40, 454] width 25 height 22
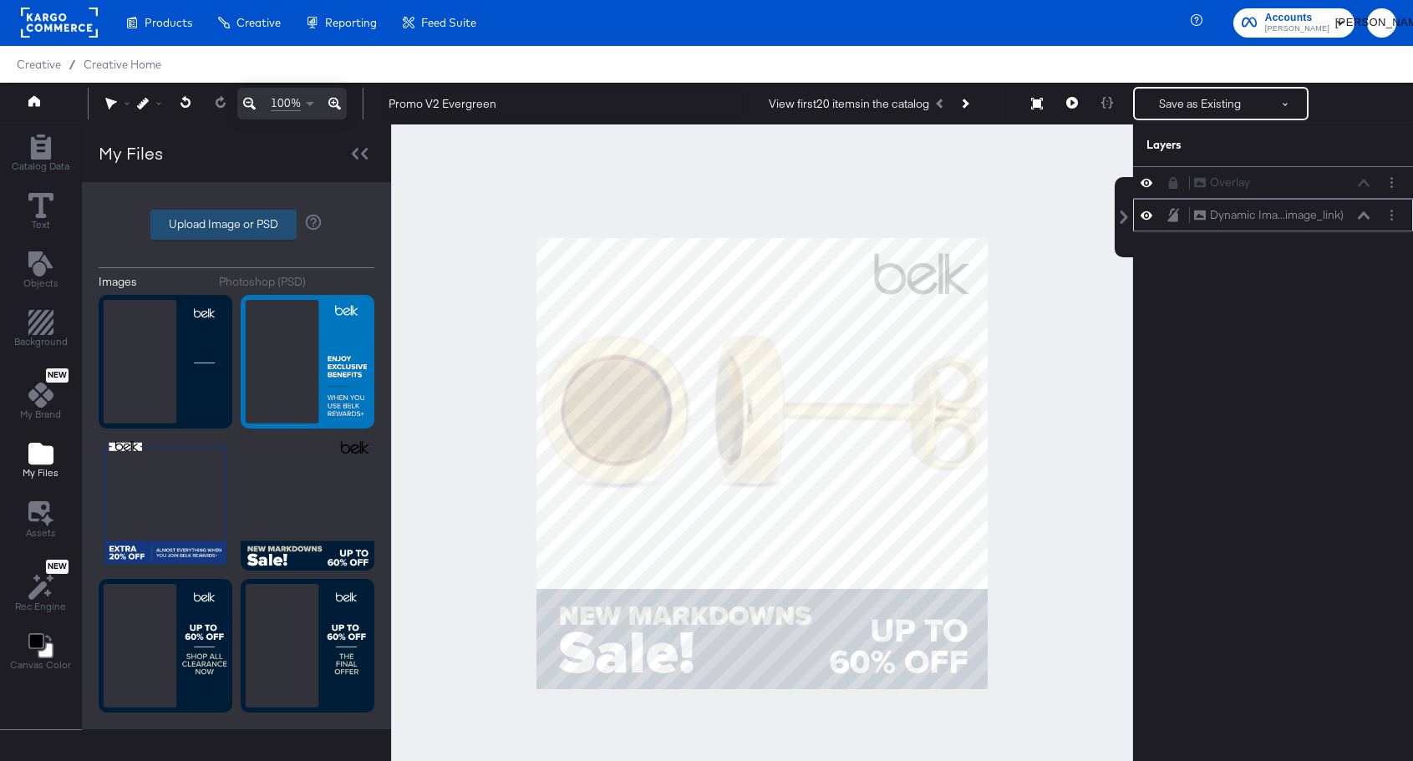
click at [171, 228] on label "Upload Image or PSD" at bounding box center [223, 225] width 145 height 28
click at [237, 225] on input "Upload Image or PSD" at bounding box center [237, 225] width 0 height 0
type input "C:\fakepath\Promo V2_evergreen_Overlay no text.png"
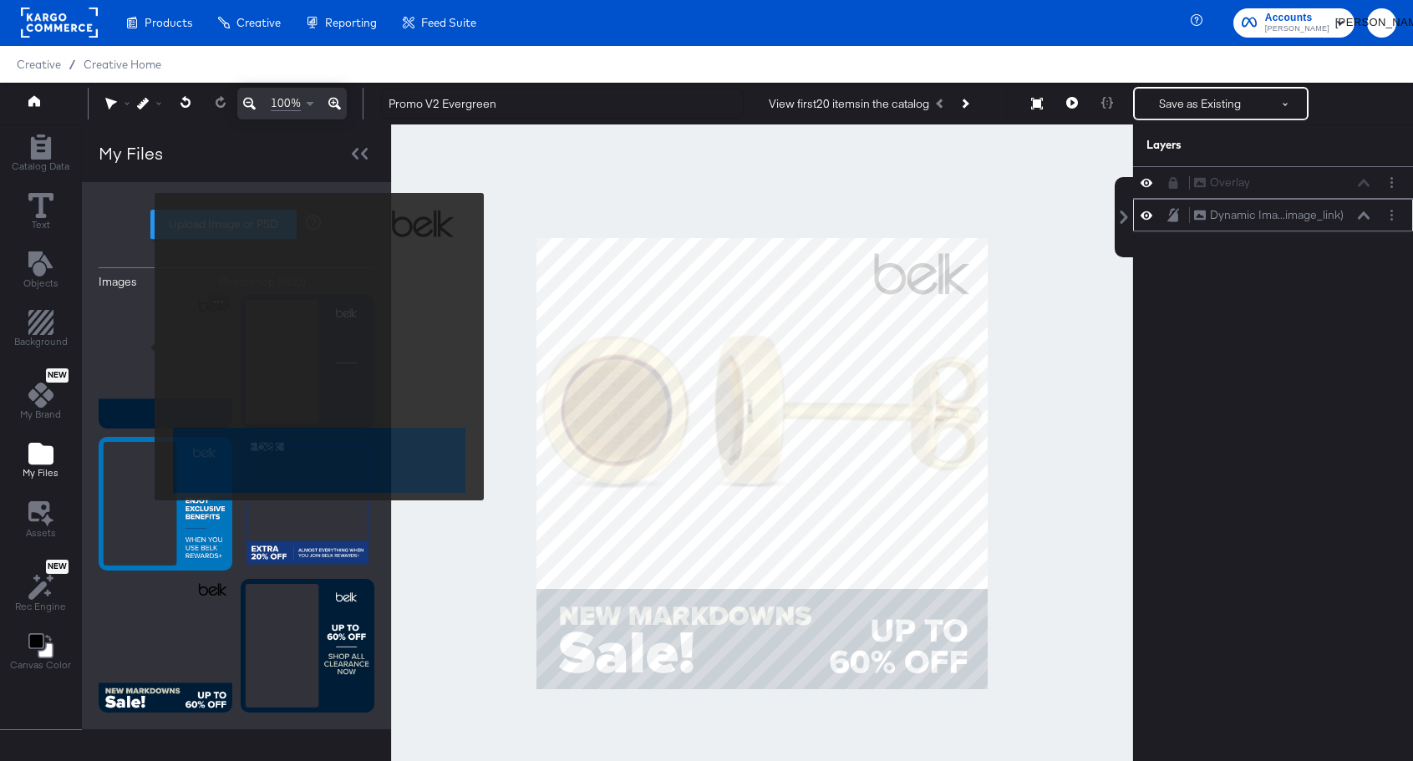
click at [144, 347] on img at bounding box center [166, 362] width 134 height 134
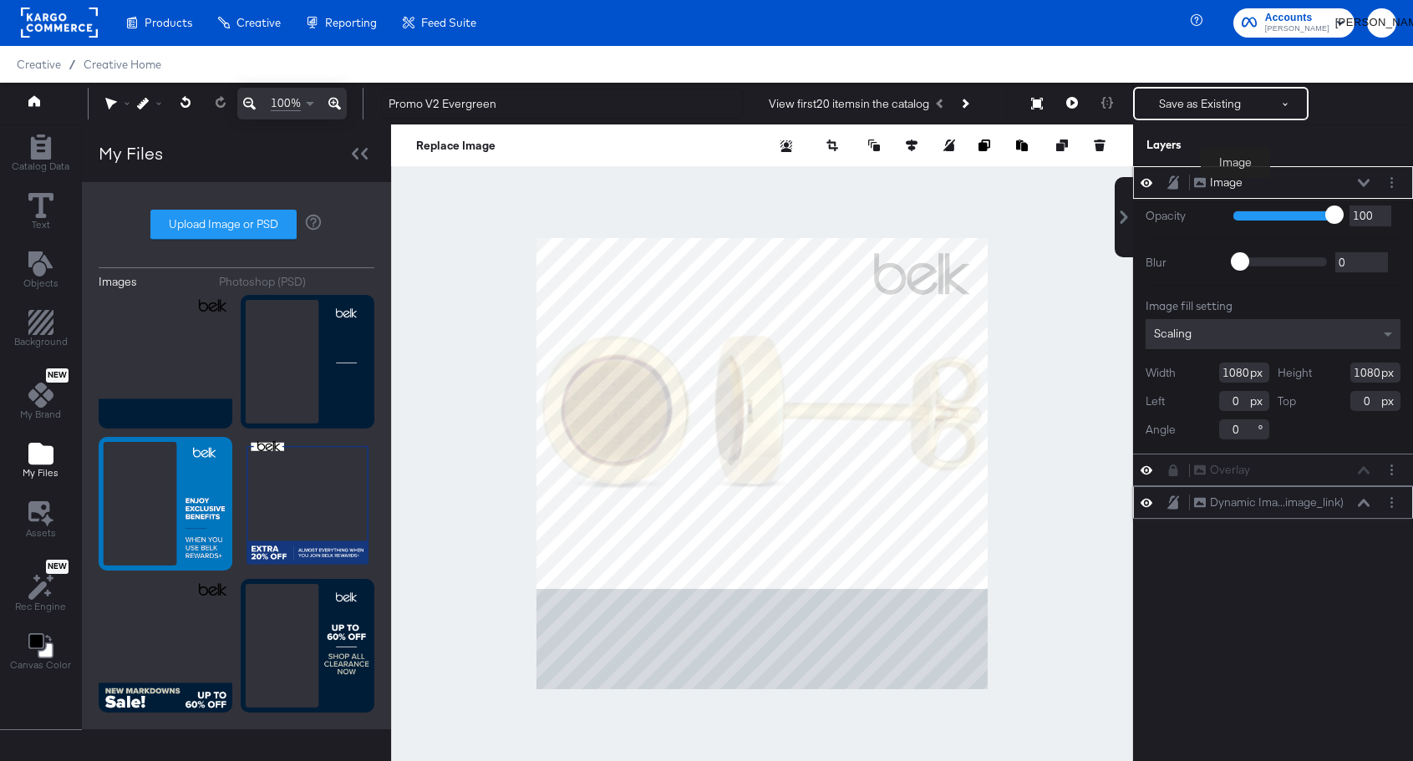
click at [1236, 190] on div "Image" at bounding box center [1226, 183] width 33 height 16
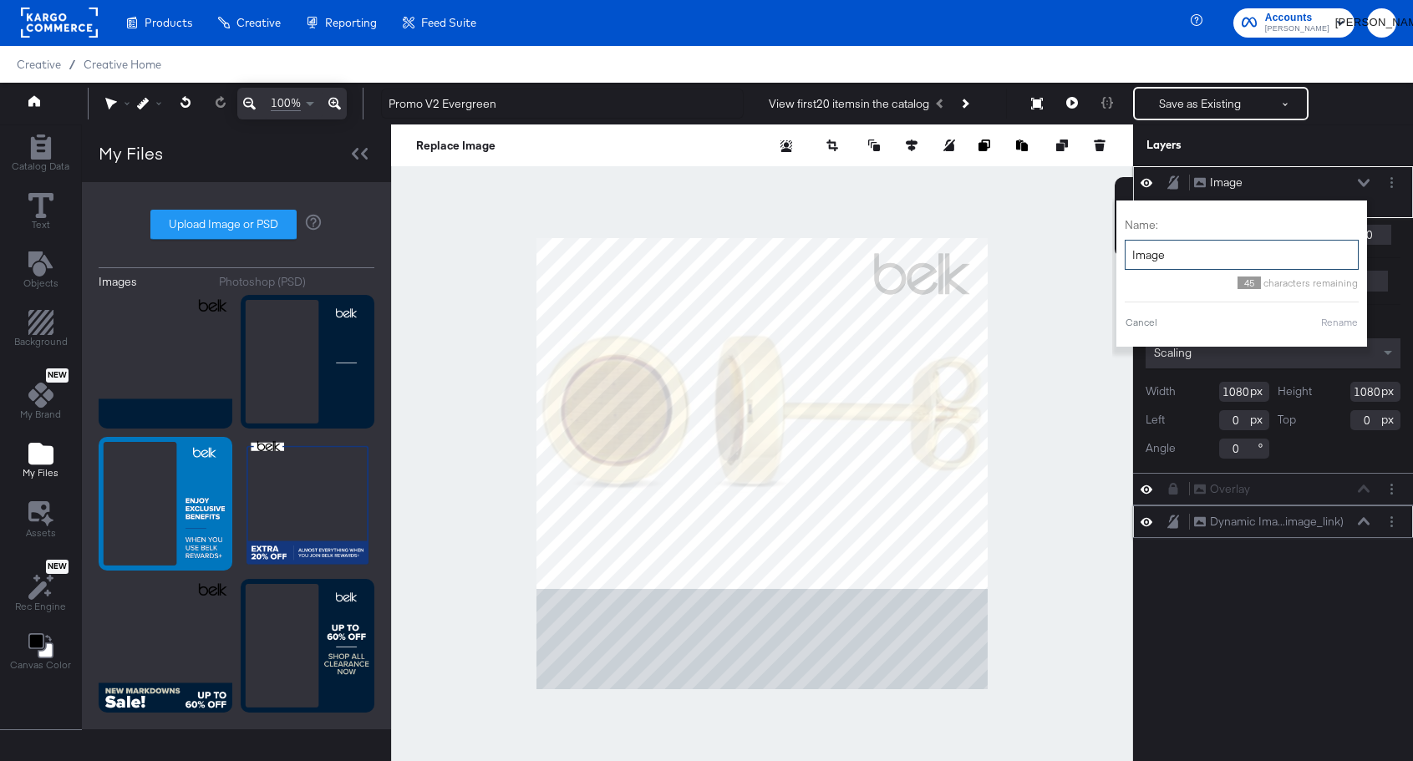
click at [1187, 241] on input "Image" at bounding box center [1242, 255] width 234 height 31
type input "Overlay"
click at [1327, 318] on button "Rename" at bounding box center [1340, 322] width 38 height 15
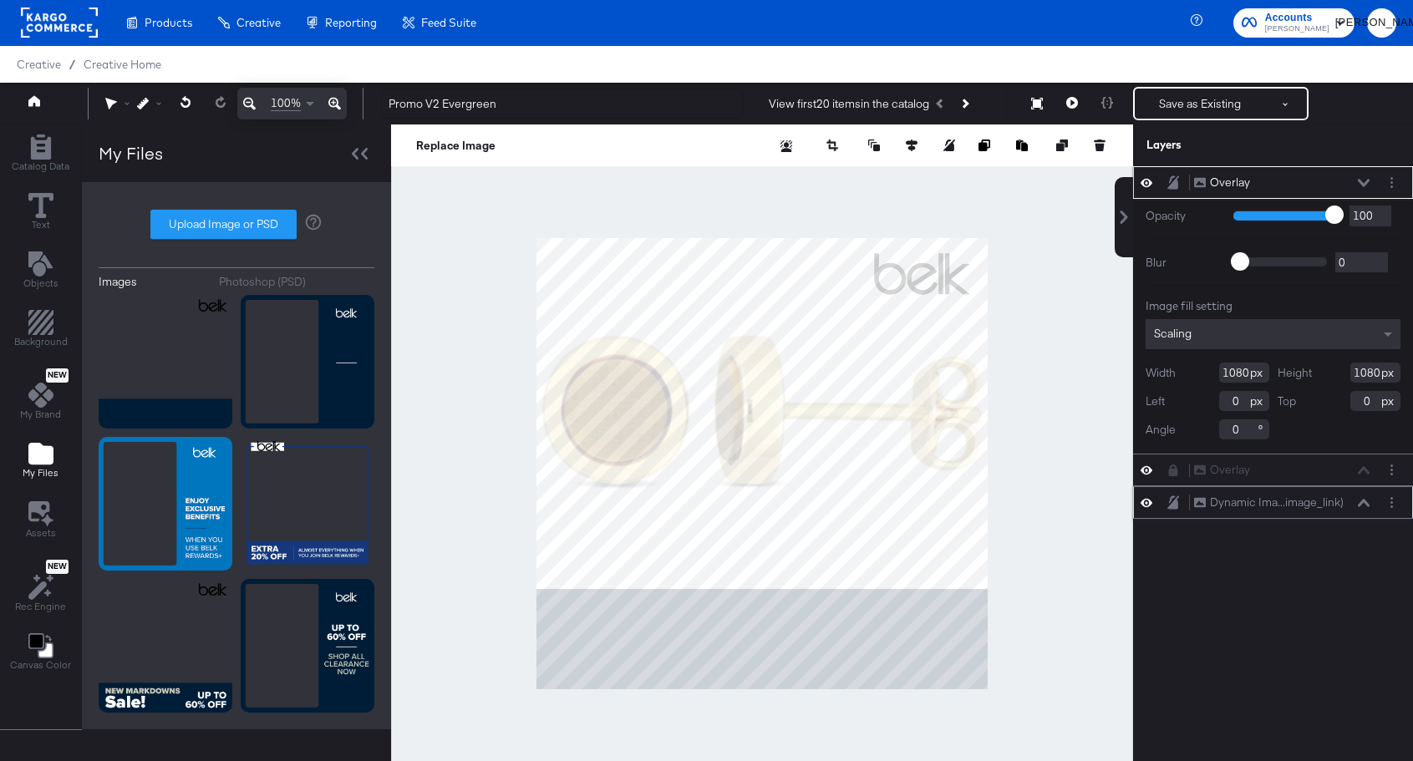
click at [1358, 176] on div "Overlay Overlay" at bounding box center [1282, 183] width 177 height 18
click at [1363, 181] on icon at bounding box center [1364, 183] width 12 height 8
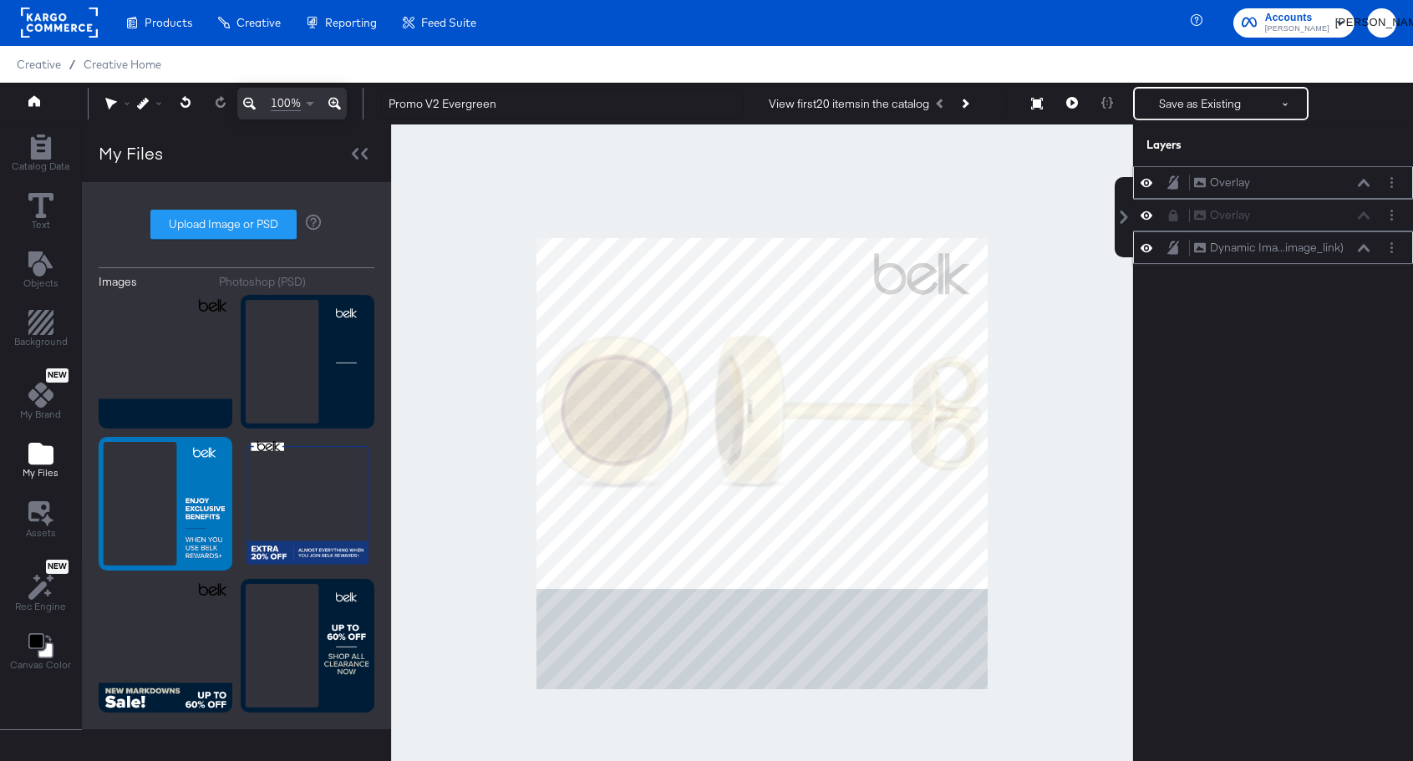
click at [1149, 187] on icon at bounding box center [1147, 183] width 12 height 14
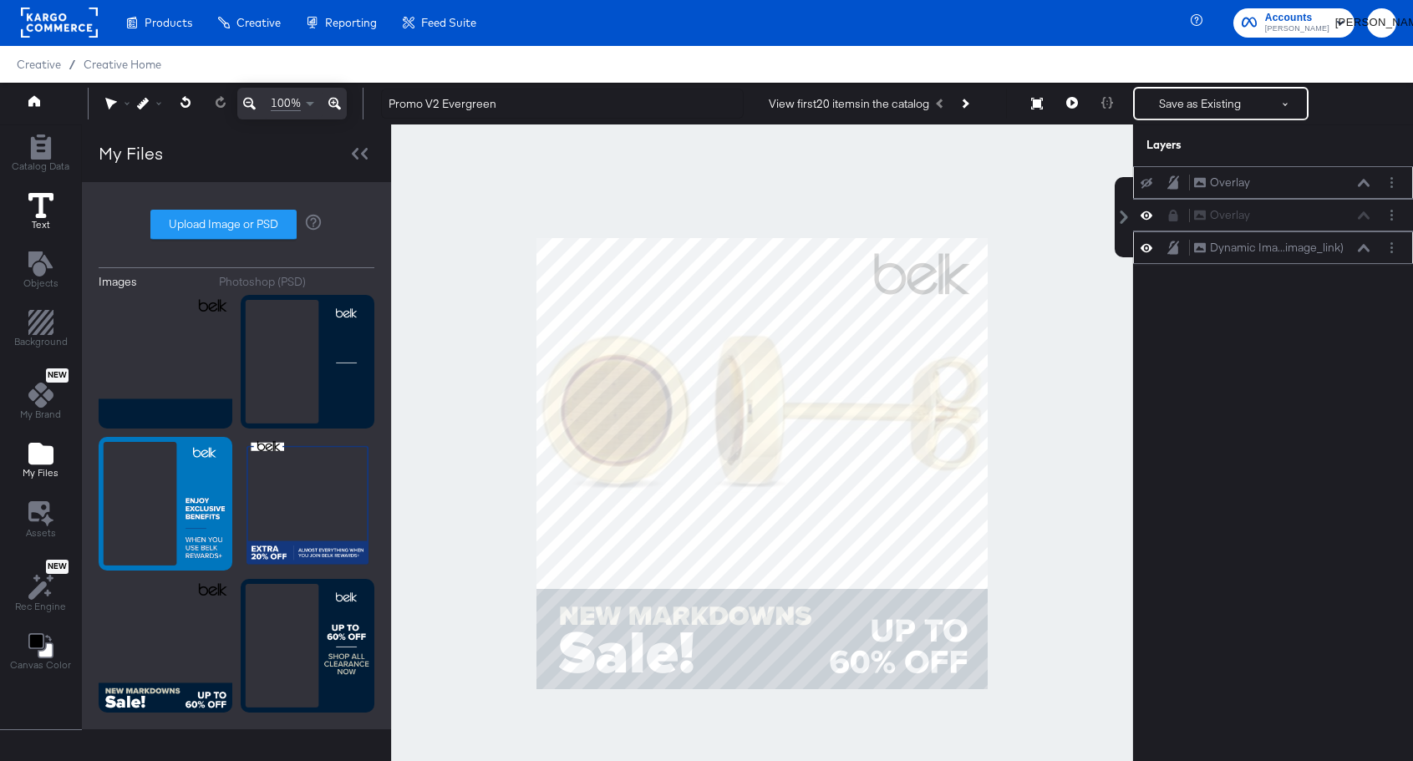
click at [46, 204] on icon at bounding box center [40, 205] width 25 height 25
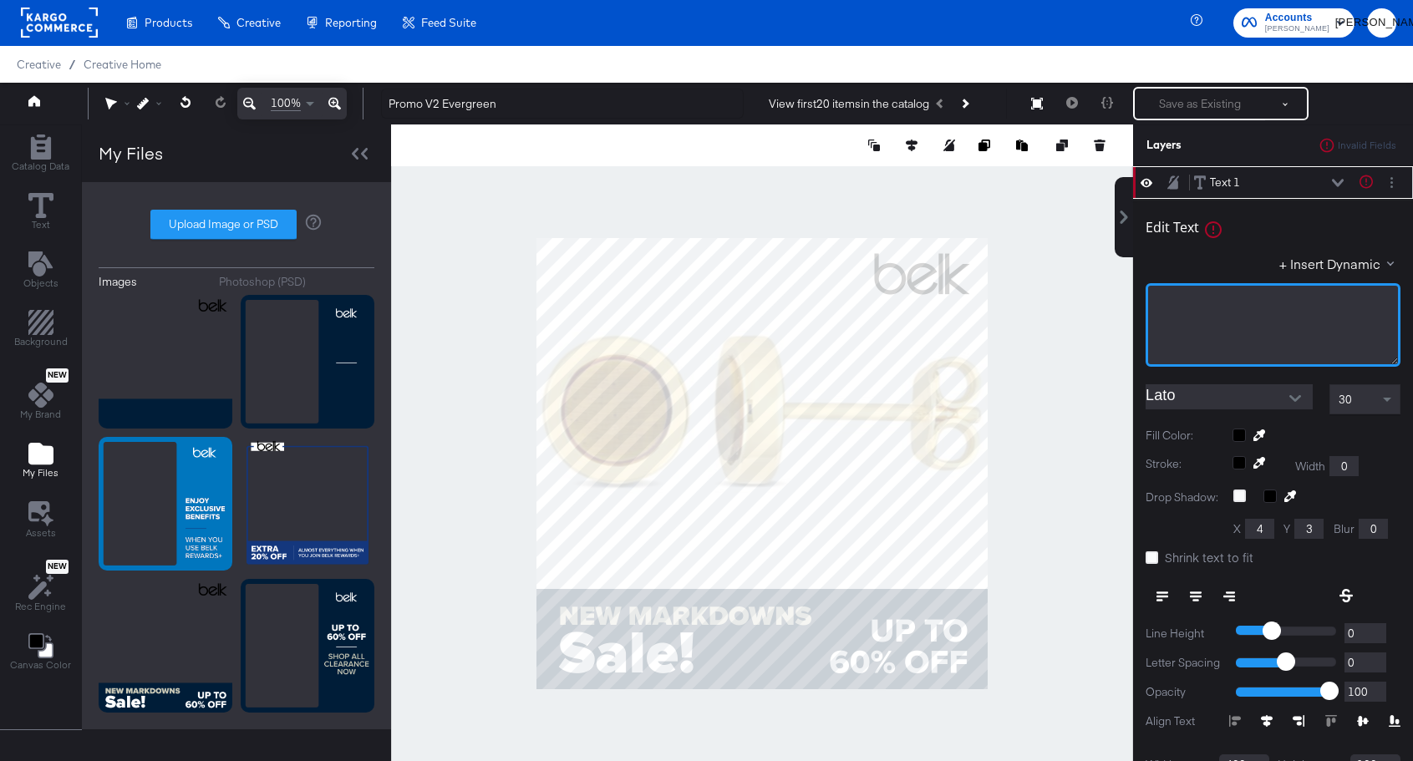
click at [1163, 329] on div "﻿" at bounding box center [1273, 325] width 255 height 84
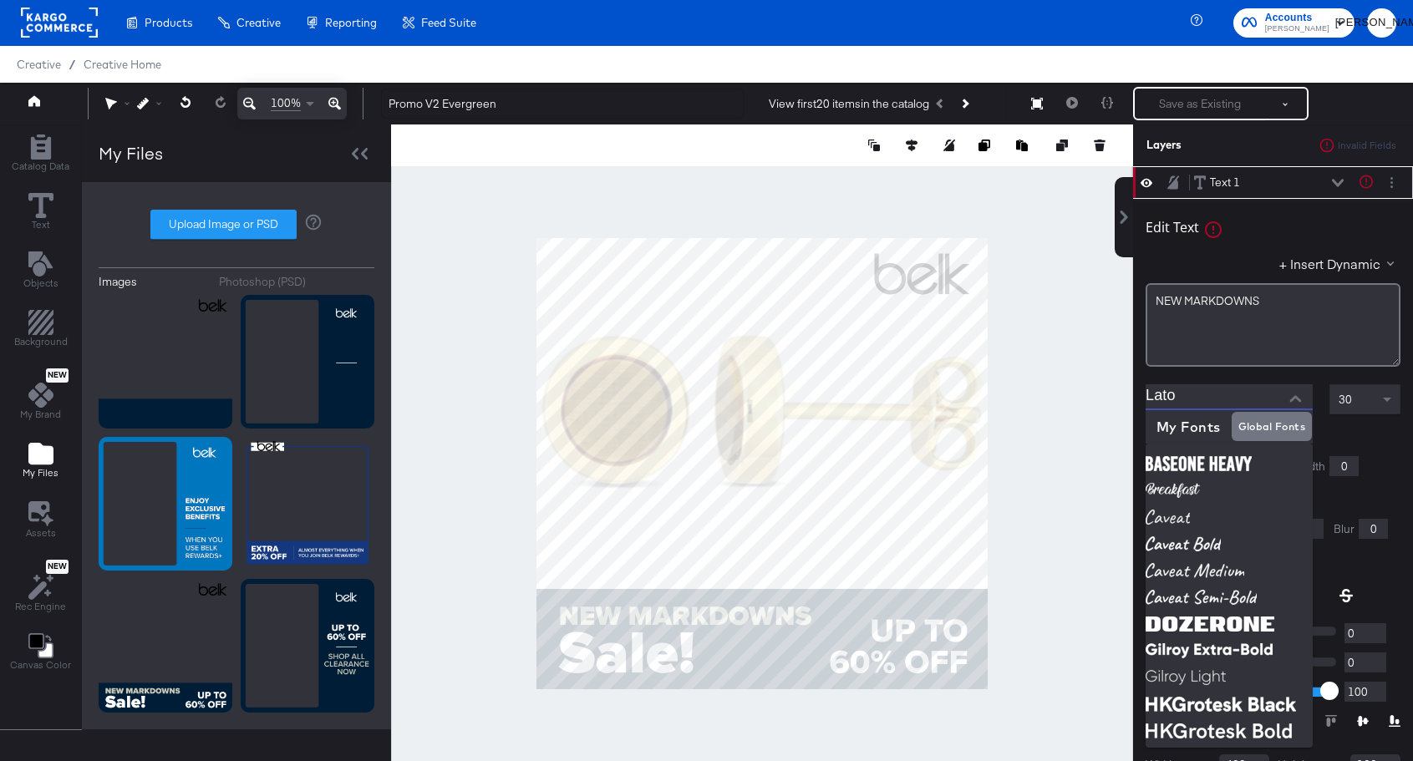
click at [1219, 386] on input "Lato" at bounding box center [1217, 397] width 142 height 25
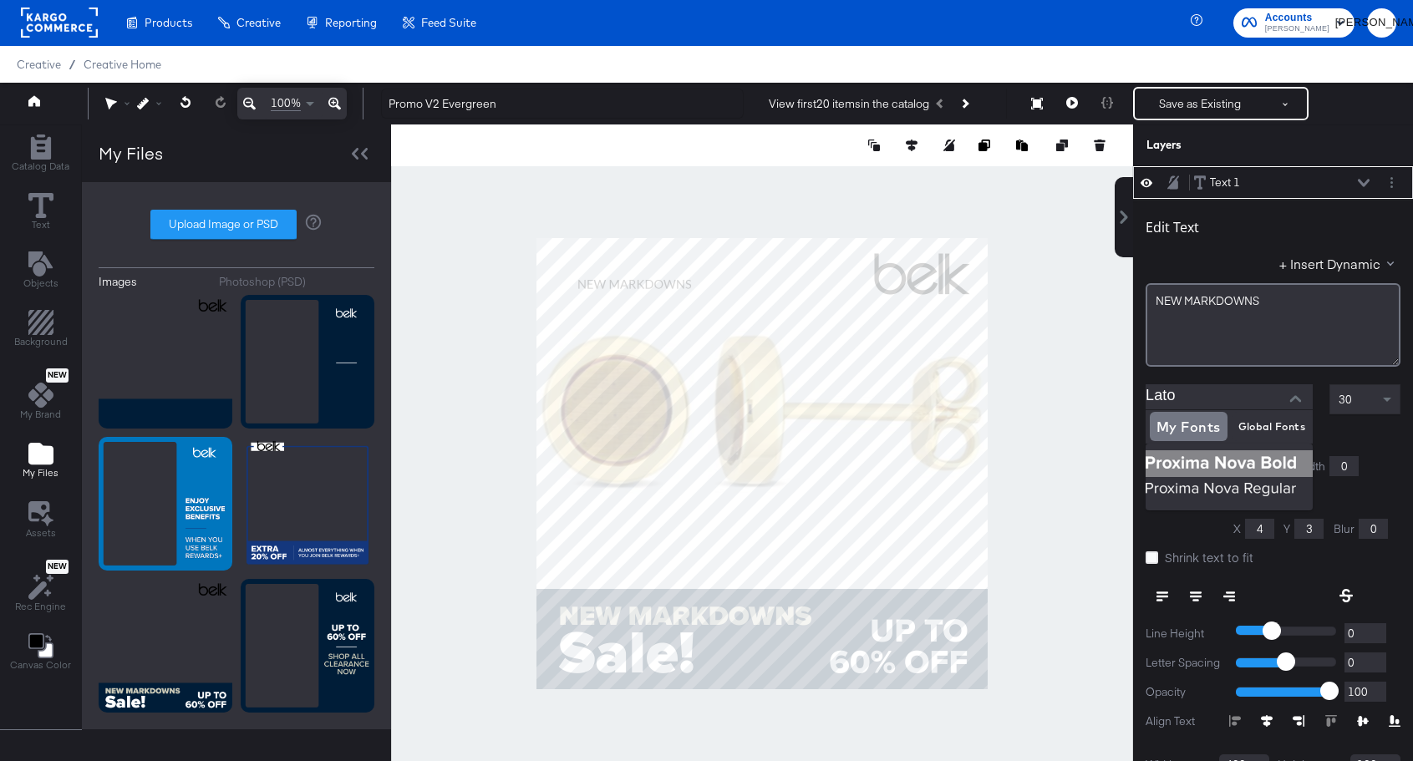
click at [1188, 462] on img at bounding box center [1229, 464] width 167 height 27
type input "Proxima Nova Bold"
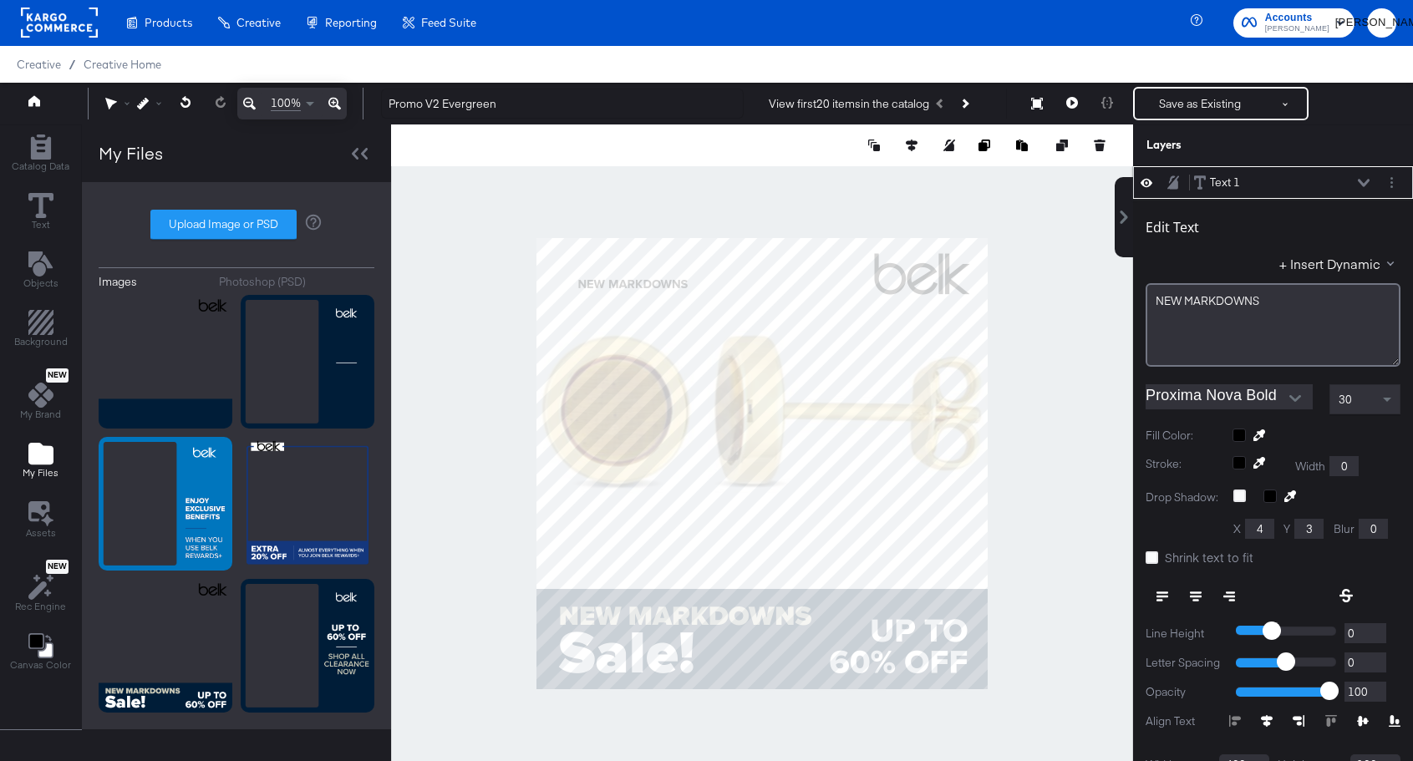
click at [1360, 402] on div "30" at bounding box center [1365, 399] width 69 height 28
type input "603"
click at [1150, 553] on icon at bounding box center [1152, 558] width 13 height 13
click at [0, 0] on input "Shrink text to fit" at bounding box center [0, 0] width 0 height 0
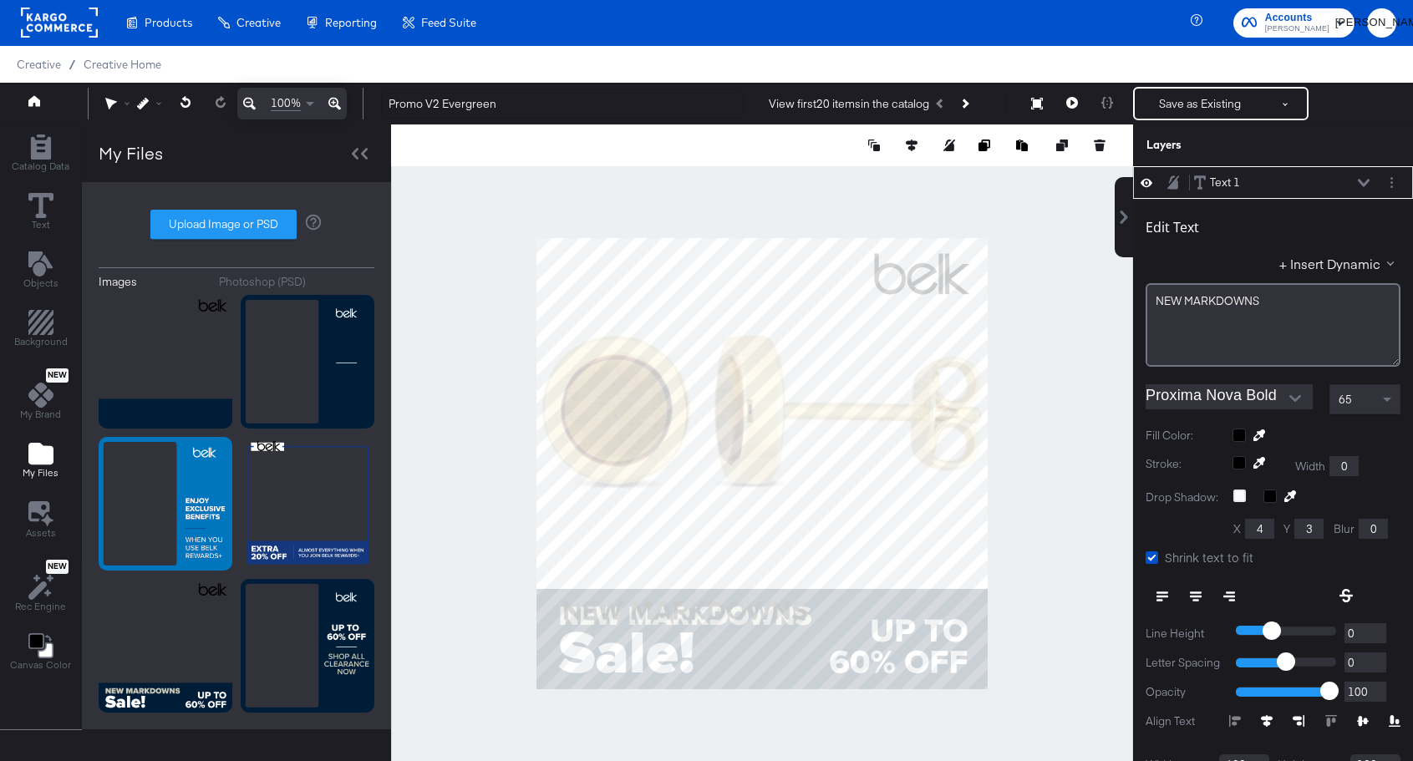
type input "60"
type input "880"
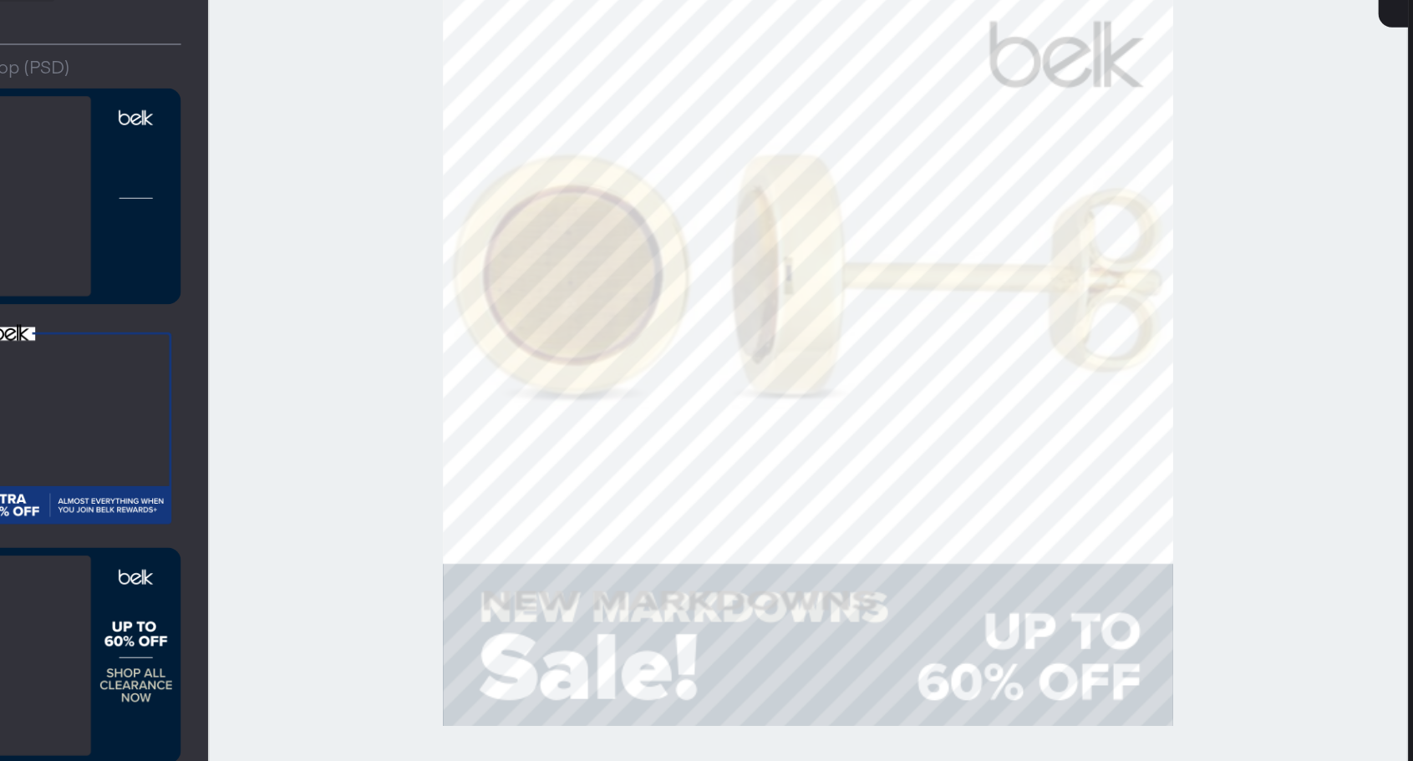
type input "66"
type input "58"
type input "884"
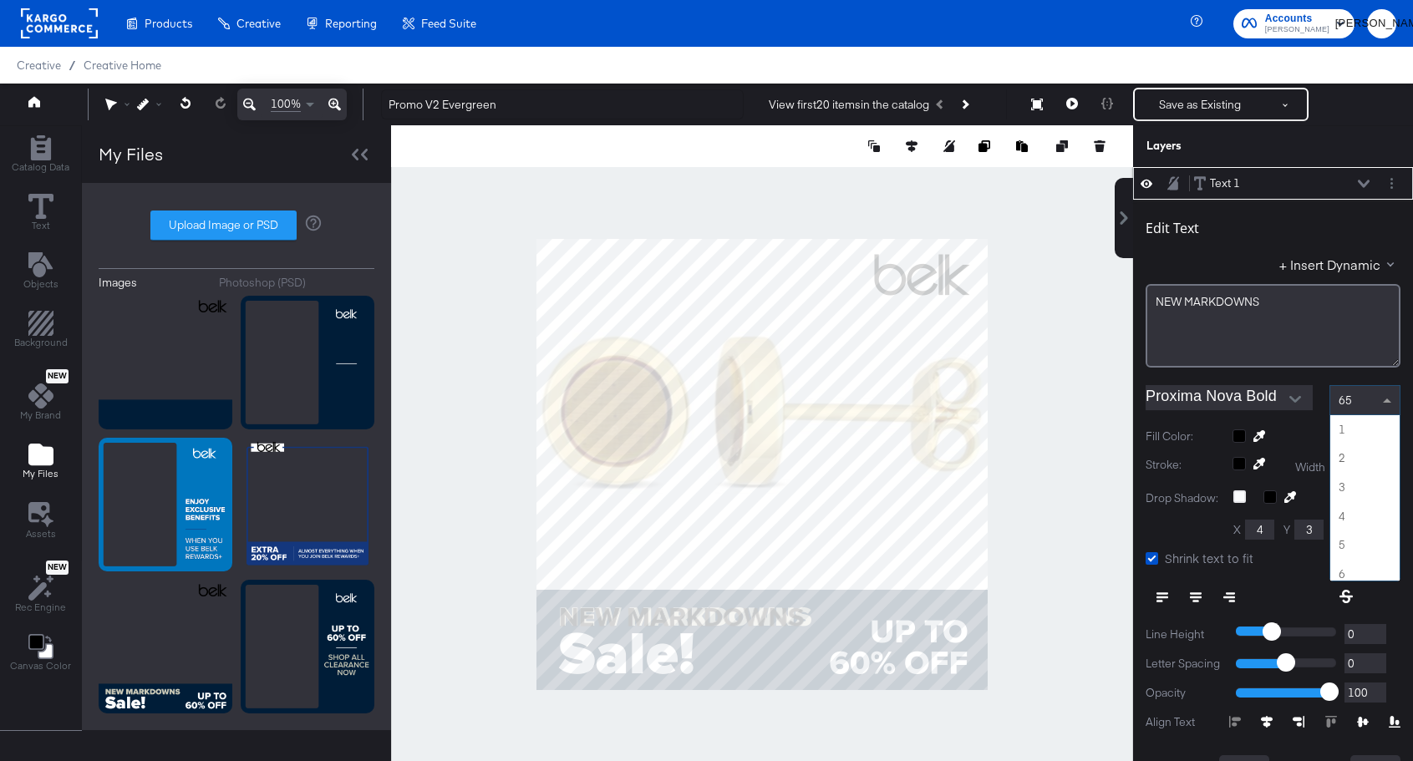
click at [1393, 397] on span at bounding box center [1389, 400] width 21 height 28
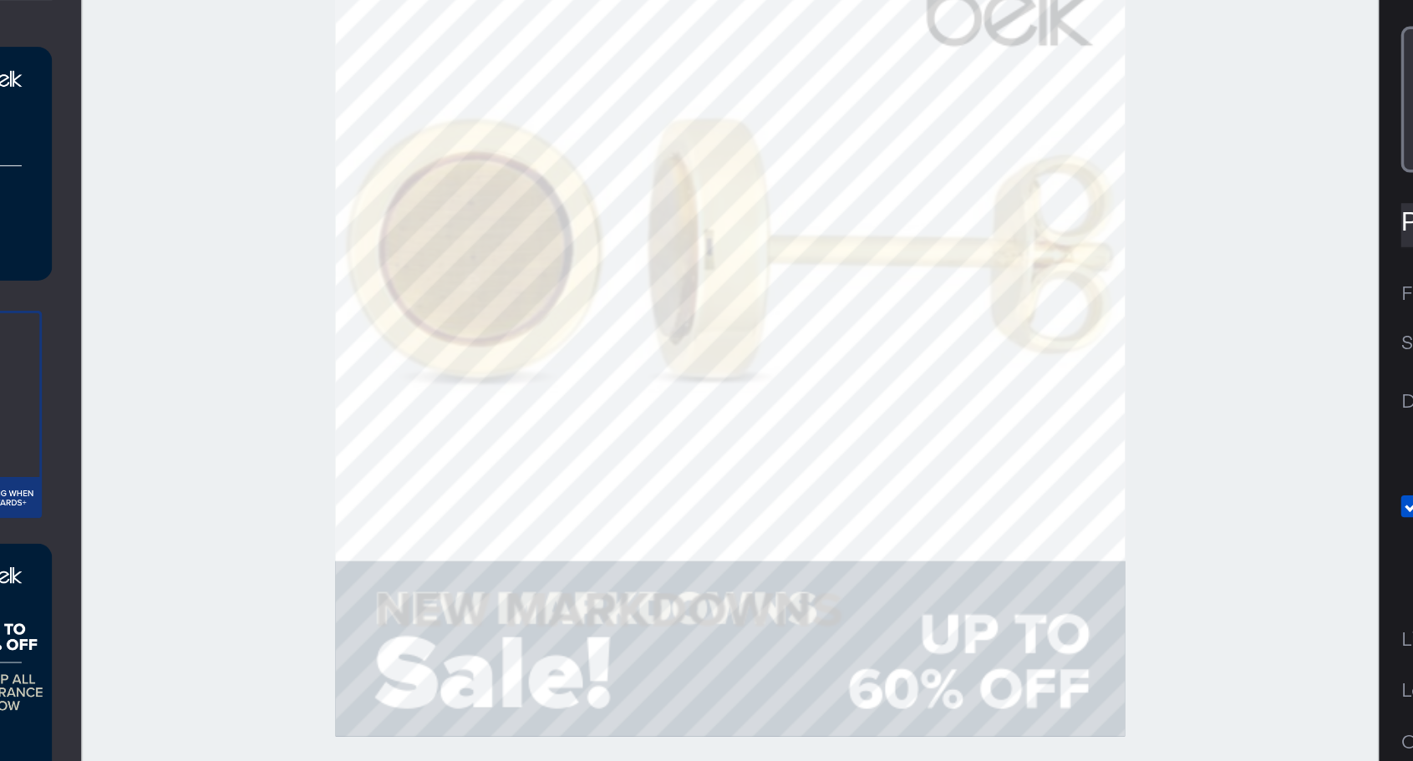
type input "639"
click at [1021, 599] on div at bounding box center [762, 464] width 742 height 679
click at [1024, 618] on div at bounding box center [762, 464] width 742 height 679
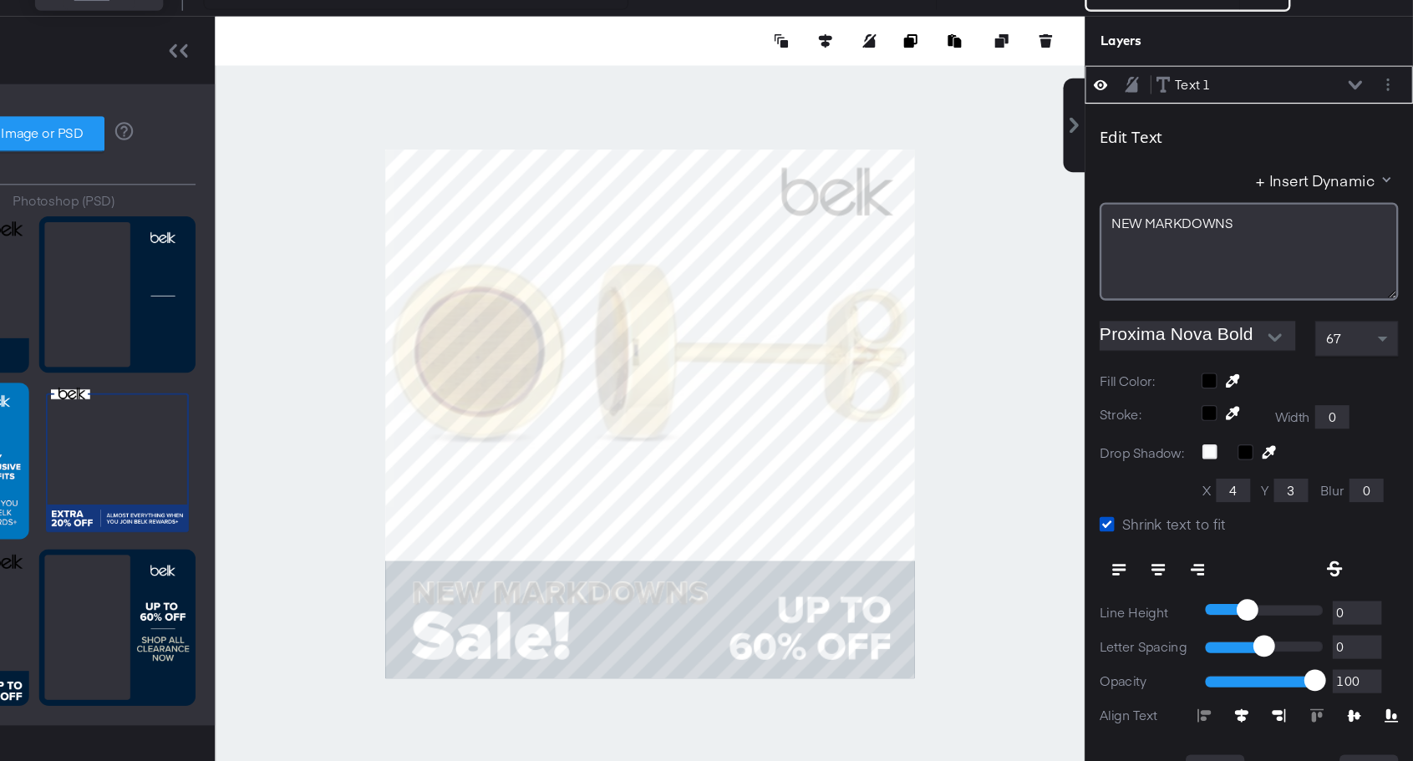
scroll to position [0, 0]
click at [482, 647] on div at bounding box center [762, 464] width 742 height 679
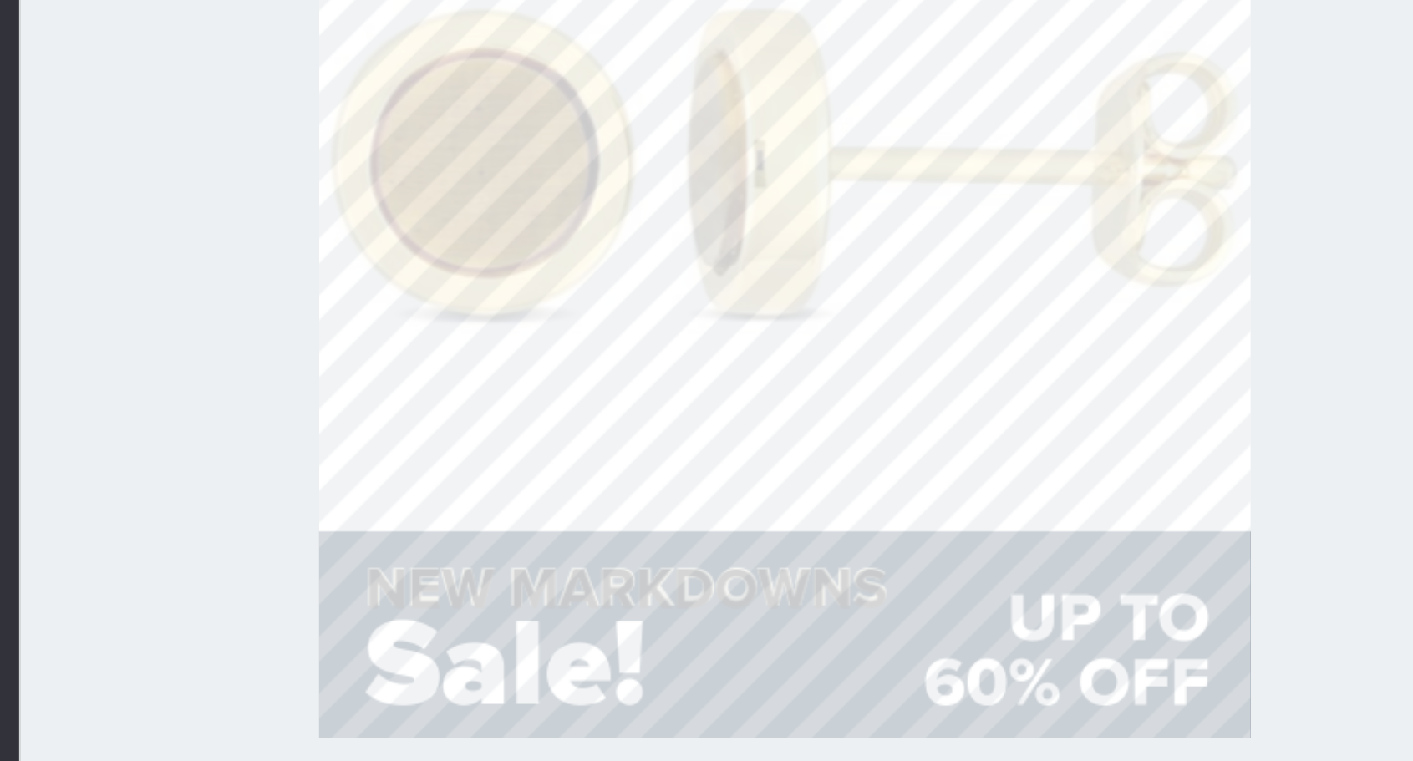
type input "57"
type input "882"
type input "57"
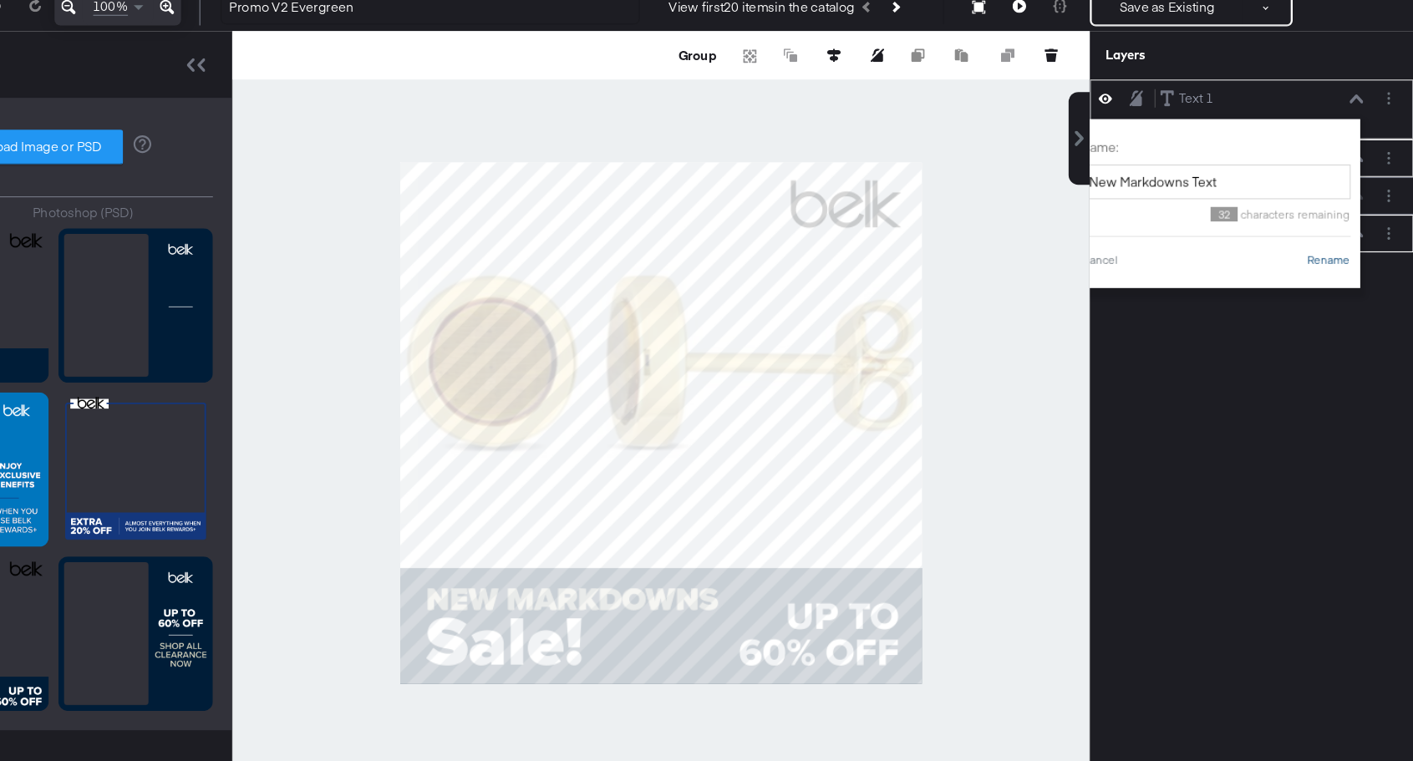
type input "New Markdowns Text"
click at [1337, 327] on button "Rename" at bounding box center [1340, 323] width 38 height 15
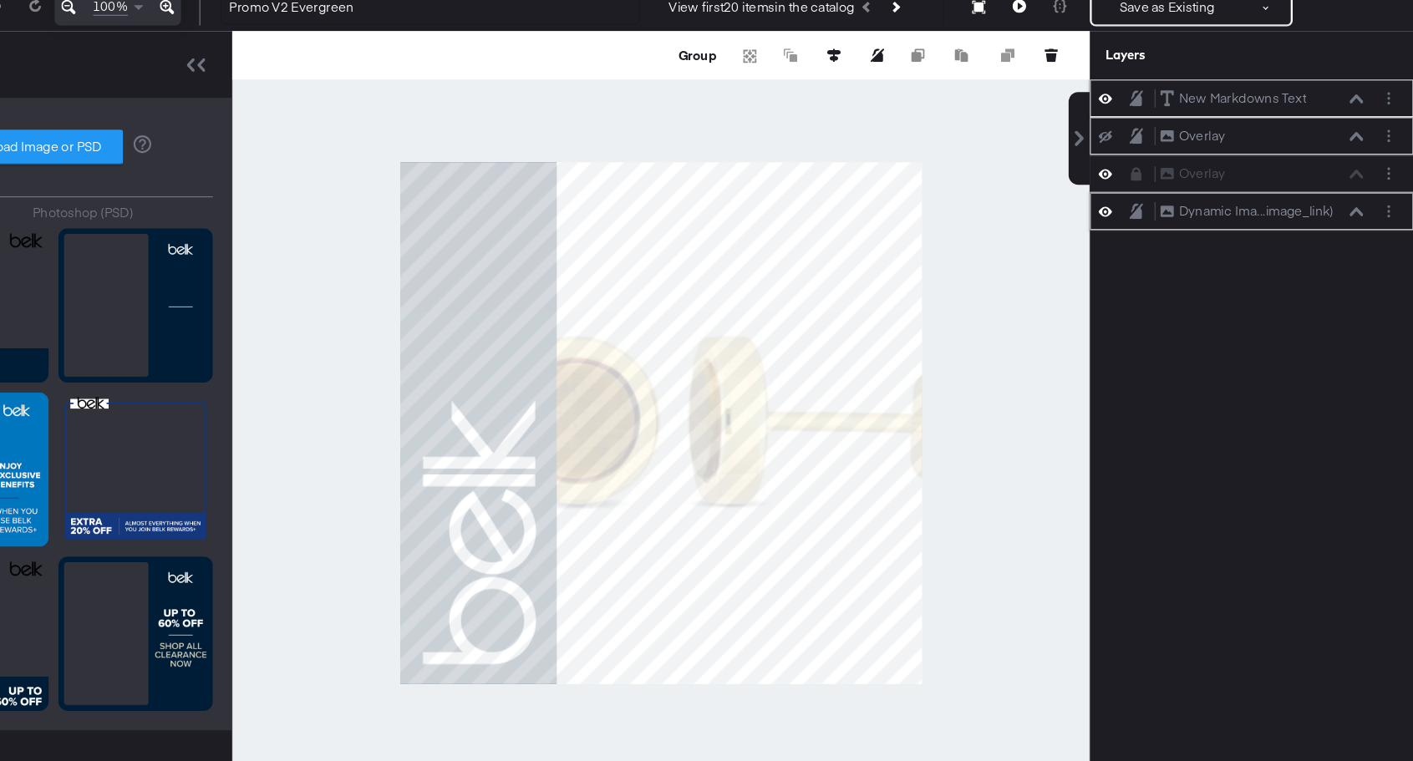
click at [1147, 186] on icon at bounding box center [1147, 183] width 12 height 14
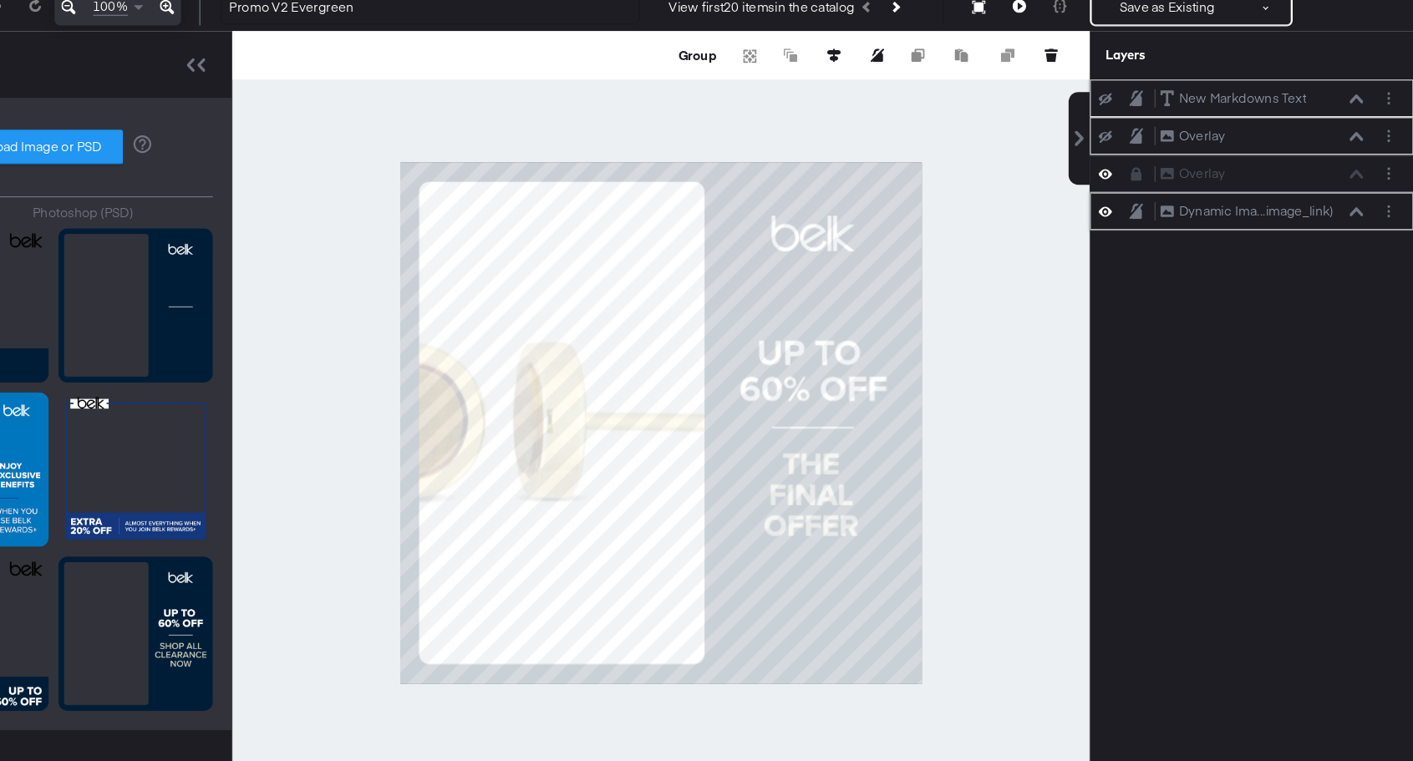
click at [1147, 186] on icon at bounding box center [1147, 184] width 12 height 11
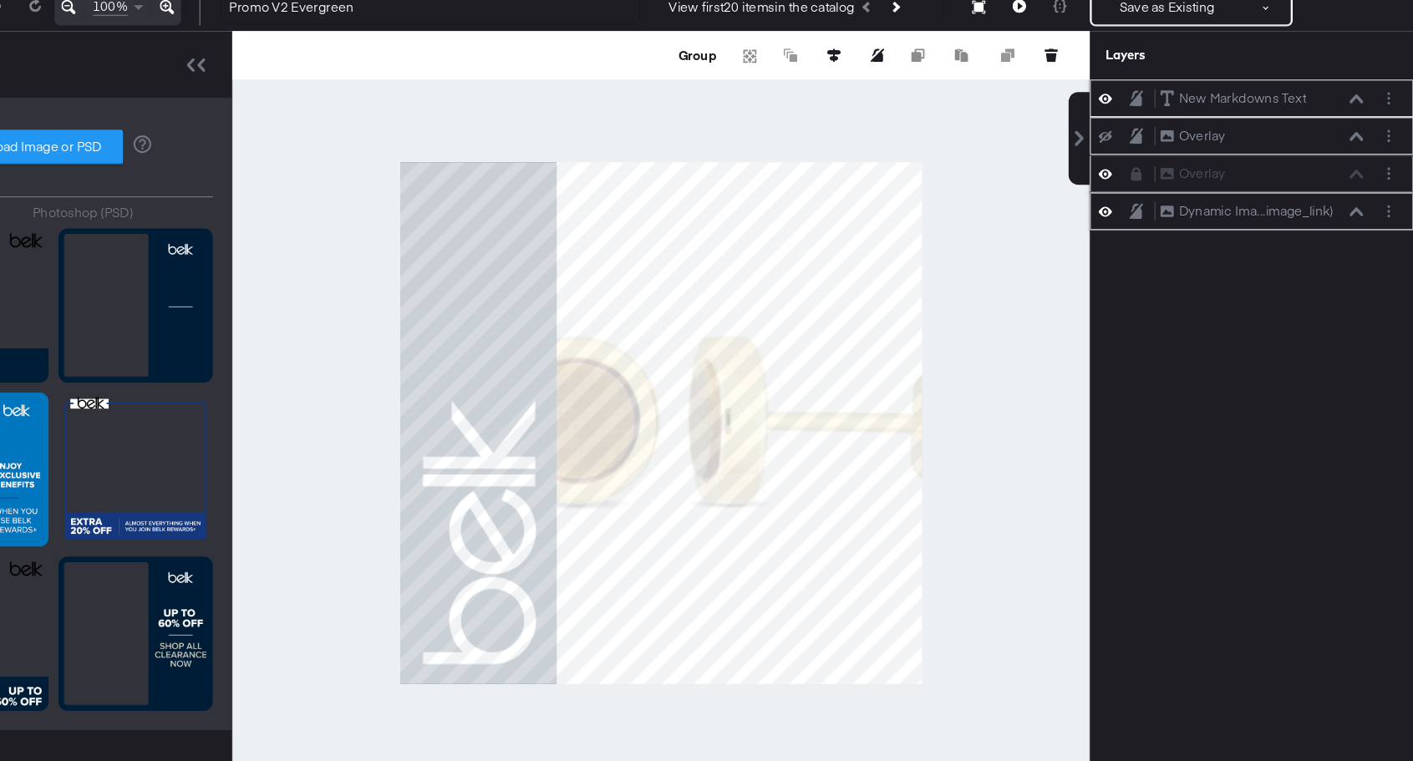
click at [1153, 251] on button at bounding box center [1146, 249] width 13 height 16
click at [1150, 214] on icon at bounding box center [1147, 216] width 12 height 11
click at [1147, 181] on icon at bounding box center [1147, 183] width 12 height 14
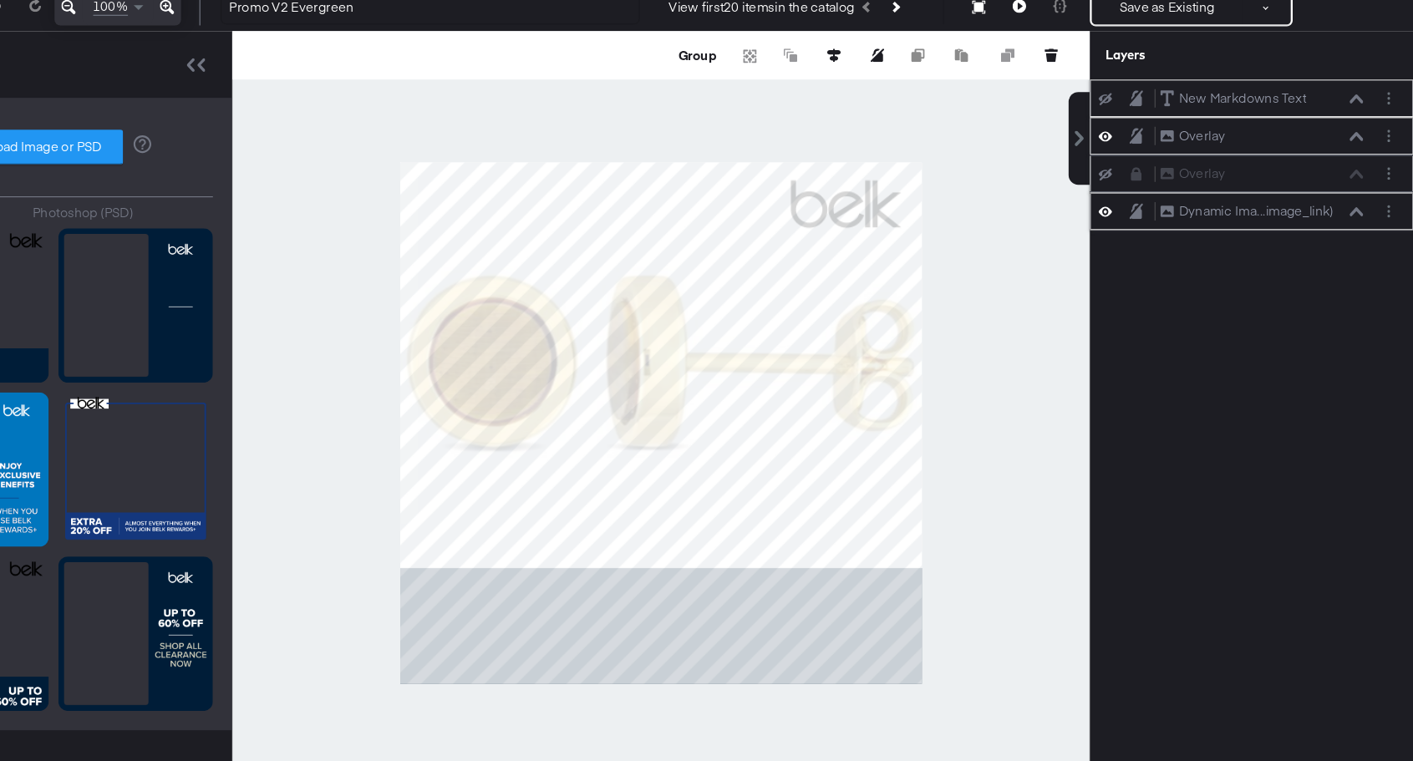
click at [1147, 181] on icon at bounding box center [1147, 184] width 12 height 11
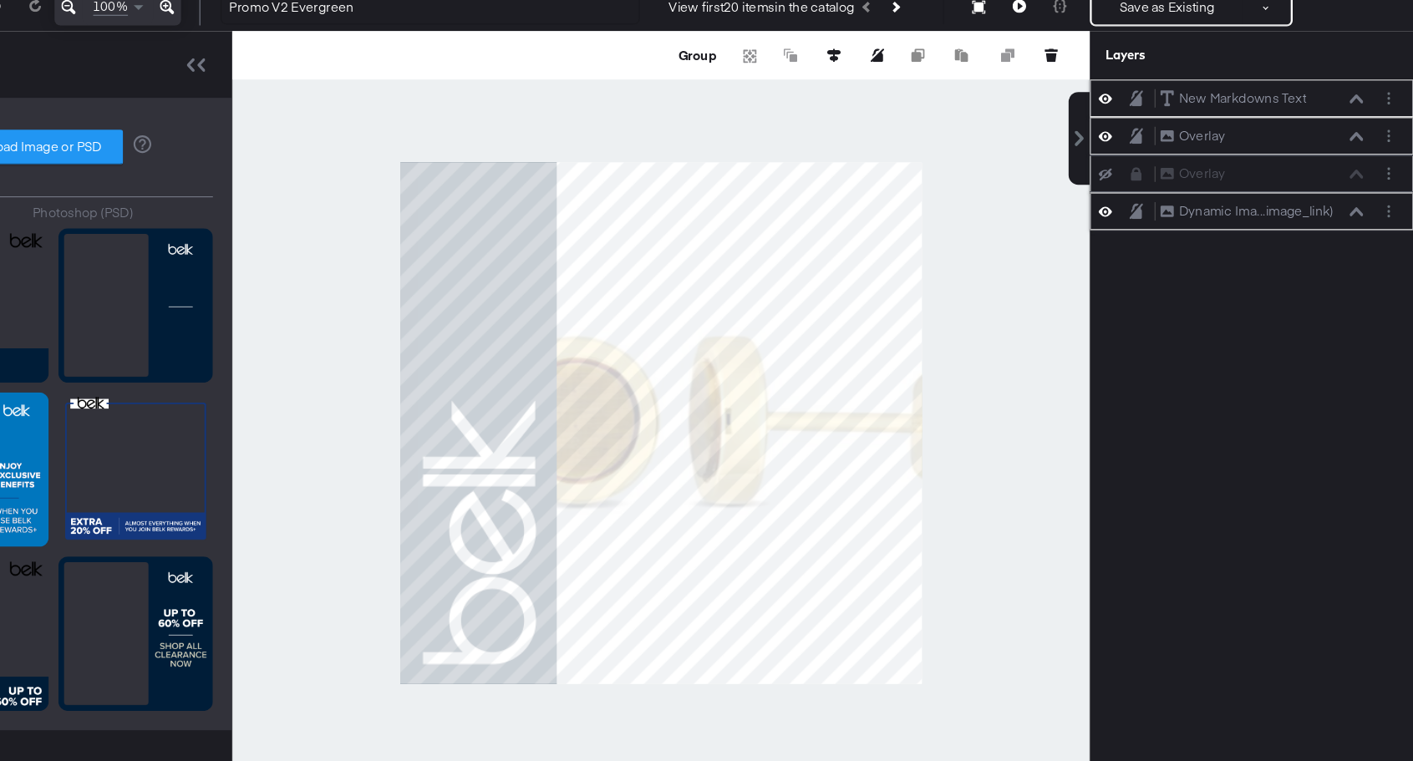
click at [1151, 216] on icon at bounding box center [1147, 216] width 12 height 8
click at [1151, 253] on icon at bounding box center [1147, 249] width 12 height 11
click at [1189, 384] on div "New Markdowns Text New Markdowns Text Overlay Overlay Overlay Overlay Dynamic I…" at bounding box center [1273, 472] width 280 height 611
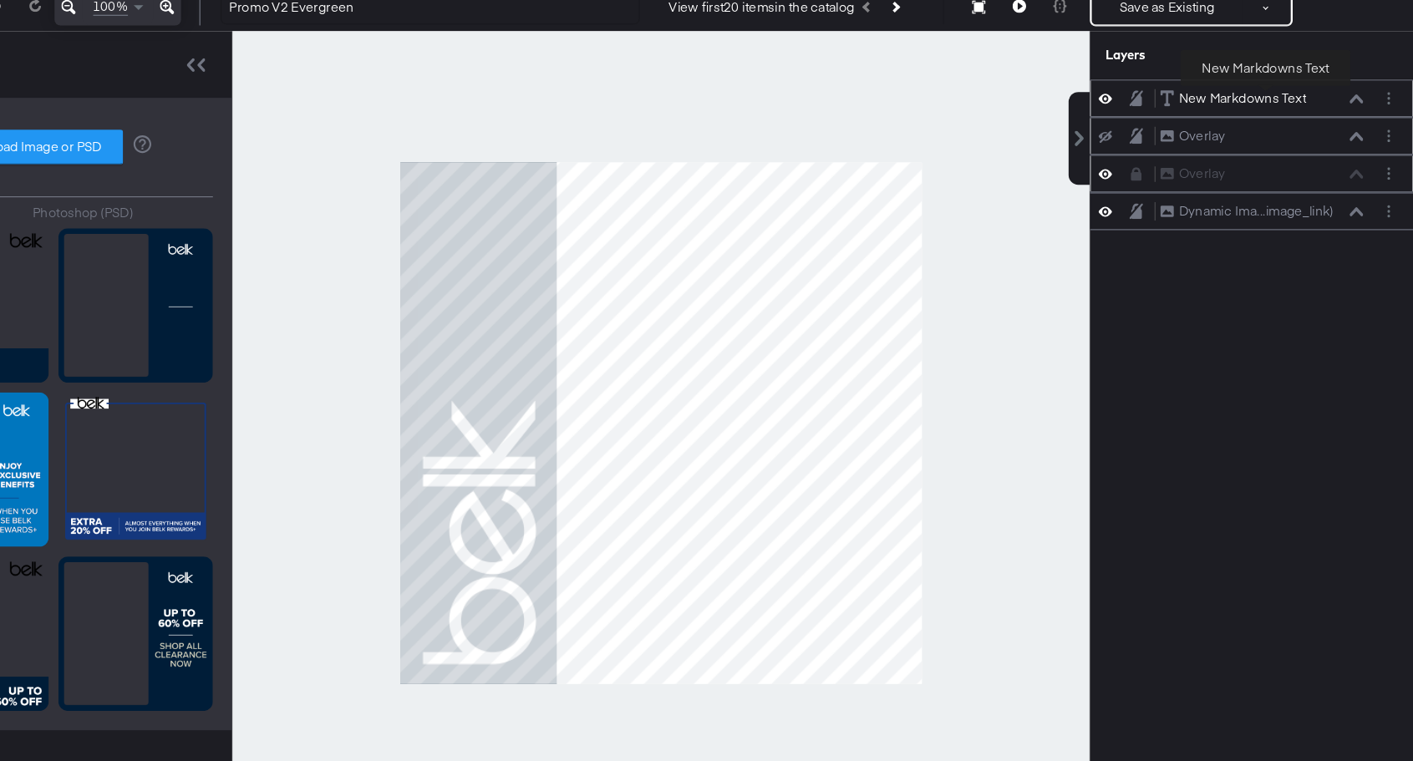
click at [1285, 185] on div "New Markdowns Text" at bounding box center [1265, 184] width 110 height 16
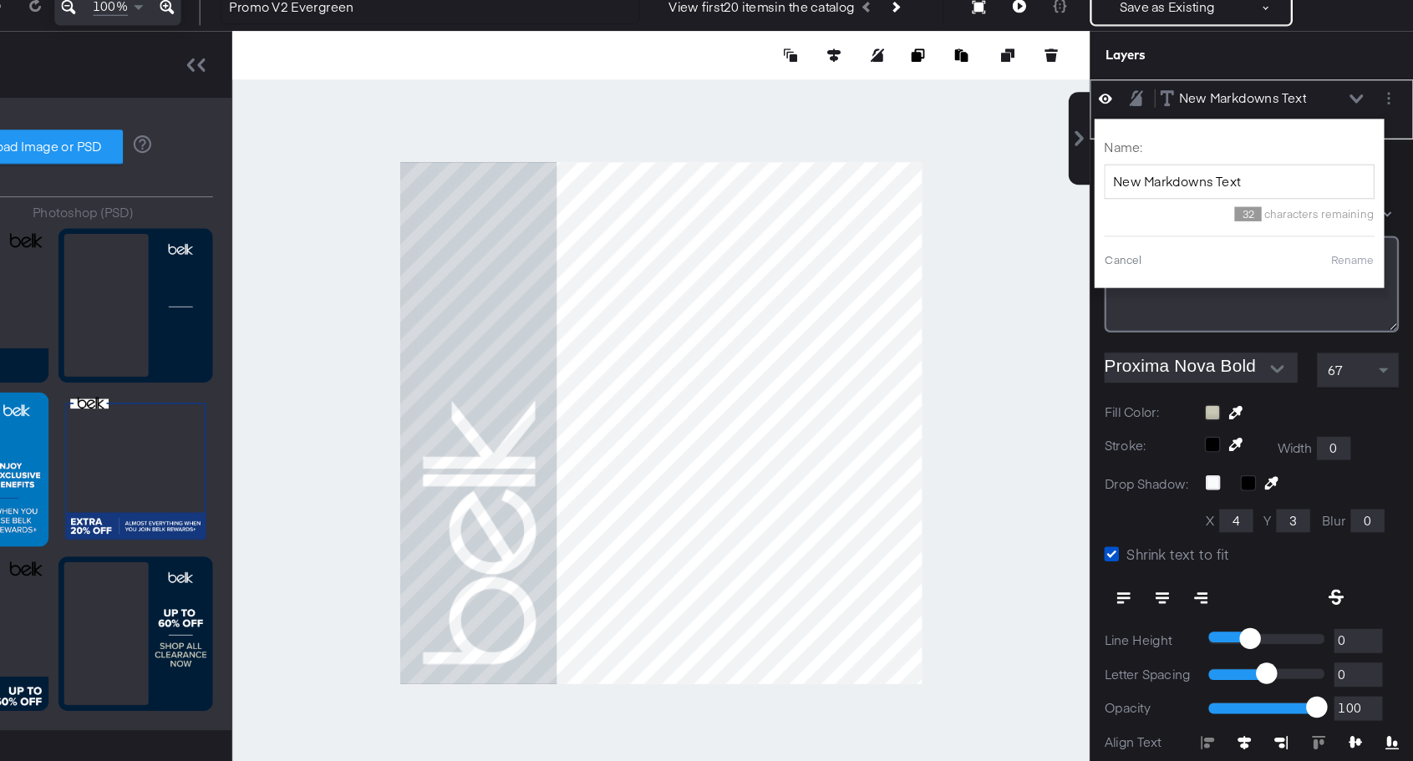
scroll to position [17, 0]
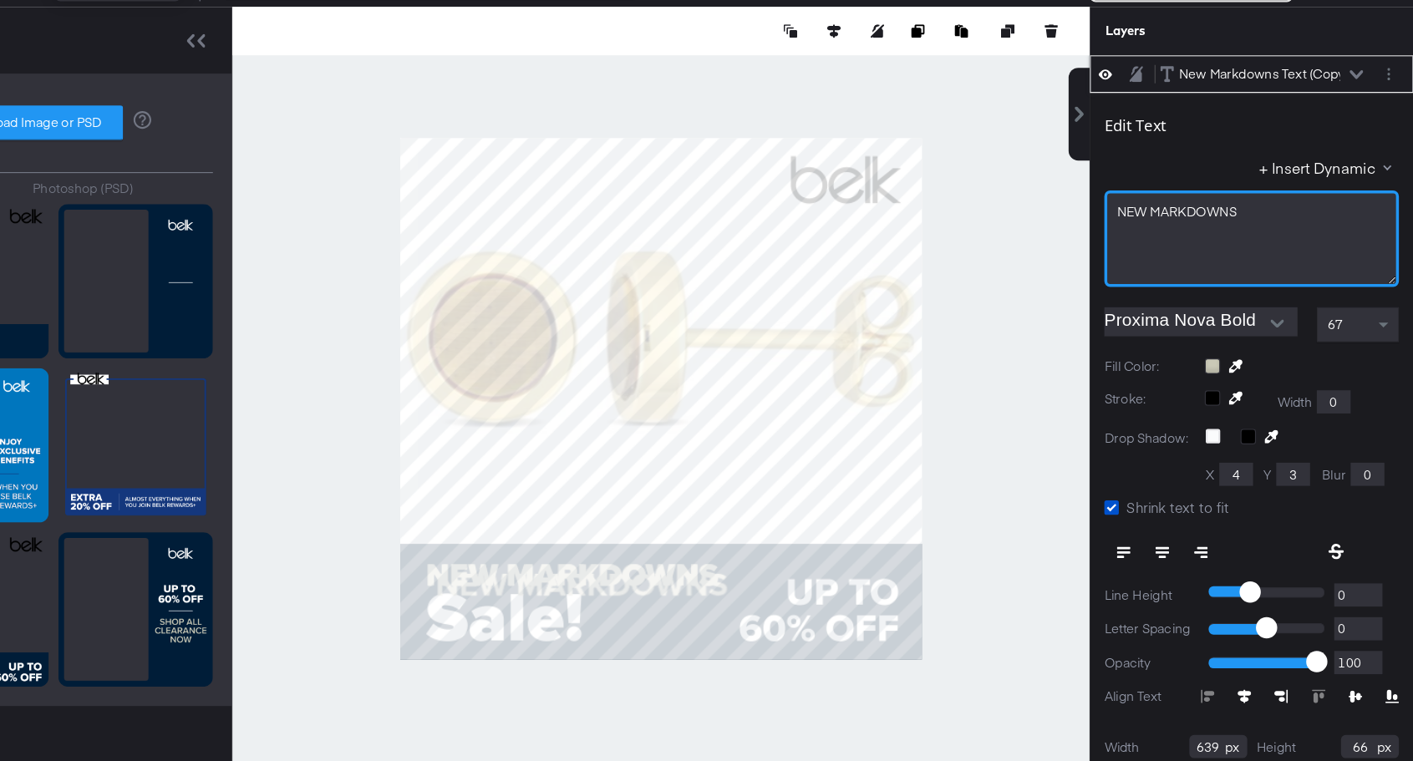
click at [1177, 283] on span "NEW ﻿MARKDOWNS" at bounding box center [1209, 285] width 104 height 15
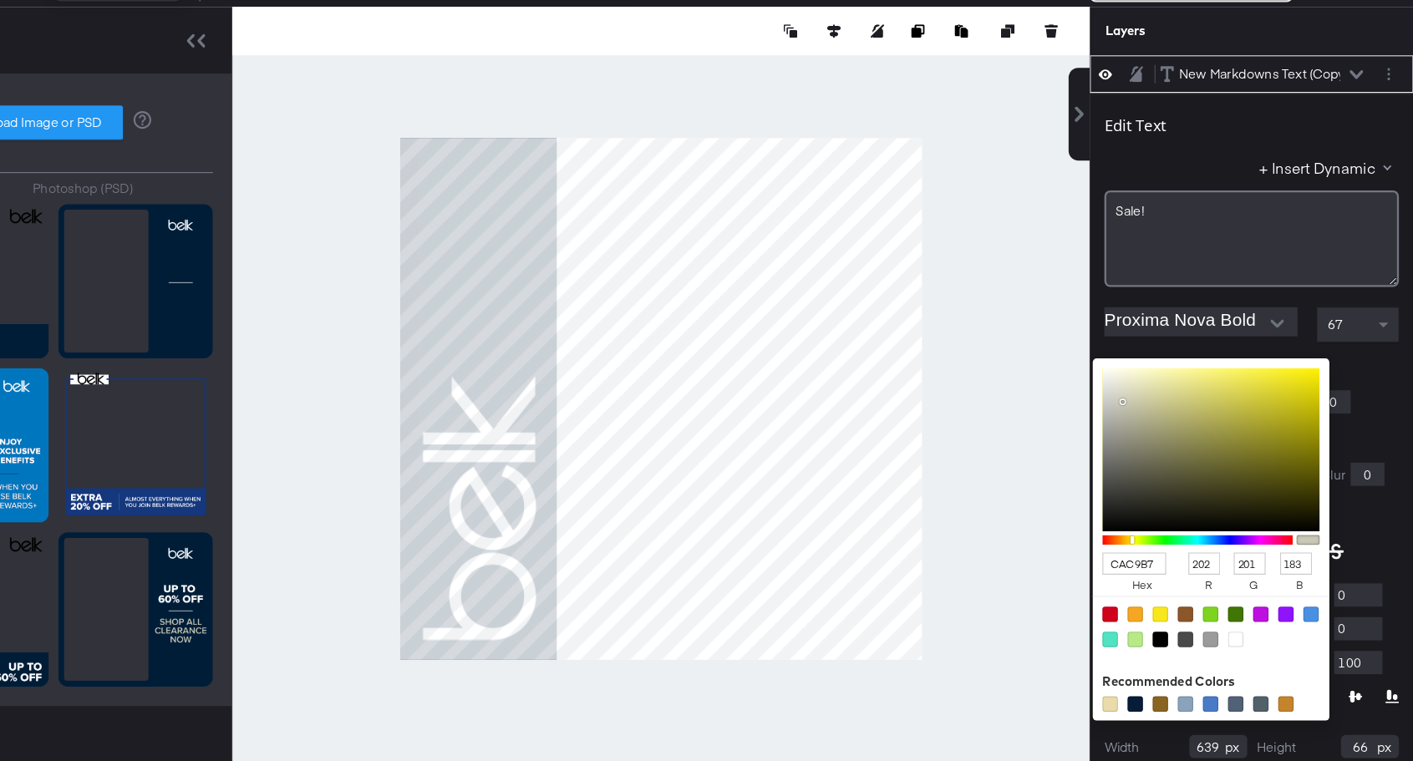
click at [1242, 417] on div "CAC9B7 hex 202 r 201 g 183 b 100 a Recommended Colors" at bounding box center [1317, 419] width 168 height 13
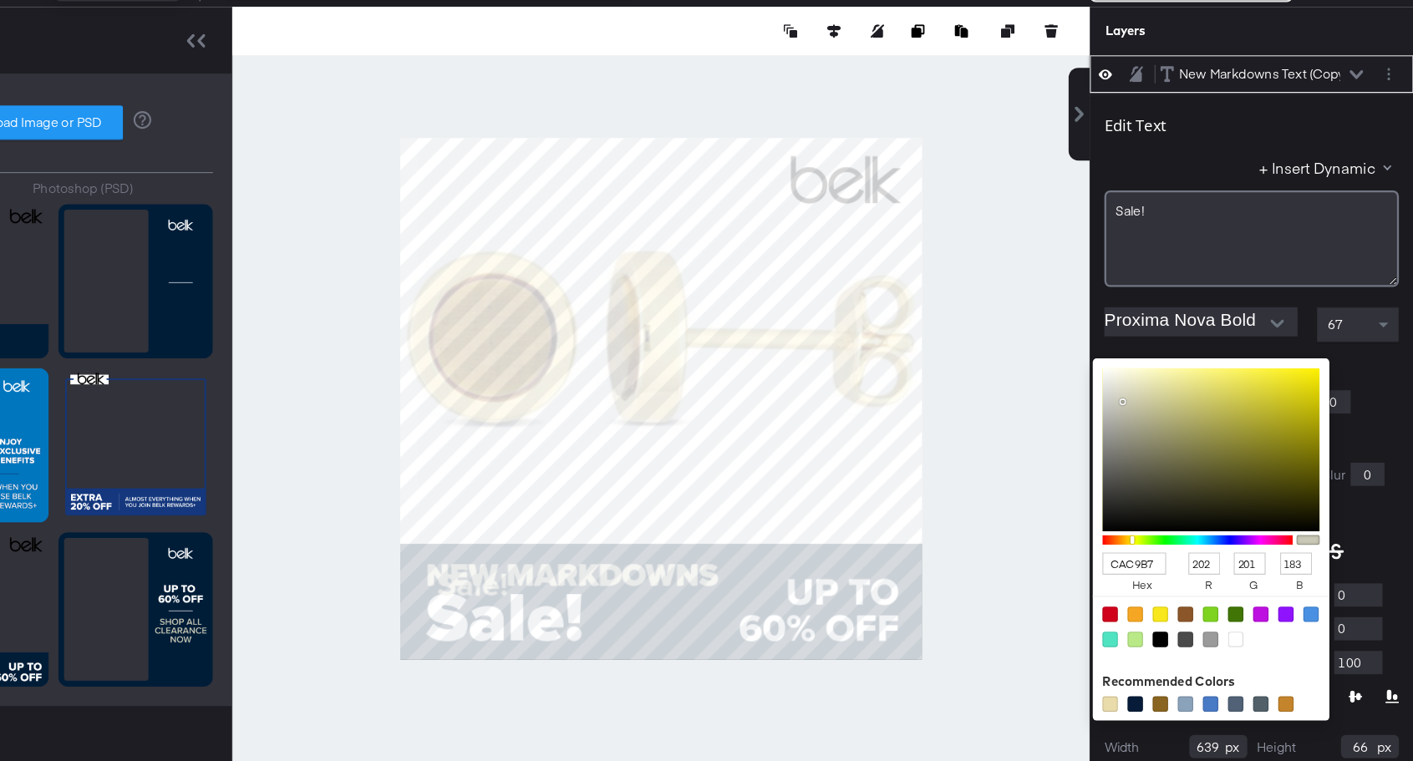
click at [1257, 656] on div at bounding box center [1259, 655] width 13 height 13
type input "FFFFFF"
type input "255"
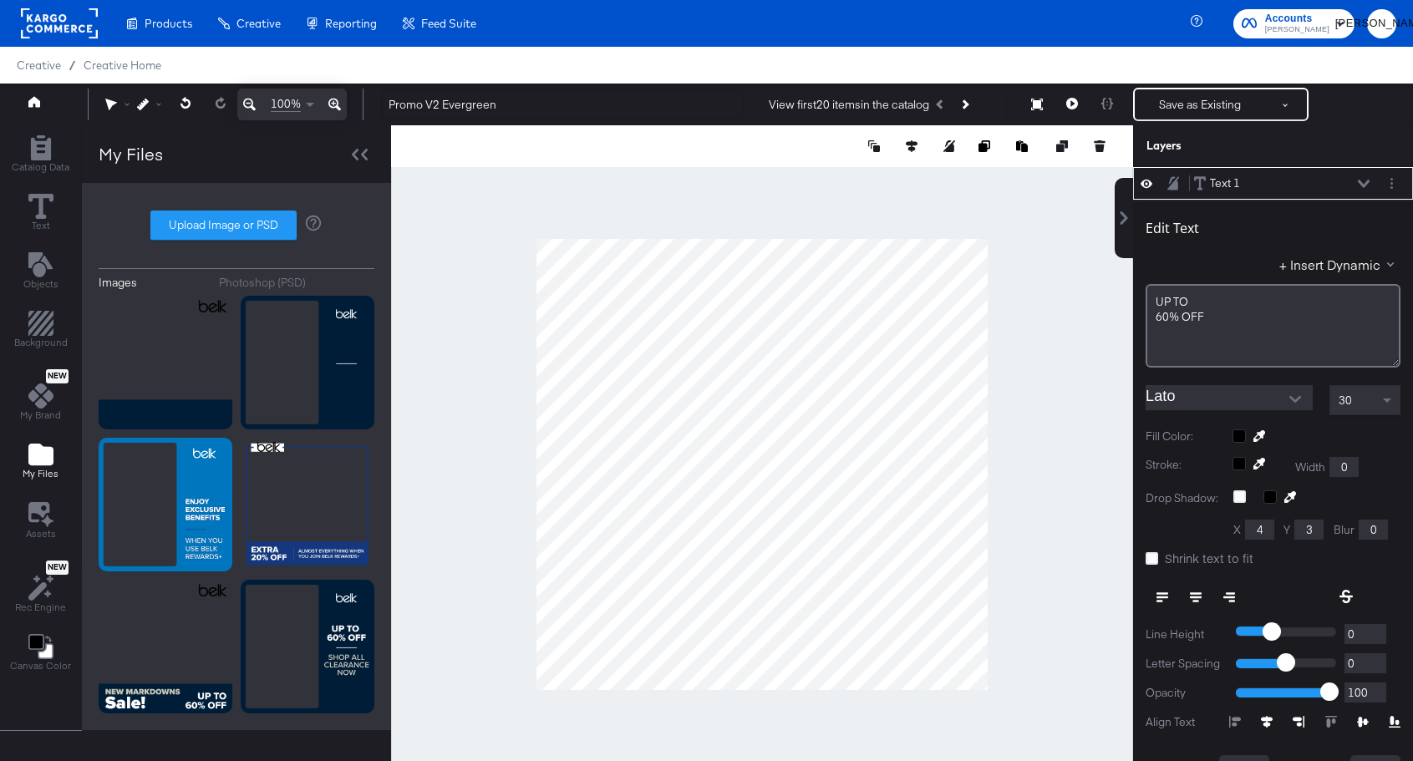
scroll to position [17, 0]
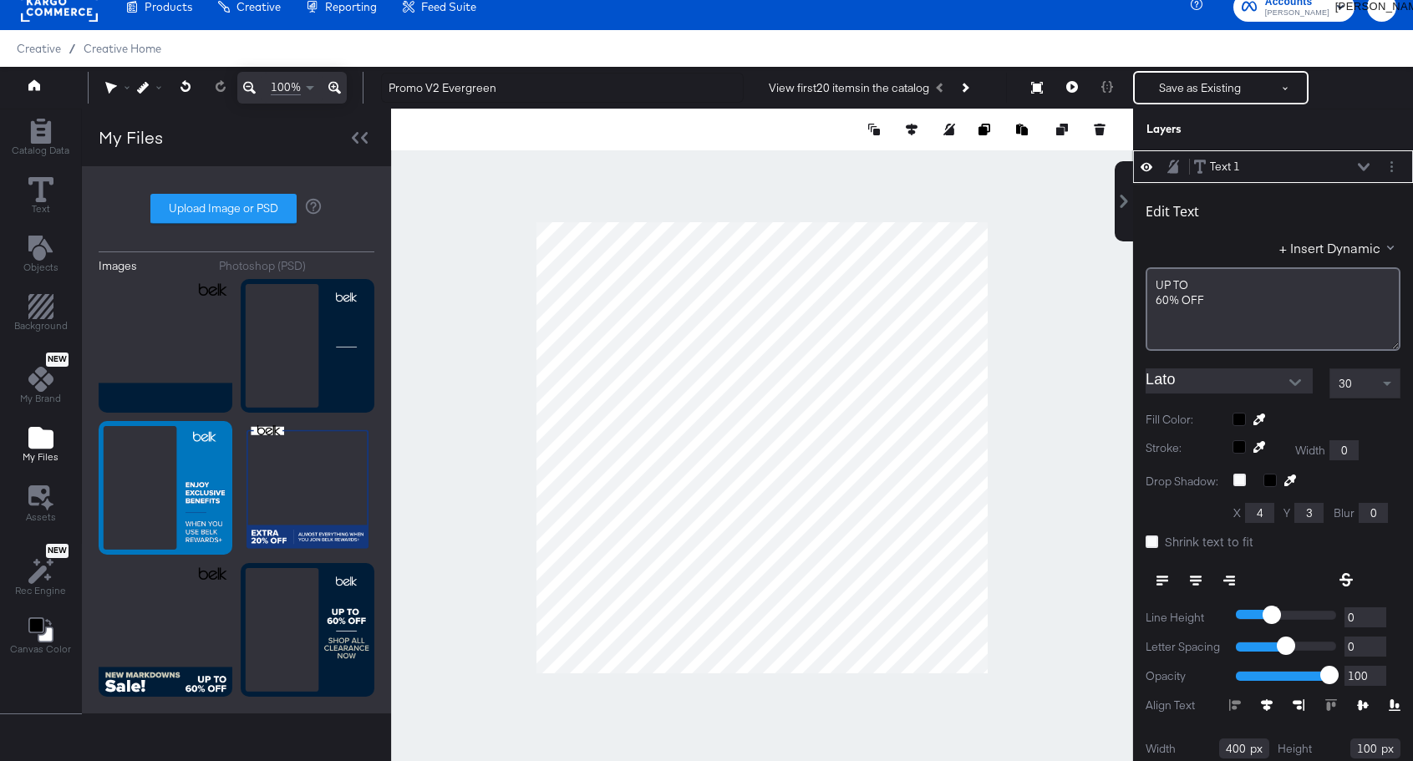
click at [1225, 575] on icon at bounding box center [1230, 581] width 12 height 12
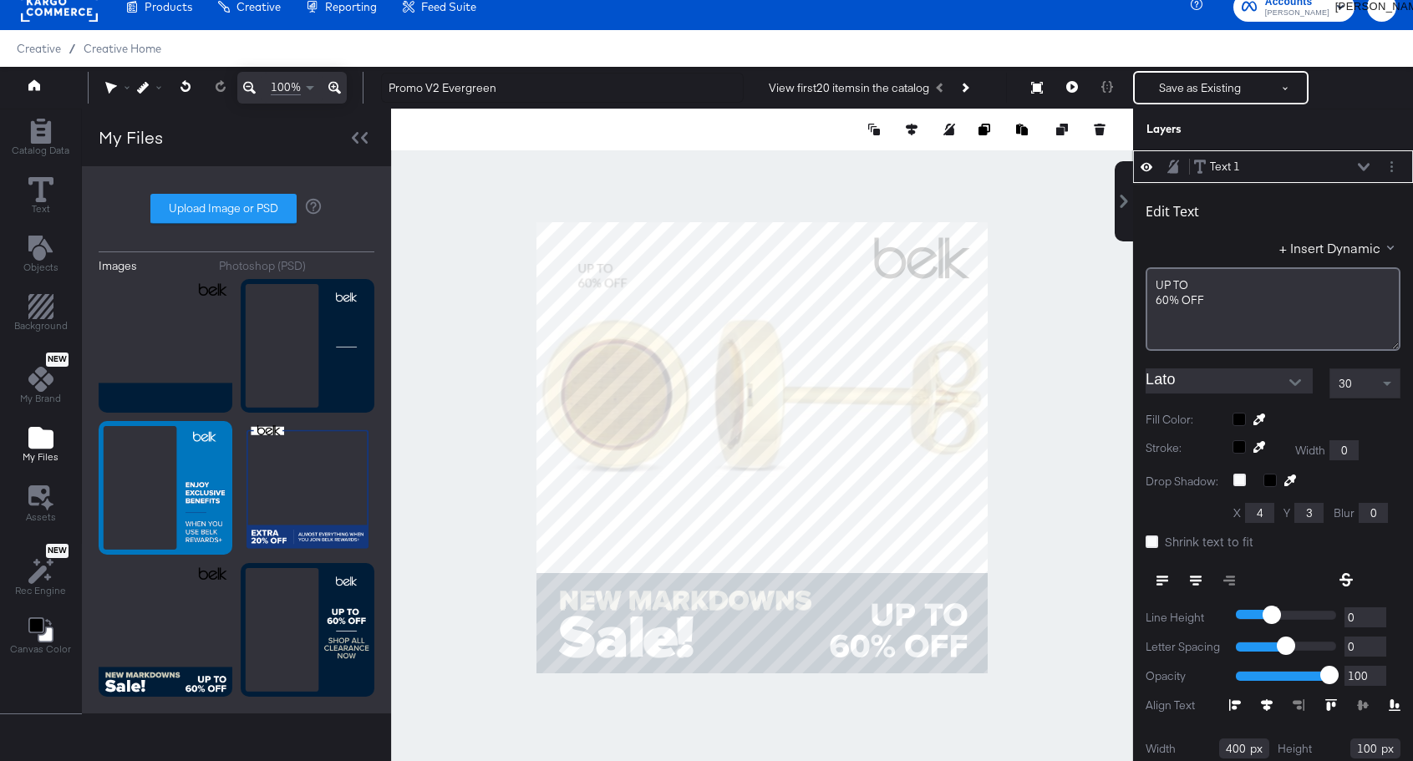
click at [1175, 372] on input "Lato" at bounding box center [1217, 381] width 142 height 25
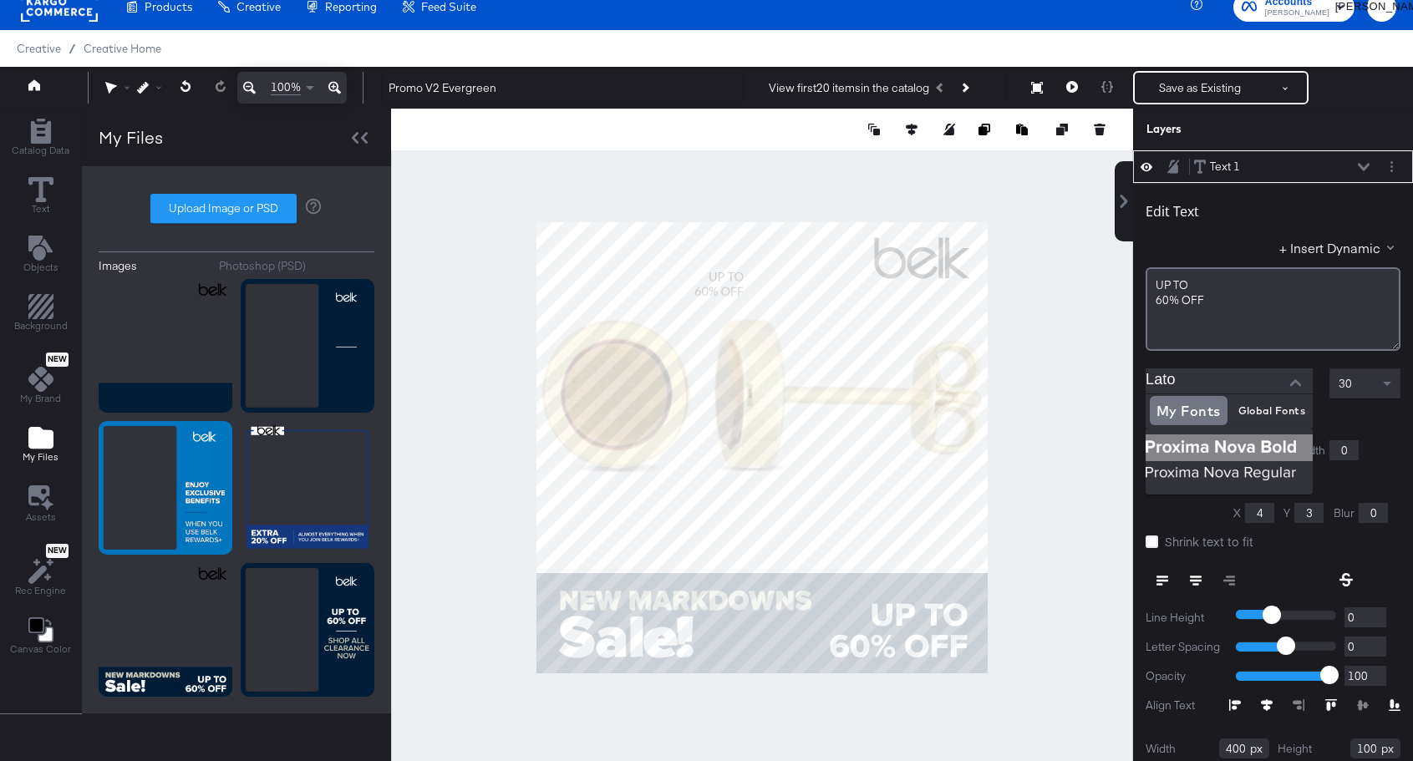
click at [1192, 446] on img at bounding box center [1229, 448] width 167 height 27
type input "Proxima Nova Bold"
